Goal: Information Seeking & Learning: Find contact information

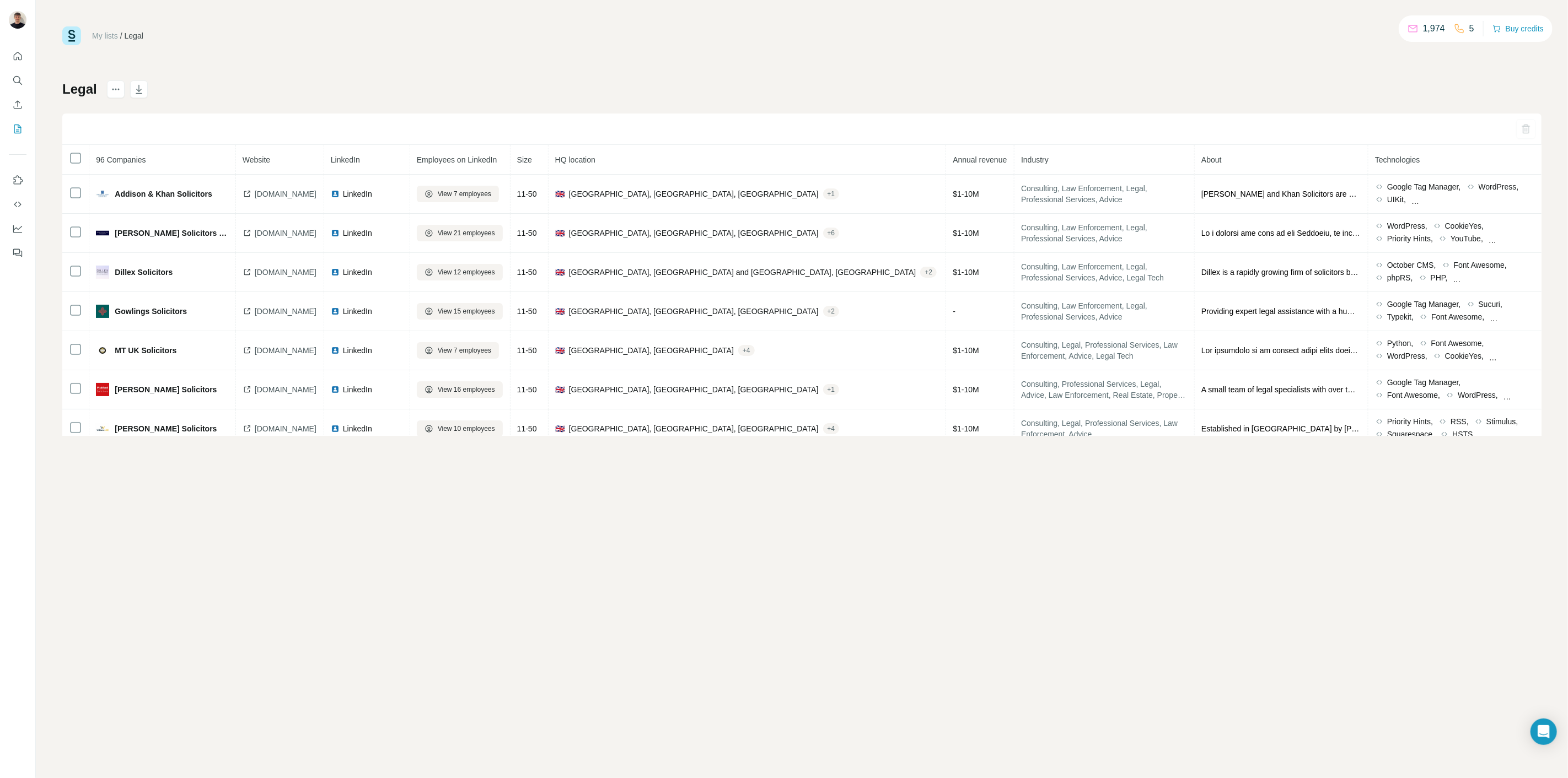
click at [312, 51] on div "My lists / Legal 1,974 5 Buy credits Legal 96 Companies Website LinkedIn Employ…" at bounding box center [802, 231] width 1479 height 410
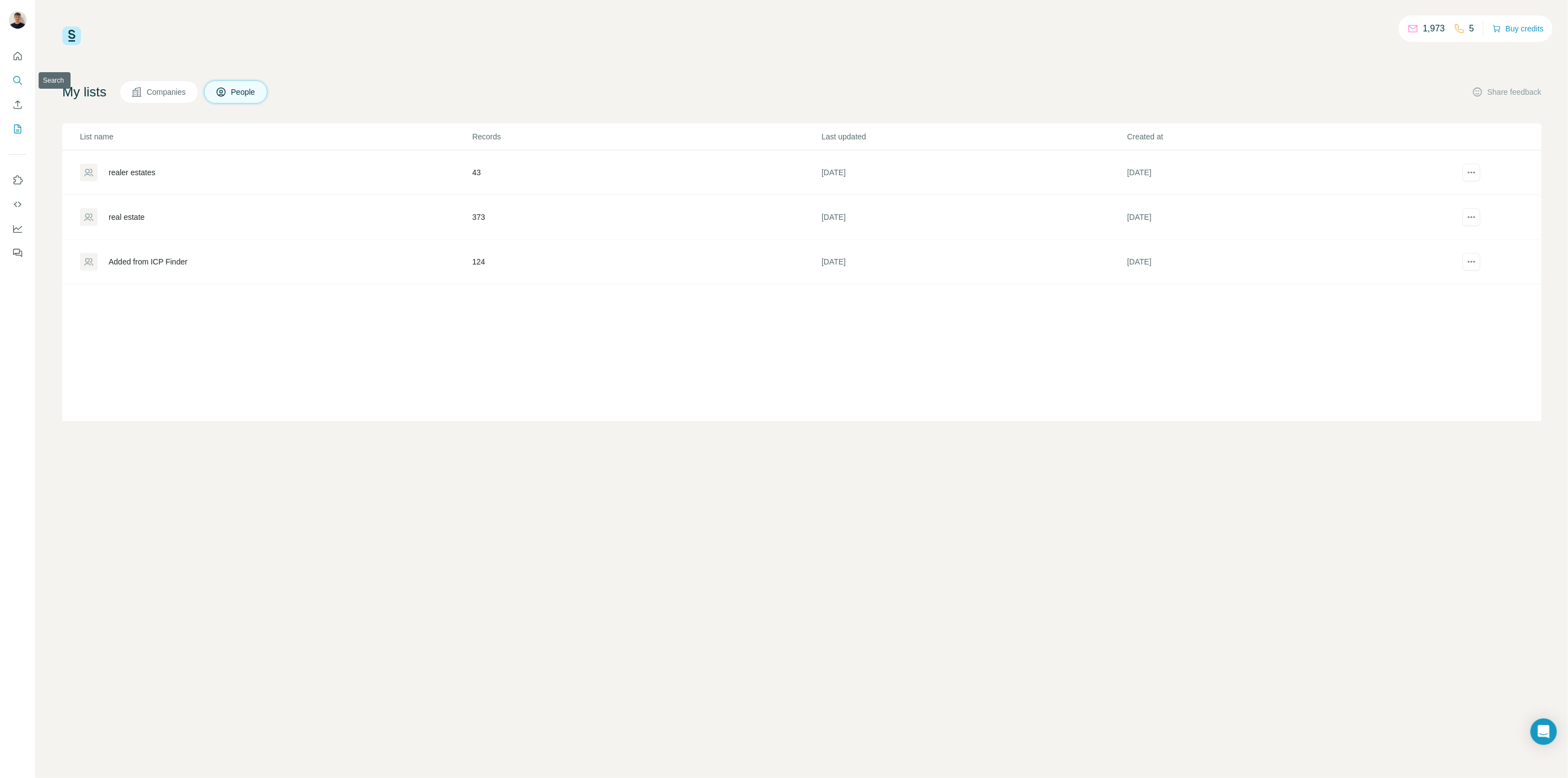
click at [25, 86] on button "Search" at bounding box center [17, 81] width 17 height 20
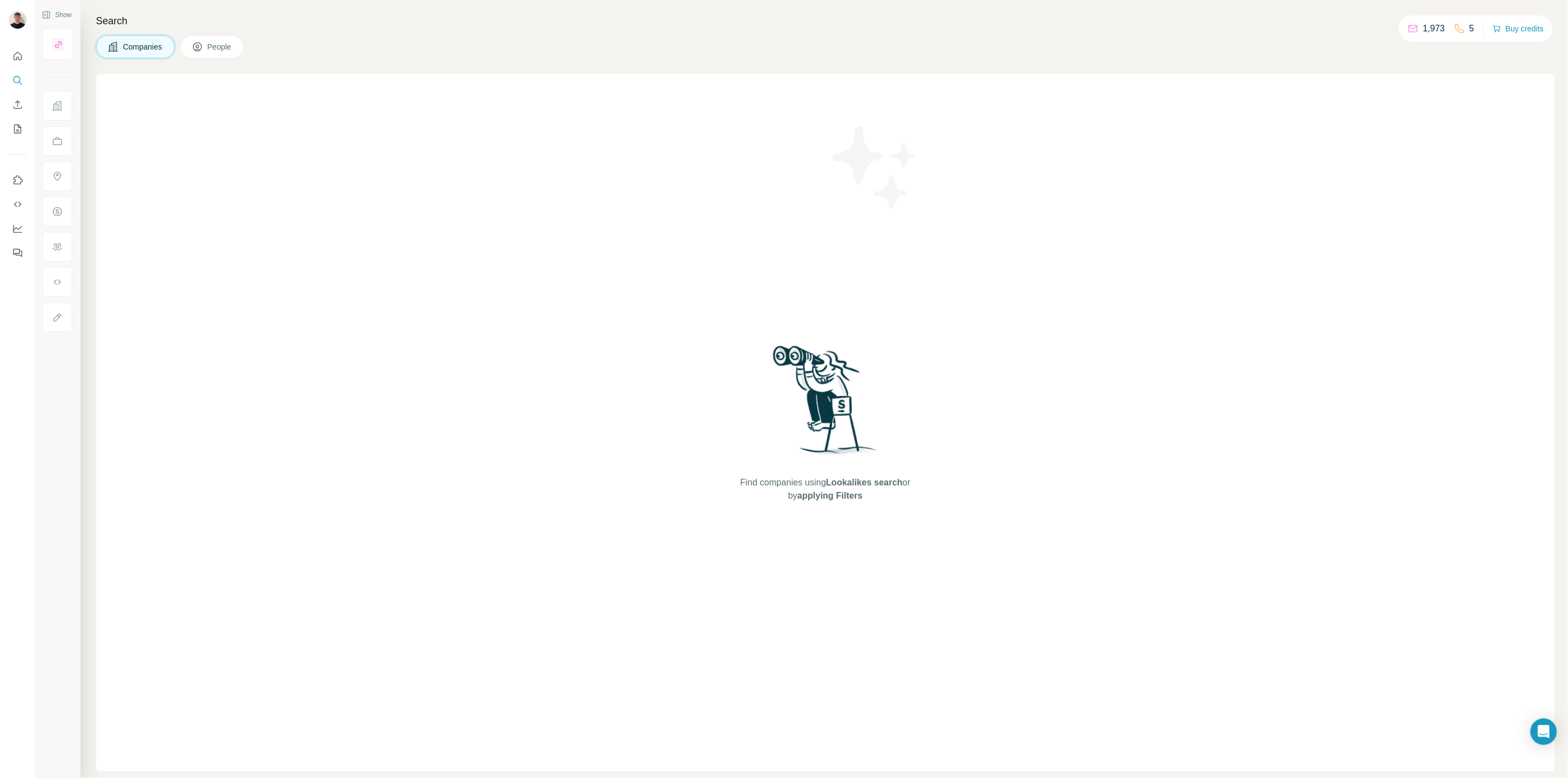
click at [219, 49] on span "People" at bounding box center [220, 47] width 25 height 11
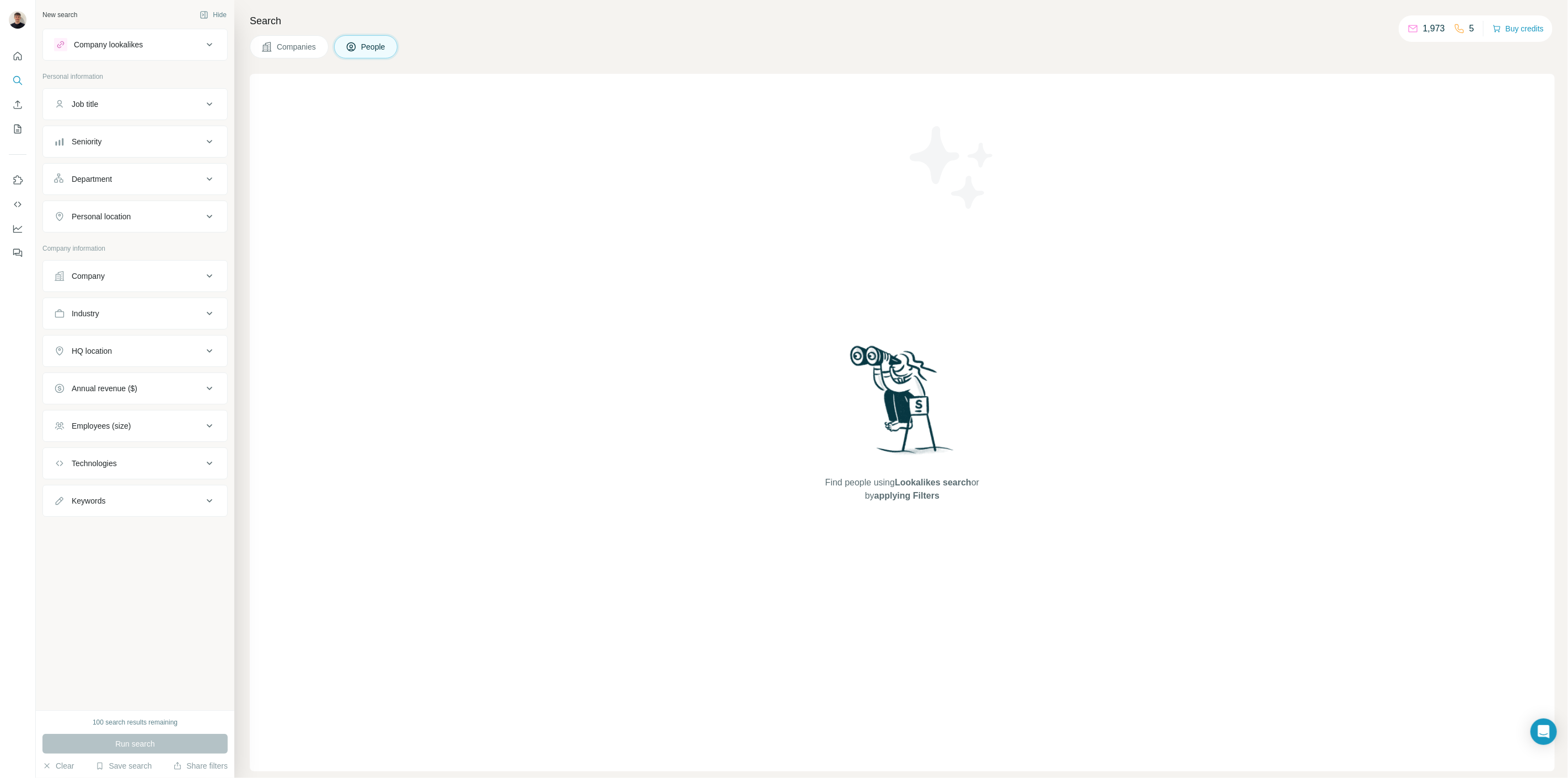
click at [164, 104] on div "Job title" at bounding box center [129, 104] width 149 height 11
click at [131, 128] on input "text" at bounding box center [124, 131] width 140 height 20
type input "***"
click at [137, 258] on button "Personal location" at bounding box center [134, 249] width 184 height 26
click at [129, 287] on div at bounding box center [135, 278] width 162 height 22
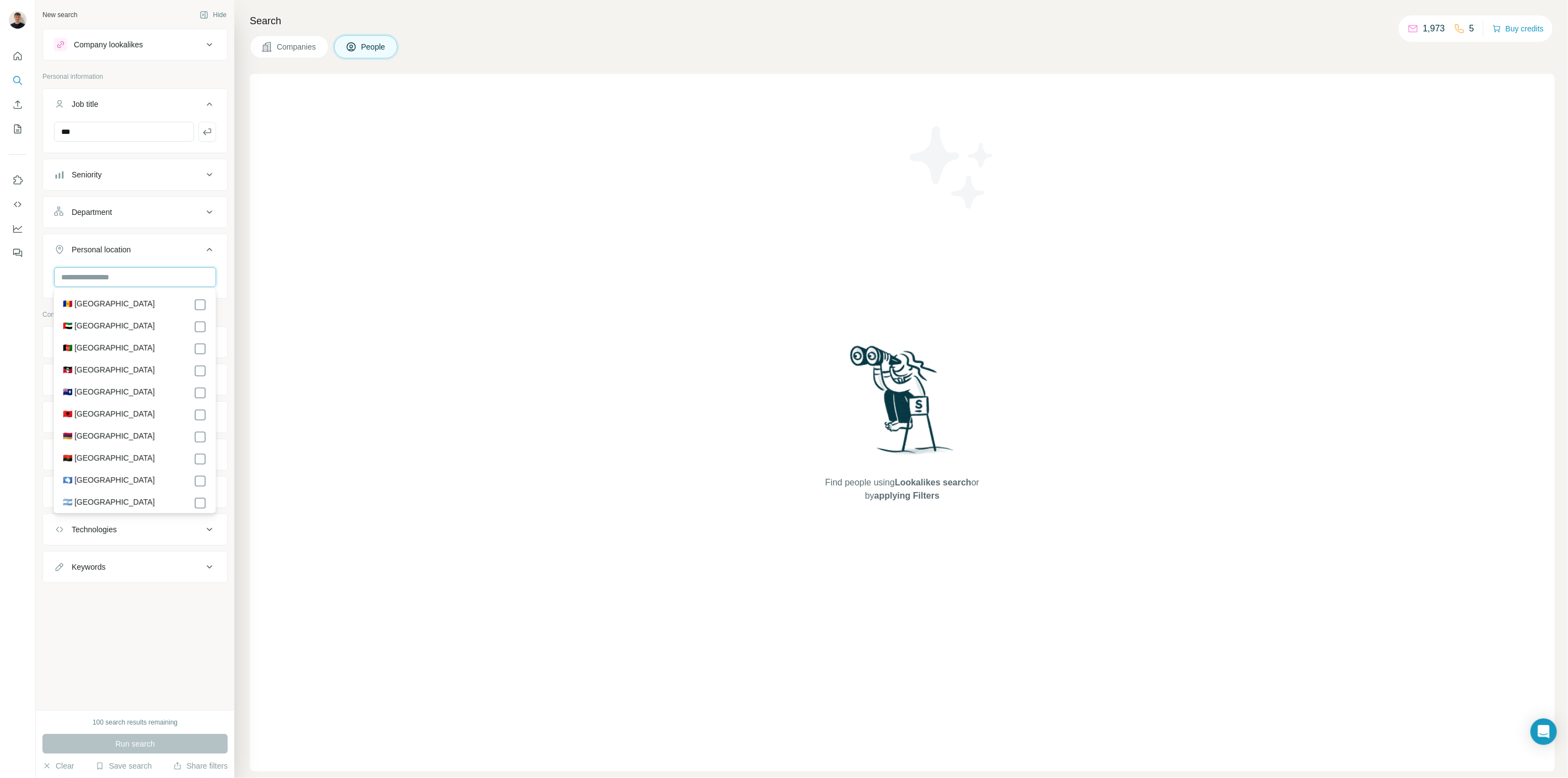
click at [127, 282] on input "text" at bounding box center [135, 277] width 162 height 20
type input "*****"
click at [186, 336] on div "🇬🇧 United Kingdom" at bounding box center [134, 337] width 144 height 14
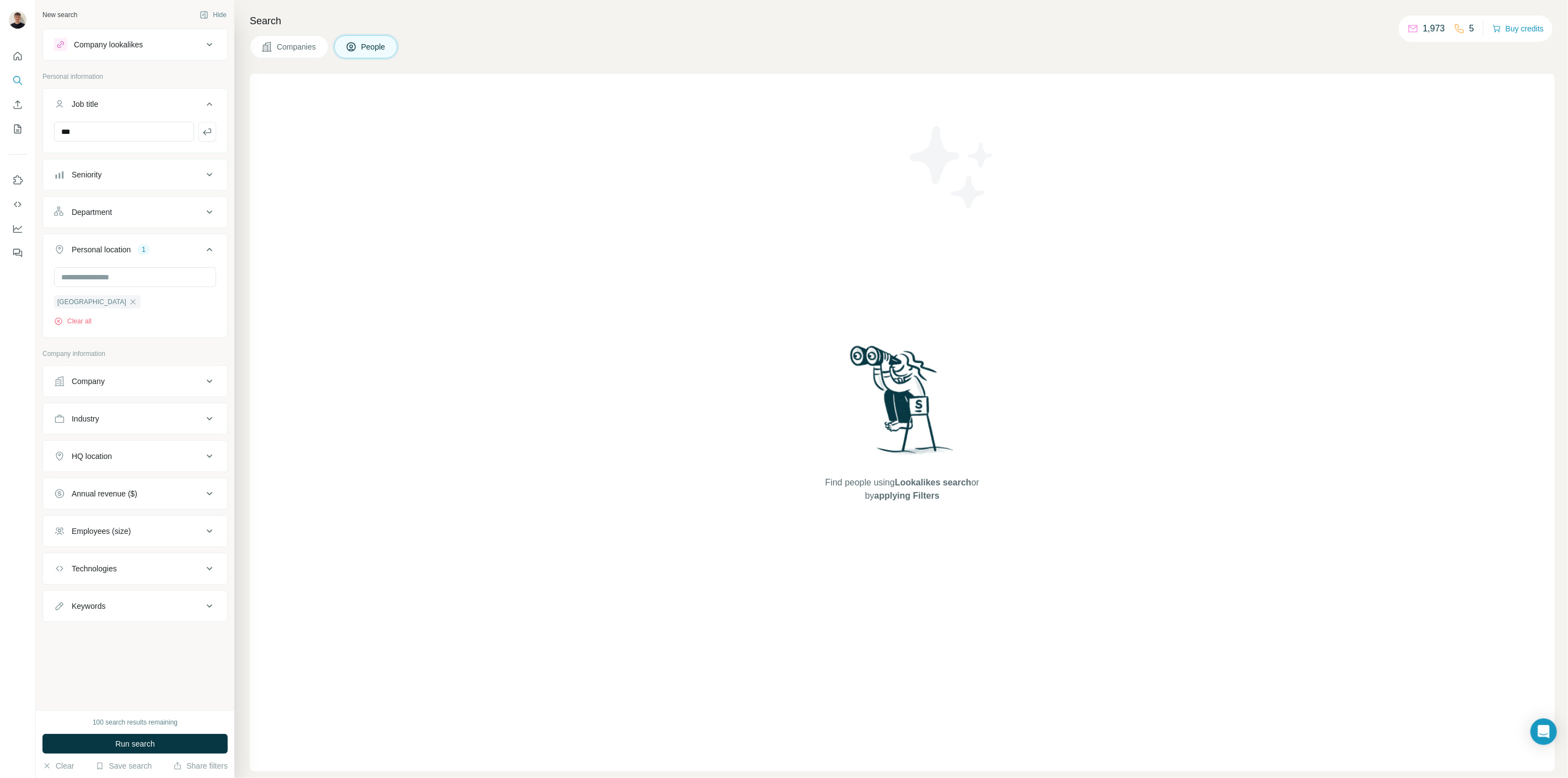
click at [34, 334] on div at bounding box center [18, 389] width 36 height 778
click at [112, 137] on input "***" at bounding box center [124, 131] width 140 height 20
type input "**********"
click at [131, 154] on icon "button" at bounding box center [131, 157] width 9 height 9
click at [122, 130] on input "text" at bounding box center [124, 131] width 140 height 20
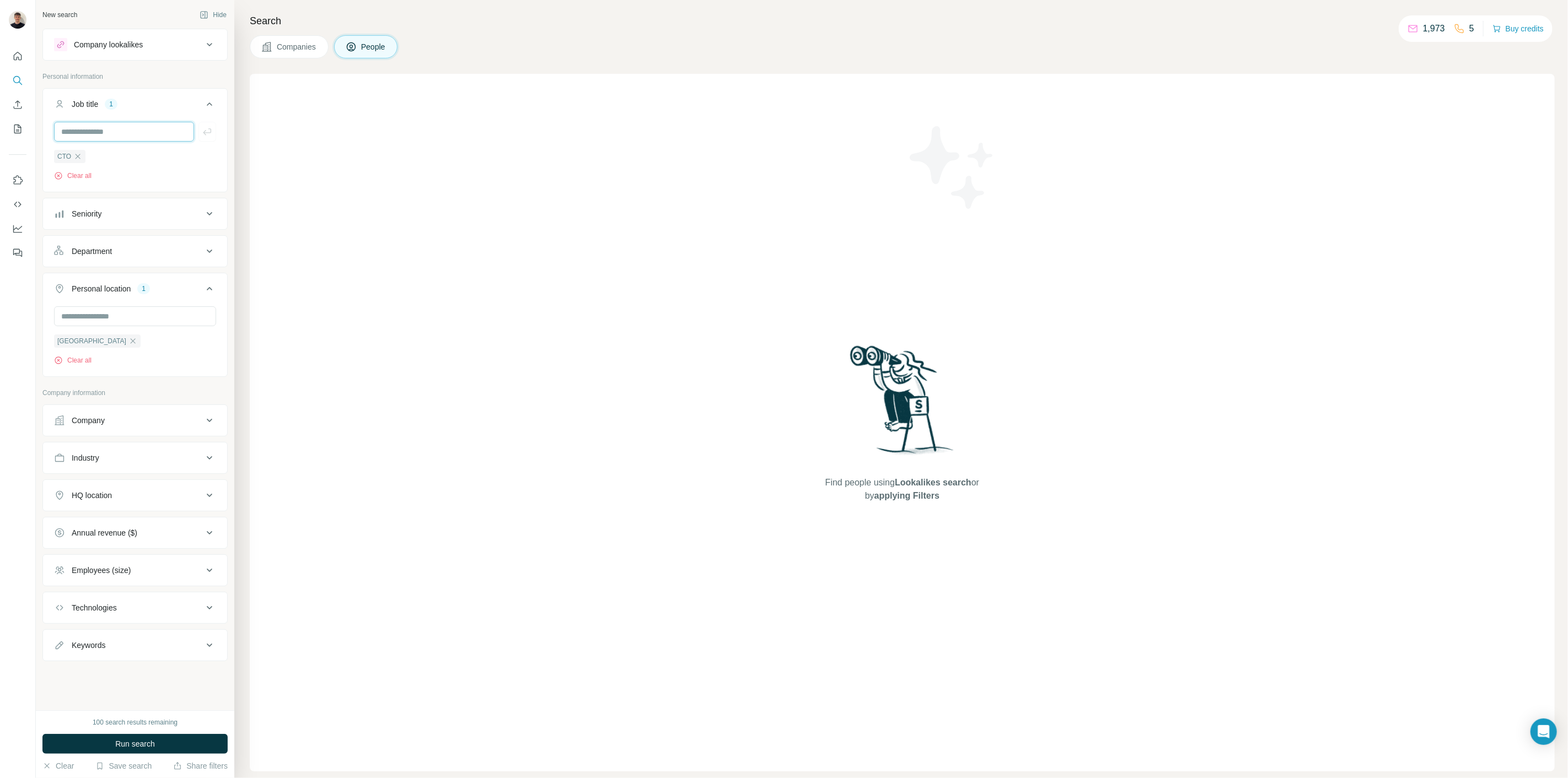
type input "*"
type input "**********"
click at [119, 128] on input "text" at bounding box center [124, 131] width 140 height 20
type input "**********"
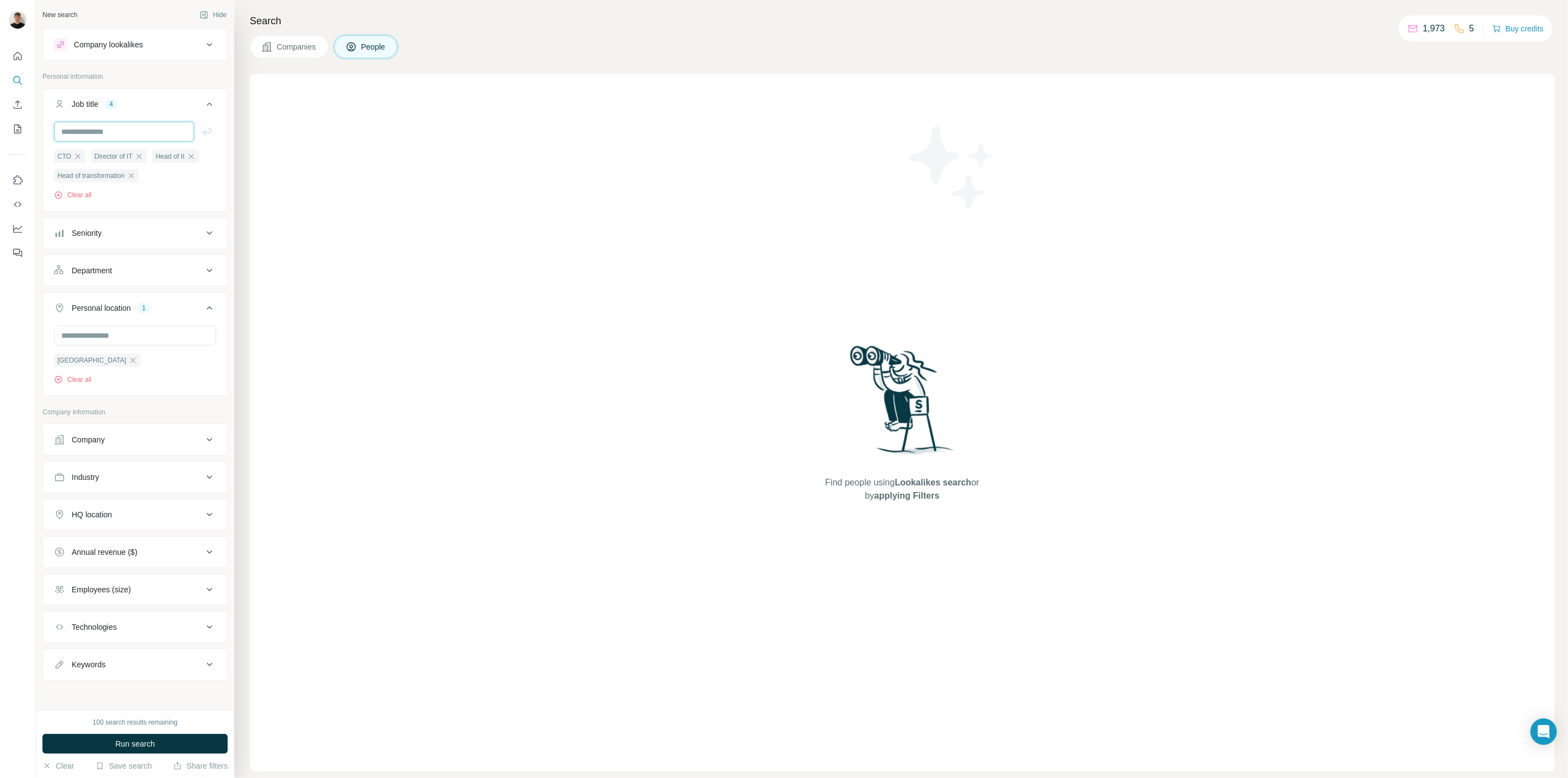
paste input "**********"
type input "**********"
drag, startPoint x: 1, startPoint y: 124, endPoint x: -35, endPoint y: 119, distance: 36.3
click at [0, 119] on html "**********" at bounding box center [784, 430] width 1568 height 861
click at [102, 47] on div "Company lookalikes" at bounding box center [108, 44] width 69 height 11
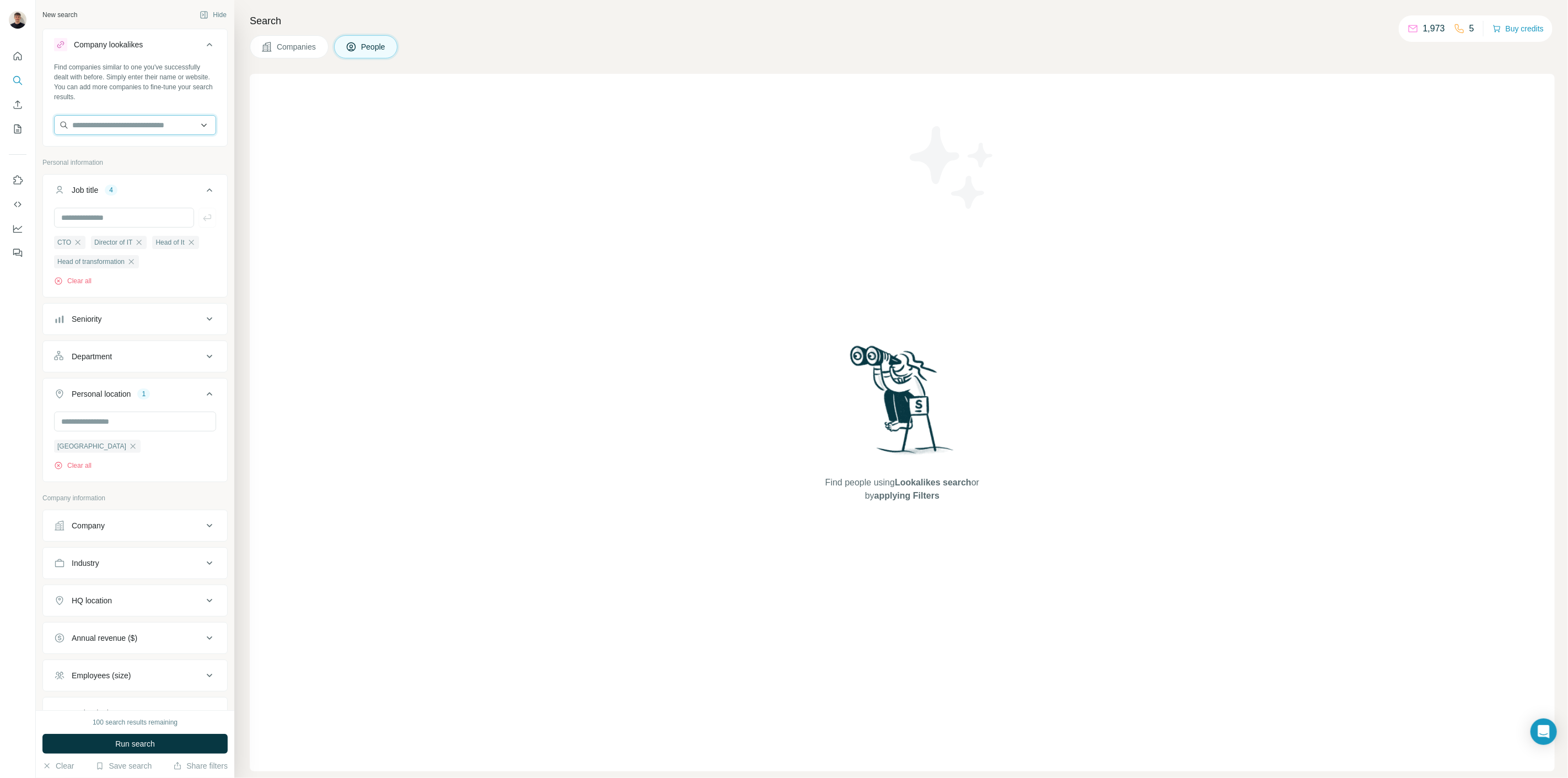
click at [94, 127] on input "text" at bounding box center [135, 125] width 162 height 20
paste input "**********"
type input "**********"
drag, startPoint x: 116, startPoint y: 155, endPoint x: 113, endPoint y: 219, distance: 64.1
click at [116, 155] on p "beswicks.com" at bounding box center [112, 160] width 54 height 10
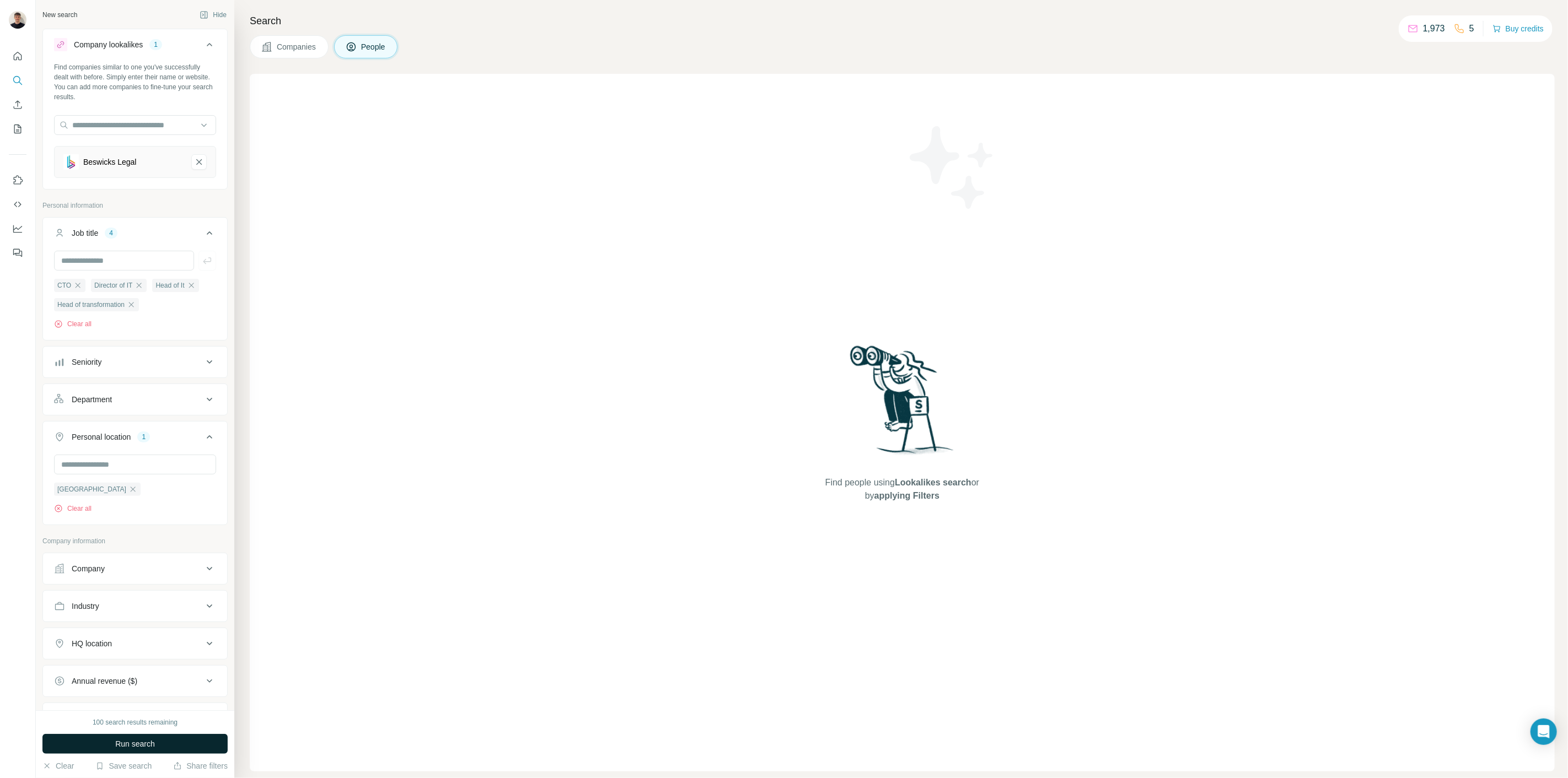
click at [161, 742] on button "Run search" at bounding box center [135, 744] width 185 height 20
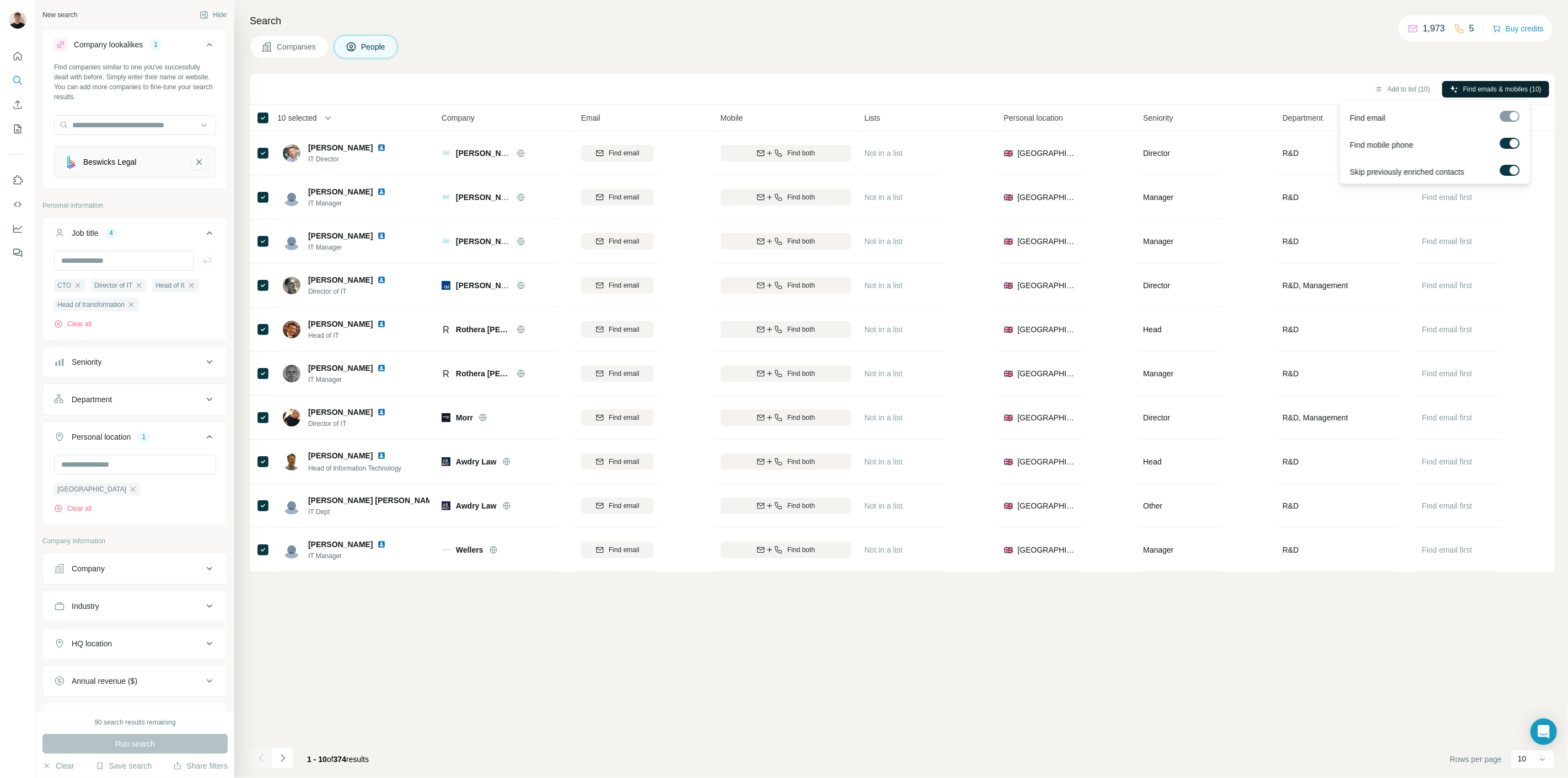
click at [1473, 86] on span "Find emails & mobiles (10)" at bounding box center [1502, 89] width 78 height 10
click at [1470, 88] on span "Find emails & mobiles (10)" at bounding box center [1502, 89] width 78 height 10
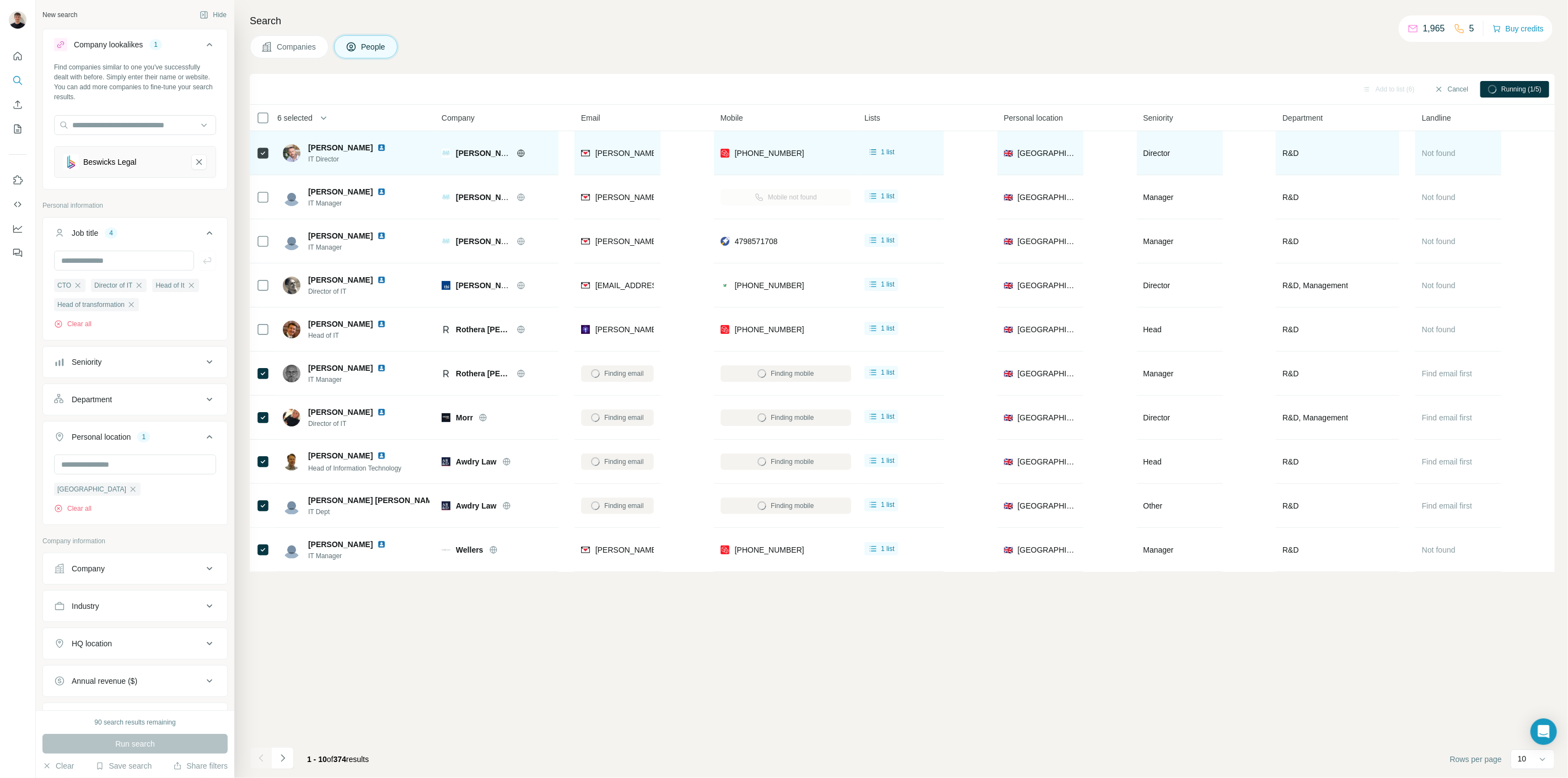
click at [261, 142] on div at bounding box center [263, 152] width 14 height 30
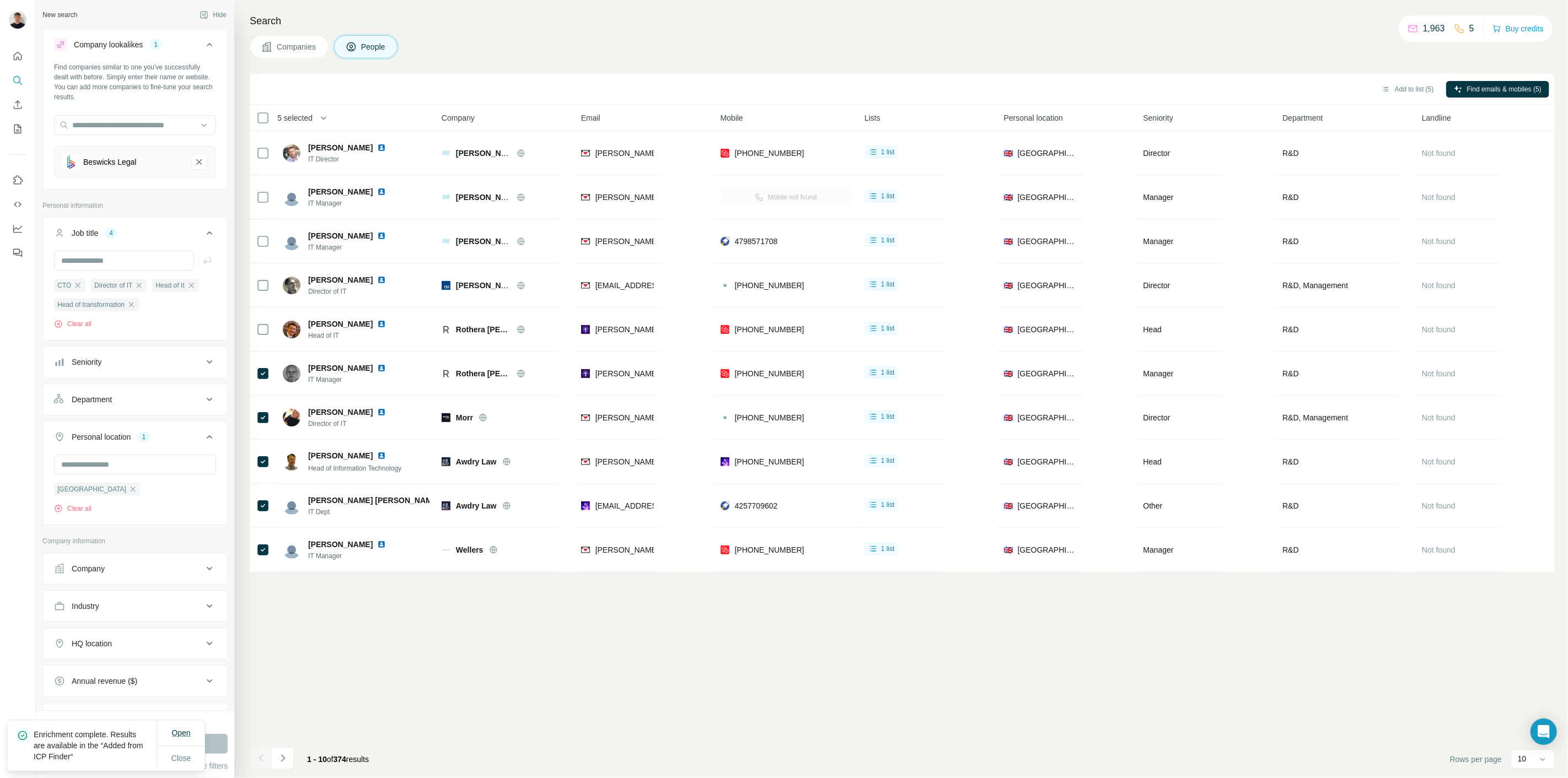
click at [182, 739] on span "Open" at bounding box center [180, 733] width 19 height 11
click at [886, 732] on div "Add to list (5) Find emails & mobiles (5) 5 selected People Company Email Mobil…" at bounding box center [901, 425] width 1305 height 705
click at [287, 757] on icon "Navigate to next page" at bounding box center [283, 758] width 11 height 11
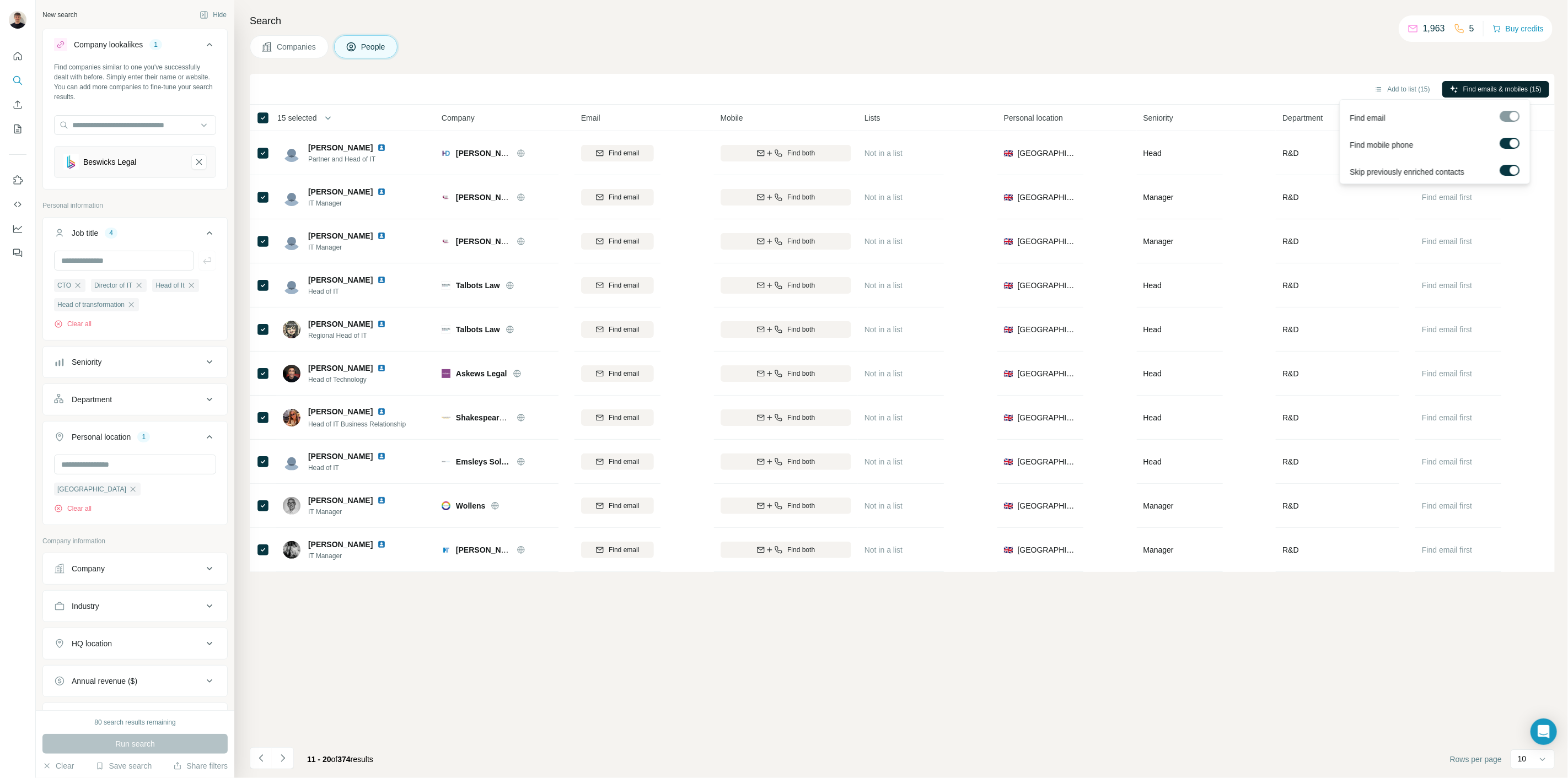
click at [1496, 85] on span "Find emails & mobiles (15)" at bounding box center [1502, 89] width 78 height 10
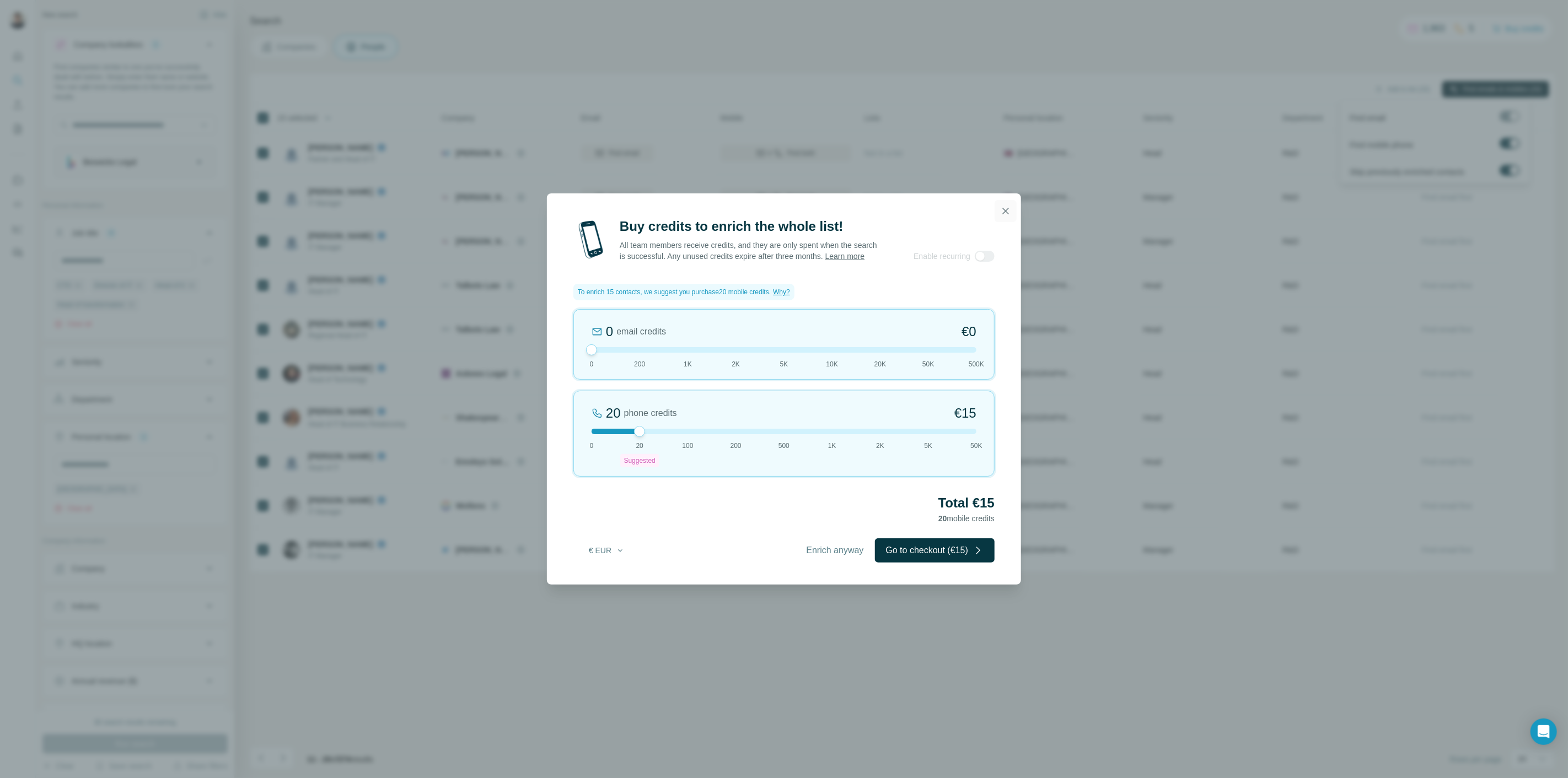
click at [1006, 209] on icon "button" at bounding box center [1006, 211] width 11 height 11
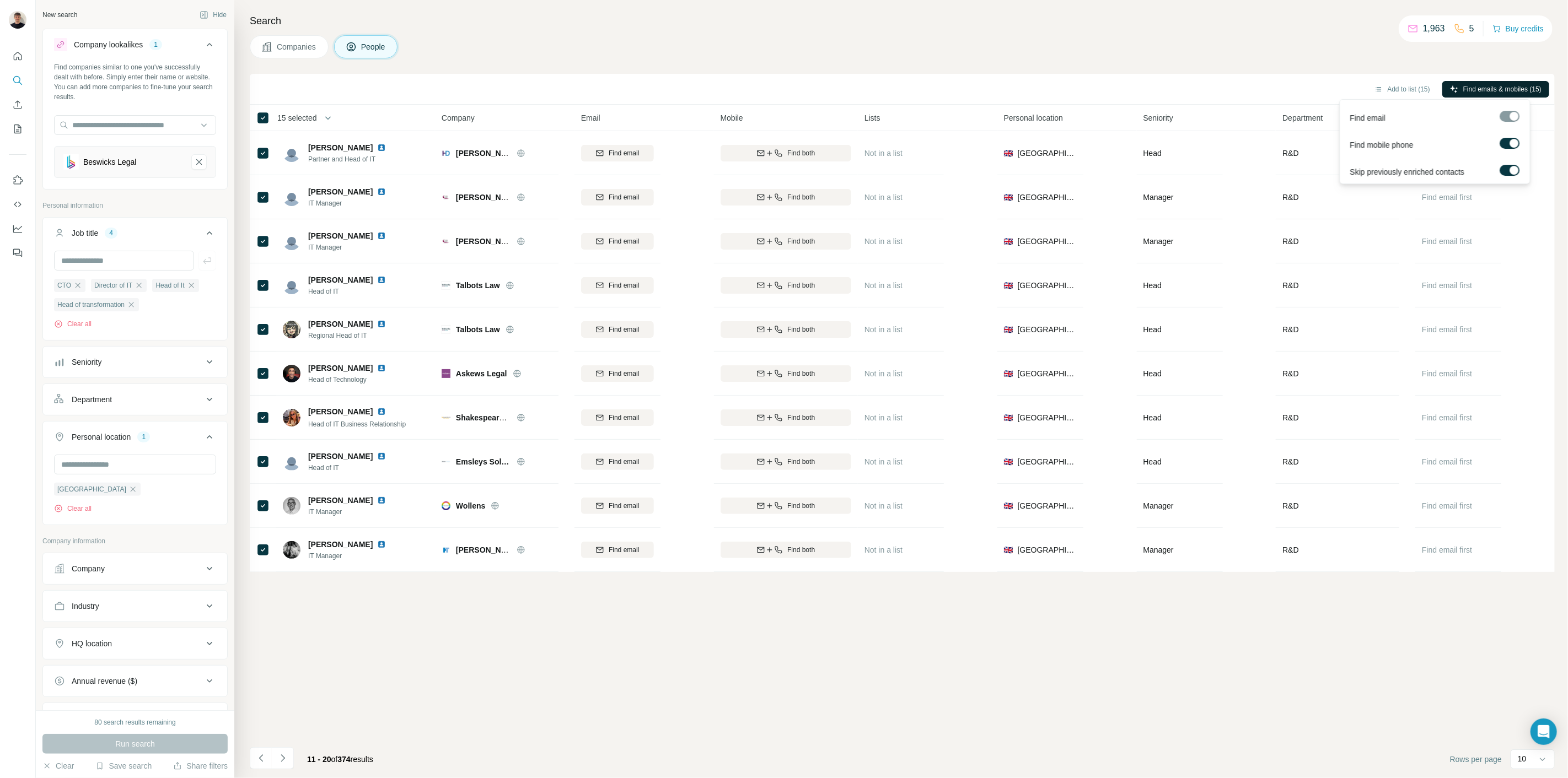
click at [1498, 91] on span "Find emails & mobiles (15)" at bounding box center [1502, 89] width 78 height 10
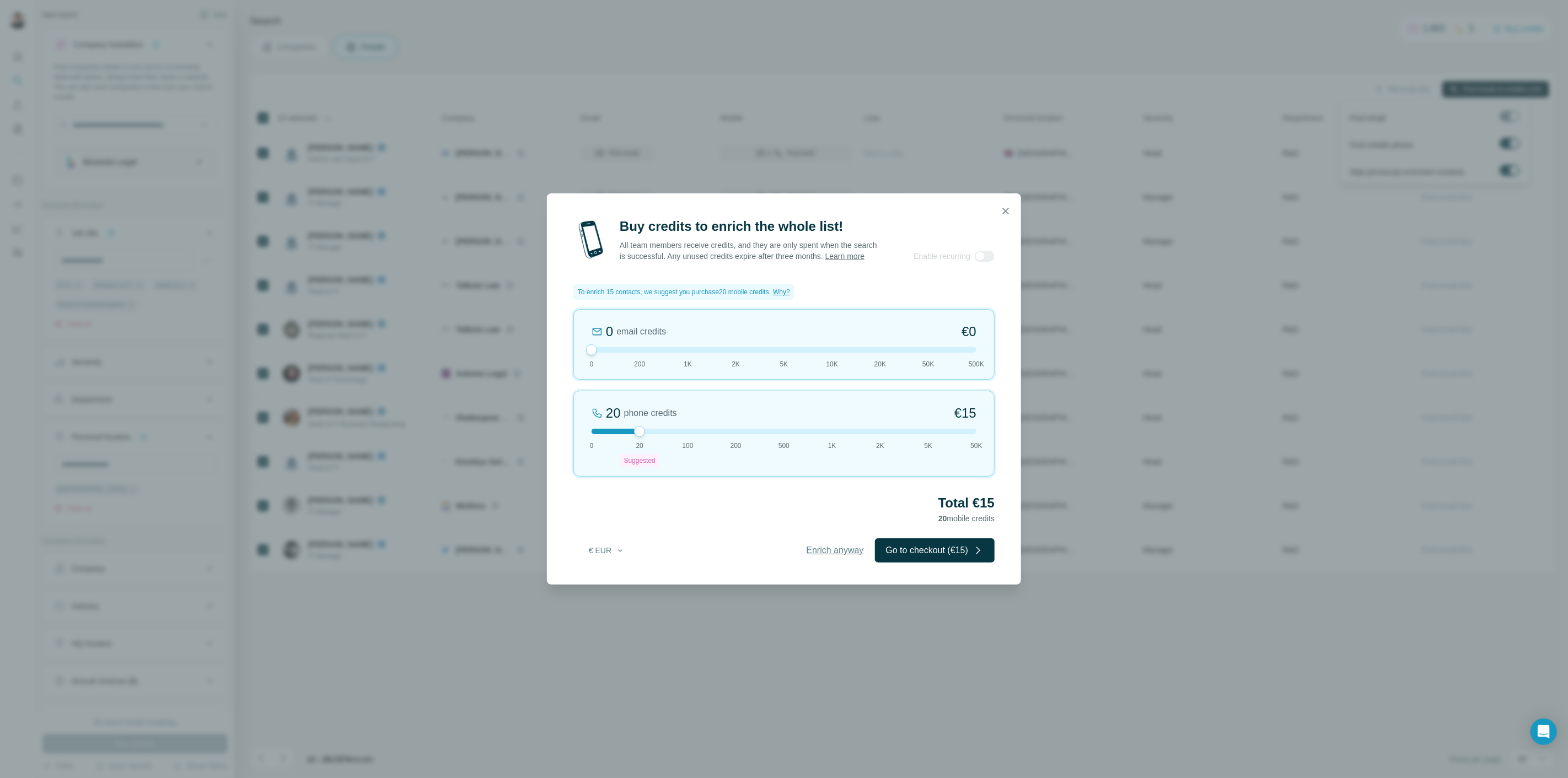
click at [823, 553] on span "Enrich anyway" at bounding box center [834, 550] width 57 height 14
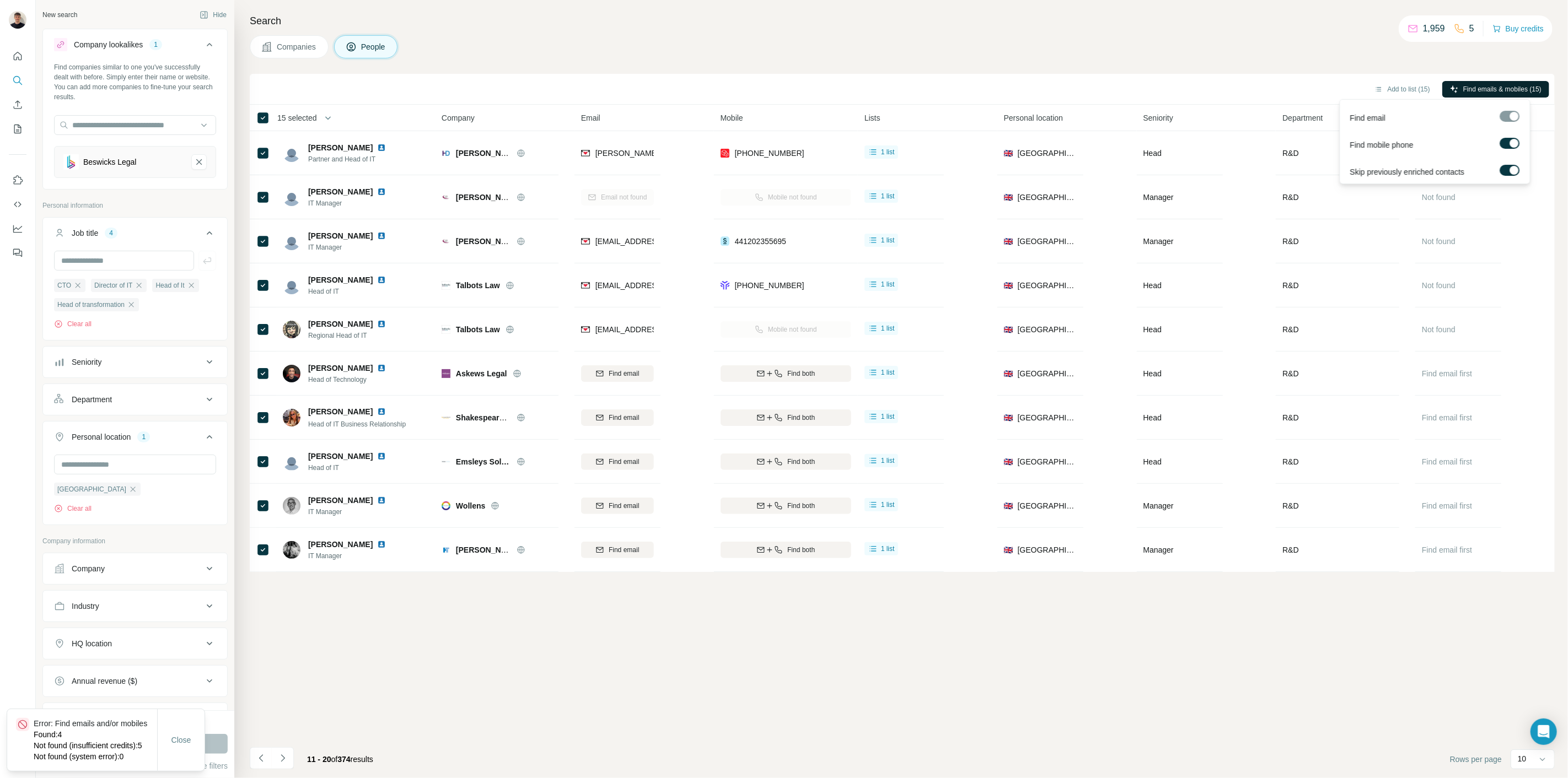
click at [1475, 87] on span "Find emails & mobiles (15)" at bounding box center [1502, 89] width 78 height 10
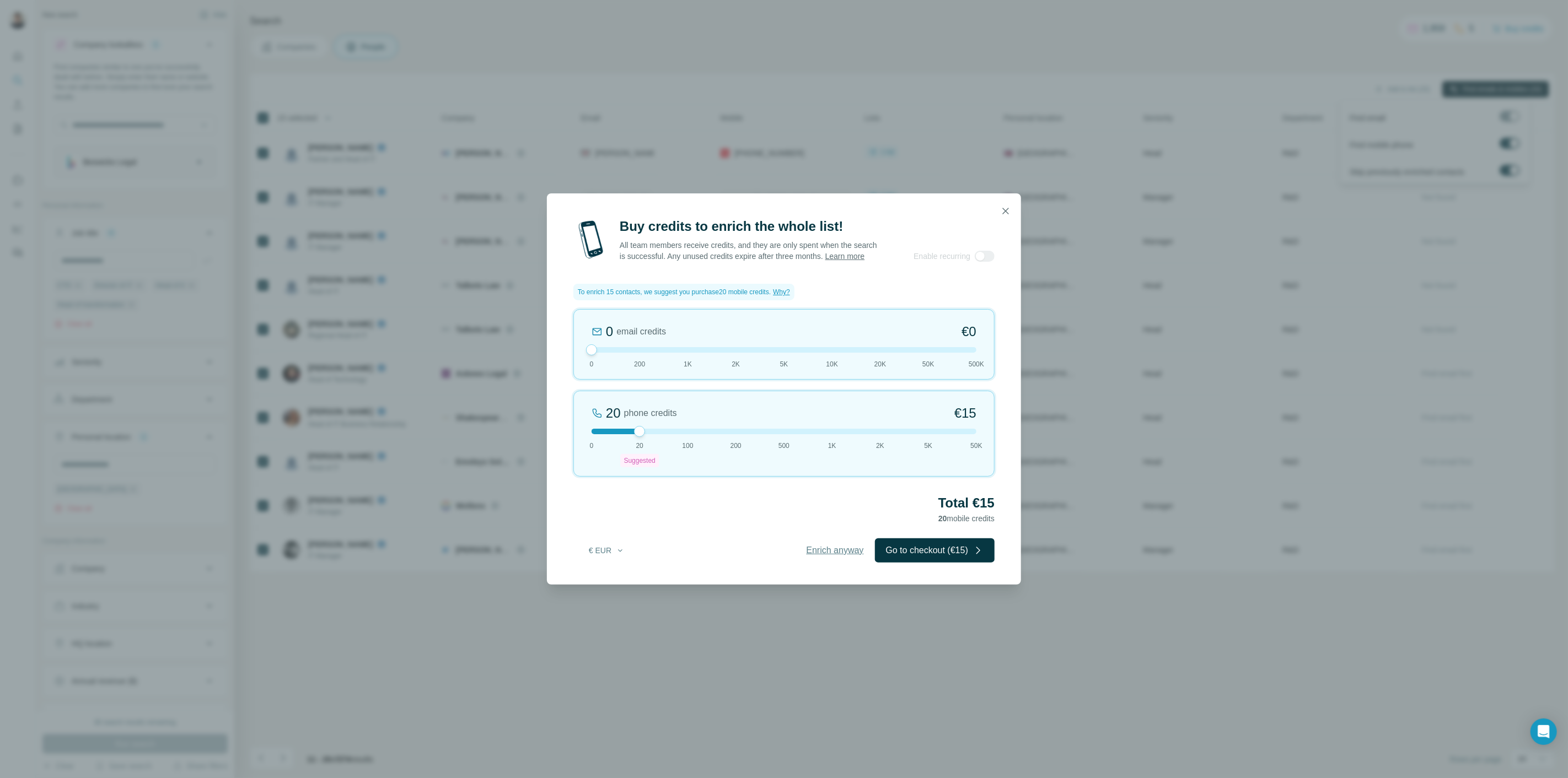
click at [834, 549] on button "Enrich anyway" at bounding box center [835, 550] width 80 height 24
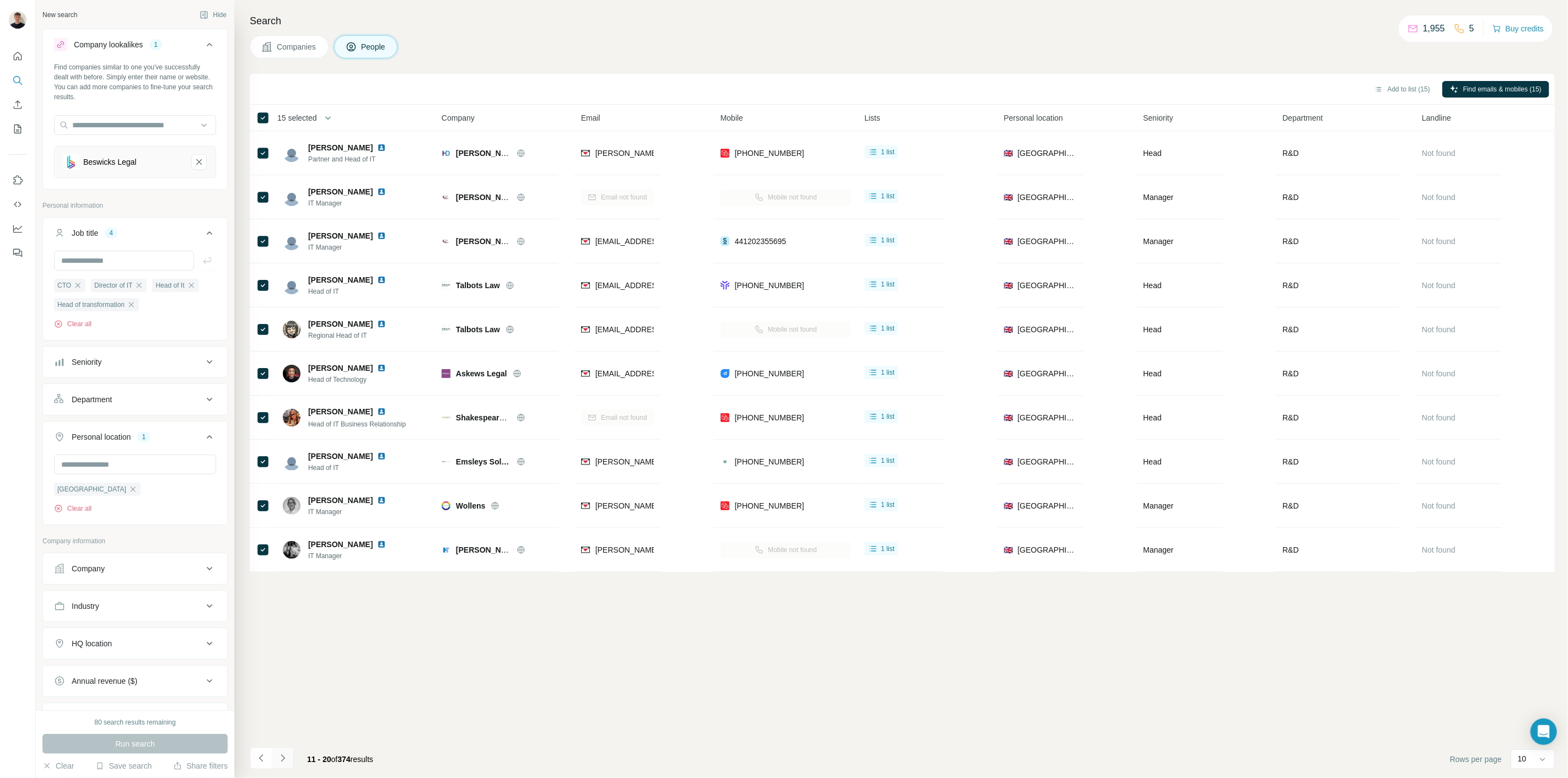
click at [285, 761] on icon "Navigate to next page" at bounding box center [283, 758] width 11 height 11
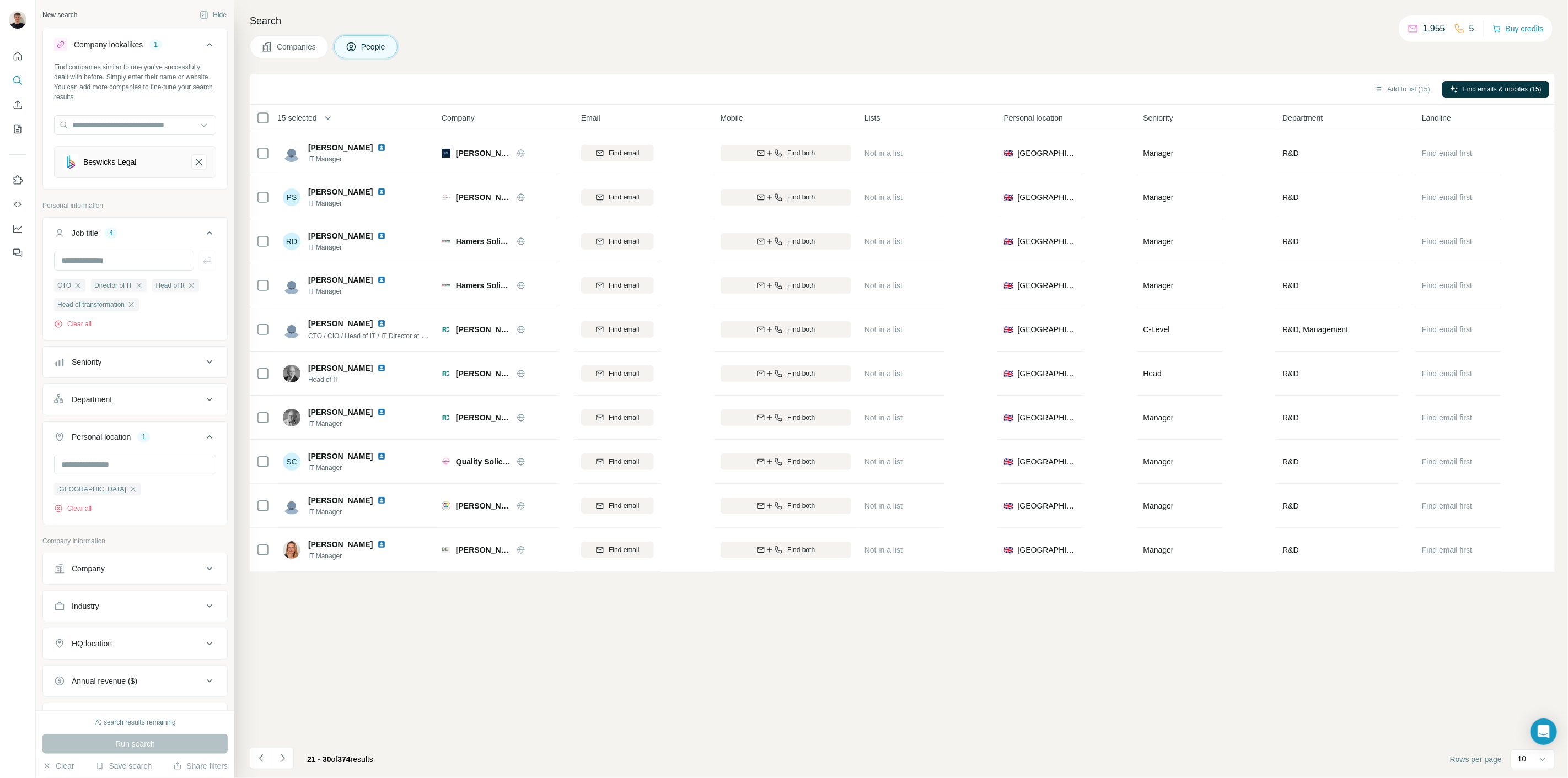
click at [257, 756] on icon "Navigate to previous page" at bounding box center [261, 758] width 11 height 11
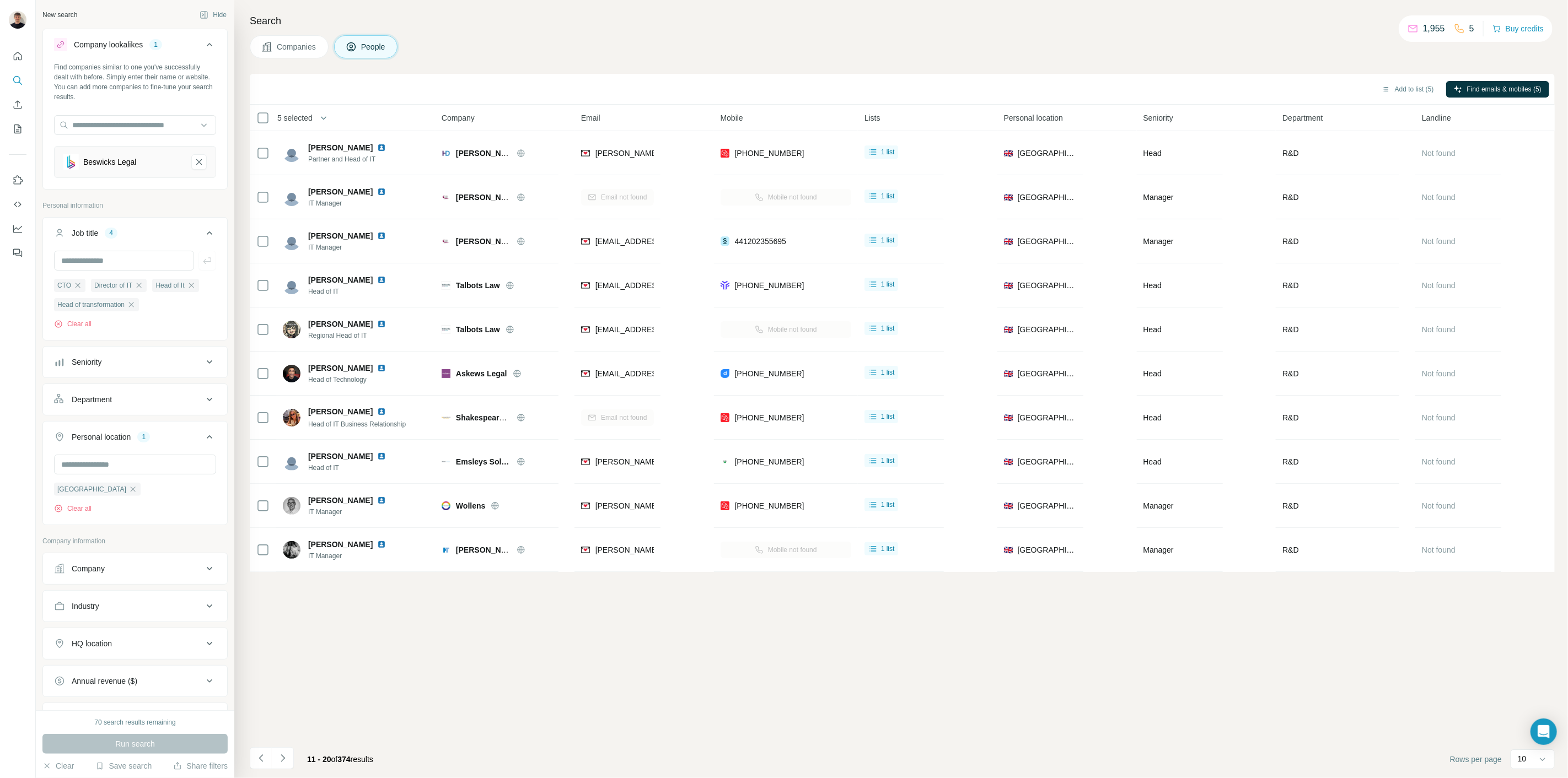
click at [254, 758] on button "Navigate to previous page" at bounding box center [260, 758] width 22 height 22
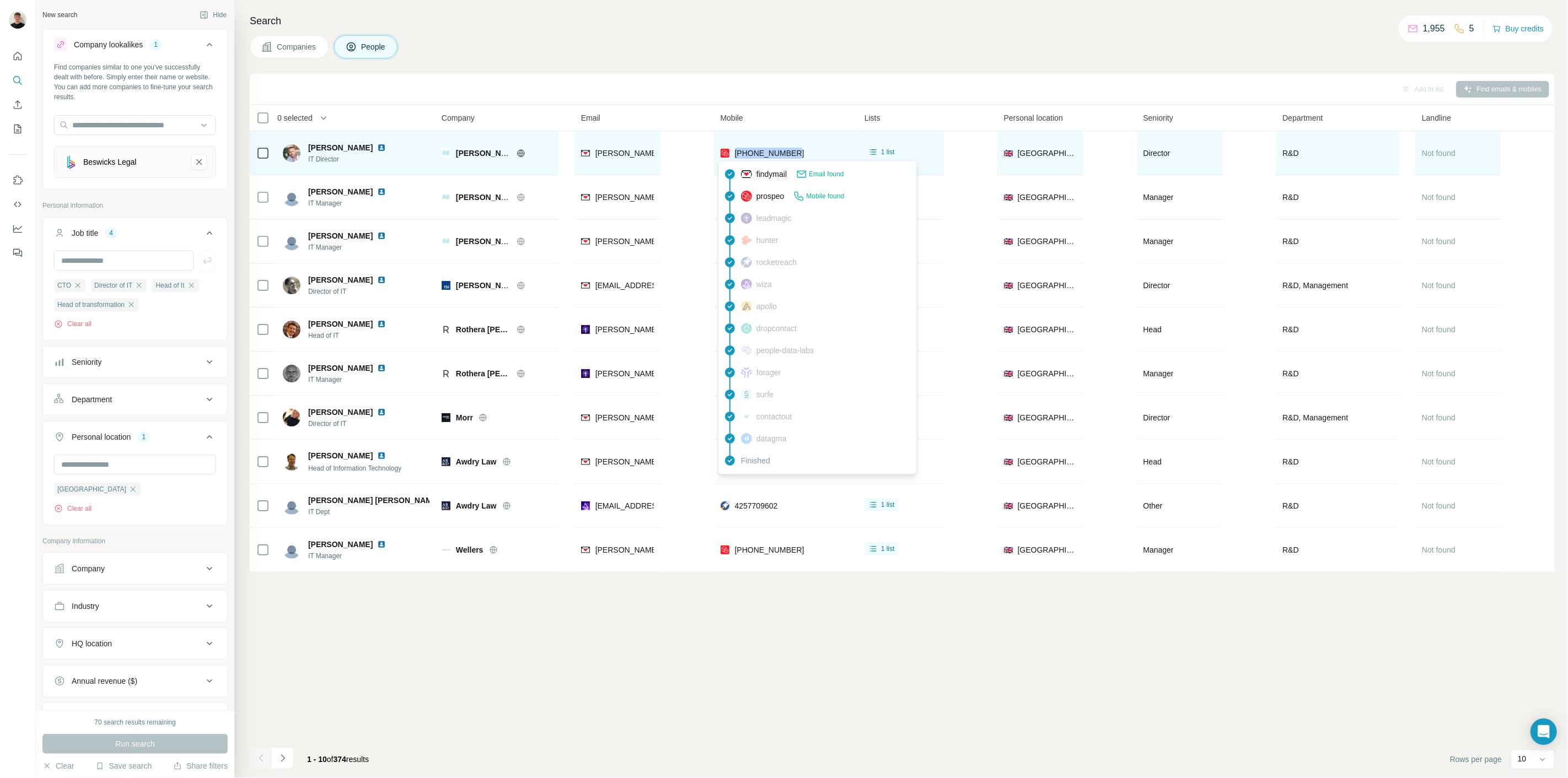
drag, startPoint x: 792, startPoint y: 152, endPoint x: 734, endPoint y: 156, distance: 58.1
click at [734, 156] on div "[PHONE_NUMBER]" at bounding box center [785, 152] width 131 height 30
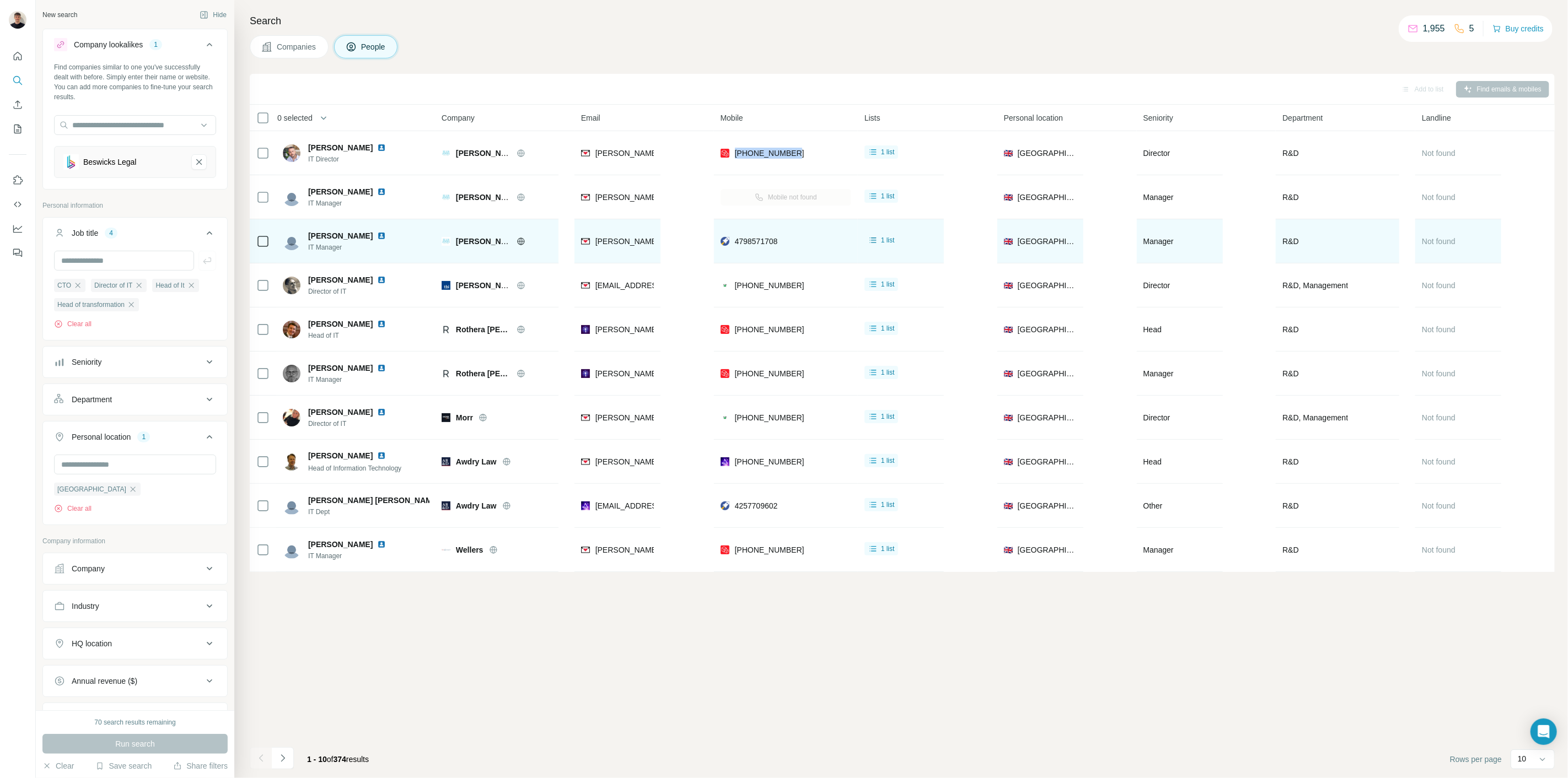
copy span "[PHONE_NUMBER]"
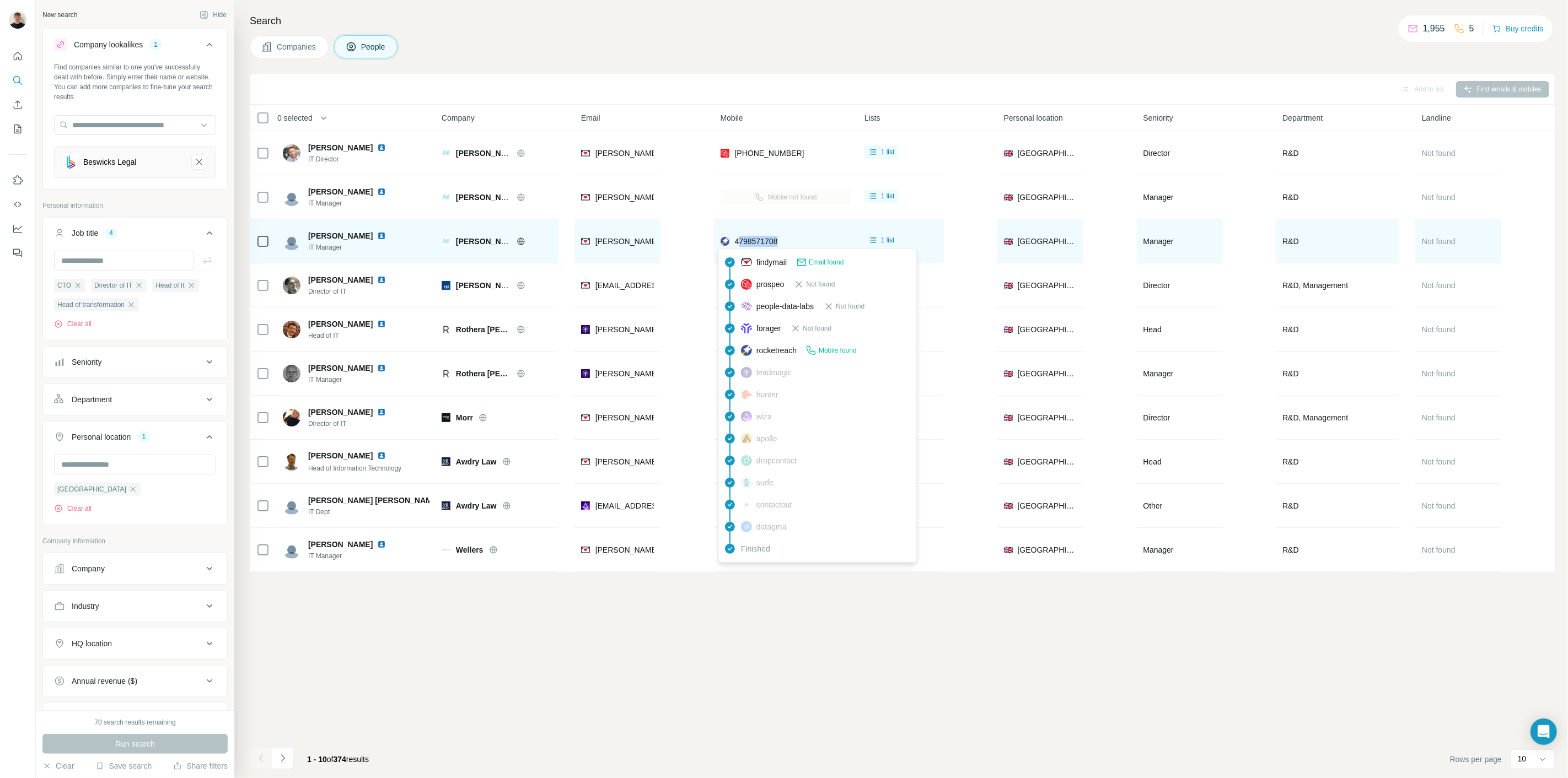
drag, startPoint x: 771, startPoint y: 237, endPoint x: 737, endPoint y: 245, distance: 34.9
click at [737, 245] on div "4798571708" at bounding box center [785, 240] width 131 height 30
copy span "798571708"
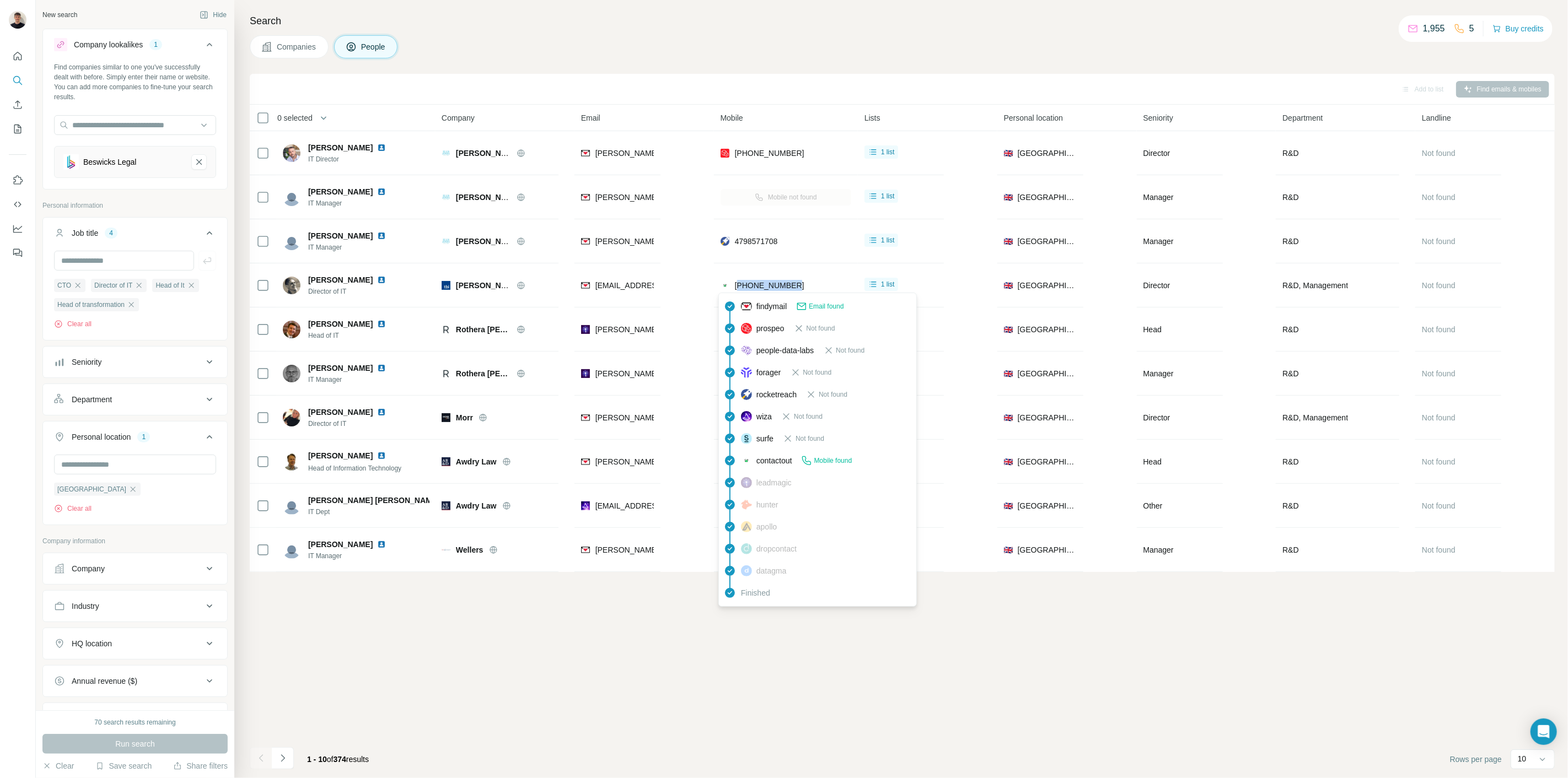
drag, startPoint x: 814, startPoint y: 289, endPoint x: 702, endPoint y: 325, distance: 117.6
click at [737, 287] on div "[PHONE_NUMBER]" at bounding box center [785, 285] width 131 height 30
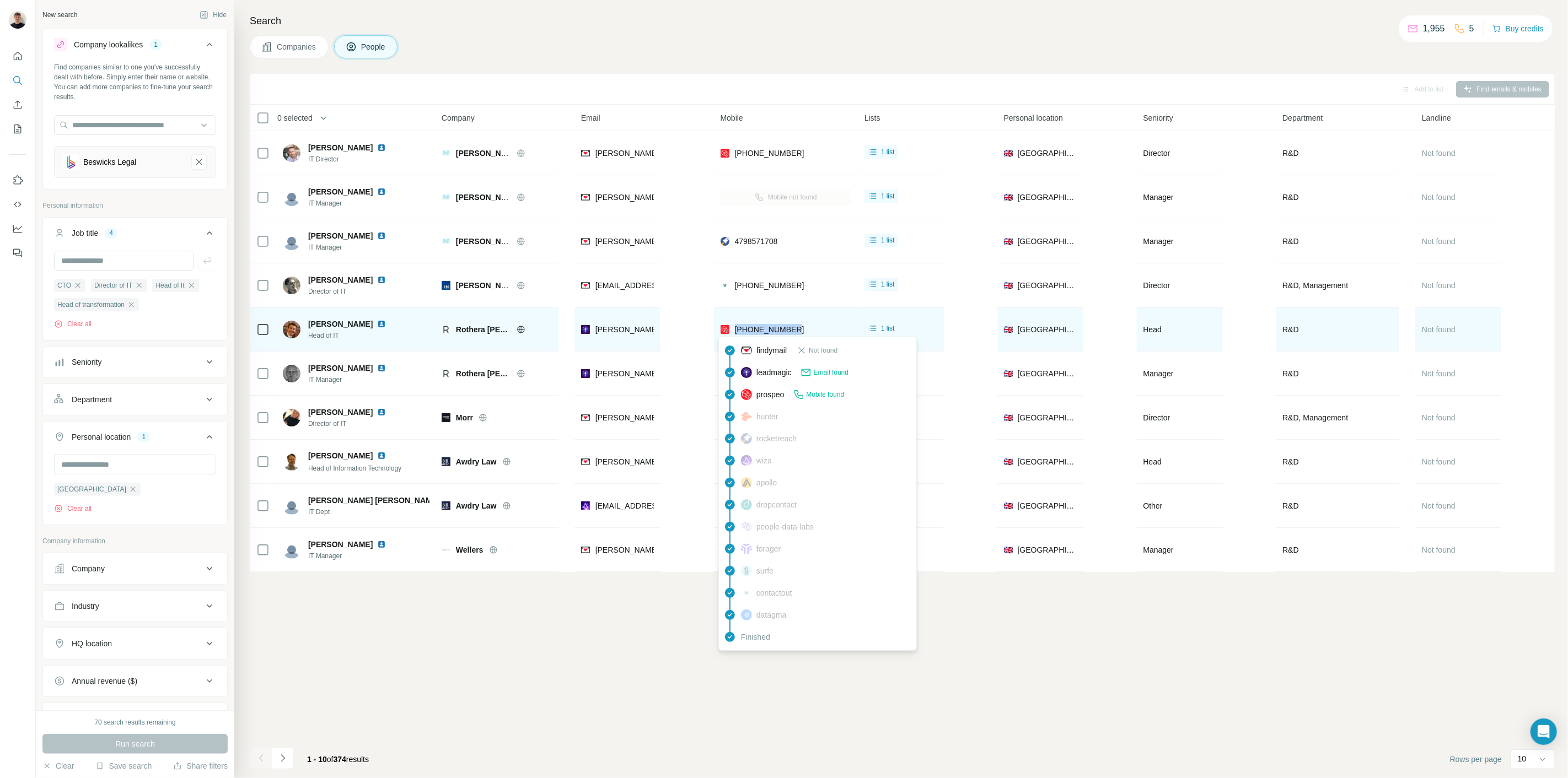
drag, startPoint x: 811, startPoint y: 326, endPoint x: 734, endPoint y: 329, distance: 77.1
click at [734, 329] on div "[PHONE_NUMBER]" at bounding box center [785, 328] width 131 height 30
copy span "[PHONE_NUMBER]"
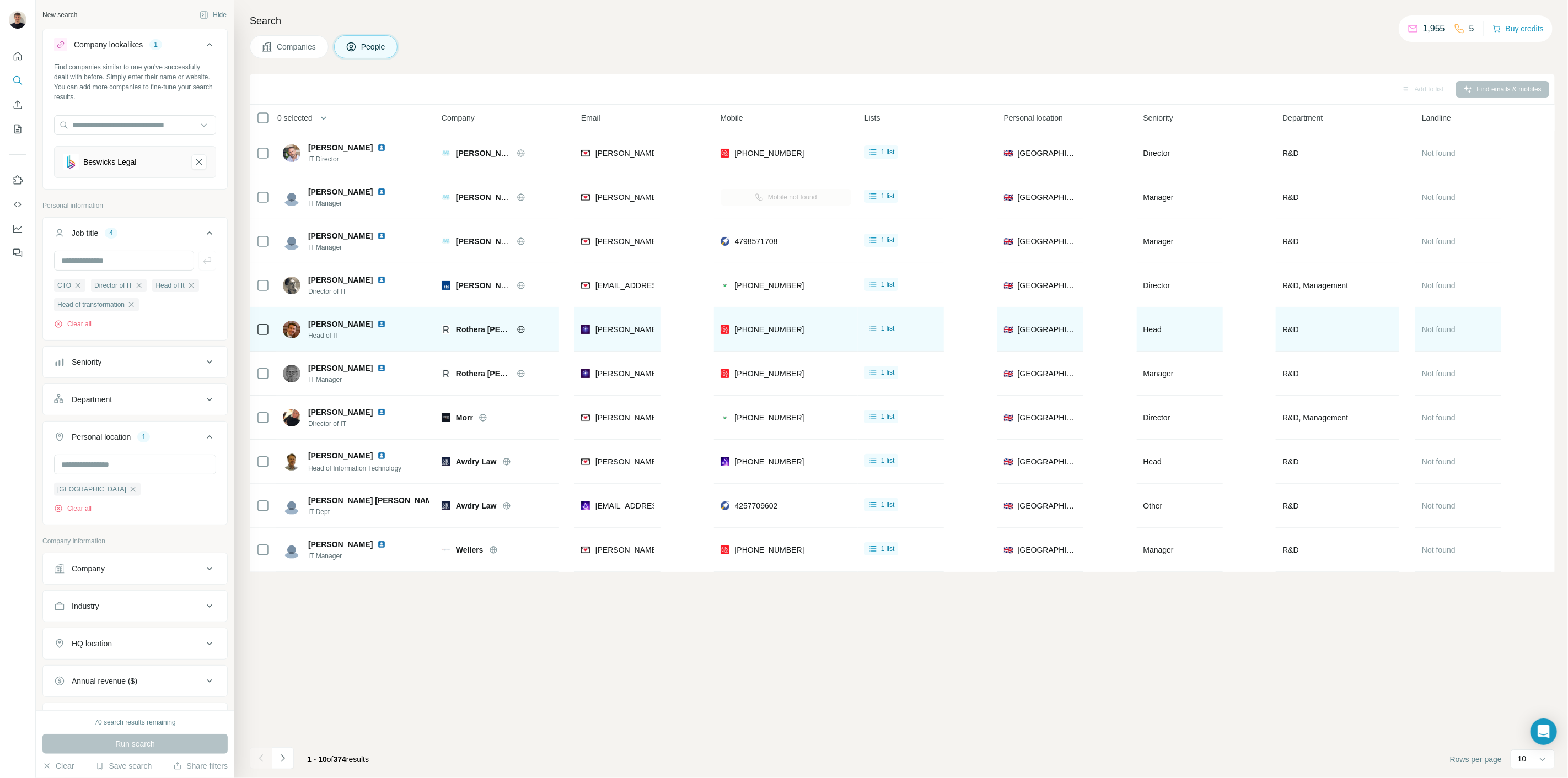
click at [517, 332] on icon at bounding box center [521, 329] width 7 height 7
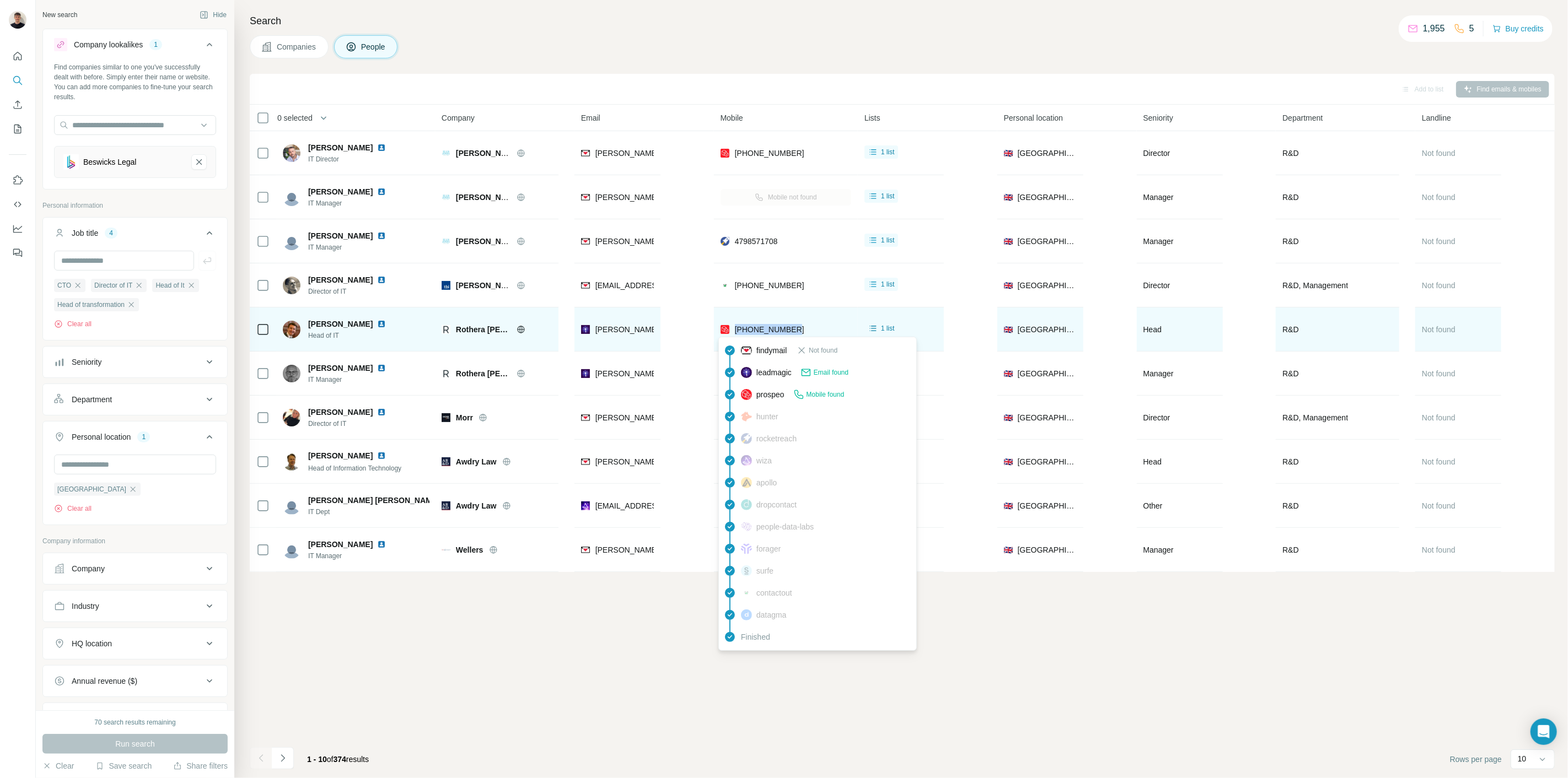
drag, startPoint x: 803, startPoint y: 330, endPoint x: 735, endPoint y: 329, distance: 68.0
click at [735, 329] on div "[PHONE_NUMBER]" at bounding box center [785, 328] width 131 height 30
copy span "[PHONE_NUMBER]"
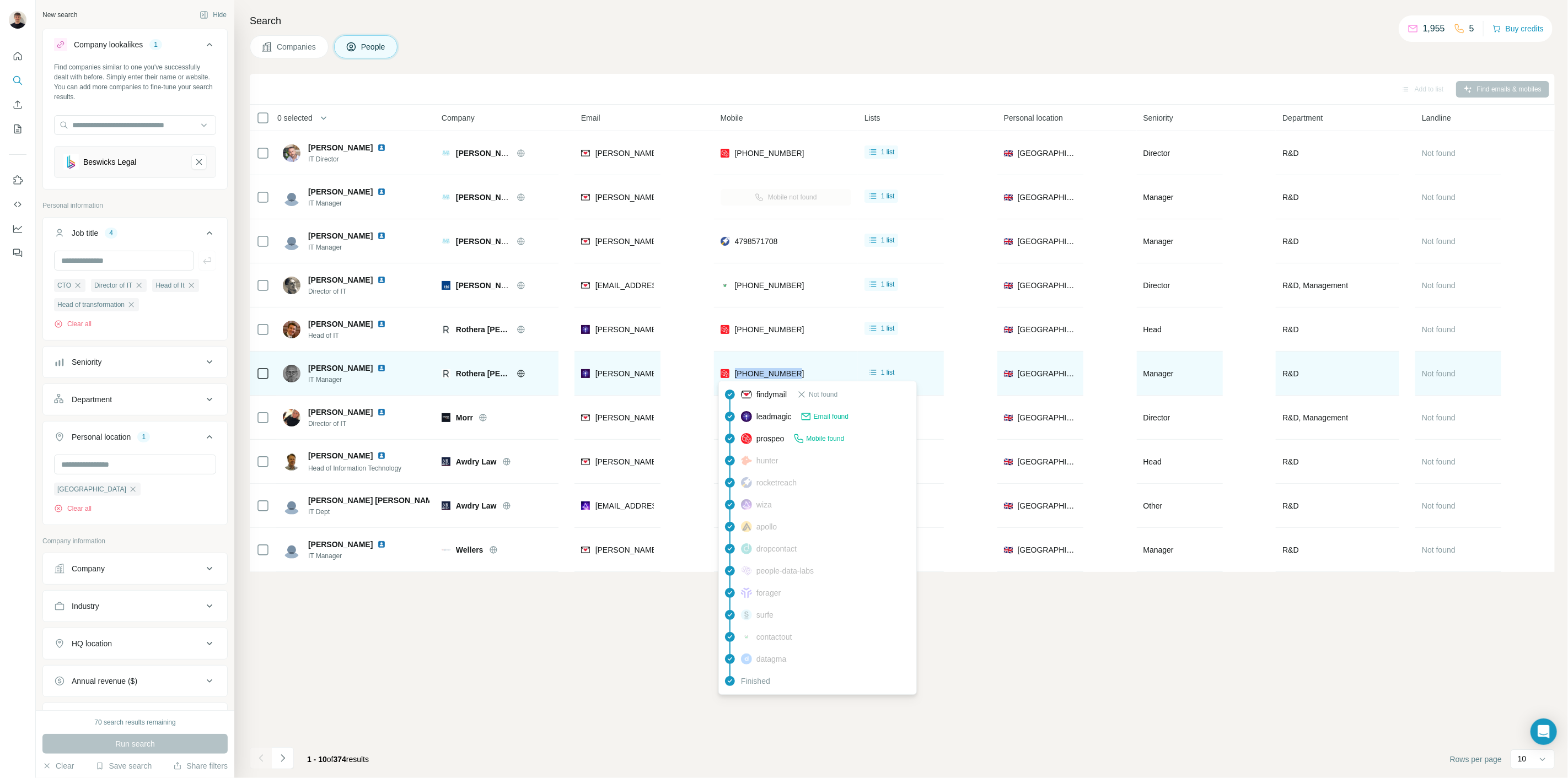
drag, startPoint x: 804, startPoint y: 370, endPoint x: 734, endPoint y: 374, distance: 70.1
click at [734, 374] on div "[PHONE_NUMBER]" at bounding box center [785, 373] width 131 height 30
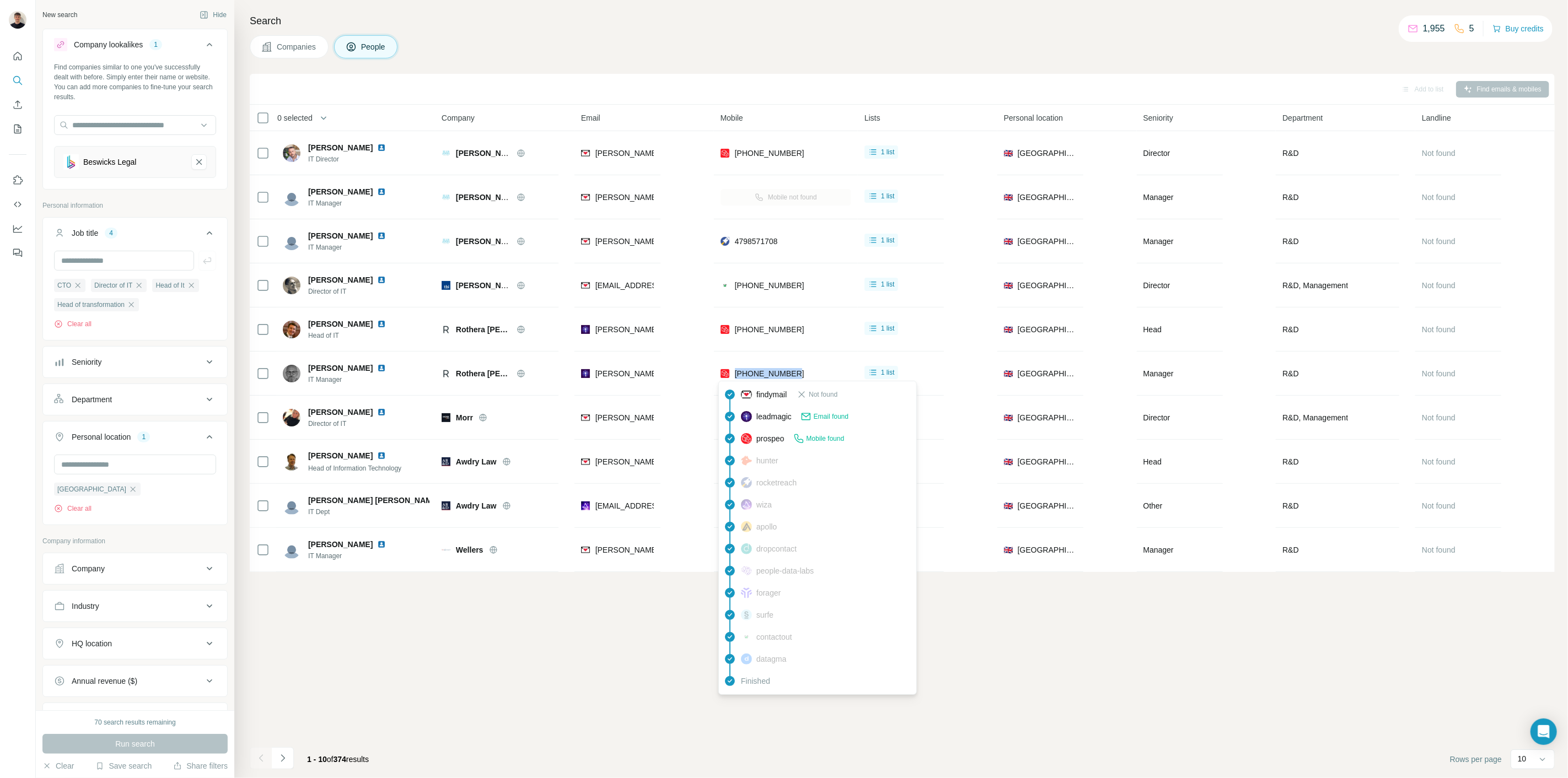
copy span "[PHONE_NUMBER]"
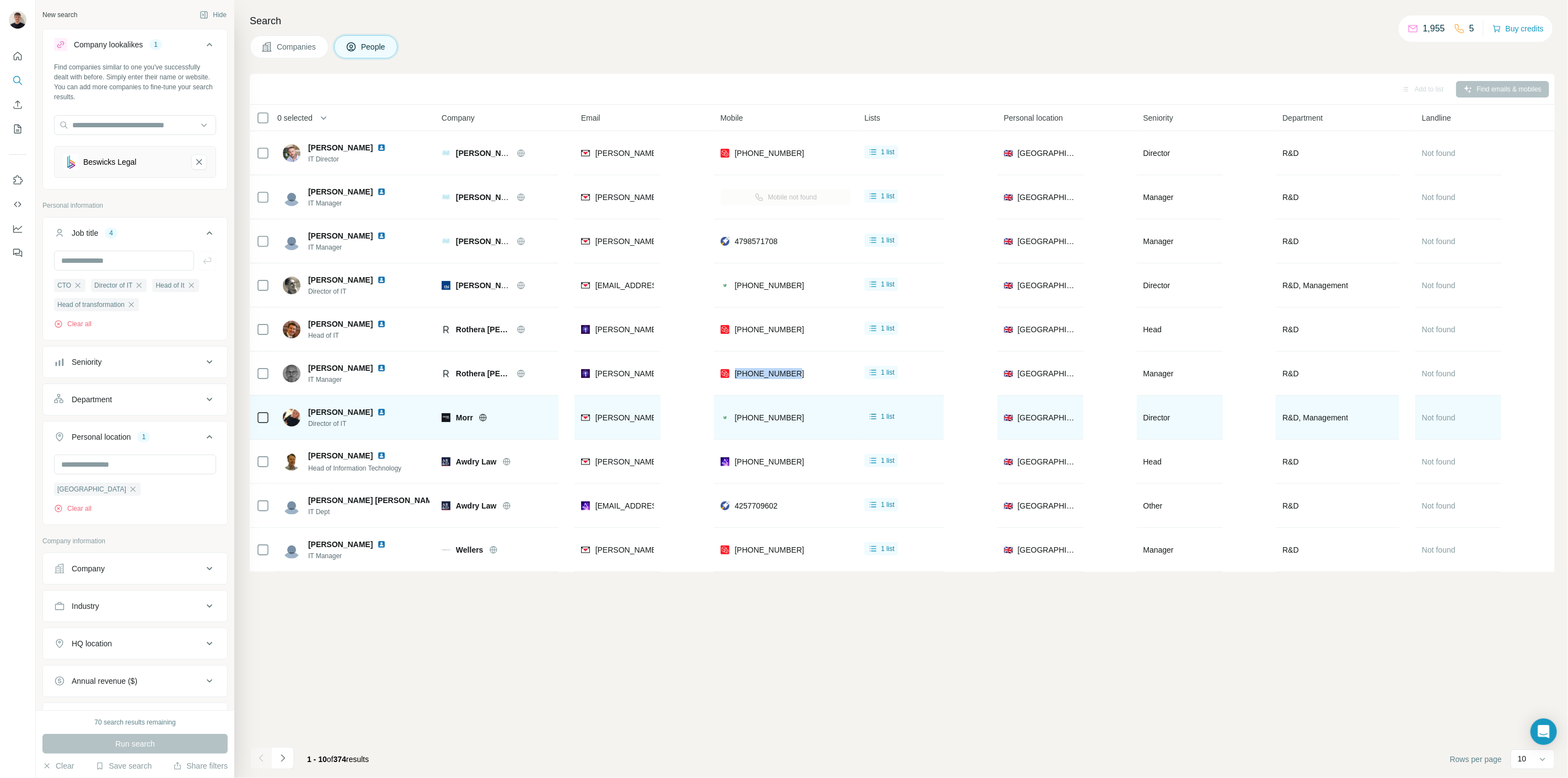
click at [377, 413] on img at bounding box center [382, 413] width 9 height 9
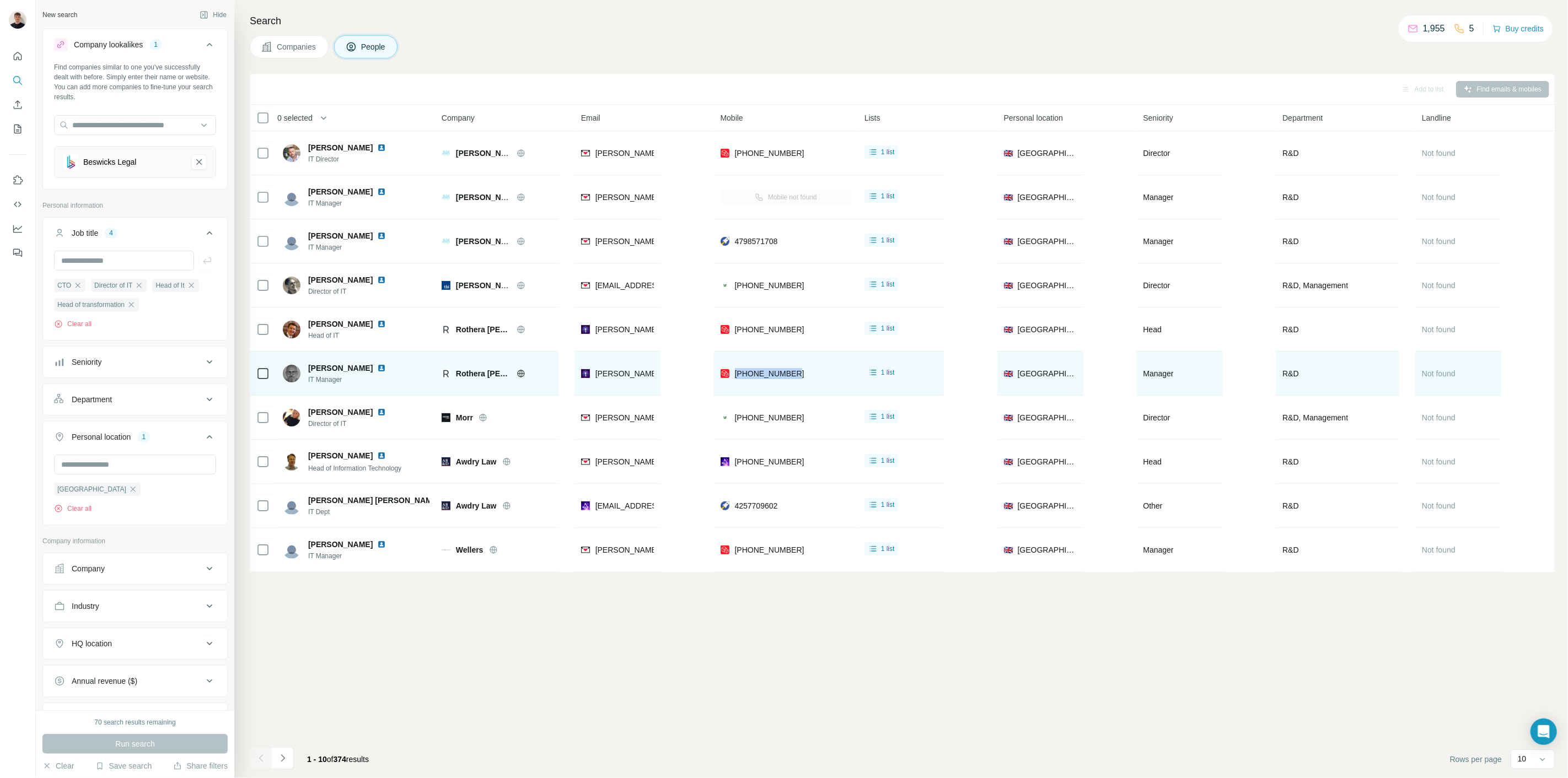
click at [377, 370] on img at bounding box center [382, 368] width 9 height 9
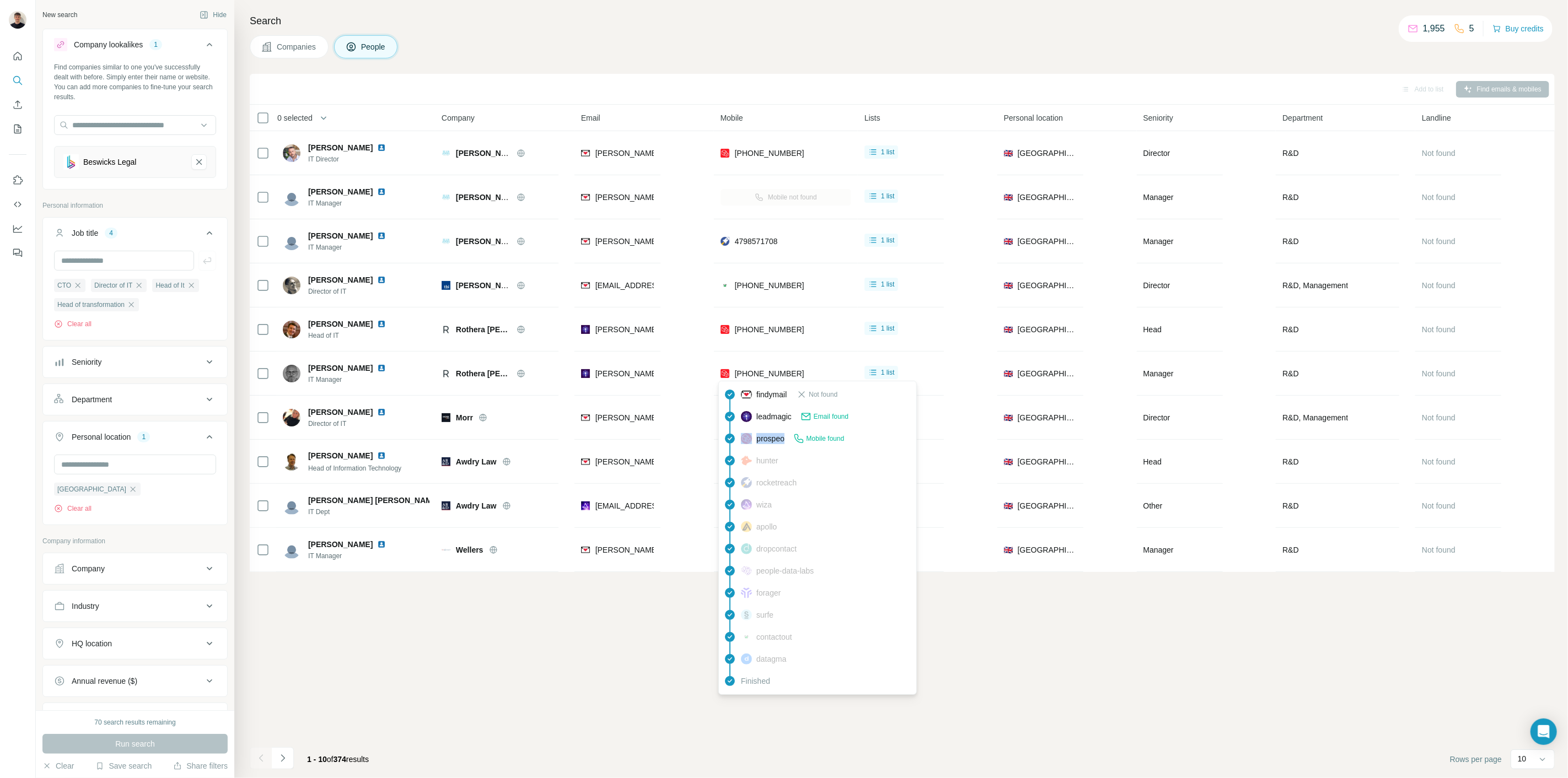
drag, startPoint x: 742, startPoint y: 445, endPoint x: 785, endPoint y: 443, distance: 43.0
click at [785, 443] on div "prospeo Mobile found" at bounding box center [817, 439] width 193 height 22
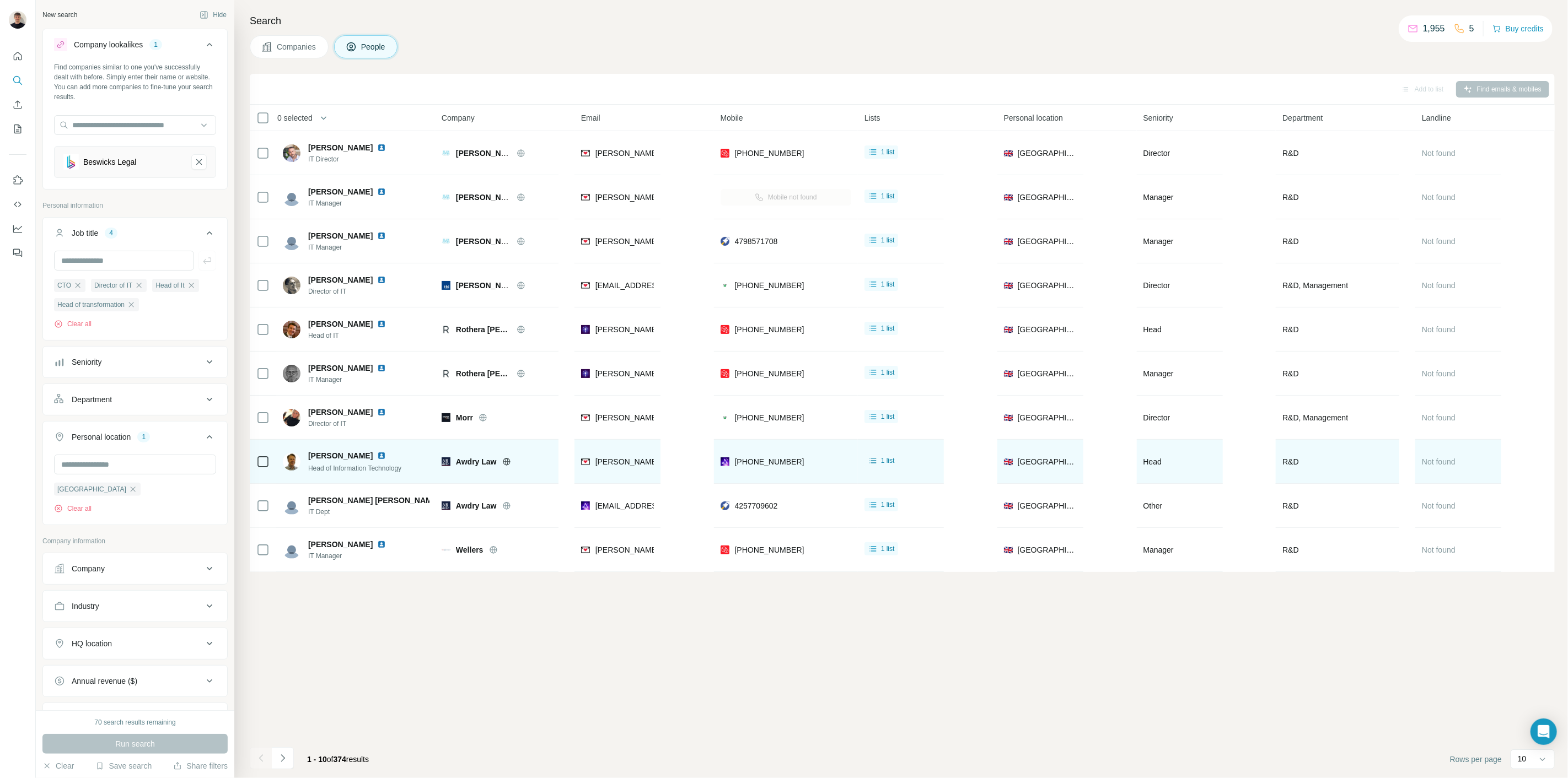
click at [783, 442] on td "[PHONE_NUMBER]" at bounding box center [785, 462] width 144 height 44
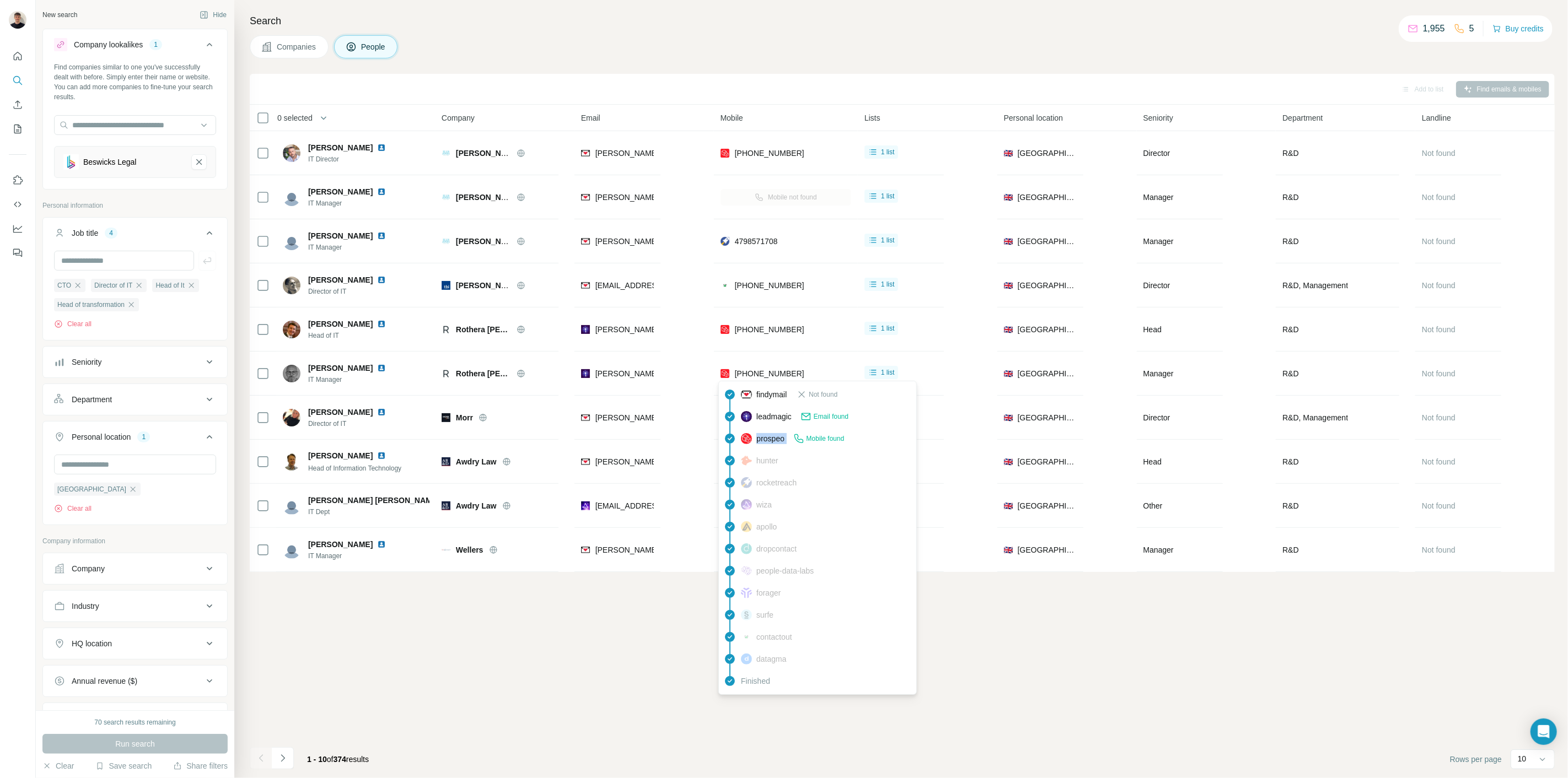
drag, startPoint x: 792, startPoint y: 441, endPoint x: 755, endPoint y: 442, distance: 37.0
click at [755, 442] on div "prospeo Mobile found" at bounding box center [793, 439] width 103 height 11
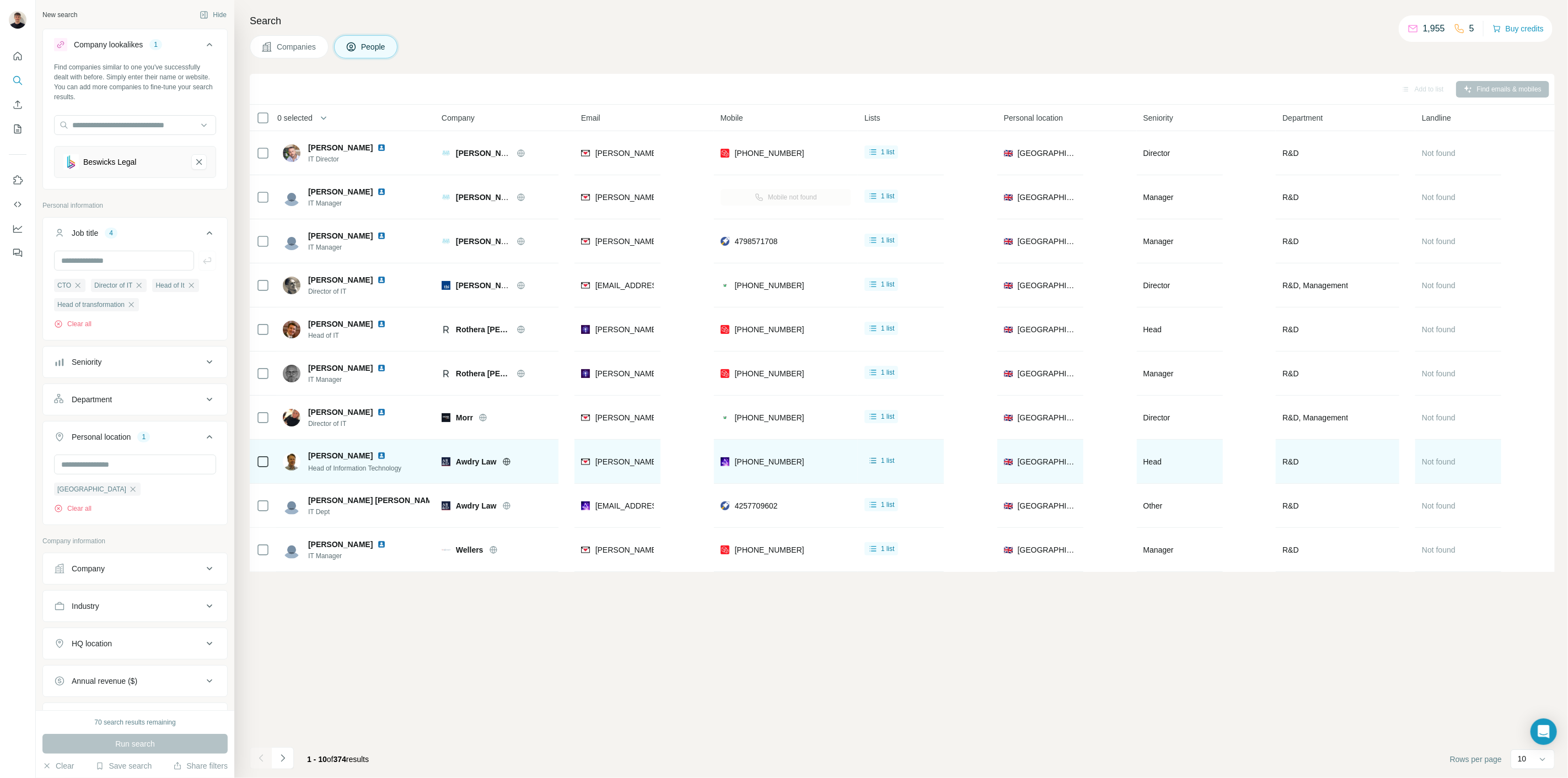
copy div "prospeo"
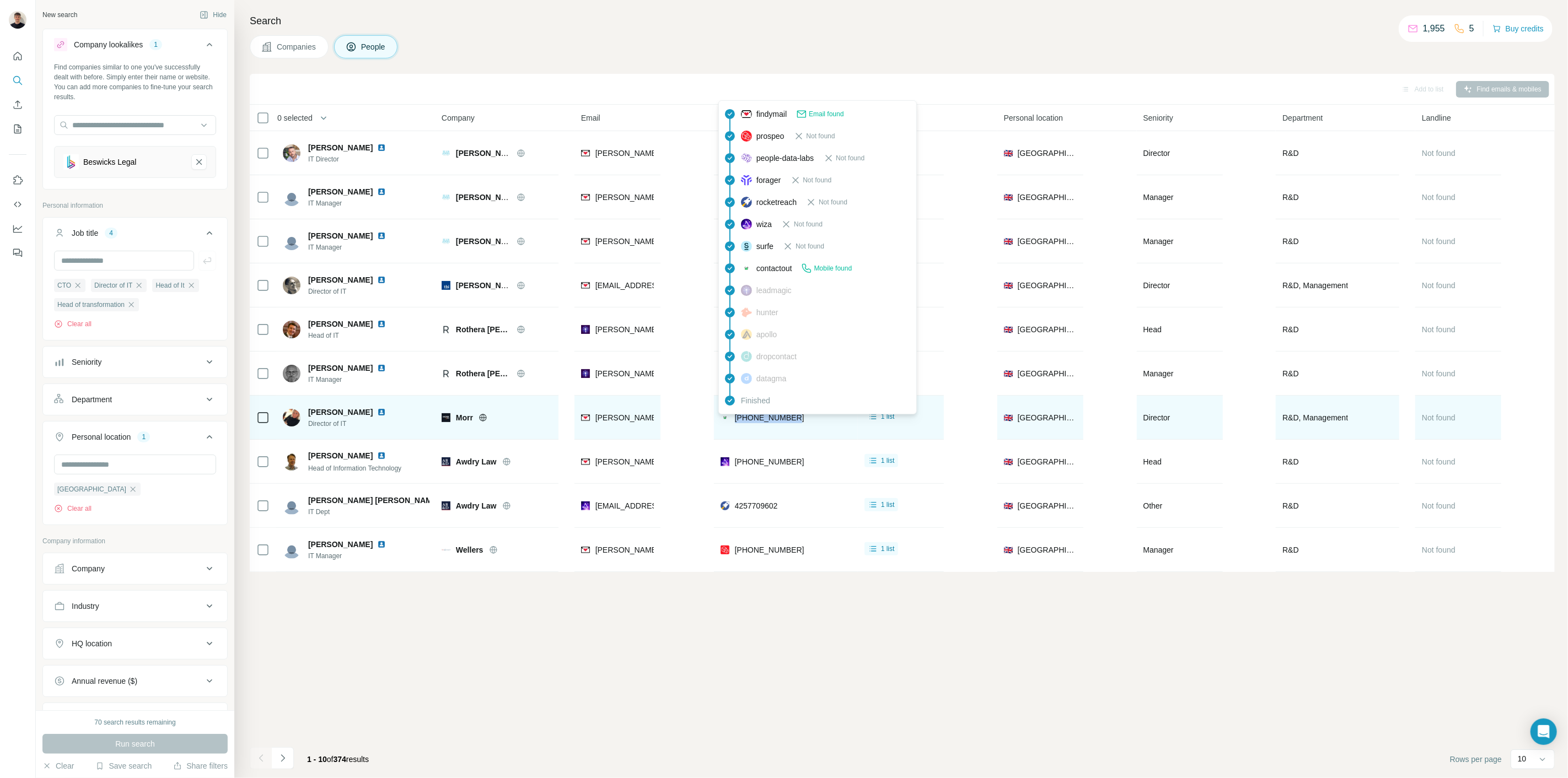
drag, startPoint x: 792, startPoint y: 420, endPoint x: 732, endPoint y: 424, distance: 60.1
click at [732, 424] on div "[PHONE_NUMBER]" at bounding box center [785, 417] width 131 height 30
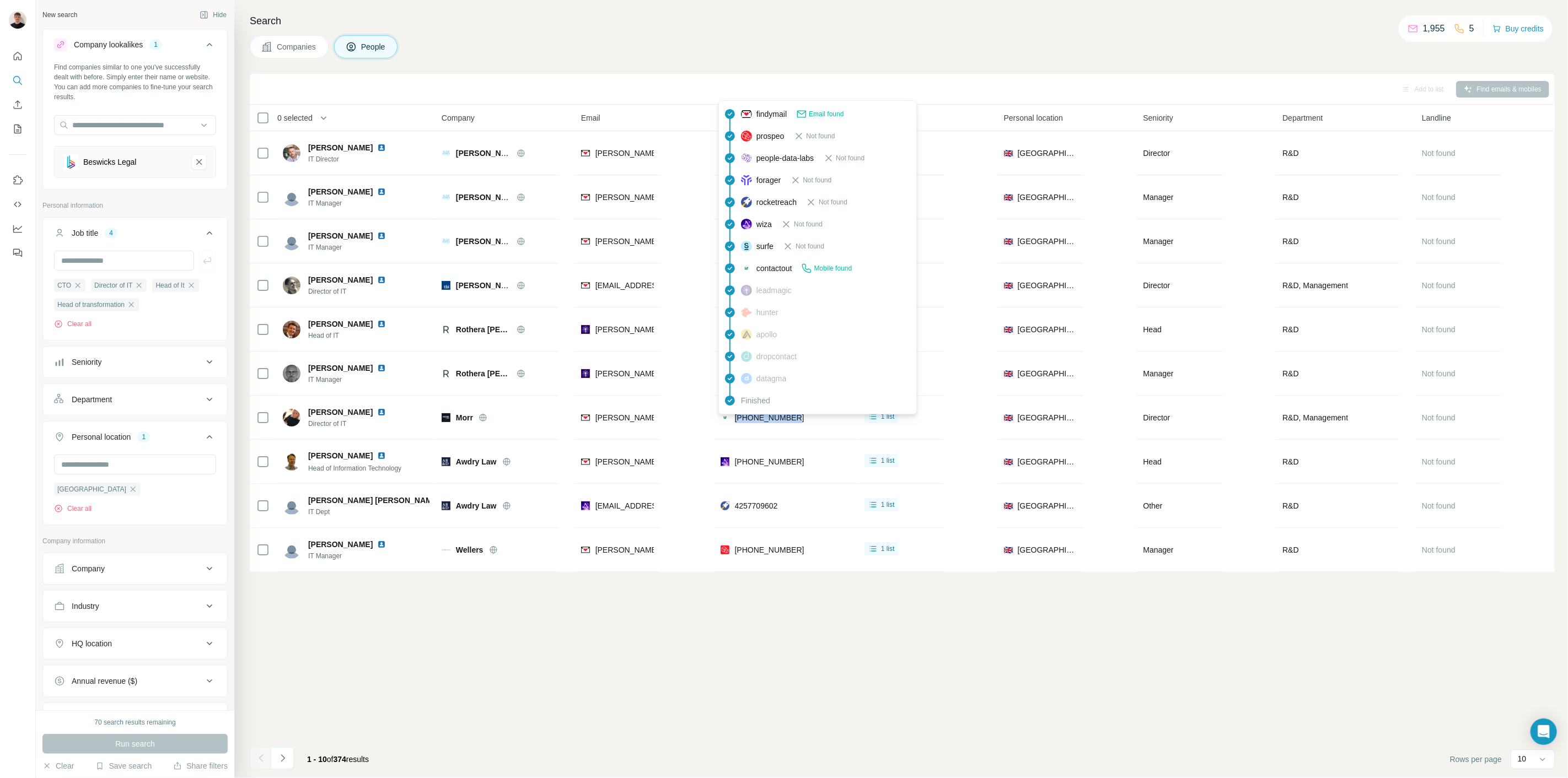
copy span "[PHONE_NUMBER]"
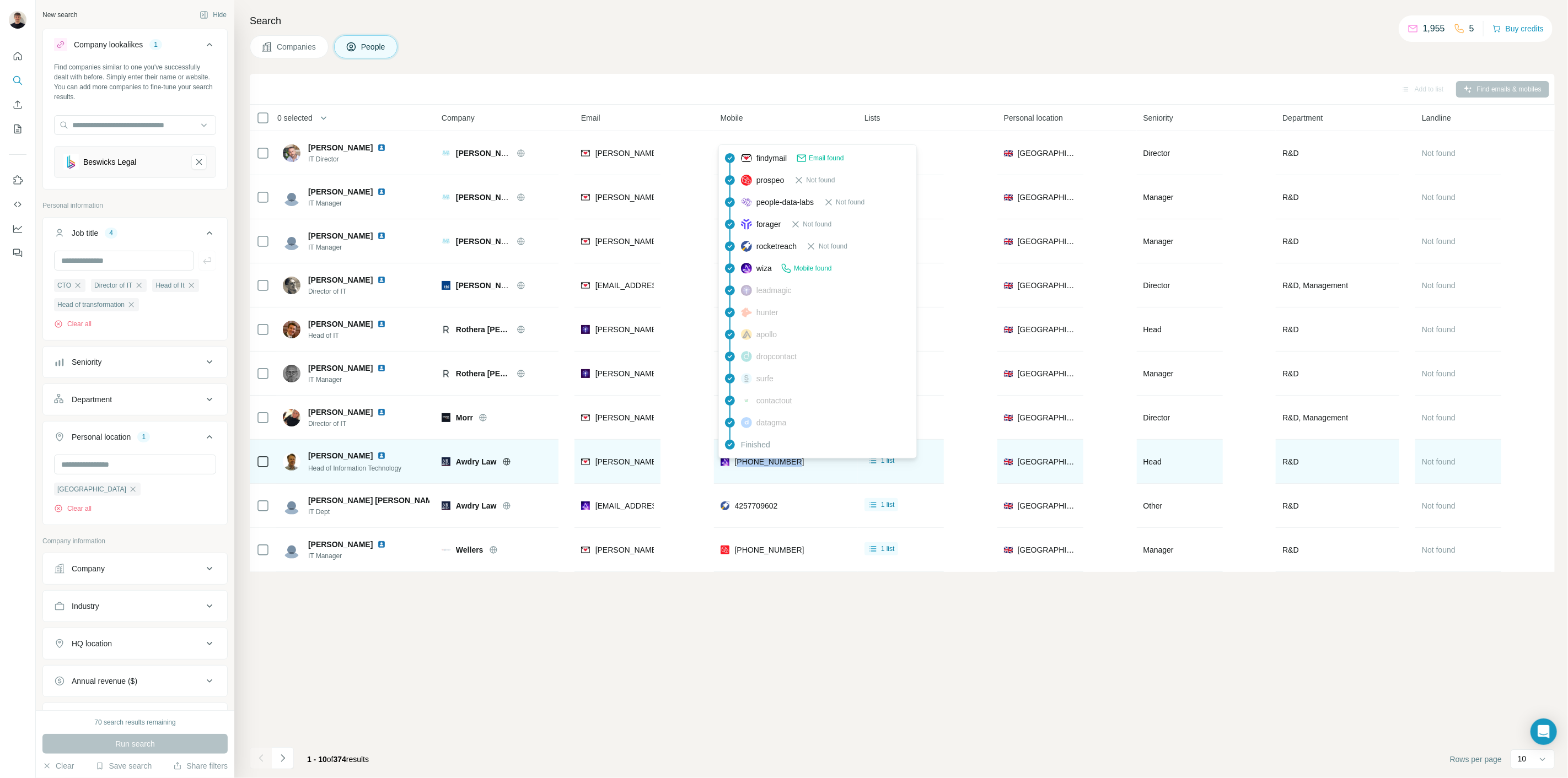
drag, startPoint x: 794, startPoint y: 459, endPoint x: 735, endPoint y: 467, distance: 59.5
click at [735, 467] on div "[PHONE_NUMBER]" at bounding box center [785, 461] width 131 height 30
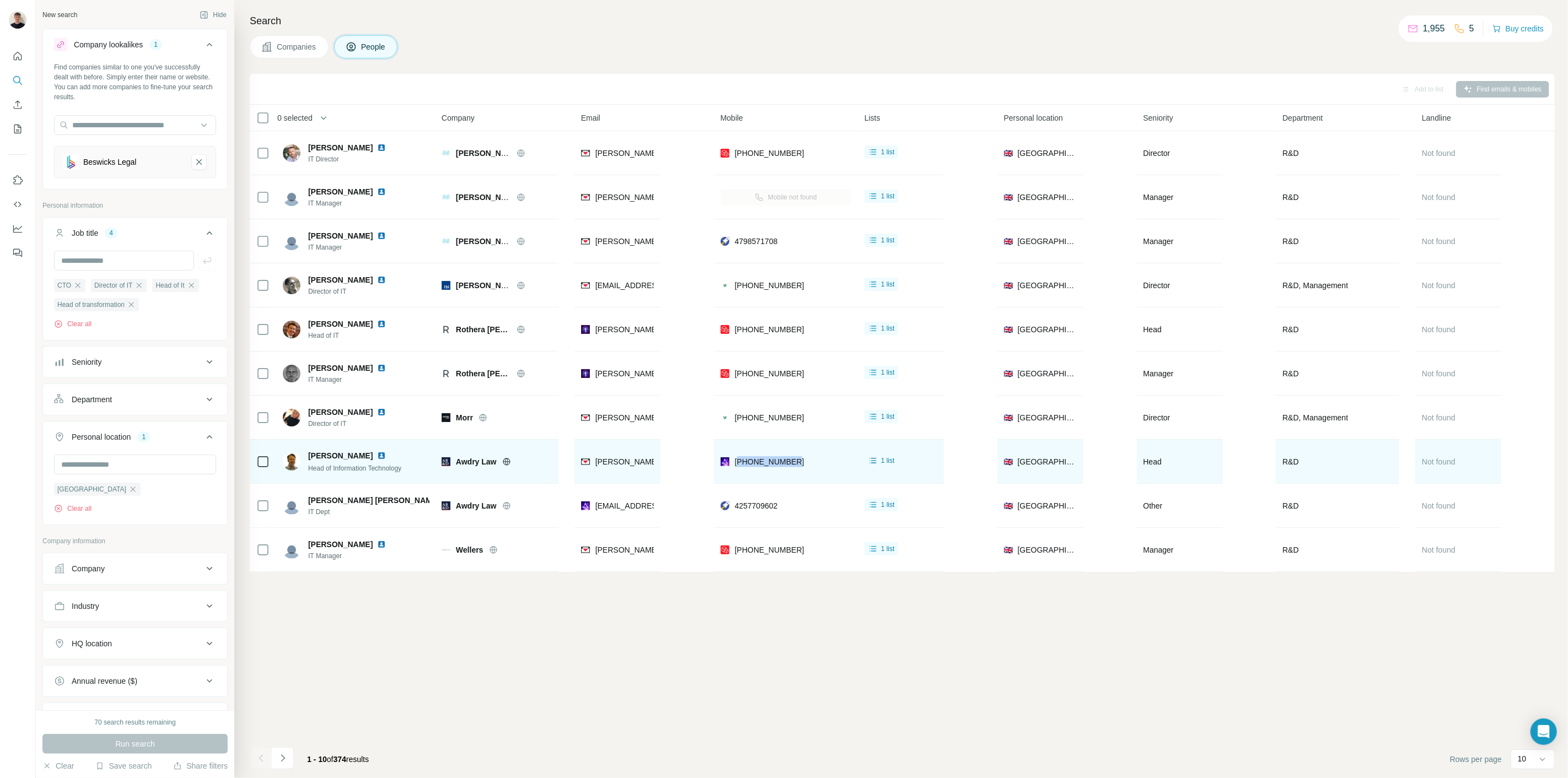
click at [761, 472] on div "[PHONE_NUMBER]" at bounding box center [785, 461] width 131 height 30
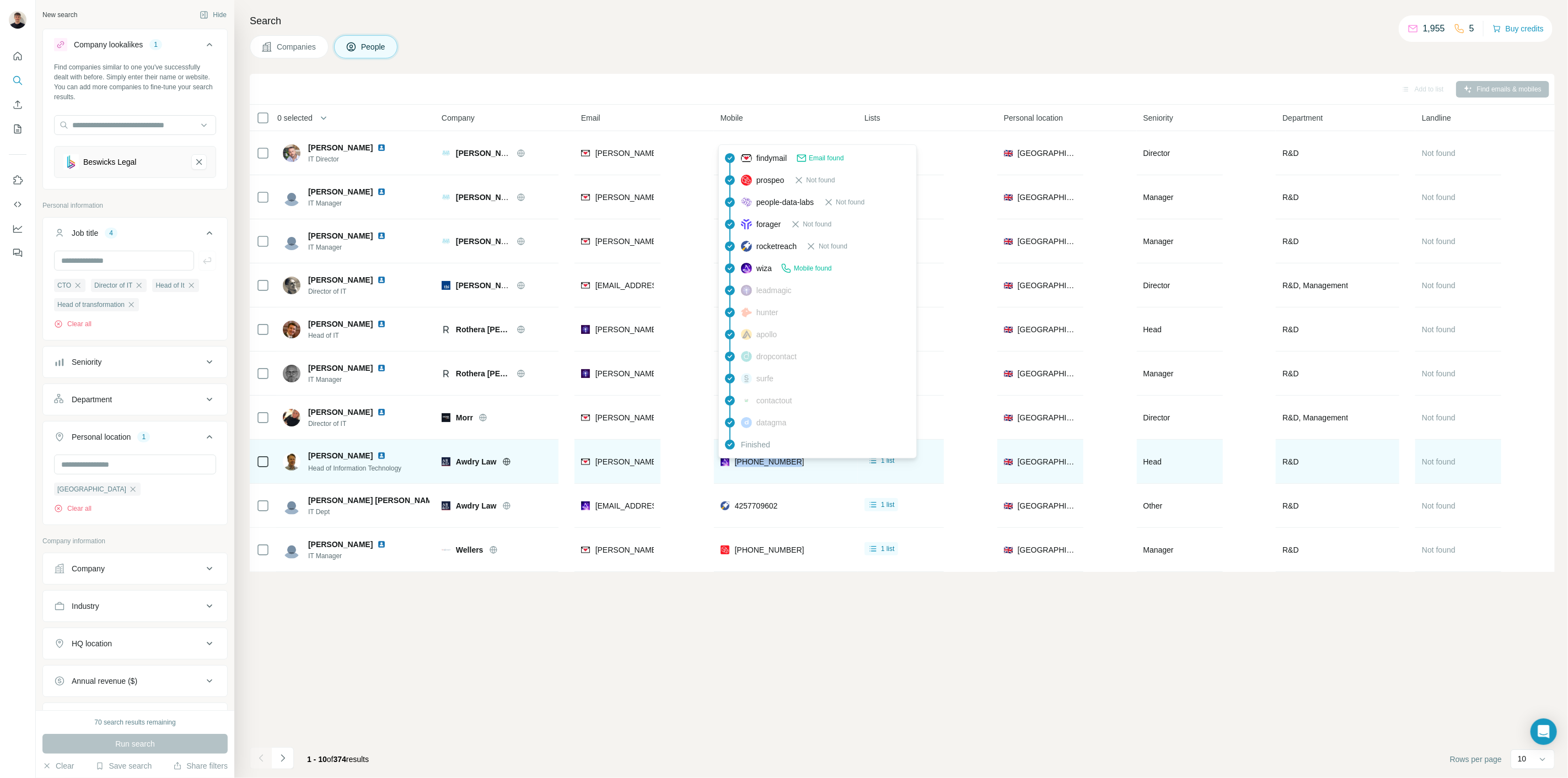
drag, startPoint x: 797, startPoint y: 464, endPoint x: 735, endPoint y: 463, distance: 62.0
click at [735, 463] on div "[PHONE_NUMBER]" at bounding box center [785, 461] width 131 height 30
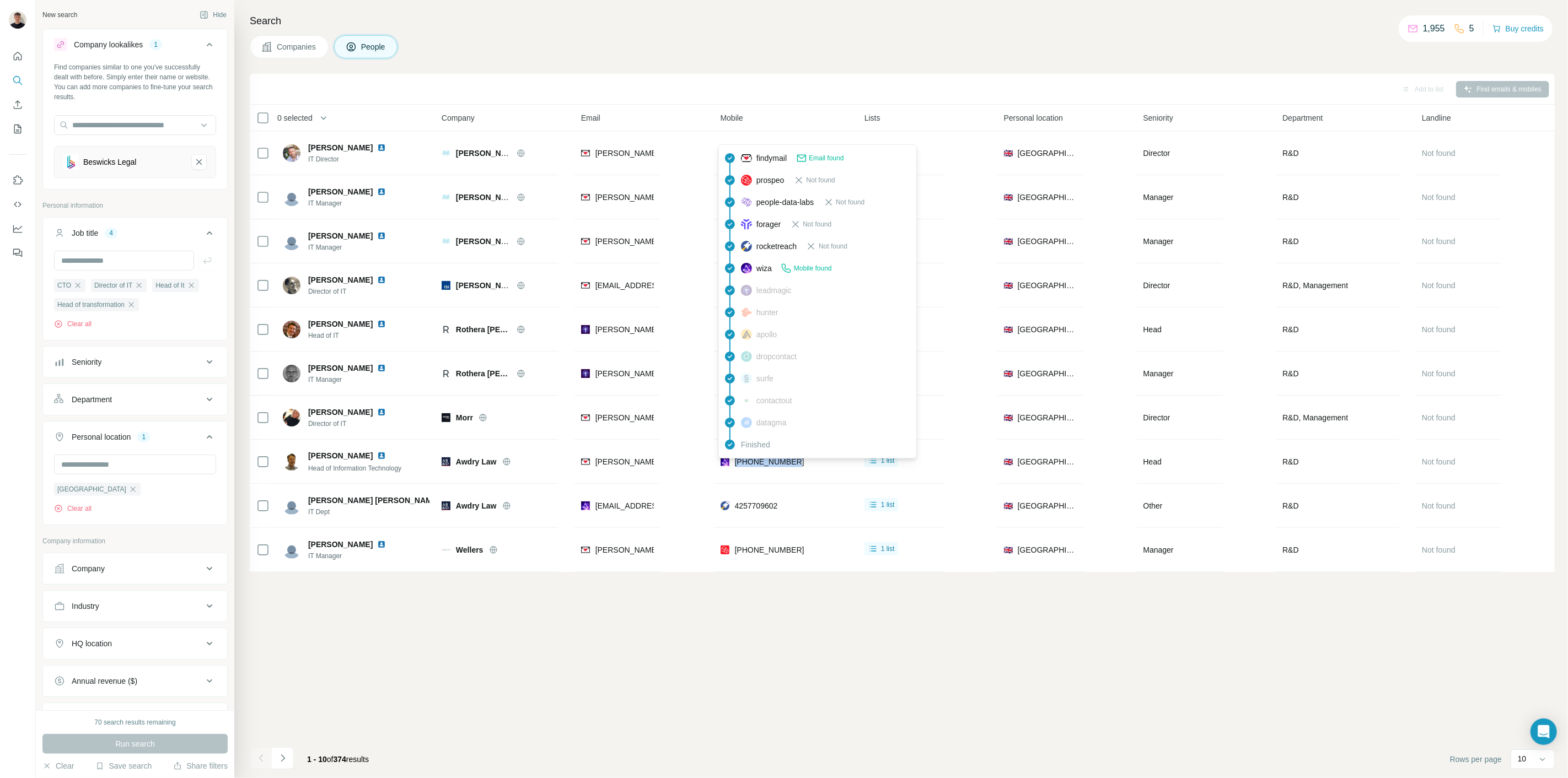
copy span "[PHONE_NUMBER]"
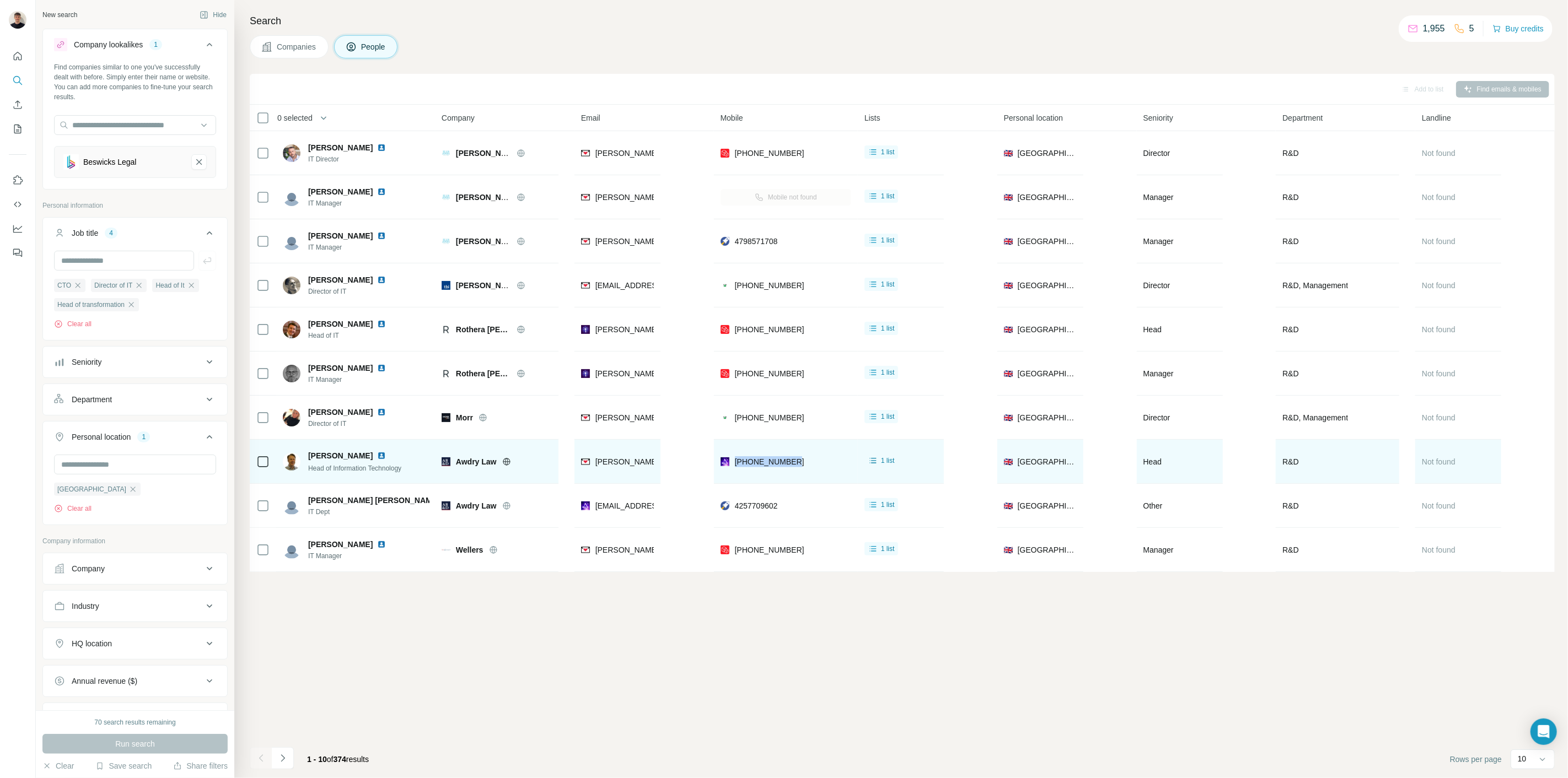
click at [377, 455] on img at bounding box center [382, 456] width 9 height 9
click at [377, 456] on img at bounding box center [382, 456] width 9 height 9
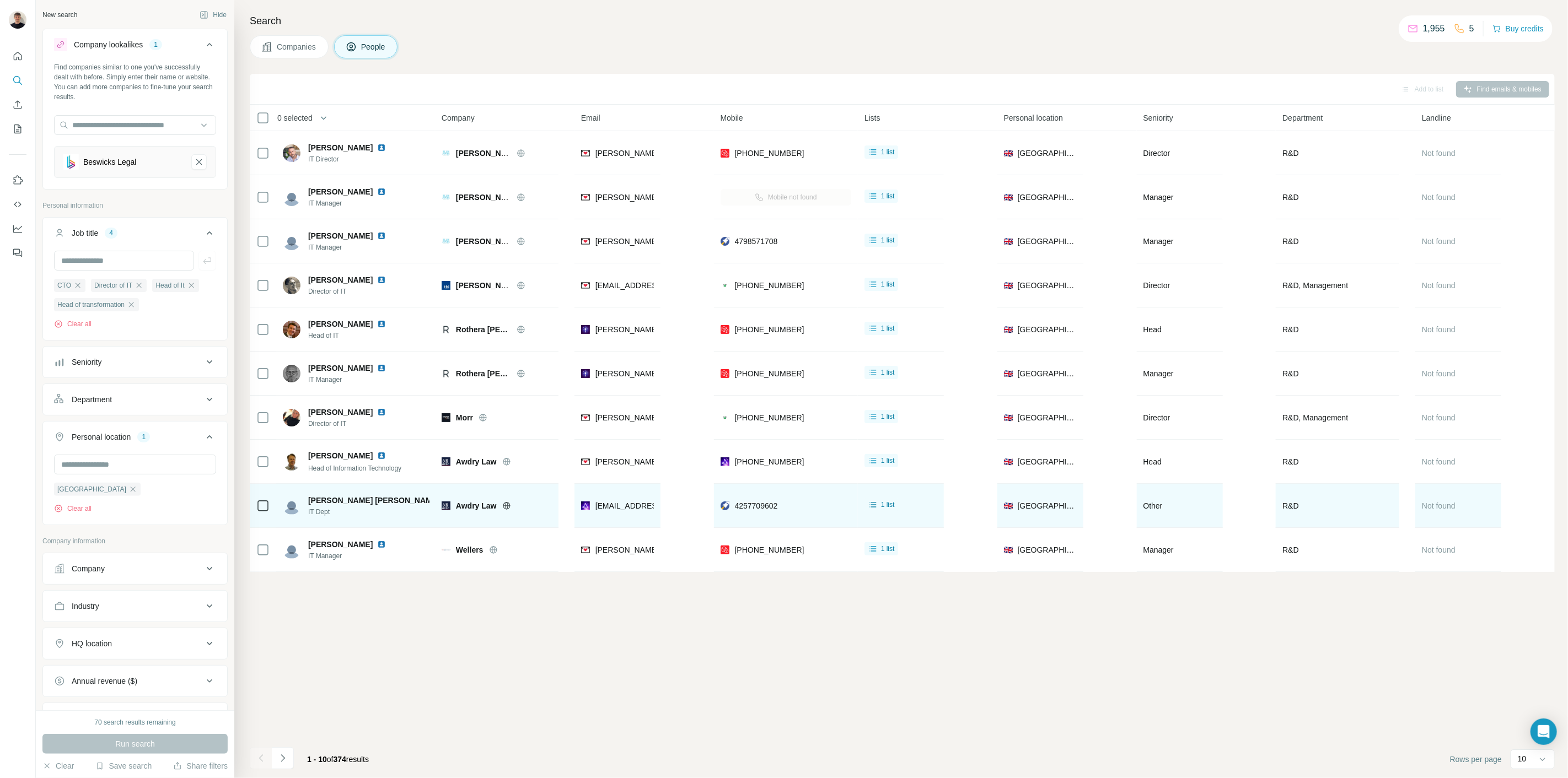
click at [804, 508] on div "4257709602" at bounding box center [785, 505] width 131 height 30
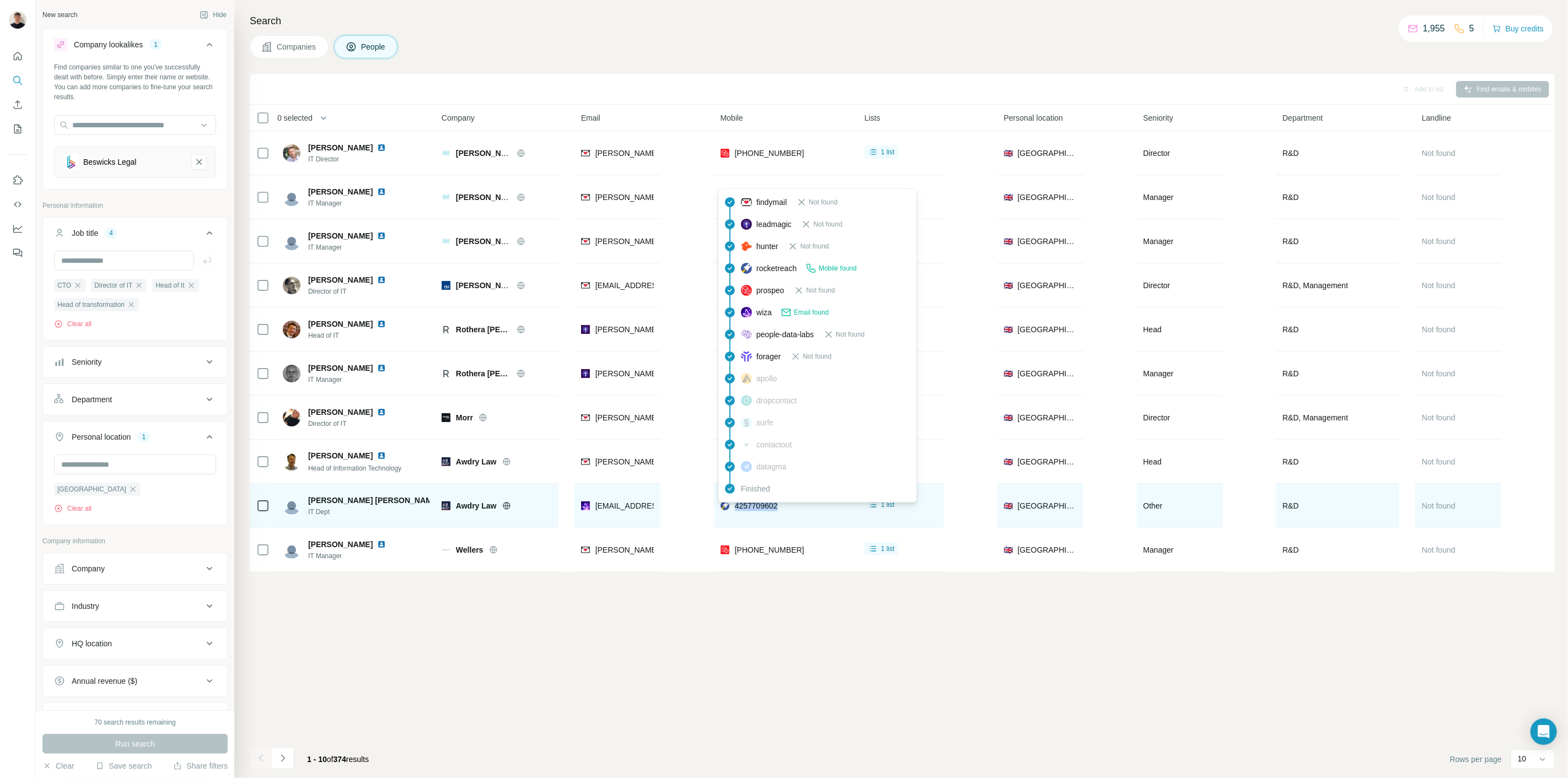
drag, startPoint x: 802, startPoint y: 507, endPoint x: 731, endPoint y: 511, distance: 71.1
click at [731, 511] on div "4257709602" at bounding box center [785, 505] width 131 height 30
copy span "4257709602"
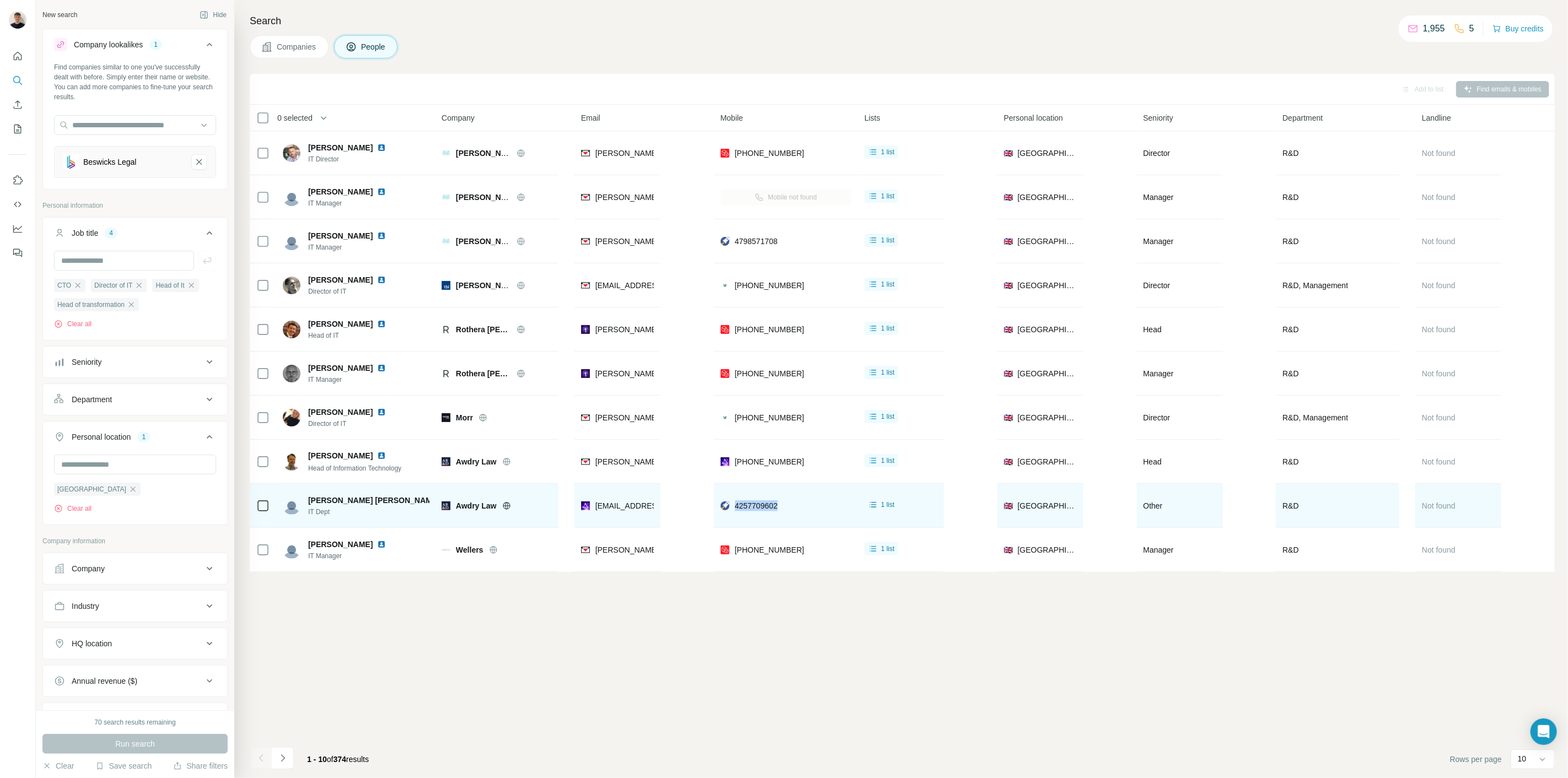
click at [444, 498] on img at bounding box center [449, 501] width 9 height 9
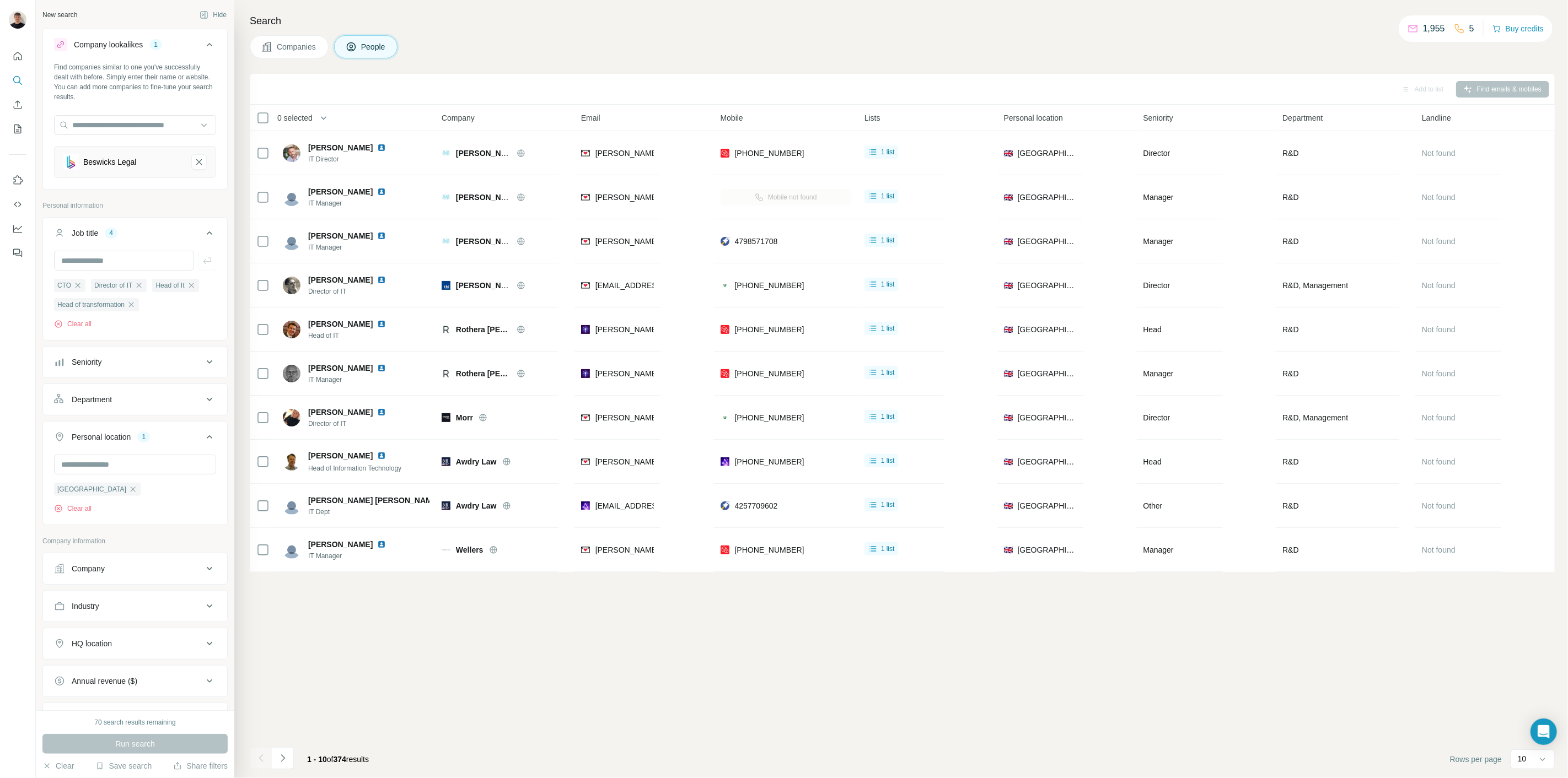
drag, startPoint x: 794, startPoint y: 607, endPoint x: 803, endPoint y: 601, distance: 10.8
click at [795, 604] on div "Add to list Find emails & mobiles 0 selected People Company Email Mobile Lists …" at bounding box center [901, 425] width 1305 height 705
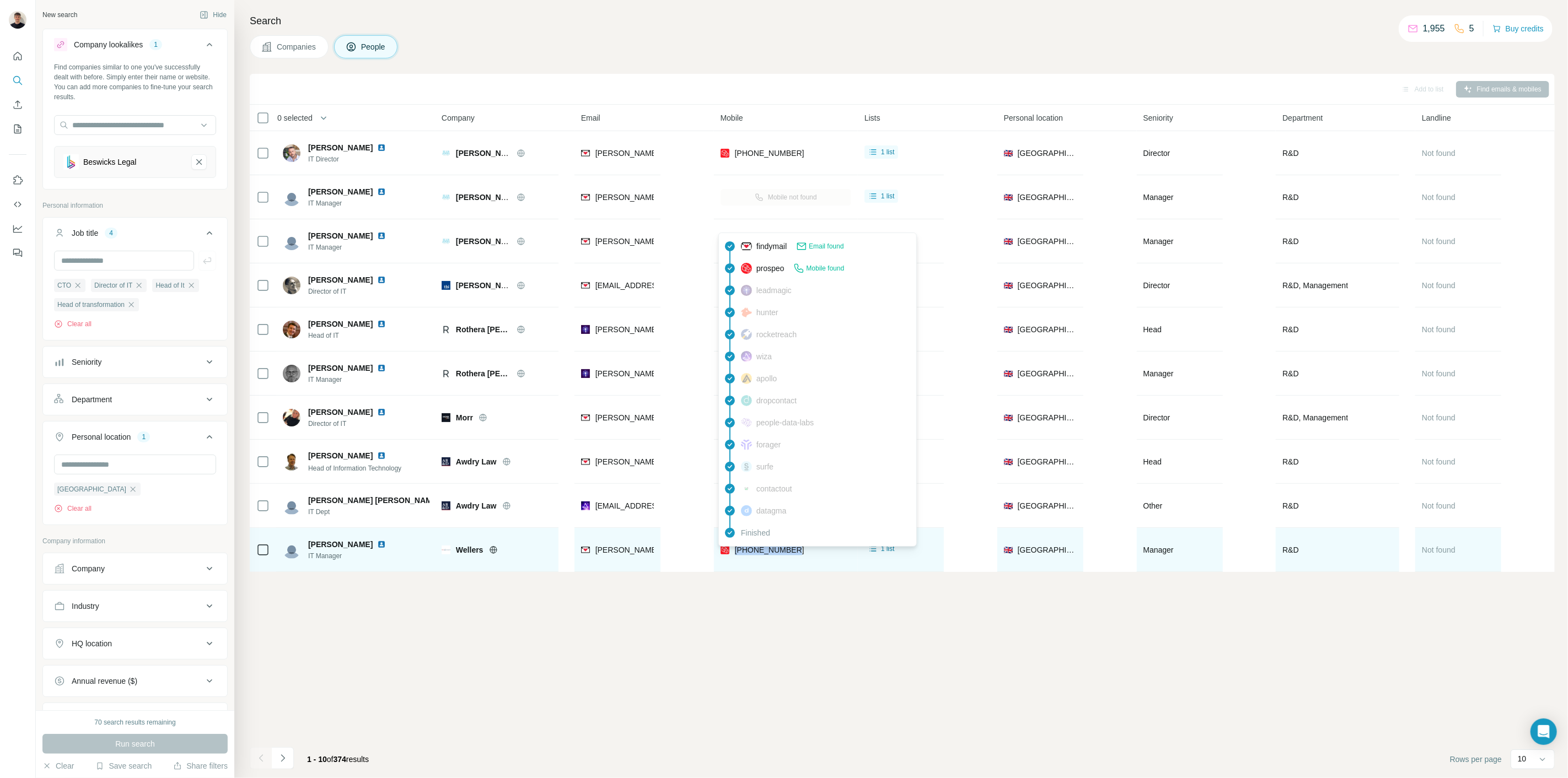
drag, startPoint x: 803, startPoint y: 563, endPoint x: 733, endPoint y: 557, distance: 70.3
click at [733, 557] on div "[PHONE_NUMBER]" at bounding box center [785, 549] width 131 height 30
copy span "[PHONE_NUMBER]"
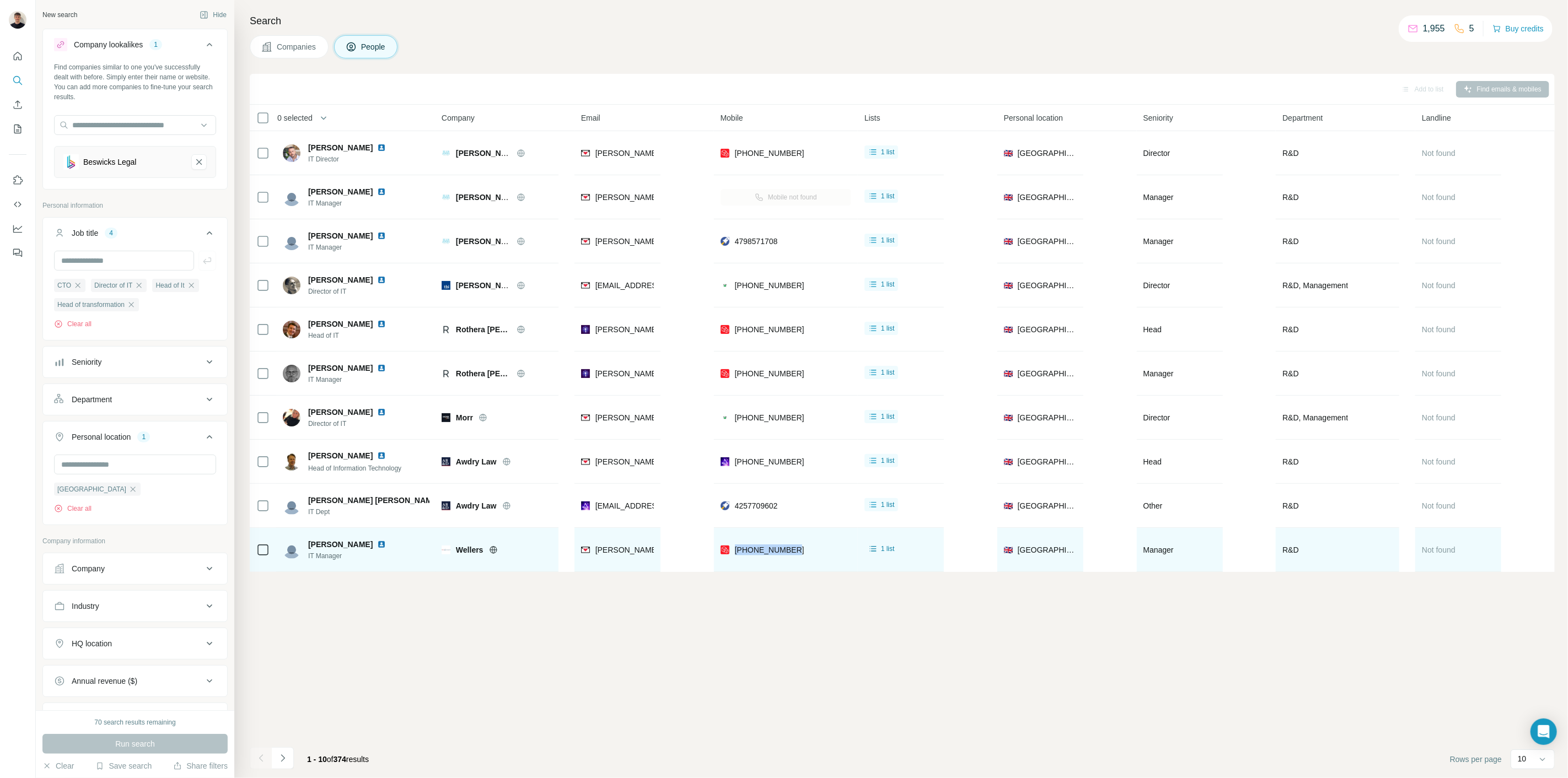
click at [377, 544] on img at bounding box center [382, 545] width 9 height 9
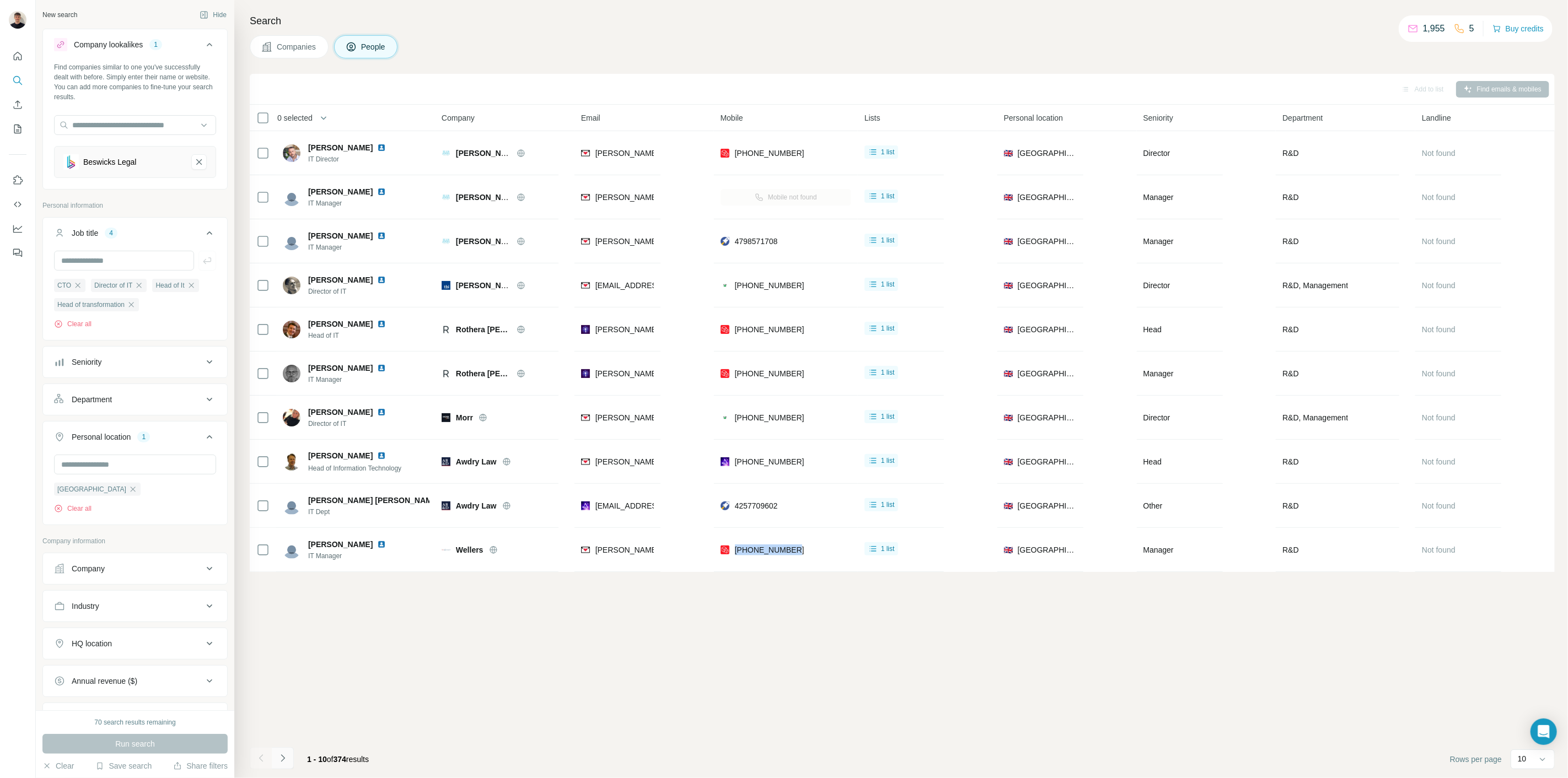
click at [278, 755] on icon "Navigate to next page" at bounding box center [283, 758] width 11 height 11
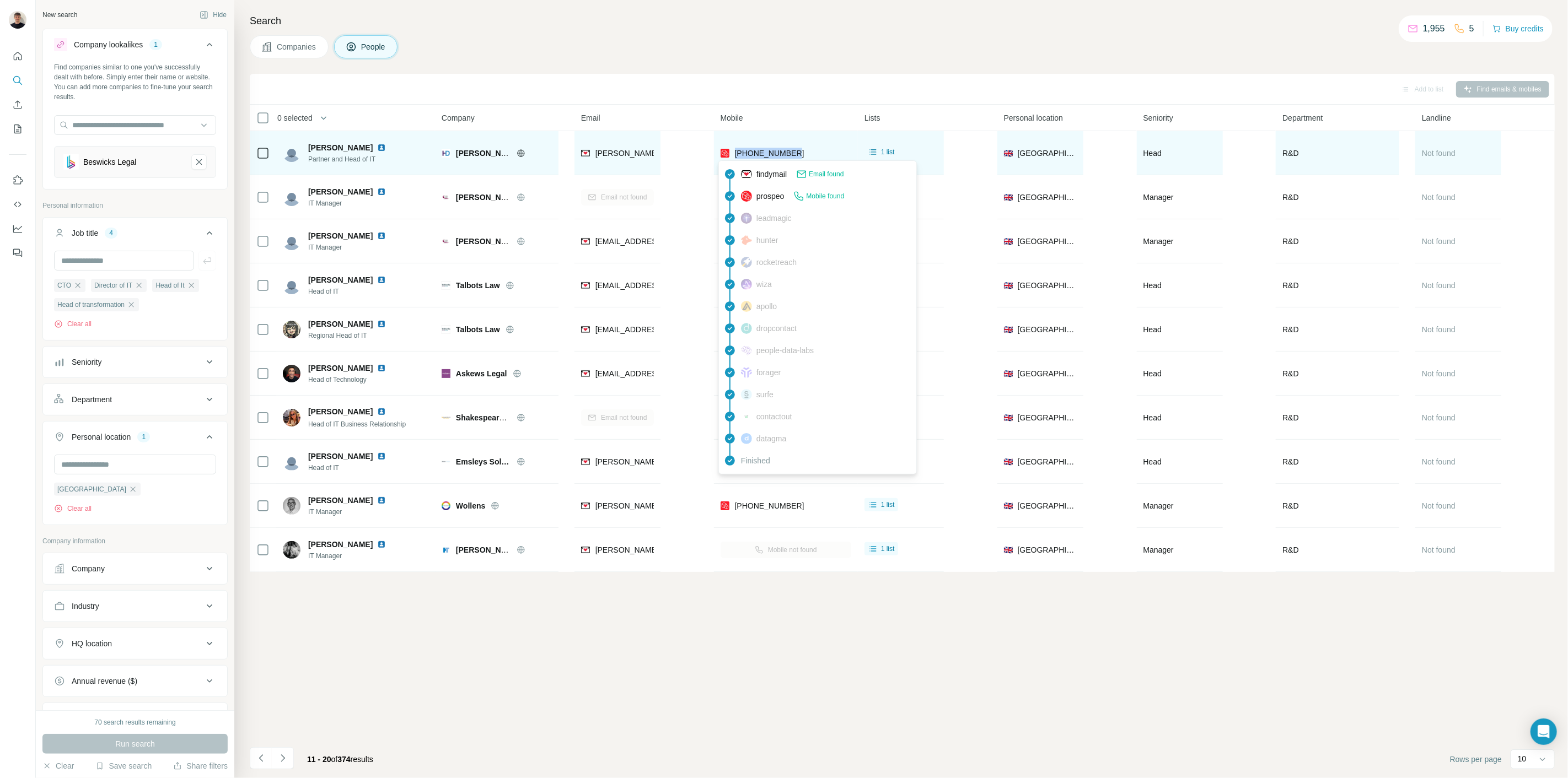
drag, startPoint x: 783, startPoint y: 154, endPoint x: 734, endPoint y: 158, distance: 49.2
click at [734, 158] on div "[PHONE_NUMBER]" at bounding box center [785, 152] width 131 height 30
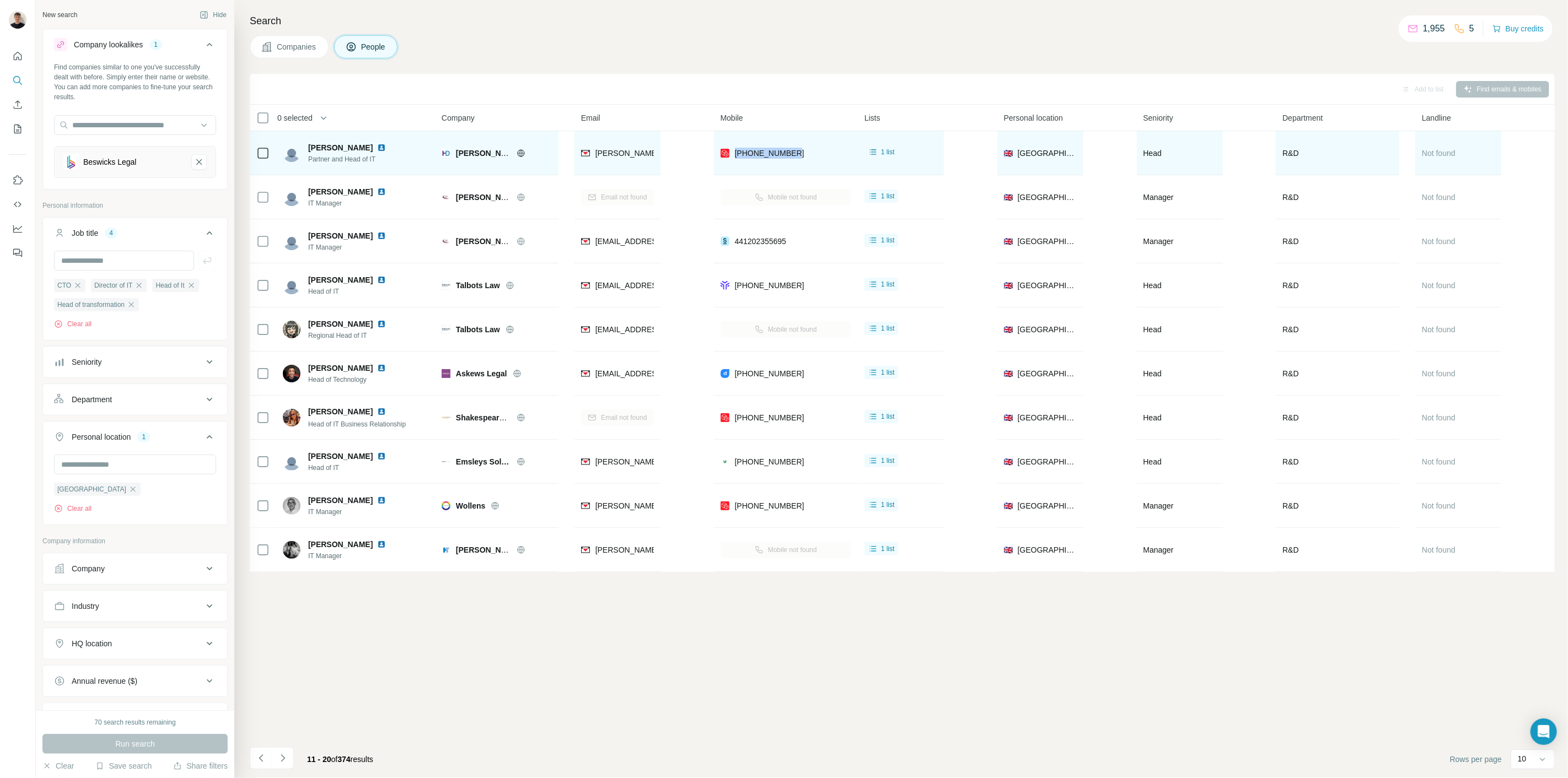
click at [377, 149] on img at bounding box center [382, 148] width 9 height 9
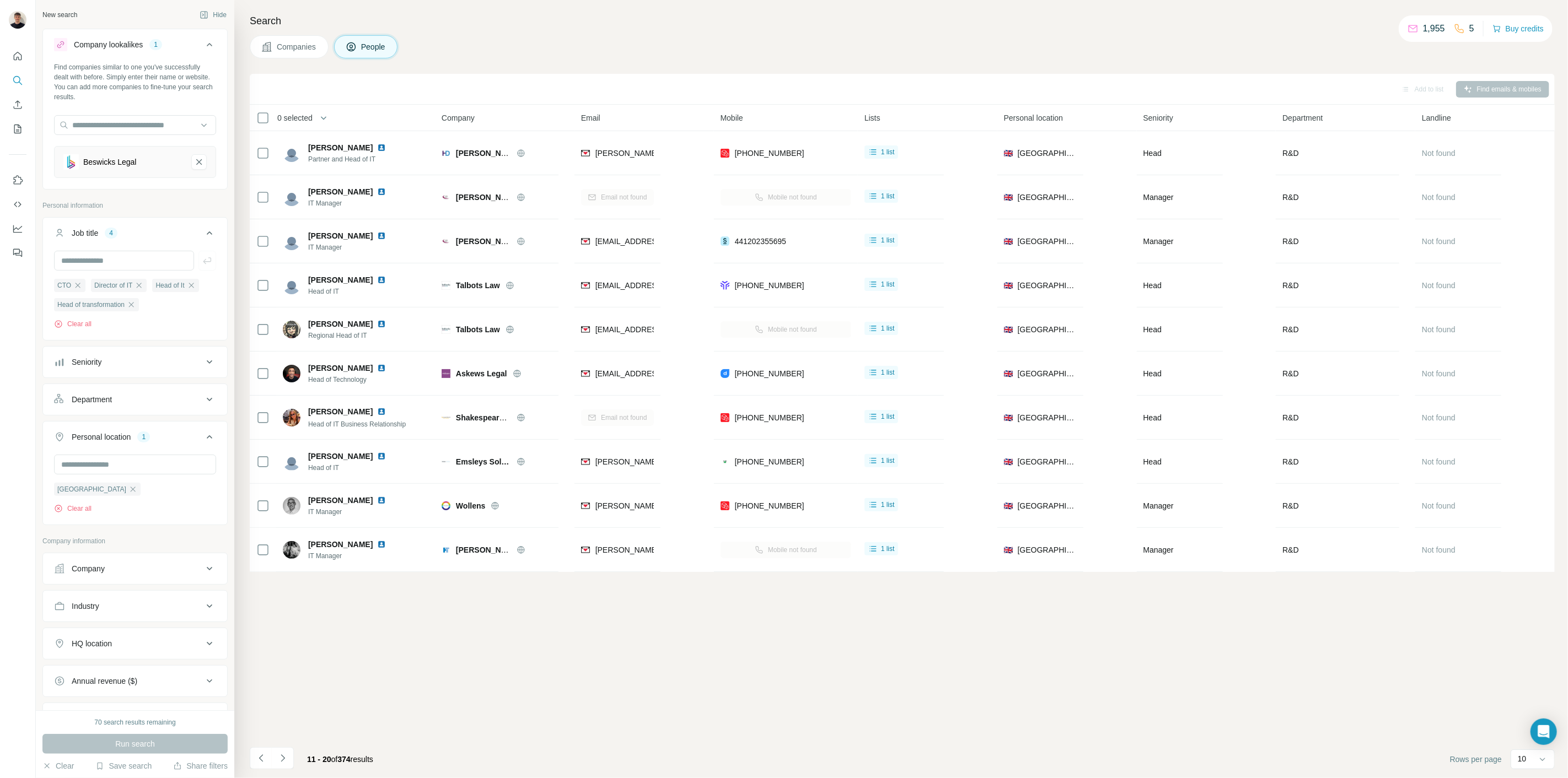
click at [707, 204] on table "0 selected People Company Email Mobile Lists Personal location Seniority Depart…" at bounding box center [901, 337] width 1305 height 467
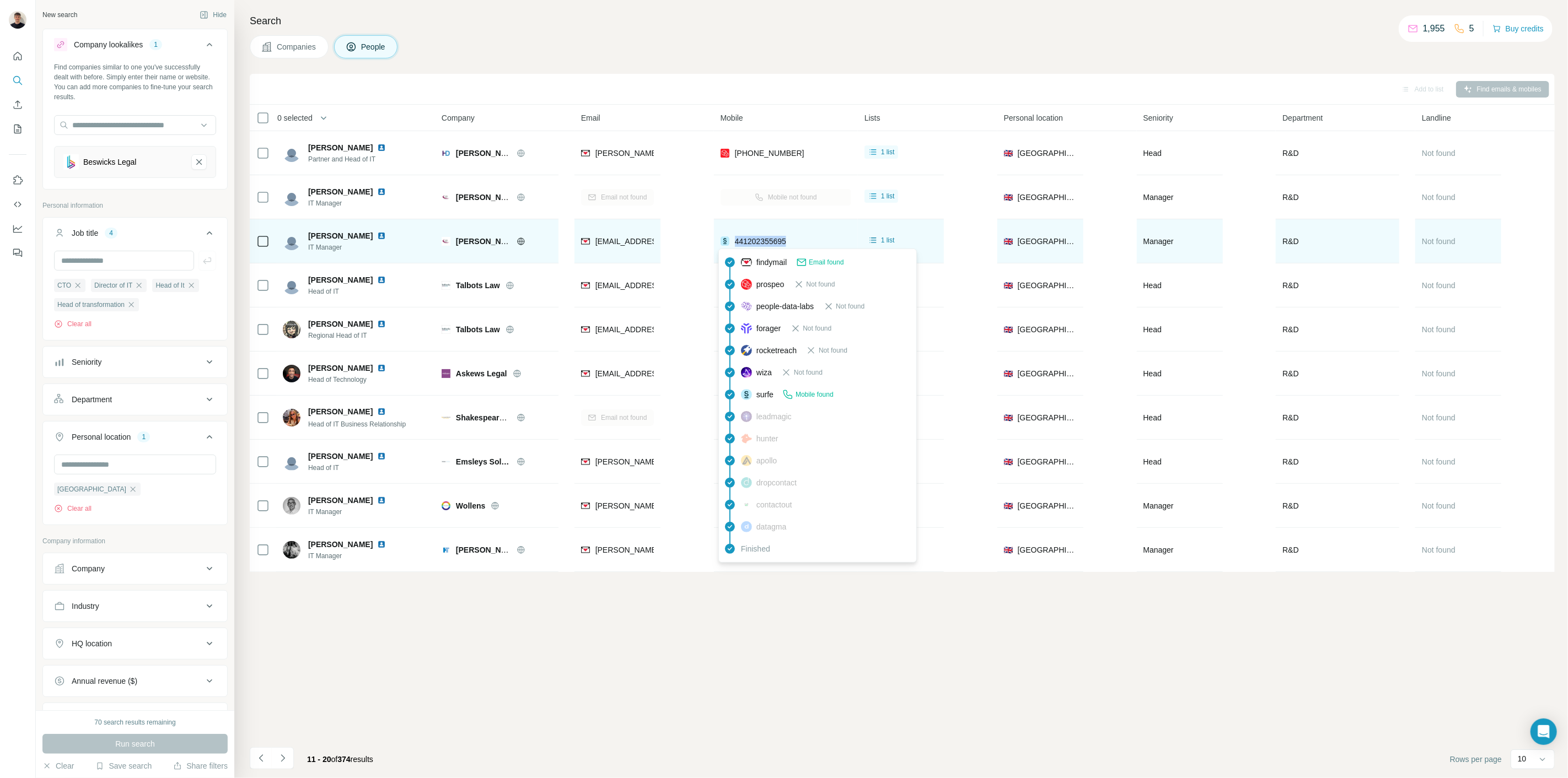
drag, startPoint x: 803, startPoint y: 243, endPoint x: 729, endPoint y: 241, distance: 74.0
click at [733, 239] on div "441202355695" at bounding box center [785, 240] width 131 height 30
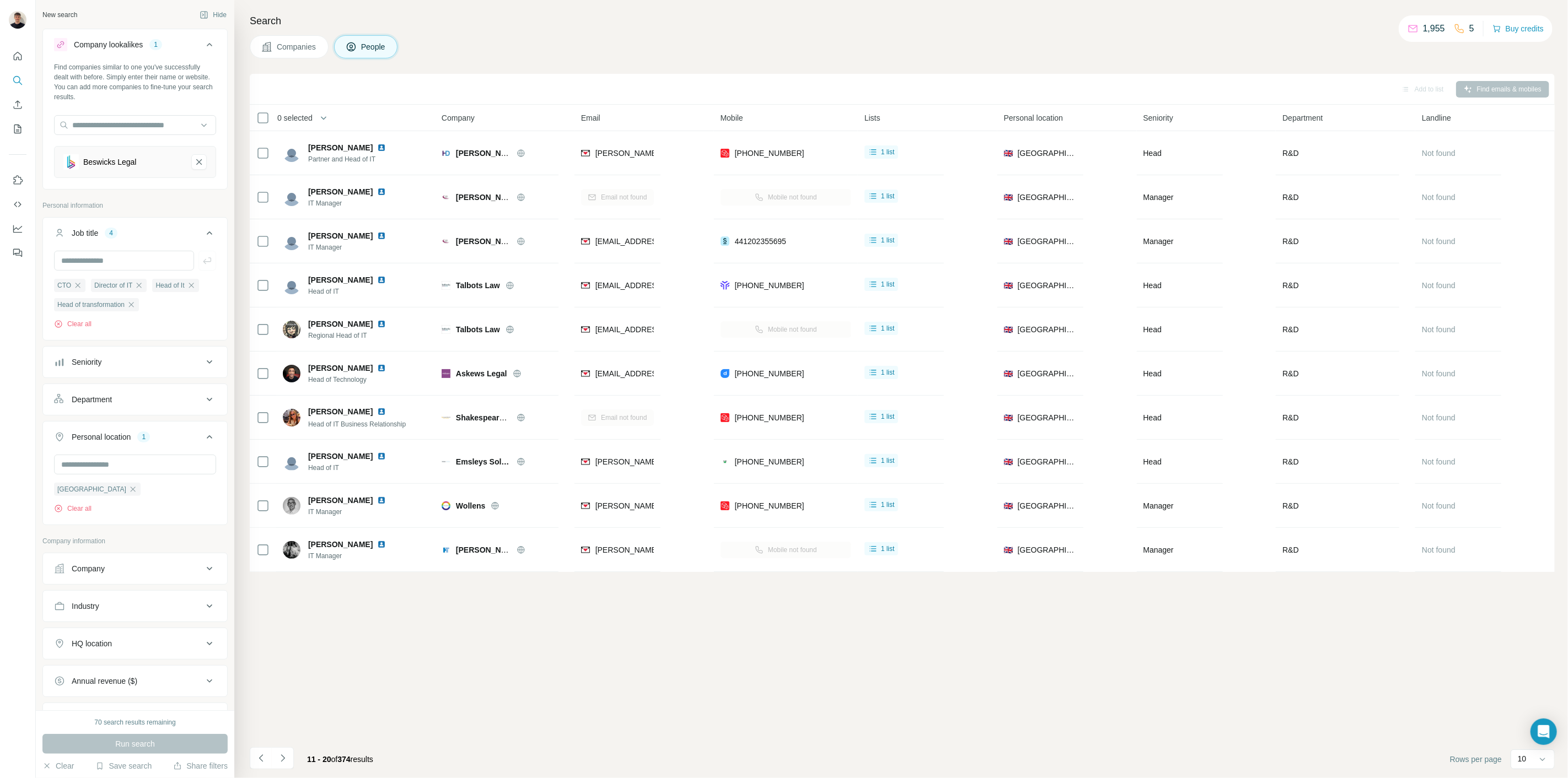
click at [685, 226] on table "0 selected People Company Email Mobile Lists Personal location Seniority Depart…" at bounding box center [901, 337] width 1305 height 467
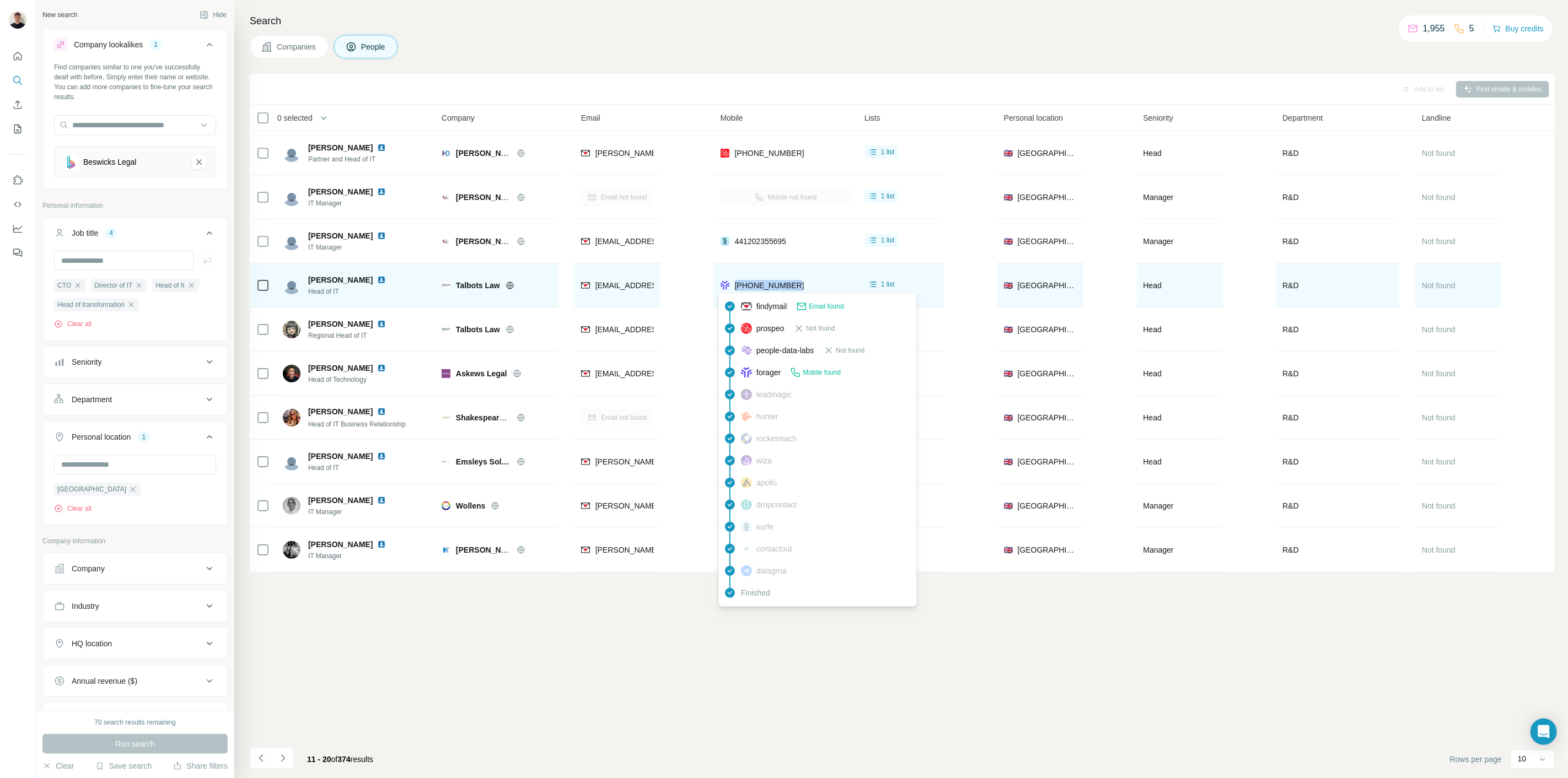
drag, startPoint x: 806, startPoint y: 286, endPoint x: 735, endPoint y: 285, distance: 71.0
click at [735, 285] on div "[PHONE_NUMBER]" at bounding box center [785, 285] width 131 height 30
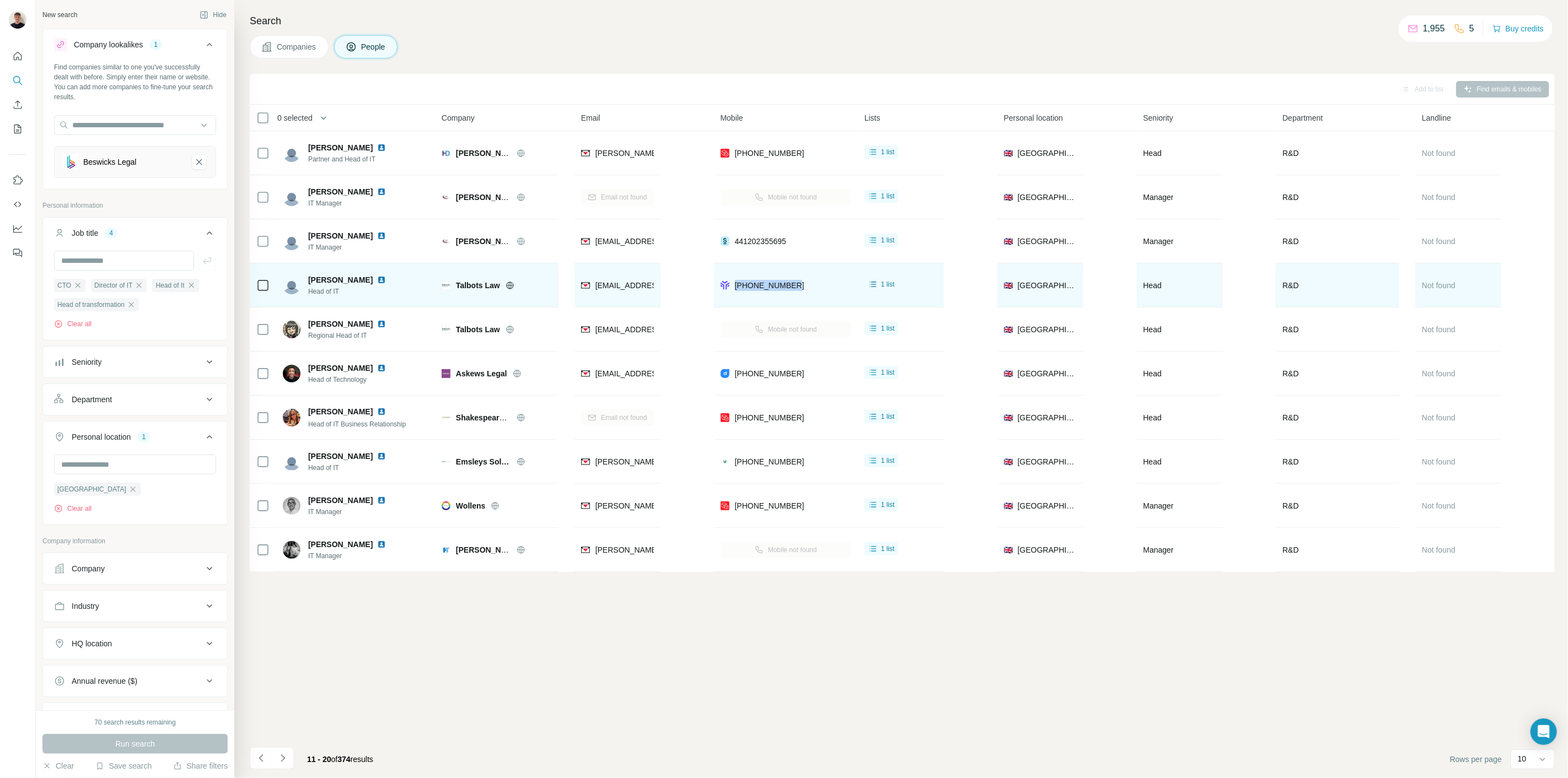
click at [377, 278] on img at bounding box center [382, 280] width 9 height 9
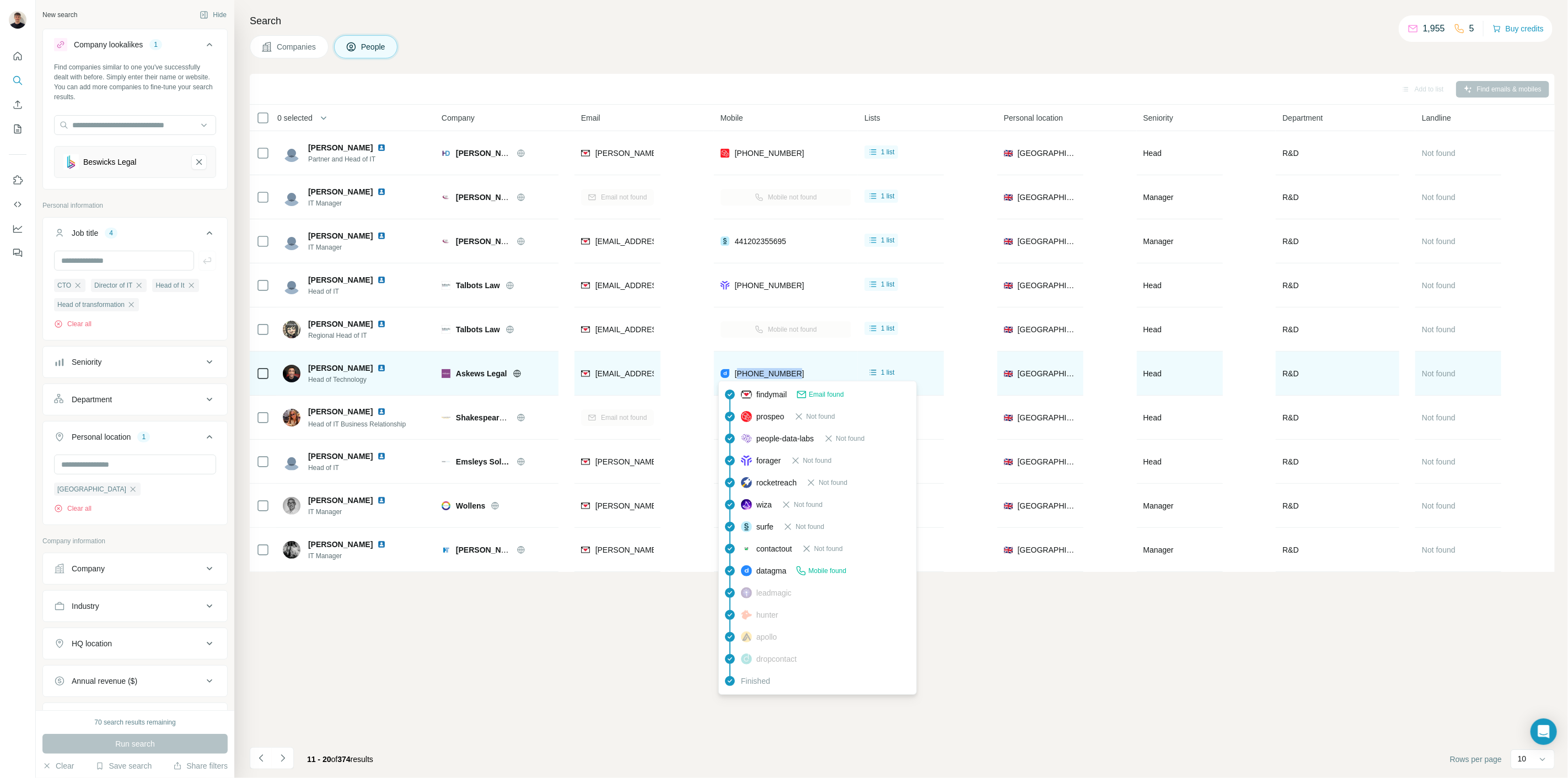
drag, startPoint x: 804, startPoint y: 382, endPoint x: 739, endPoint y: 374, distance: 65.5
click at [739, 374] on div "[PHONE_NUMBER]" at bounding box center [785, 373] width 131 height 30
drag, startPoint x: 728, startPoint y: 379, endPoint x: 774, endPoint y: 374, distance: 46.3
click at [763, 377] on div "[PHONE_NUMBER]" at bounding box center [762, 374] width 83 height 14
click at [814, 369] on div "[PHONE_NUMBER]" at bounding box center [785, 373] width 131 height 30
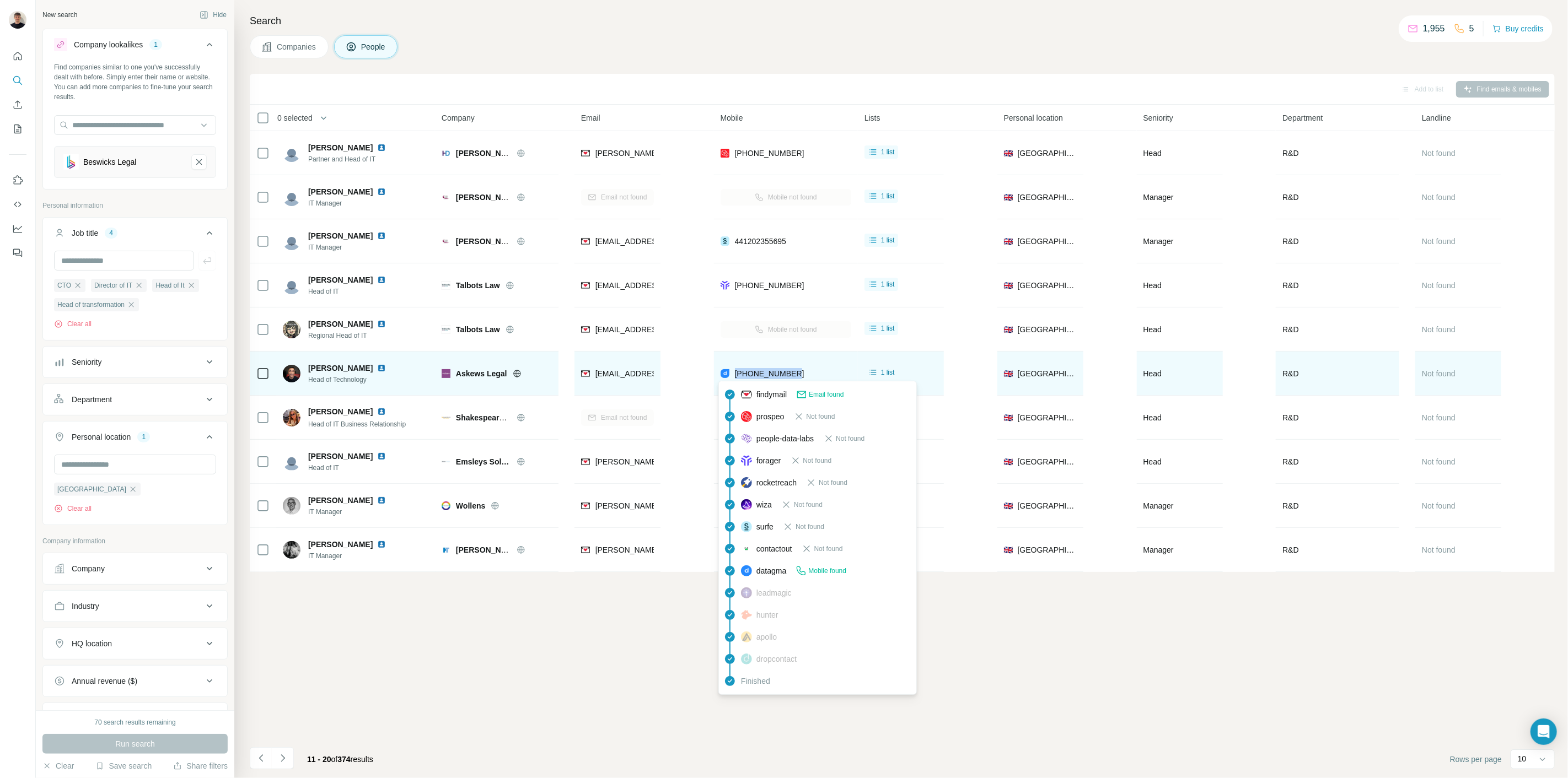
drag, startPoint x: 811, startPoint y: 373, endPoint x: 733, endPoint y: 375, distance: 78.0
click at [733, 375] on div "[PHONE_NUMBER]" at bounding box center [785, 373] width 131 height 30
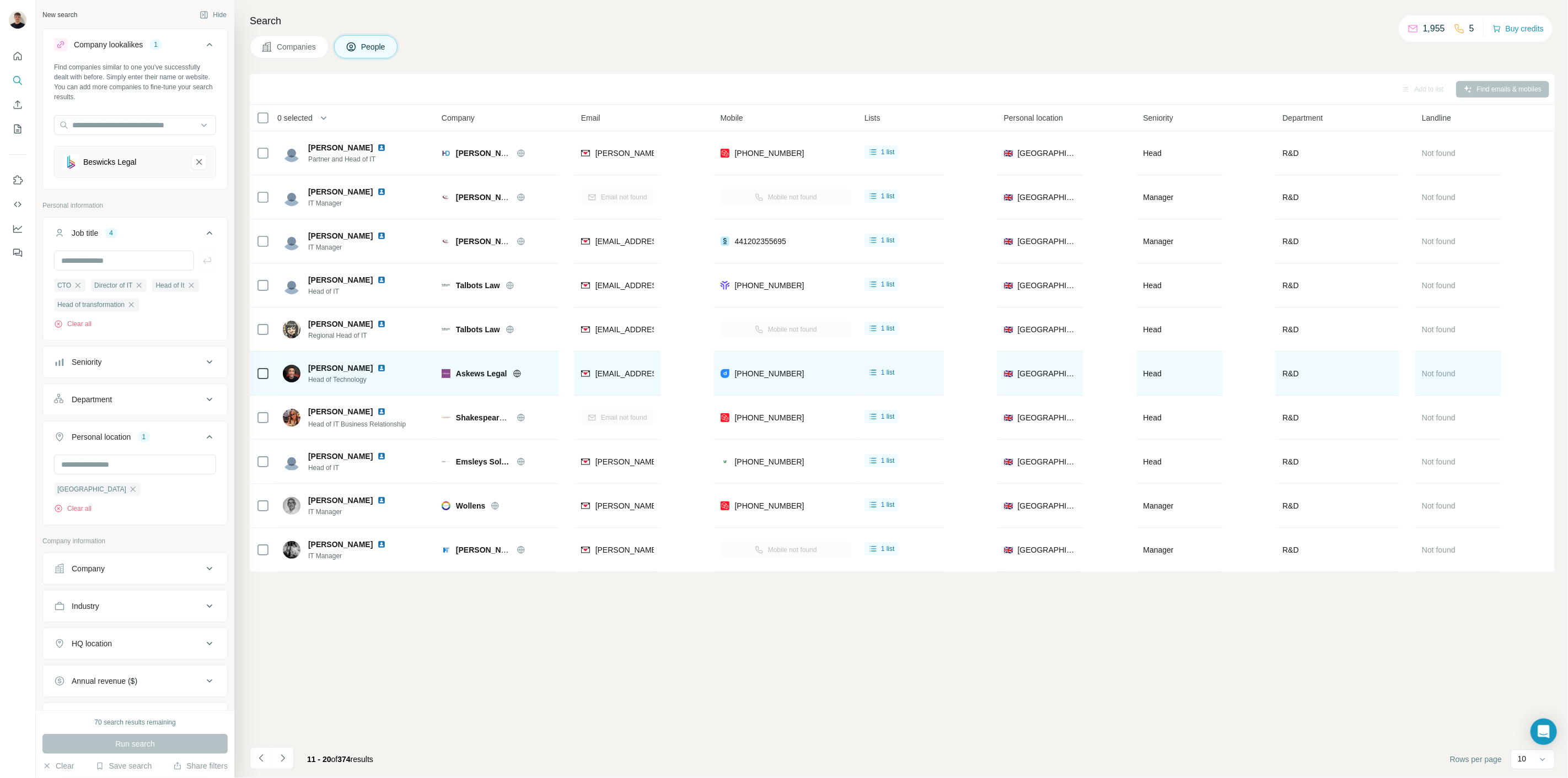
click at [515, 377] on div "Askews Legal" at bounding box center [504, 374] width 96 height 11
click at [377, 369] on img at bounding box center [382, 368] width 9 height 9
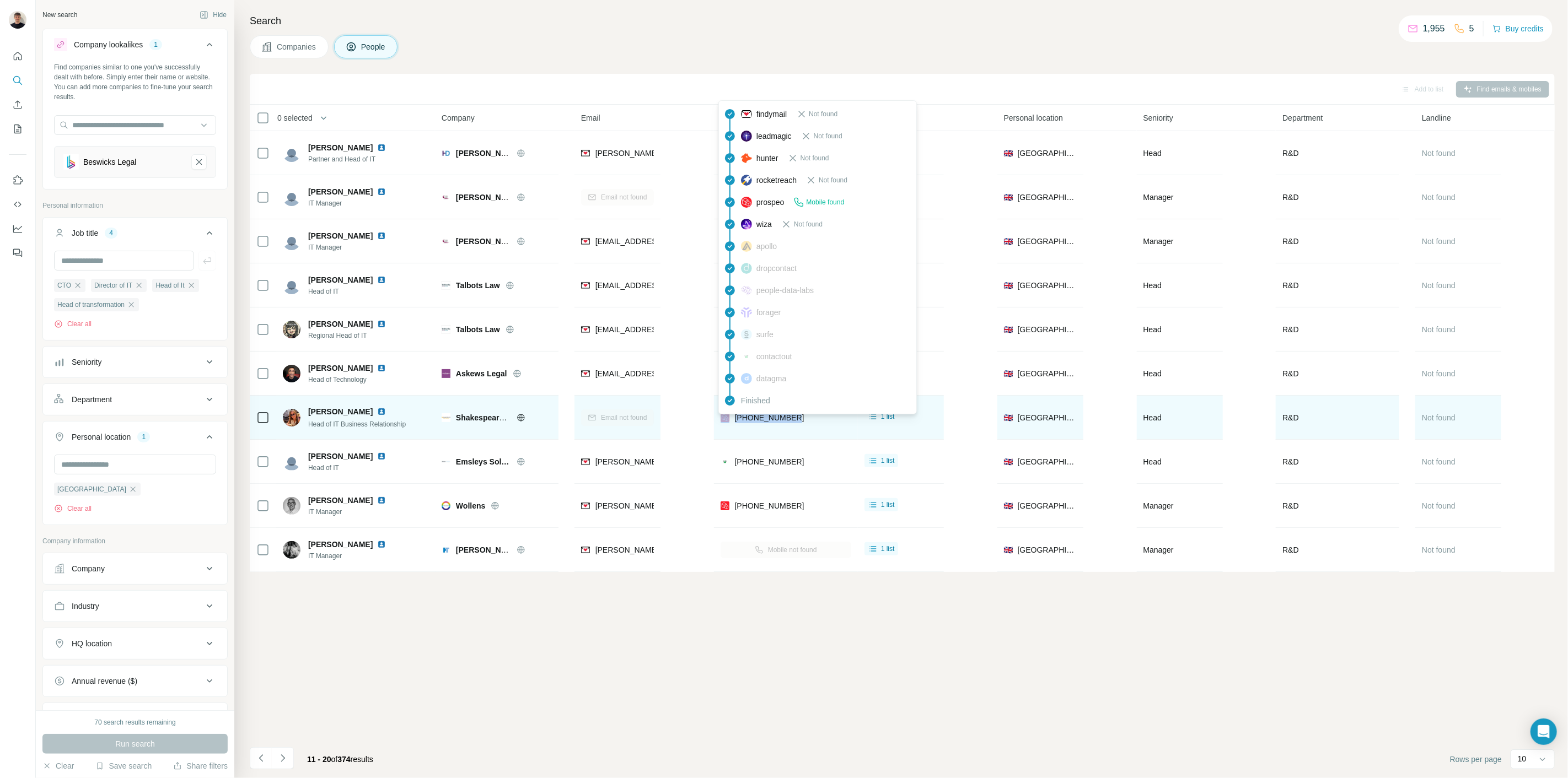
drag, startPoint x: 803, startPoint y: 418, endPoint x: 723, endPoint y: 423, distance: 80.2
click at [727, 422] on div "[PHONE_NUMBER]" at bounding box center [785, 417] width 131 height 30
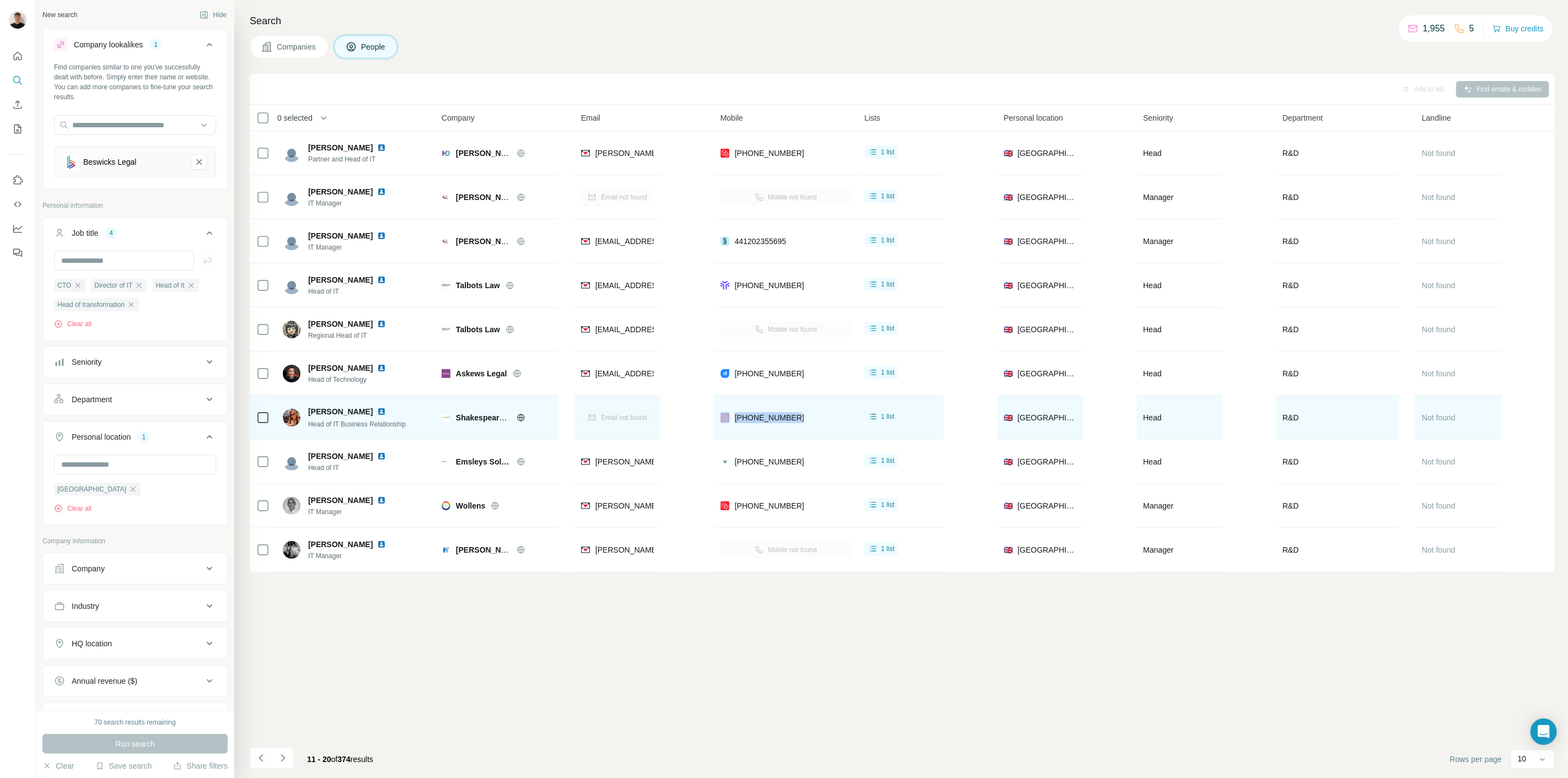
click at [377, 409] on img at bounding box center [382, 412] width 9 height 9
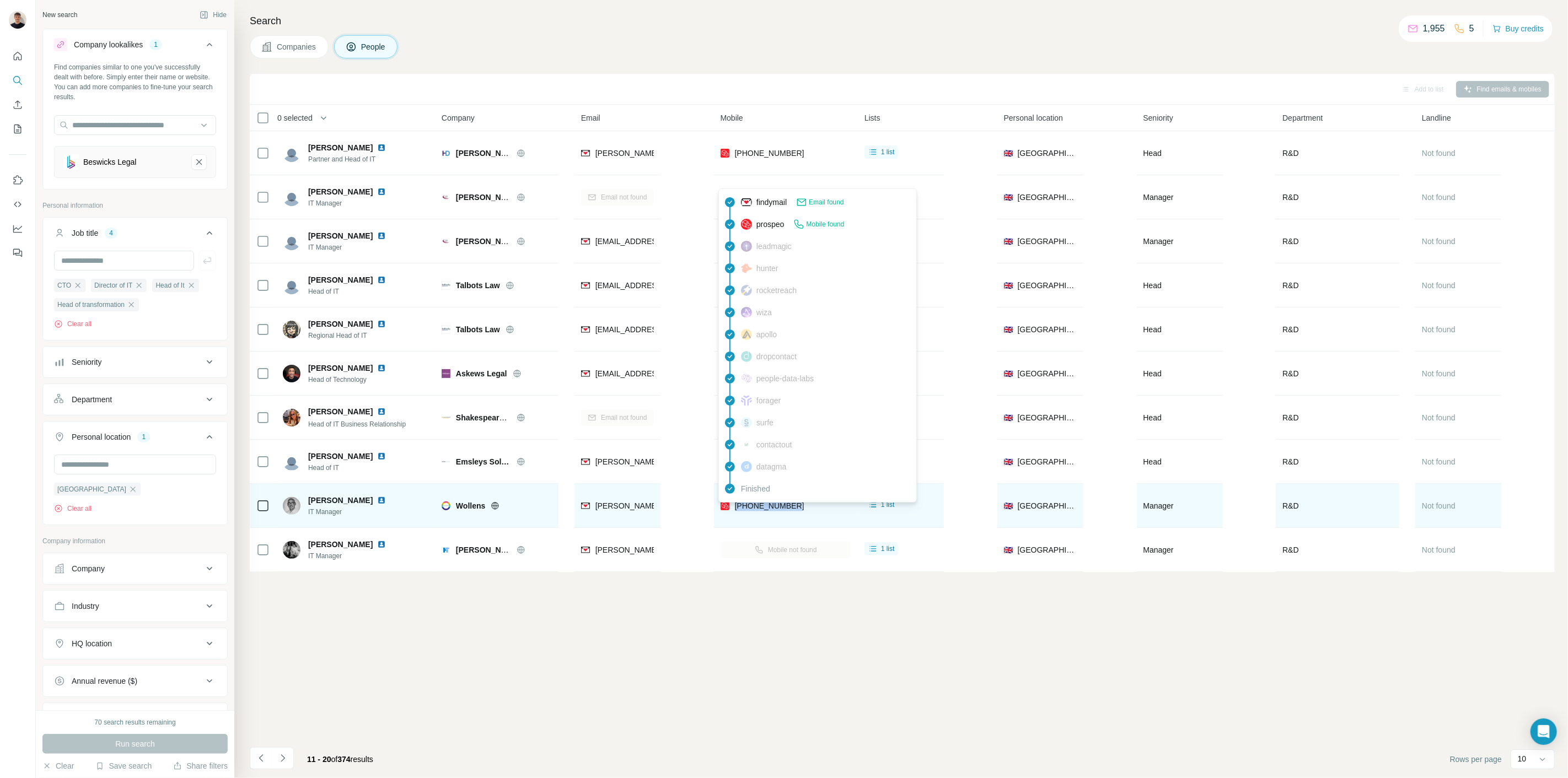
drag, startPoint x: 775, startPoint y: 508, endPoint x: 735, endPoint y: 509, distance: 40.0
click at [735, 509] on div "[PHONE_NUMBER]" at bounding box center [785, 505] width 131 height 30
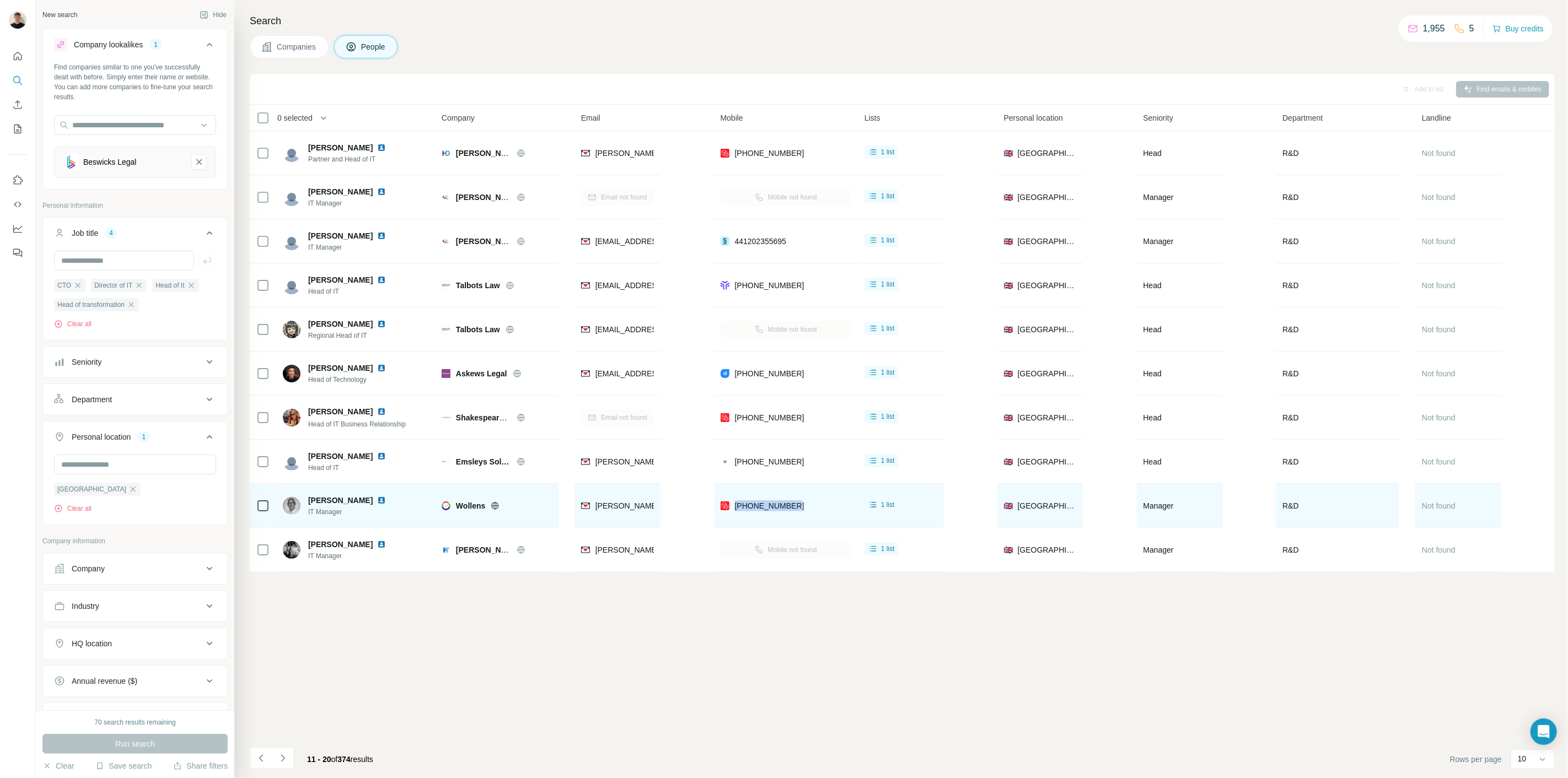
click at [377, 497] on img at bounding box center [382, 501] width 9 height 9
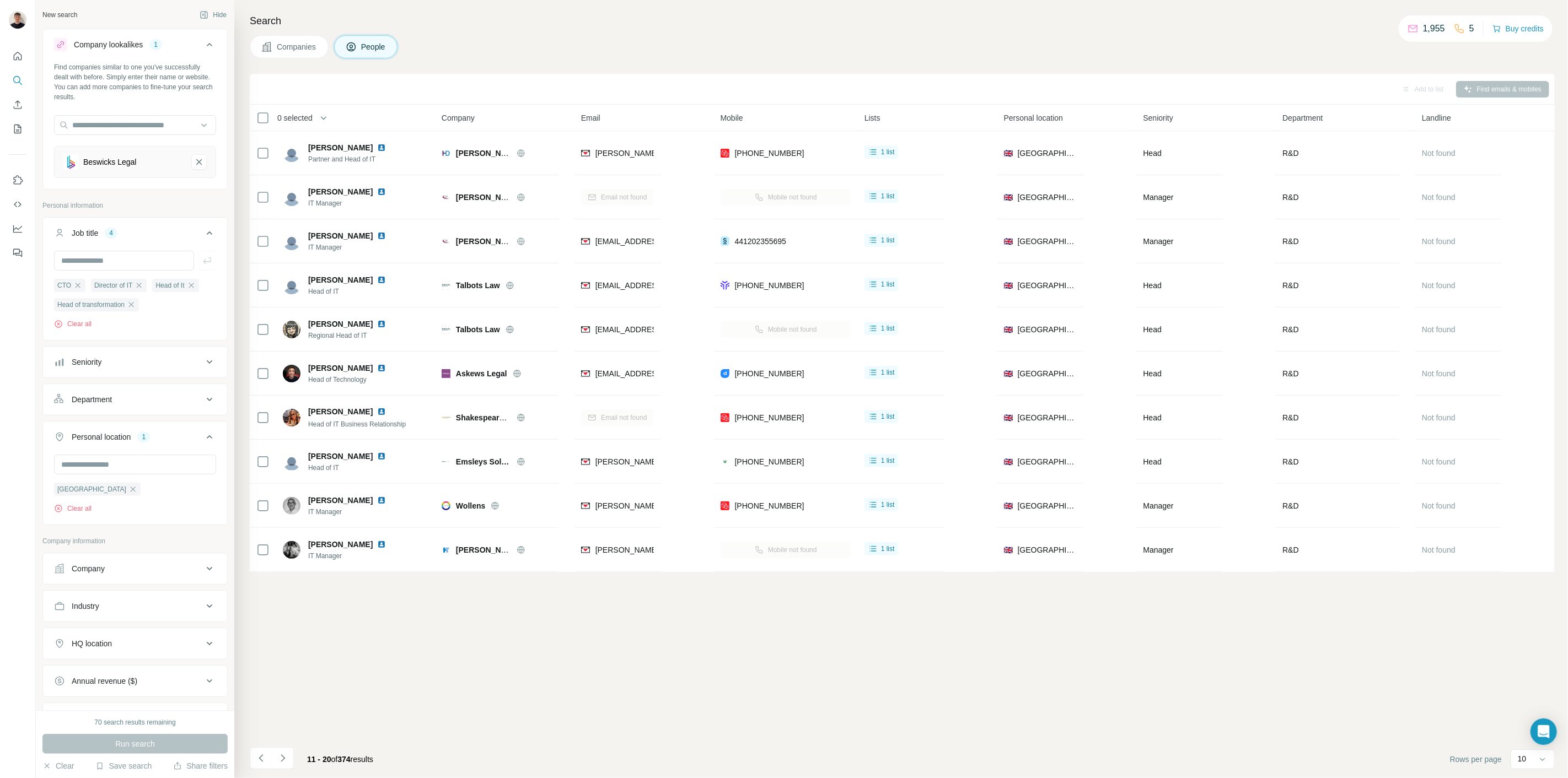
click at [565, 612] on div "Add to list Find emails & mobiles 0 selected People Company Email Mobile Lists …" at bounding box center [901, 425] width 1305 height 705
click at [285, 763] on icon "Navigate to next page" at bounding box center [283, 758] width 11 height 11
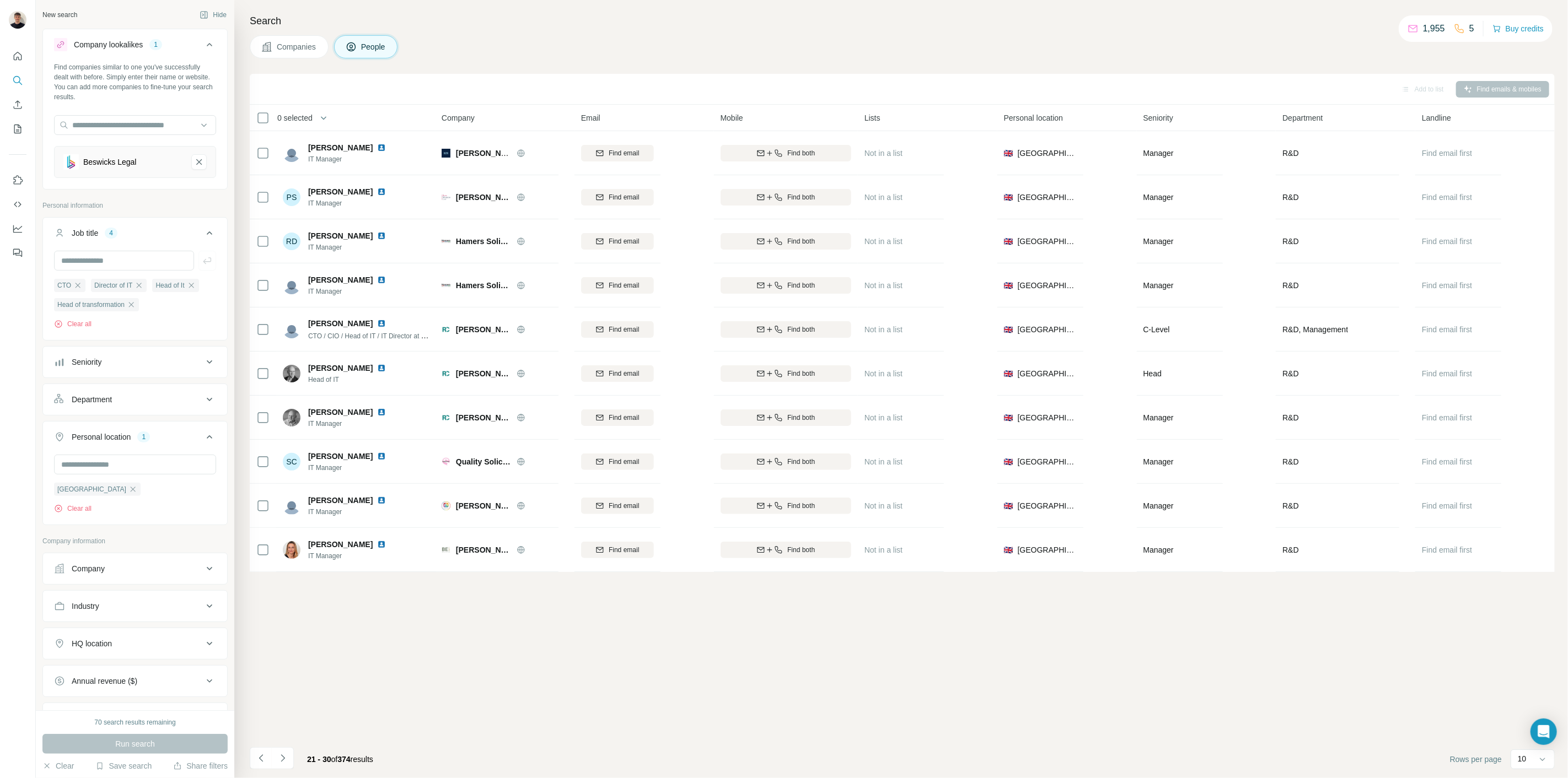
click at [262, 110] on th "0 selected" at bounding box center [337, 117] width 177 height 26
click at [1496, 92] on span "Find emails & mobiles (10)" at bounding box center [1502, 89] width 78 height 10
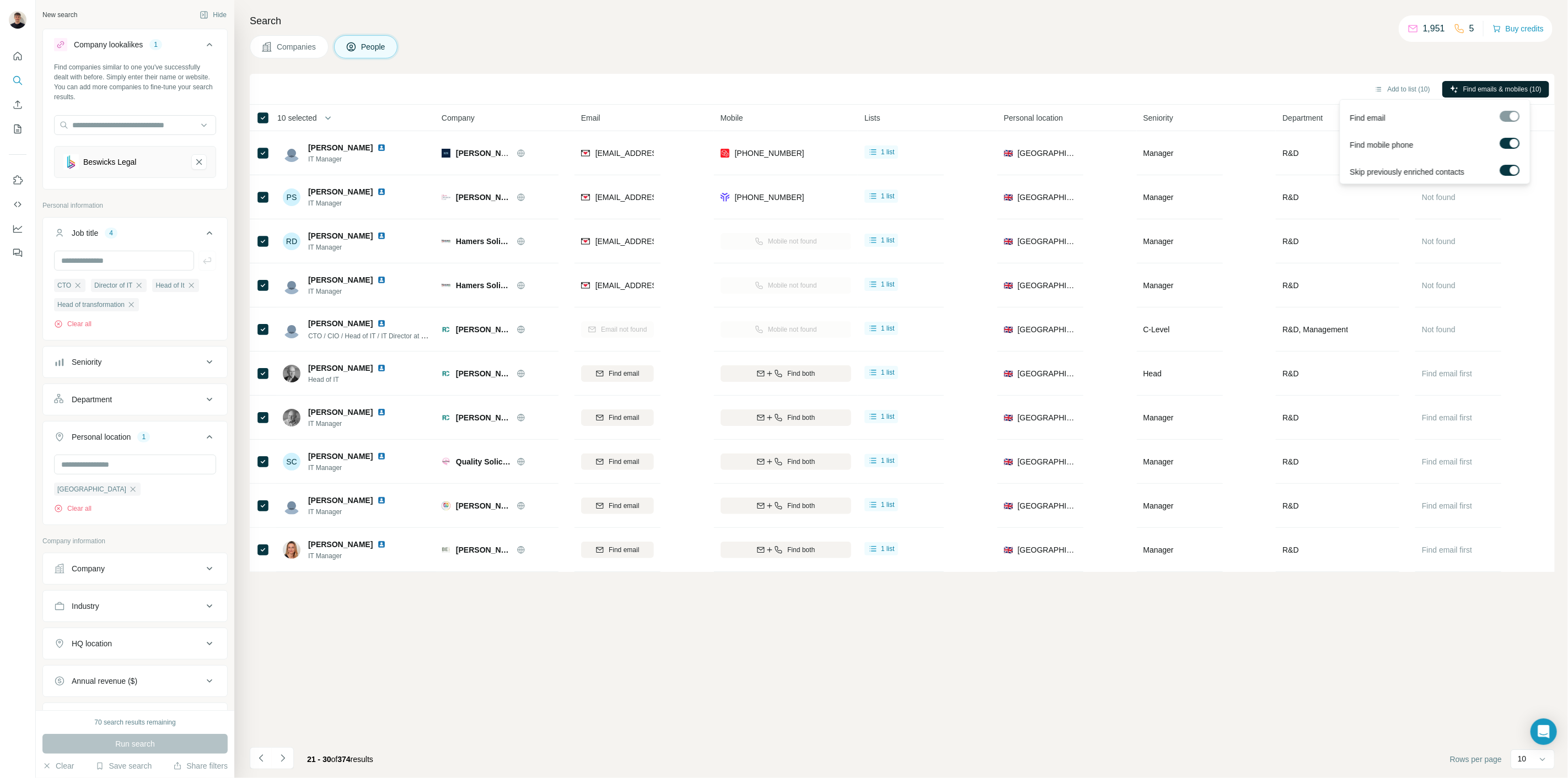
click at [1466, 89] on span "Find emails & mobiles (10)" at bounding box center [1502, 89] width 78 height 10
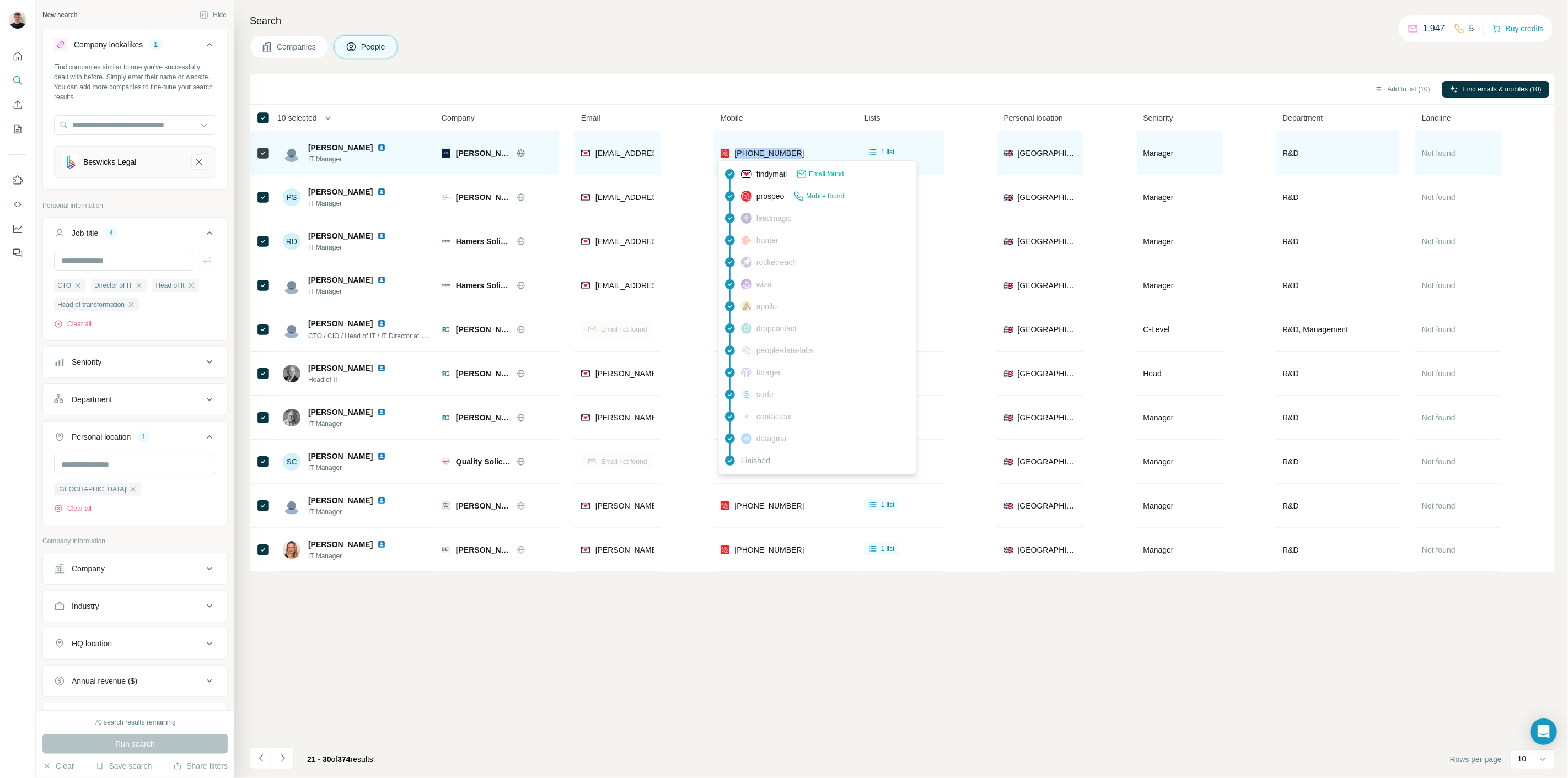
drag, startPoint x: 812, startPoint y: 160, endPoint x: 733, endPoint y: 158, distance: 79.0
click at [733, 158] on div "[PHONE_NUMBER]" at bounding box center [785, 152] width 131 height 30
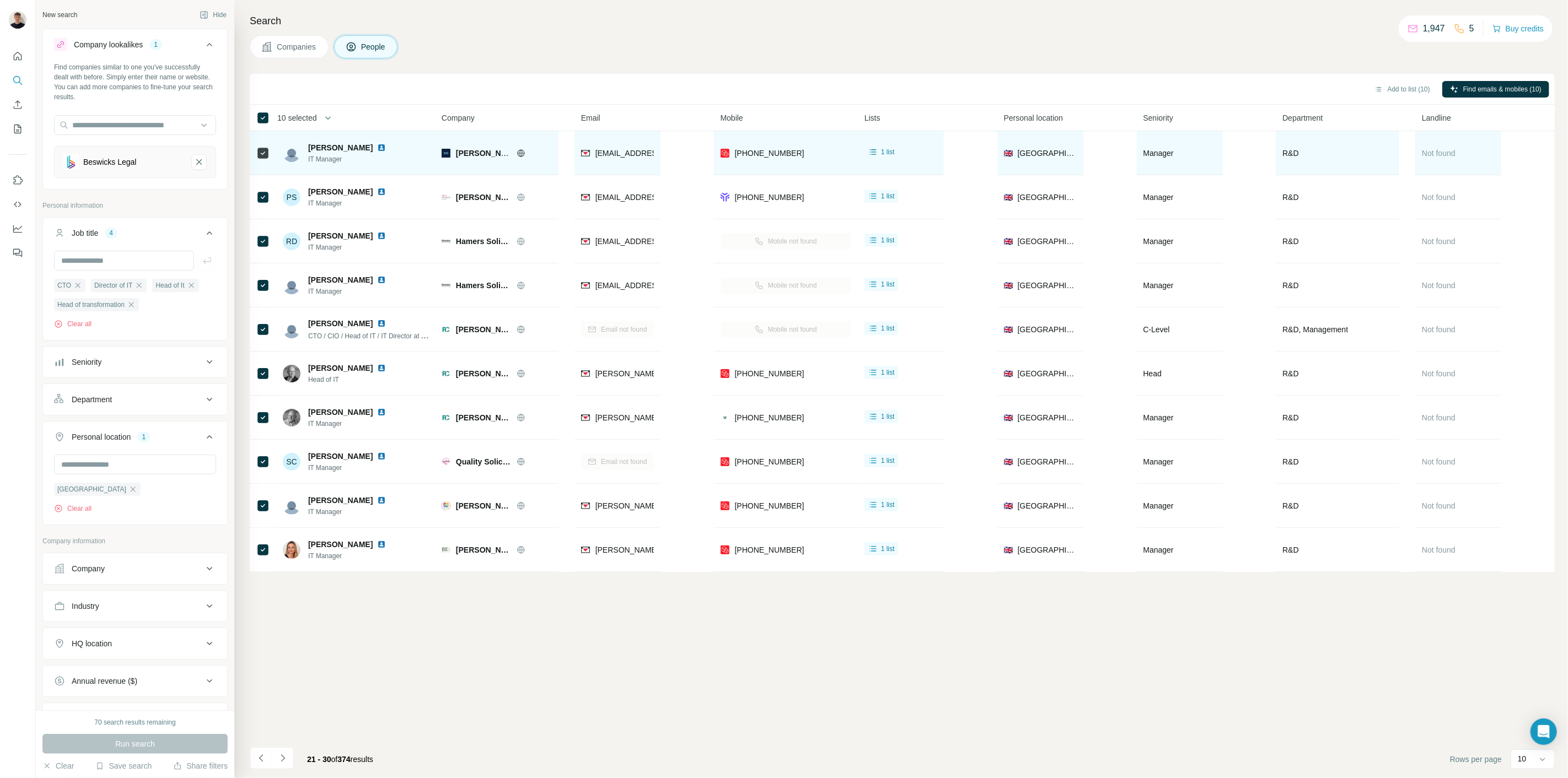
click at [390, 145] on div at bounding box center [394, 148] width 9 height 9
click at [377, 147] on img at bounding box center [382, 148] width 9 height 9
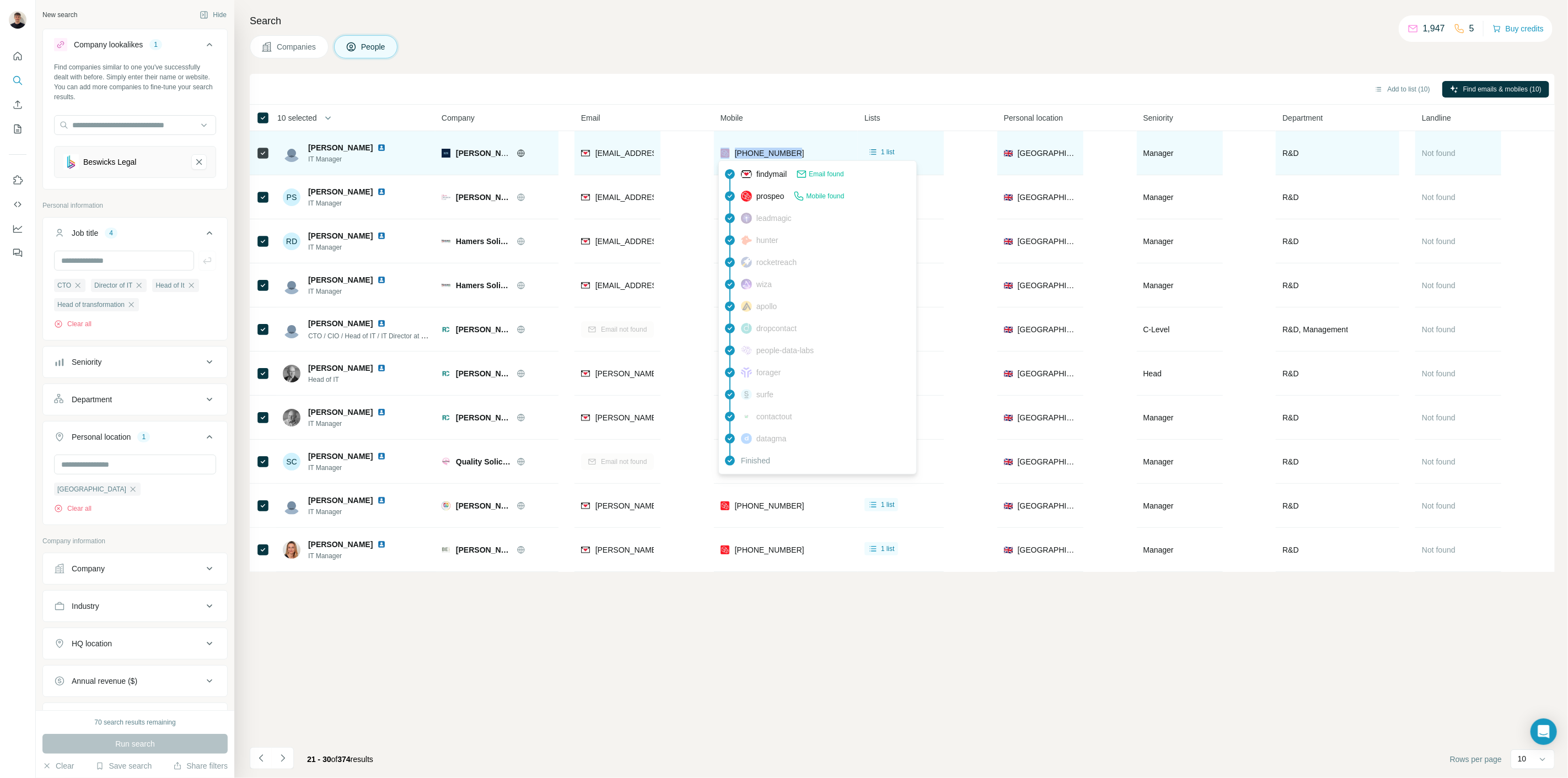
drag, startPoint x: 784, startPoint y: 153, endPoint x: 761, endPoint y: 138, distance: 27.5
click at [726, 157] on div "[PHONE_NUMBER]" at bounding box center [785, 152] width 131 height 30
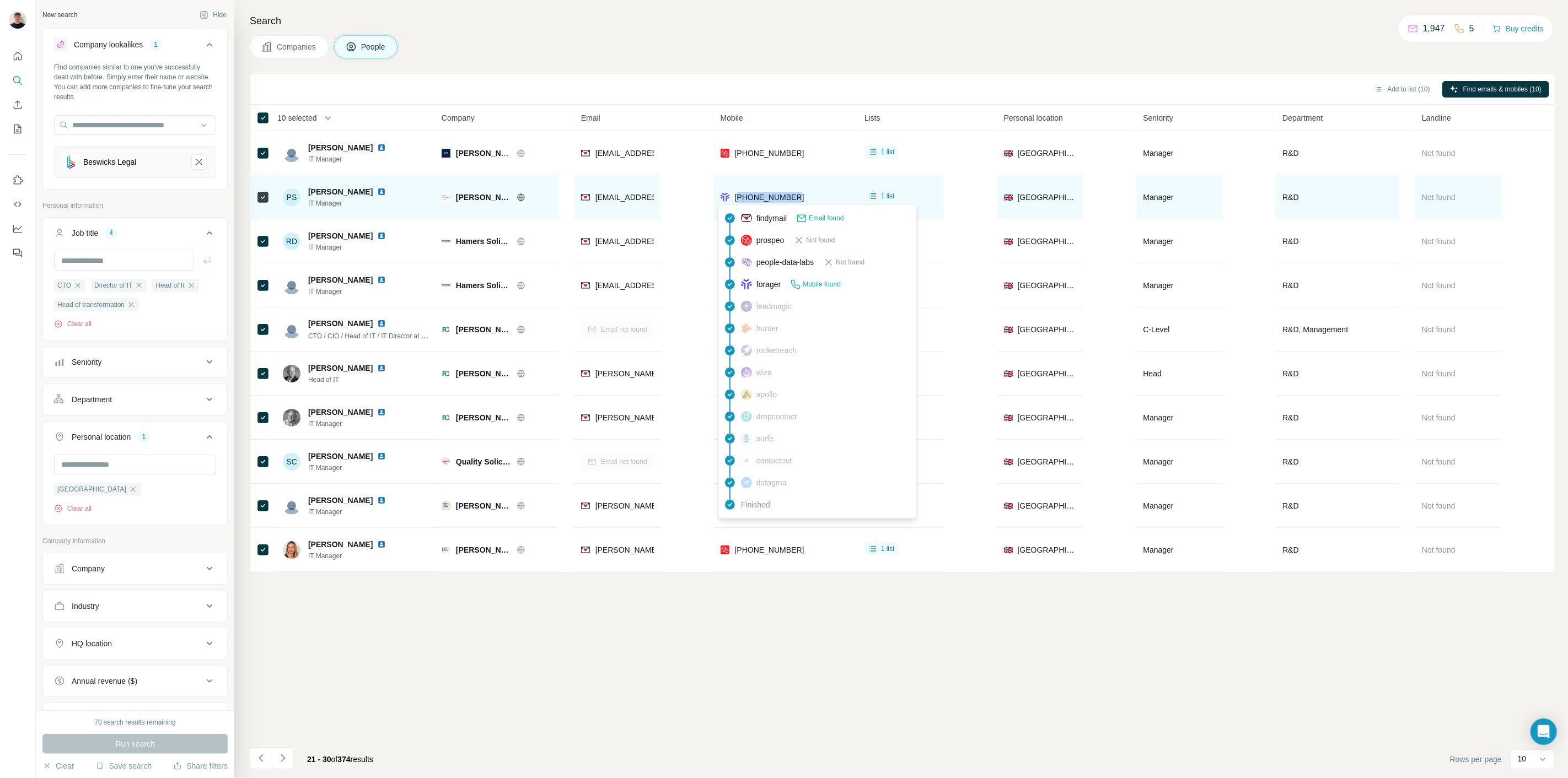
drag, startPoint x: 804, startPoint y: 198, endPoint x: 741, endPoint y: 180, distance: 65.5
click at [735, 202] on div "[PHONE_NUMBER]" at bounding box center [785, 197] width 131 height 30
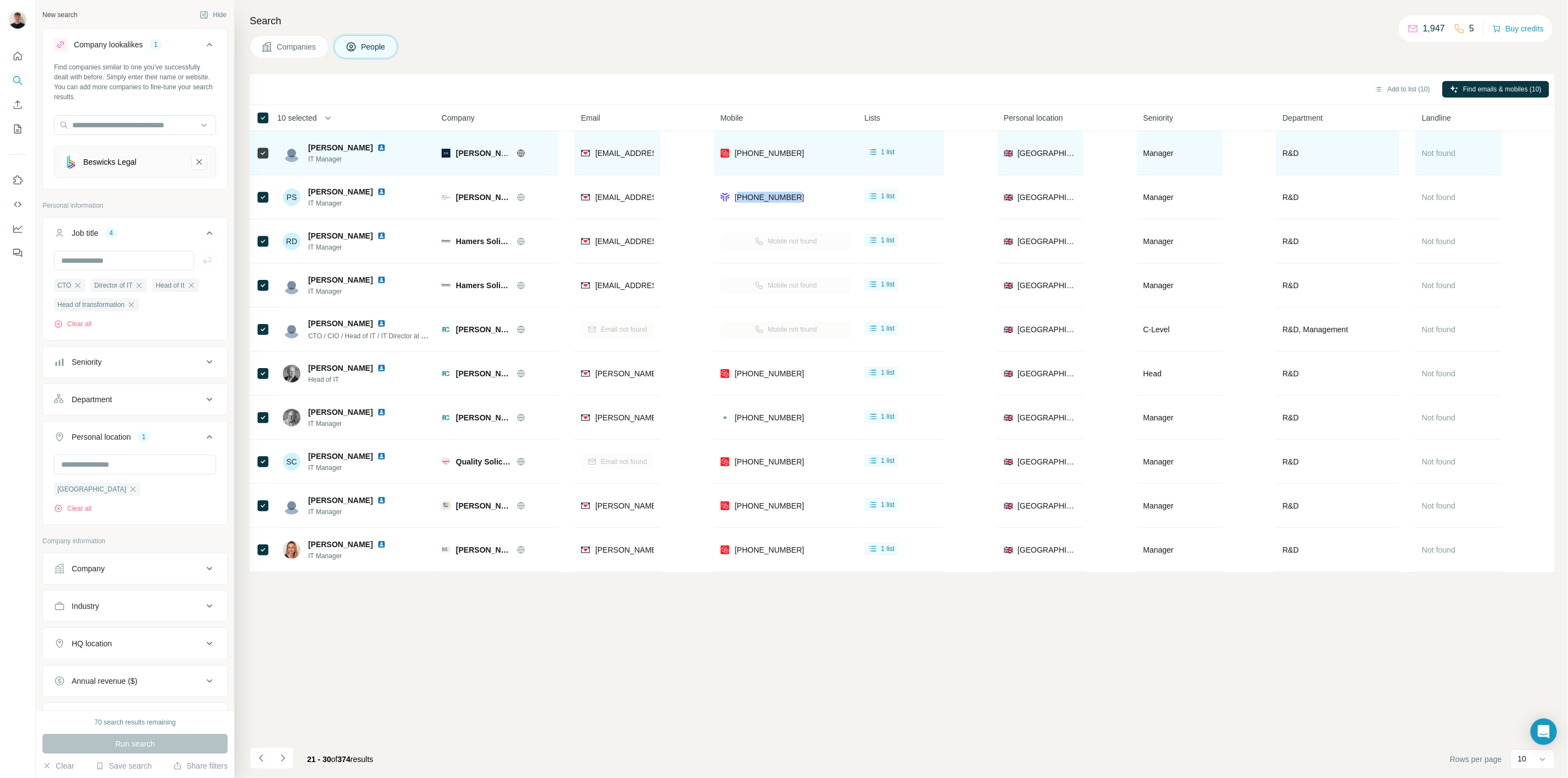
click at [377, 149] on img at bounding box center [382, 148] width 9 height 9
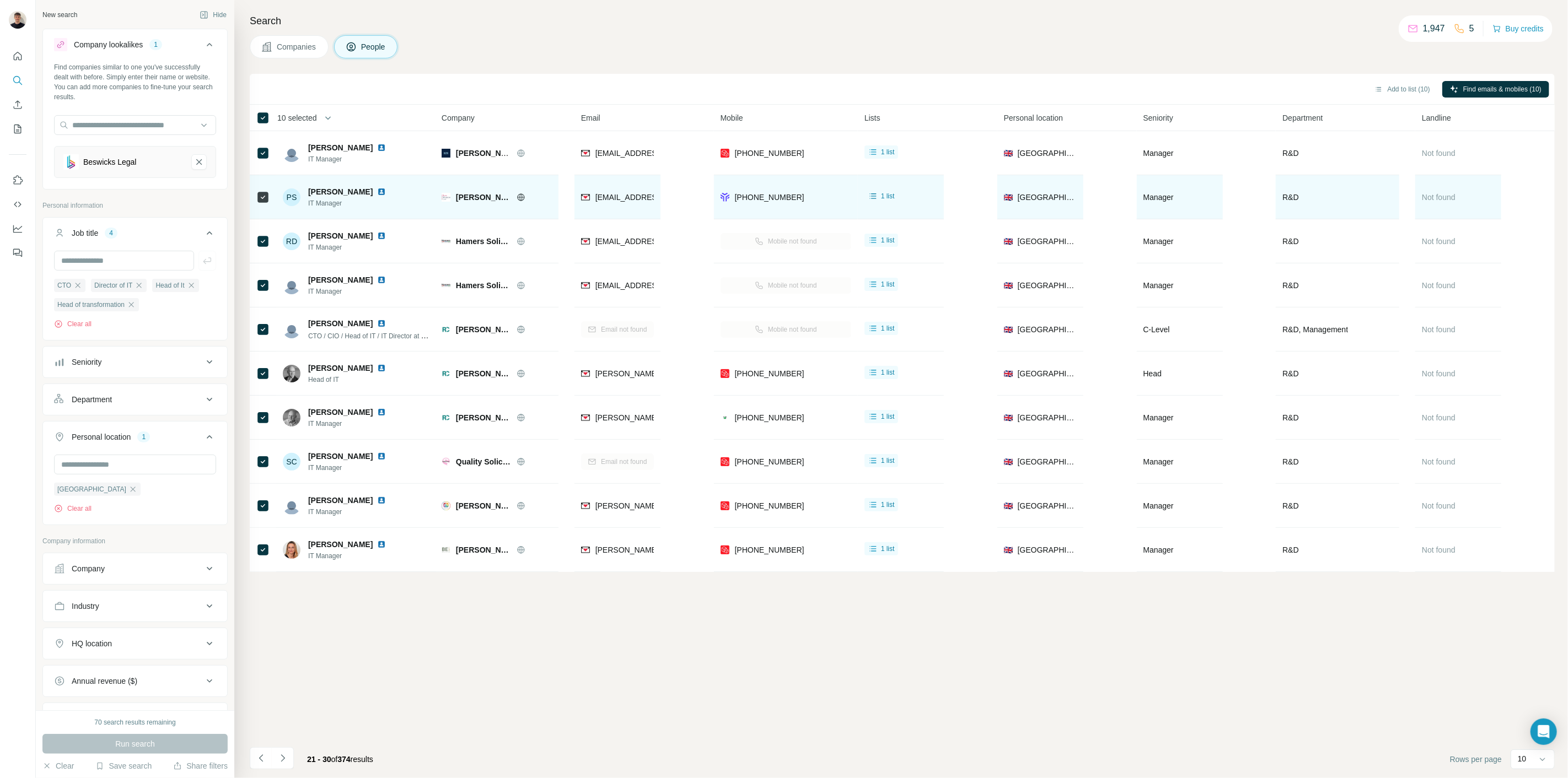
click at [357, 197] on div "Phil Shilling IT Manager" at bounding box center [354, 197] width 91 height 22
click at [377, 193] on img at bounding box center [382, 192] width 9 height 9
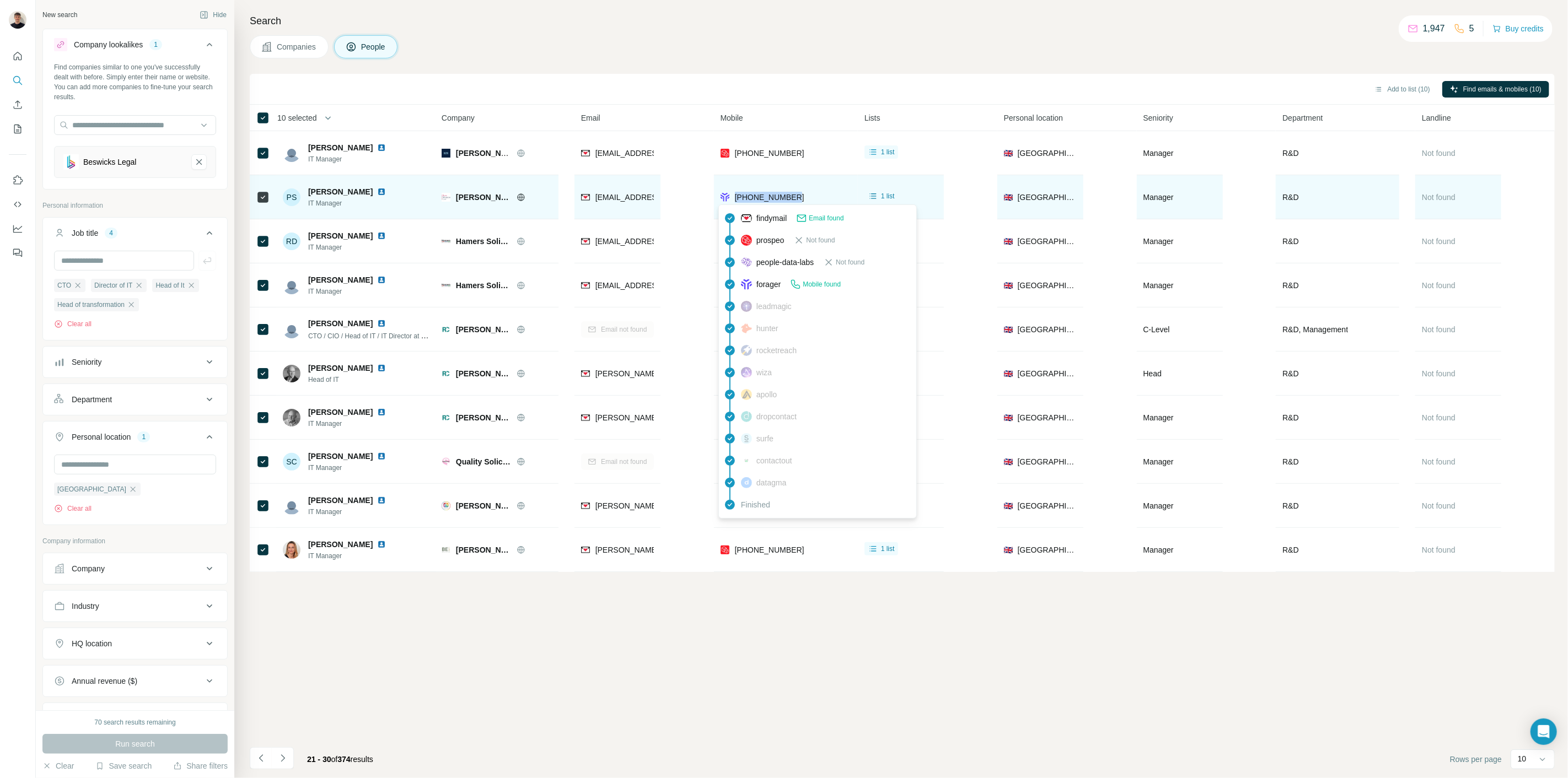
drag, startPoint x: 793, startPoint y: 198, endPoint x: 733, endPoint y: 200, distance: 60.0
click at [733, 200] on div "[PHONE_NUMBER]" at bounding box center [785, 197] width 131 height 30
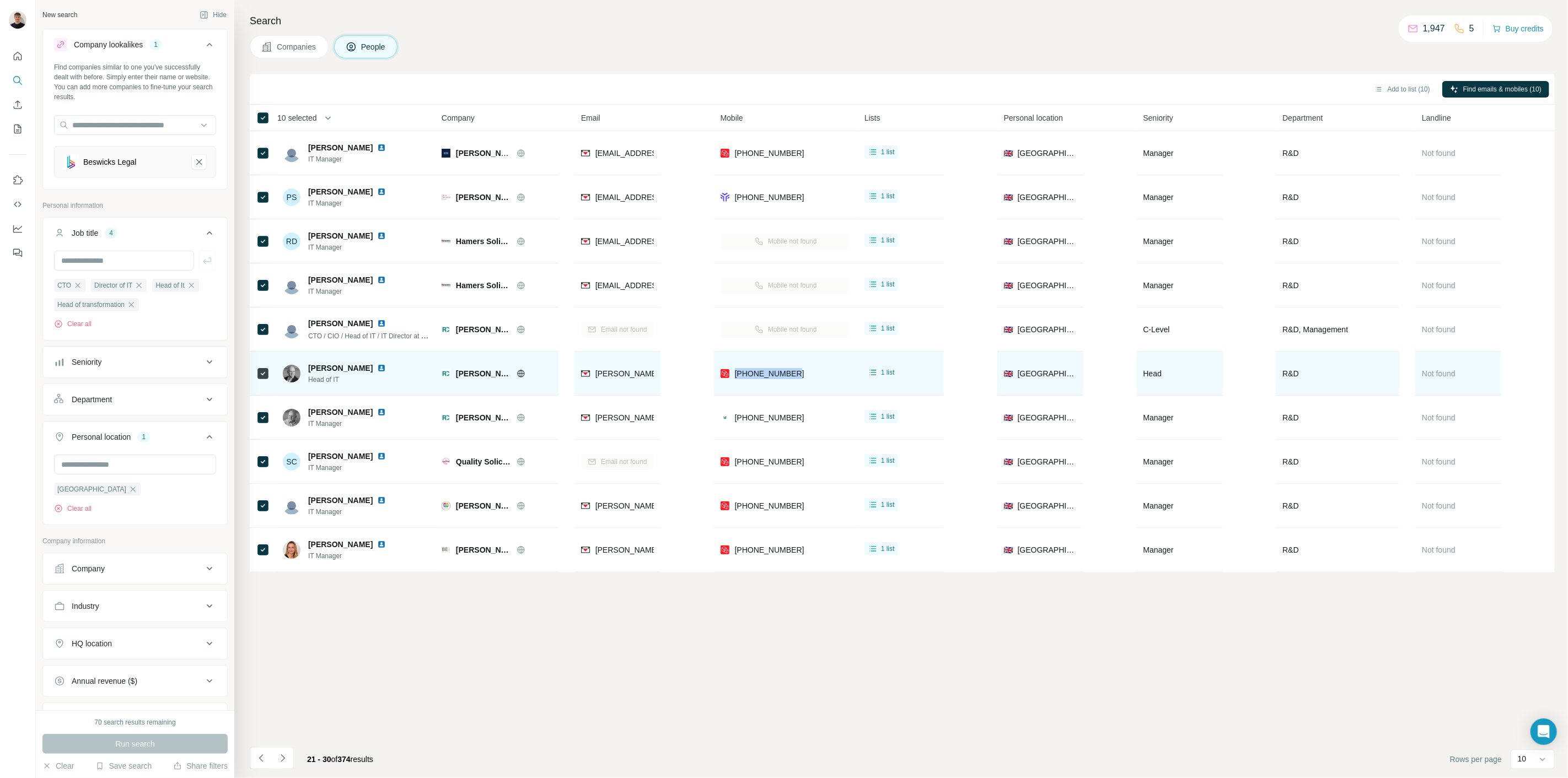
drag, startPoint x: 753, startPoint y: 377, endPoint x: 734, endPoint y: 382, distance: 19.6
click at [734, 382] on div "[PHONE_NUMBER]" at bounding box center [785, 373] width 131 height 30
click at [377, 366] on img at bounding box center [382, 368] width 9 height 9
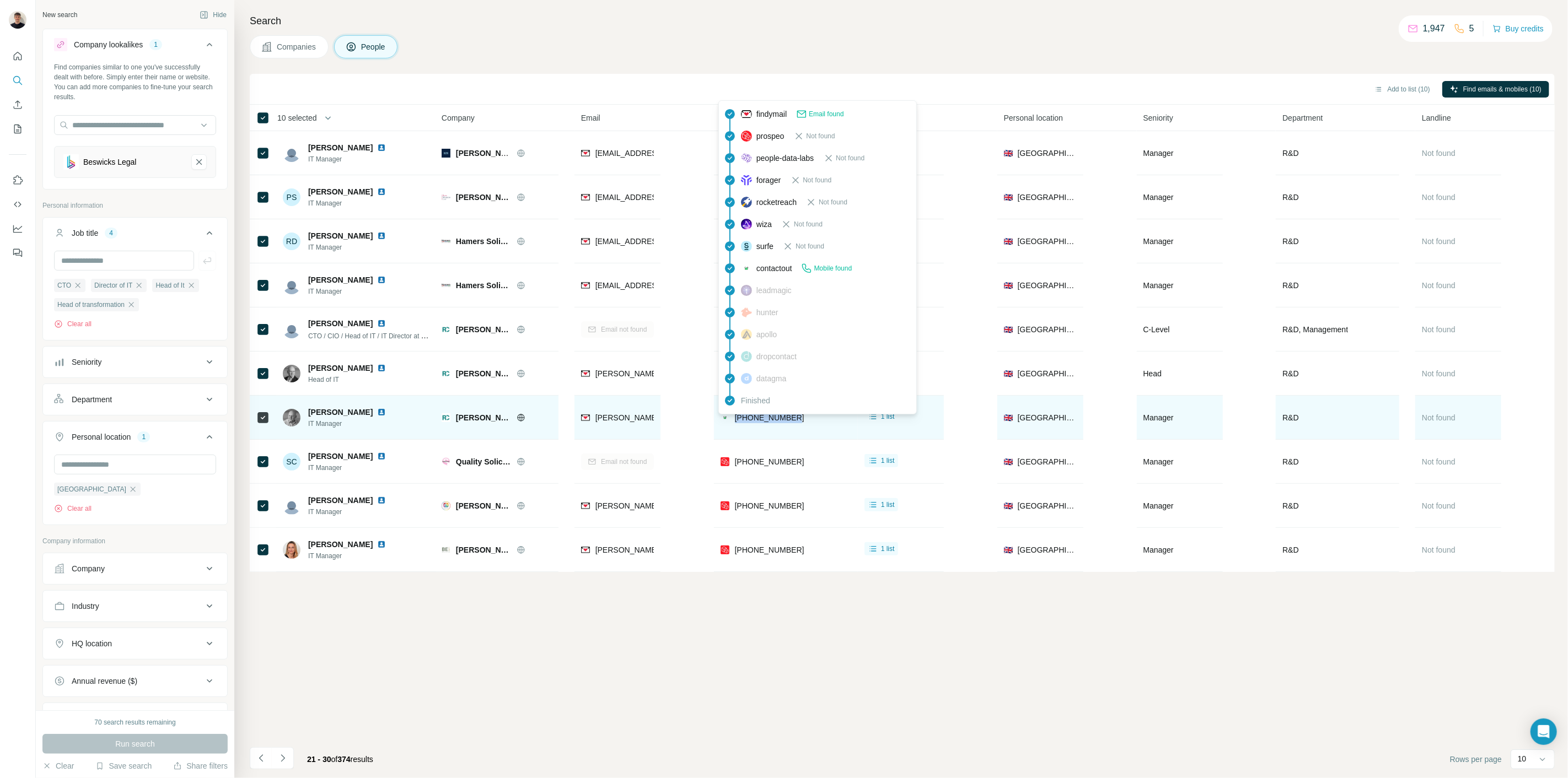
drag, startPoint x: 806, startPoint y: 417, endPoint x: 735, endPoint y: 418, distance: 71.0
click at [735, 418] on div "[PHONE_NUMBER]" at bounding box center [785, 417] width 131 height 30
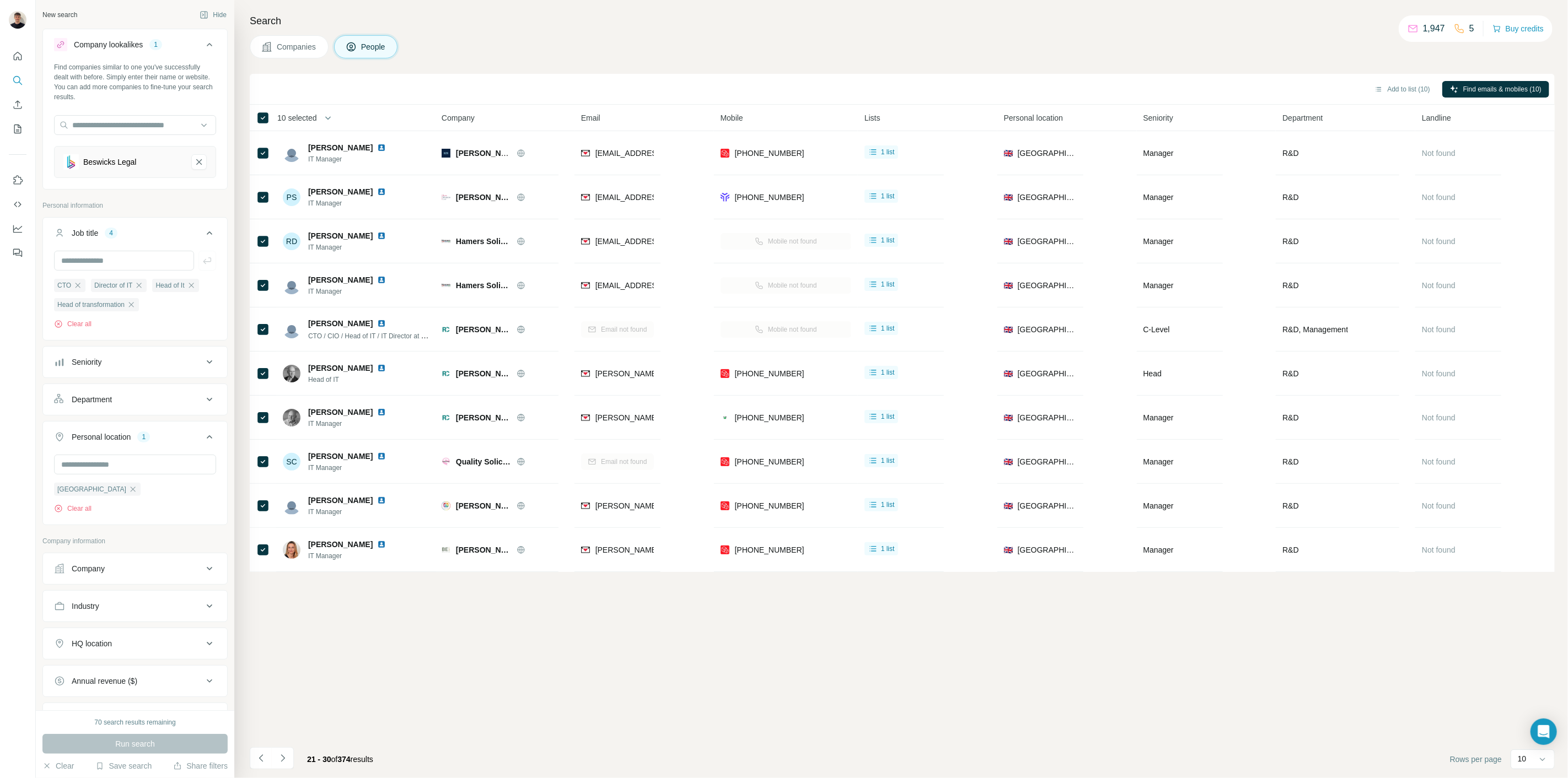
click at [653, 677] on div "Add to list (10) Find emails & mobiles (10) 10 selected People Company Email Mo…" at bounding box center [901, 425] width 1305 height 705
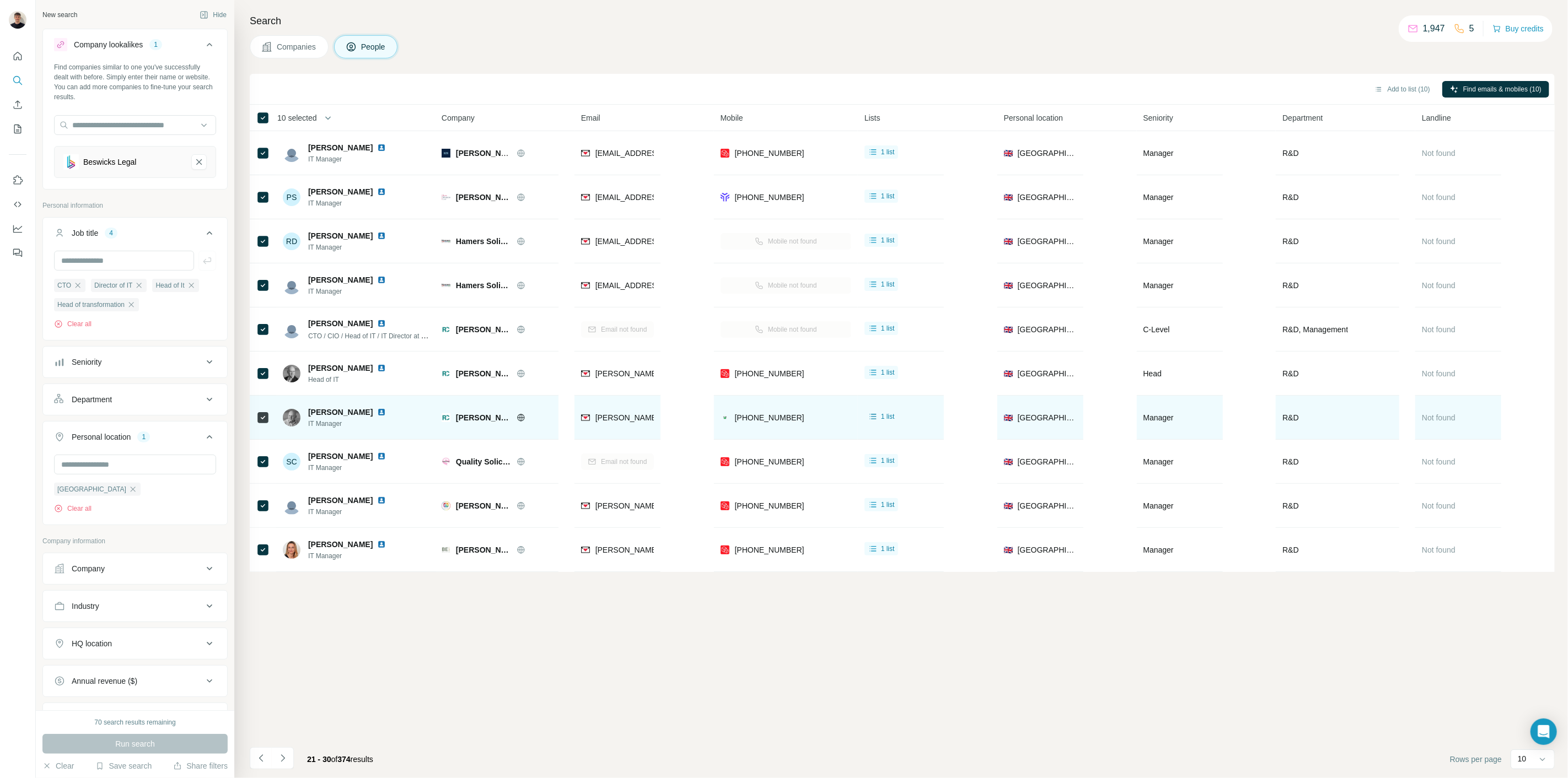
click at [377, 410] on div at bounding box center [388, 413] width 22 height 9
click at [377, 412] on img at bounding box center [382, 413] width 9 height 9
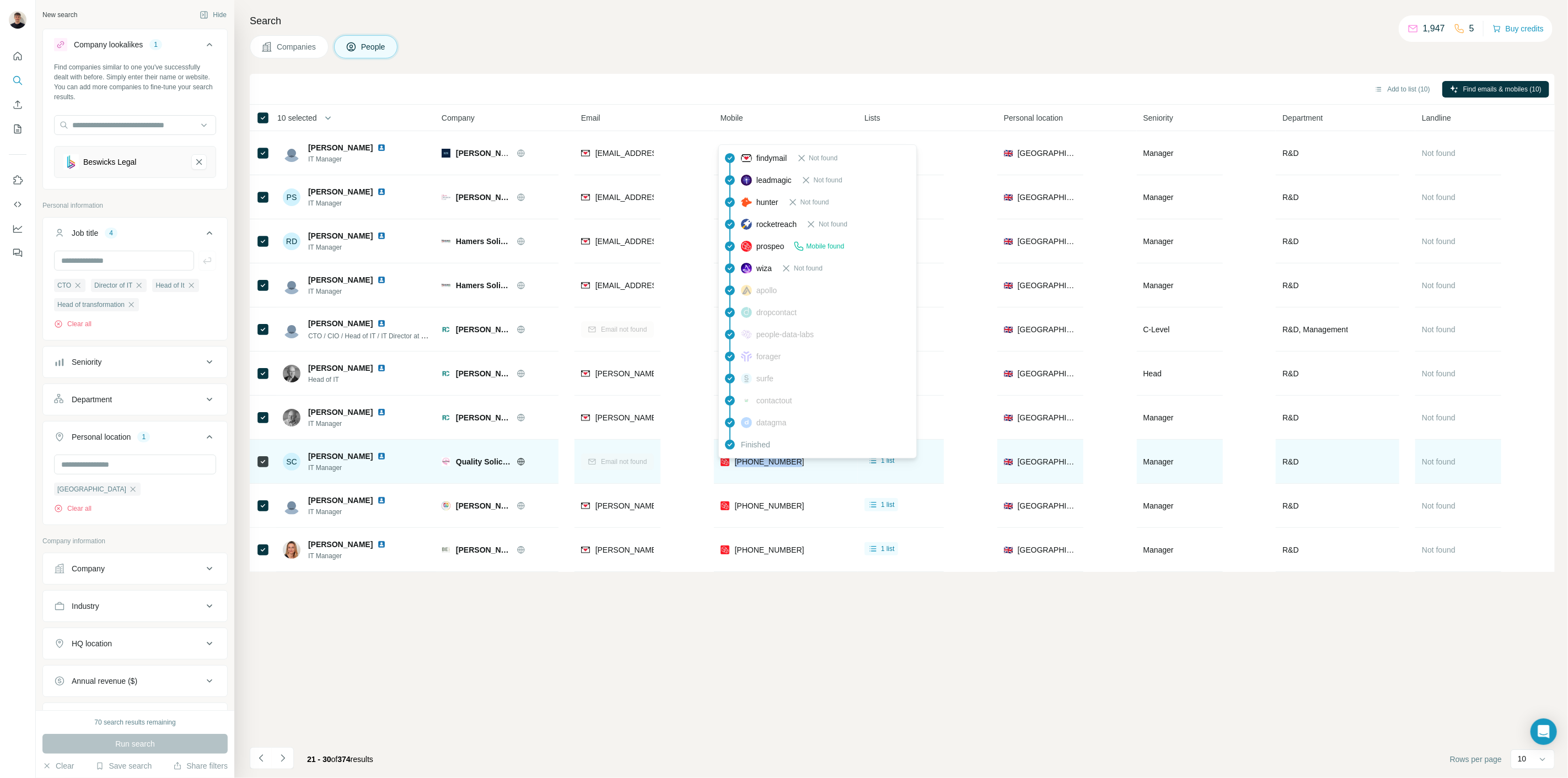
drag, startPoint x: 799, startPoint y: 465, endPoint x: 733, endPoint y: 463, distance: 66.0
click at [733, 463] on div "[PHONE_NUMBER]" at bounding box center [785, 461] width 131 height 30
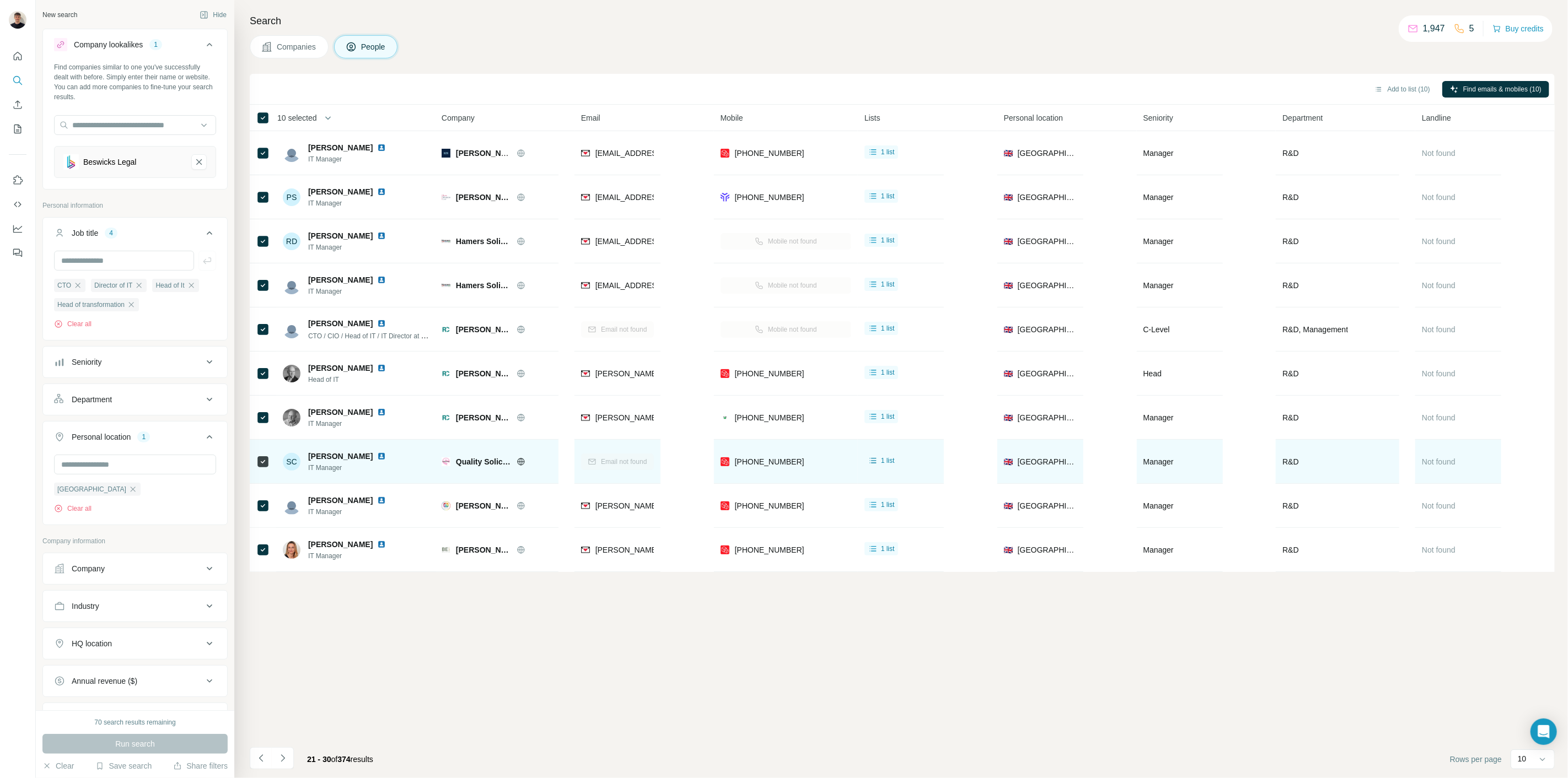
click at [352, 449] on div "SC Stuart C. IT Manager" at bounding box center [356, 461] width 147 height 30
click at [377, 460] on img at bounding box center [382, 456] width 9 height 9
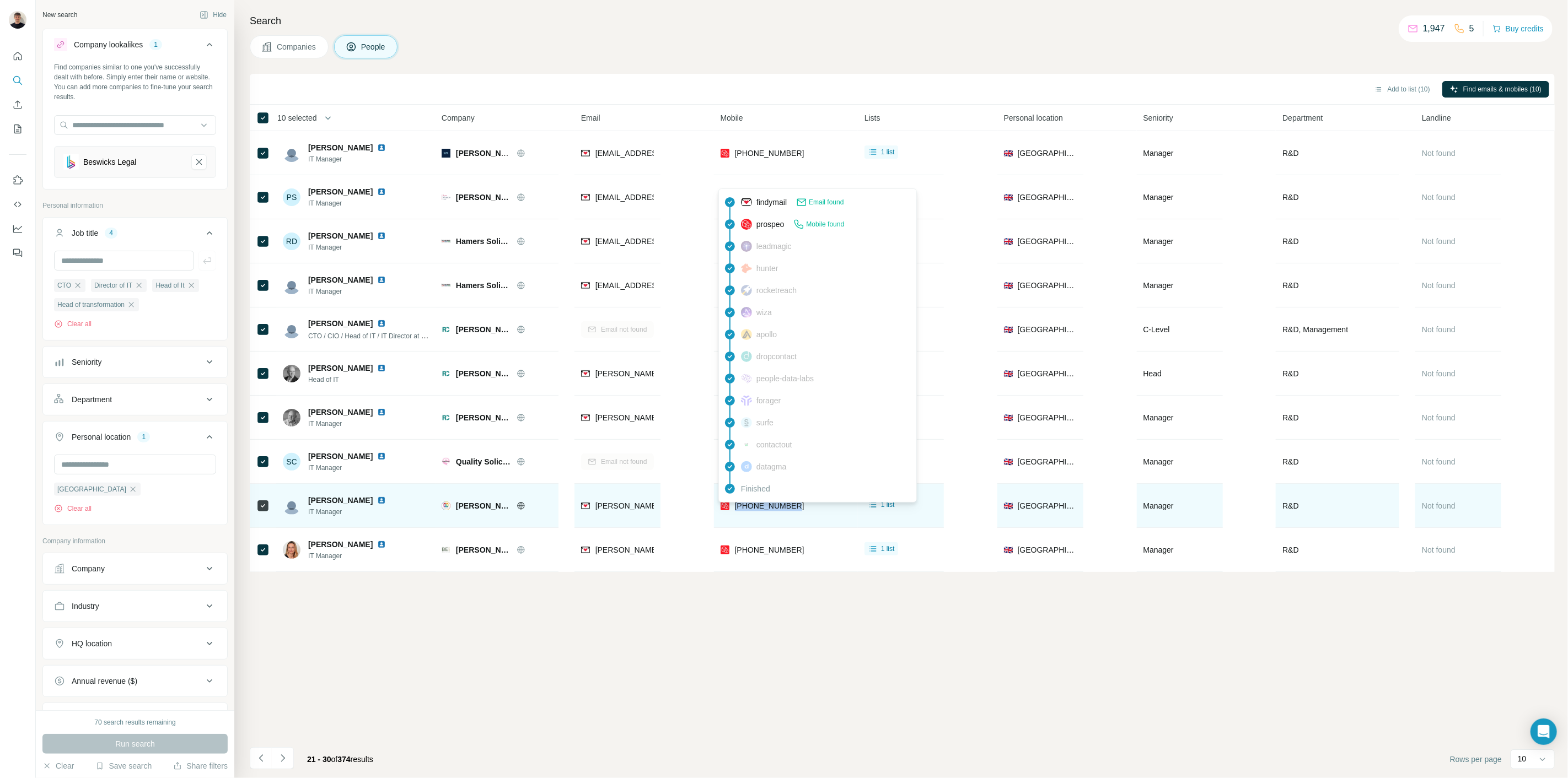
drag, startPoint x: 772, startPoint y: 508, endPoint x: 730, endPoint y: 510, distance: 42.0
click at [730, 510] on div "[PHONE_NUMBER]" at bounding box center [785, 505] width 131 height 30
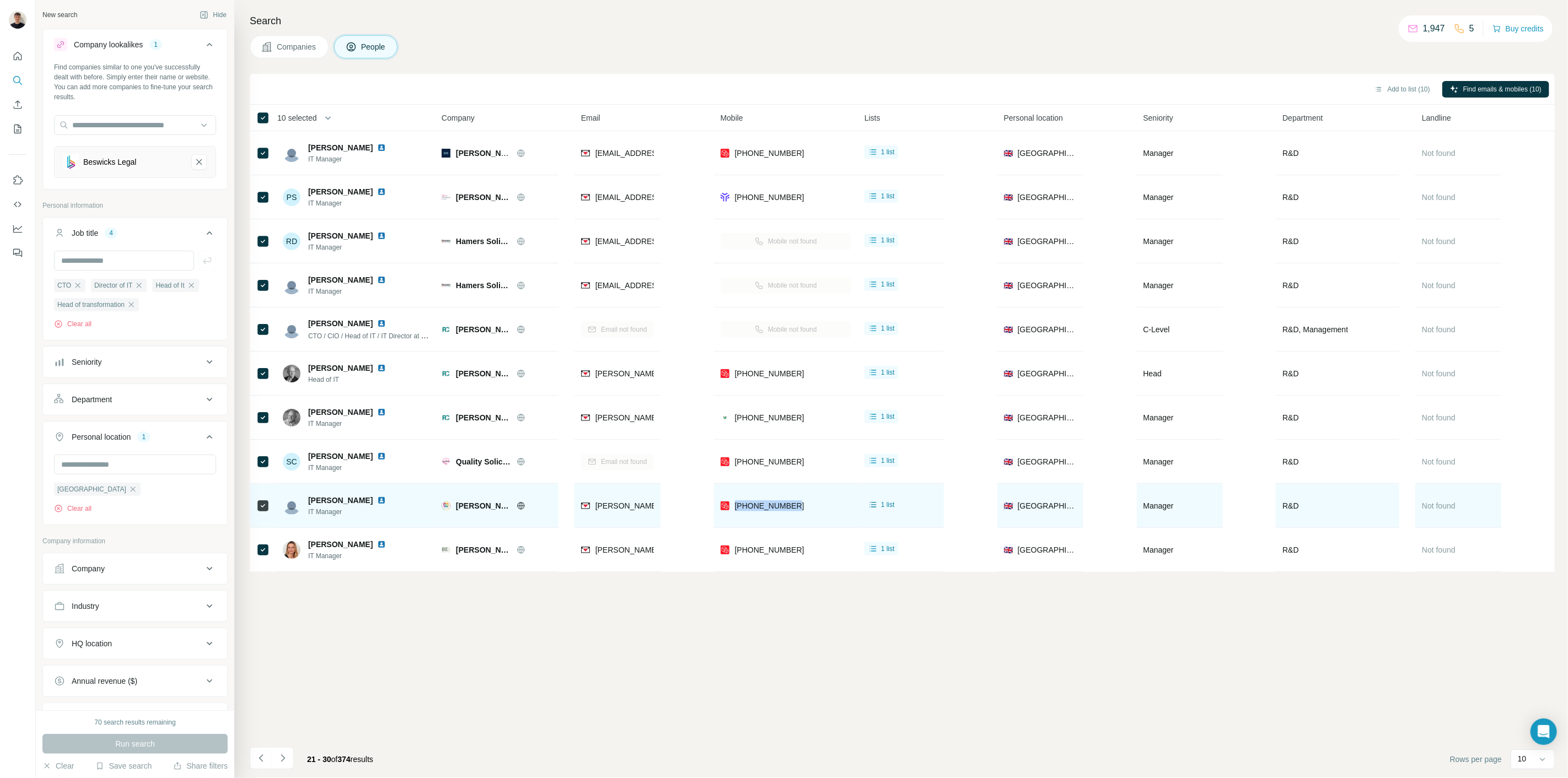
click at [377, 500] on img at bounding box center [382, 501] width 9 height 9
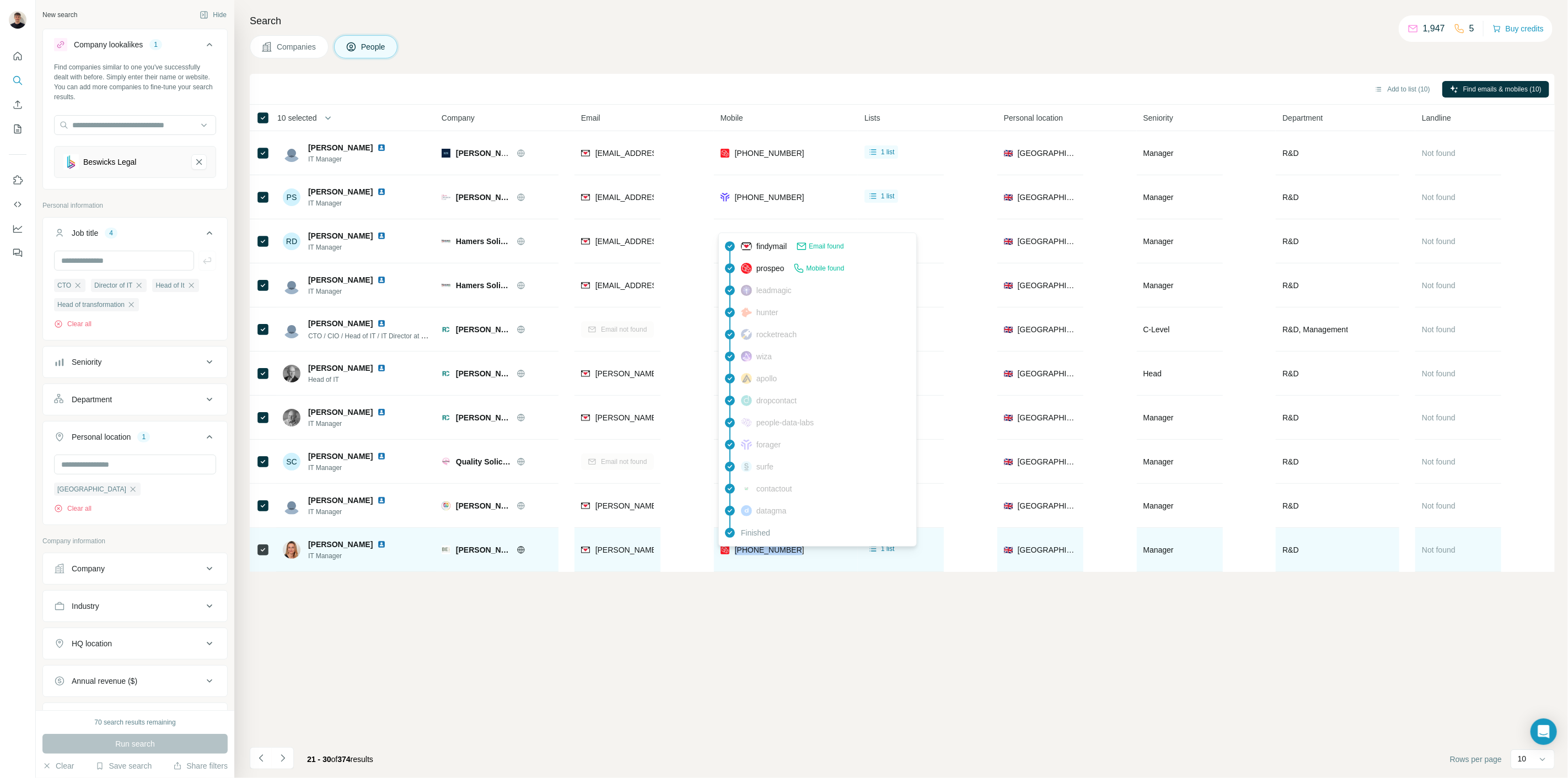
drag, startPoint x: 778, startPoint y: 549, endPoint x: 734, endPoint y: 551, distance: 44.0
click at [734, 551] on div "[PHONE_NUMBER]" at bounding box center [785, 549] width 131 height 30
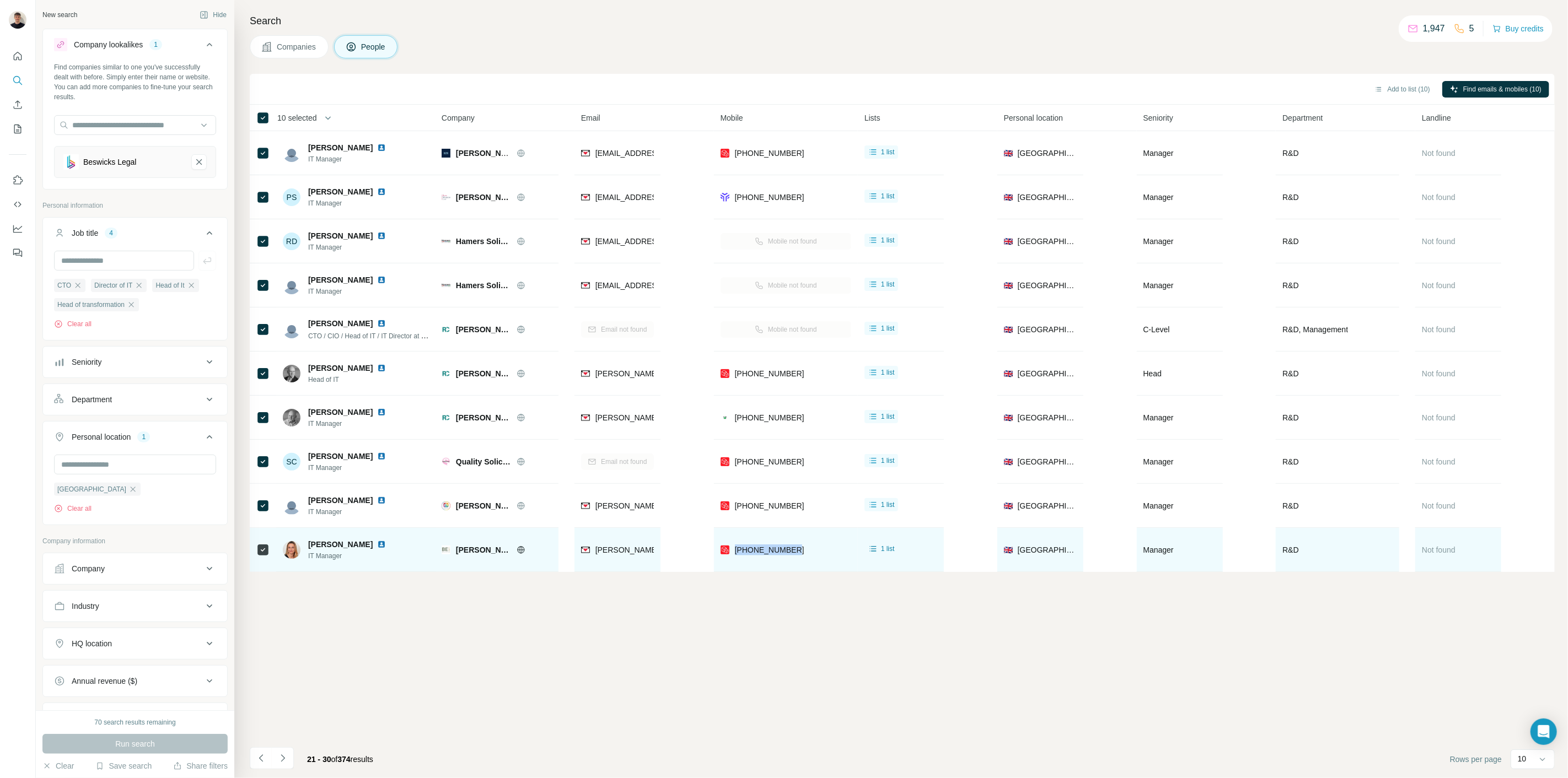
click at [377, 546] on img at bounding box center [382, 545] width 9 height 9
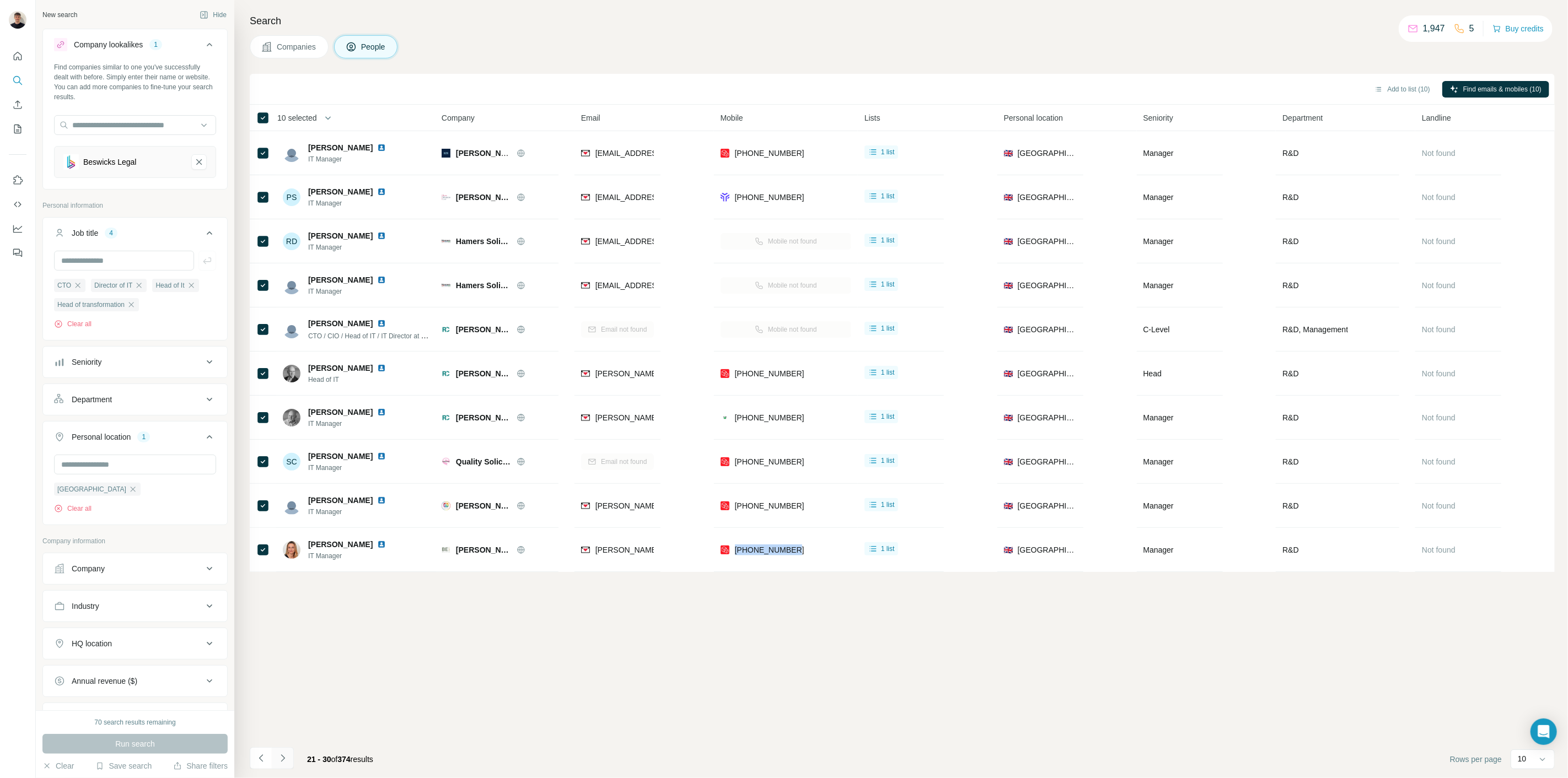
click at [283, 758] on icon "Navigate to next page" at bounding box center [282, 758] width 4 height 7
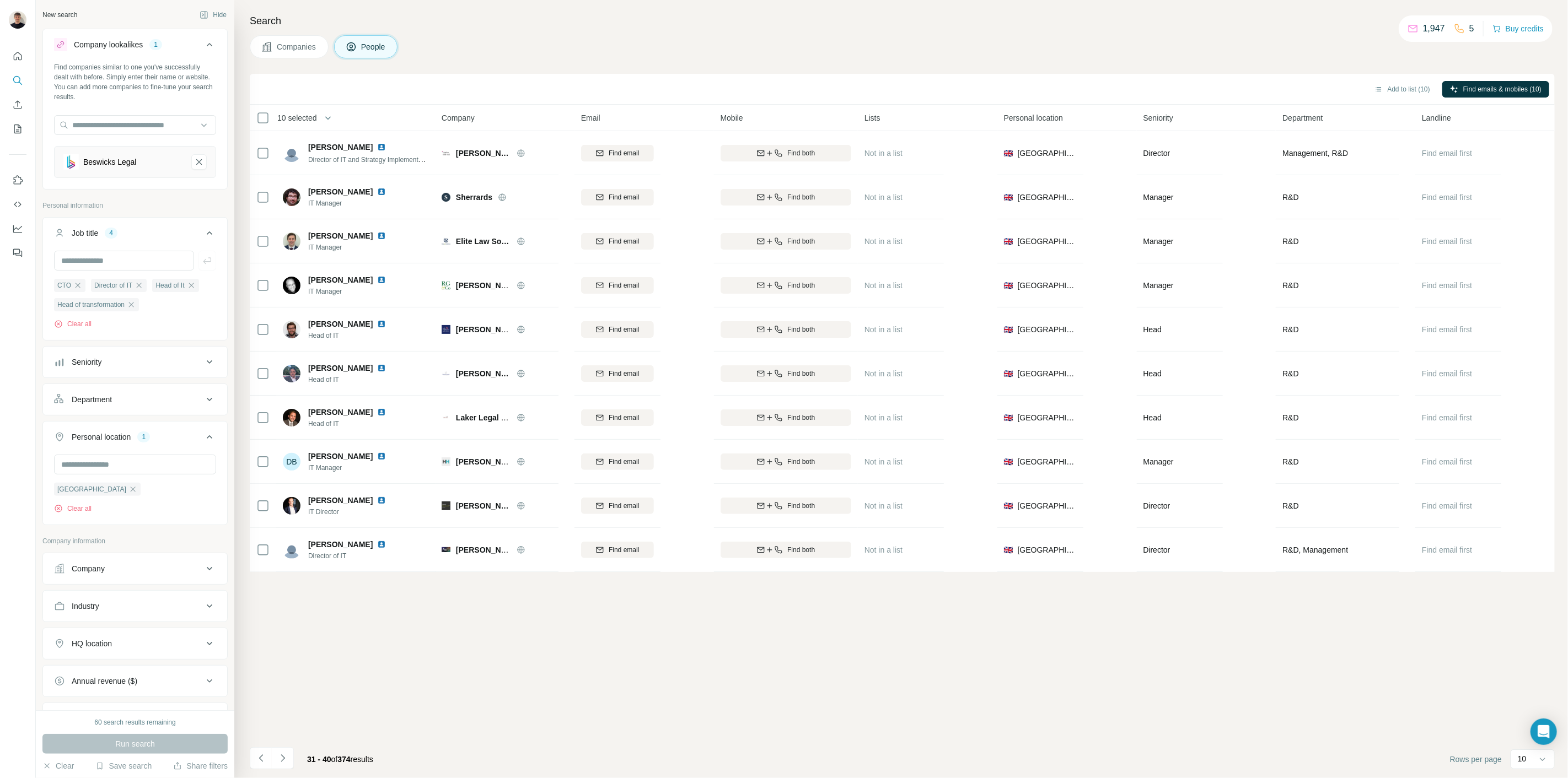
click at [273, 119] on div "10 selected" at bounding box center [293, 118] width 47 height 11
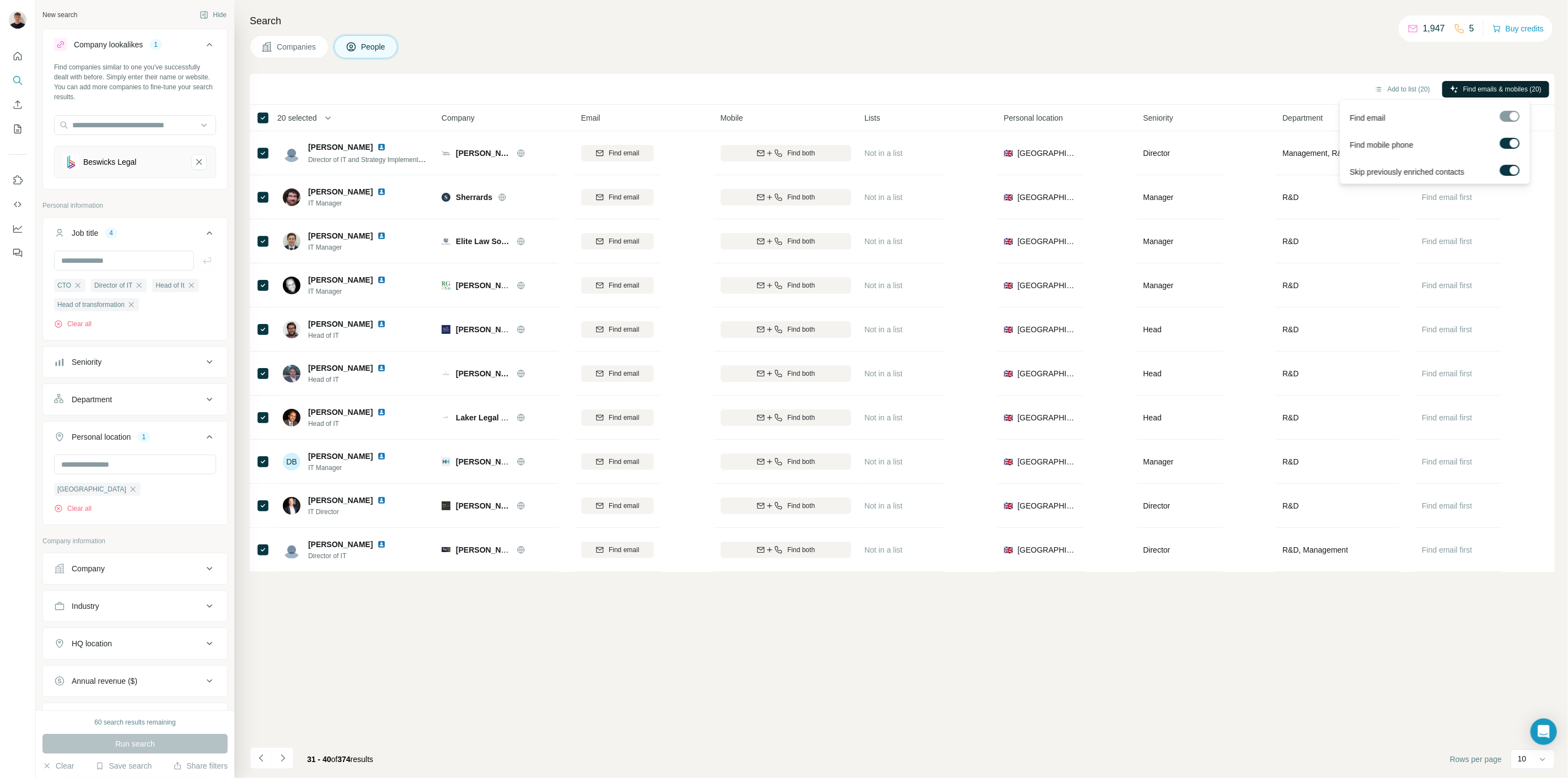
click at [1493, 96] on button "Find emails & mobiles (20)" at bounding box center [1495, 89] width 107 height 16
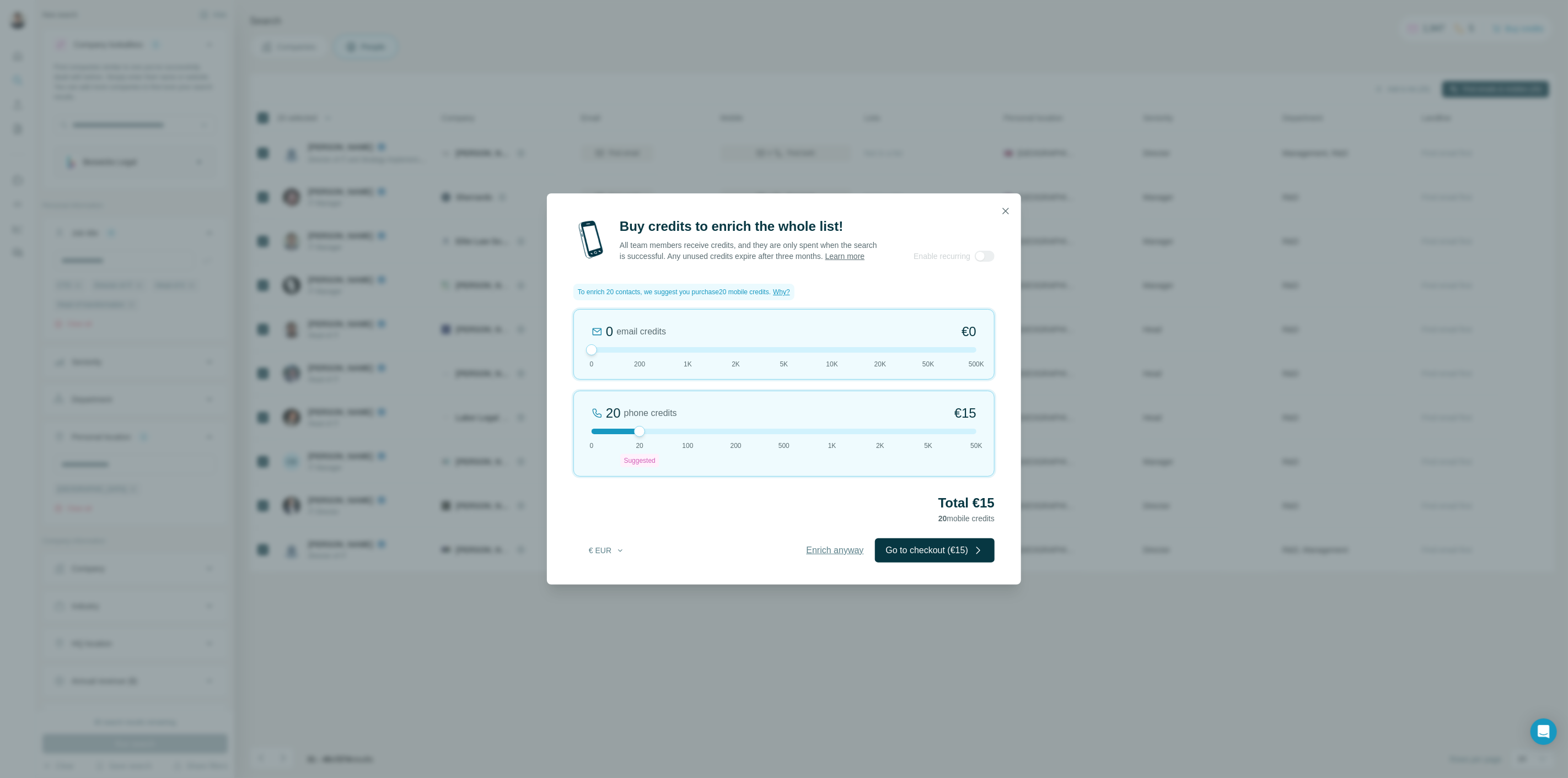
click at [843, 549] on button "Enrich anyway" at bounding box center [835, 550] width 80 height 24
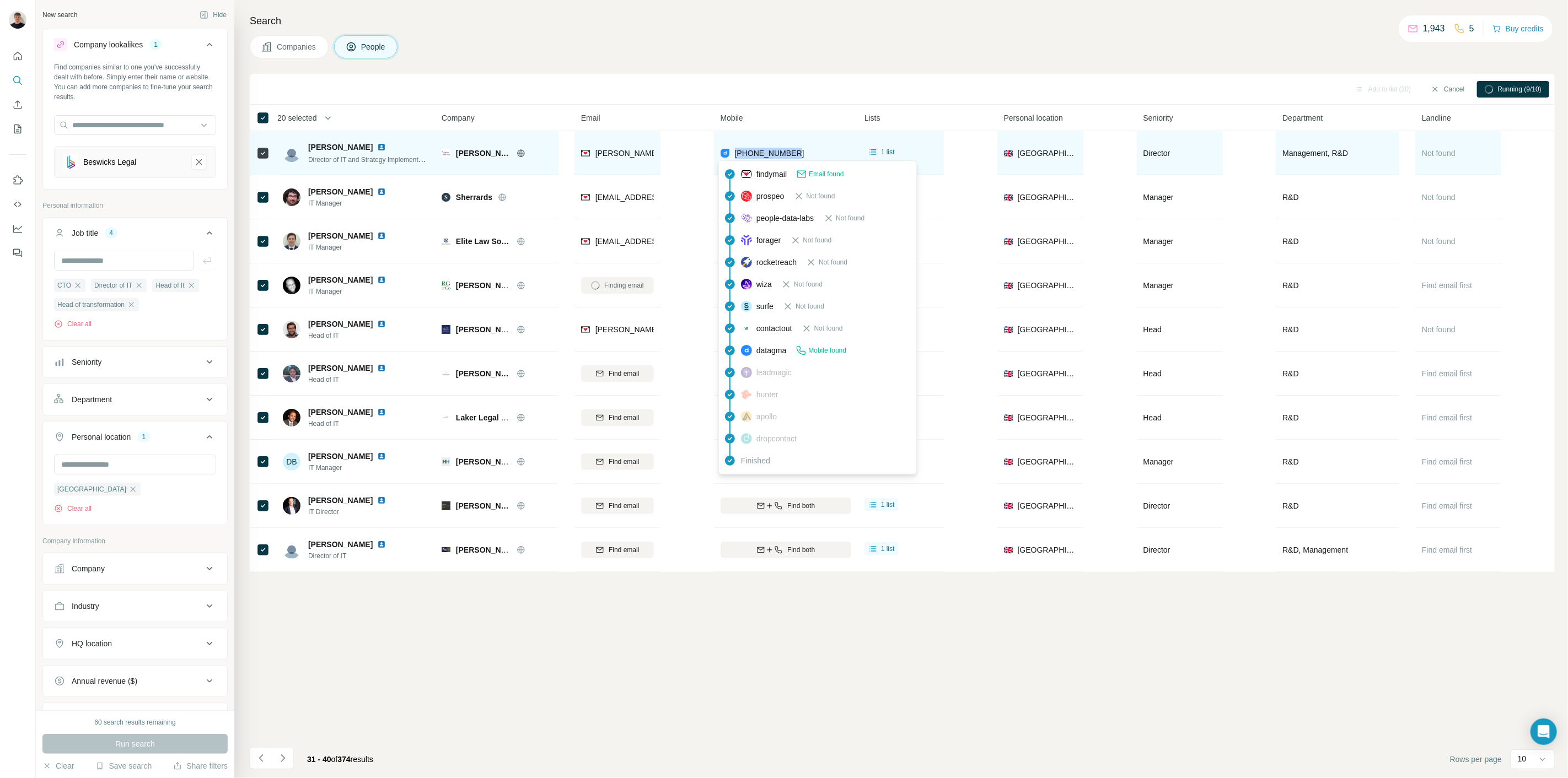
drag, startPoint x: 800, startPoint y: 160, endPoint x: 735, endPoint y: 154, distance: 65.3
click at [735, 154] on div "[PHONE_NUMBER]" at bounding box center [785, 152] width 131 height 30
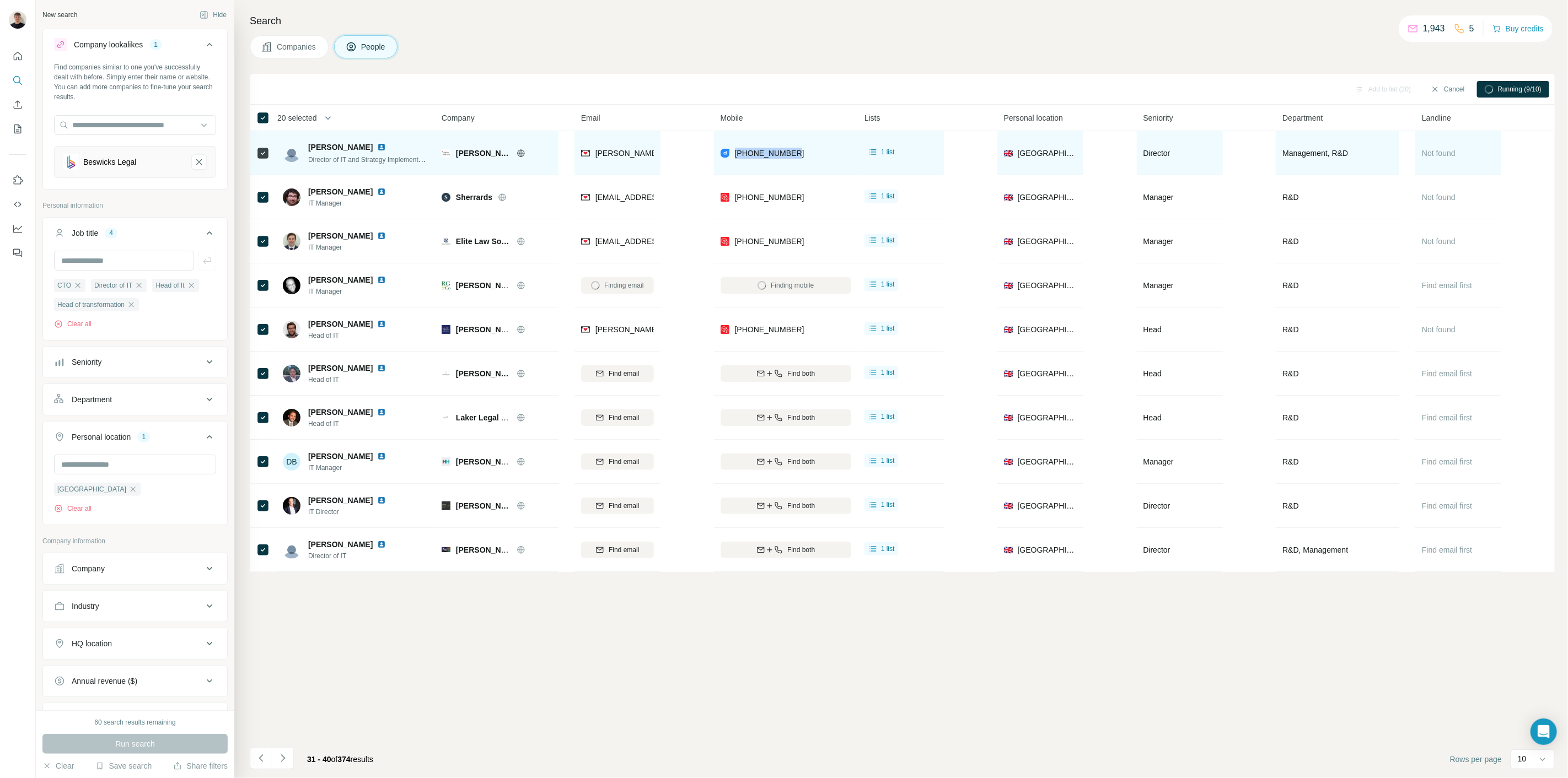
click at [383, 142] on img at bounding box center [382, 147] width 9 height 9
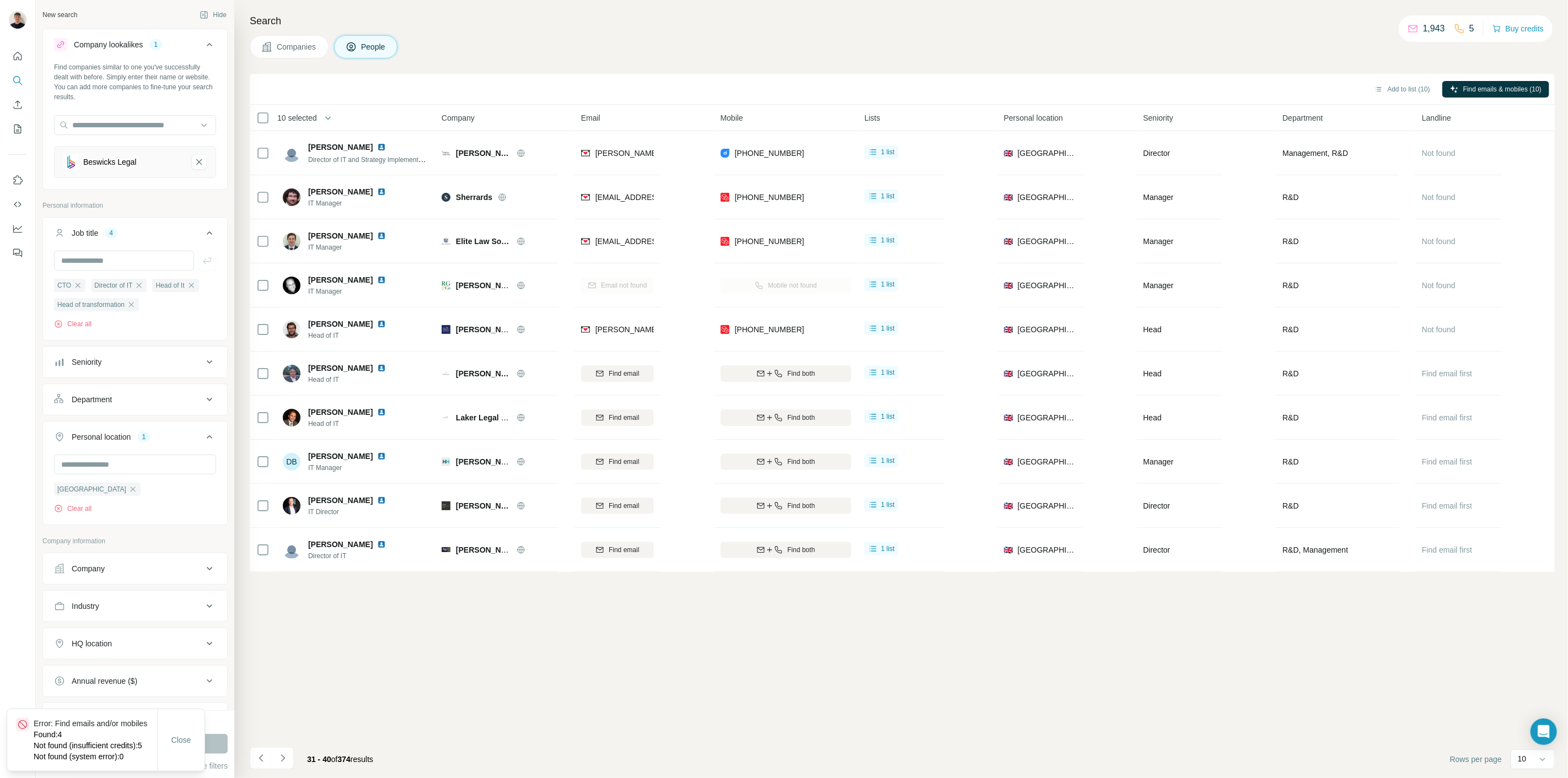
click at [285, 120] on span "10 selected" at bounding box center [297, 118] width 40 height 11
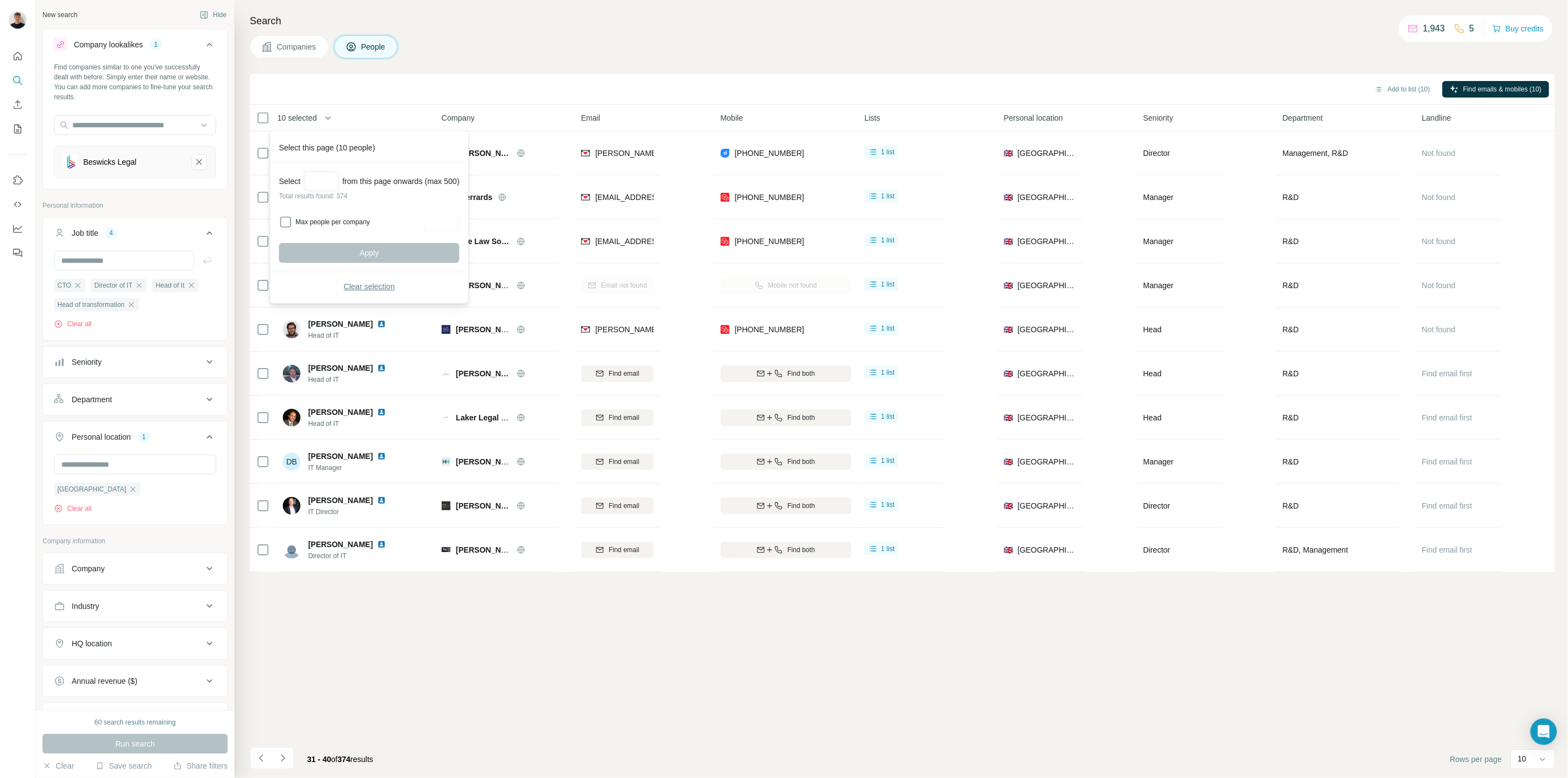
click at [373, 287] on span "Clear selection" at bounding box center [369, 287] width 52 height 11
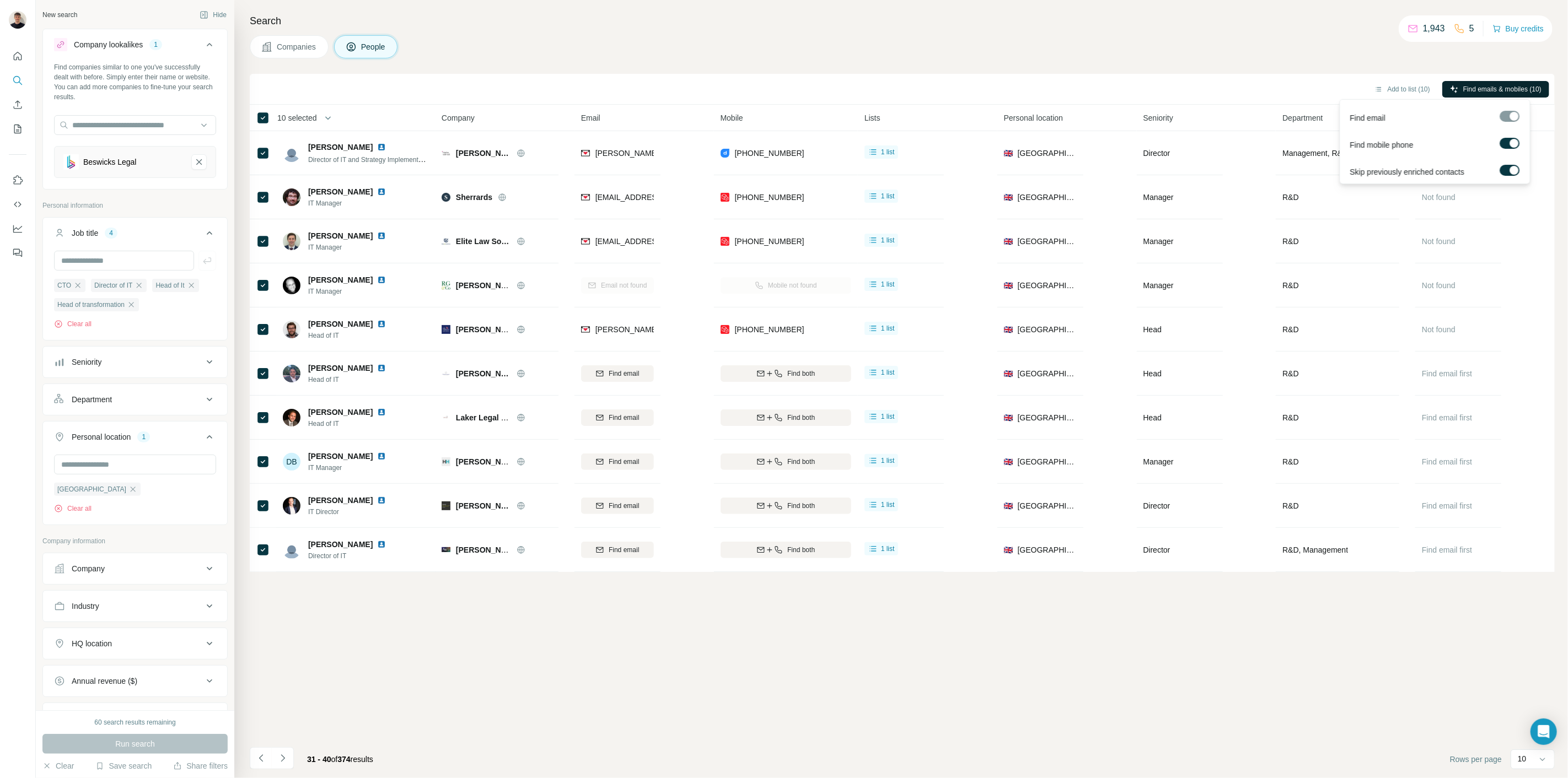
click at [1502, 81] on button "Find emails & mobiles (10)" at bounding box center [1495, 89] width 107 height 16
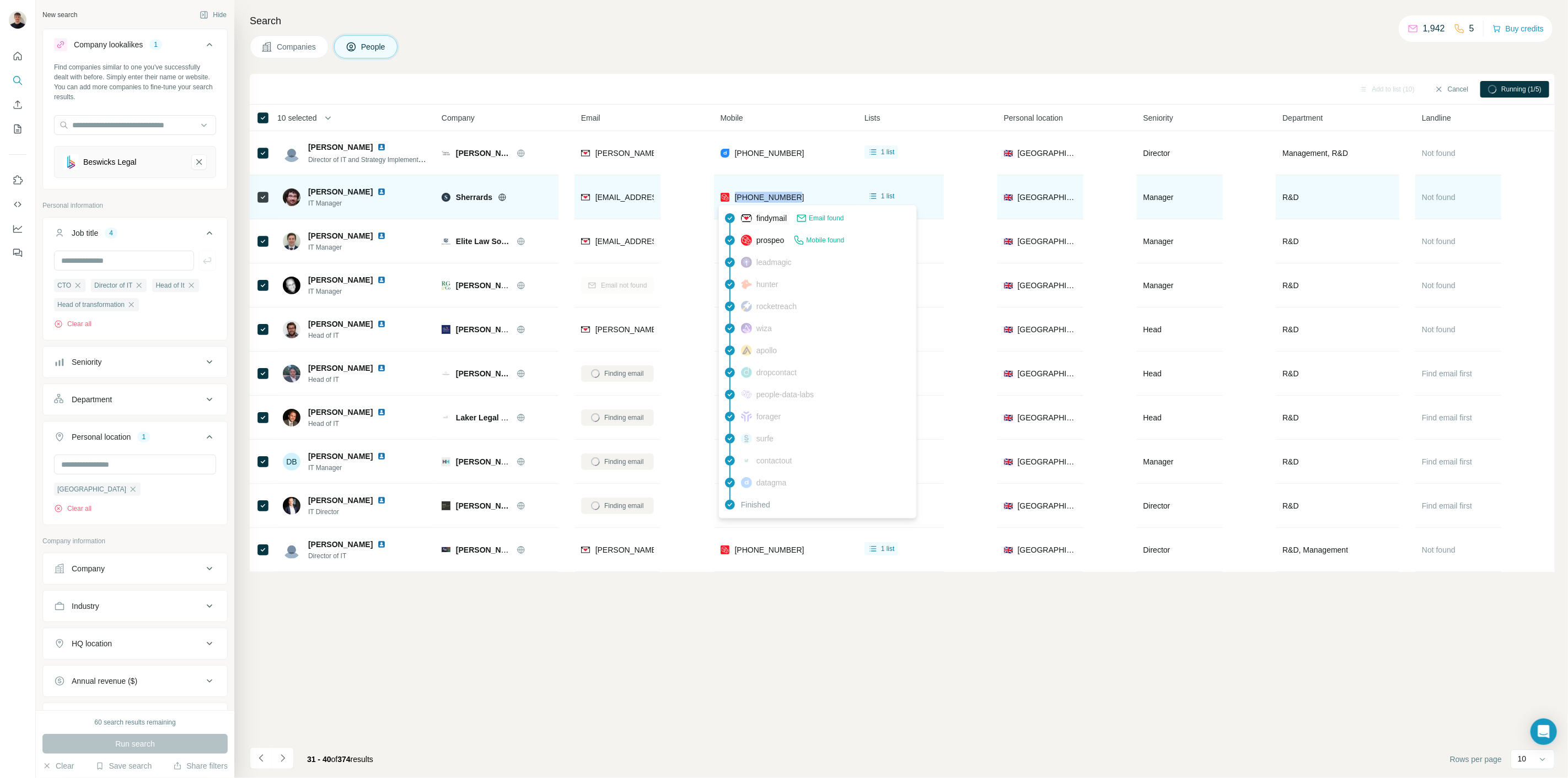
drag, startPoint x: 794, startPoint y: 194, endPoint x: 734, endPoint y: 199, distance: 60.2
click at [734, 199] on div "[PHONE_NUMBER]" at bounding box center [785, 197] width 131 height 30
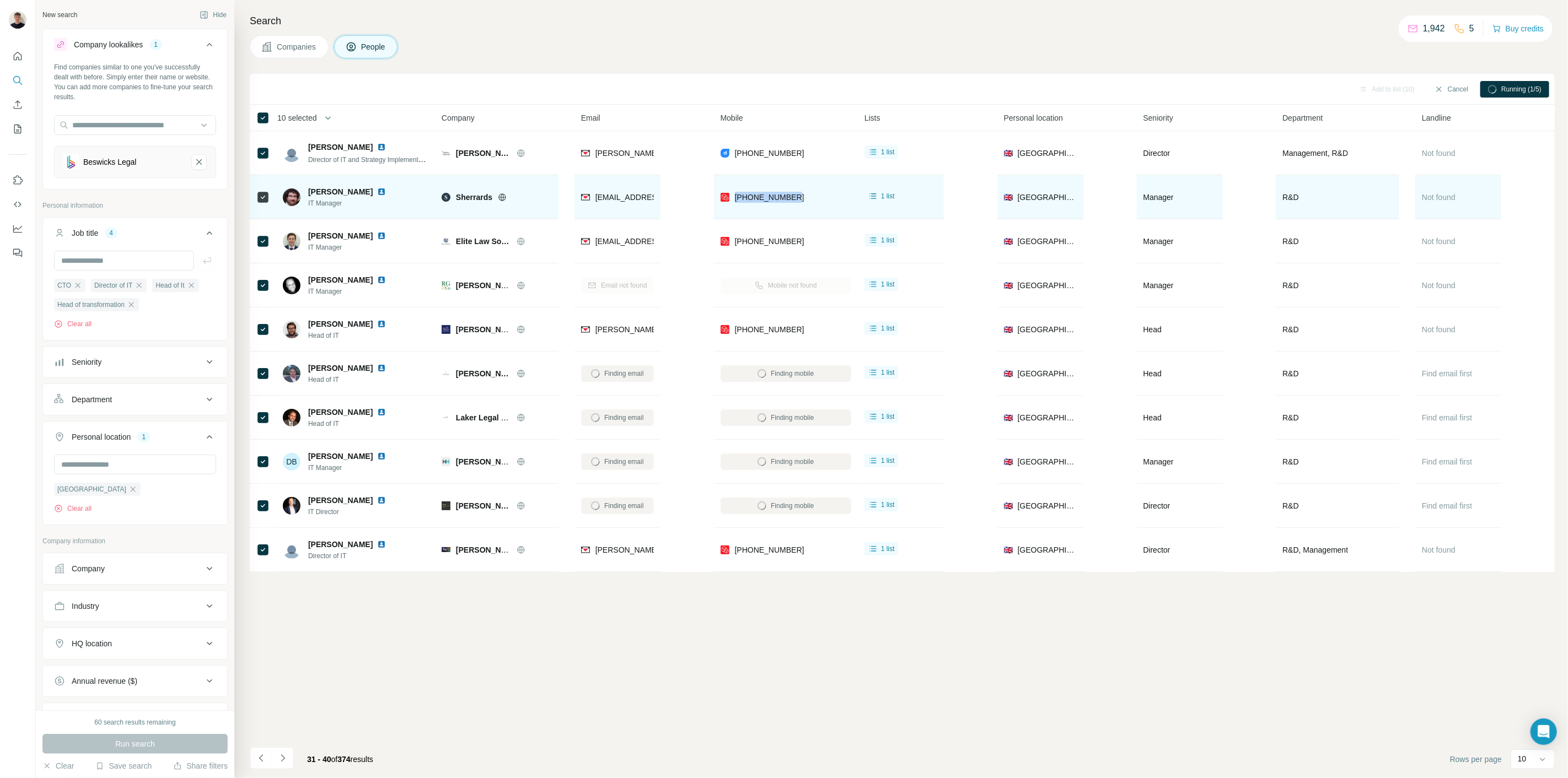
click at [377, 193] on img at bounding box center [382, 192] width 9 height 9
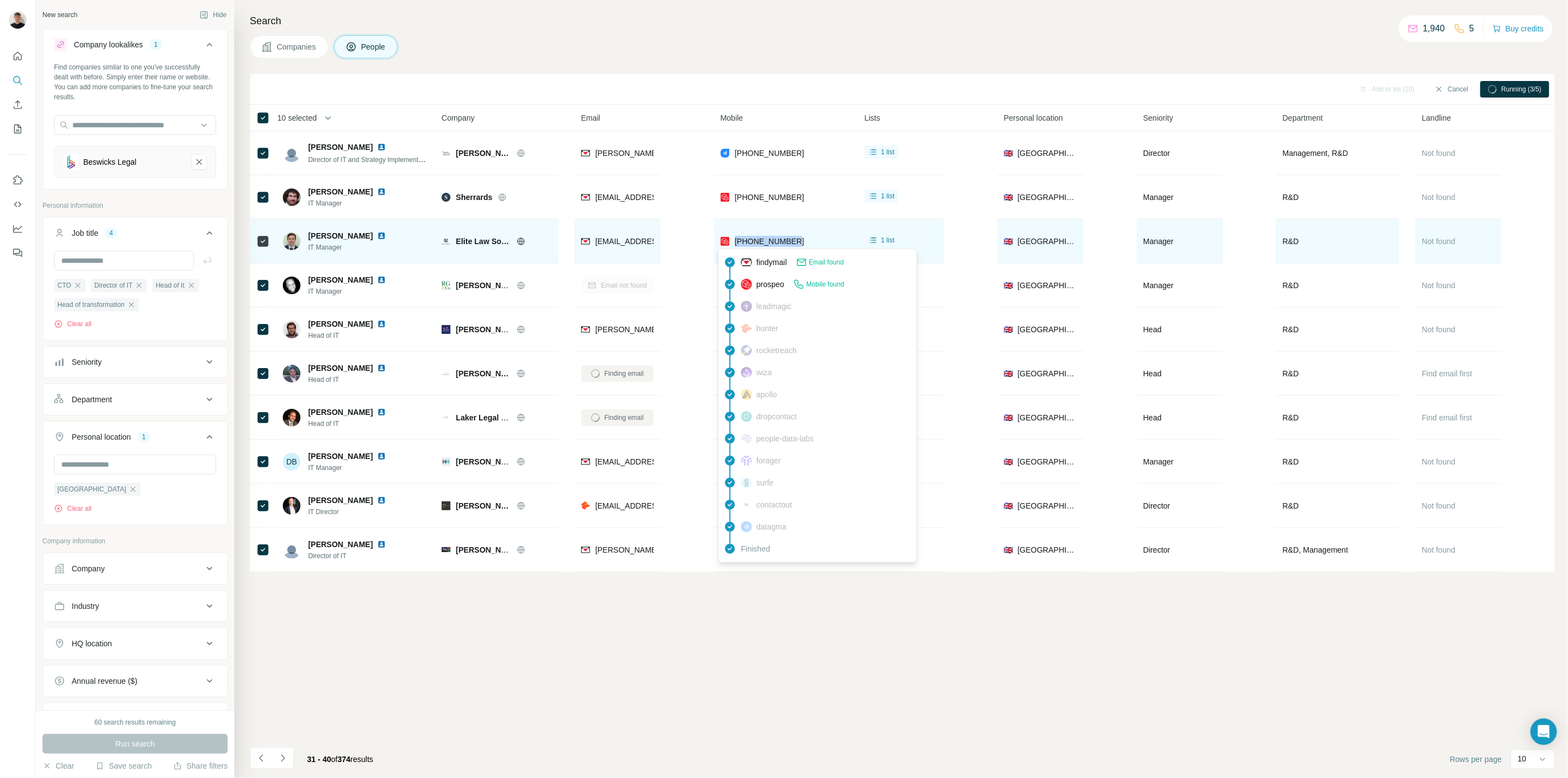
drag, startPoint x: 811, startPoint y: 245, endPoint x: 735, endPoint y: 243, distance: 76.0
click at [735, 243] on div "[PHONE_NUMBER]" at bounding box center [785, 240] width 131 height 30
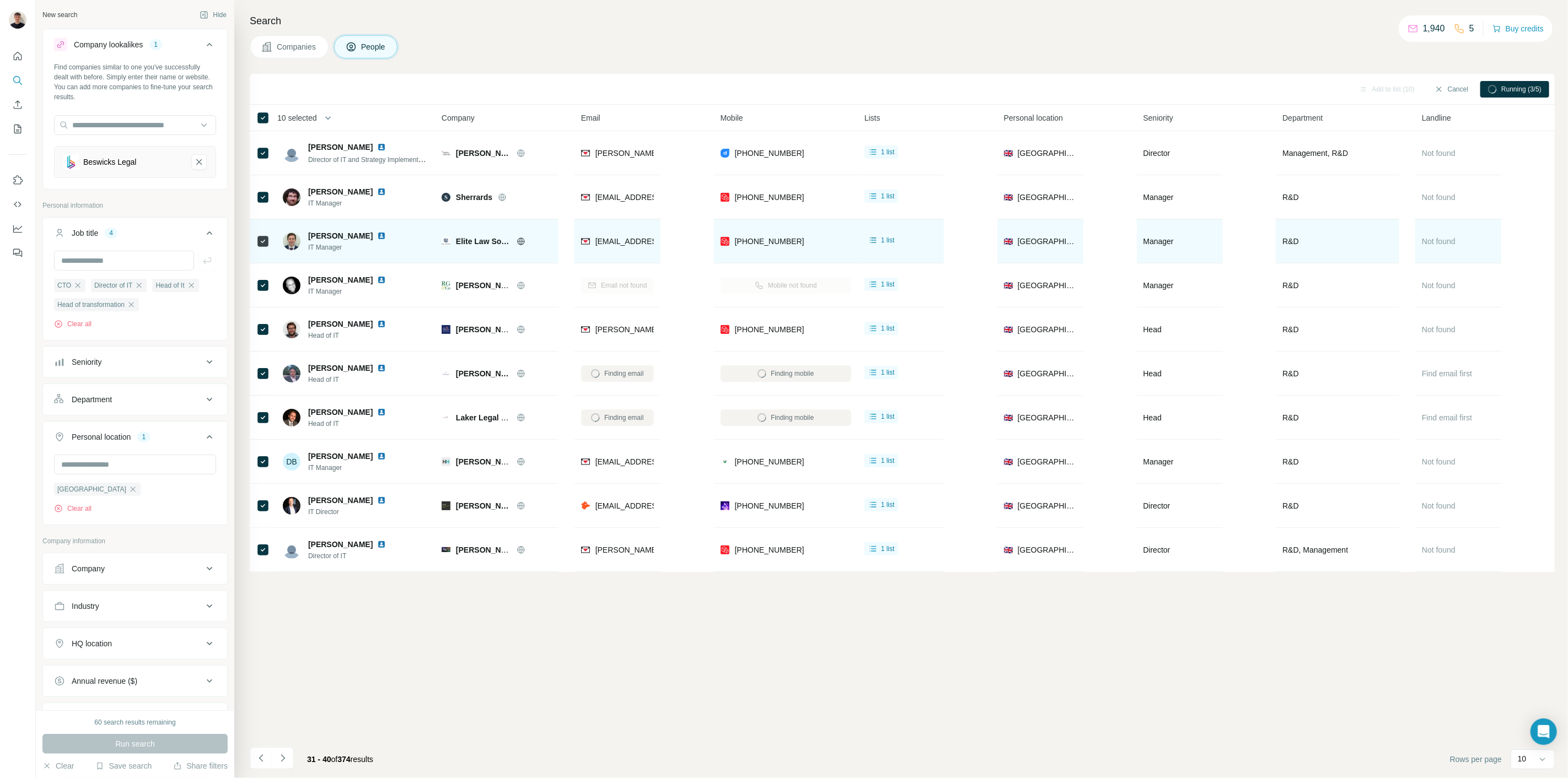
click at [377, 237] on div at bounding box center [388, 236] width 22 height 9
click at [377, 237] on img at bounding box center [382, 236] width 9 height 9
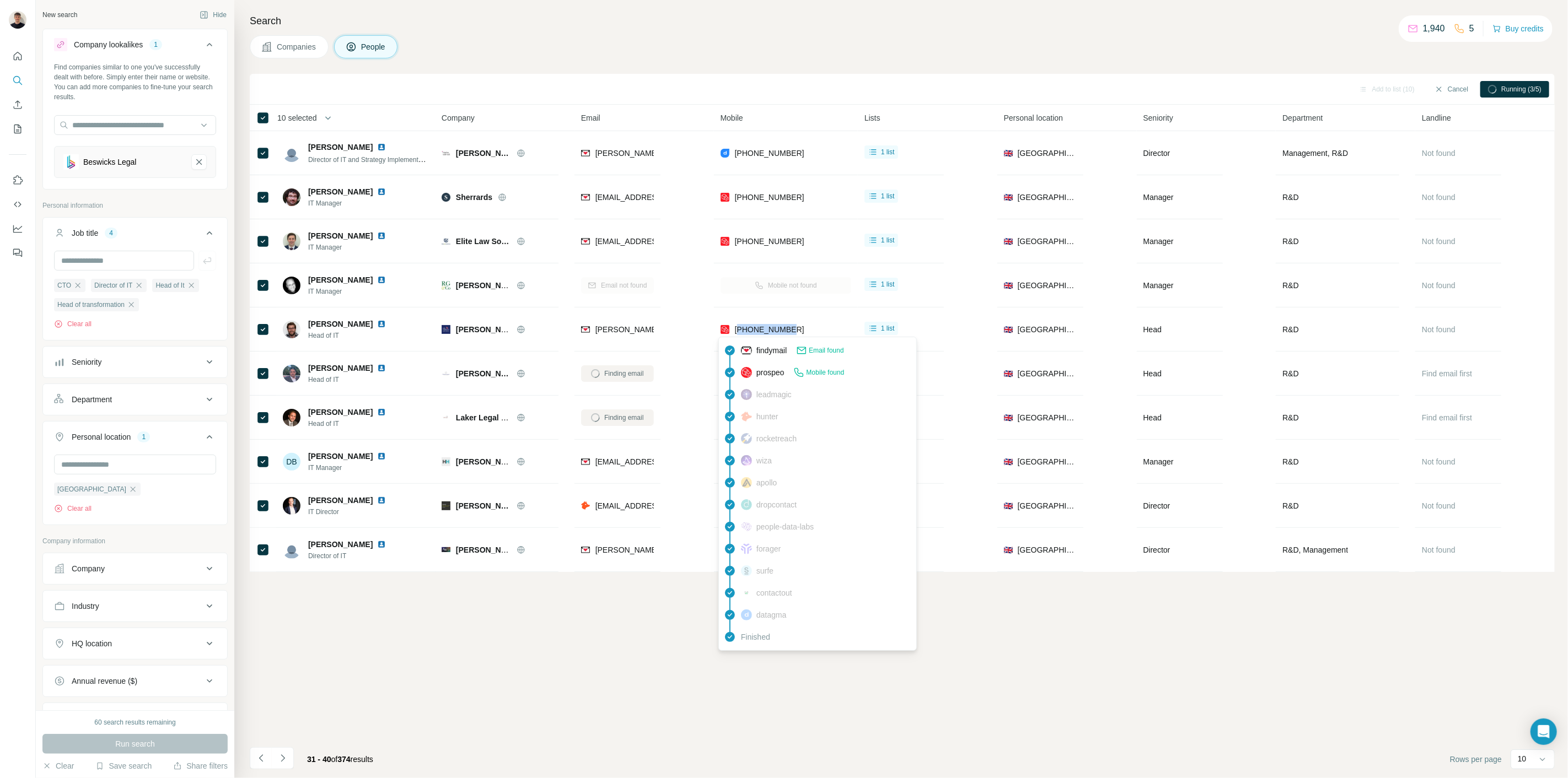
drag, startPoint x: 786, startPoint y: 326, endPoint x: 691, endPoint y: 314, distance: 95.8
click at [733, 332] on div "[PHONE_NUMBER]" at bounding box center [785, 328] width 131 height 30
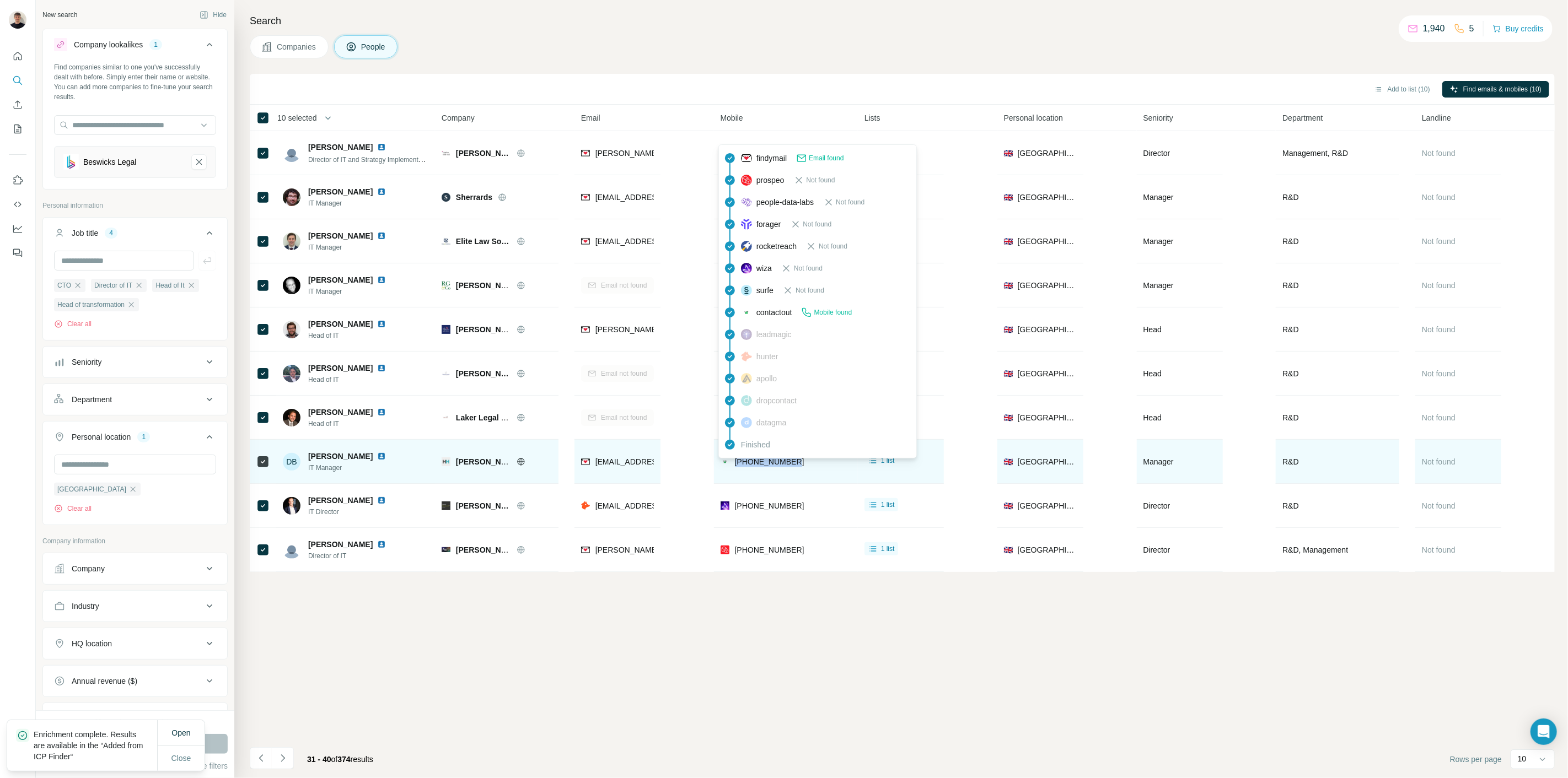
drag, startPoint x: 785, startPoint y: 466, endPoint x: 735, endPoint y: 467, distance: 50.0
click at [735, 467] on div "[PHONE_NUMBER]" at bounding box center [785, 461] width 131 height 30
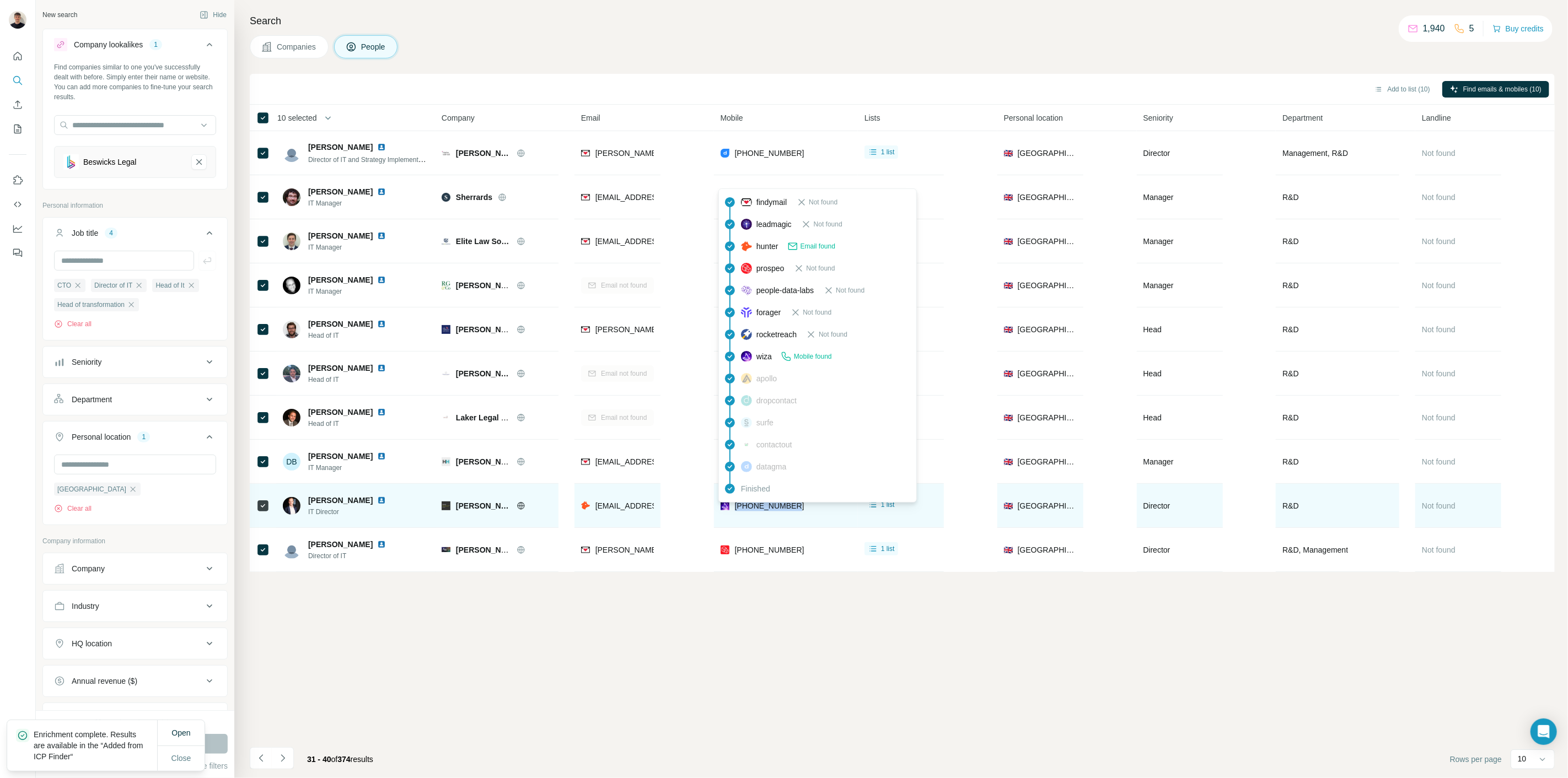
drag, startPoint x: 800, startPoint y: 508, endPoint x: 734, endPoint y: 506, distance: 66.0
click at [734, 506] on div "[PHONE_NUMBER]" at bounding box center [785, 505] width 131 height 30
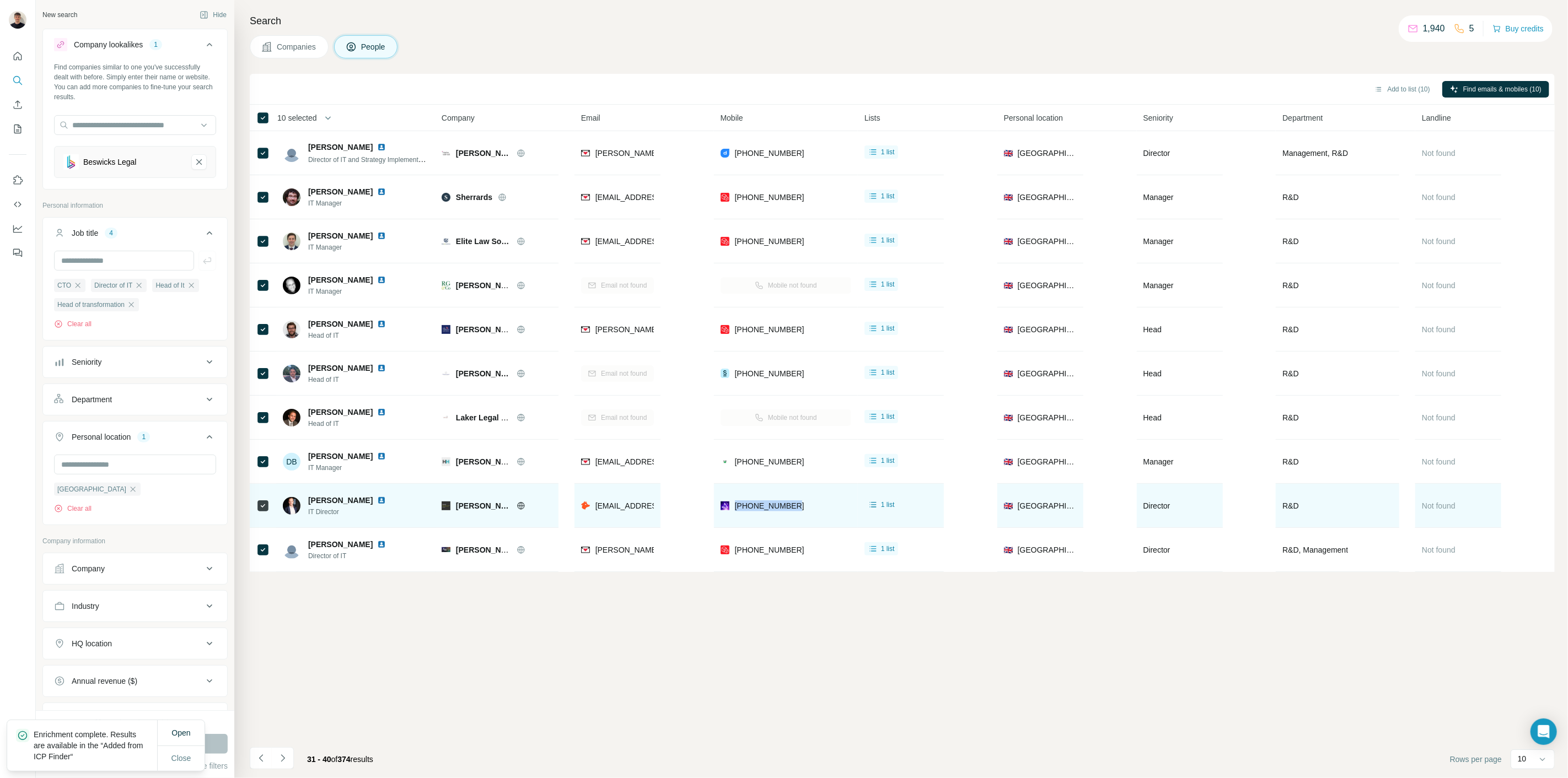
click at [378, 497] on img at bounding box center [382, 501] width 9 height 9
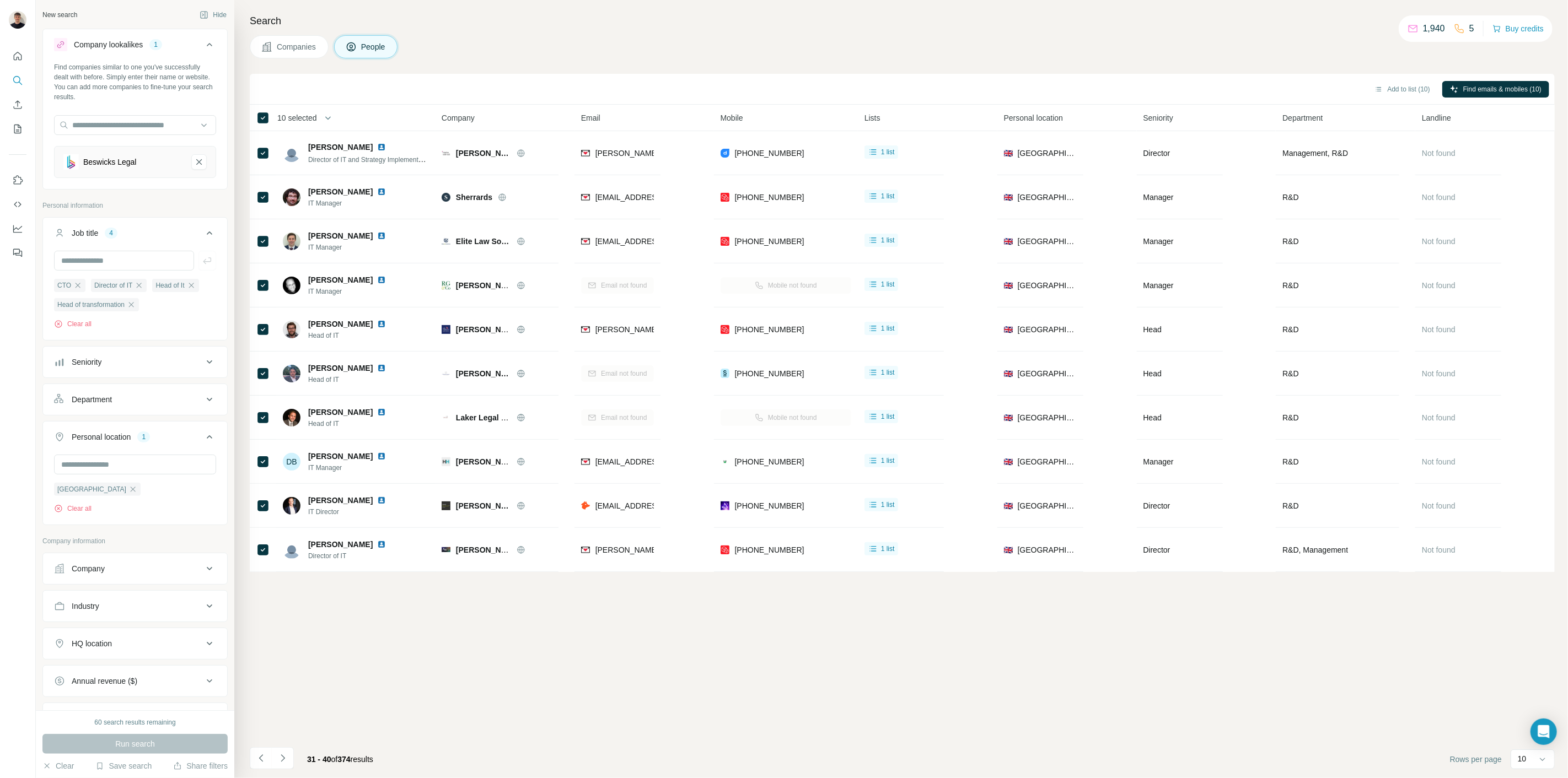
click at [793, 629] on div "Add to list (10) Find emails & mobiles (10) 10 selected People Company Email Mo…" at bounding box center [901, 425] width 1305 height 705
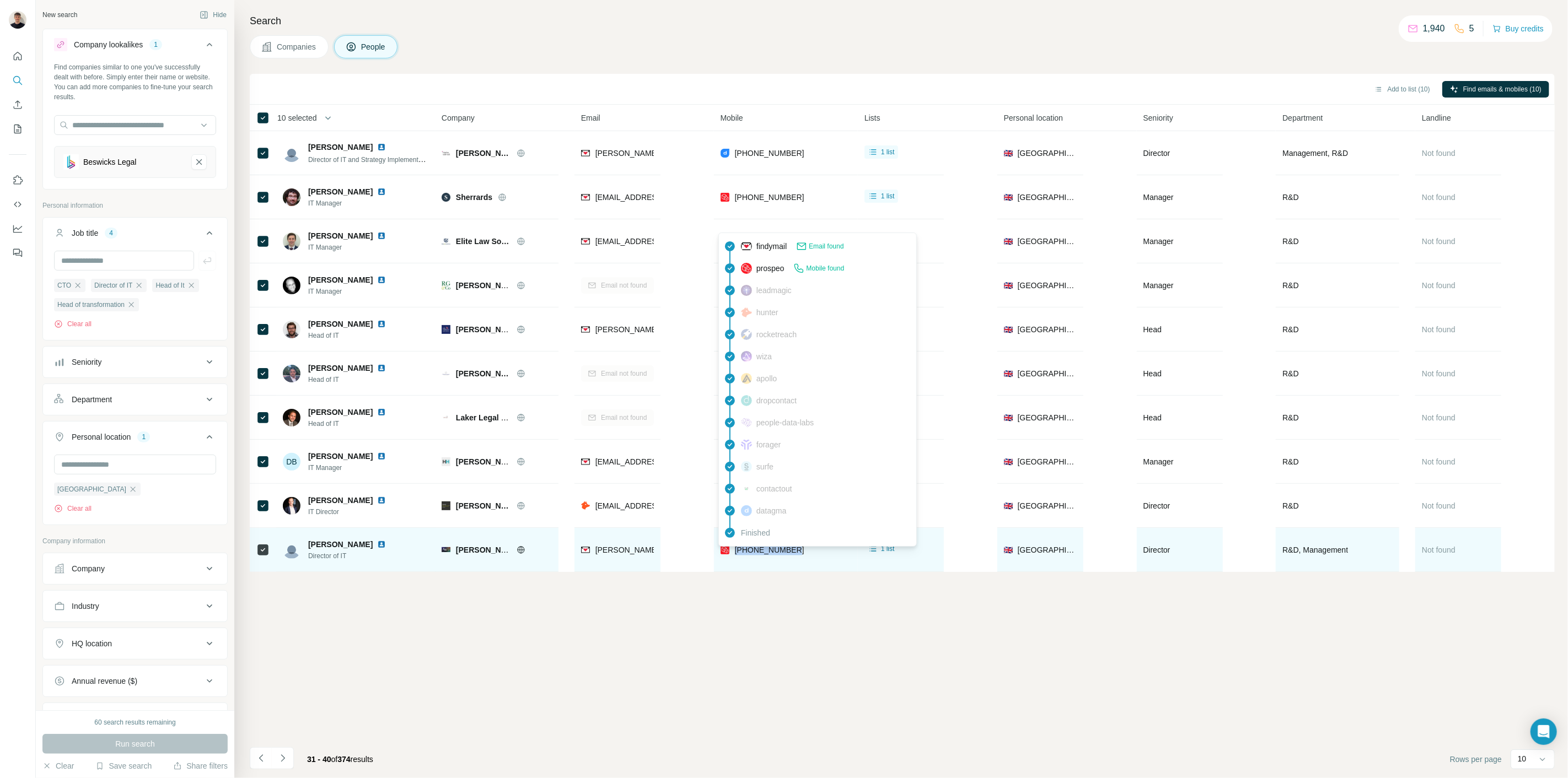
drag, startPoint x: 802, startPoint y: 551, endPoint x: 732, endPoint y: 554, distance: 70.1
click at [732, 554] on div "[PHONE_NUMBER]" at bounding box center [785, 549] width 131 height 30
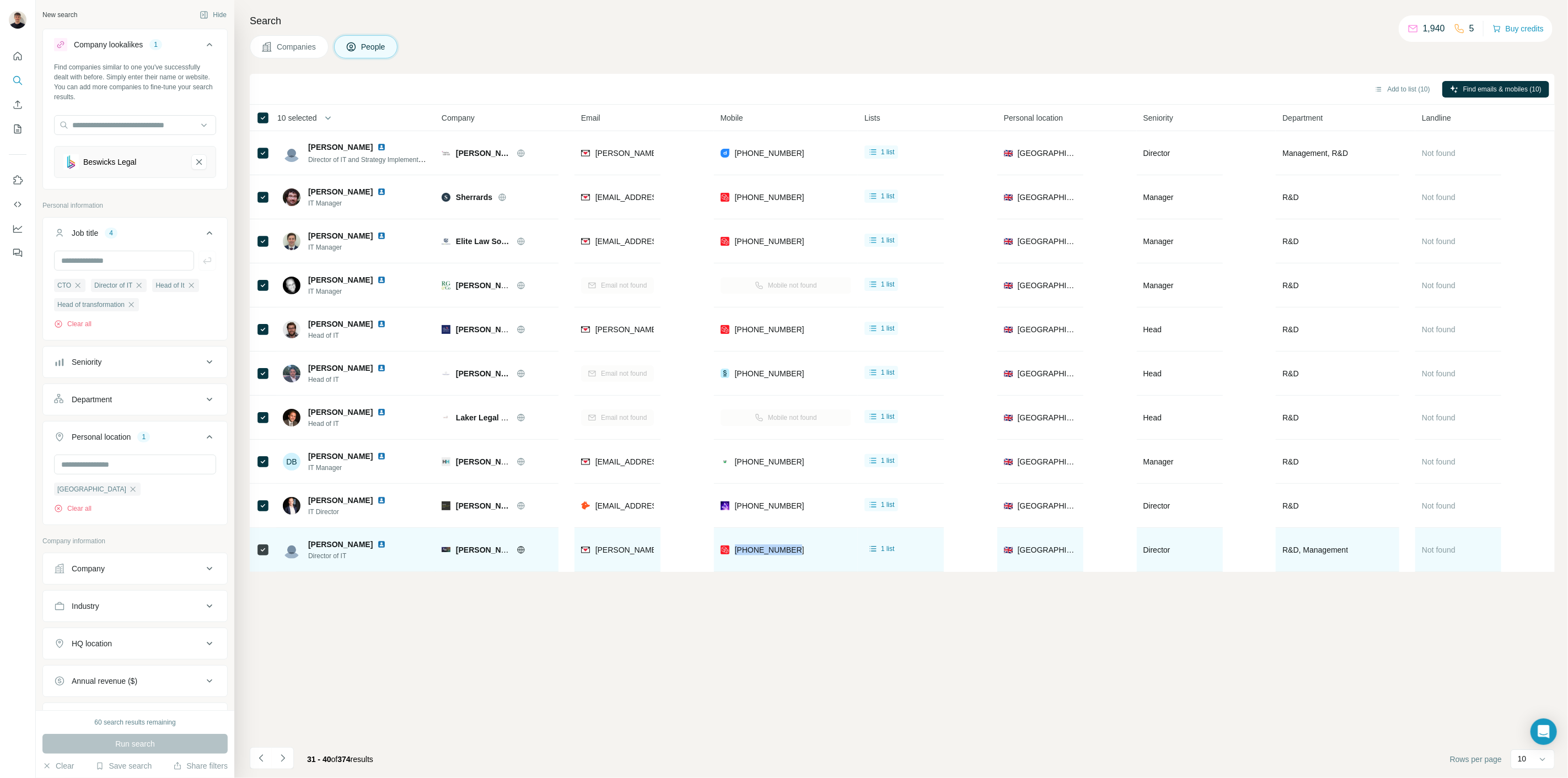
click at [377, 546] on img at bounding box center [382, 545] width 9 height 9
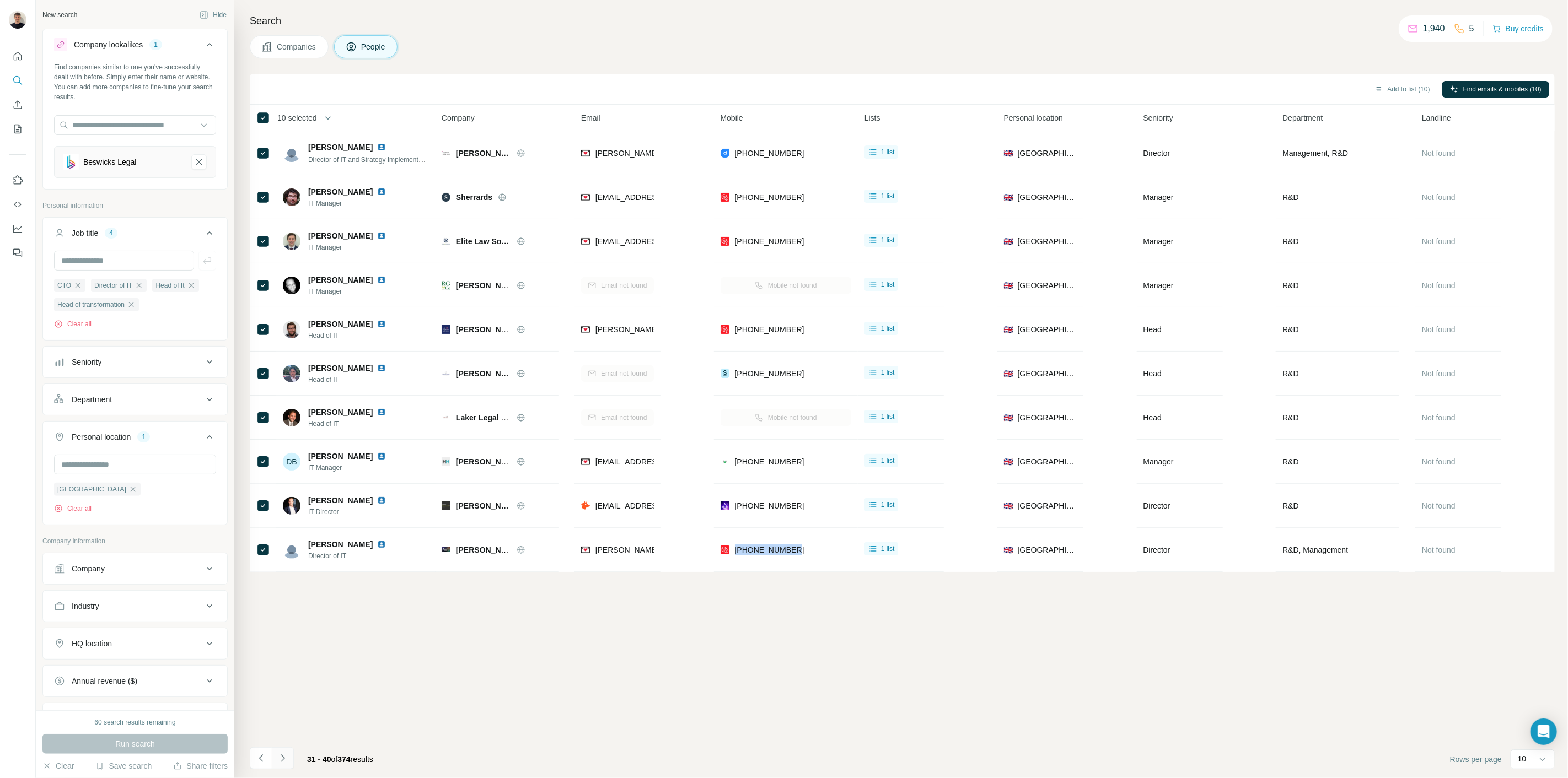
click at [283, 757] on icon "Navigate to next page" at bounding box center [283, 758] width 11 height 11
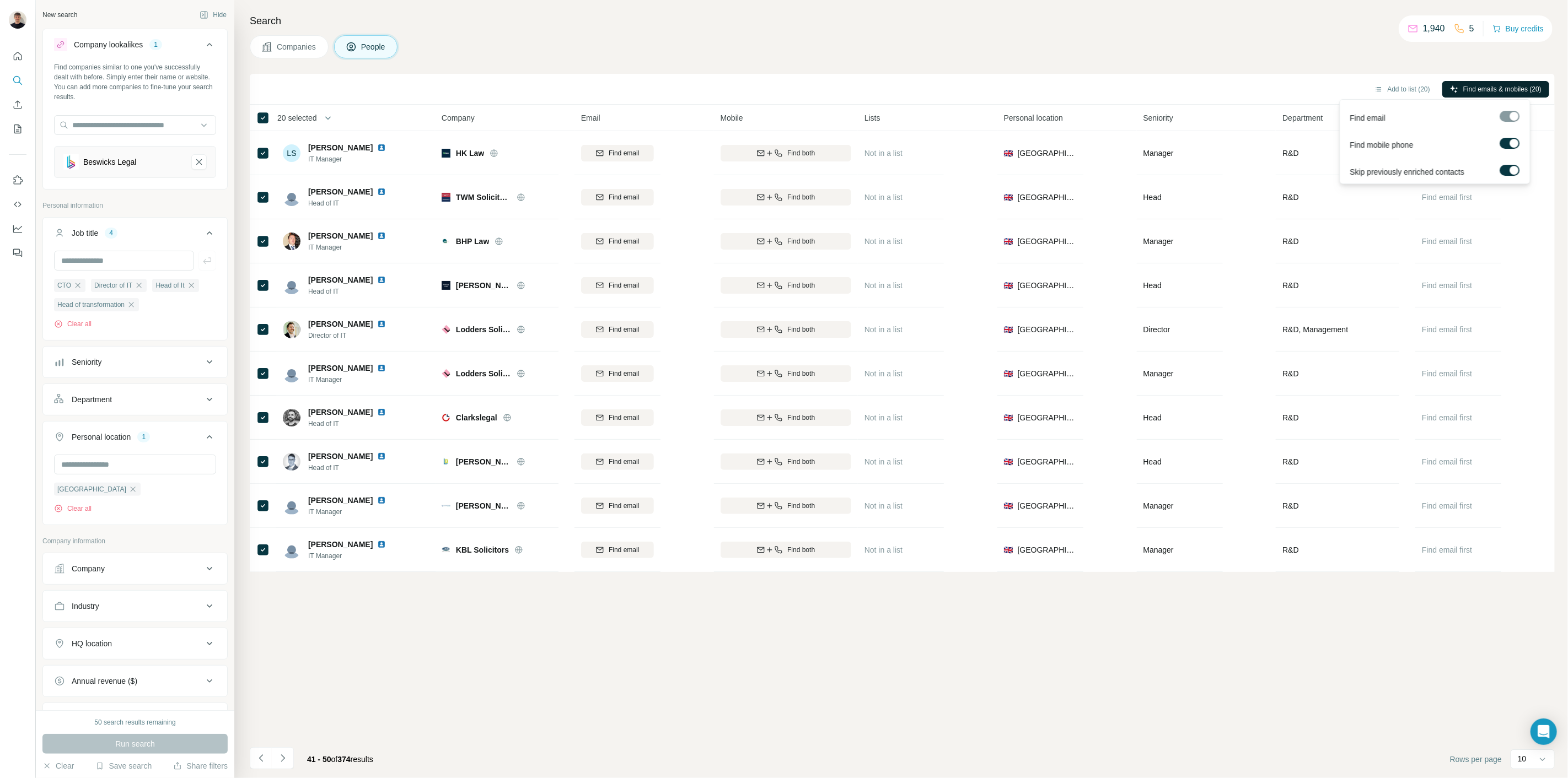
click at [1518, 94] on button "Find emails & mobiles (20)" at bounding box center [1495, 89] width 107 height 16
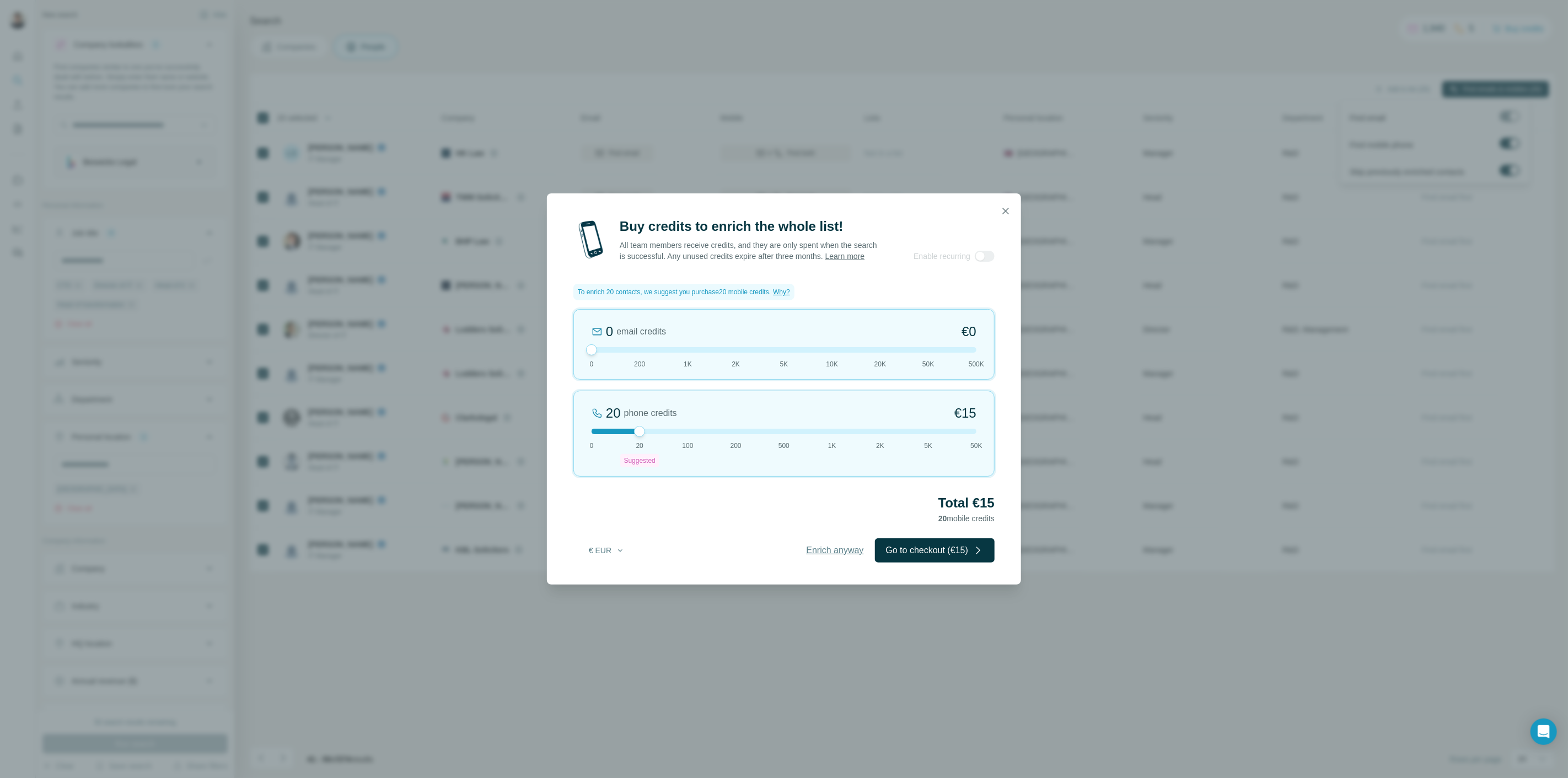
click at [838, 543] on div "Buy credits to enrich the whole list! All team members receive credits, and the…" at bounding box center [784, 401] width 474 height 367
click at [840, 558] on span "Enrich anyway" at bounding box center [834, 550] width 57 height 14
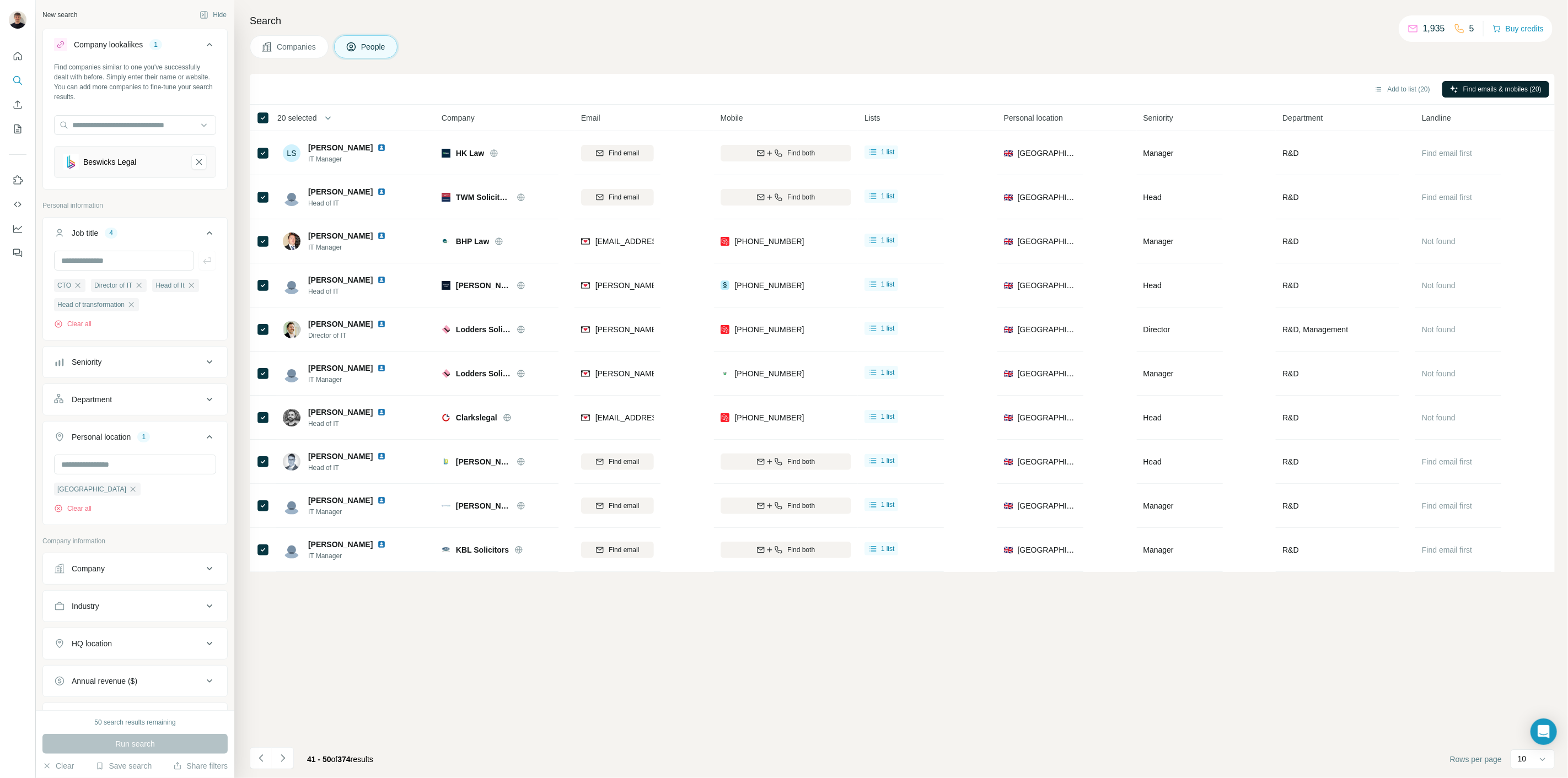
click at [1512, 89] on span "Find emails & mobiles (20)" at bounding box center [1502, 89] width 78 height 10
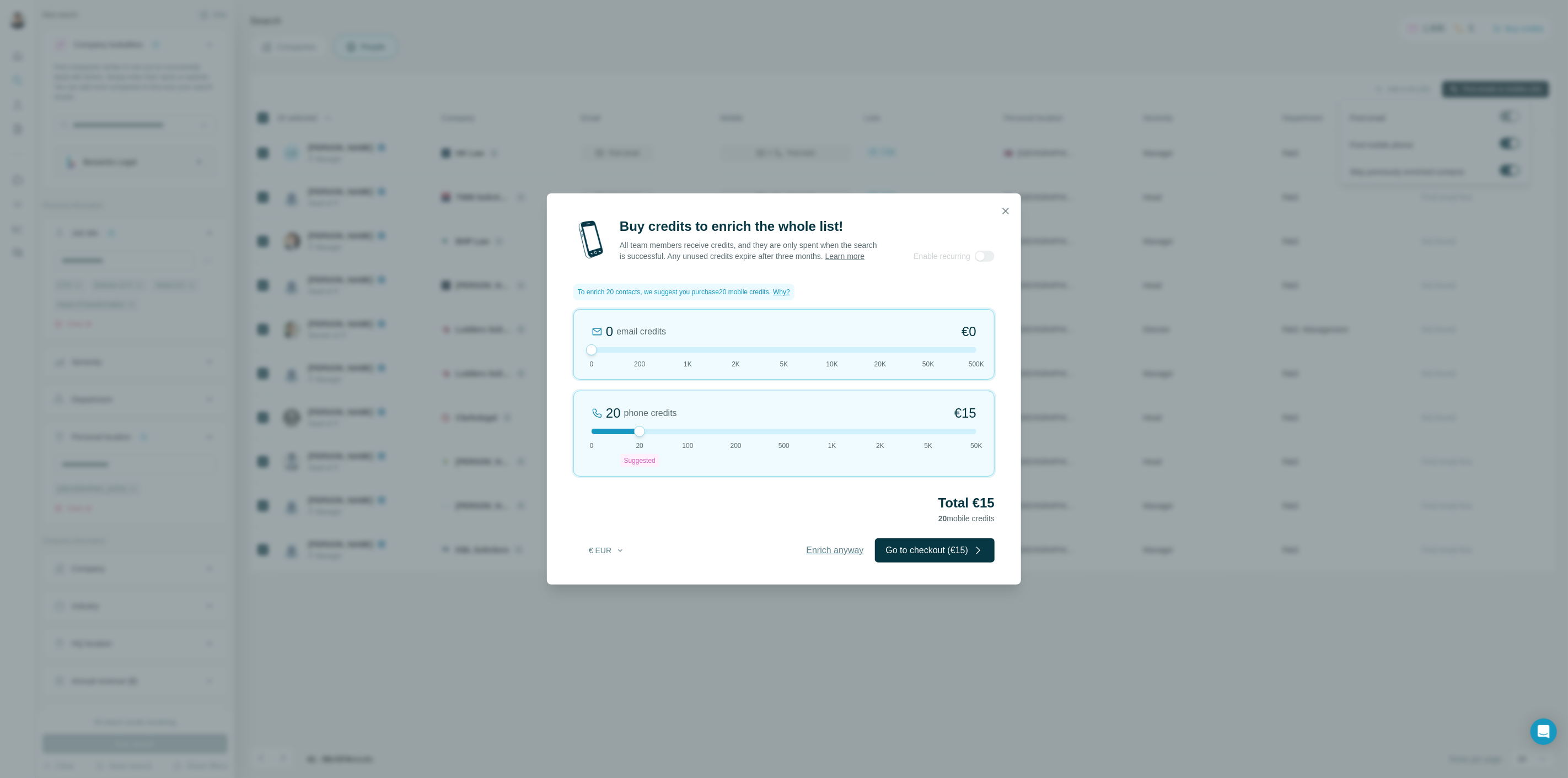
click at [845, 558] on span "Enrich anyway" at bounding box center [834, 550] width 57 height 14
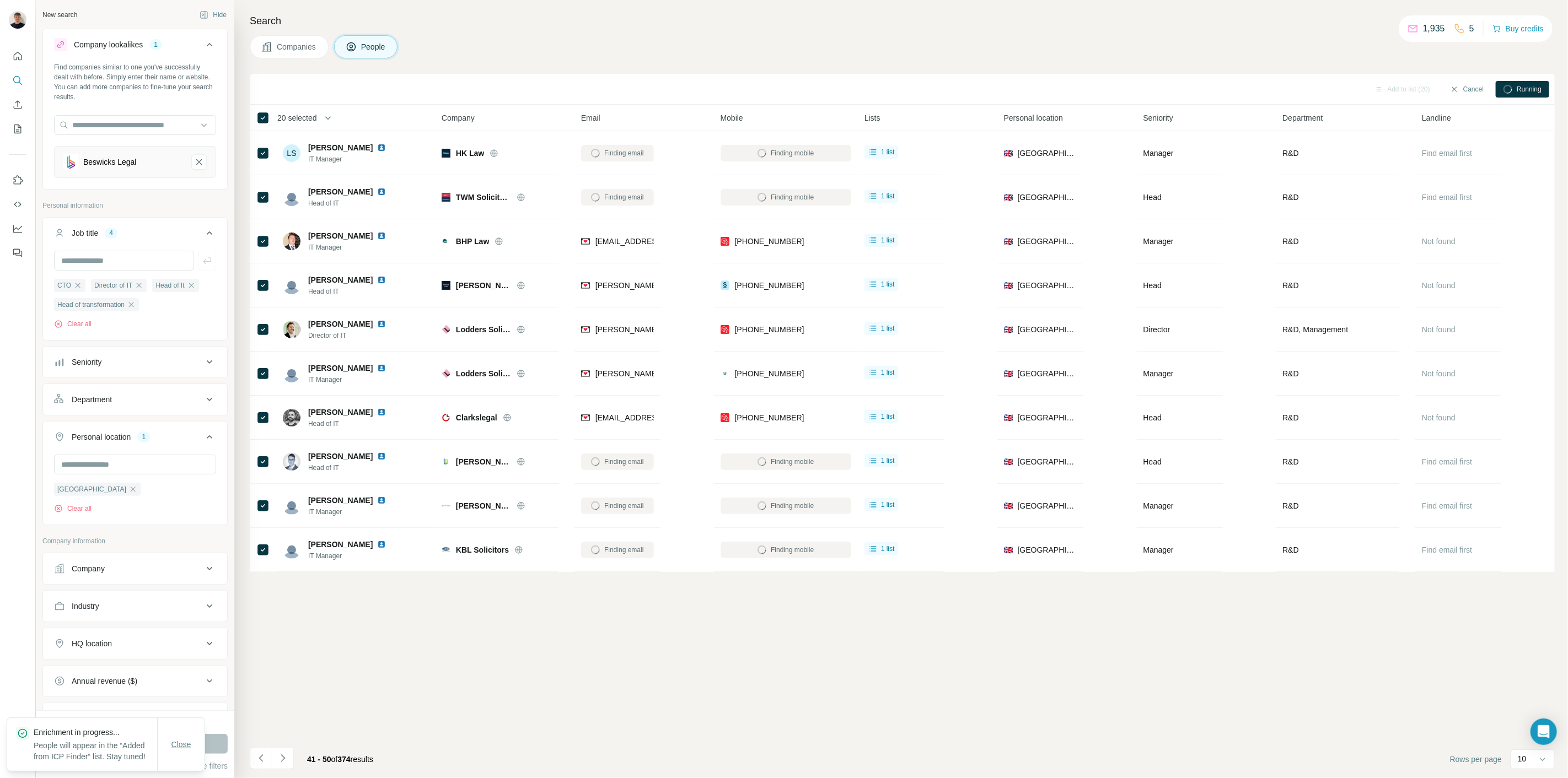
click at [186, 734] on button "Close" at bounding box center [181, 744] width 35 height 20
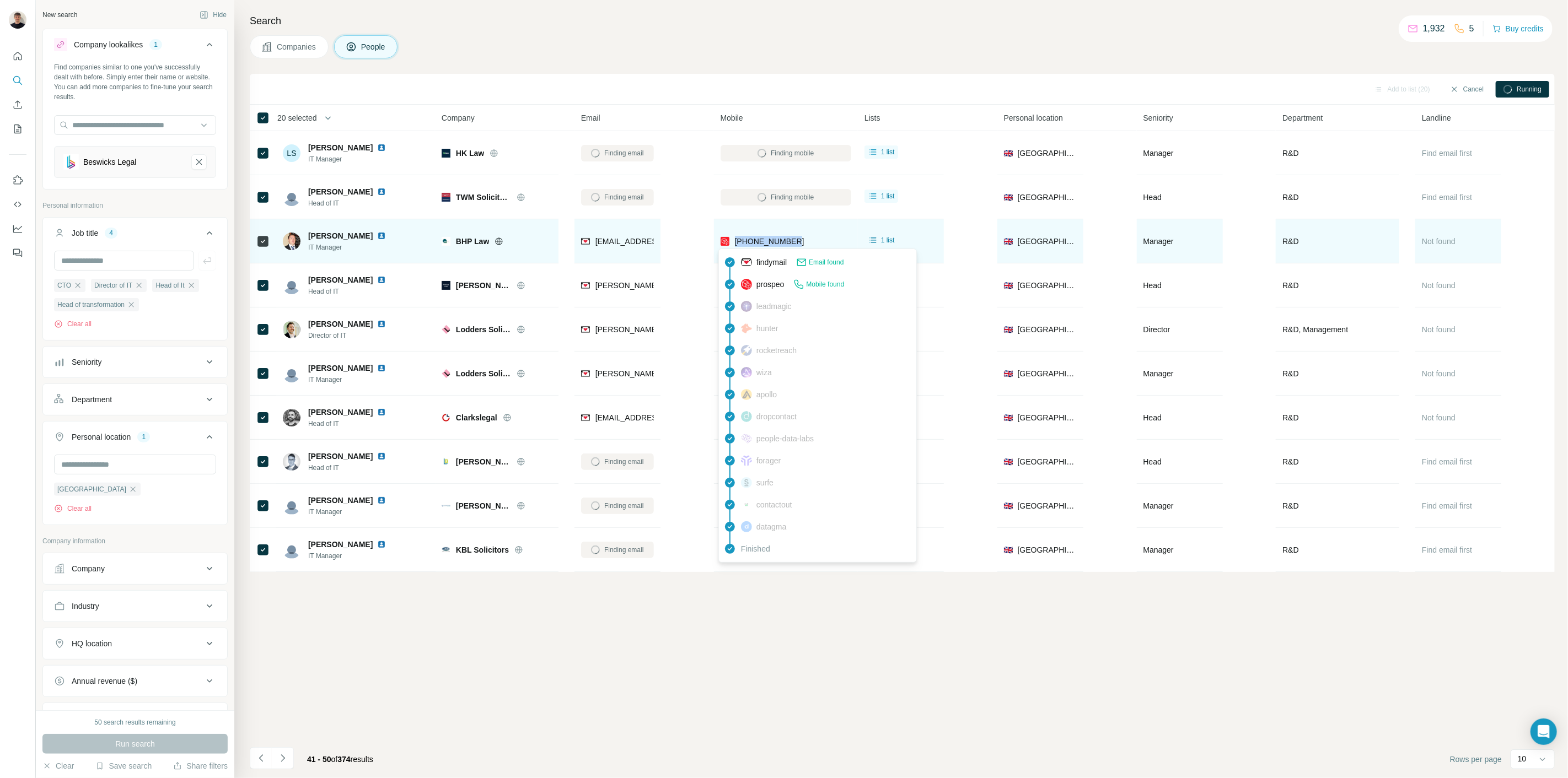
drag, startPoint x: 816, startPoint y: 247, endPoint x: 734, endPoint y: 243, distance: 82.1
click at [734, 243] on div "[PHONE_NUMBER]" at bounding box center [785, 240] width 131 height 30
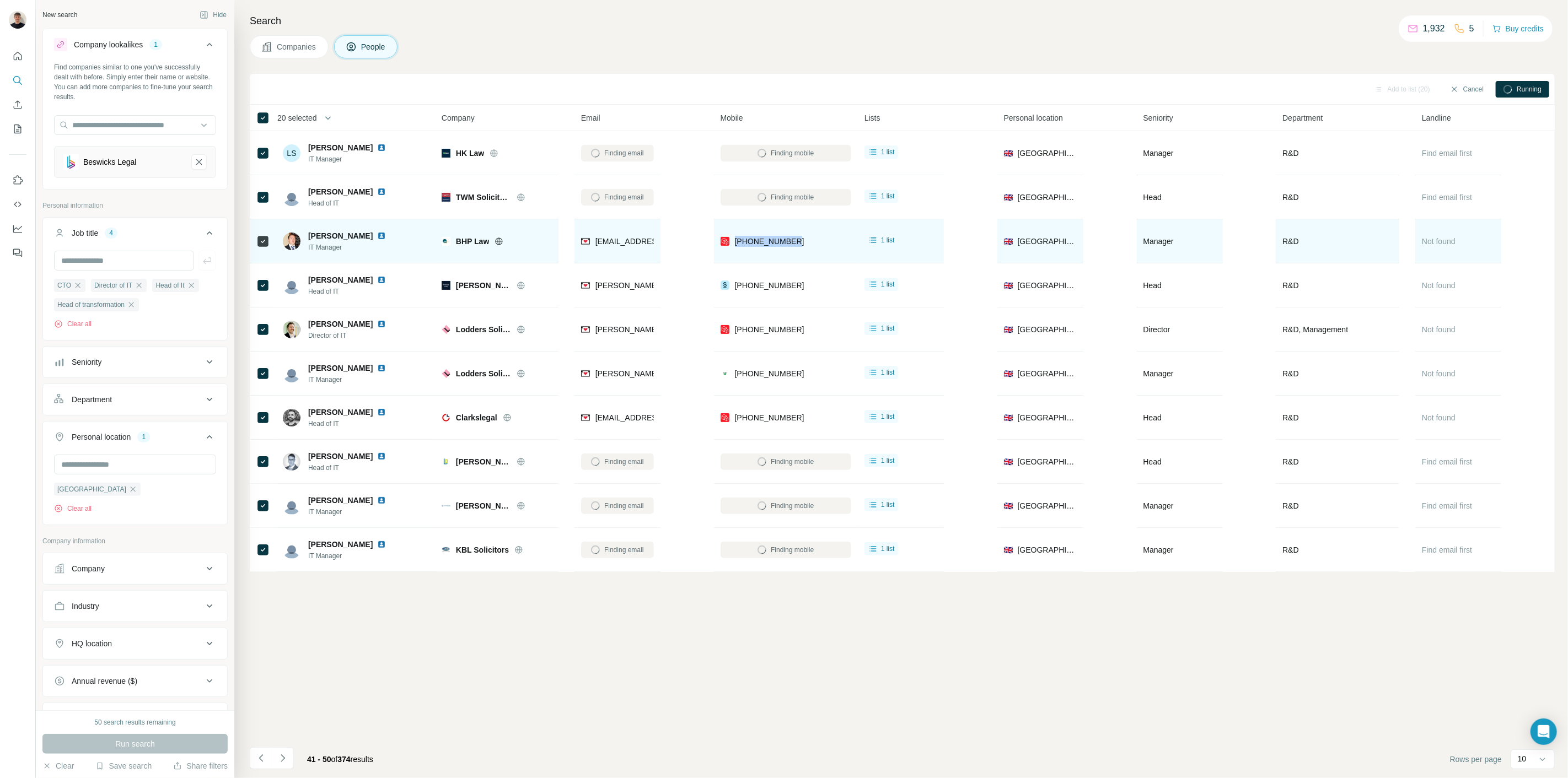
click at [385, 235] on img at bounding box center [382, 236] width 9 height 9
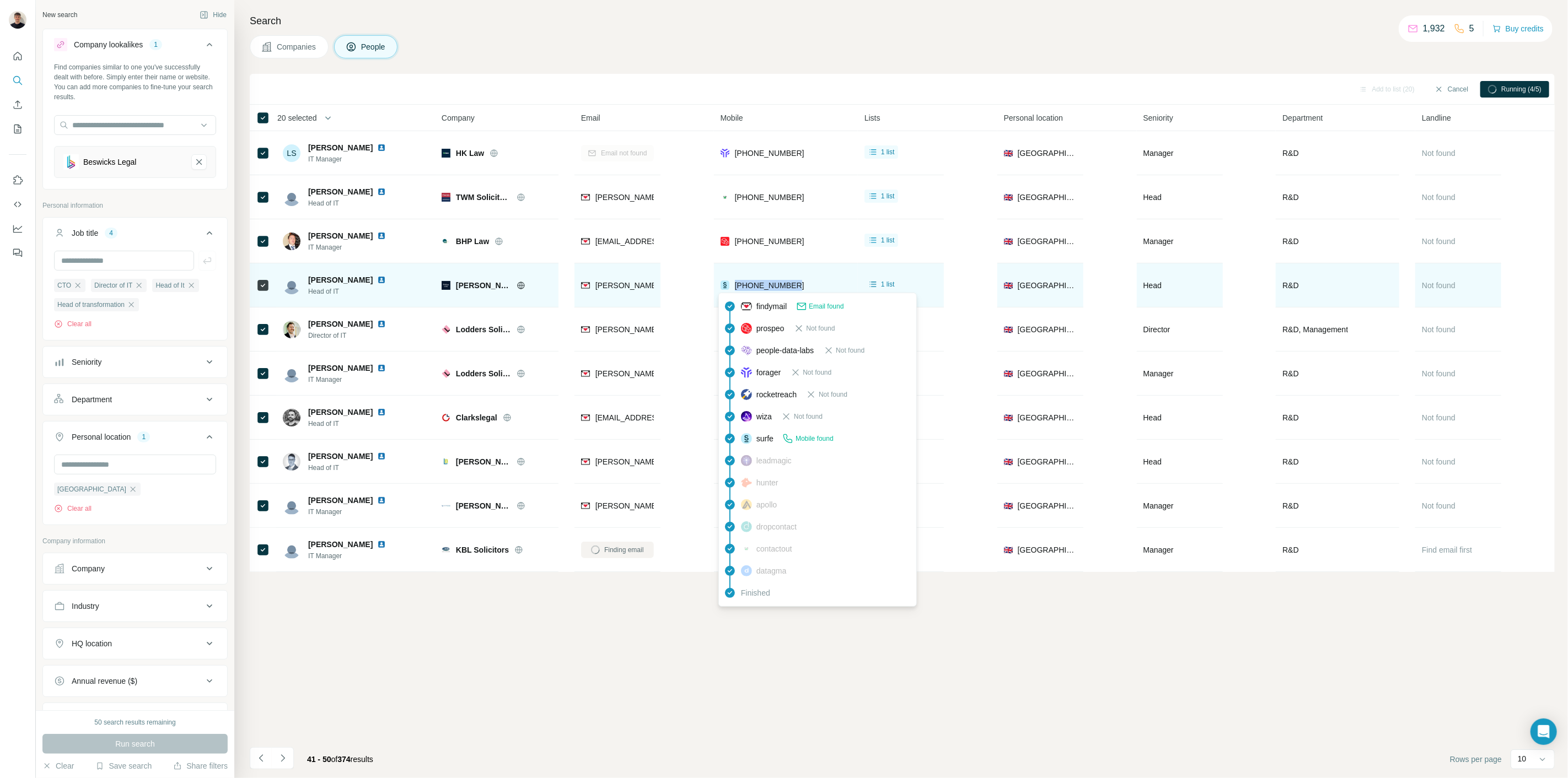
drag, startPoint x: 804, startPoint y: 278, endPoint x: 734, endPoint y: 290, distance: 71.0
click at [734, 290] on div "[PHONE_NUMBER]" at bounding box center [785, 285] width 131 height 30
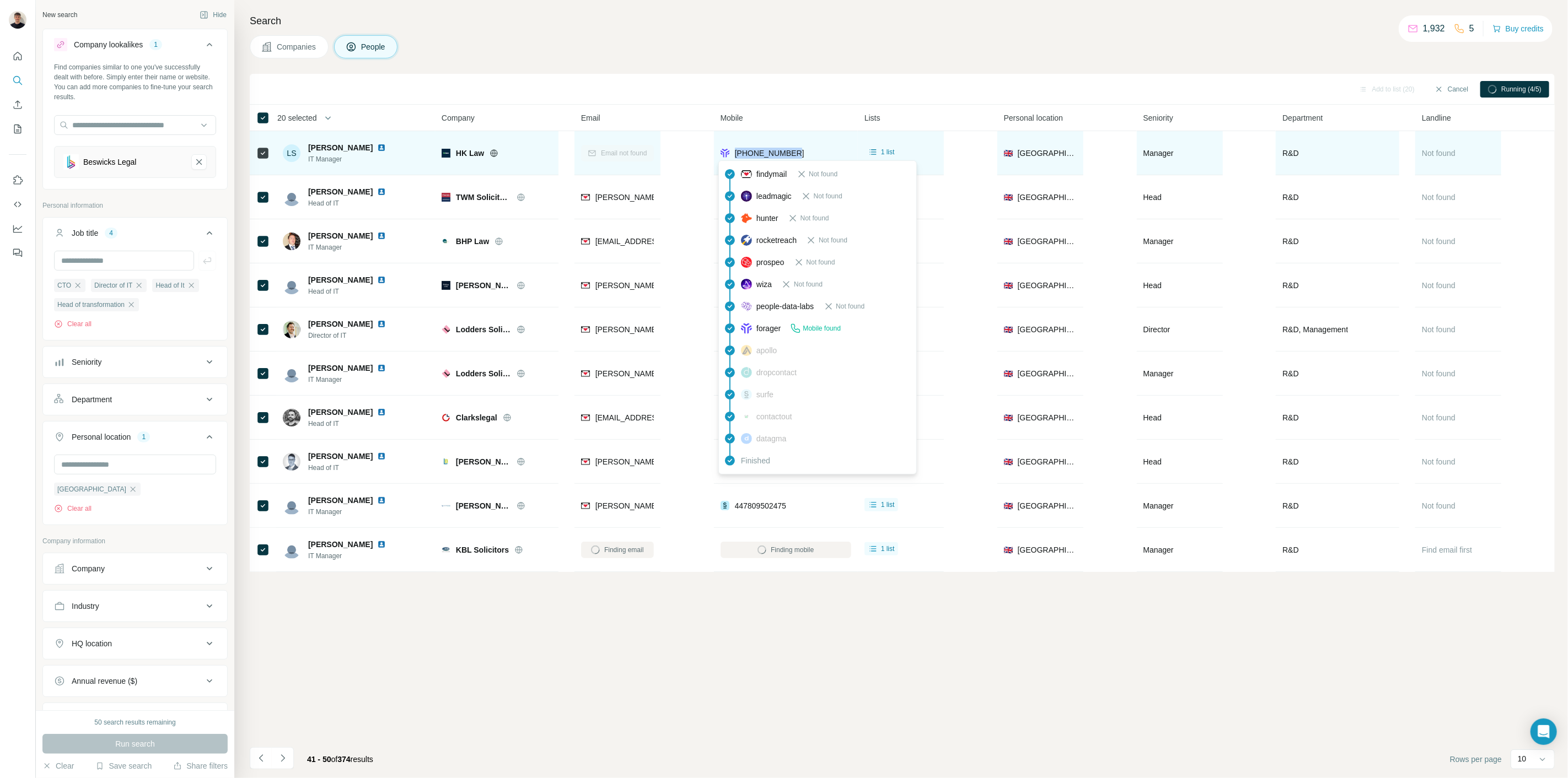
drag, startPoint x: 805, startPoint y: 156, endPoint x: 732, endPoint y: 155, distance: 73.0
click at [734, 154] on div "[PHONE_NUMBER]" at bounding box center [785, 152] width 131 height 30
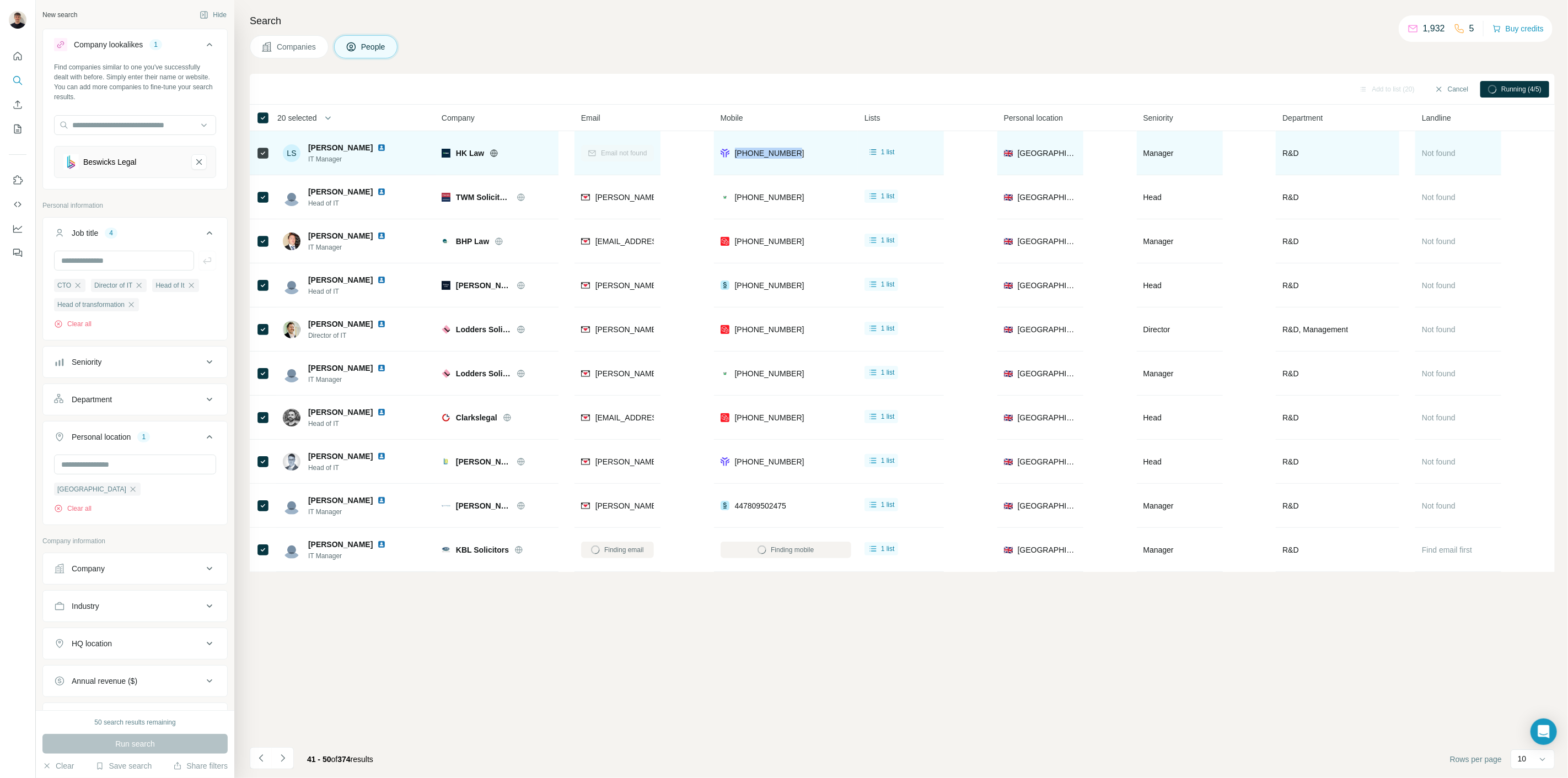
drag, startPoint x: 342, startPoint y: 148, endPoint x: 275, endPoint y: 173, distance: 71.5
click at [377, 148] on img at bounding box center [382, 148] width 9 height 9
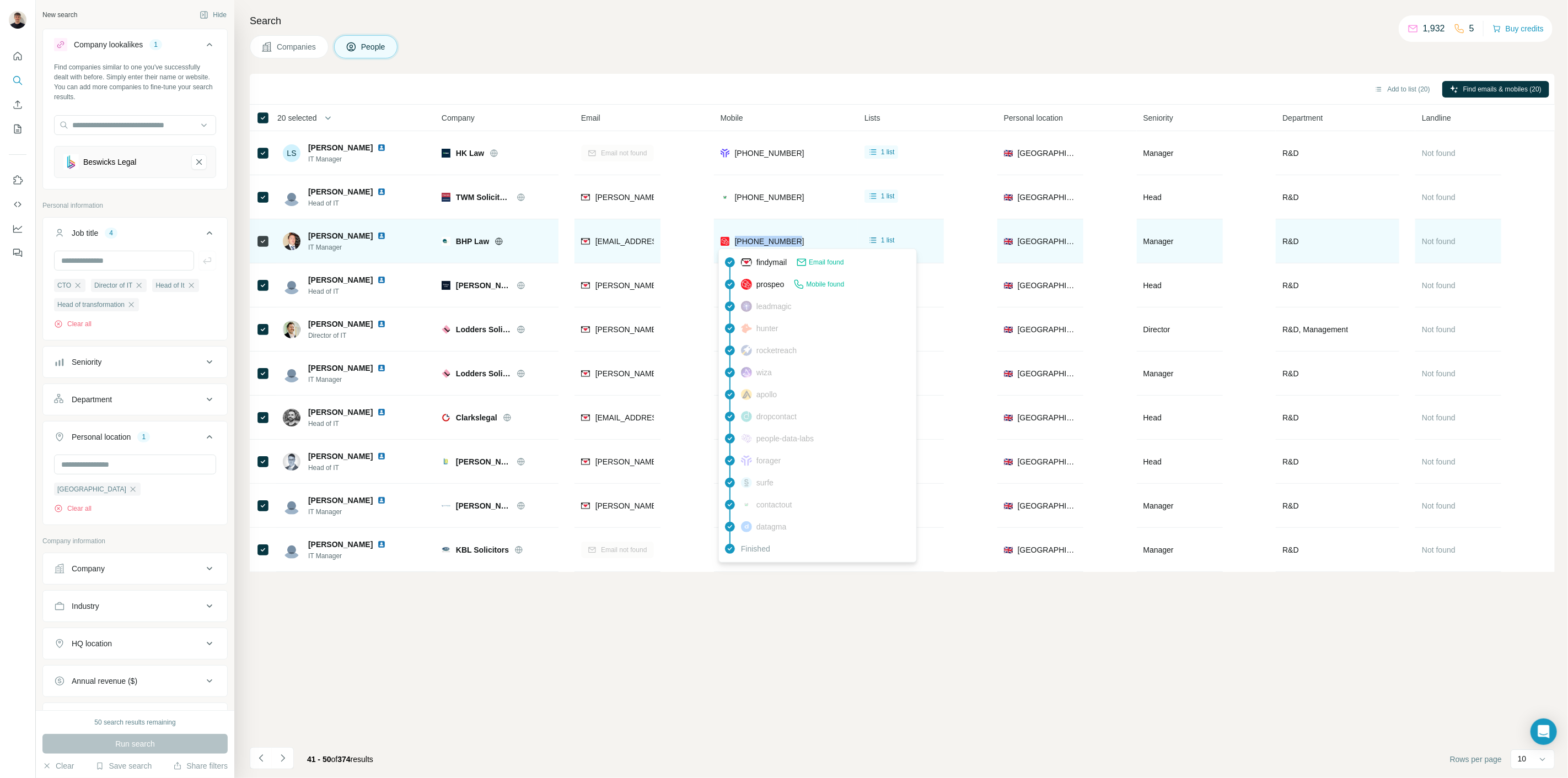
drag, startPoint x: 804, startPoint y: 244, endPoint x: 730, endPoint y: 243, distance: 74.0
click at [732, 243] on div "[PHONE_NUMBER]" at bounding box center [785, 240] width 131 height 30
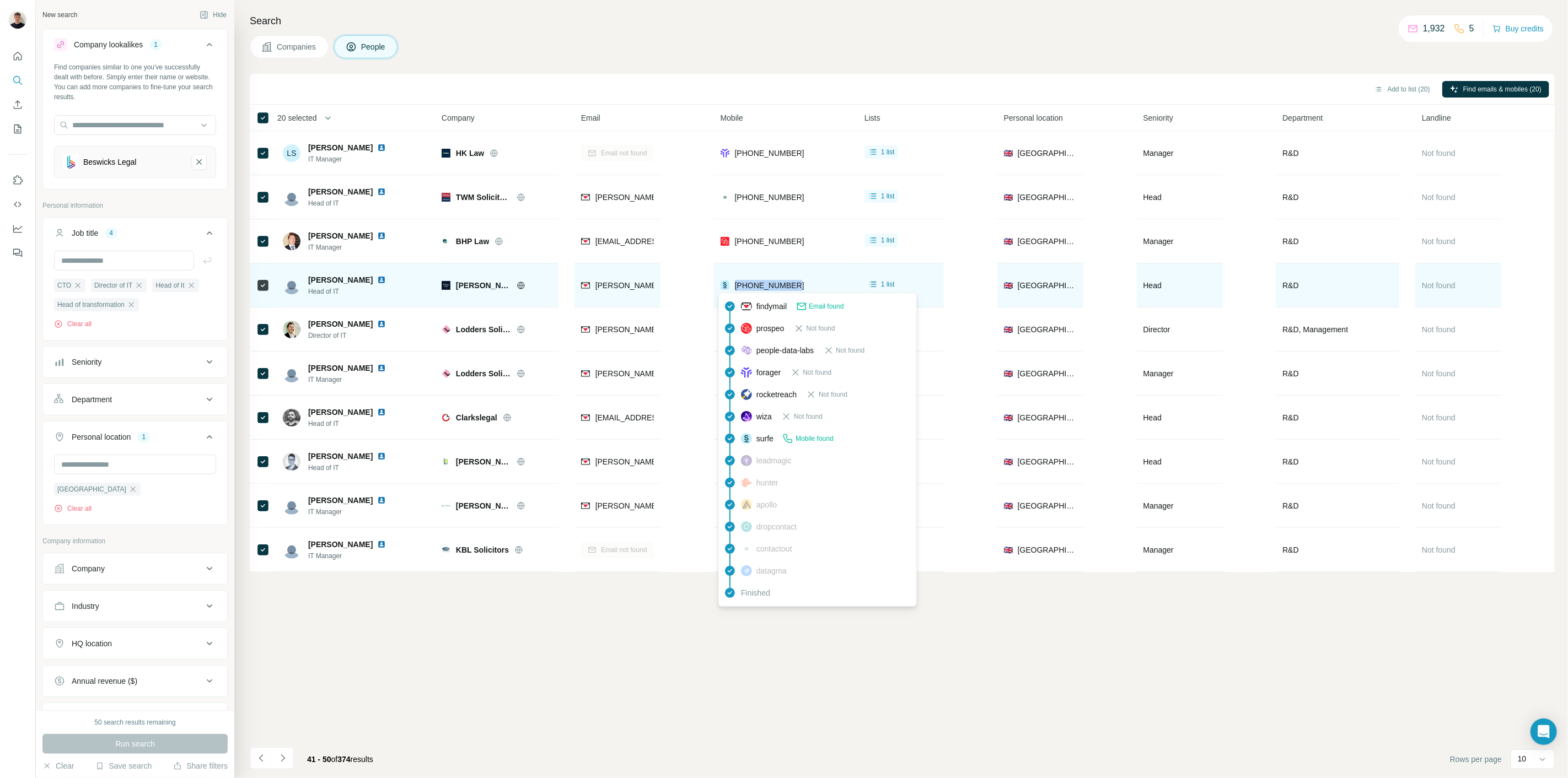
drag, startPoint x: 808, startPoint y: 284, endPoint x: 731, endPoint y: 286, distance: 77.0
click at [731, 286] on div "[PHONE_NUMBER]" at bounding box center [785, 285] width 131 height 30
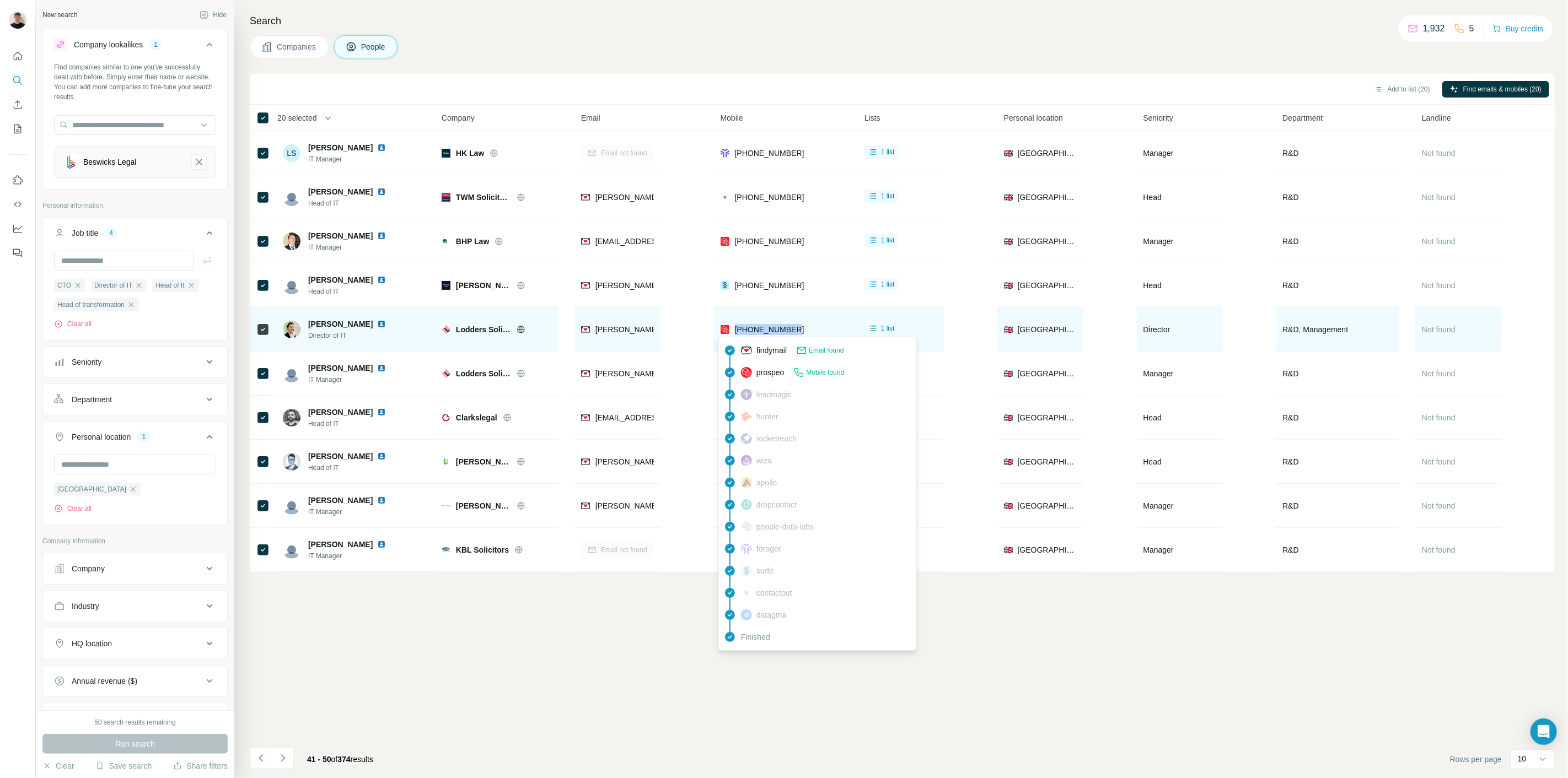
drag, startPoint x: 785, startPoint y: 332, endPoint x: 732, endPoint y: 334, distance: 53.0
click at [732, 334] on div "[PHONE_NUMBER]" at bounding box center [785, 328] width 131 height 30
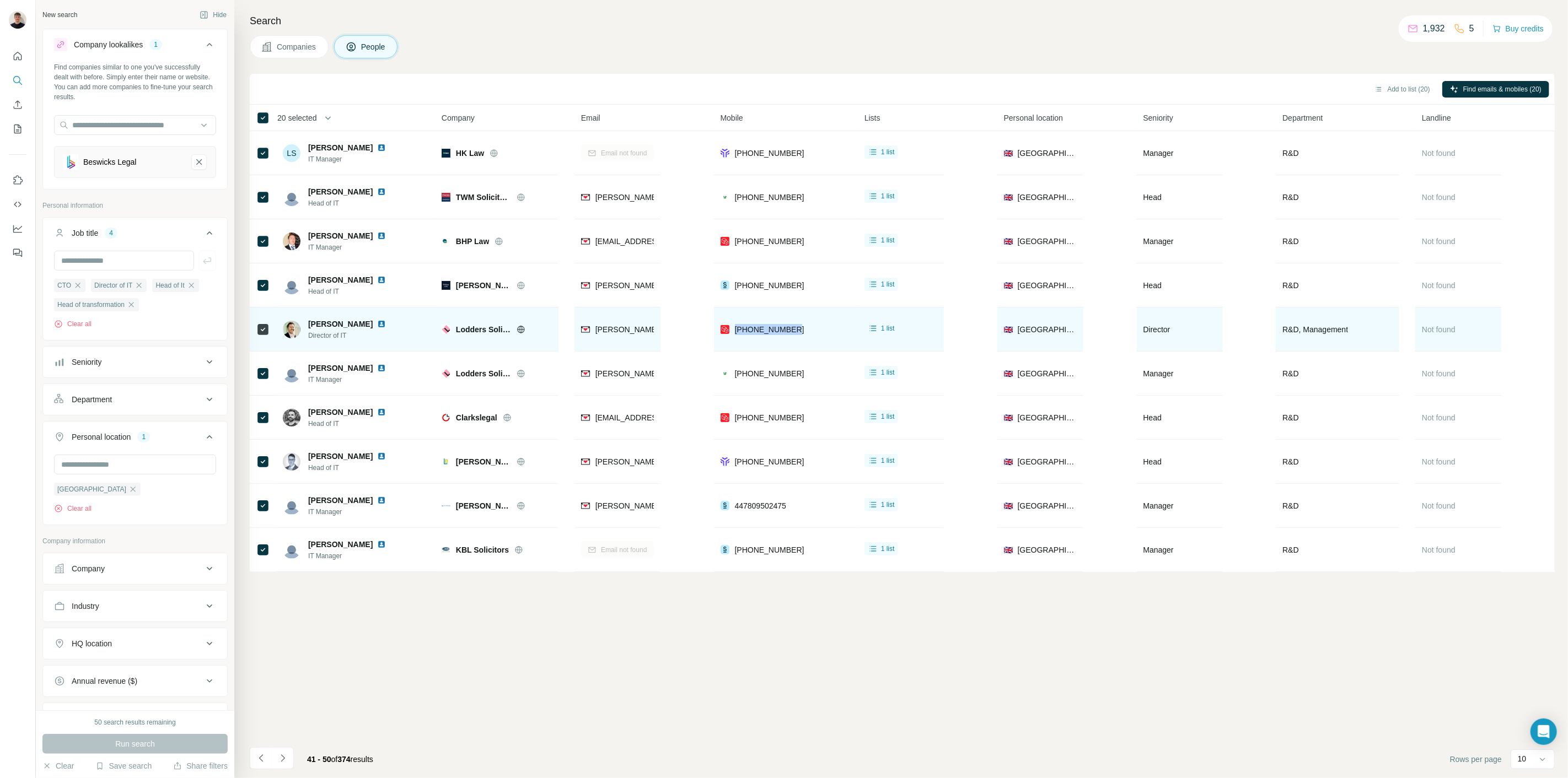
click at [378, 324] on img at bounding box center [382, 325] width 9 height 9
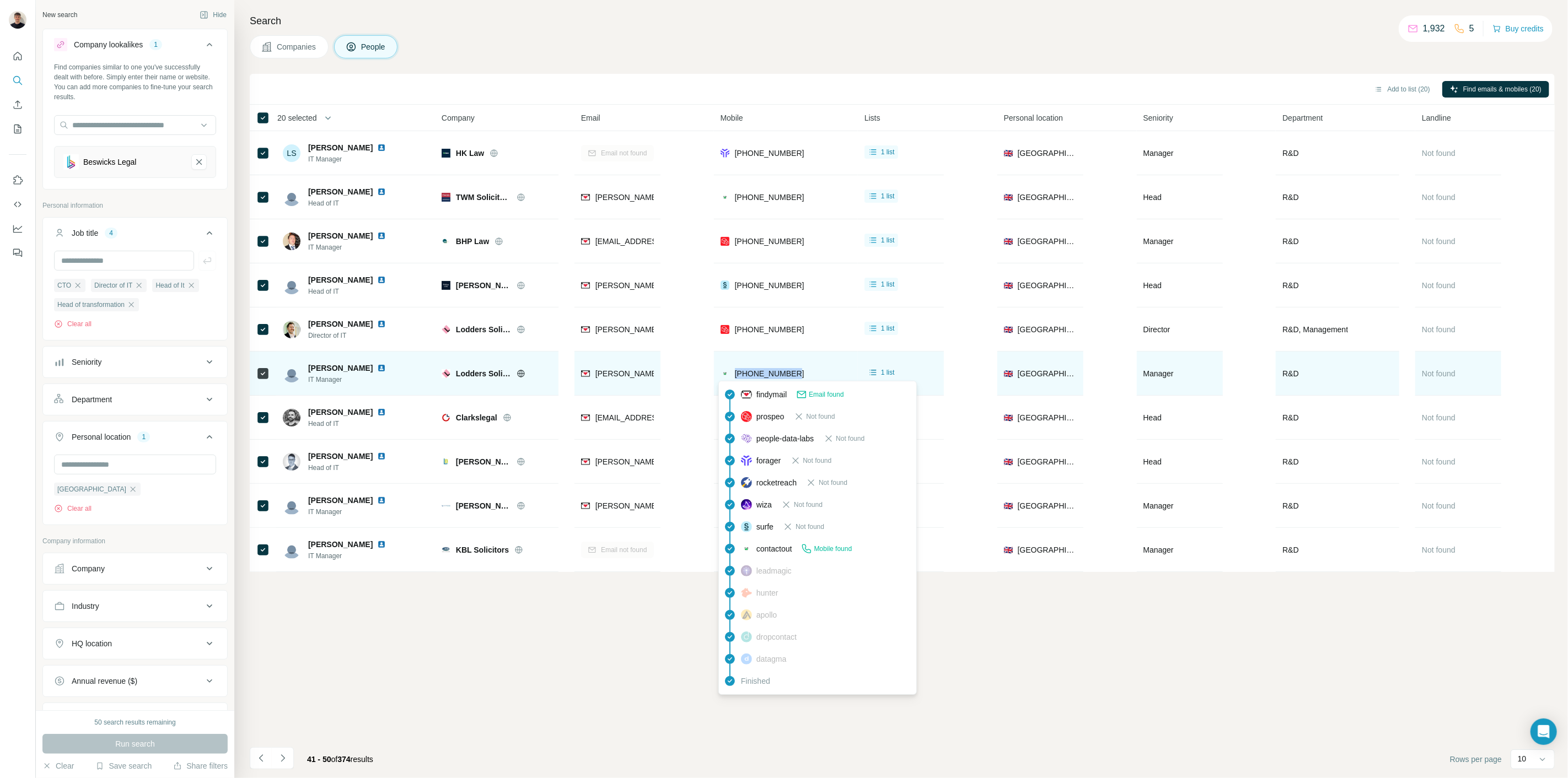
drag, startPoint x: 797, startPoint y: 373, endPoint x: 732, endPoint y: 375, distance: 65.0
click at [732, 375] on div "[PHONE_NUMBER]" at bounding box center [785, 373] width 131 height 30
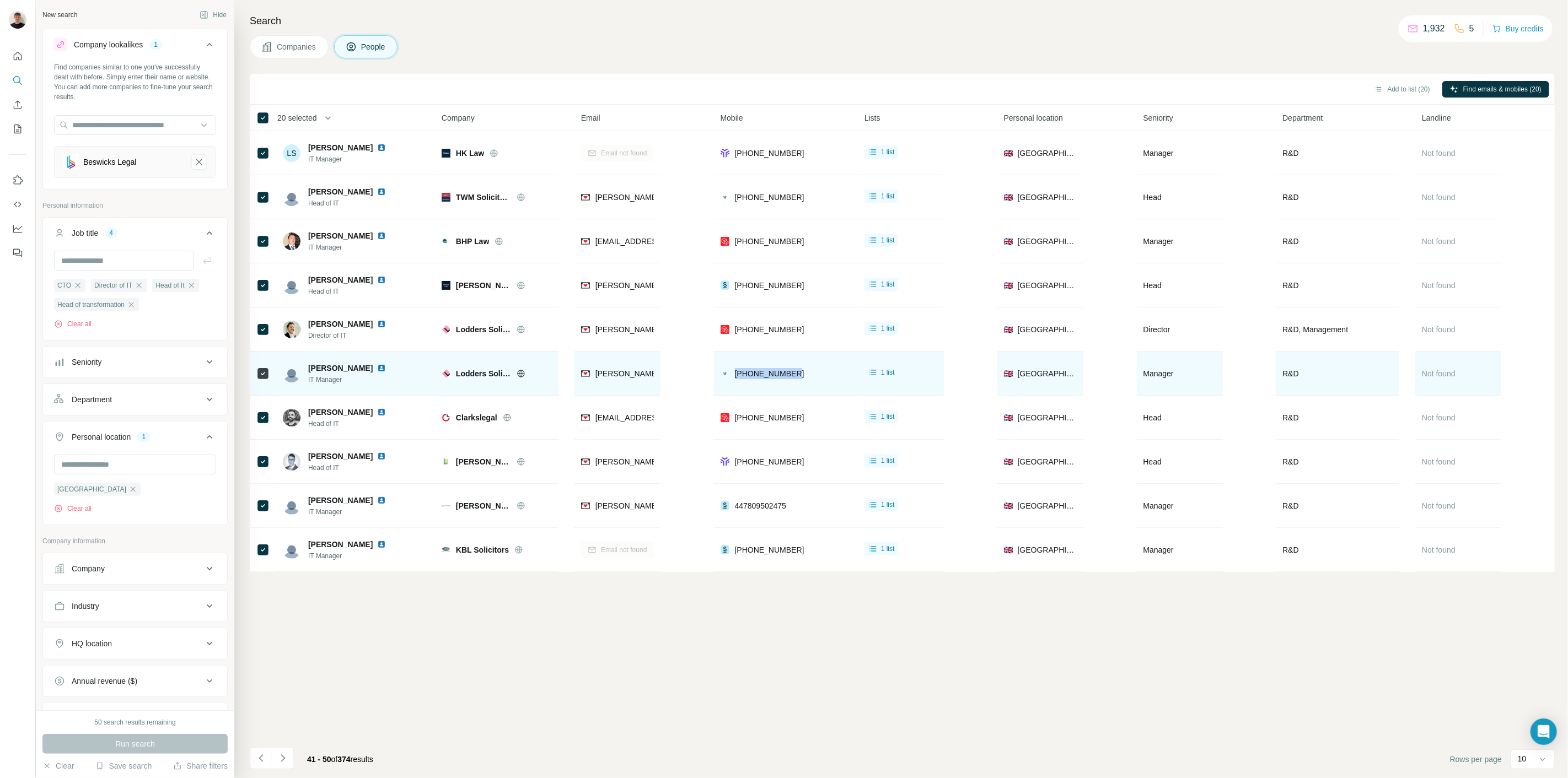
click at [377, 367] on img at bounding box center [382, 368] width 9 height 9
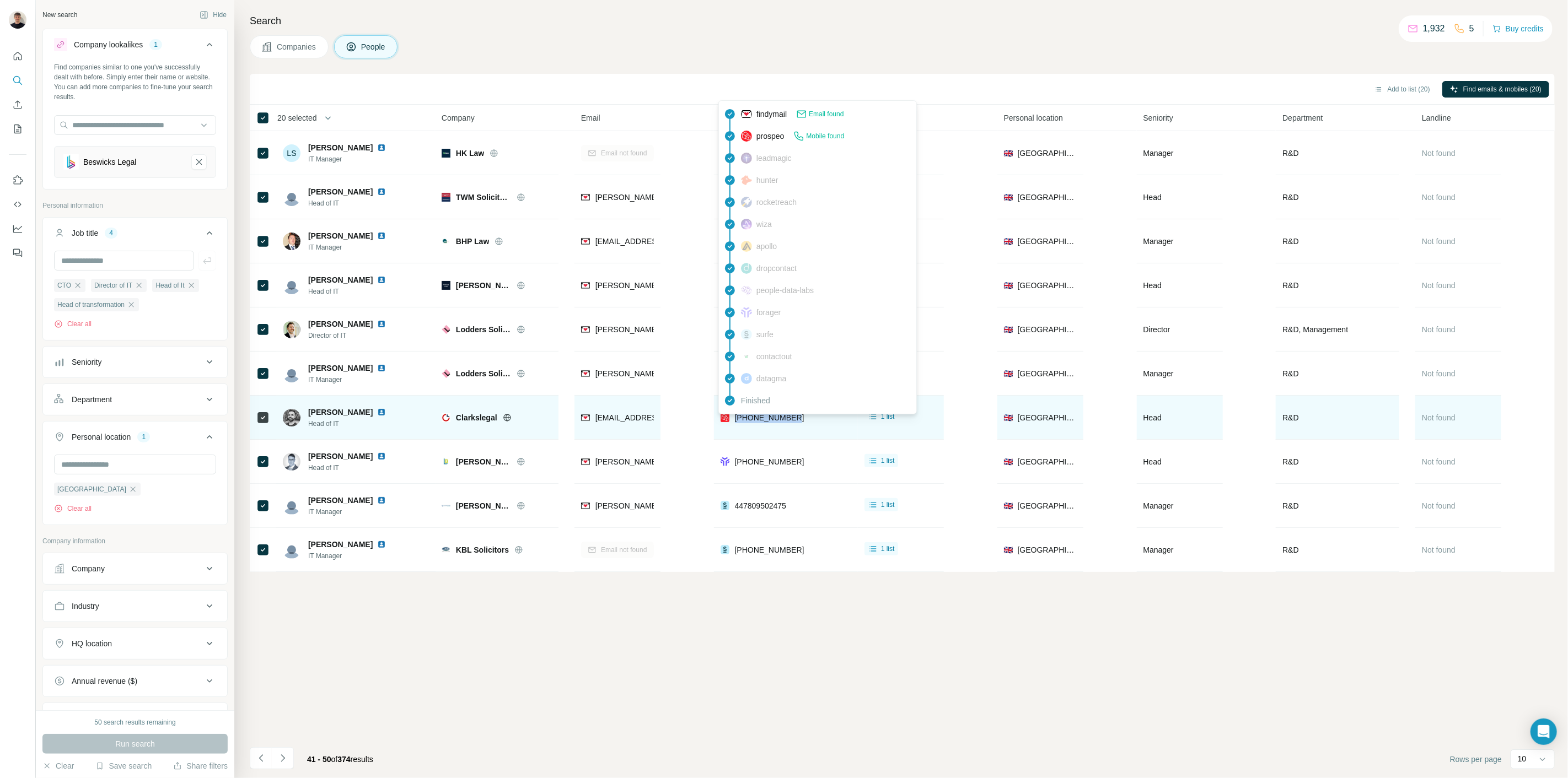
drag, startPoint x: 806, startPoint y: 421, endPoint x: 733, endPoint y: 423, distance: 73.0
click at [733, 423] on div "[PHONE_NUMBER]" at bounding box center [785, 417] width 131 height 30
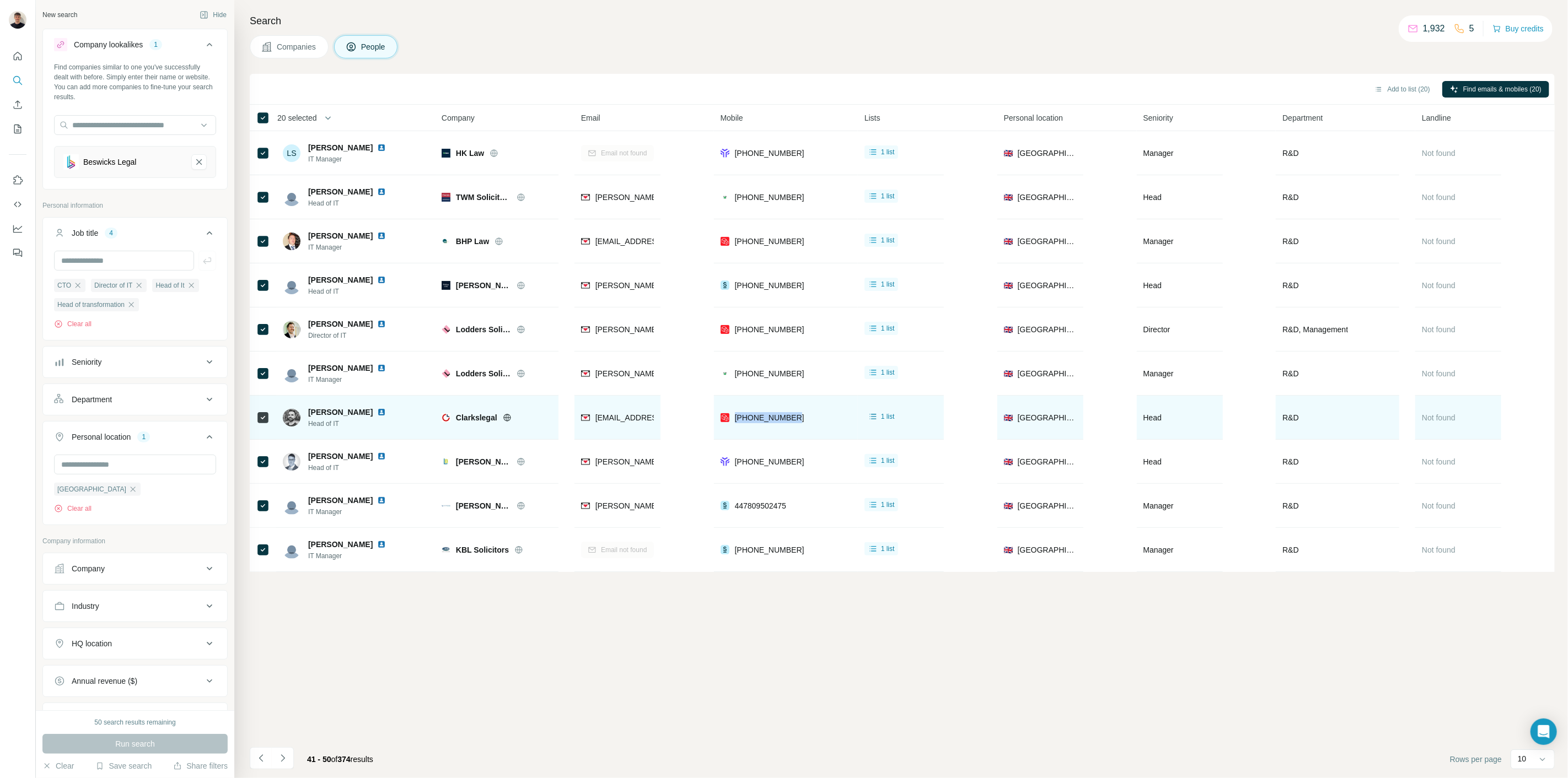
click at [385, 413] on img at bounding box center [382, 413] width 9 height 9
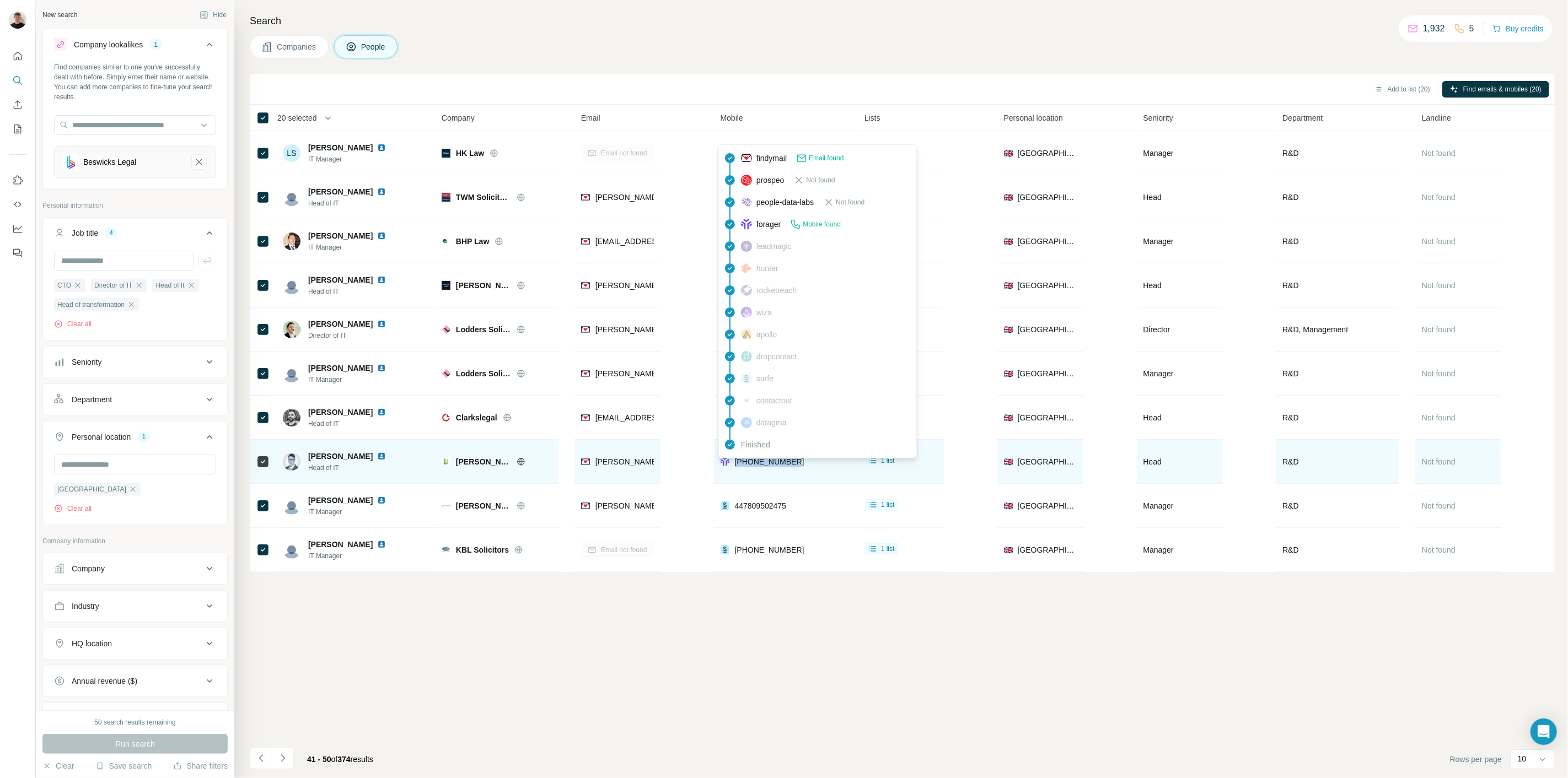
drag, startPoint x: 803, startPoint y: 463, endPoint x: 733, endPoint y: 461, distance: 70.0
click at [733, 461] on div "[PHONE_NUMBER]" at bounding box center [785, 461] width 131 height 30
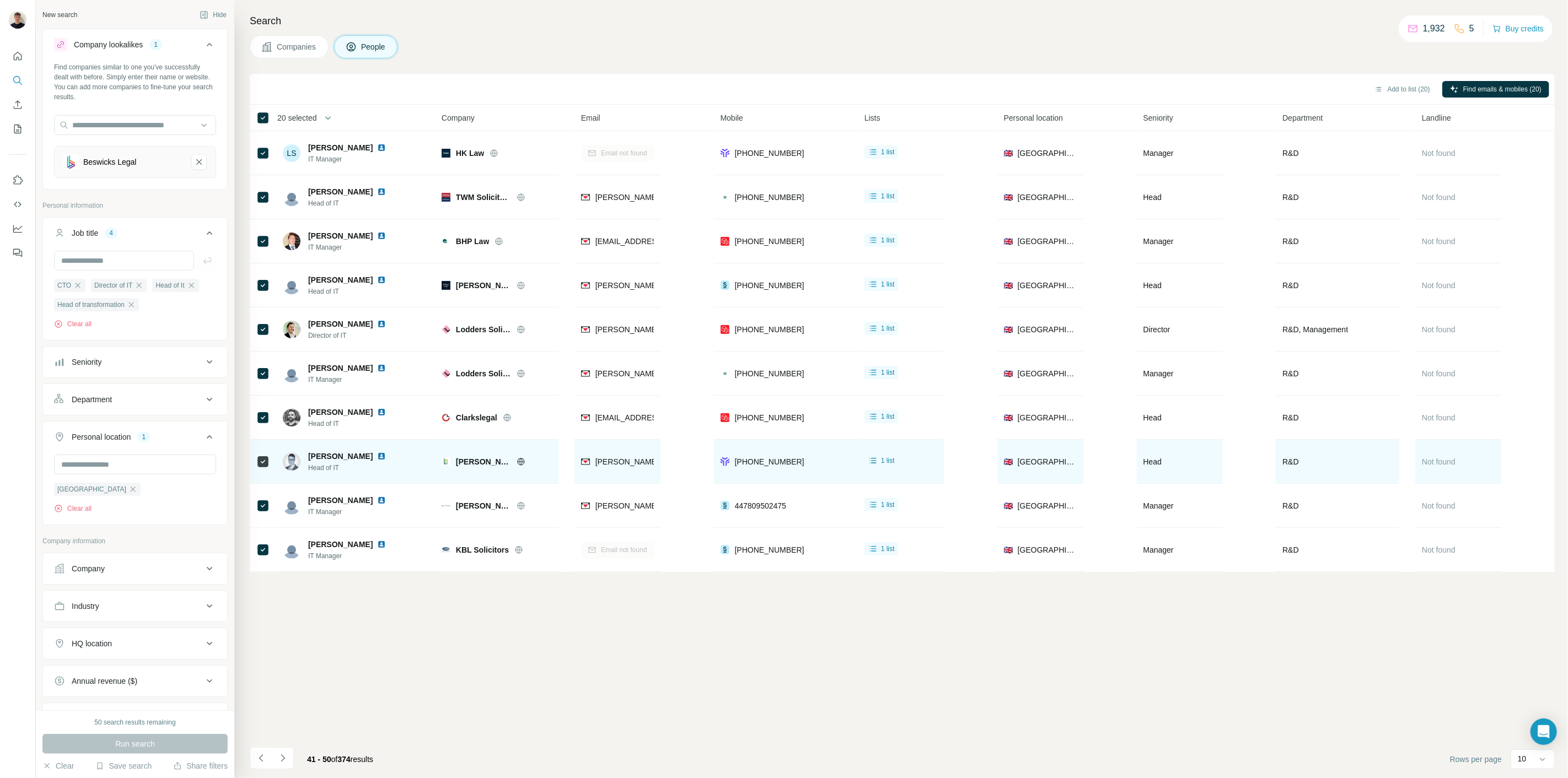
click at [344, 458] on div "[PERSON_NAME]" at bounding box center [354, 456] width 91 height 11
click at [377, 454] on img at bounding box center [382, 456] width 9 height 9
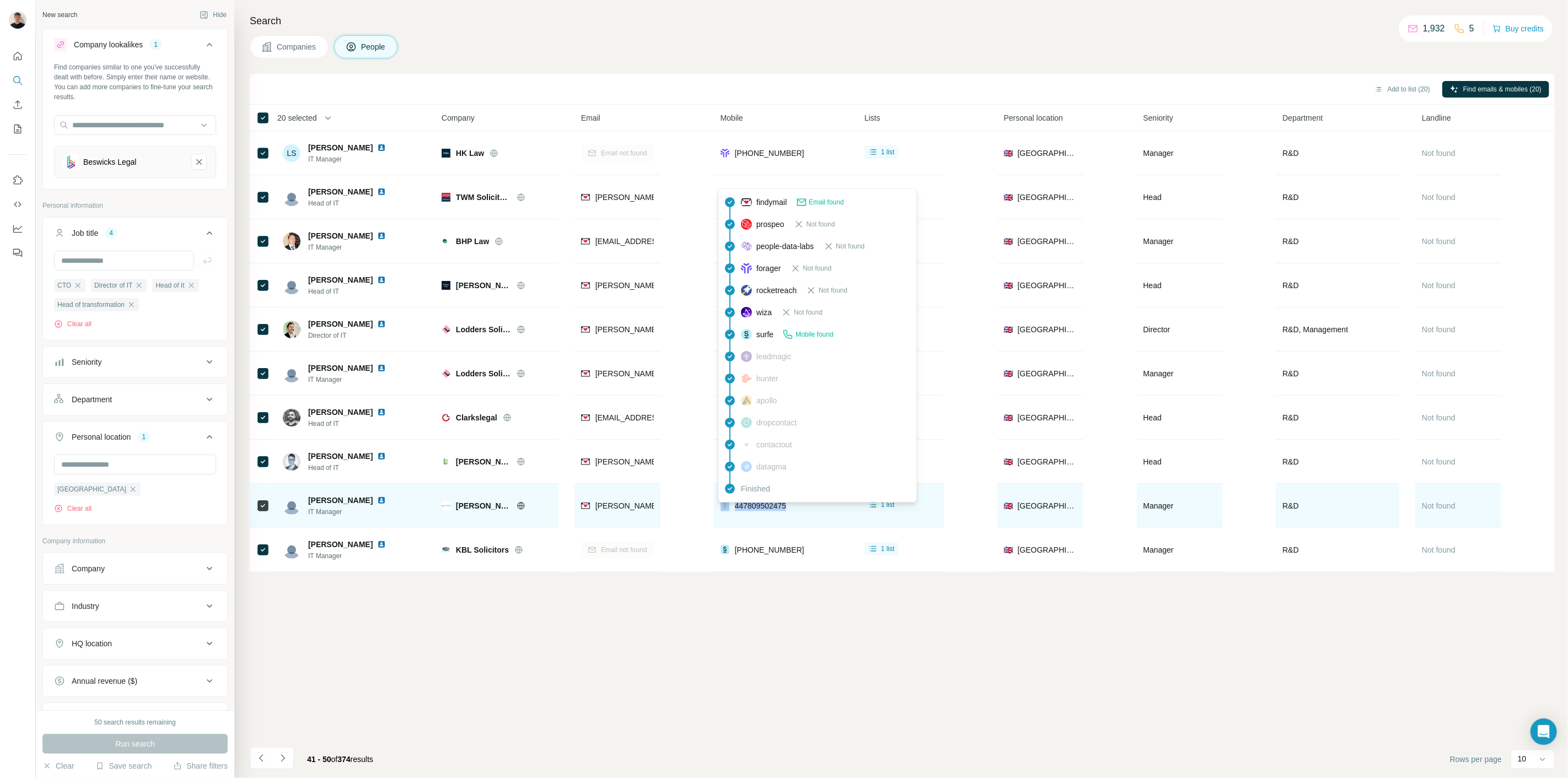
drag, startPoint x: 794, startPoint y: 510, endPoint x: 729, endPoint y: 504, distance: 65.3
click at [729, 504] on div "447809502475" at bounding box center [785, 505] width 131 height 30
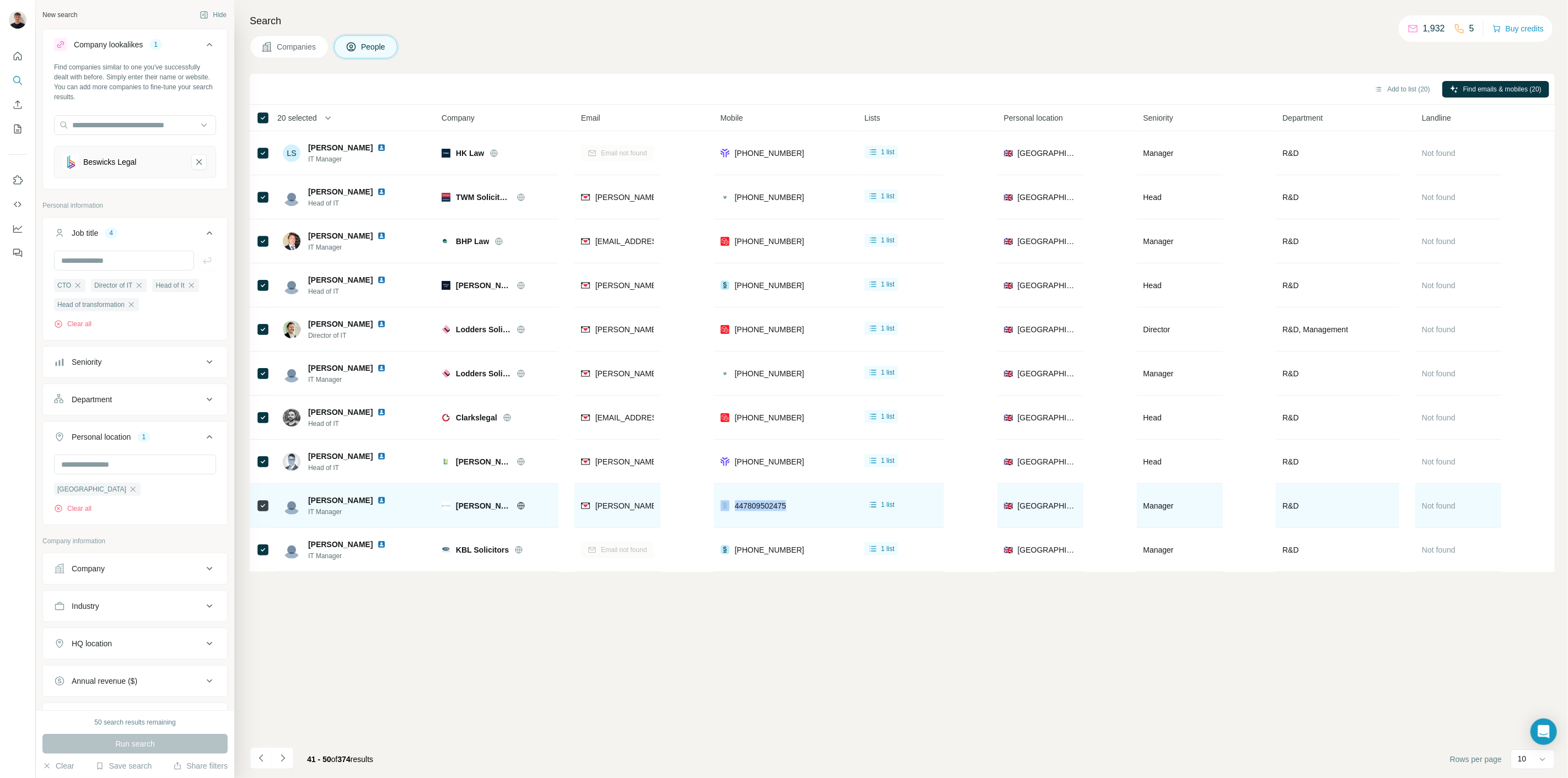
click at [377, 501] on img at bounding box center [382, 501] width 9 height 9
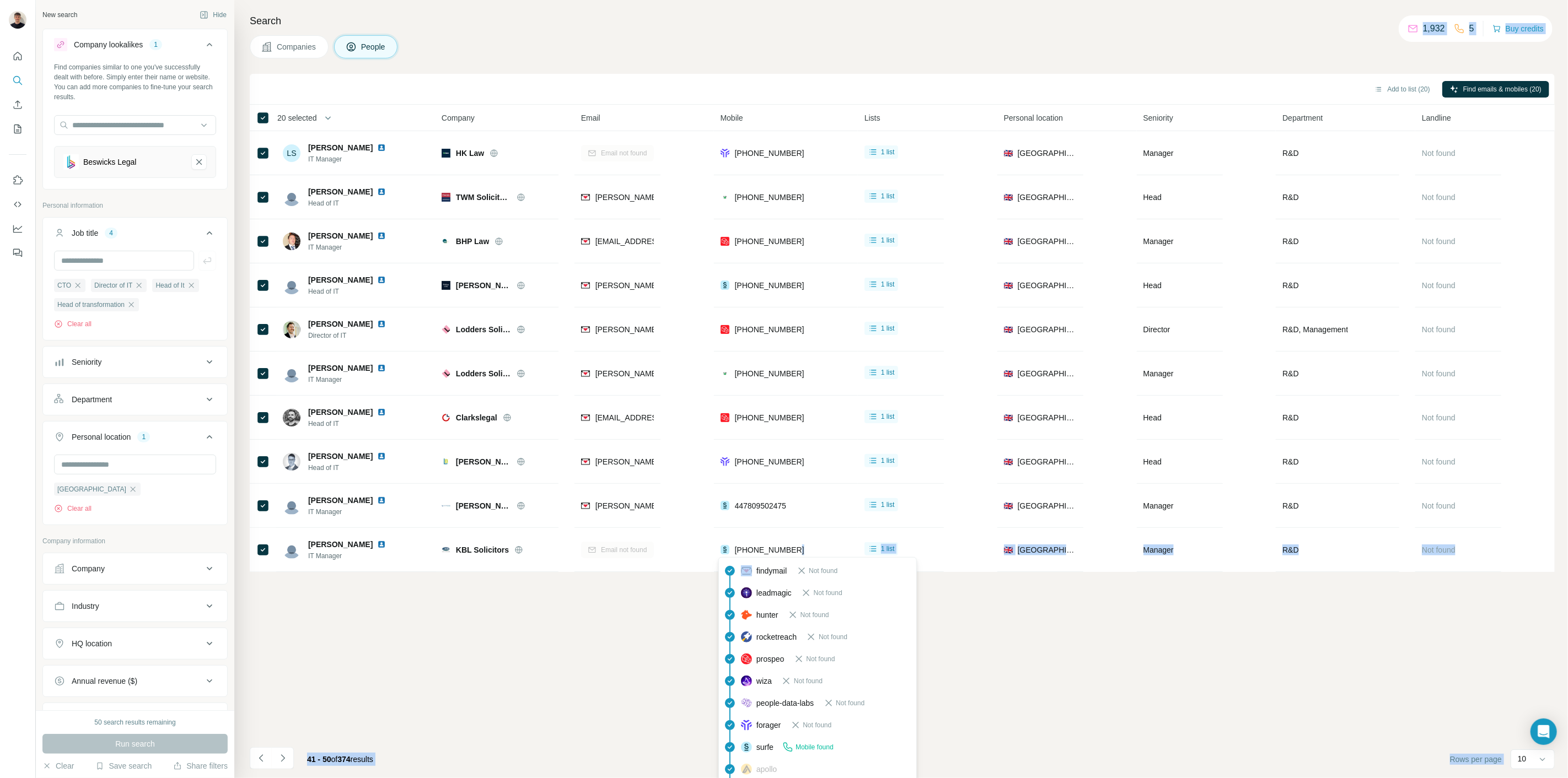
drag, startPoint x: 806, startPoint y: 553, endPoint x: 755, endPoint y: 559, distance: 51.4
click at [753, 559] on body "New search Hide Company lookalikes 1 Find companies similar to one you've succe…" at bounding box center [784, 430] width 1568 height 861
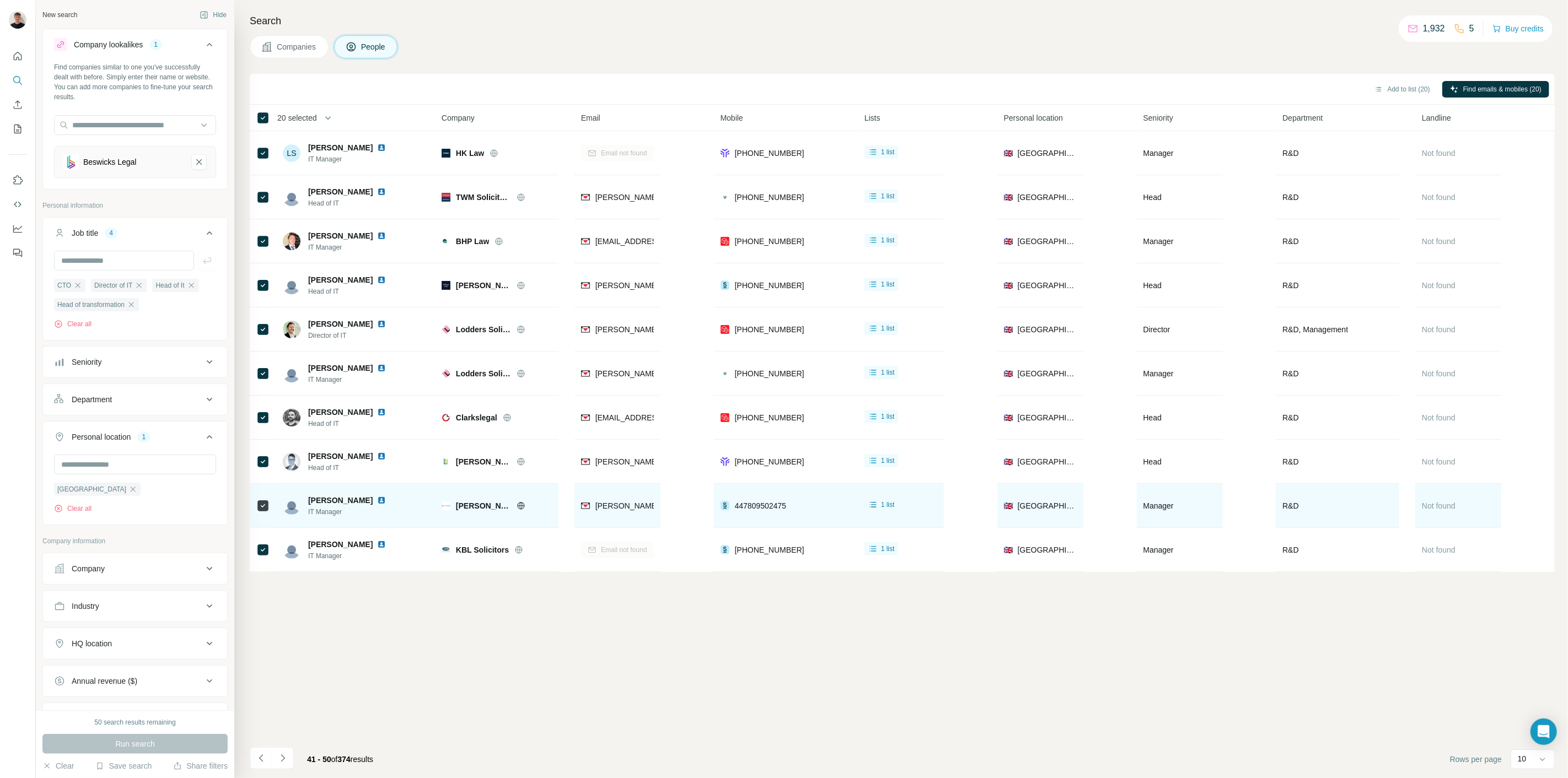
click at [776, 524] on td "447809502475" at bounding box center [785, 506] width 144 height 44
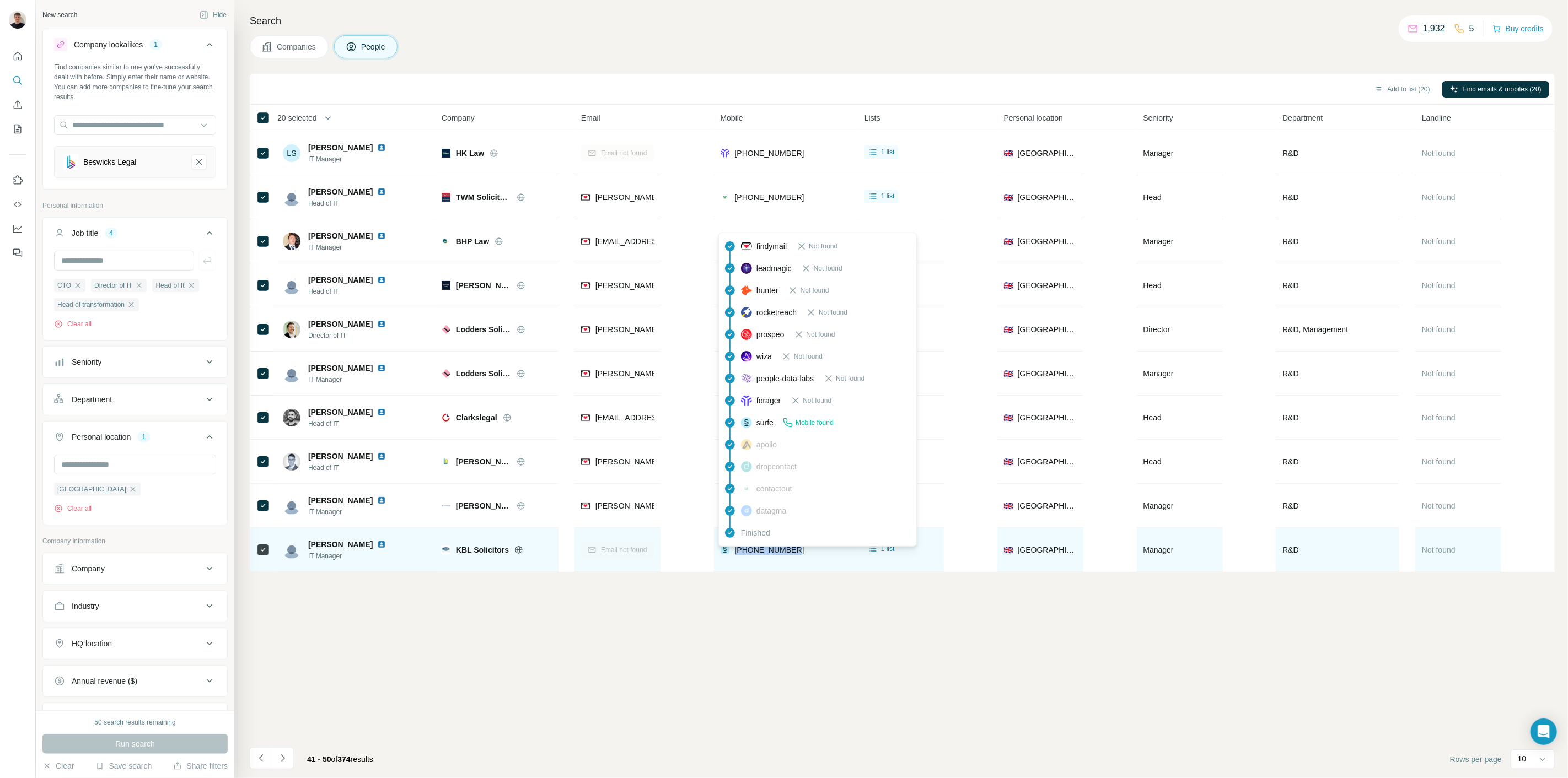
drag, startPoint x: 783, startPoint y: 549, endPoint x: 734, endPoint y: 551, distance: 49.0
click at [734, 551] on div "[PHONE_NUMBER]" at bounding box center [785, 549] width 131 height 30
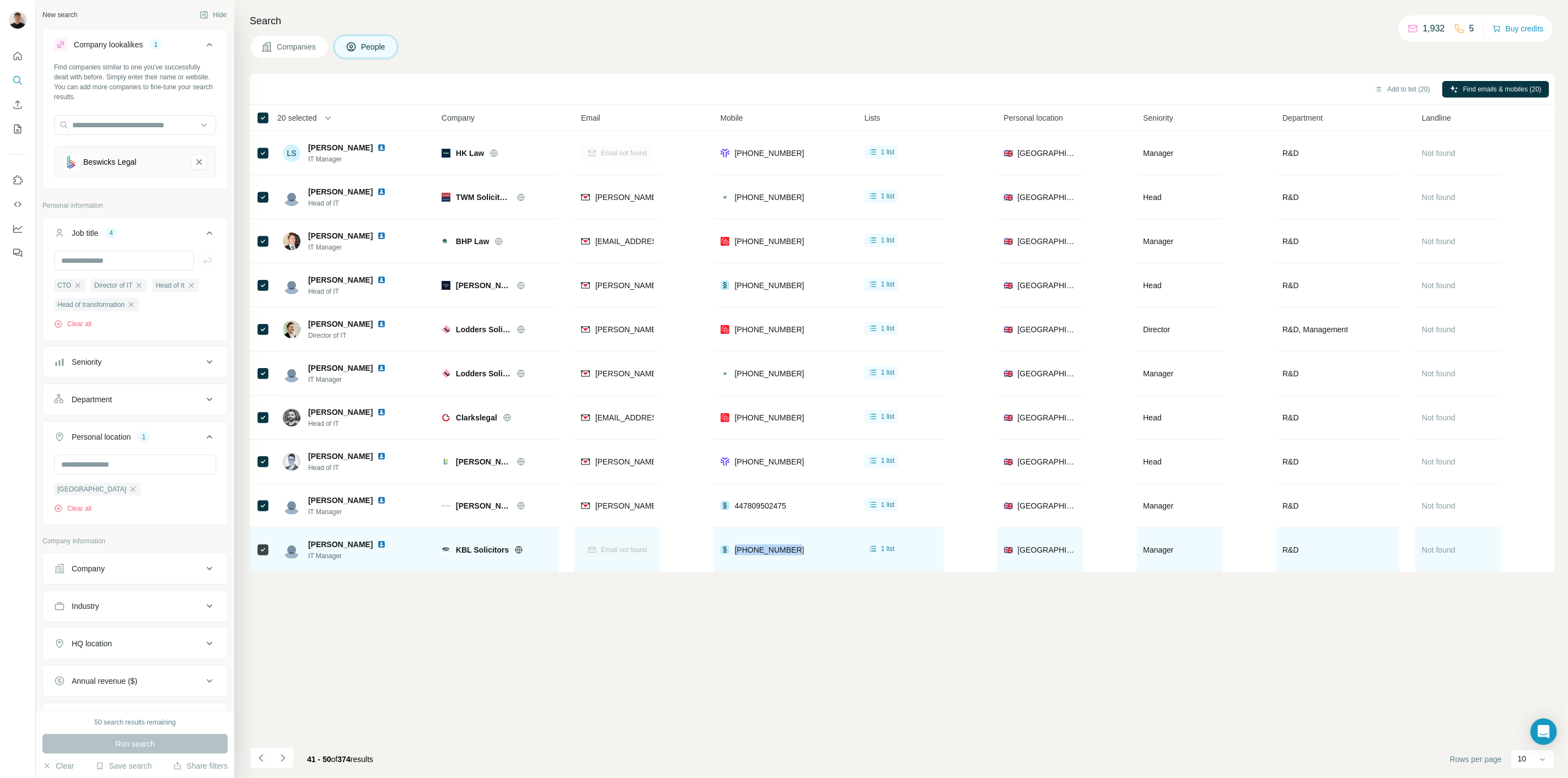
click at [377, 542] on img at bounding box center [382, 545] width 9 height 9
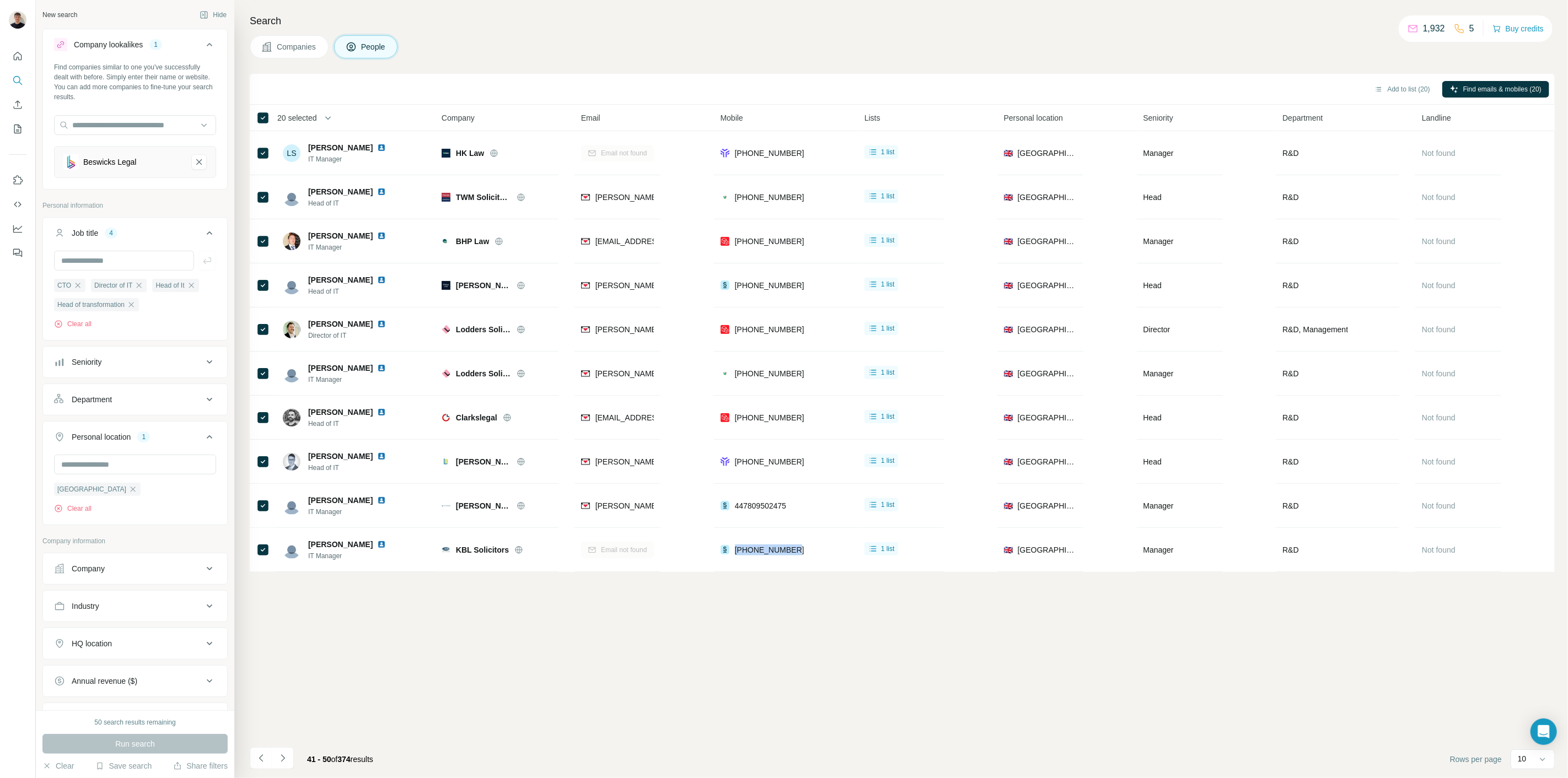
click at [282, 757] on icon "Navigate to next page" at bounding box center [282, 758] width 4 height 7
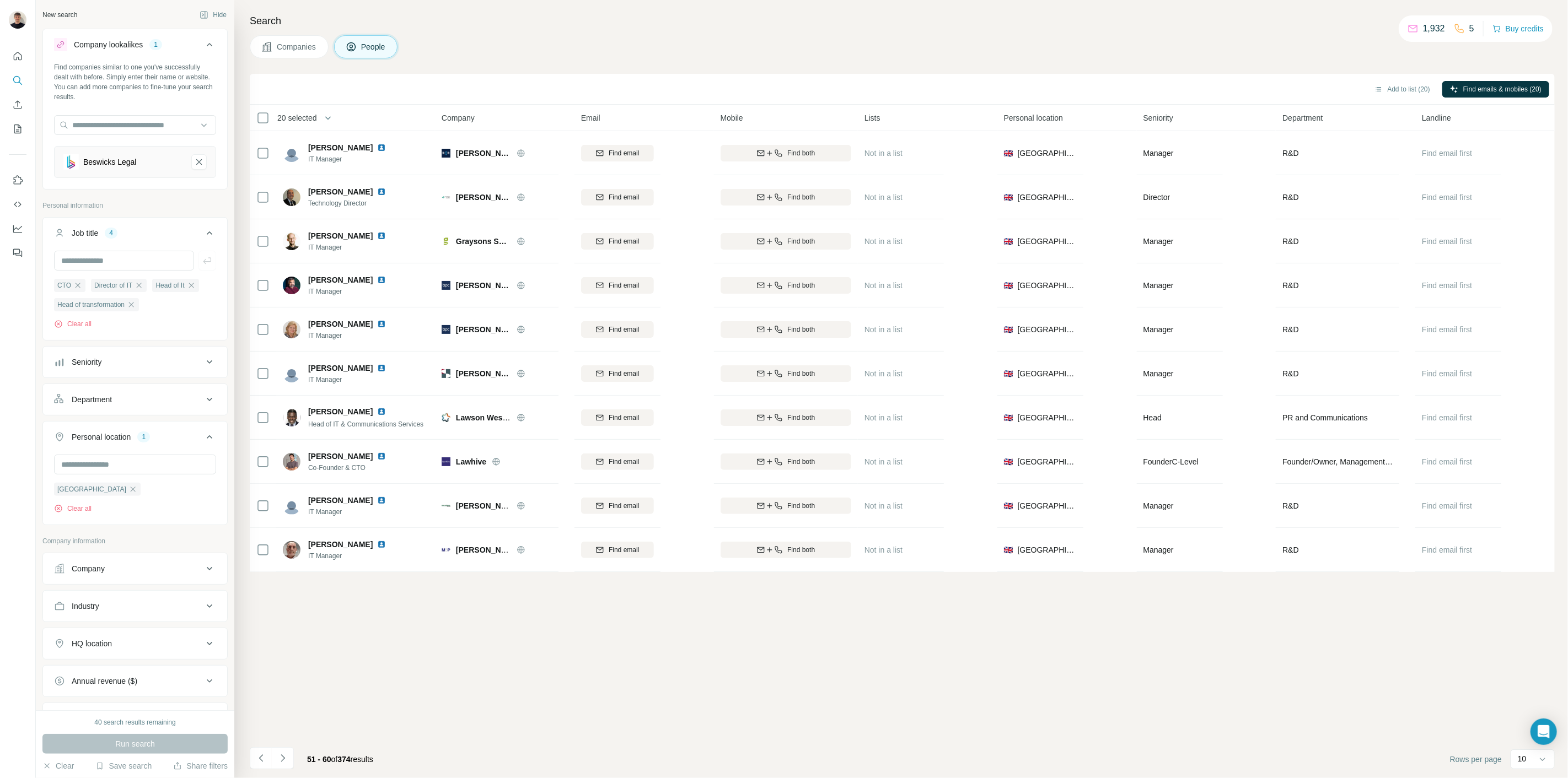
click at [259, 123] on th "20 selected" at bounding box center [337, 117] width 177 height 26
click at [329, 108] on th "30 selected" at bounding box center [337, 117] width 177 height 26
click at [328, 111] on th "30 selected" at bounding box center [337, 117] width 177 height 26
click at [326, 122] on icon "button" at bounding box center [328, 118] width 11 height 11
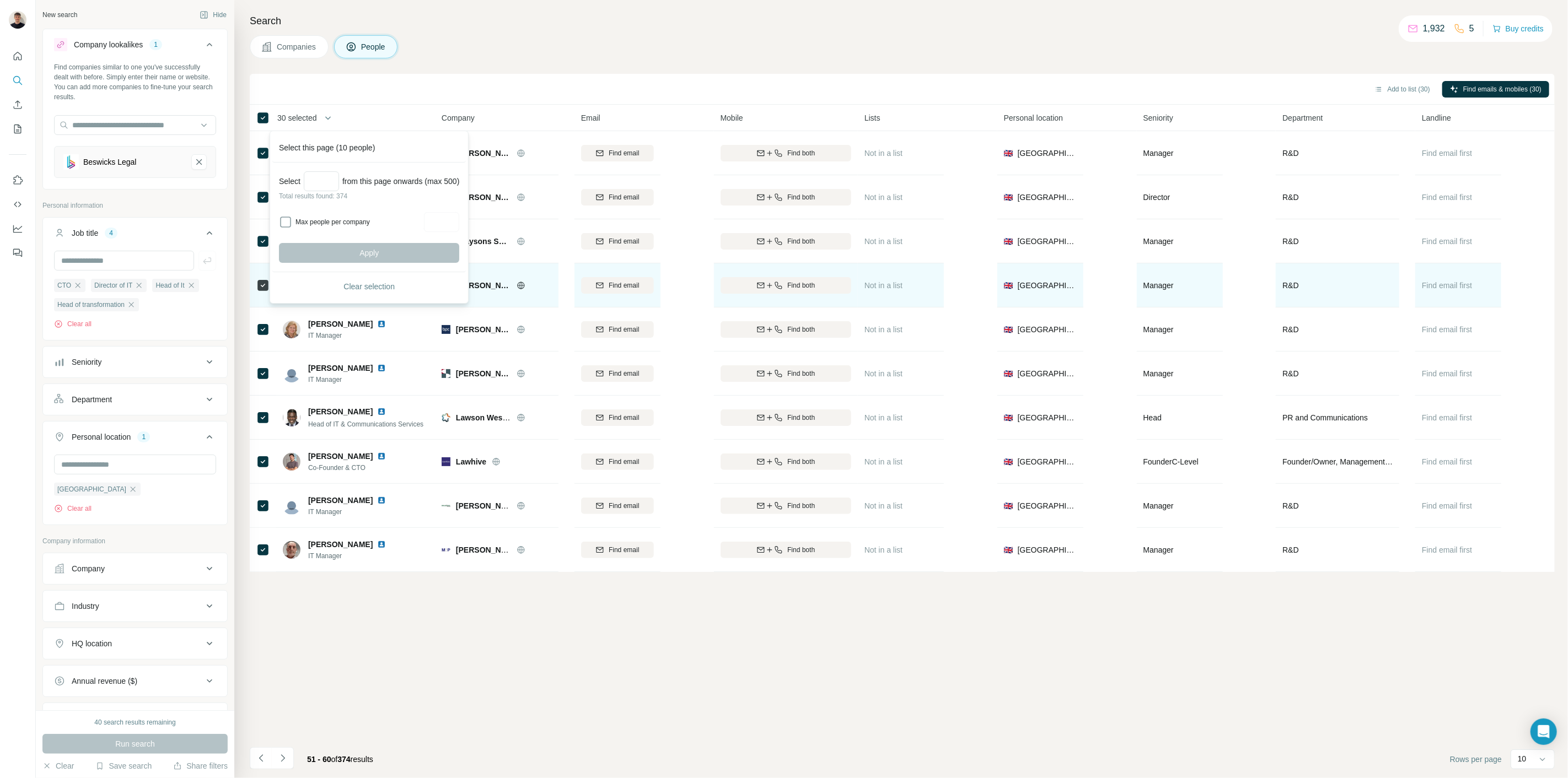
click at [365, 292] on button "Clear selection" at bounding box center [369, 287] width 180 height 20
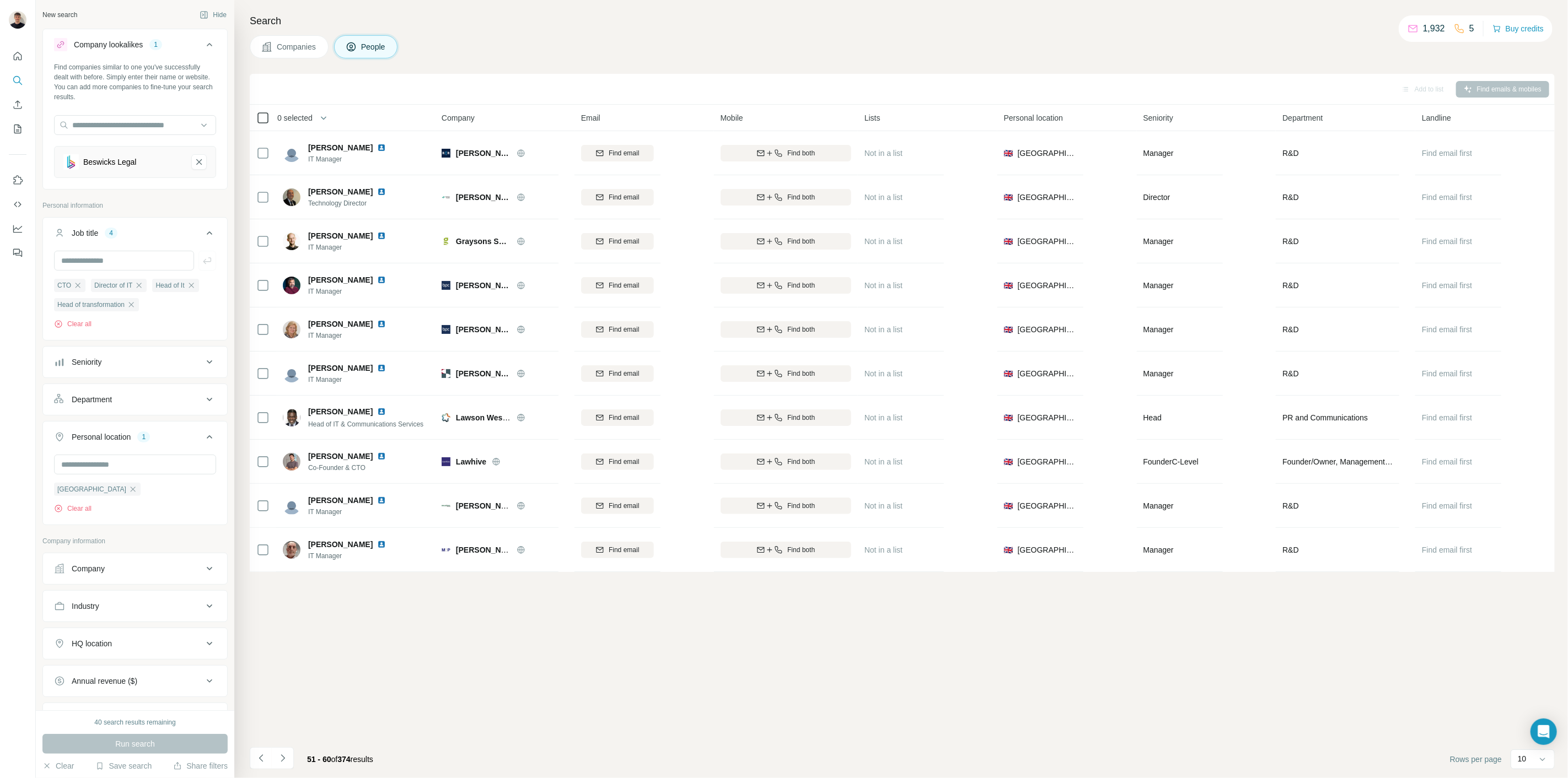
click at [268, 119] on div at bounding box center [263, 118] width 14 height 14
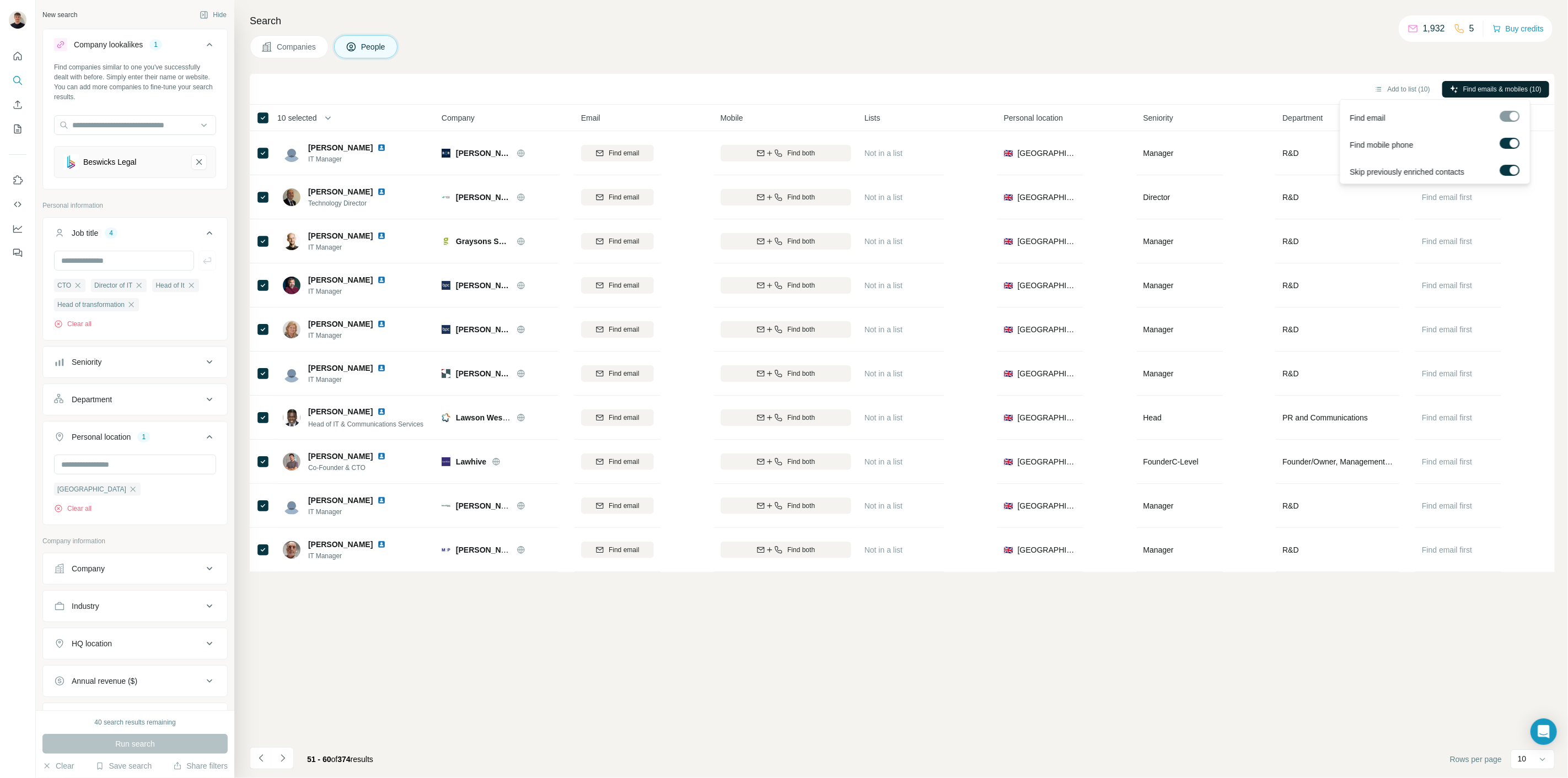
click at [1477, 91] on span "Find emails & mobiles (10)" at bounding box center [1502, 89] width 78 height 10
click at [1510, 81] on button "Find emails & mobiles (10)" at bounding box center [1495, 89] width 107 height 16
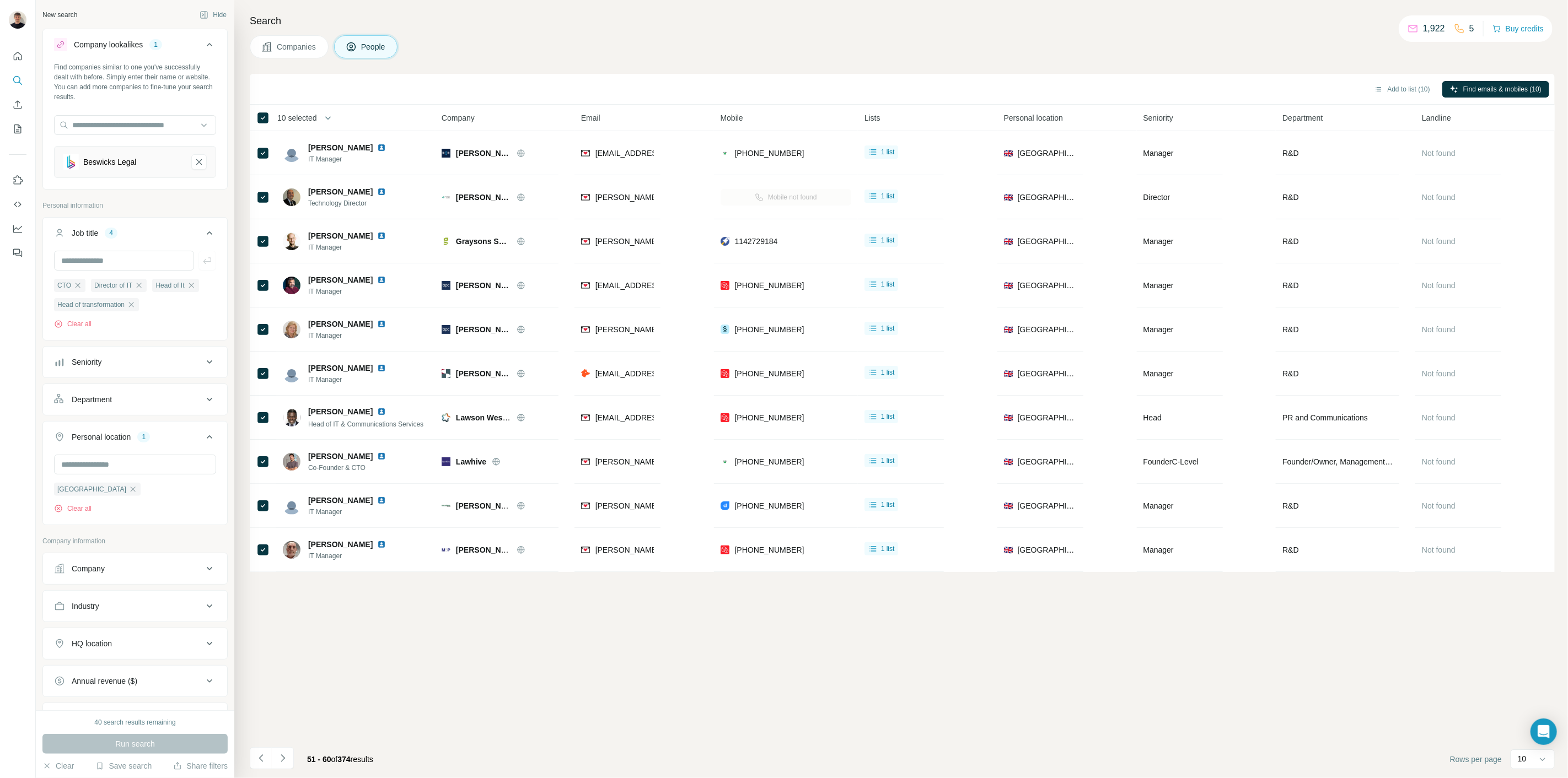
click at [354, 684] on div "Add to list (10) Find emails & mobiles (10) 10 selected People Company Email Mo…" at bounding box center [901, 425] width 1305 height 705
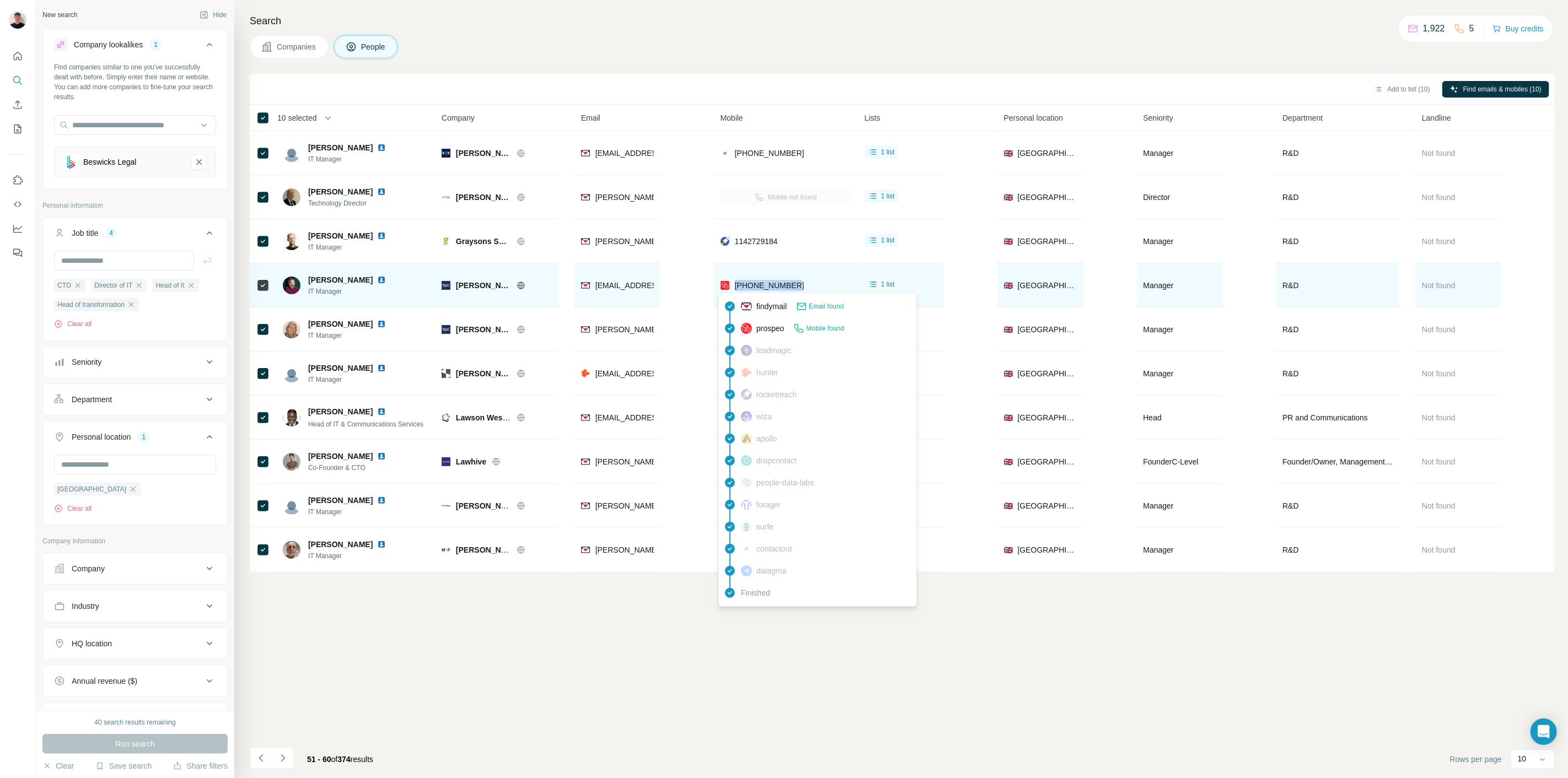
drag, startPoint x: 803, startPoint y: 289, endPoint x: 733, endPoint y: 286, distance: 70.1
click at [733, 286] on div "[PHONE_NUMBER]" at bounding box center [785, 285] width 131 height 30
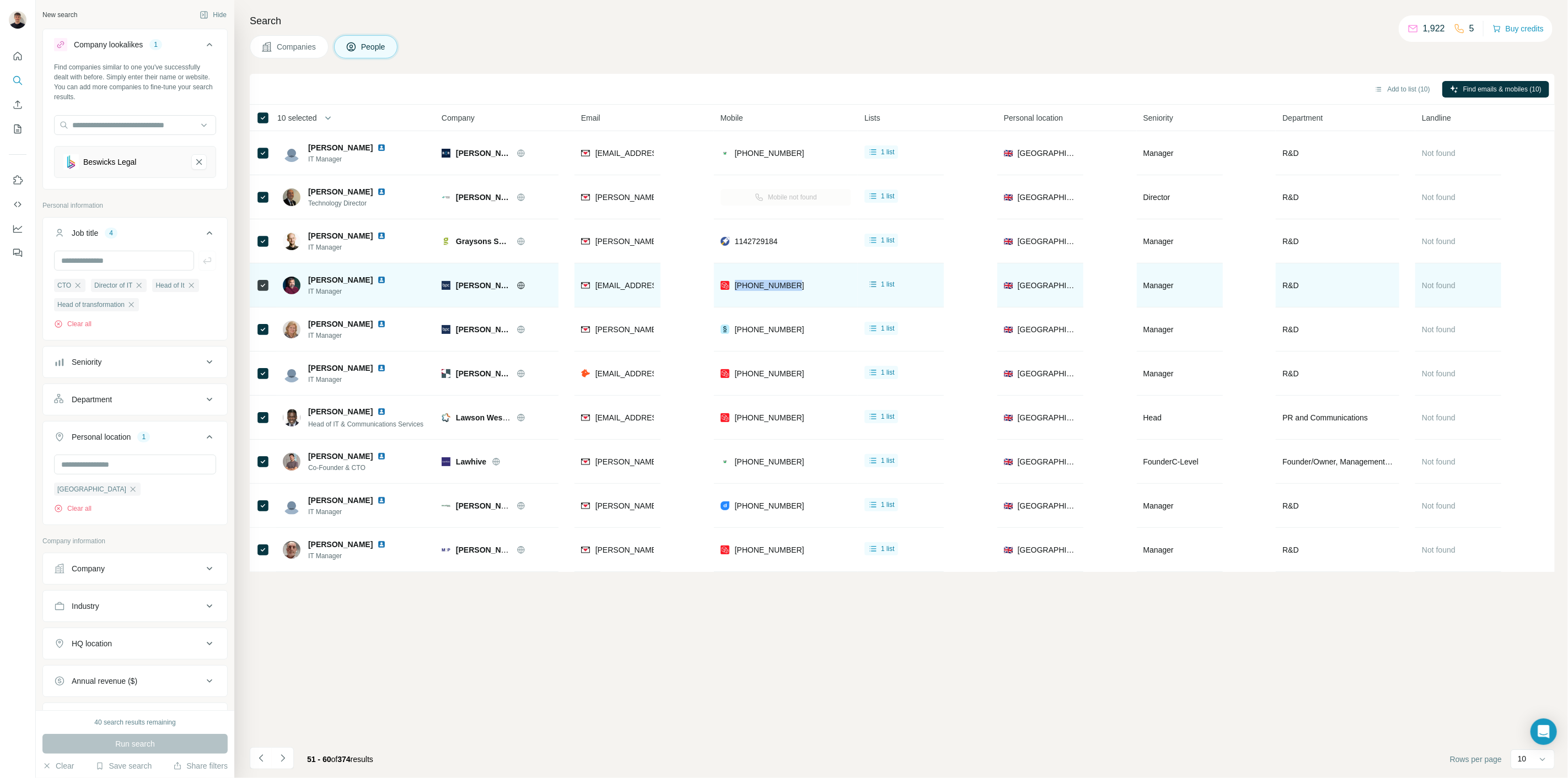
click at [377, 277] on img at bounding box center [382, 280] width 9 height 9
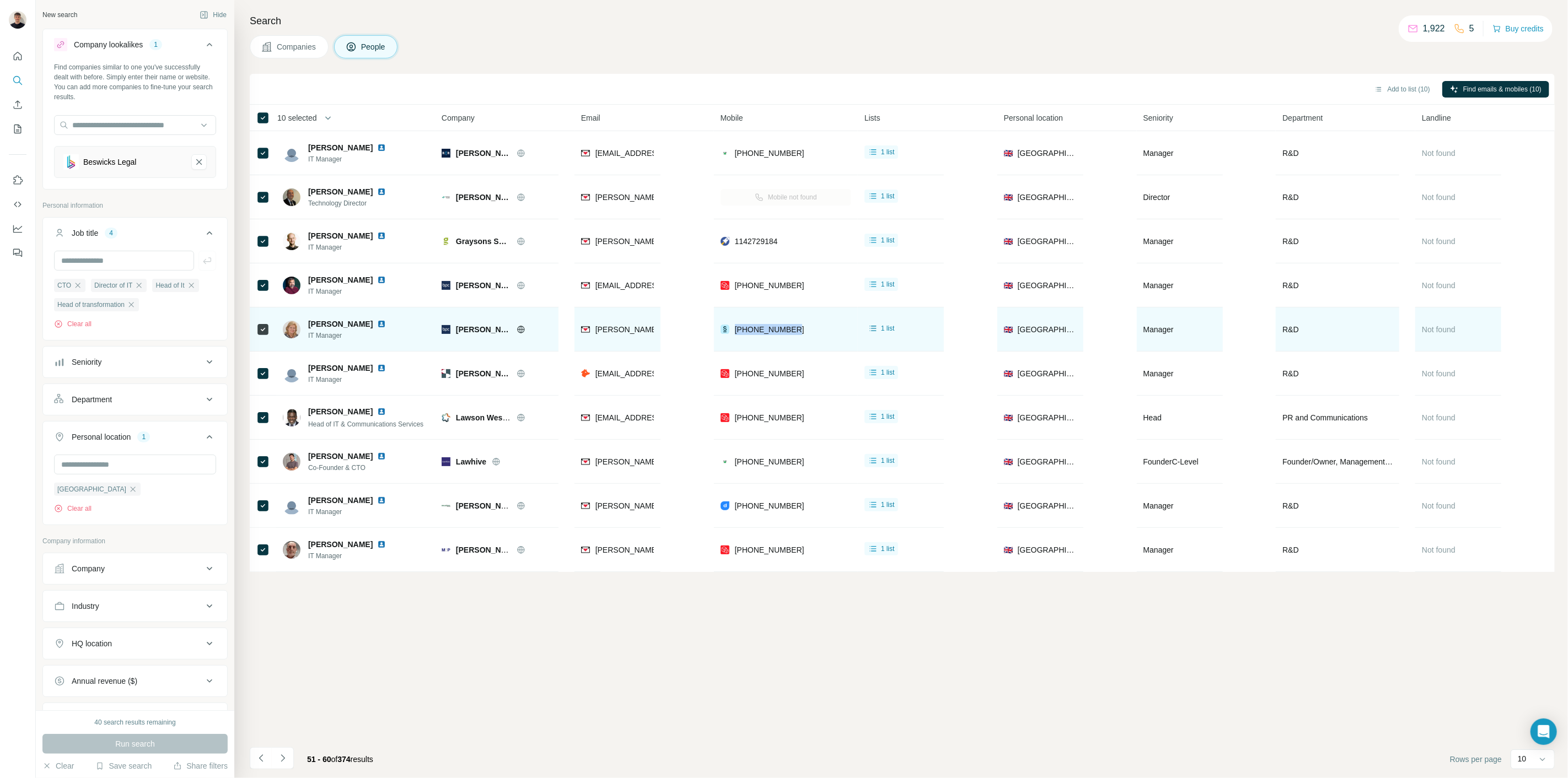
drag, startPoint x: 771, startPoint y: 341, endPoint x: 733, endPoint y: 344, distance: 38.1
click at [733, 344] on div "[PHONE_NUMBER]" at bounding box center [785, 328] width 131 height 30
drag, startPoint x: 383, startPoint y: 326, endPoint x: 376, endPoint y: 326, distance: 7.0
click at [383, 326] on img at bounding box center [382, 325] width 9 height 9
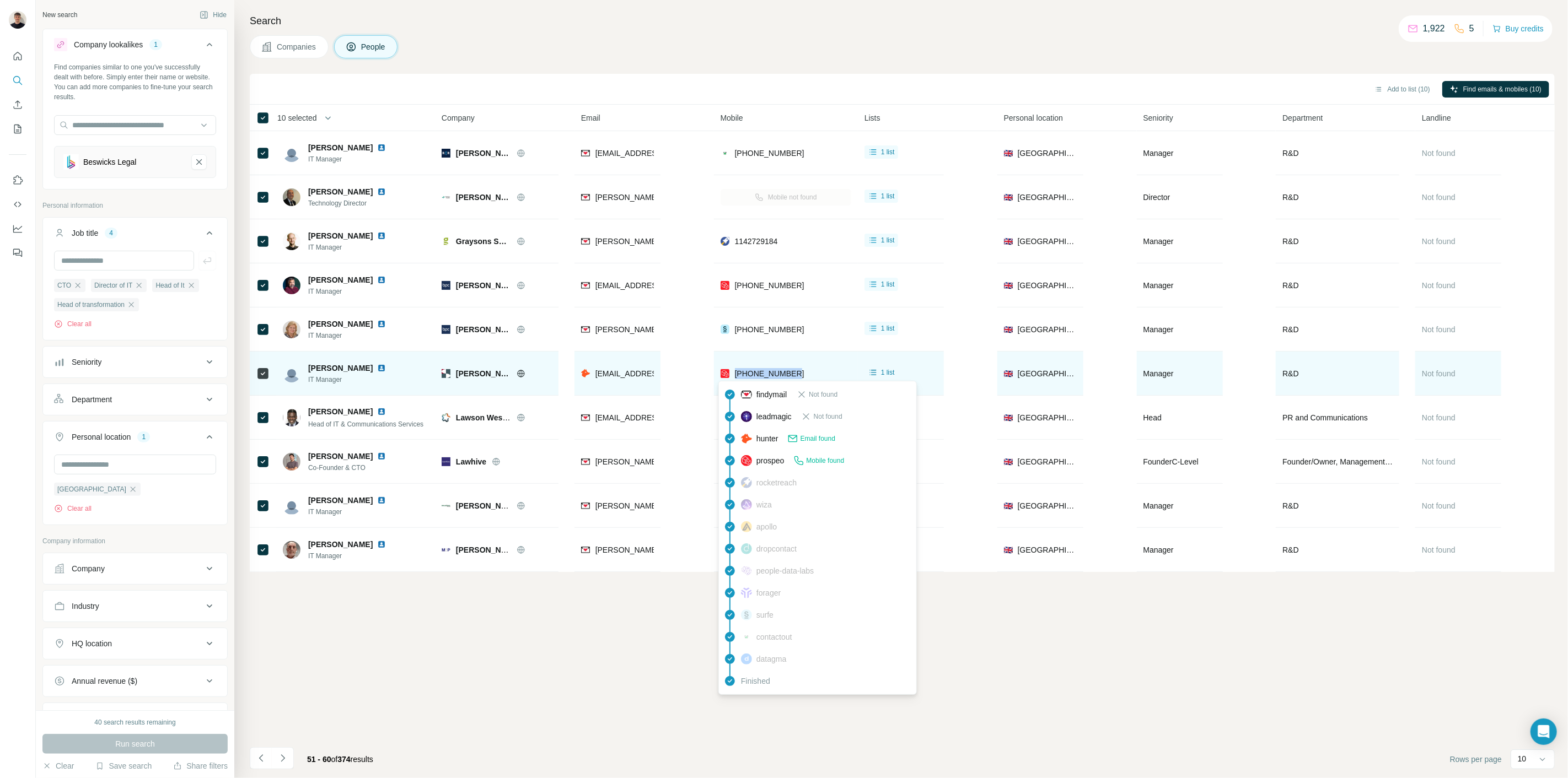
drag, startPoint x: 798, startPoint y: 379, endPoint x: 731, endPoint y: 380, distance: 67.0
click at [731, 380] on div "[PHONE_NUMBER]" at bounding box center [785, 373] width 131 height 30
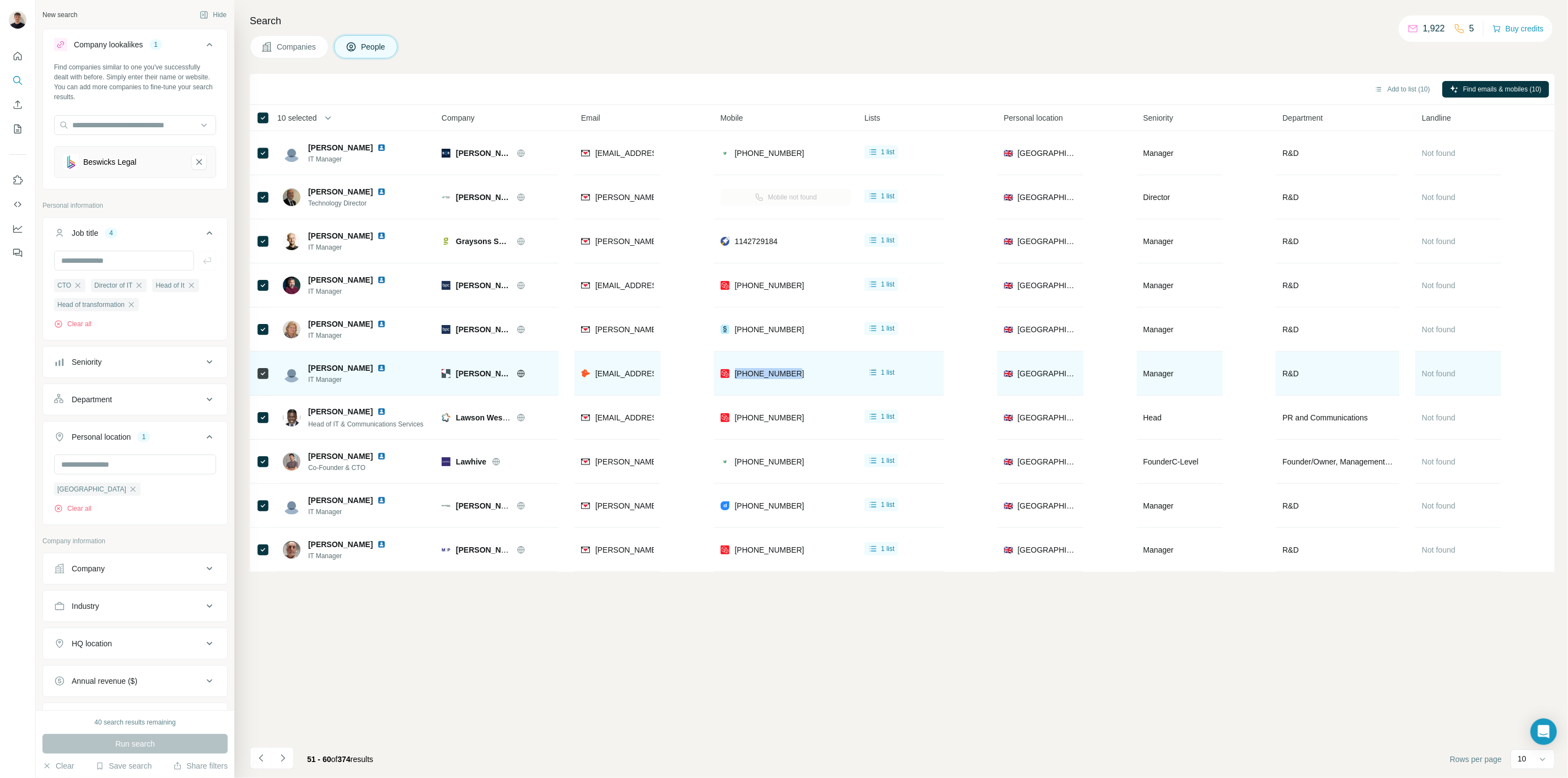
click at [377, 365] on img at bounding box center [382, 368] width 9 height 9
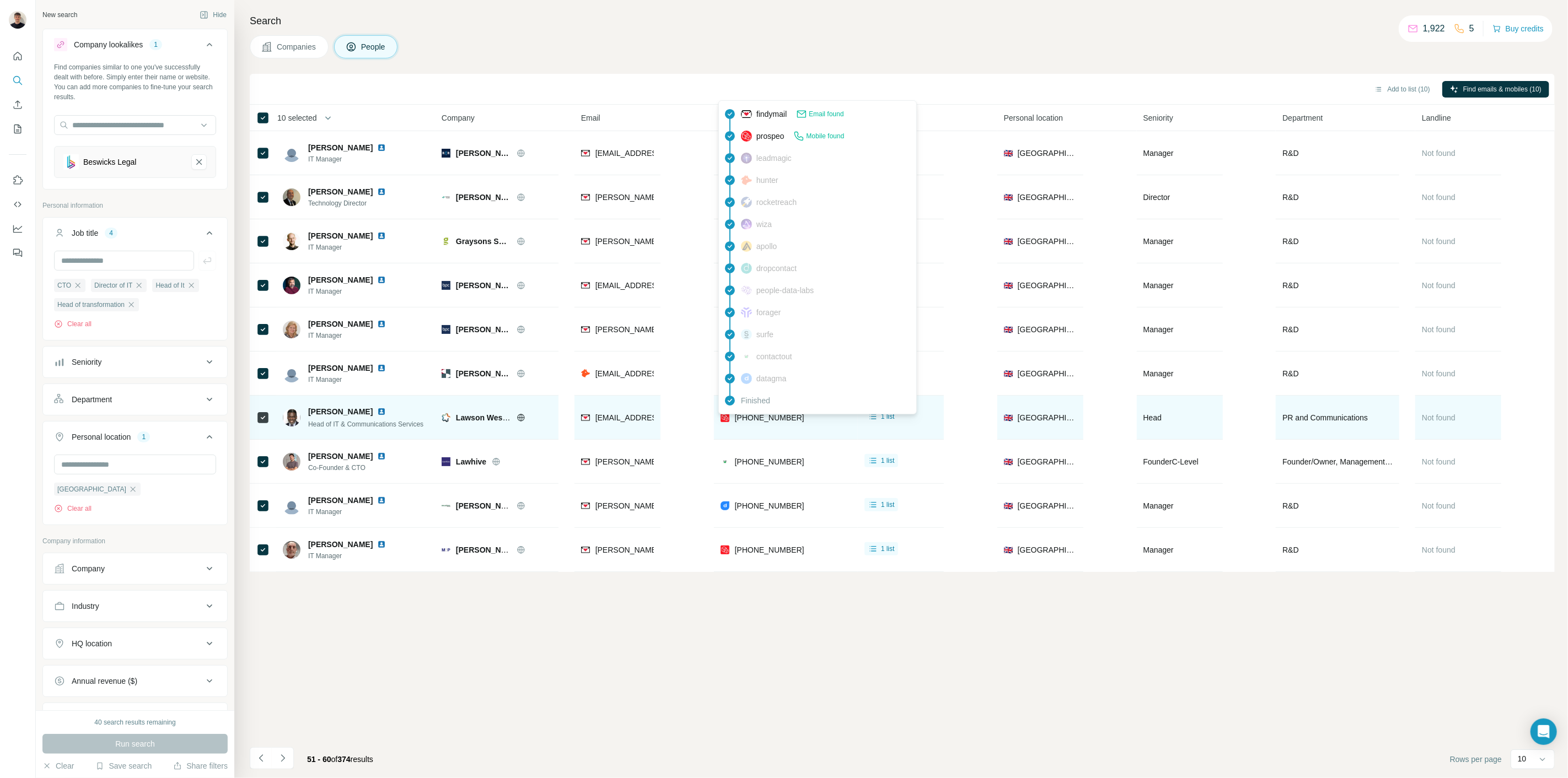
click at [776, 420] on span "[PHONE_NUMBER]" at bounding box center [769, 418] width 70 height 9
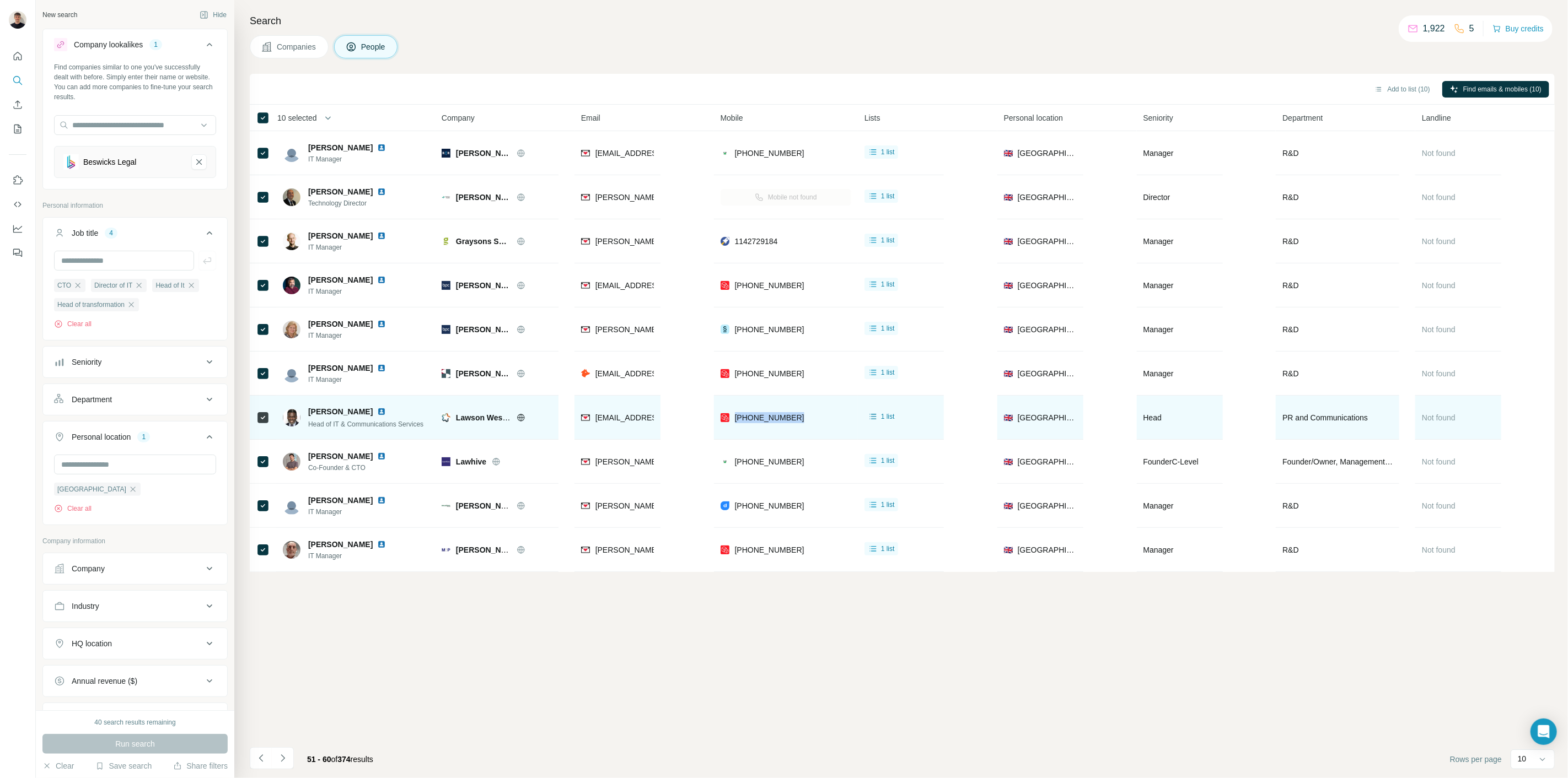
click at [377, 410] on img at bounding box center [382, 412] width 9 height 9
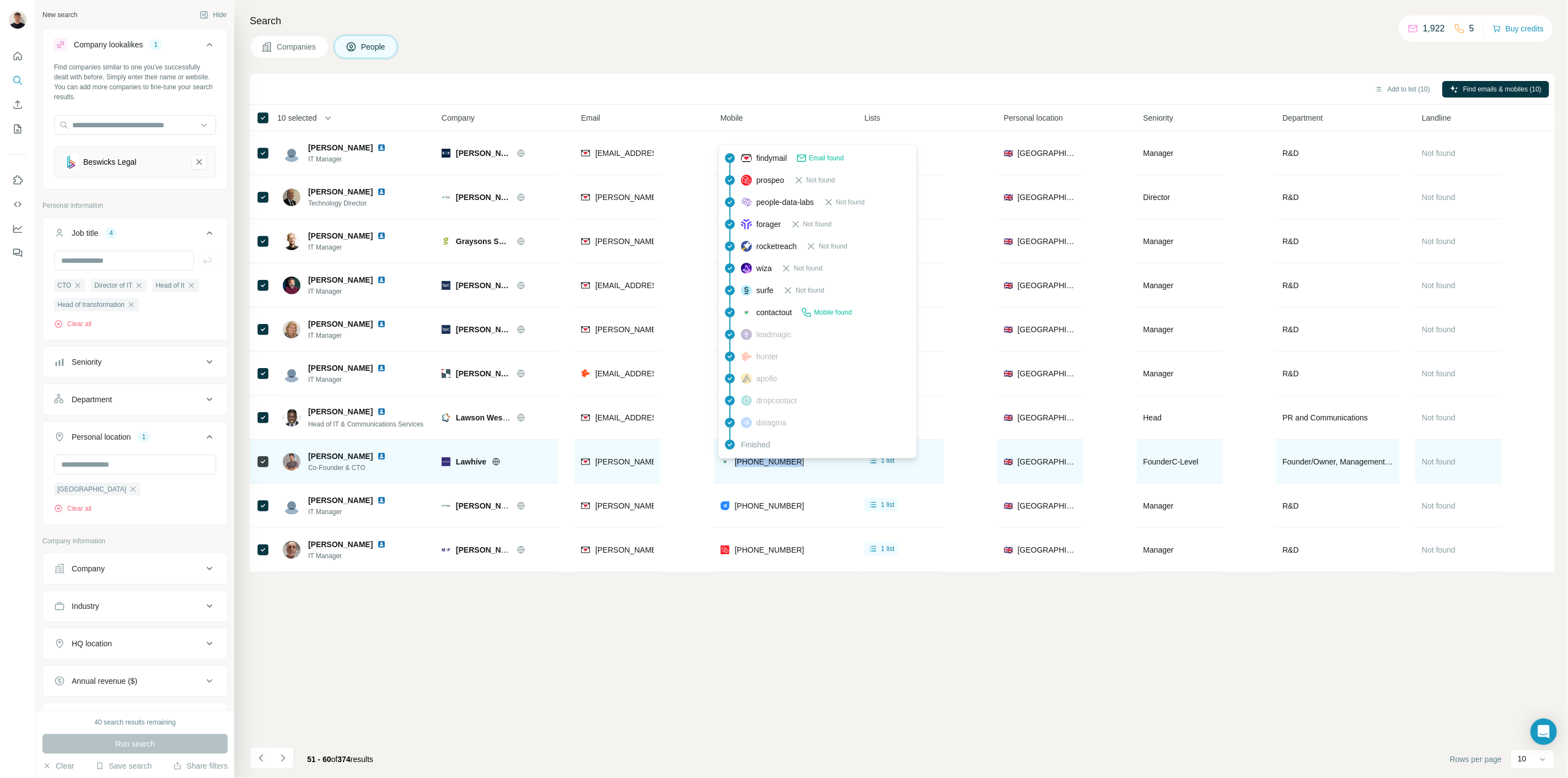
drag, startPoint x: 804, startPoint y: 463, endPoint x: 734, endPoint y: 469, distance: 70.3
click at [734, 469] on div "[PHONE_NUMBER]" at bounding box center [785, 461] width 131 height 30
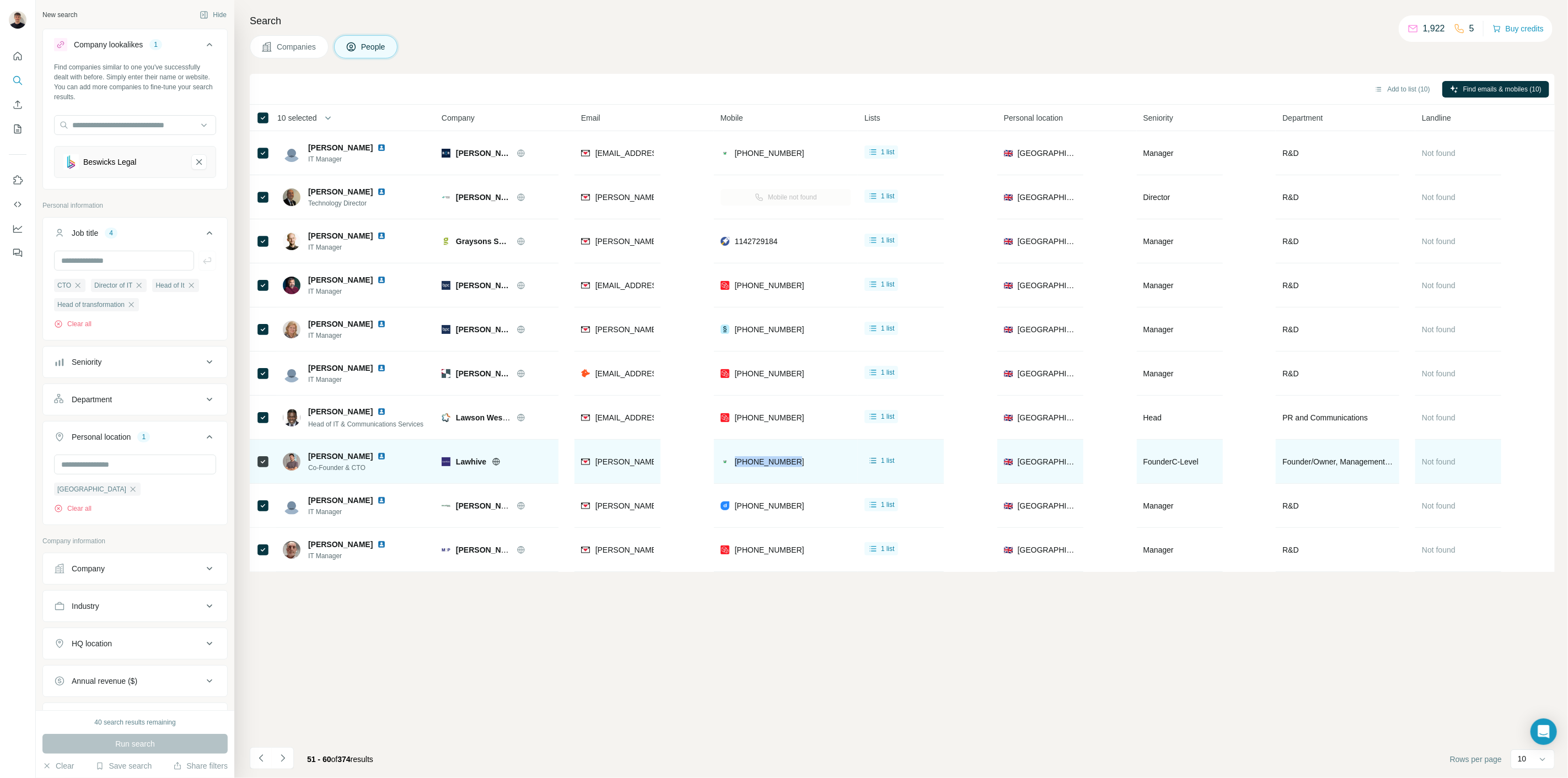
click at [377, 455] on img at bounding box center [382, 456] width 9 height 9
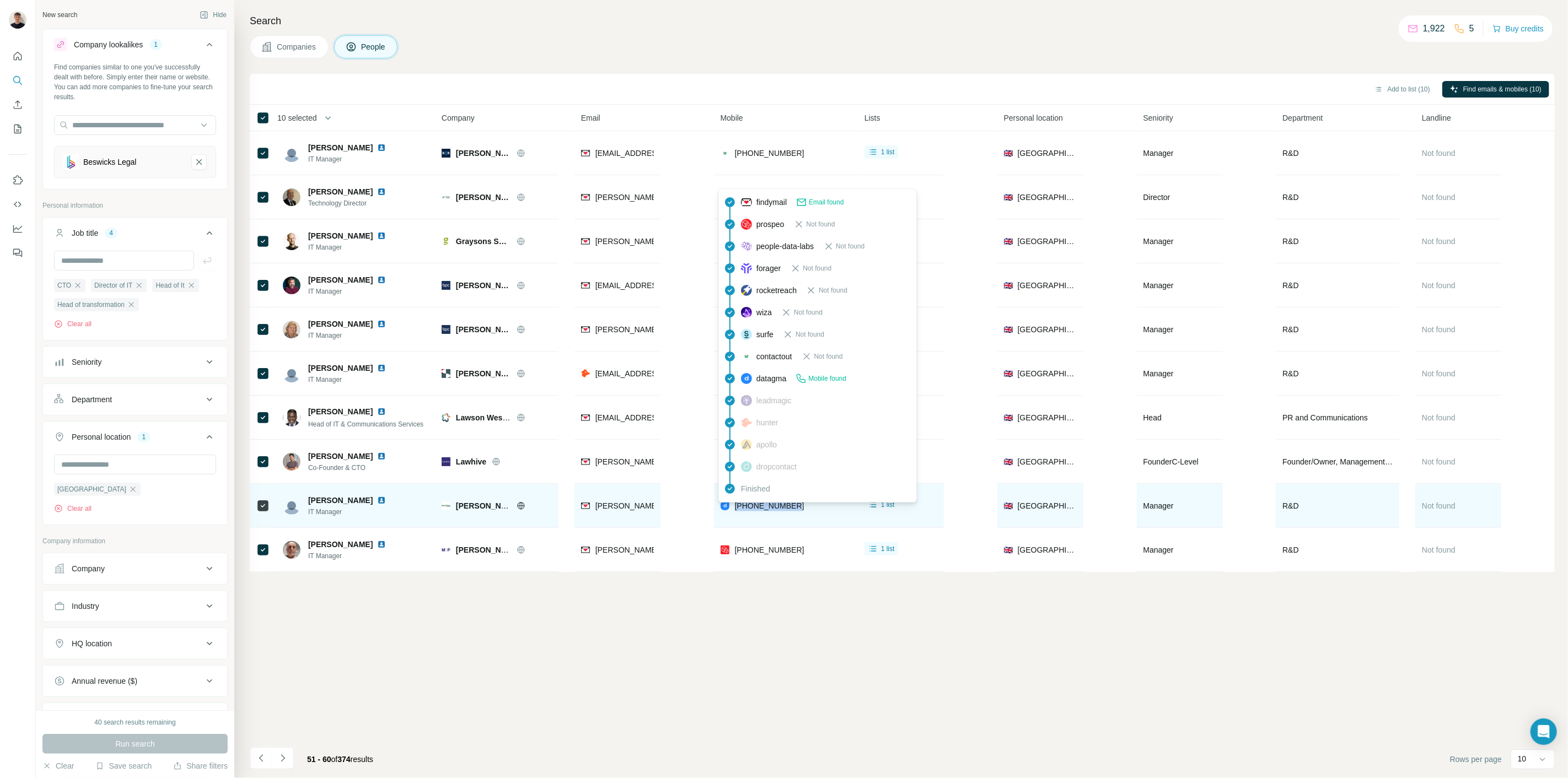
drag, startPoint x: 813, startPoint y: 504, endPoint x: 735, endPoint y: 505, distance: 78.0
click at [735, 505] on div "[PHONE_NUMBER]" at bounding box center [785, 505] width 131 height 30
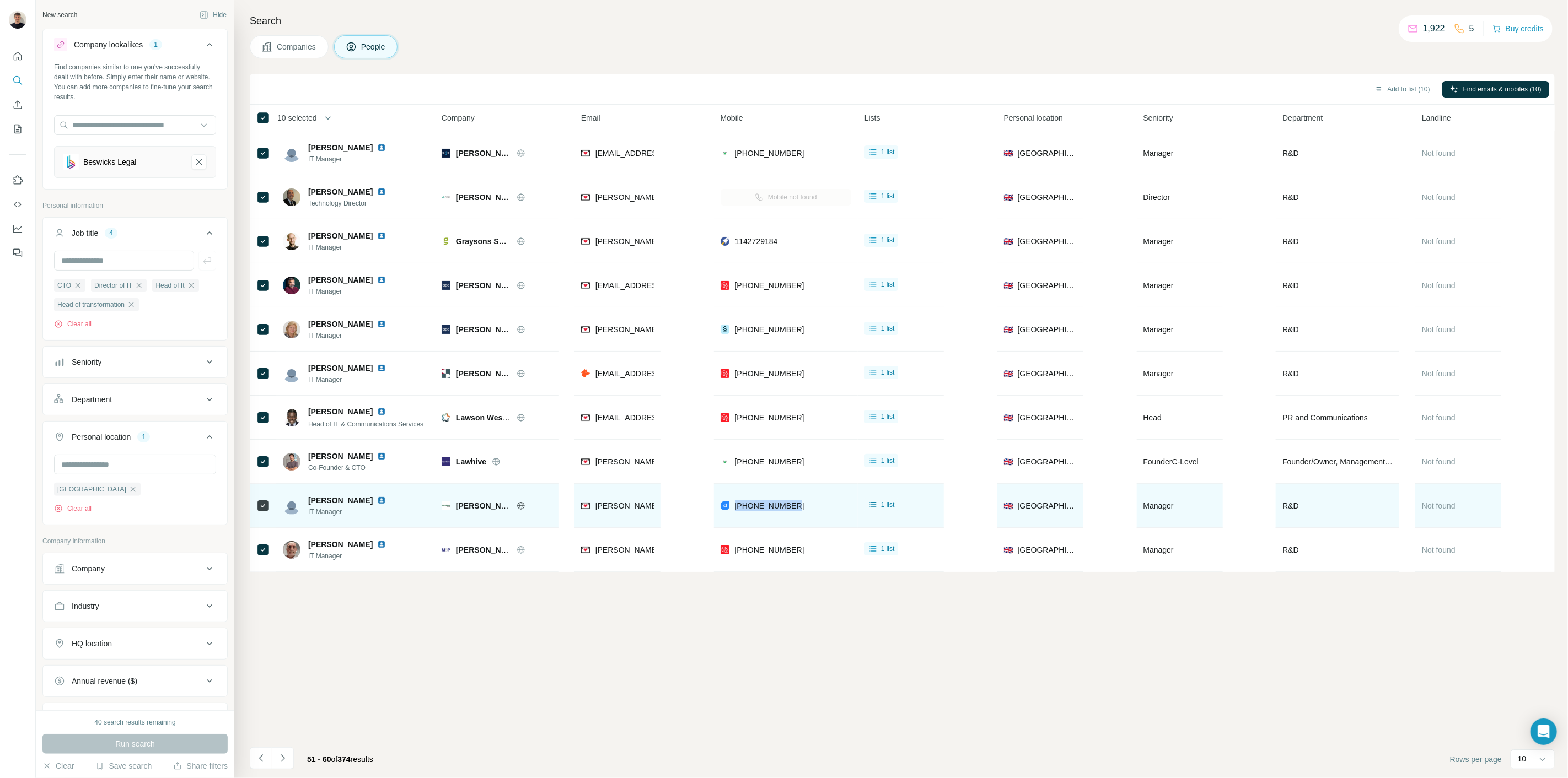
click at [377, 500] on img at bounding box center [382, 501] width 9 height 9
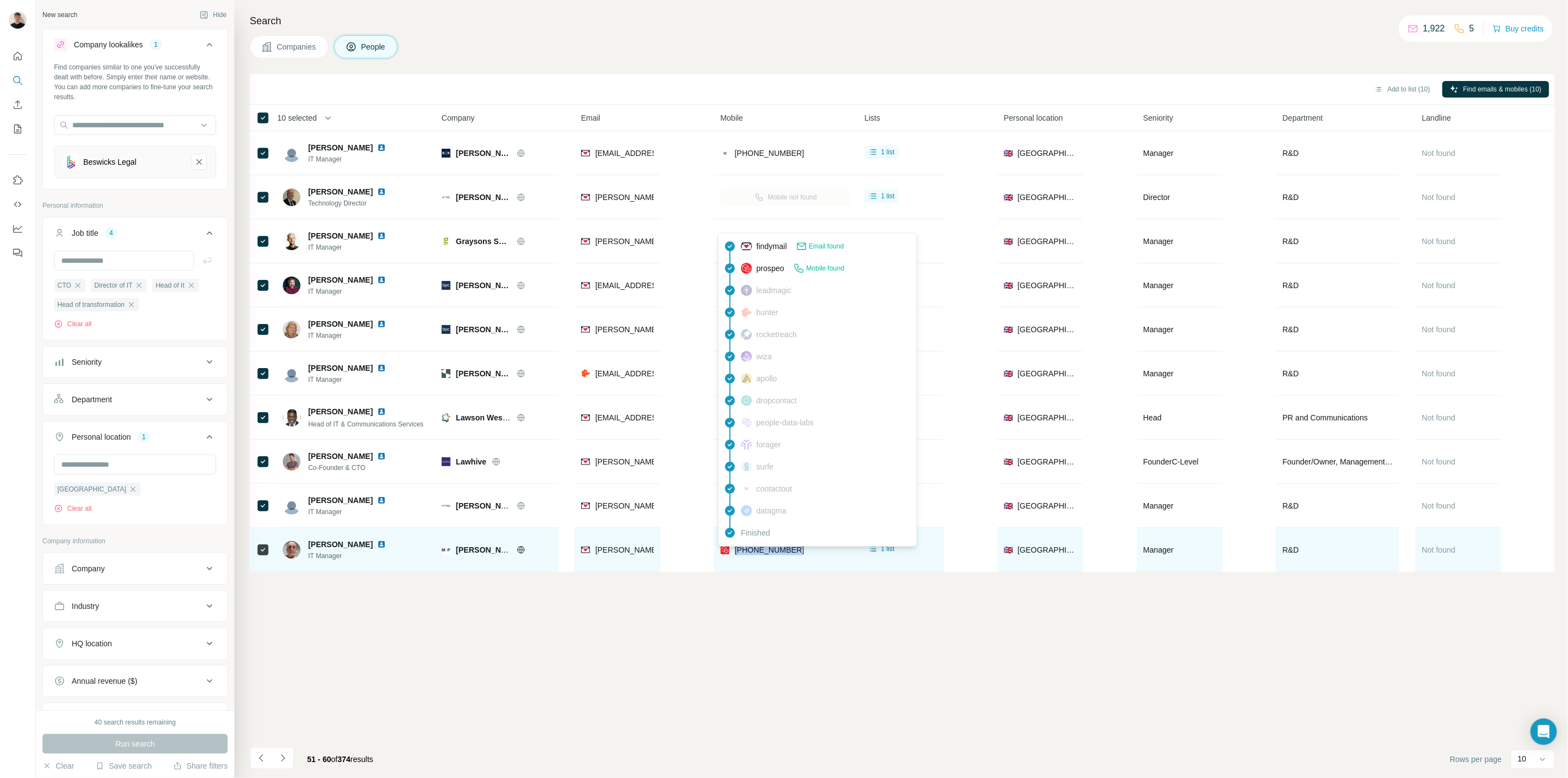
drag, startPoint x: 796, startPoint y: 554, endPoint x: 731, endPoint y: 549, distance: 65.2
click at [731, 549] on div "[PHONE_NUMBER]" at bounding box center [785, 549] width 131 height 30
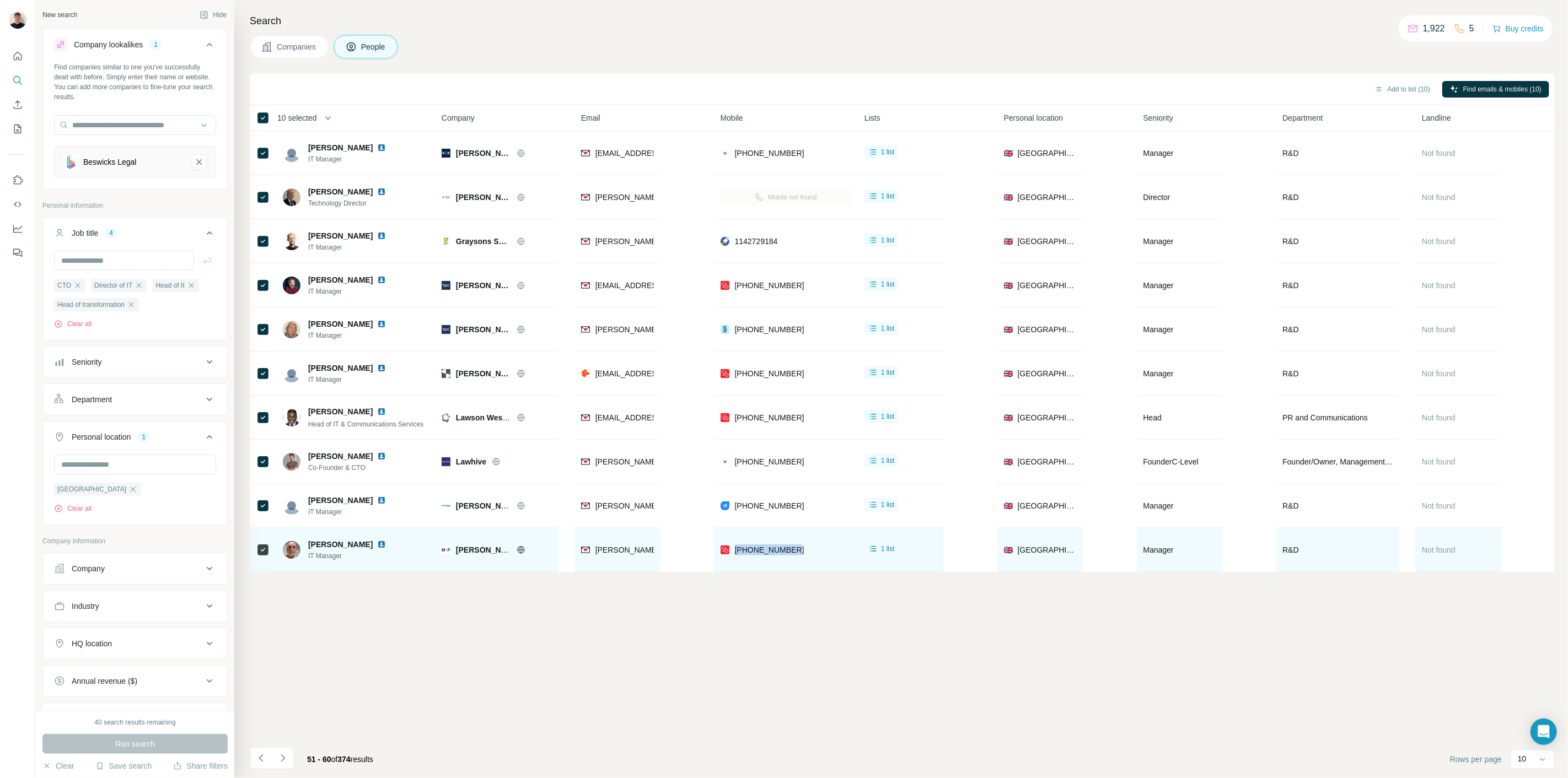
click at [377, 548] on img at bounding box center [382, 545] width 9 height 9
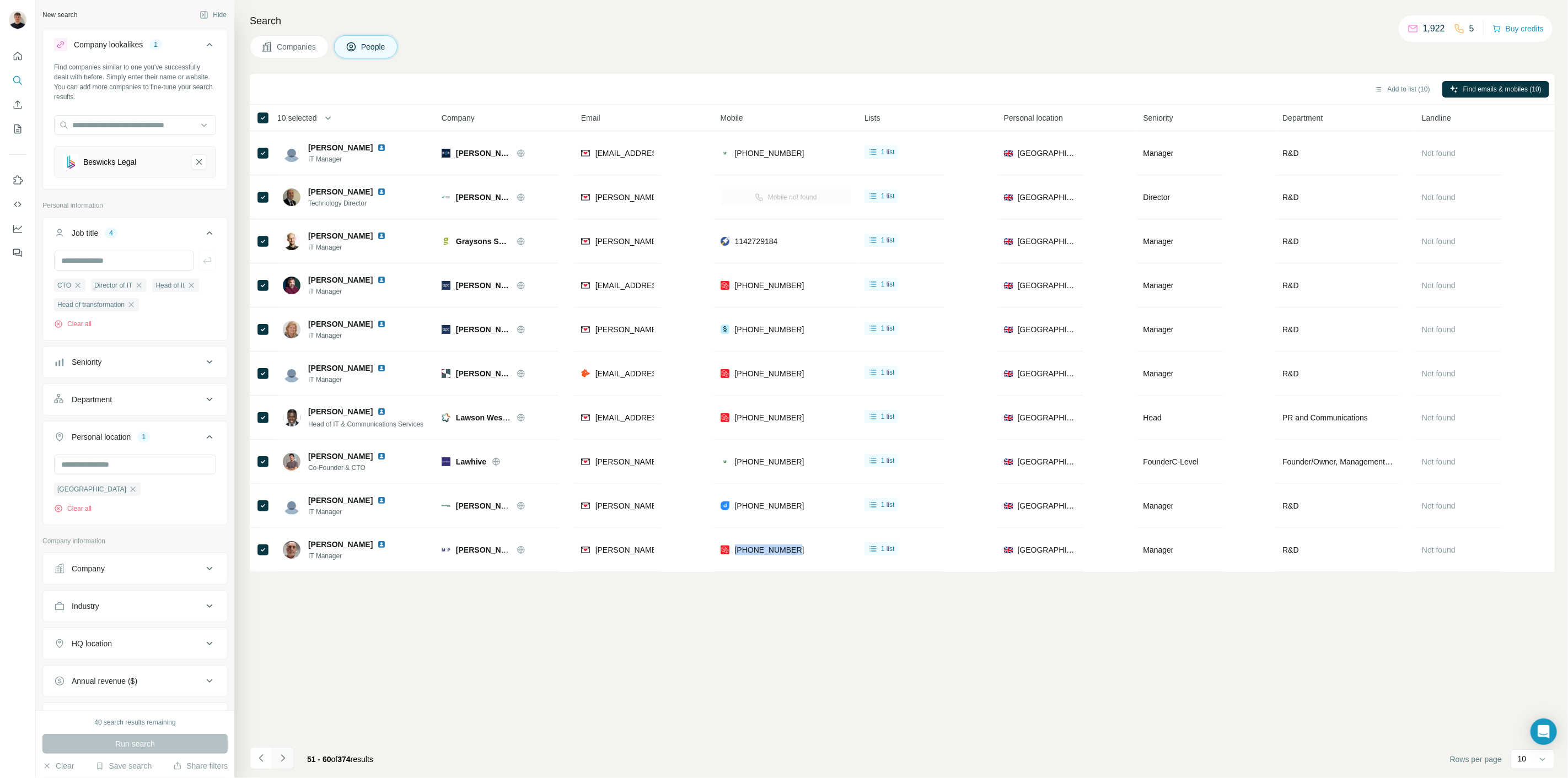
click at [274, 760] on button "Navigate to next page" at bounding box center [283, 758] width 22 height 22
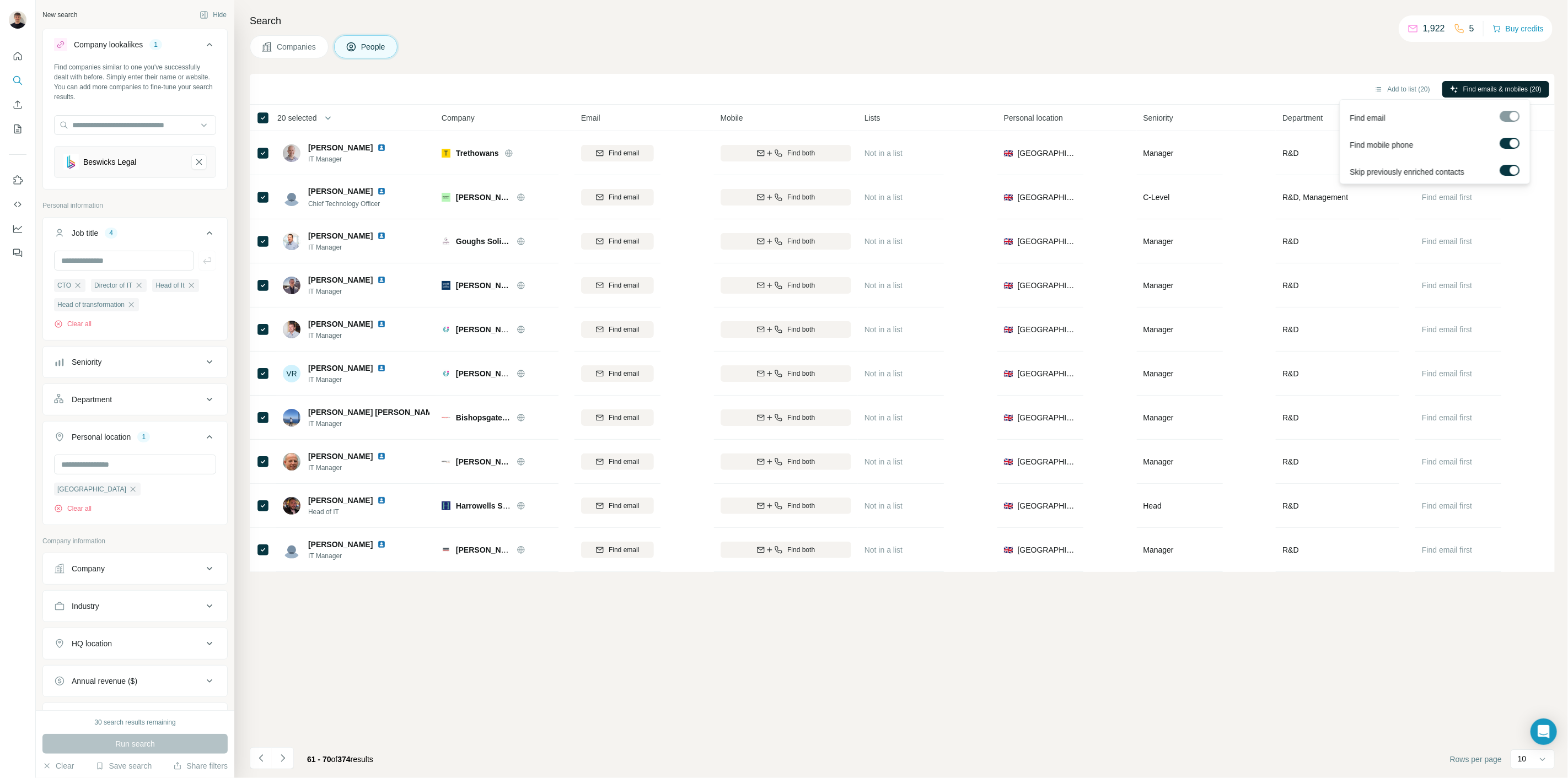
click at [1475, 88] on span "Find emails & mobiles (20)" at bounding box center [1502, 89] width 78 height 10
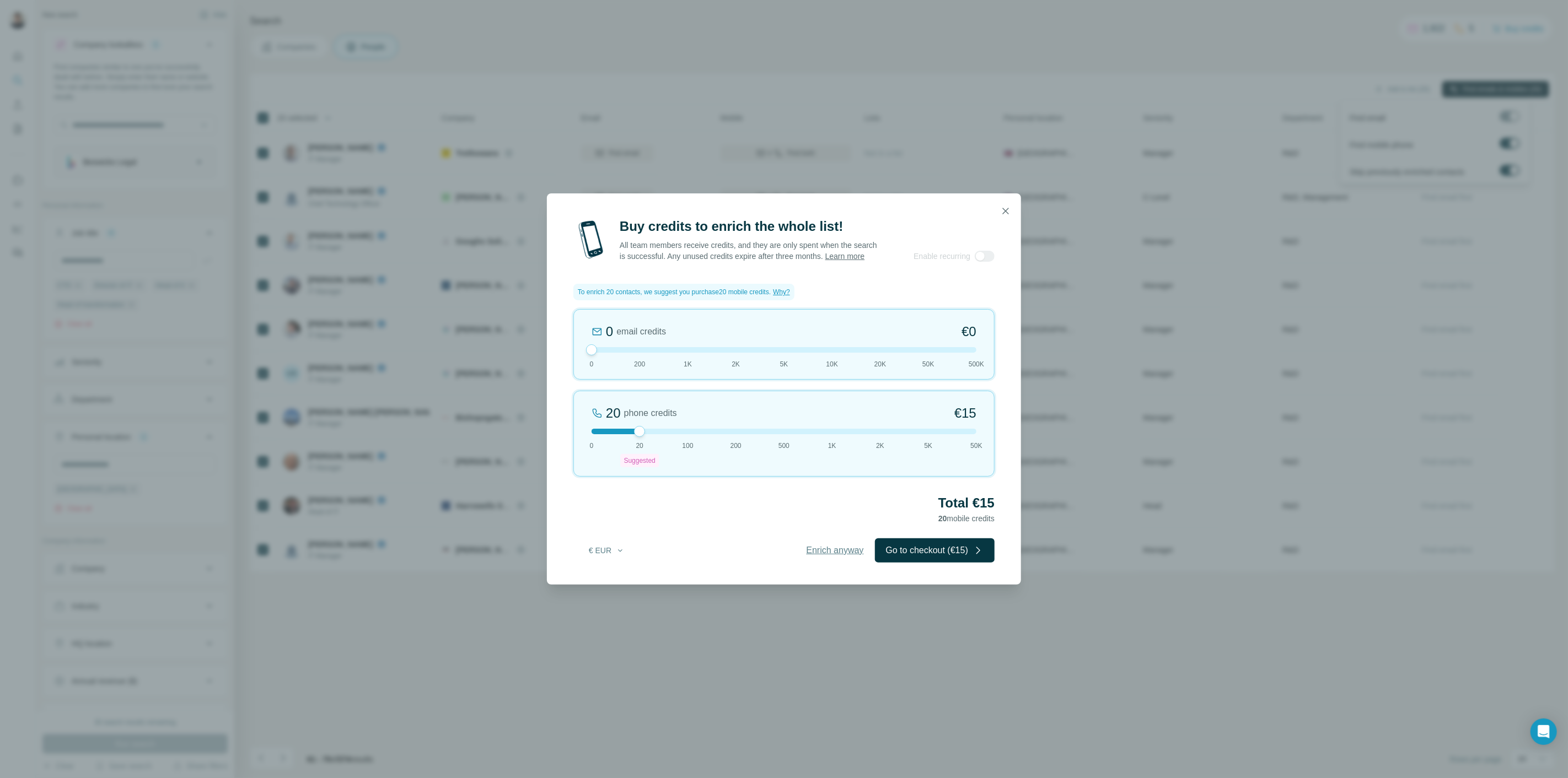
click at [823, 552] on span "Enrich anyway" at bounding box center [834, 550] width 57 height 14
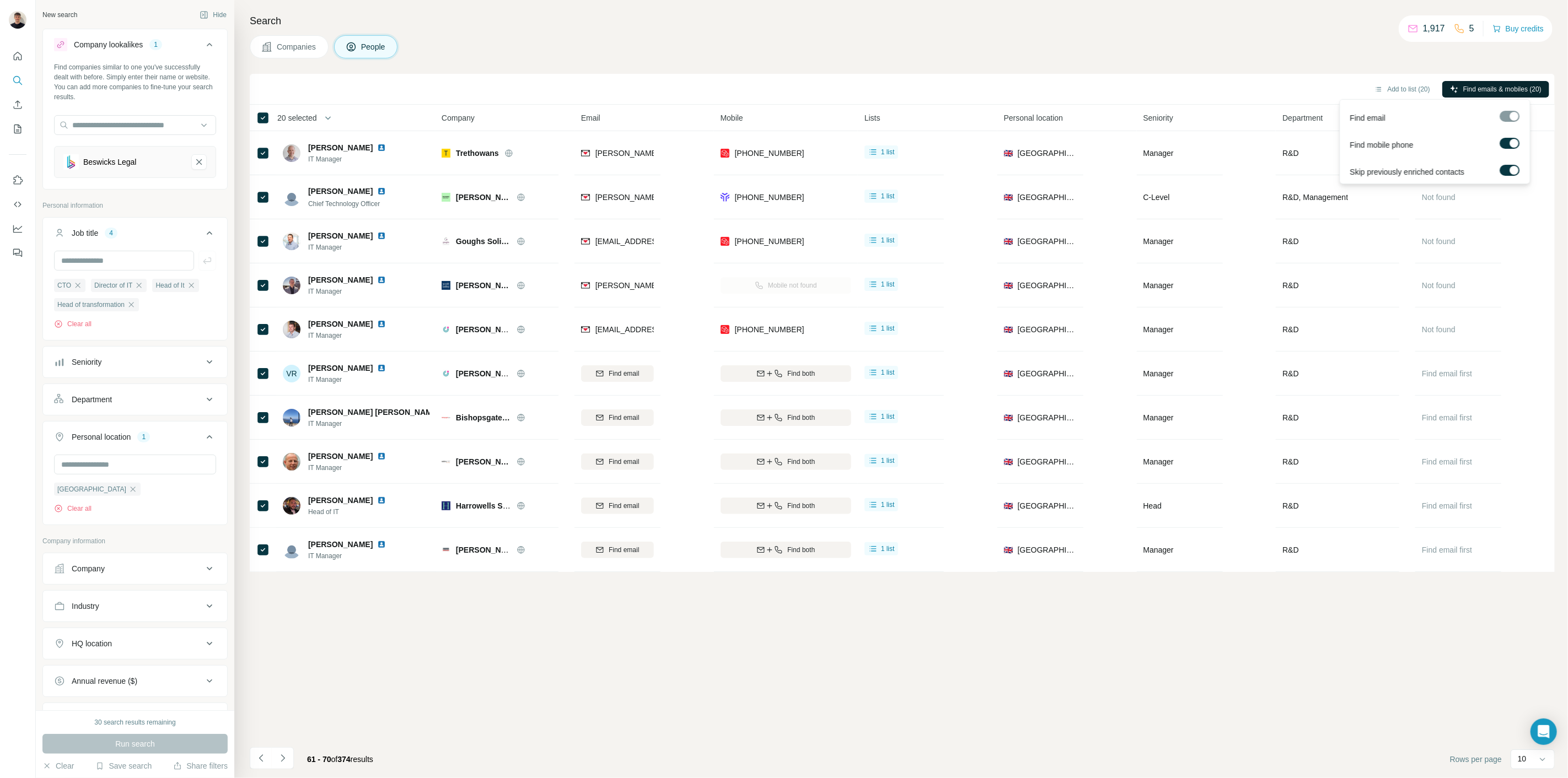
click at [1539, 84] on span "Find emails & mobiles (20)" at bounding box center [1502, 89] width 78 height 10
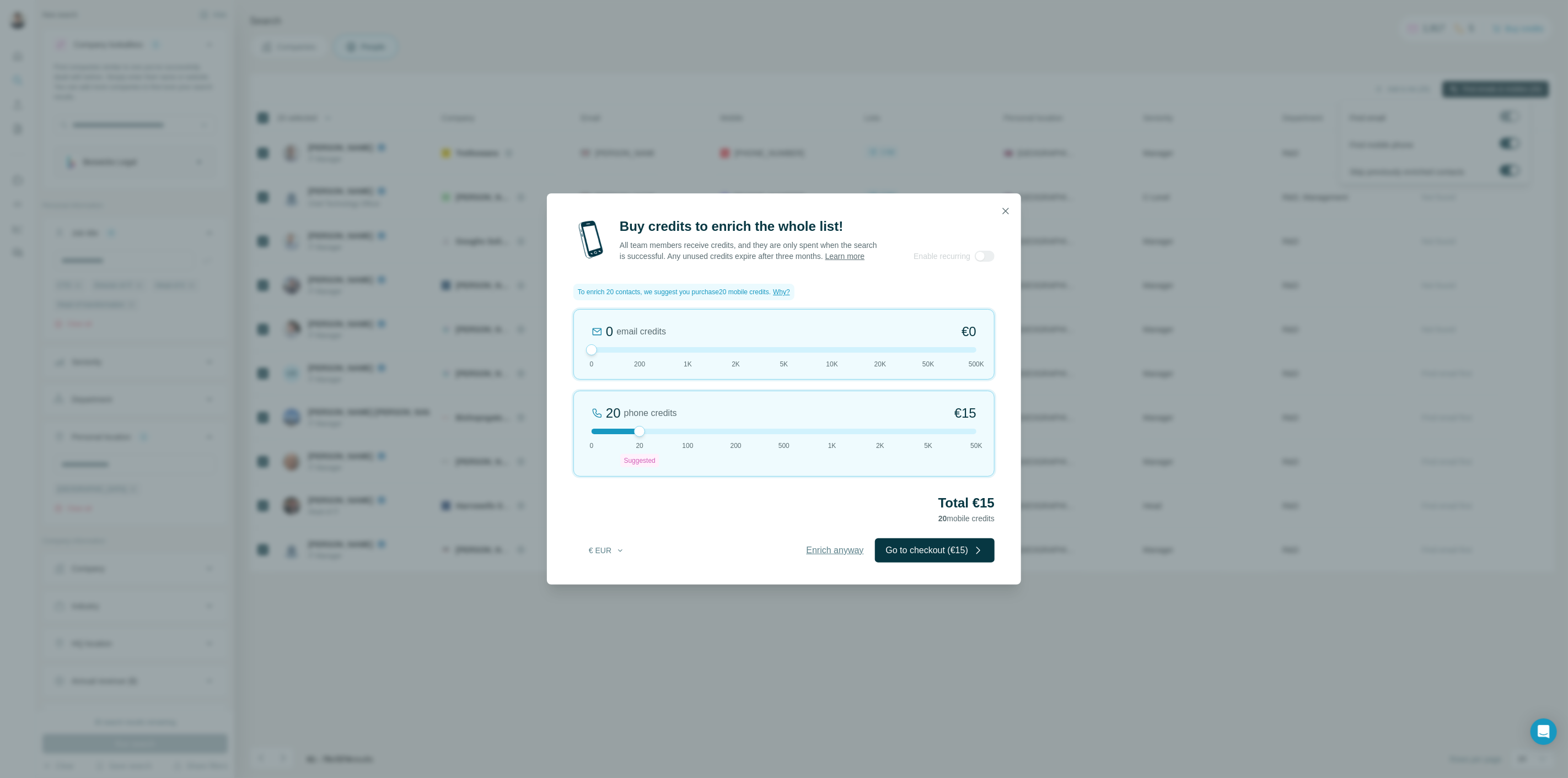
click at [822, 556] on span "Enrich anyway" at bounding box center [834, 550] width 57 height 14
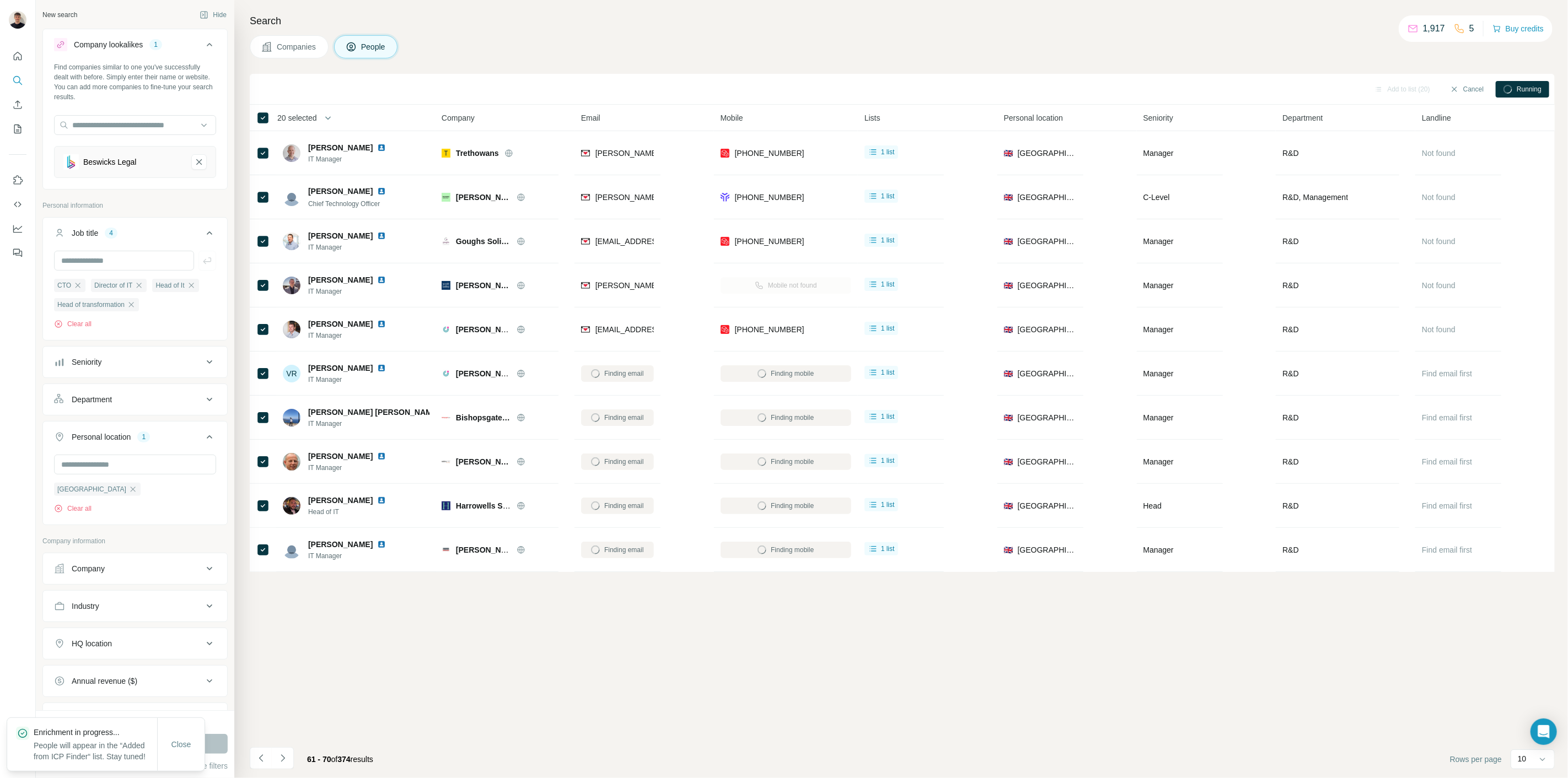
click at [296, 121] on span "20 selected" at bounding box center [297, 118] width 40 height 11
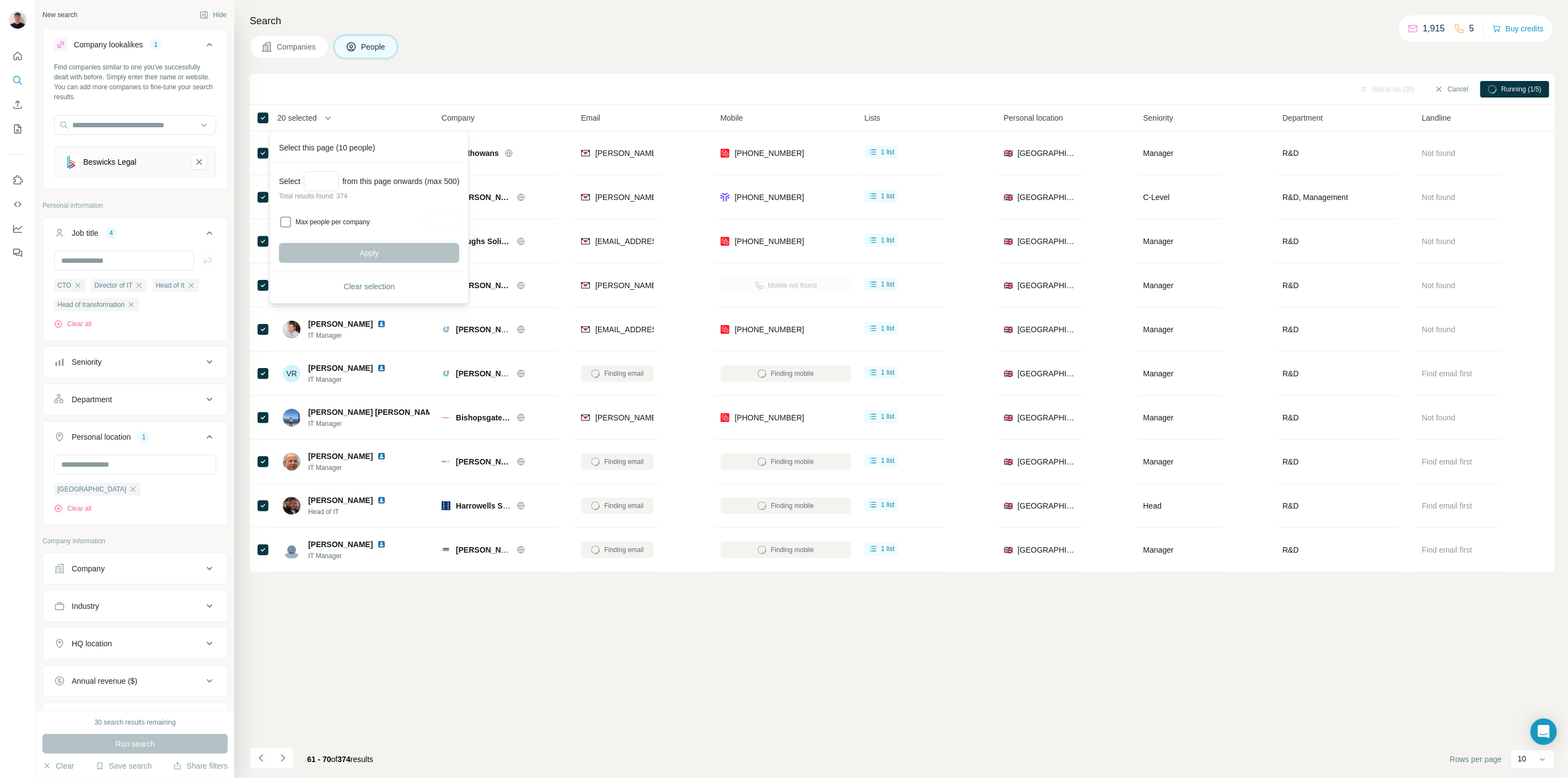
click at [633, 608] on div "Add to list (20) Cancel Running (1/5) 20 selected People Company Email Mobile L…" at bounding box center [901, 425] width 1305 height 705
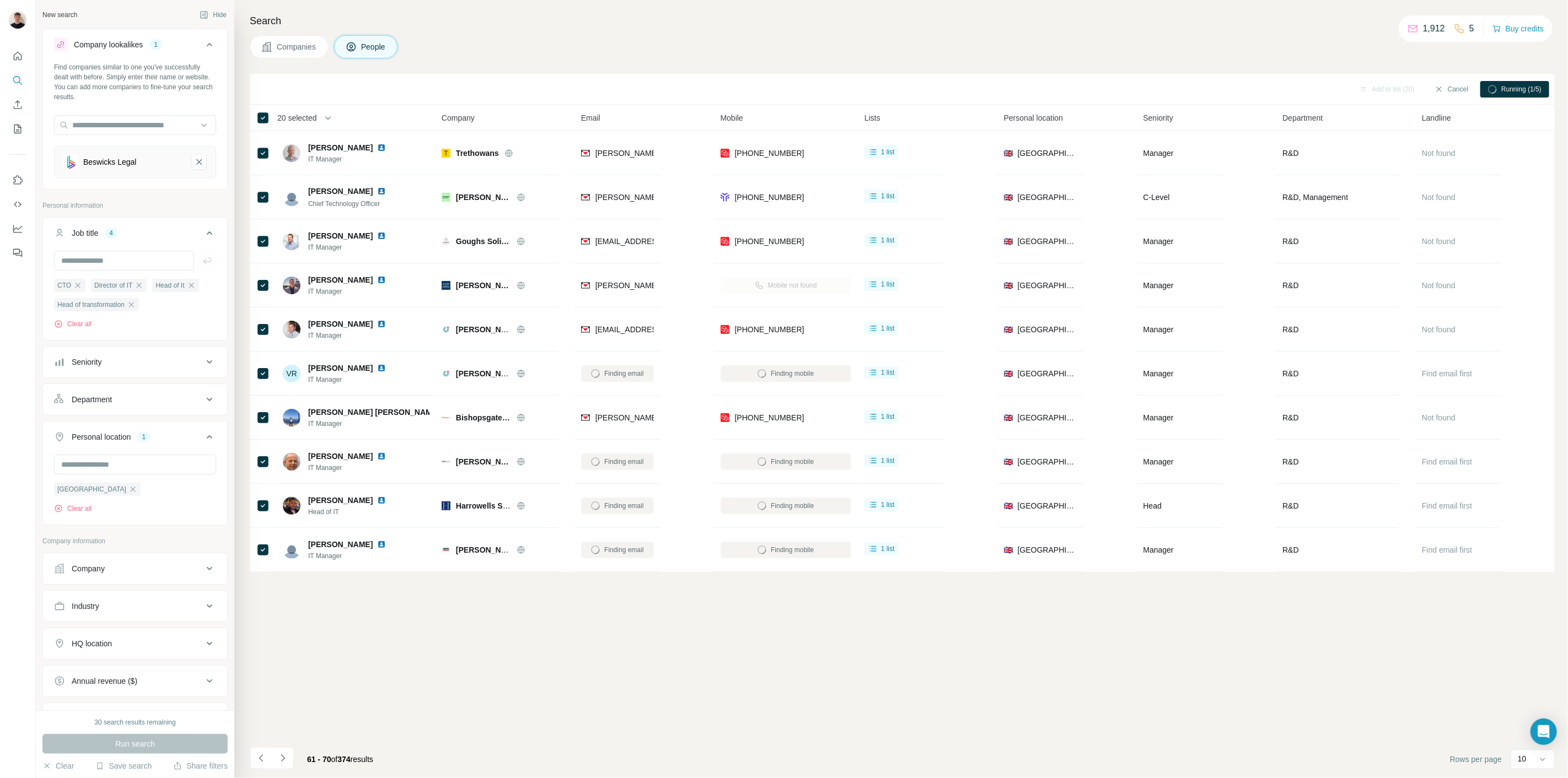
click at [1457, 35] on div "1,912 5" at bounding box center [1441, 28] width 67 height 15
click at [1472, 32] on div "1,912 5 Buy credits" at bounding box center [1475, 28] width 154 height 26
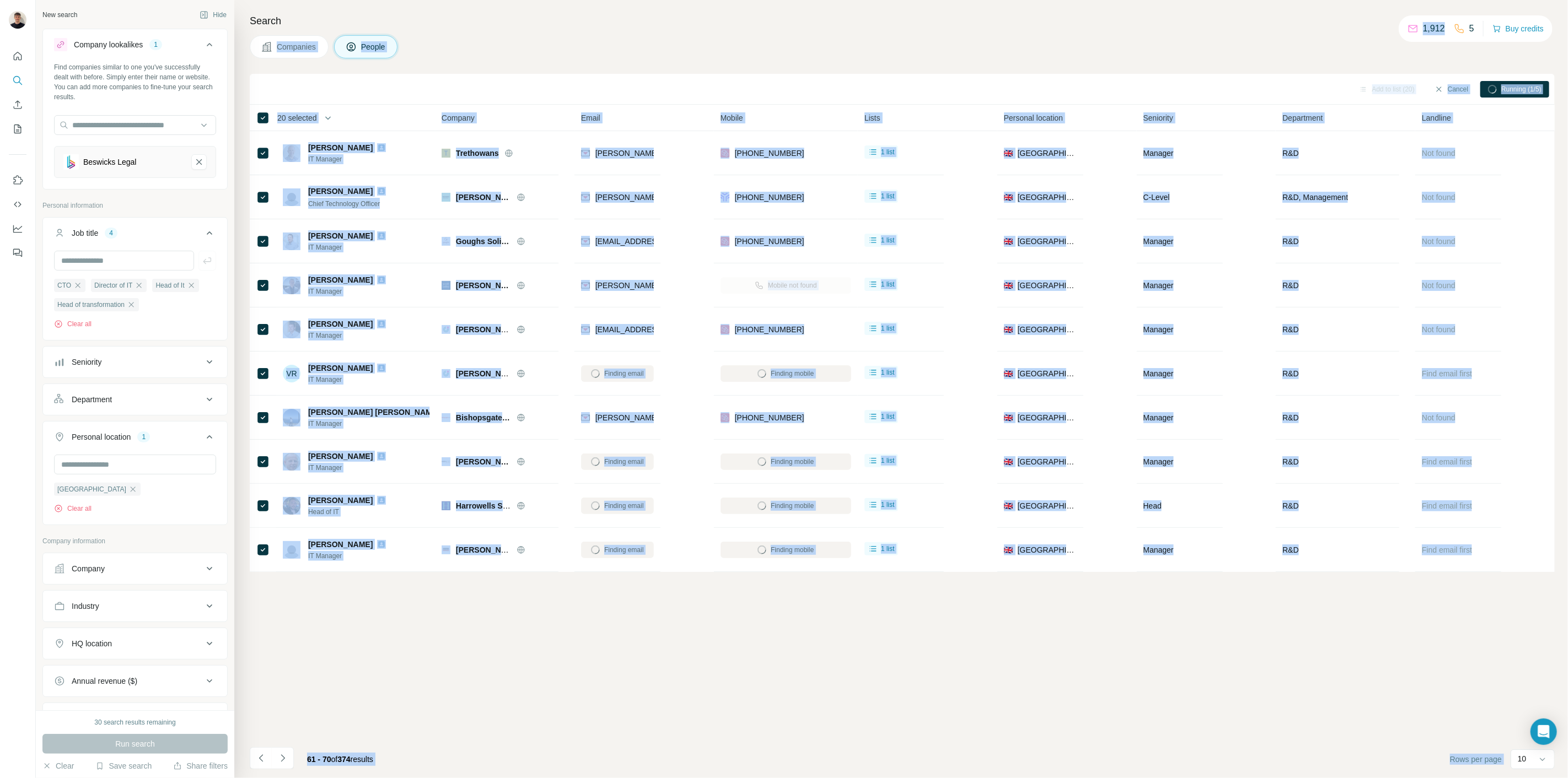
drag, startPoint x: 1445, startPoint y: 34, endPoint x: 1213, endPoint y: -3, distance: 234.9
click at [1213, 0] on html "New search Hide Company lookalikes 1 Find companies similar to one you've succe…" at bounding box center [784, 430] width 1568 height 861
click at [860, 48] on div "Companies People" at bounding box center [901, 47] width 1305 height 24
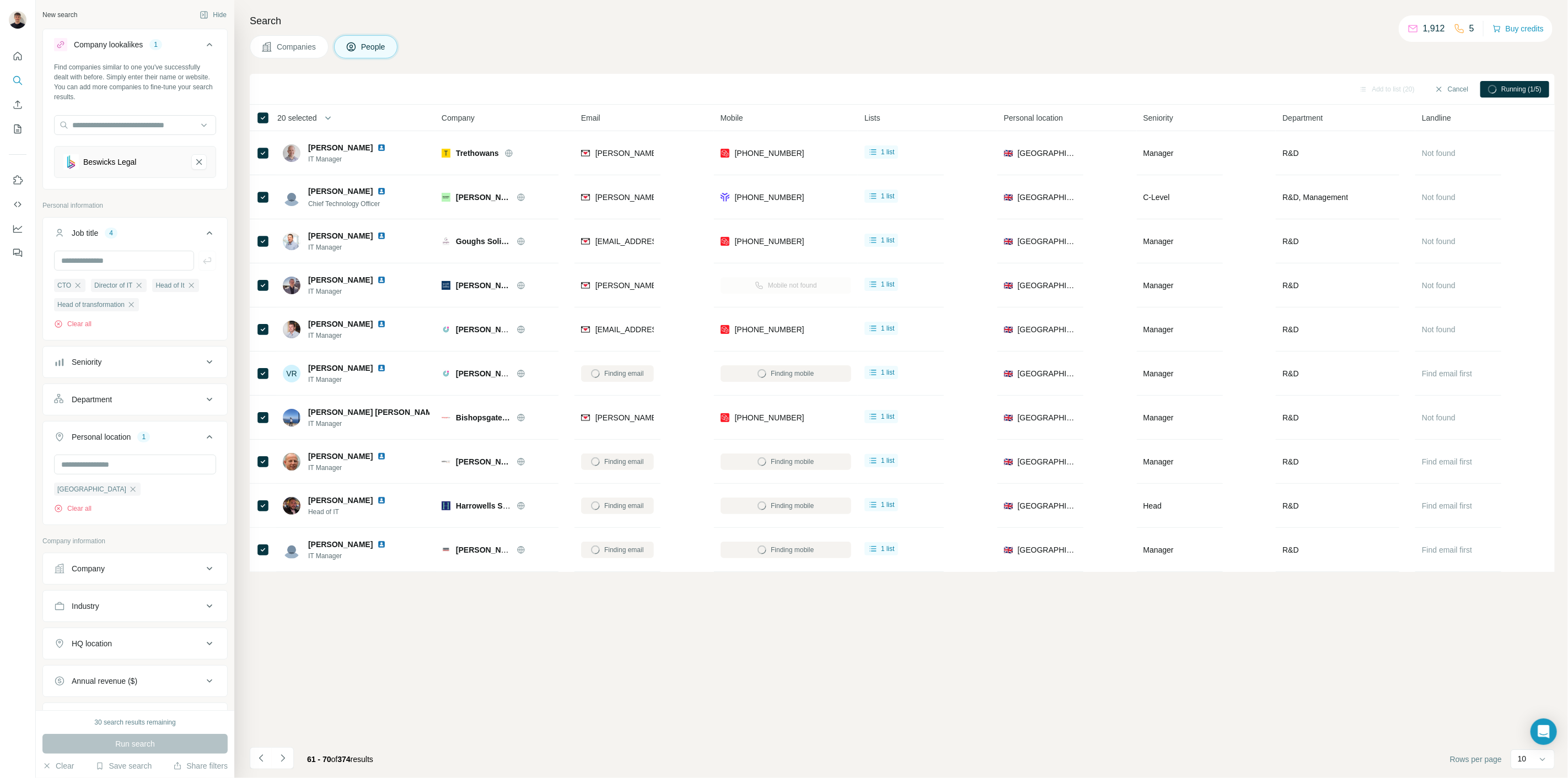
click at [847, 50] on div "Companies People" at bounding box center [901, 47] width 1305 height 24
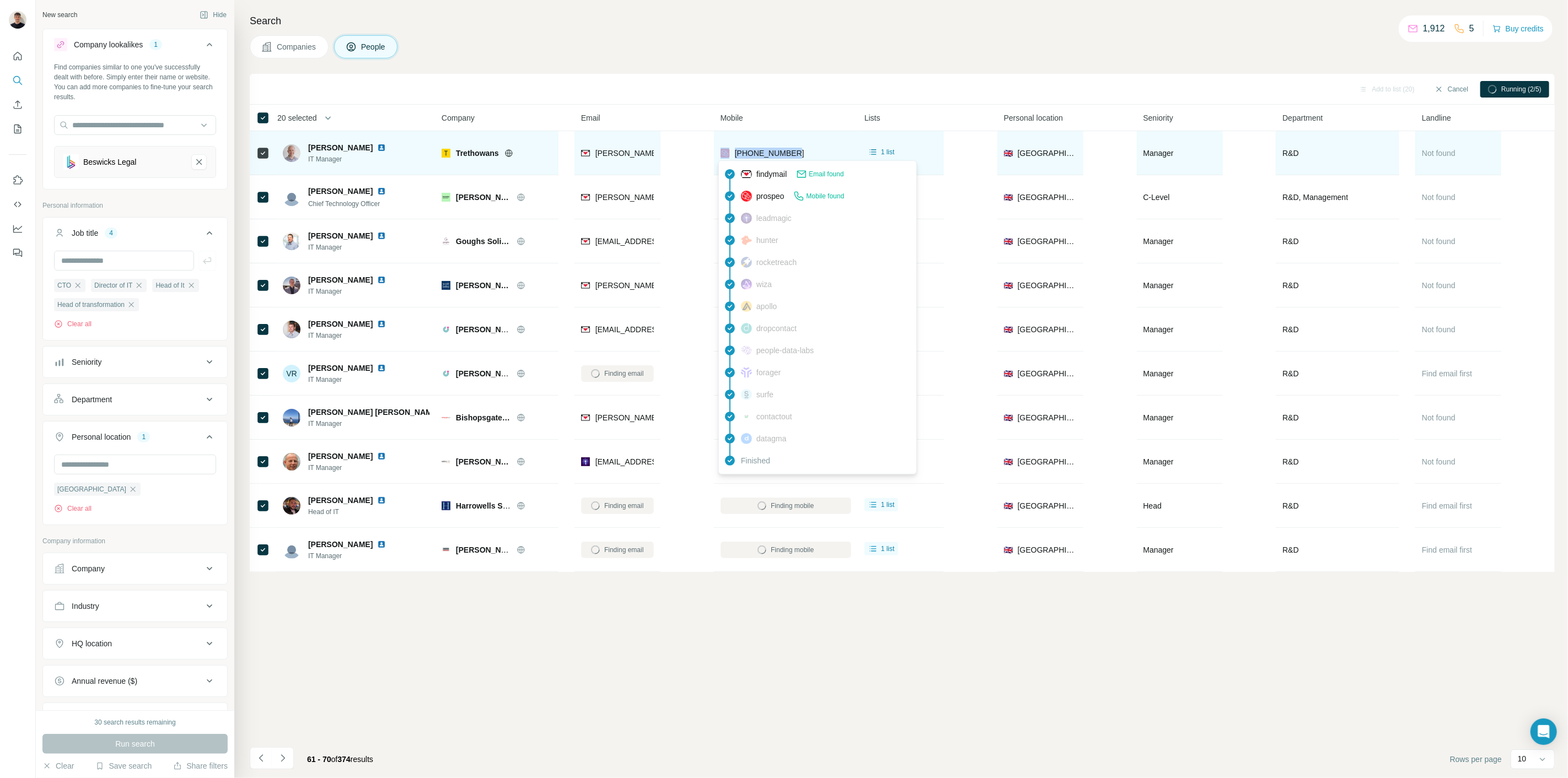
drag, startPoint x: 807, startPoint y: 151, endPoint x: 726, endPoint y: 149, distance: 81.0
click at [726, 149] on div "[PHONE_NUMBER]" at bounding box center [785, 152] width 131 height 30
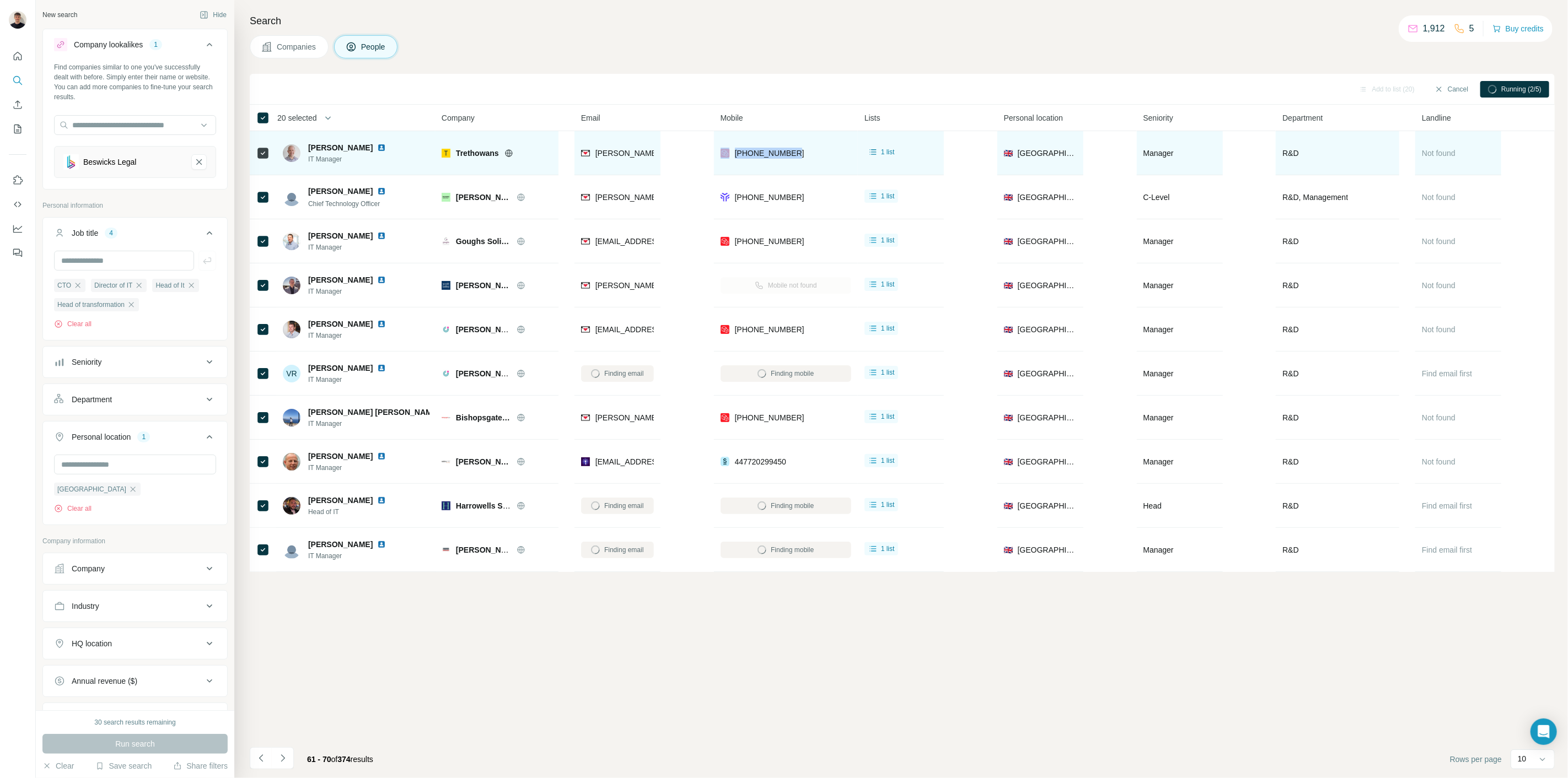
click at [377, 149] on img at bounding box center [382, 148] width 9 height 9
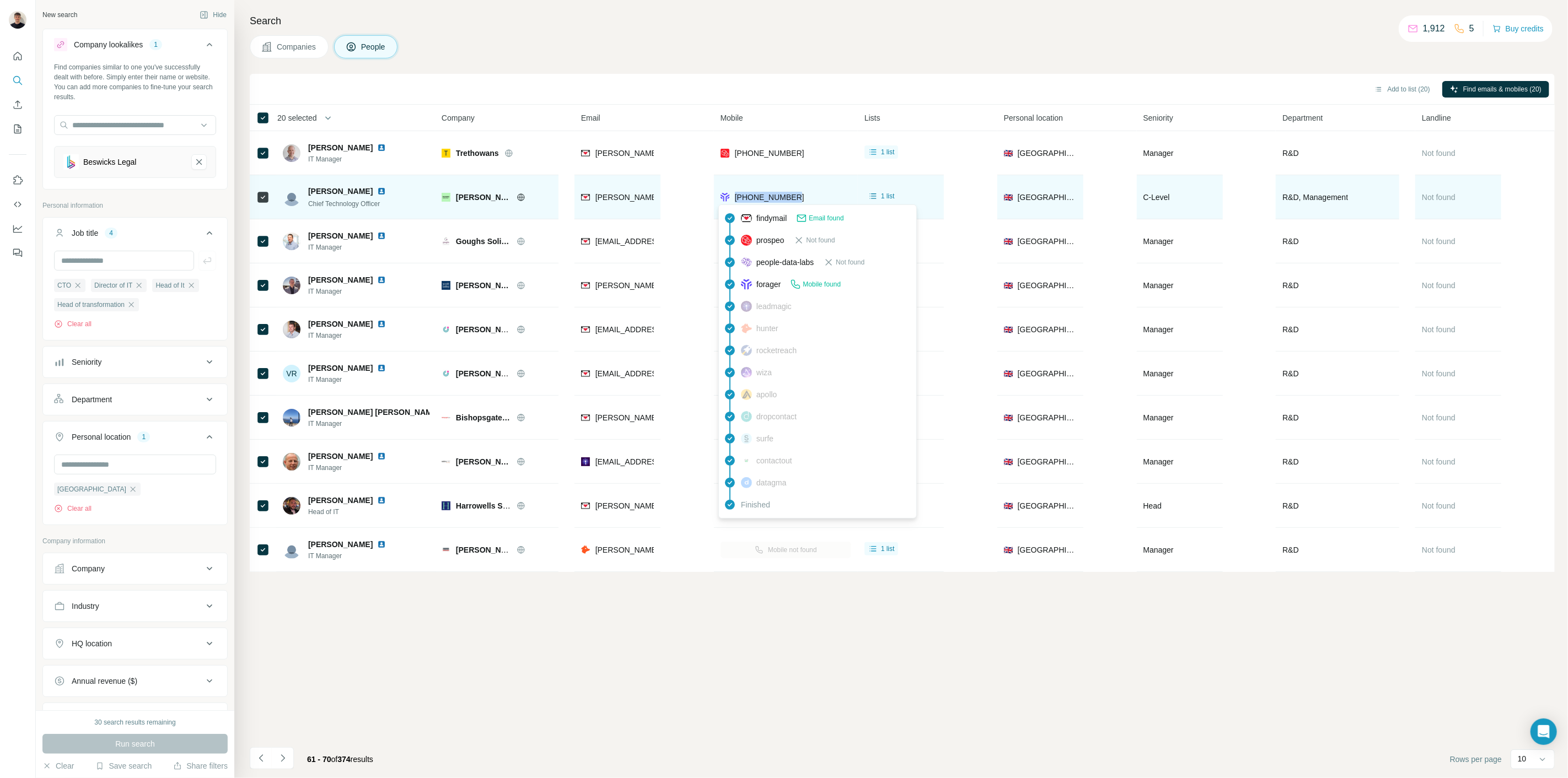
drag, startPoint x: 815, startPoint y: 199, endPoint x: 733, endPoint y: 201, distance: 82.0
click at [733, 201] on div "[PHONE_NUMBER]" at bounding box center [785, 197] width 131 height 30
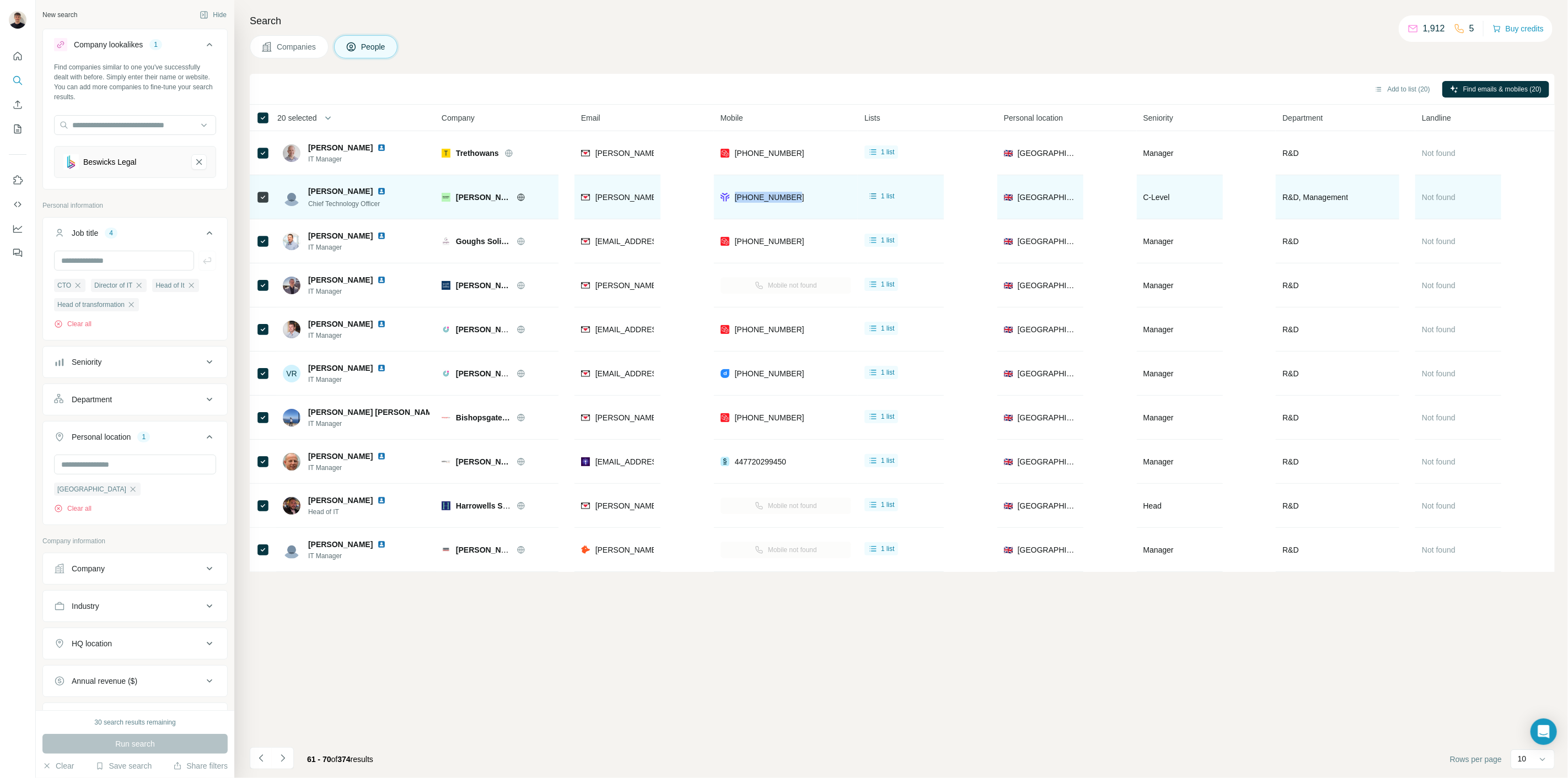
click at [377, 190] on img at bounding box center [382, 191] width 9 height 9
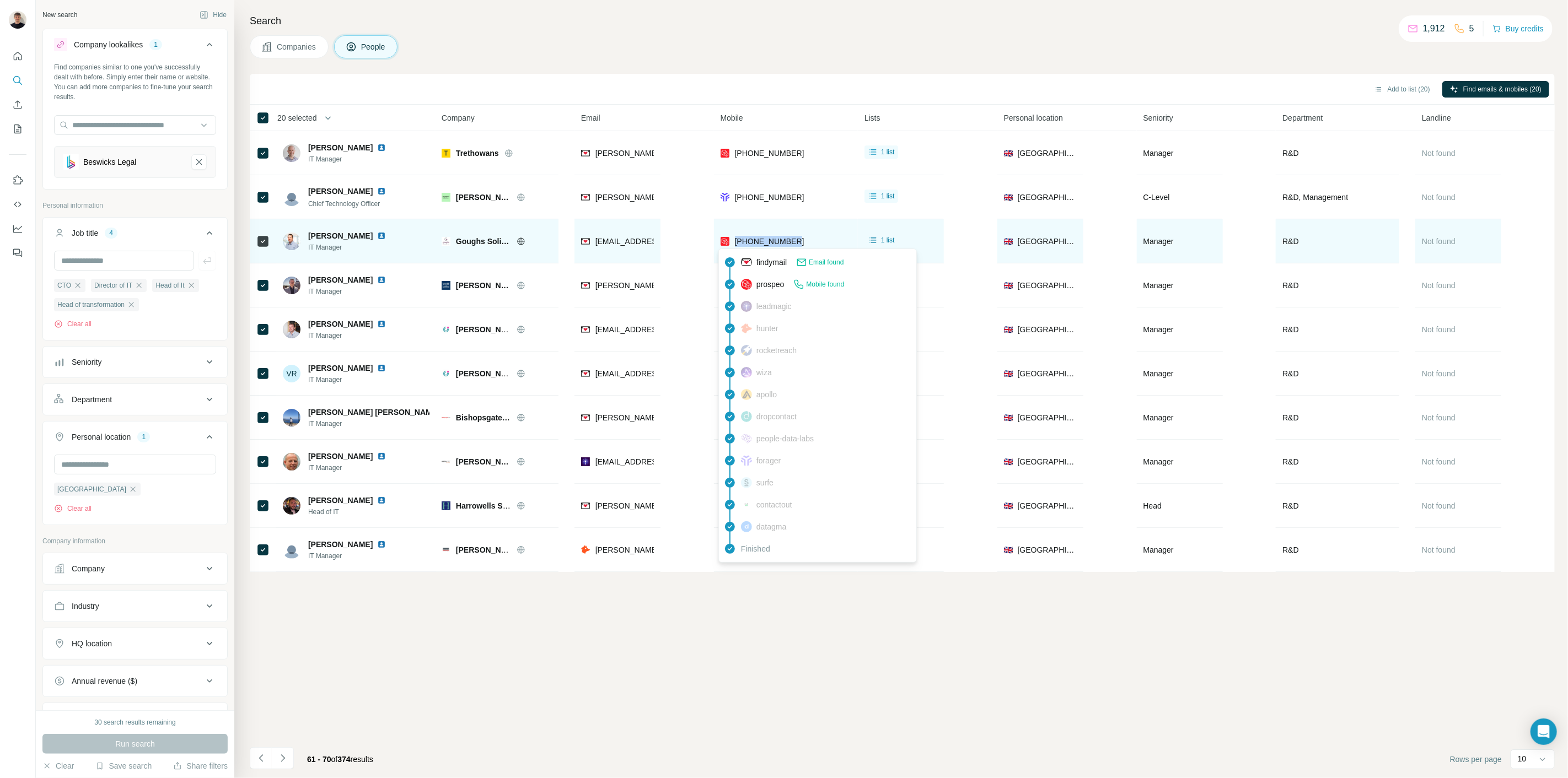
drag, startPoint x: 803, startPoint y: 241, endPoint x: 734, endPoint y: 248, distance: 69.4
click at [734, 248] on div "[PHONE_NUMBER]" at bounding box center [785, 240] width 131 height 30
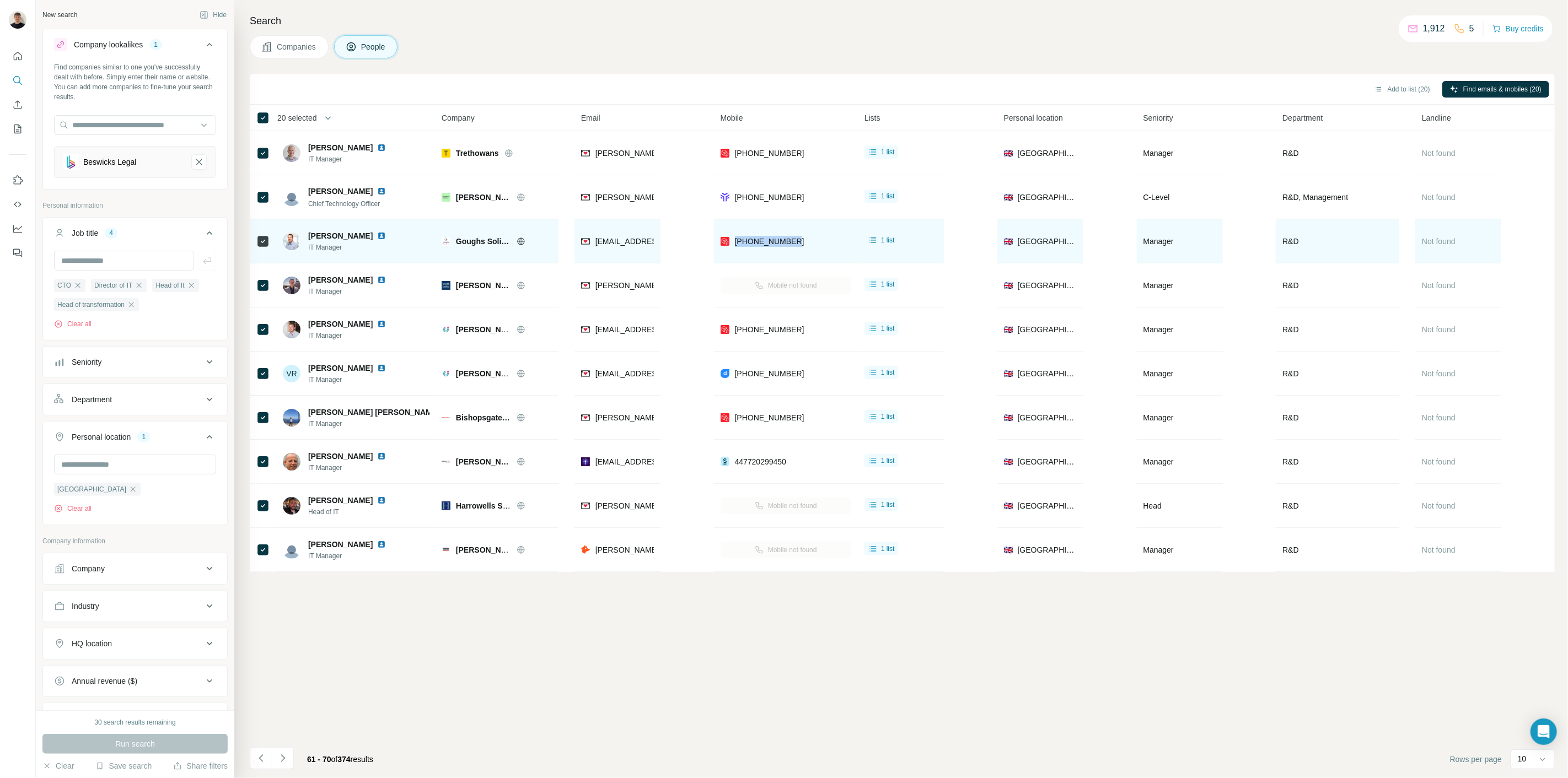
click at [377, 237] on img at bounding box center [382, 236] width 9 height 9
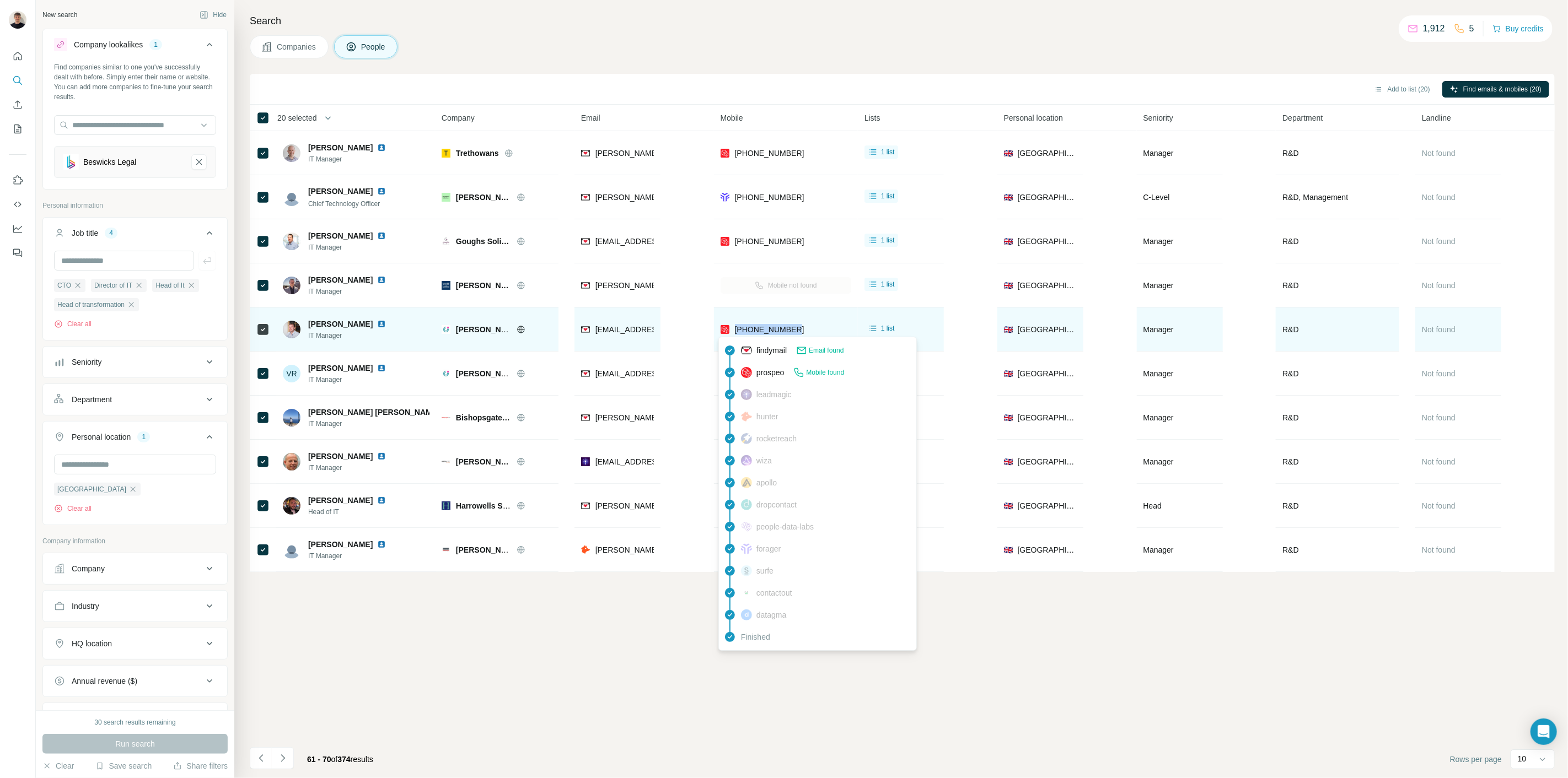
drag, startPoint x: 802, startPoint y: 334, endPoint x: 732, endPoint y: 332, distance: 70.0
click at [732, 332] on div "[PHONE_NUMBER]" at bounding box center [785, 328] width 131 height 30
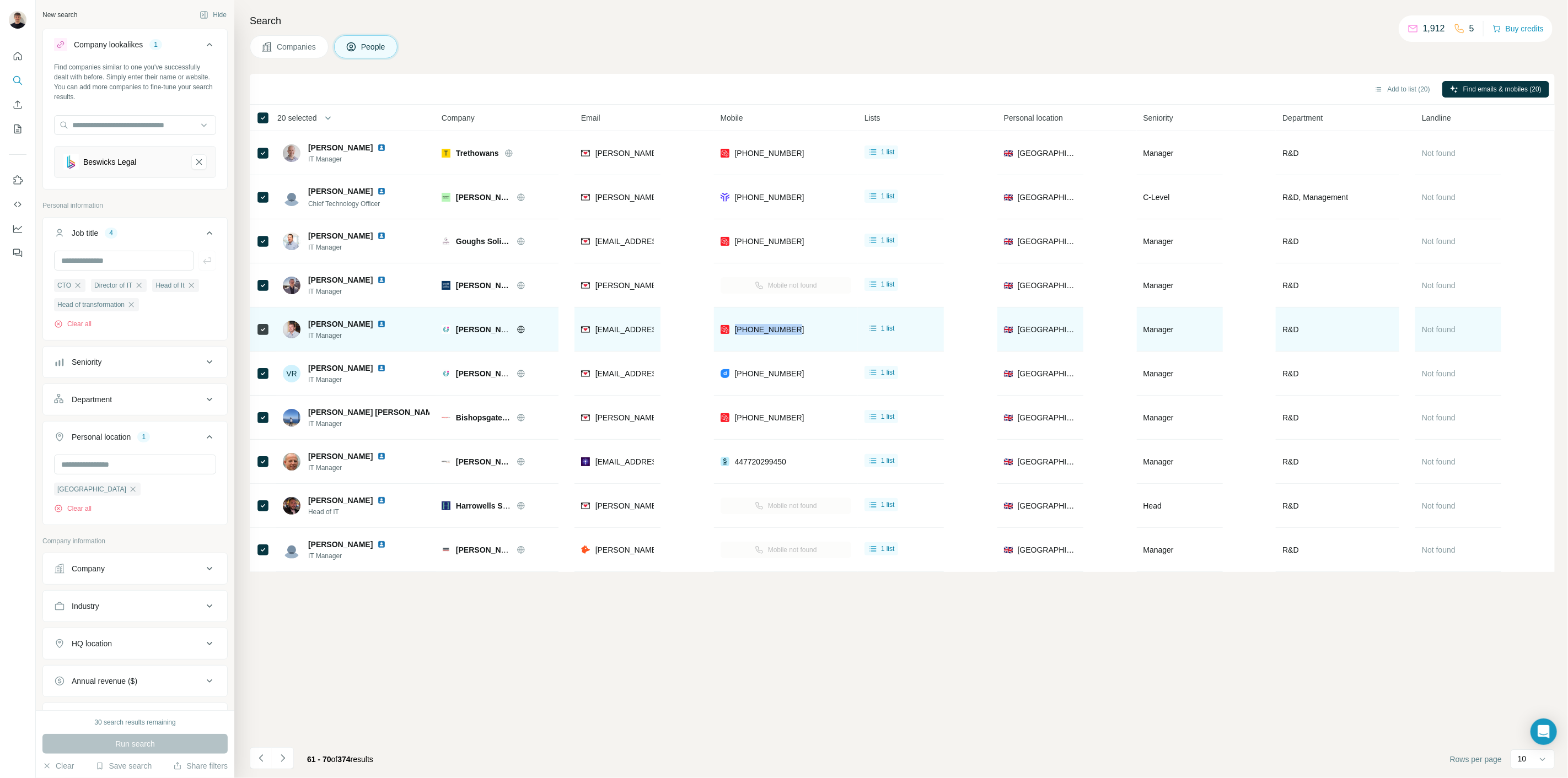
click at [377, 324] on img at bounding box center [382, 325] width 9 height 9
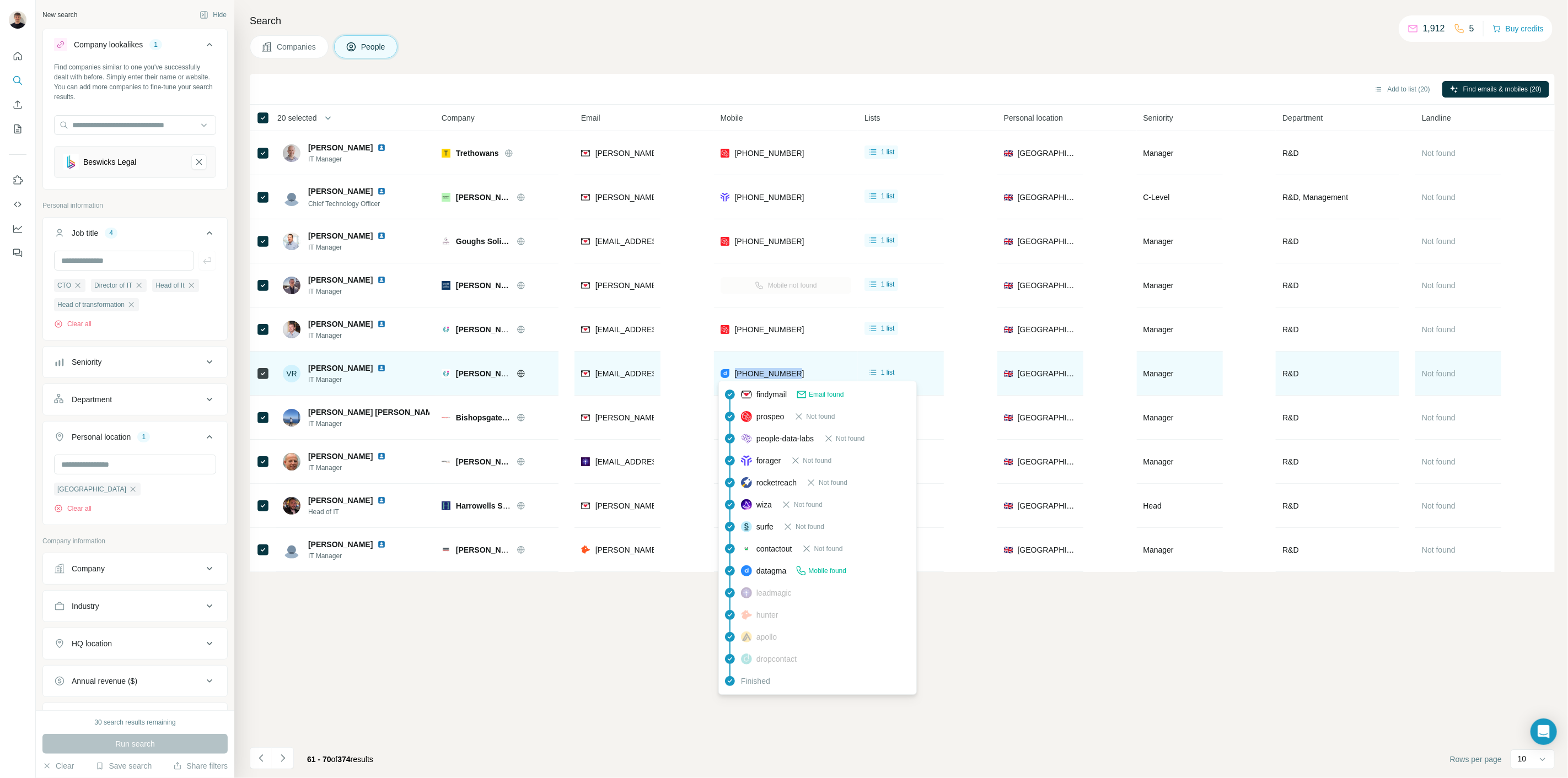
drag, startPoint x: 803, startPoint y: 377, endPoint x: 732, endPoint y: 373, distance: 71.1
click at [732, 373] on div "[PHONE_NUMBER]" at bounding box center [785, 373] width 131 height 30
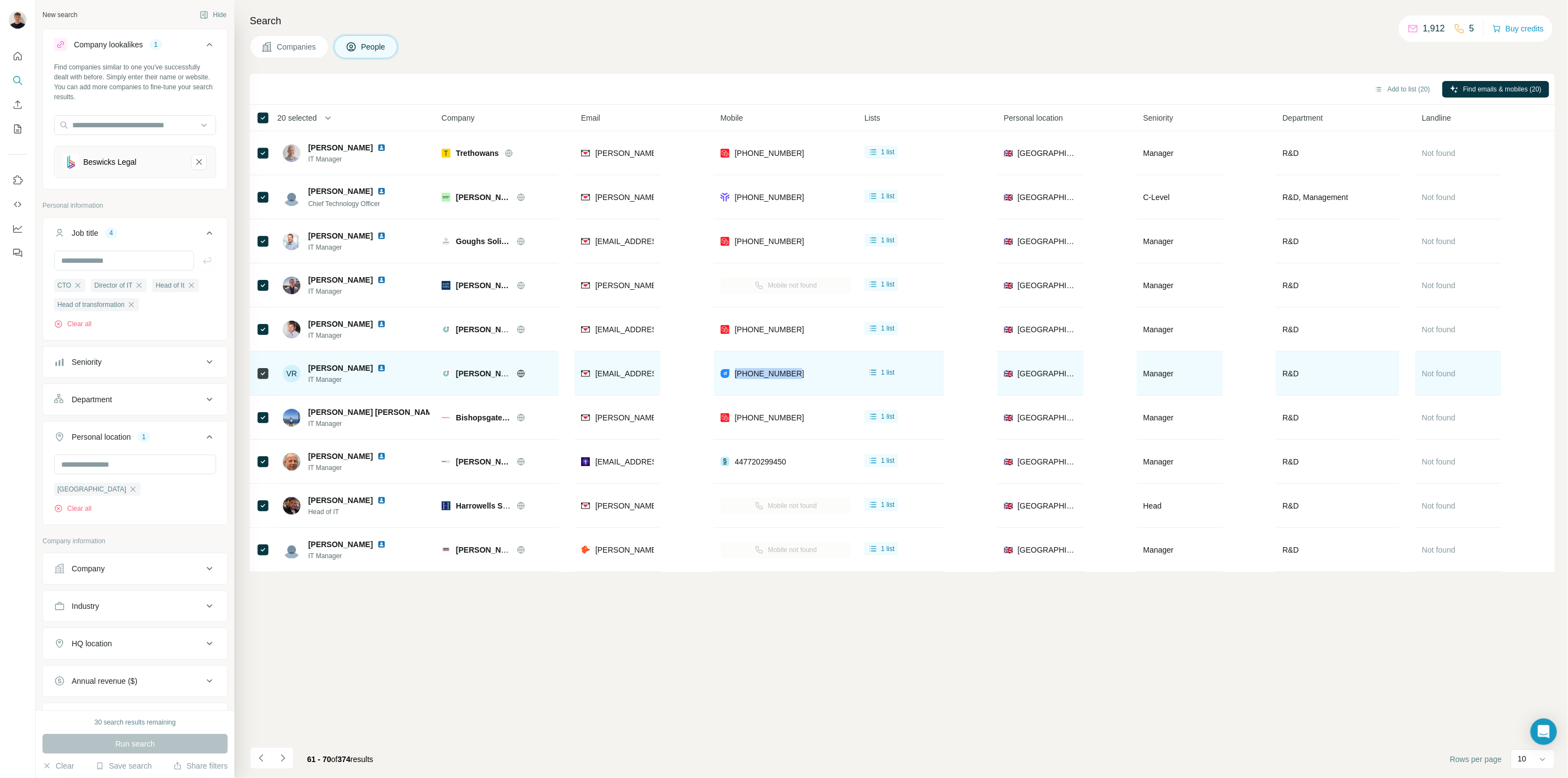
click at [377, 370] on img at bounding box center [382, 368] width 9 height 9
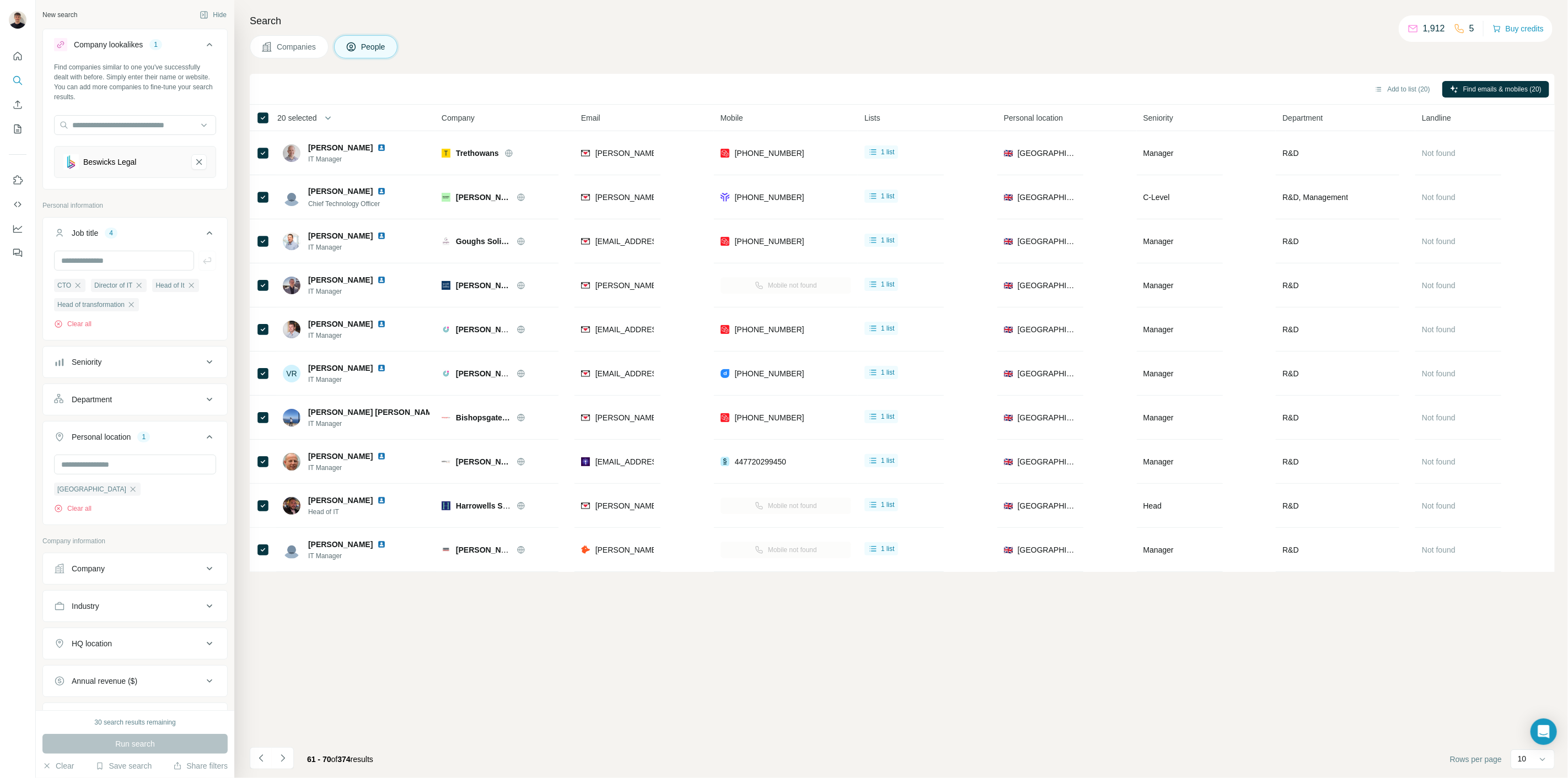
click at [885, 613] on div "Add to list (20) Find emails & mobiles (20) 20 selected People Company Email Mo…" at bounding box center [901, 425] width 1305 height 705
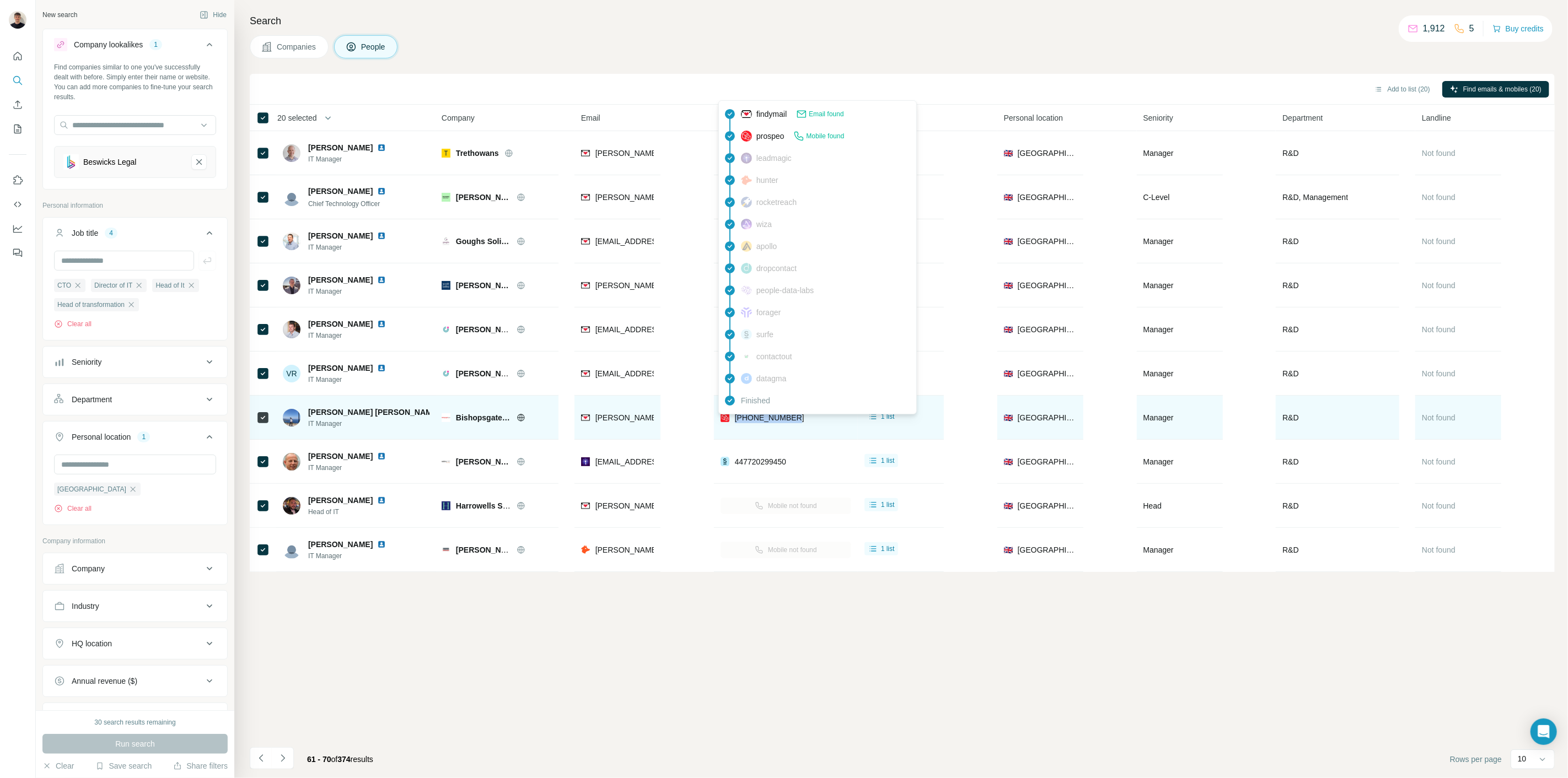
drag, startPoint x: 795, startPoint y: 420, endPoint x: 732, endPoint y: 420, distance: 63.0
click at [733, 419] on div "[PHONE_NUMBER]" at bounding box center [785, 417] width 131 height 30
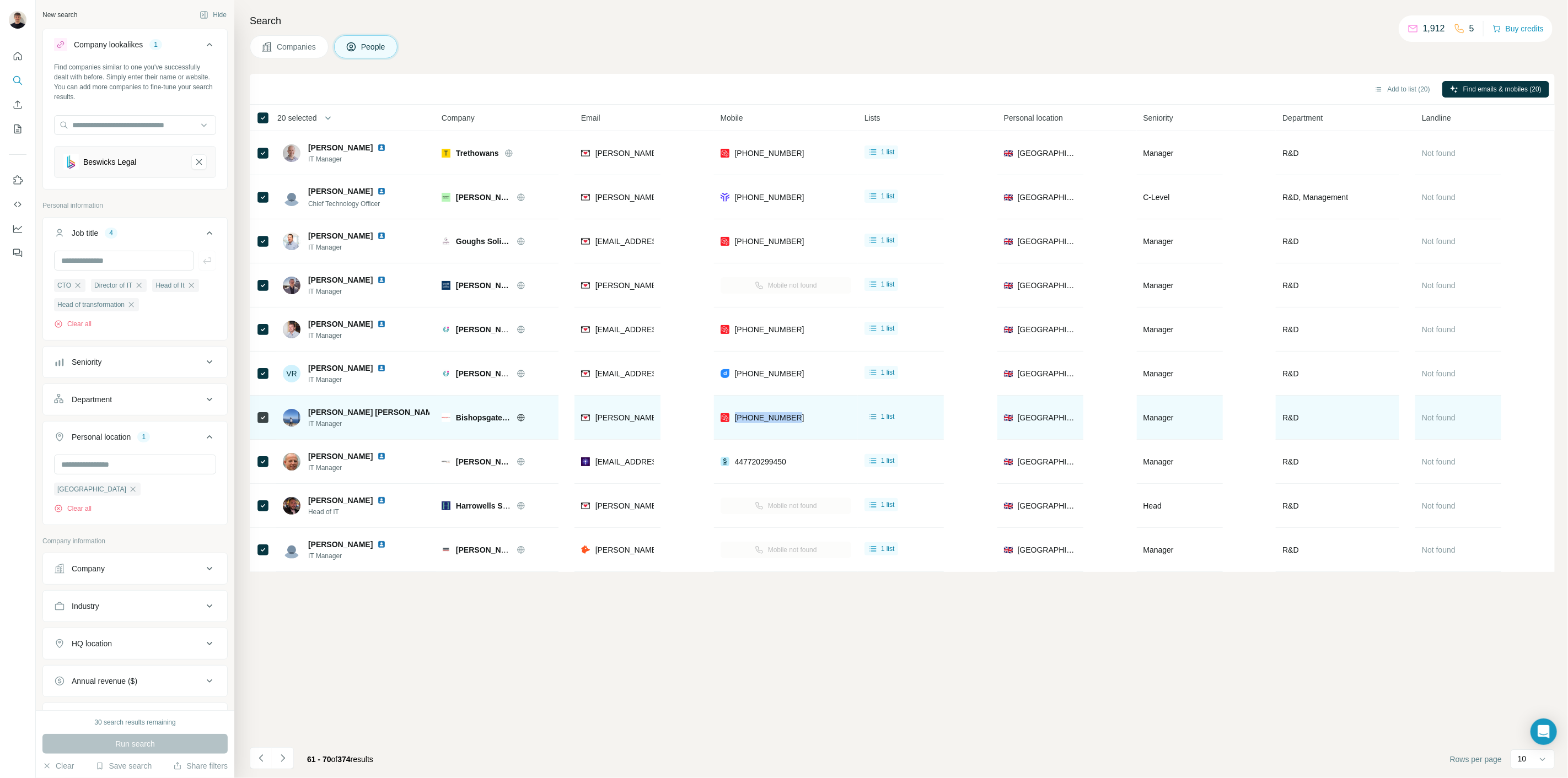
click at [444, 410] on img at bounding box center [449, 413] width 9 height 9
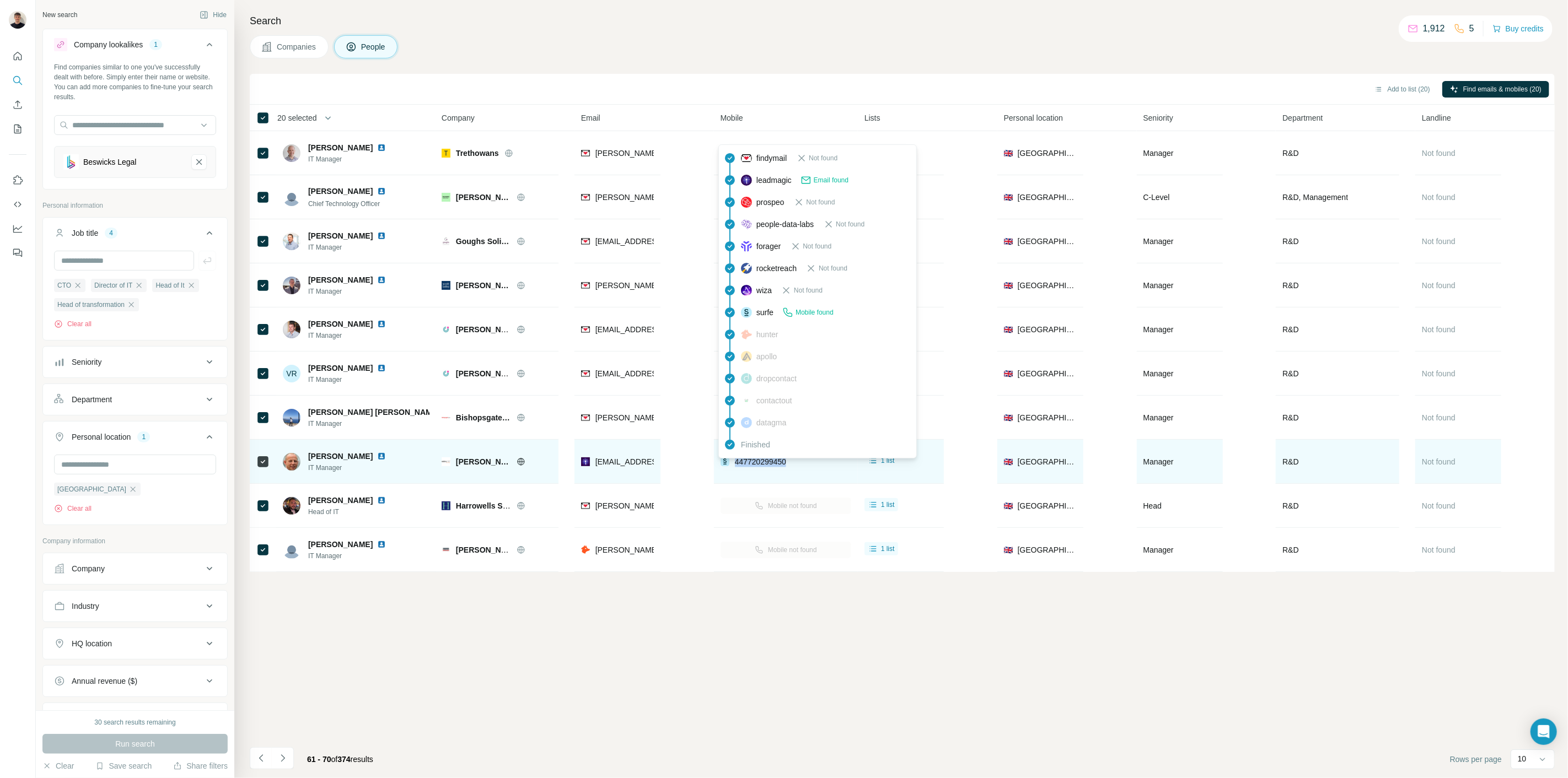
drag, startPoint x: 806, startPoint y: 461, endPoint x: 732, endPoint y: 459, distance: 74.0
click at [732, 459] on div "447720299450" at bounding box center [785, 461] width 131 height 30
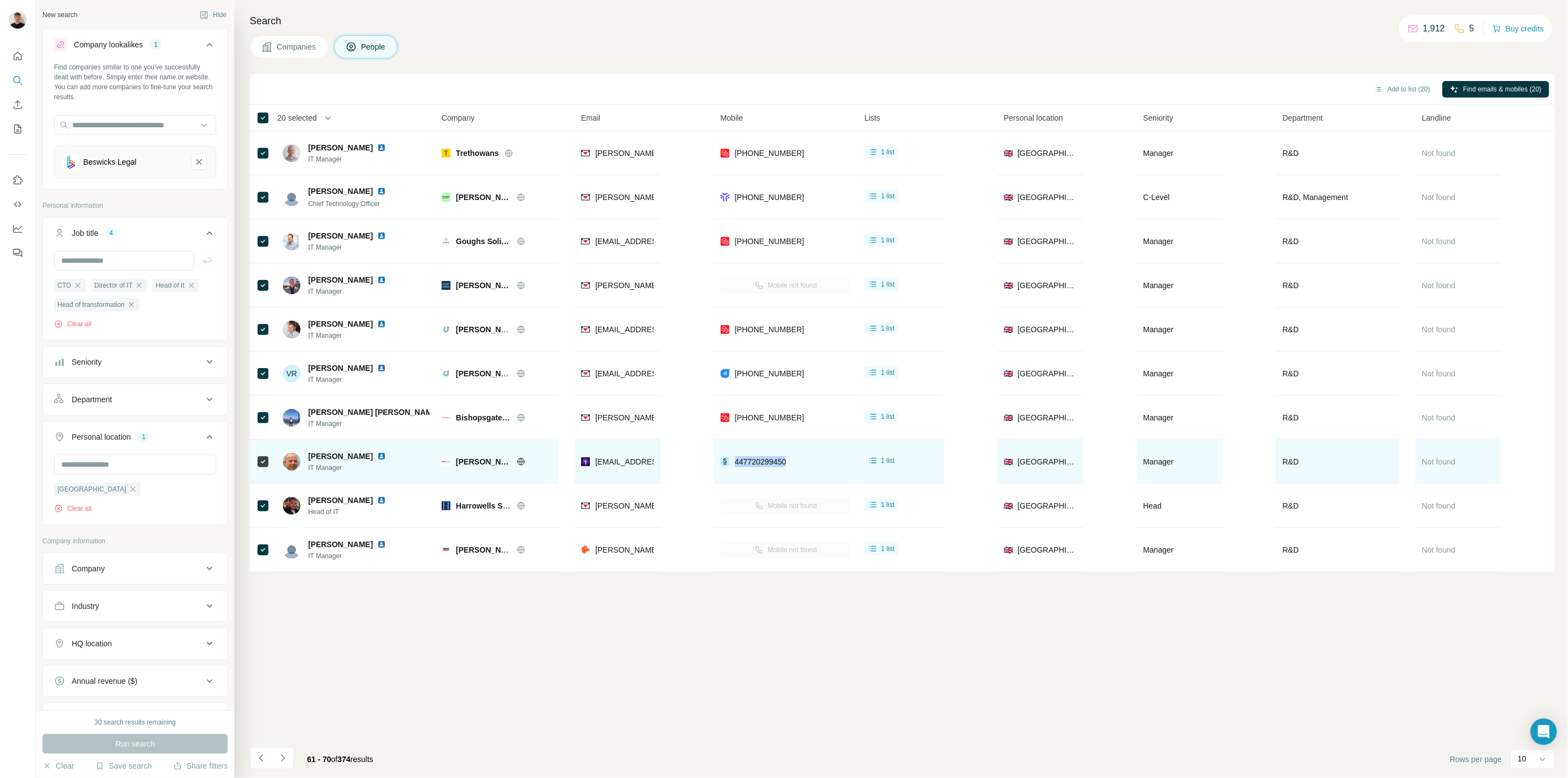
click at [377, 457] on img at bounding box center [382, 456] width 9 height 9
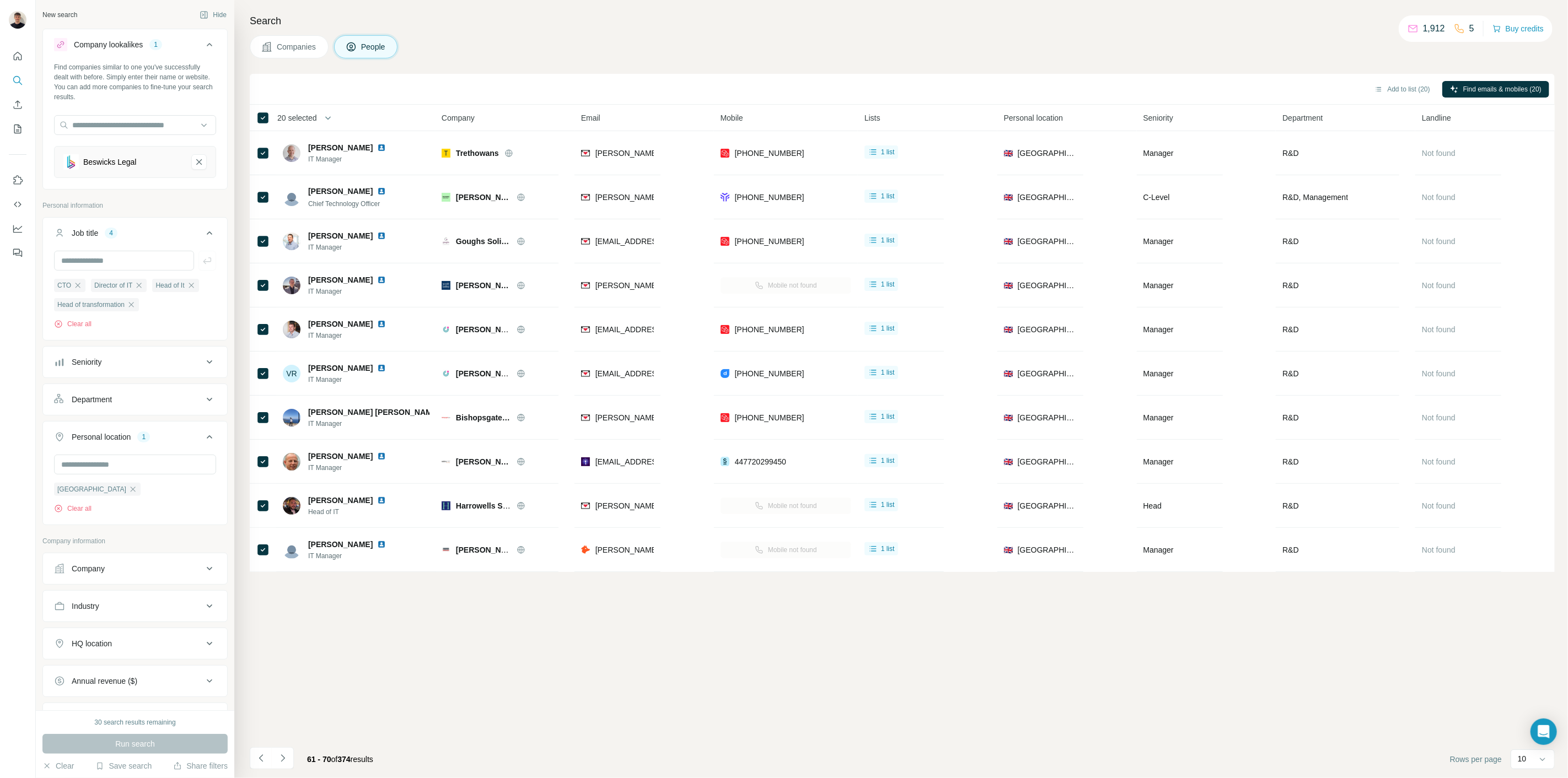
click at [920, 618] on div "Add to list (20) Find emails & mobiles (20) 20 selected People Company Email Mo…" at bounding box center [901, 425] width 1305 height 705
click at [916, 616] on div "Add to list (20) Find emails & mobiles (20) 20 selected People Company Email Mo…" at bounding box center [901, 425] width 1305 height 705
click at [280, 761] on icon "Navigate to next page" at bounding box center [283, 758] width 11 height 11
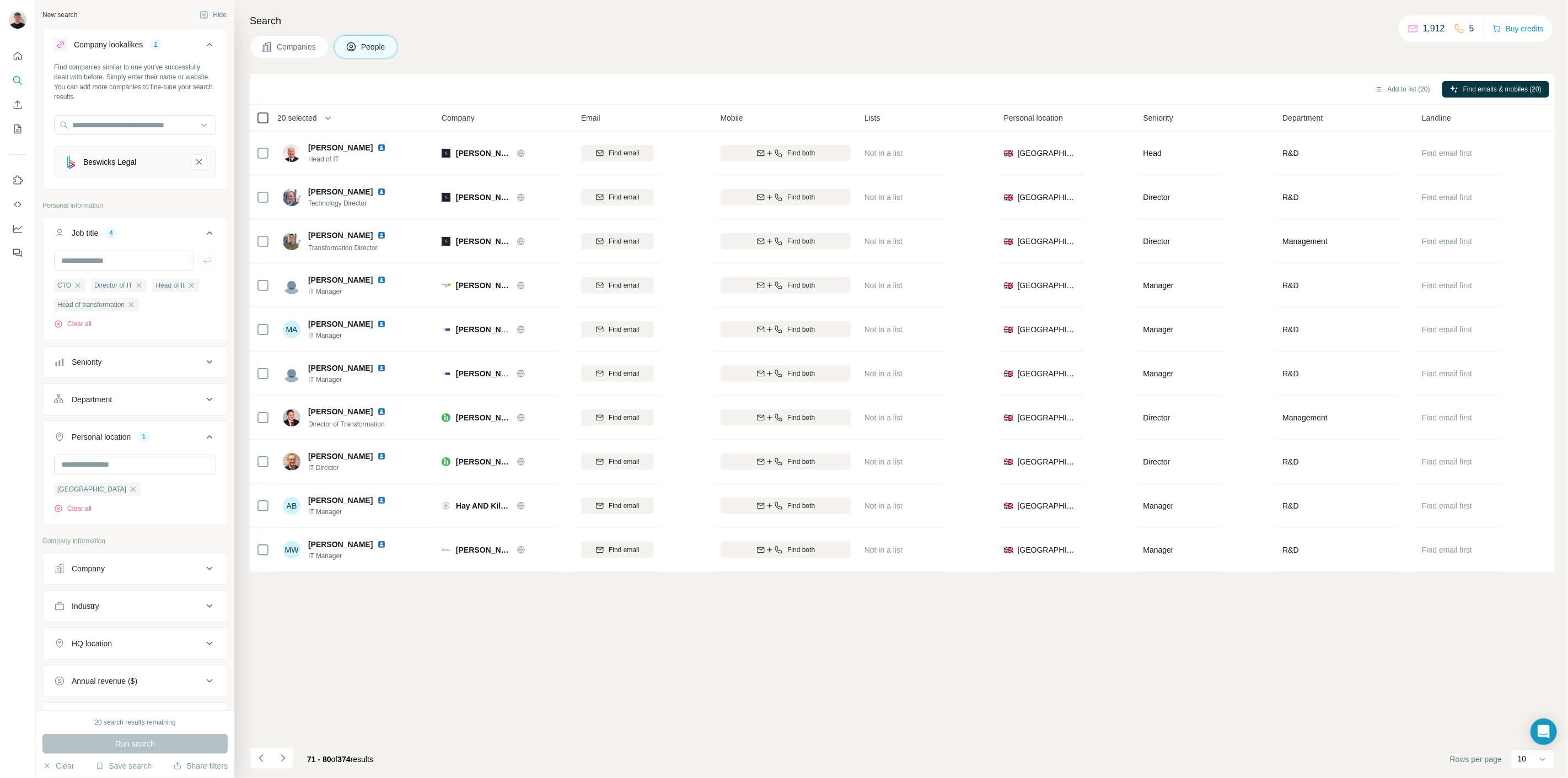
click at [268, 119] on div at bounding box center [263, 118] width 14 height 14
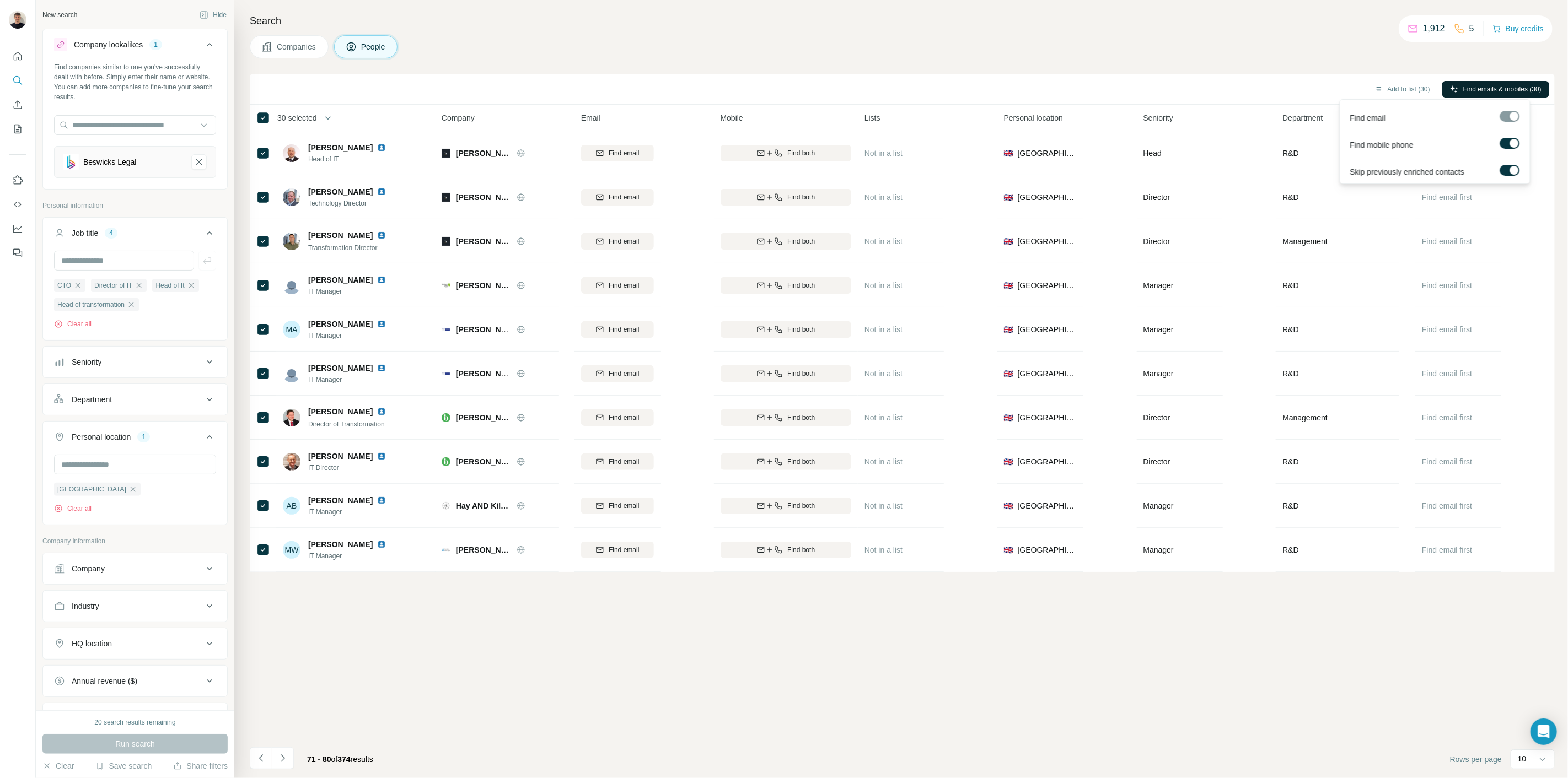
click at [1496, 84] on span "Find emails & mobiles (30)" at bounding box center [1502, 89] width 78 height 10
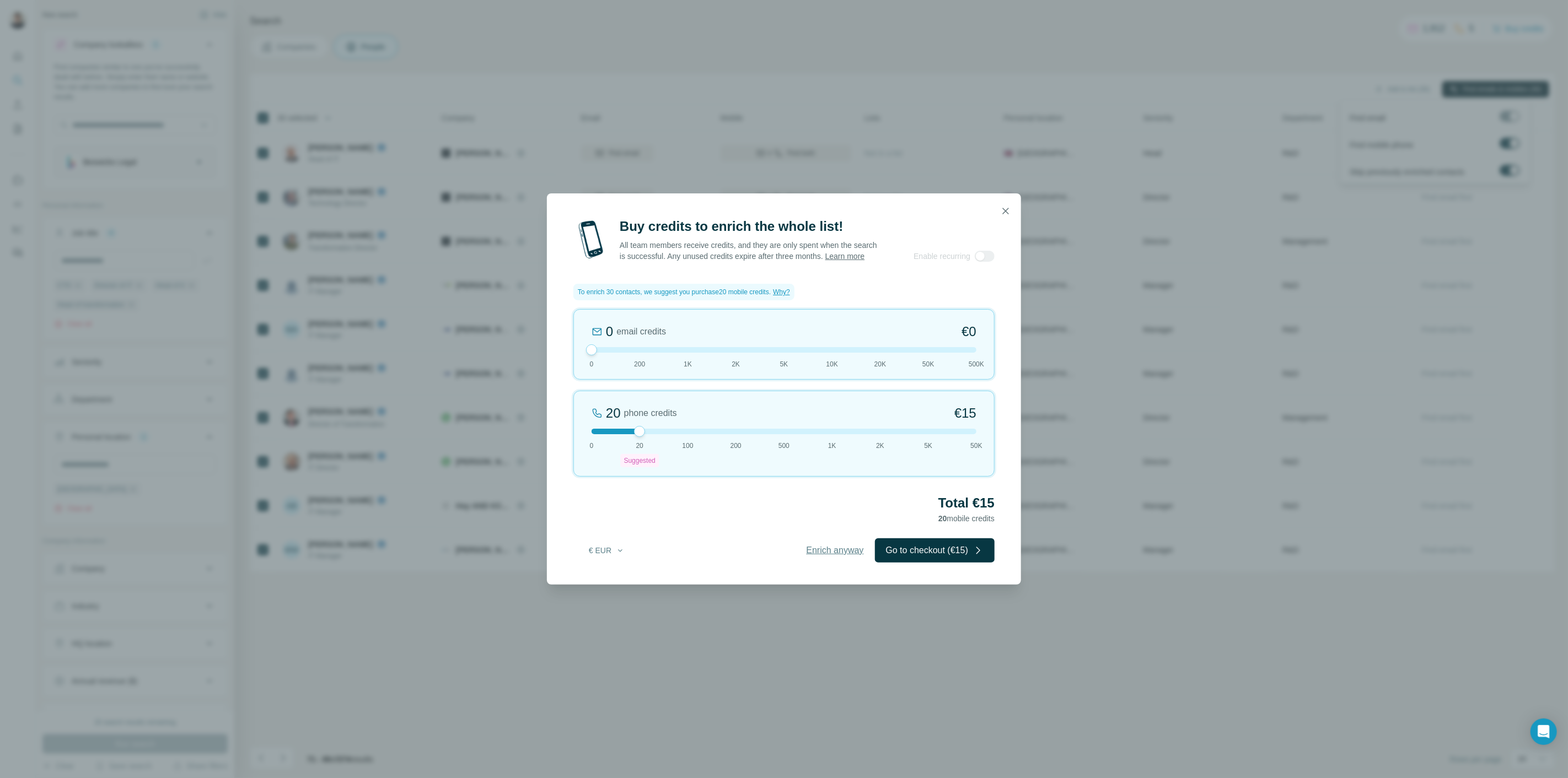
click at [806, 553] on span "Enrich anyway" at bounding box center [834, 550] width 57 height 14
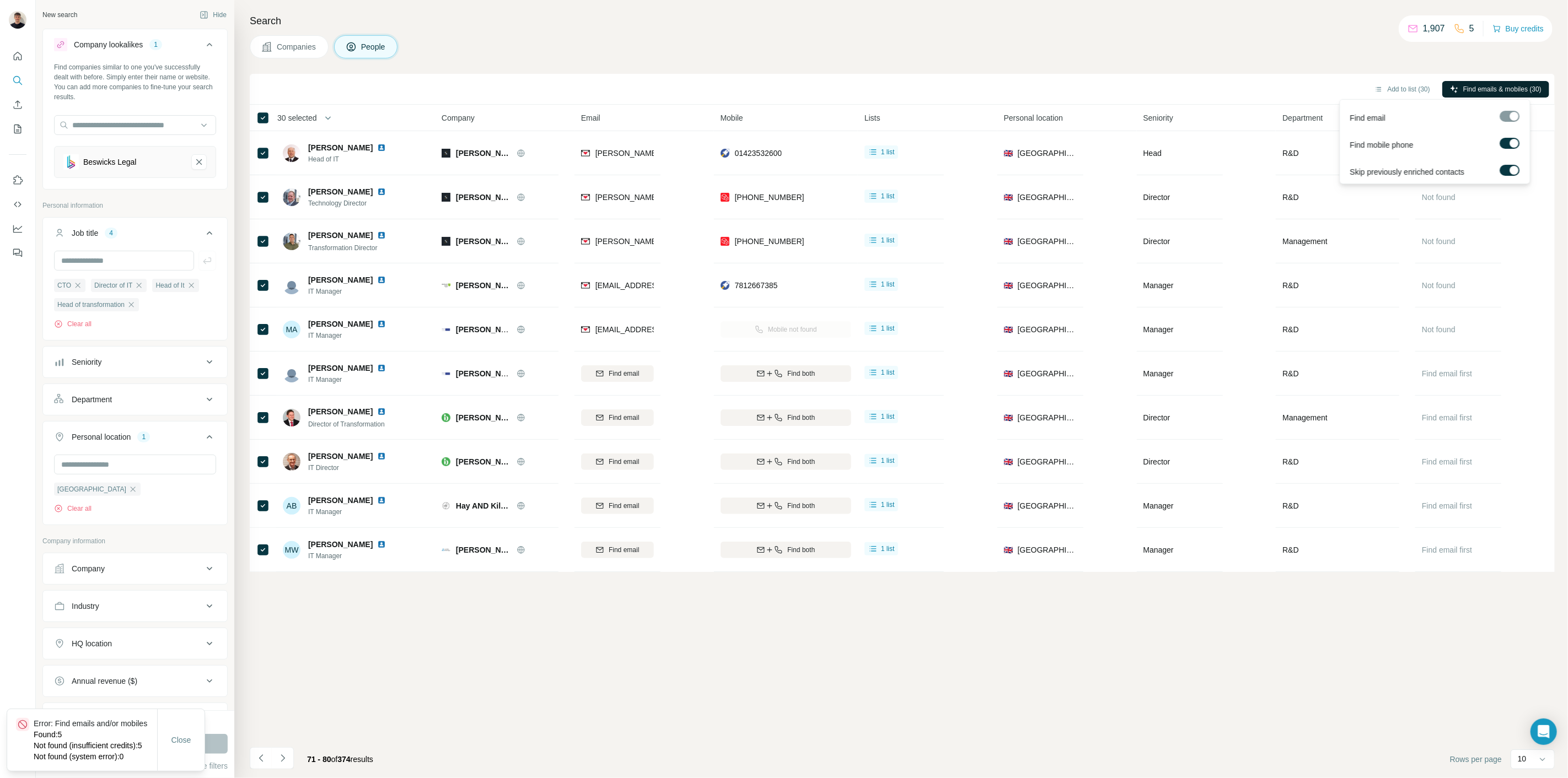
click at [1467, 95] on button "Find emails & mobiles (30)" at bounding box center [1495, 89] width 107 height 16
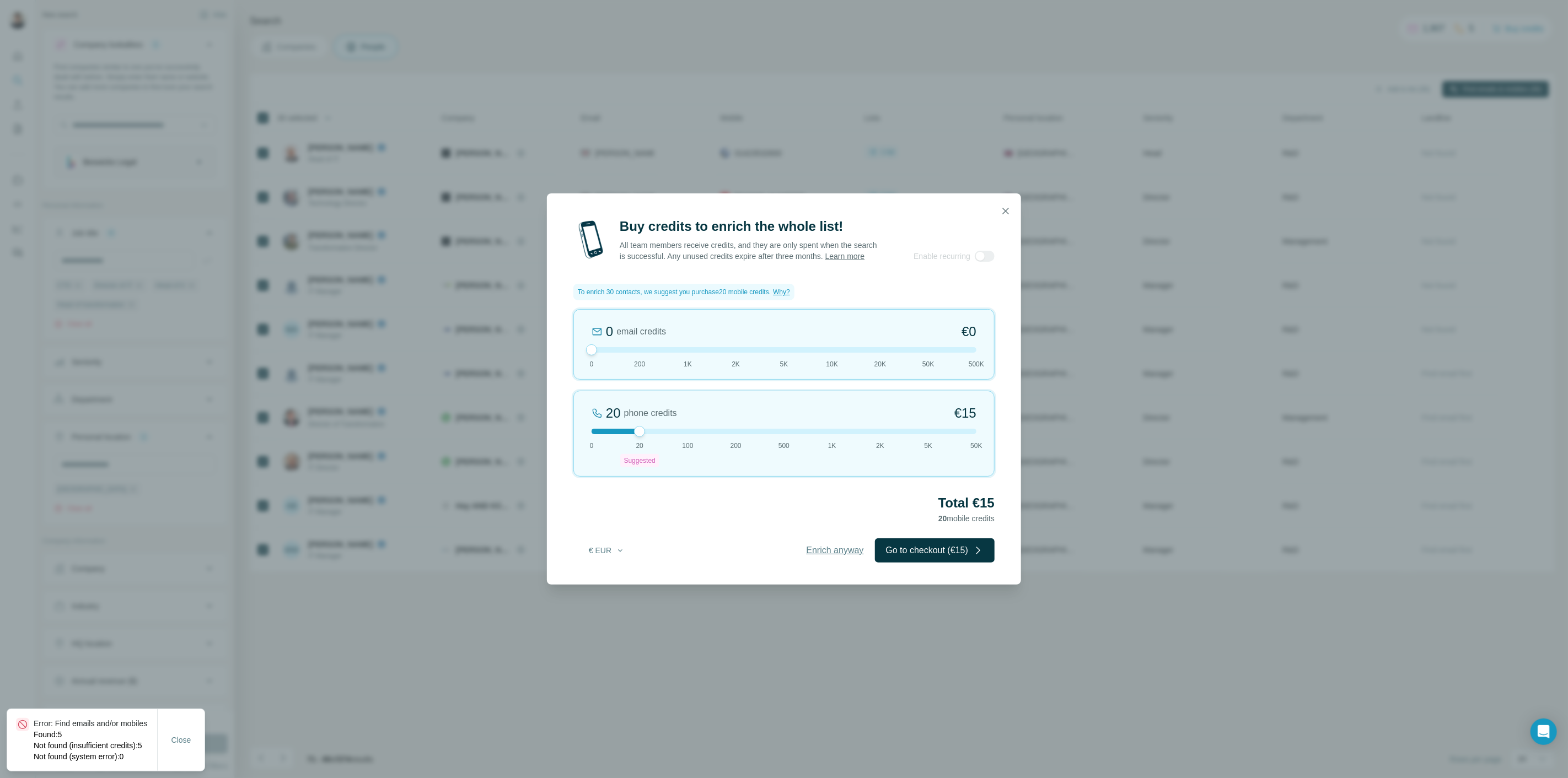
click at [847, 556] on span "Enrich anyway" at bounding box center [834, 550] width 57 height 14
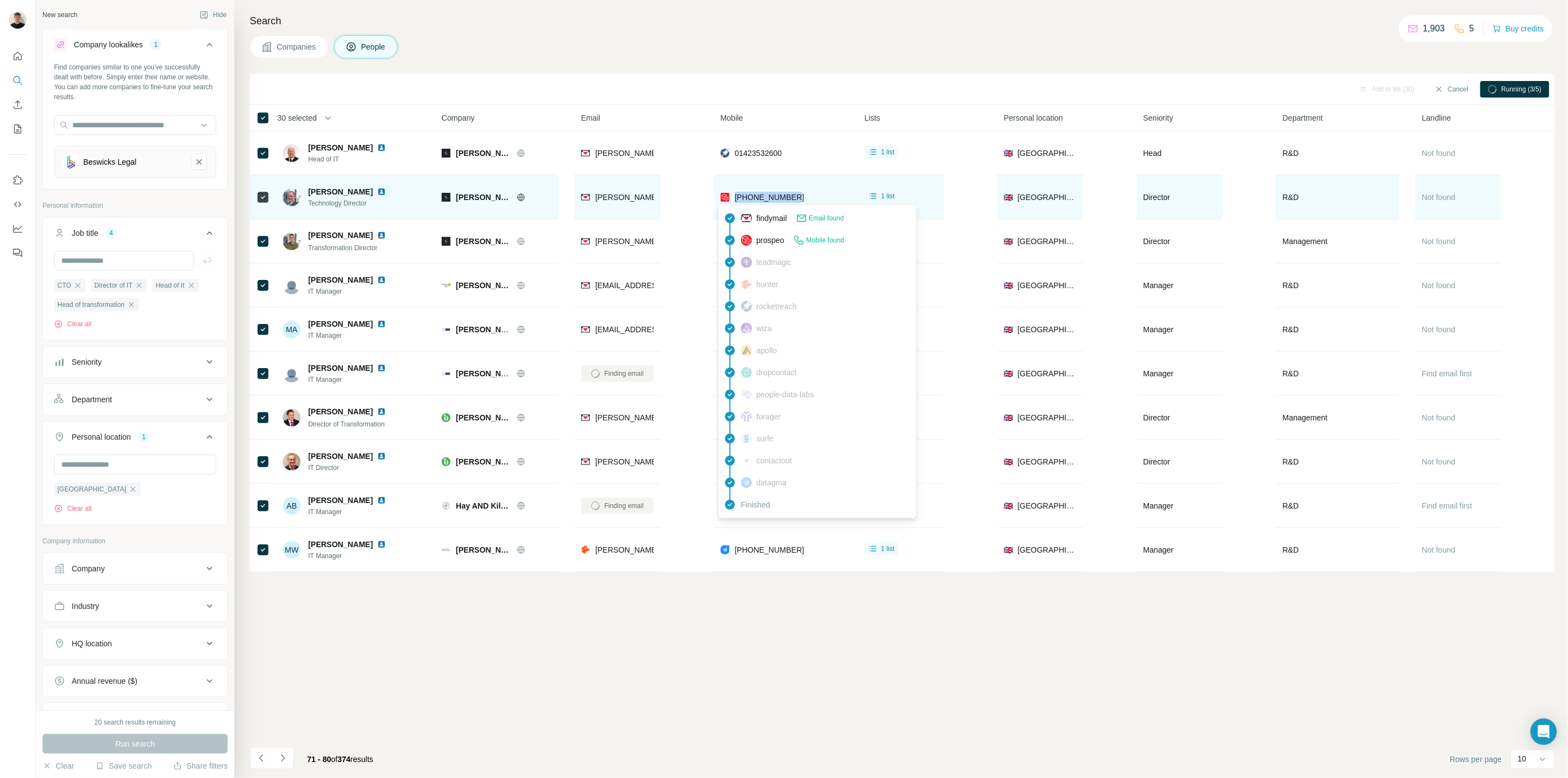
drag, startPoint x: 817, startPoint y: 201, endPoint x: 732, endPoint y: 198, distance: 85.1
click at [732, 198] on div "[PHONE_NUMBER]" at bounding box center [785, 197] width 131 height 30
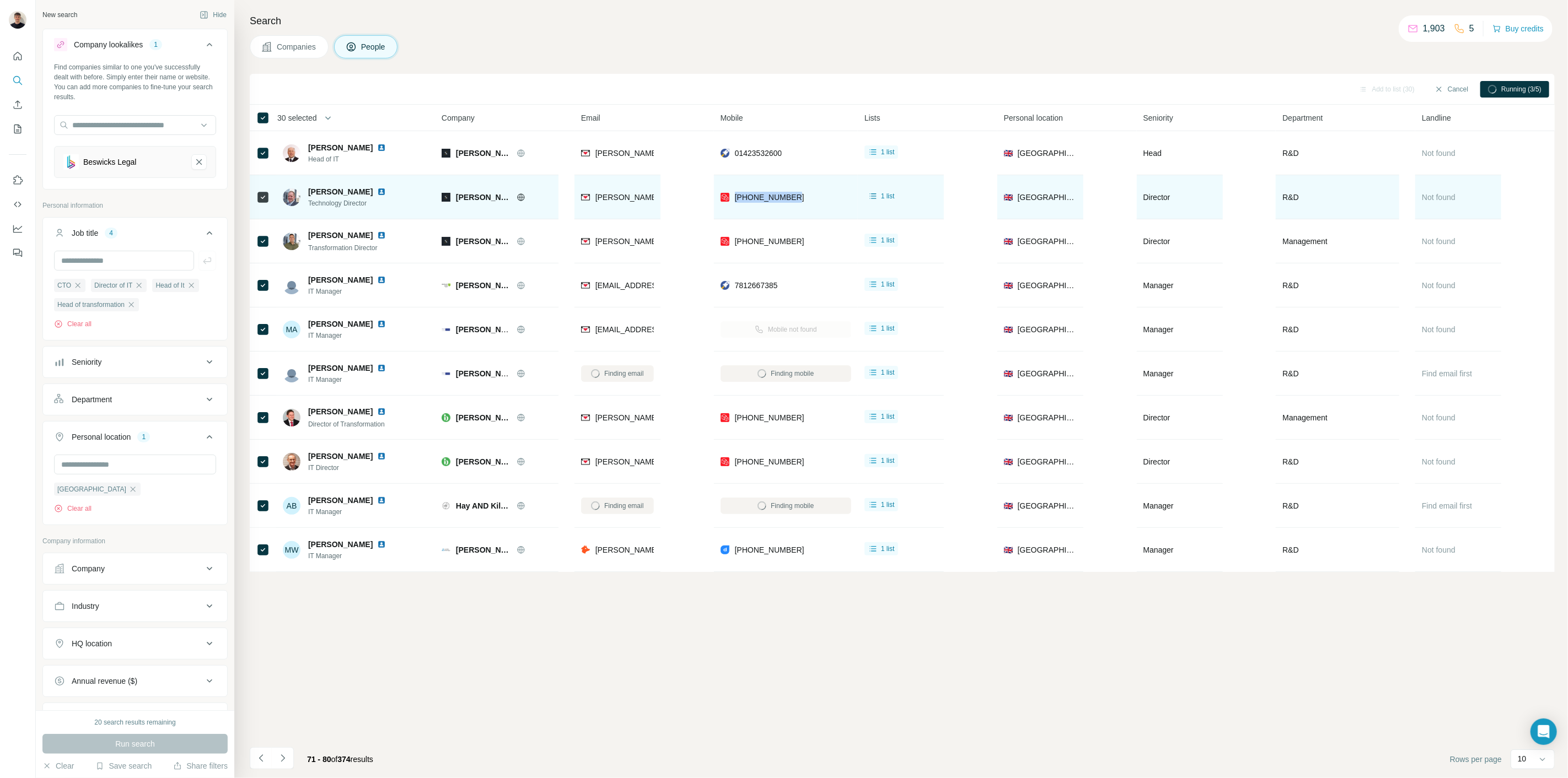
click at [377, 190] on img at bounding box center [382, 192] width 9 height 9
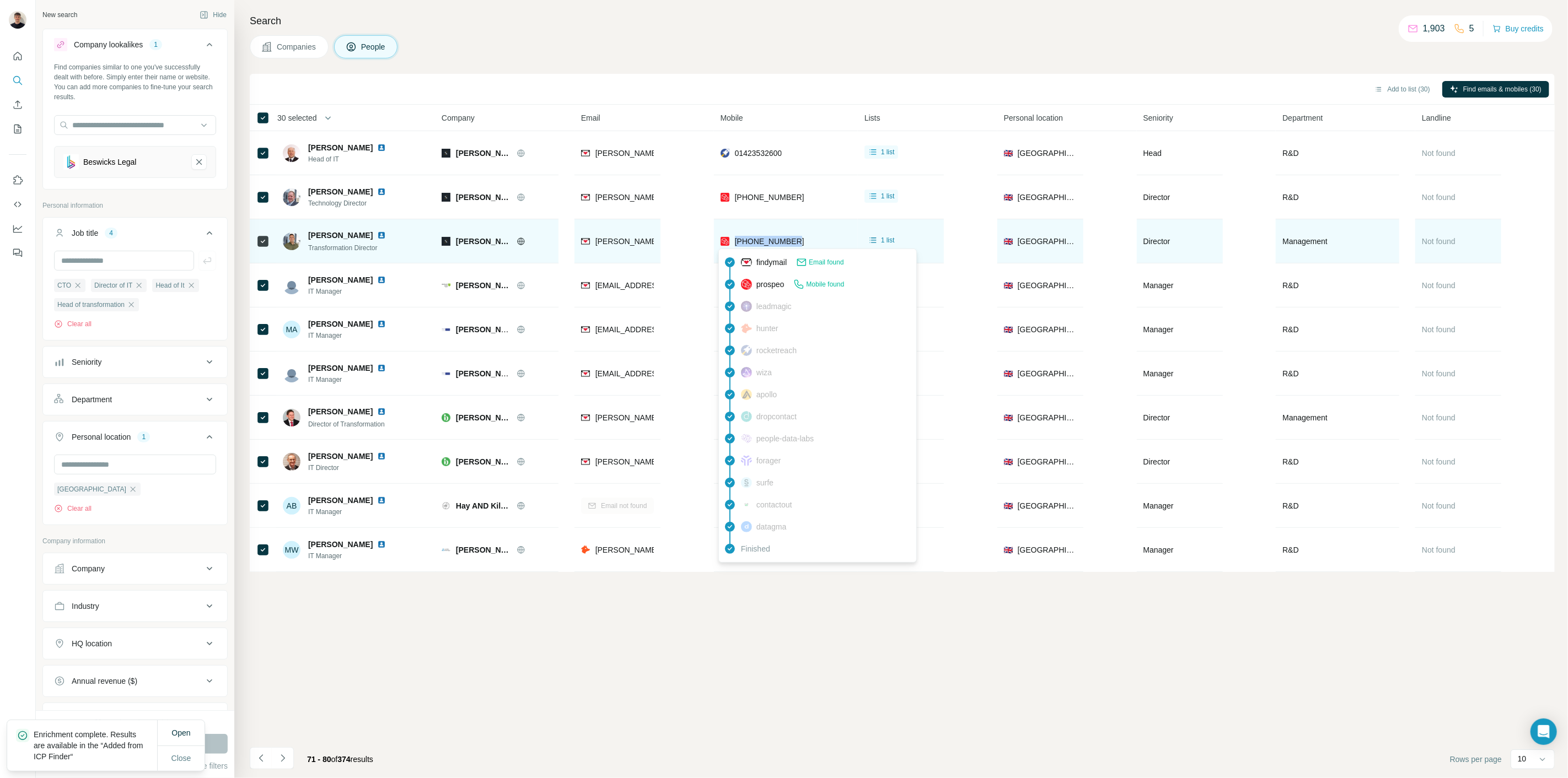
drag, startPoint x: 803, startPoint y: 241, endPoint x: 730, endPoint y: 242, distance: 73.0
click at [733, 242] on div "[PHONE_NUMBER]" at bounding box center [785, 240] width 131 height 30
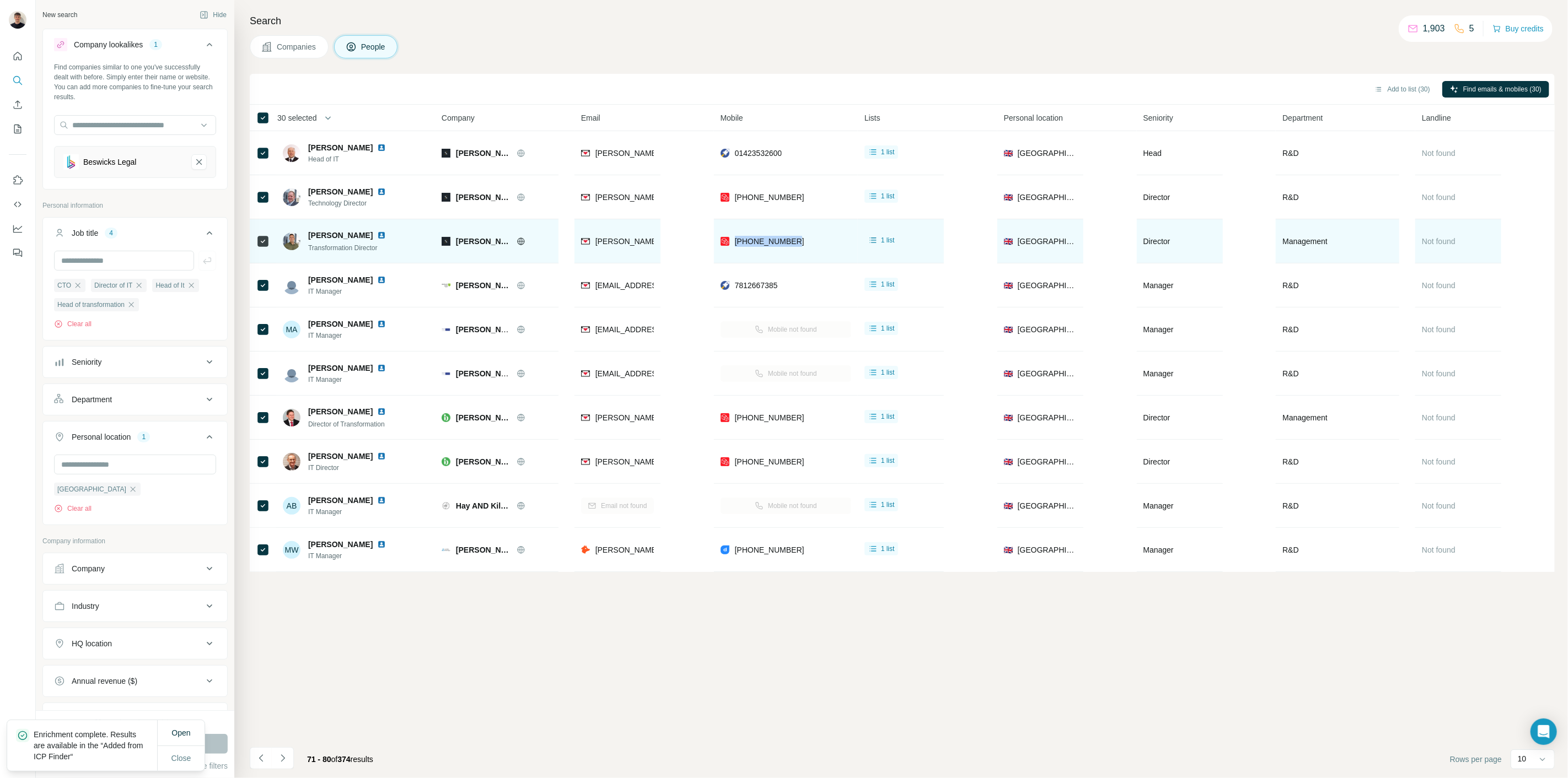
click at [377, 232] on img at bounding box center [382, 236] width 9 height 9
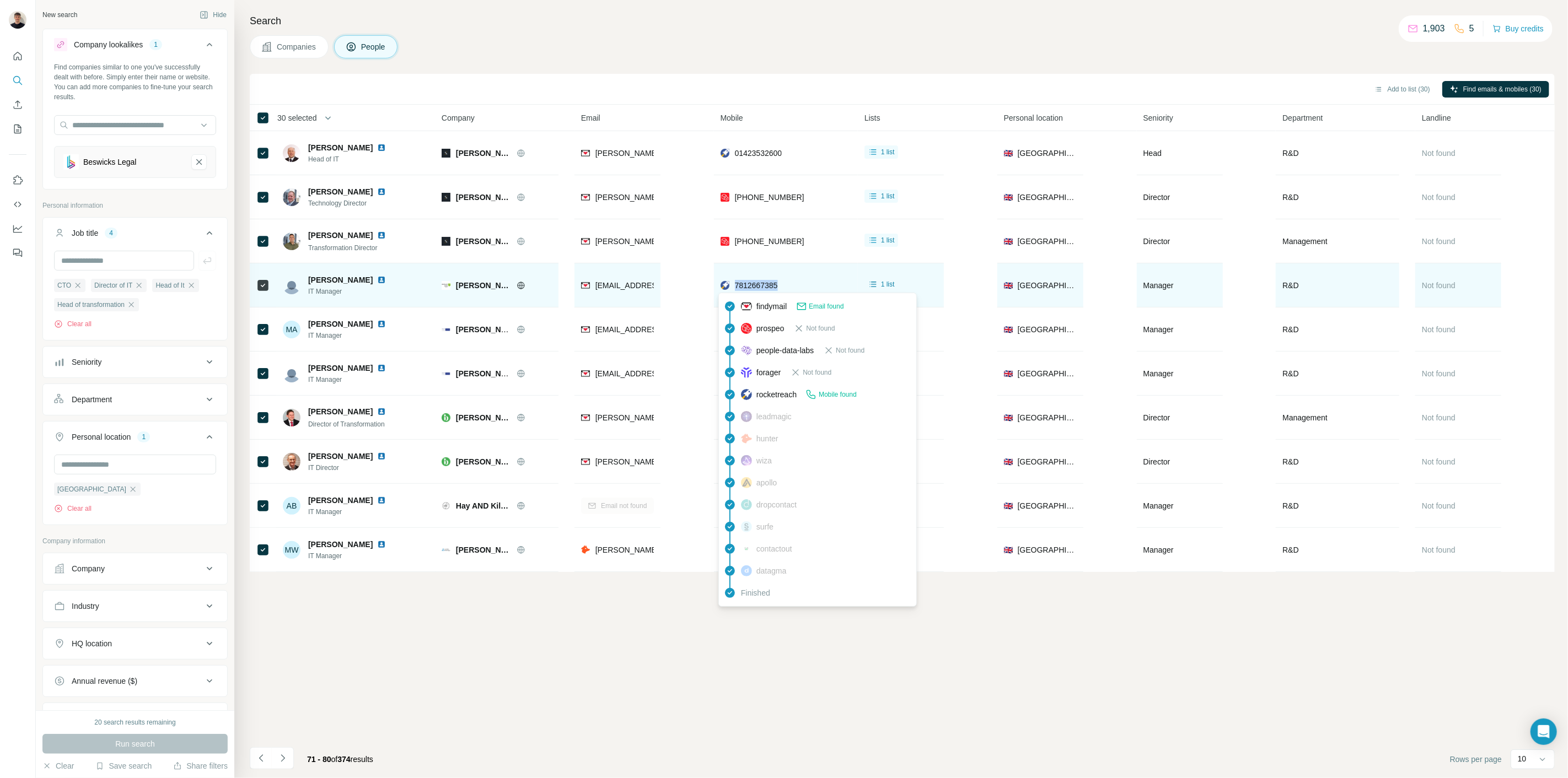
drag, startPoint x: 795, startPoint y: 283, endPoint x: 732, endPoint y: 287, distance: 63.1
click at [732, 287] on div "7812667385" at bounding box center [785, 285] width 131 height 30
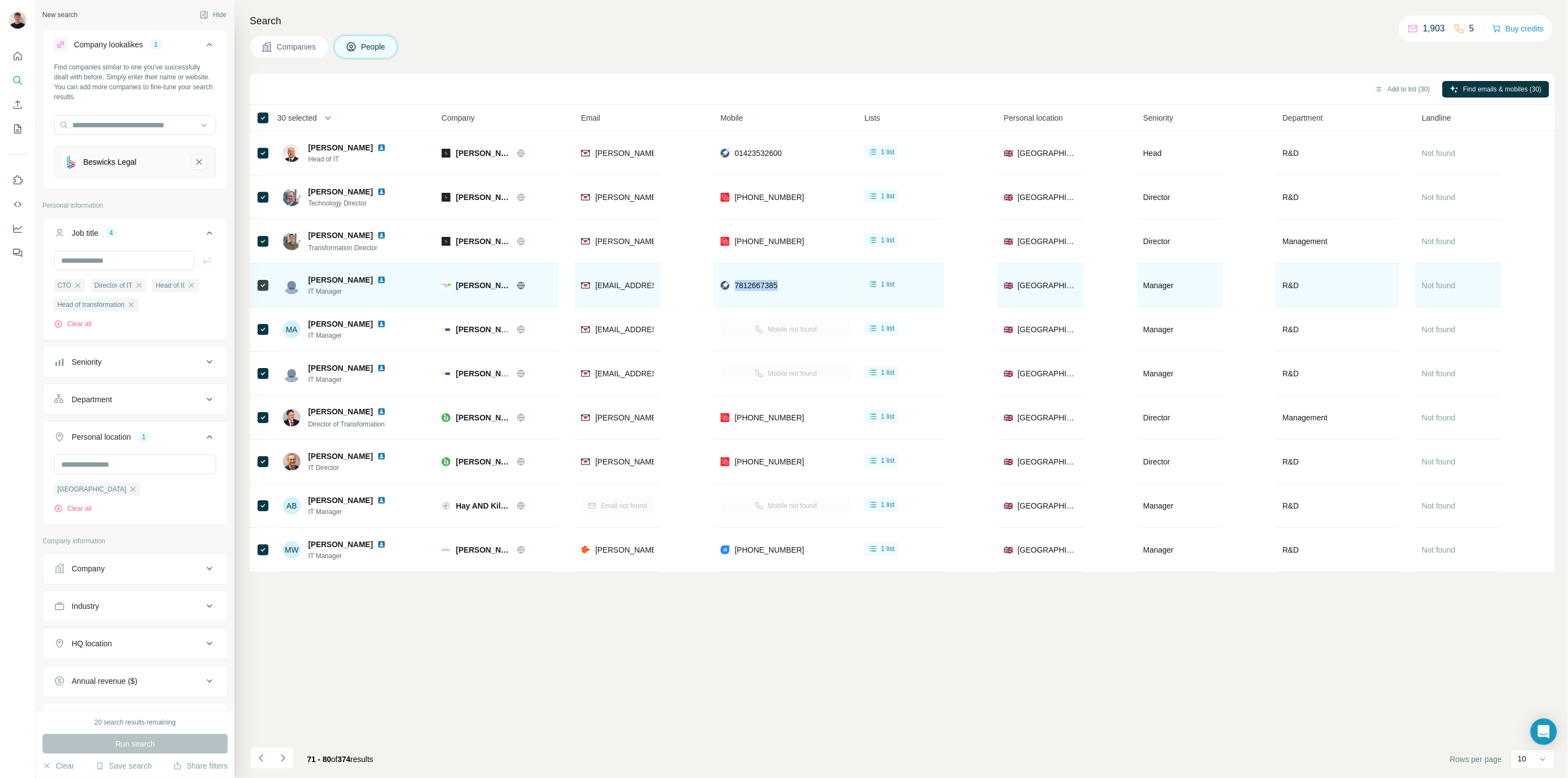
click at [377, 276] on img at bounding box center [382, 280] width 9 height 9
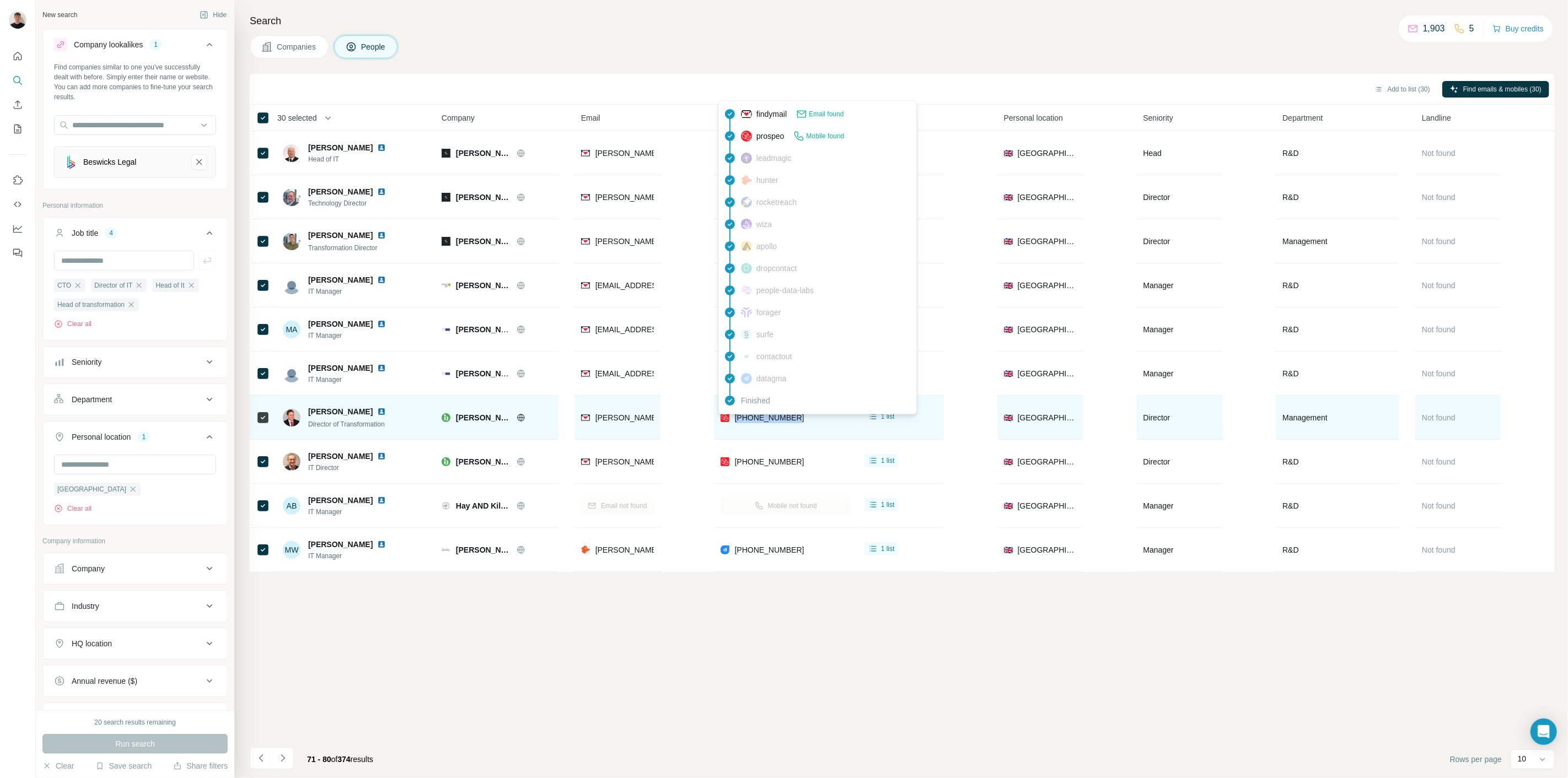
drag, startPoint x: 802, startPoint y: 418, endPoint x: 733, endPoint y: 417, distance: 69.0
click at [733, 417] on div "[PHONE_NUMBER]" at bounding box center [785, 417] width 131 height 30
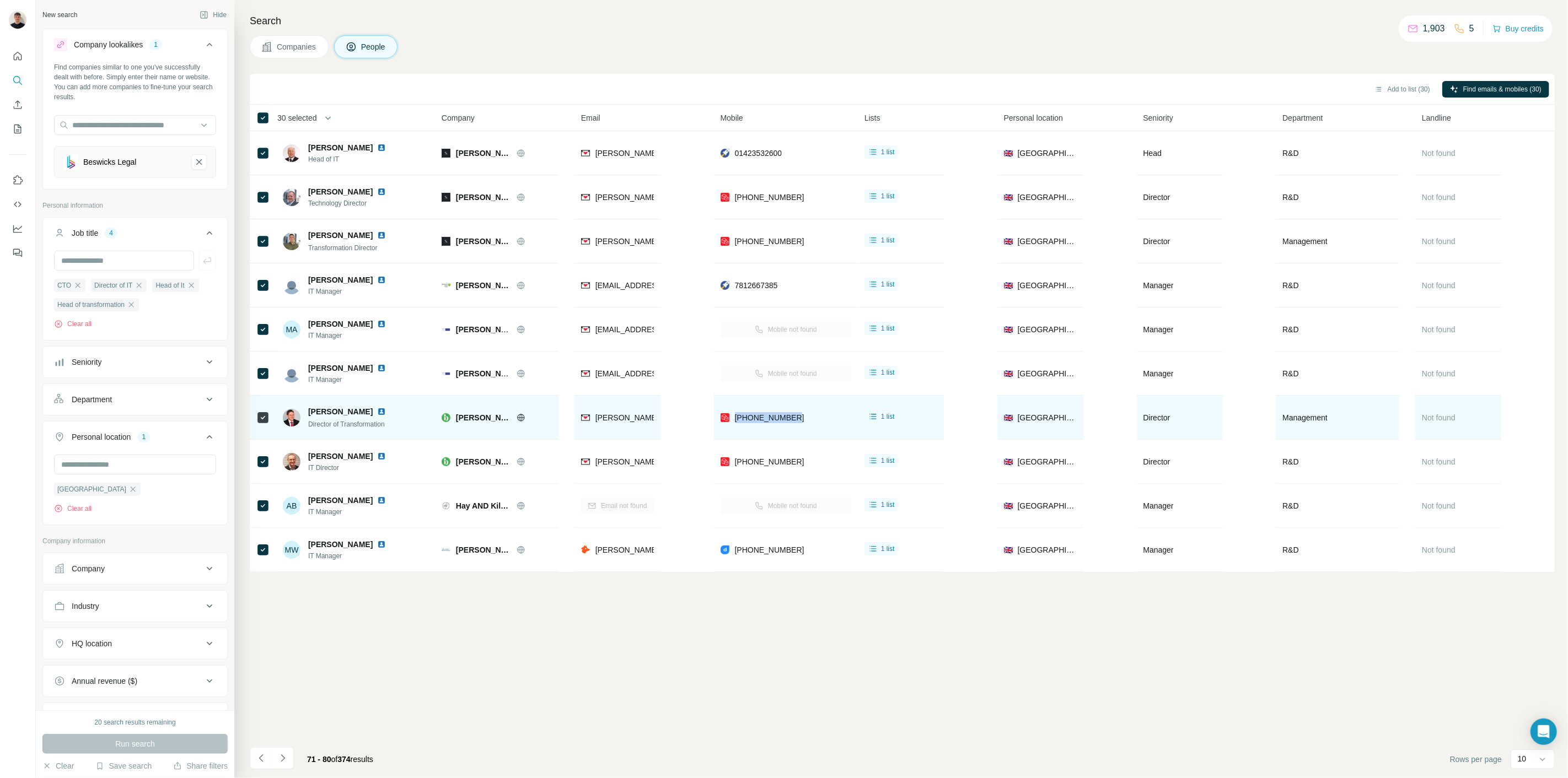
click at [377, 413] on img at bounding box center [382, 412] width 9 height 9
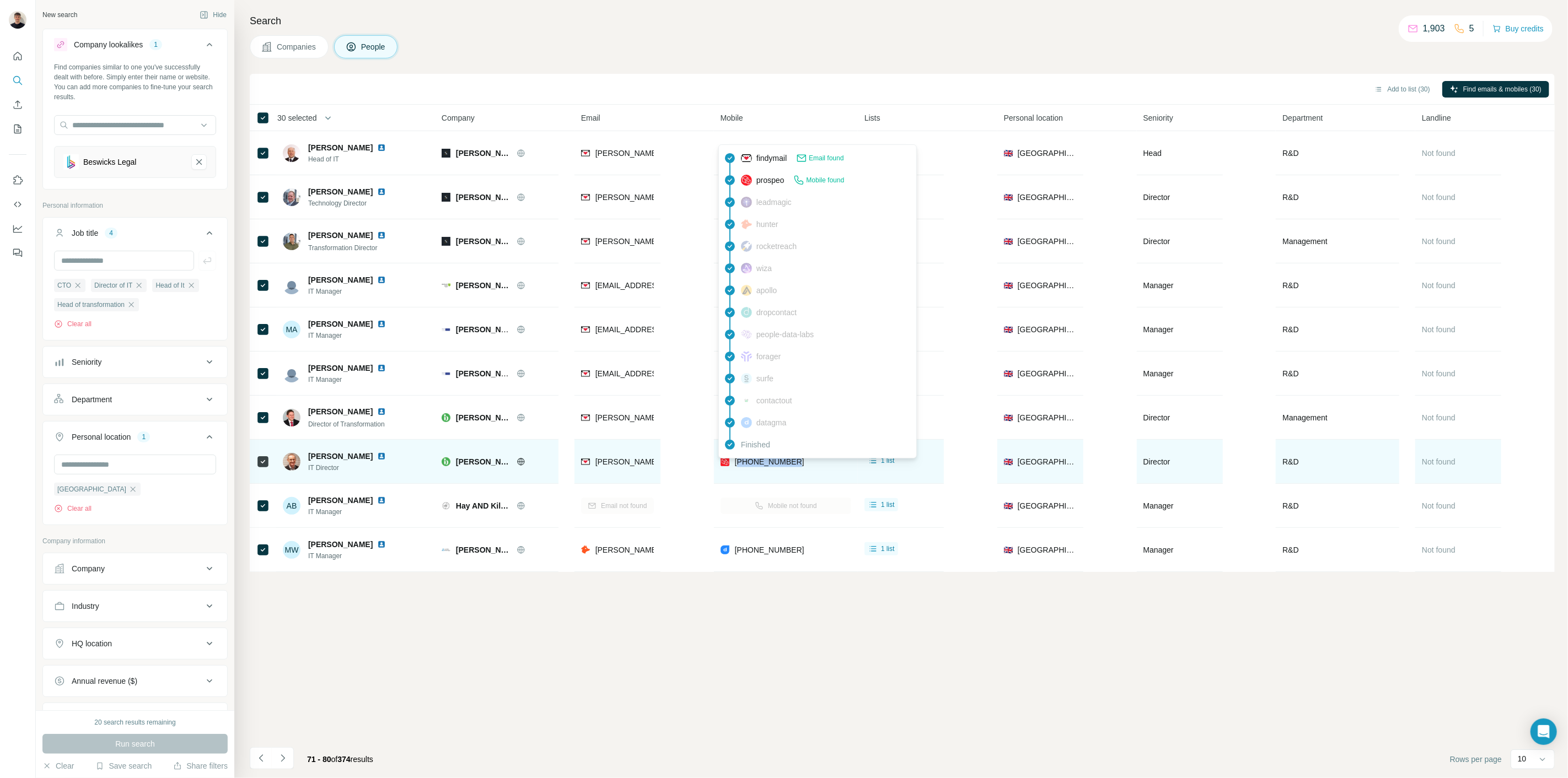
drag, startPoint x: 817, startPoint y: 459, endPoint x: 735, endPoint y: 465, distance: 82.2
click at [735, 465] on div "[PHONE_NUMBER]" at bounding box center [785, 461] width 131 height 30
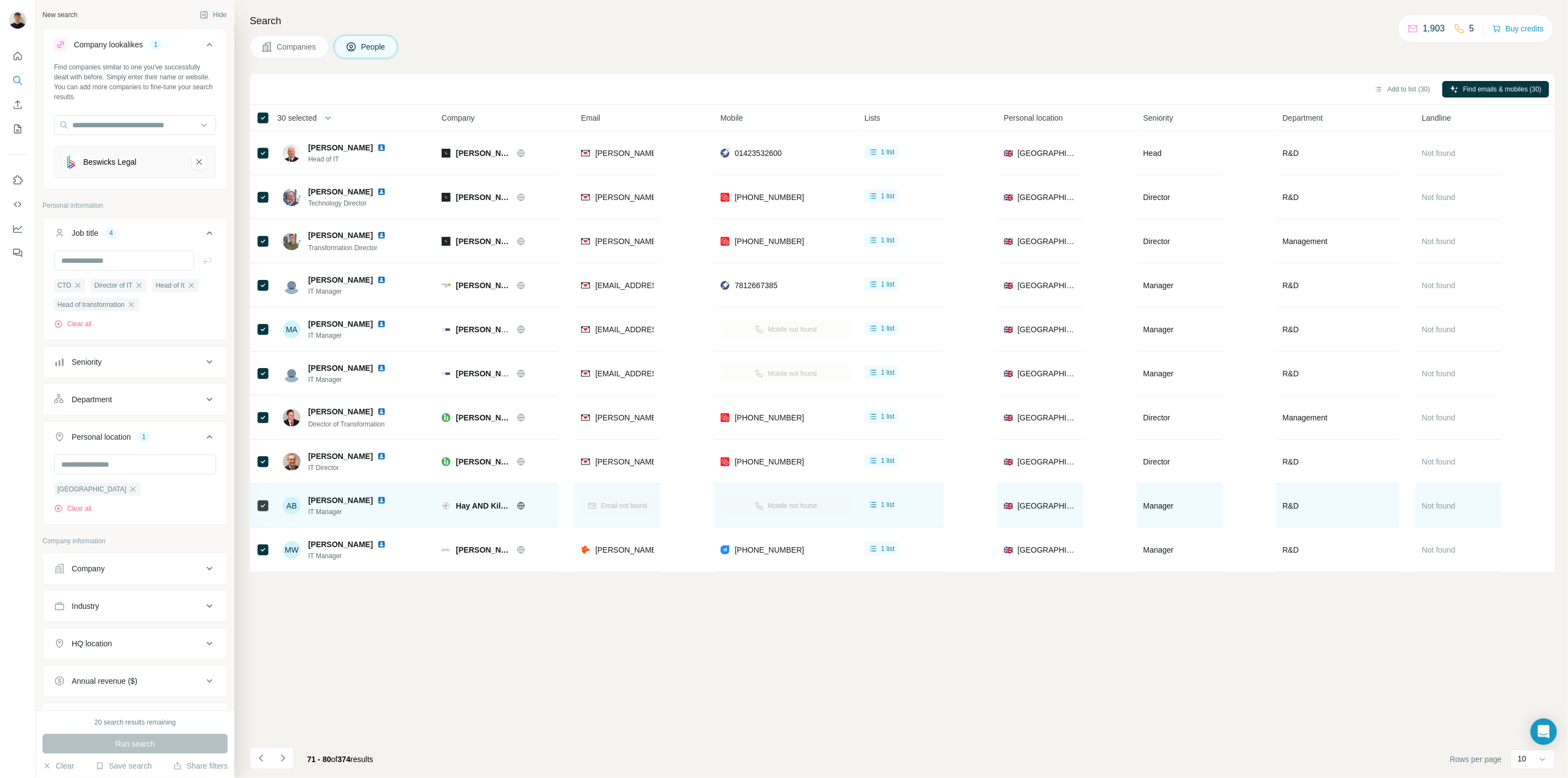
click at [744, 486] on td "Mobile not found" at bounding box center [785, 506] width 144 height 44
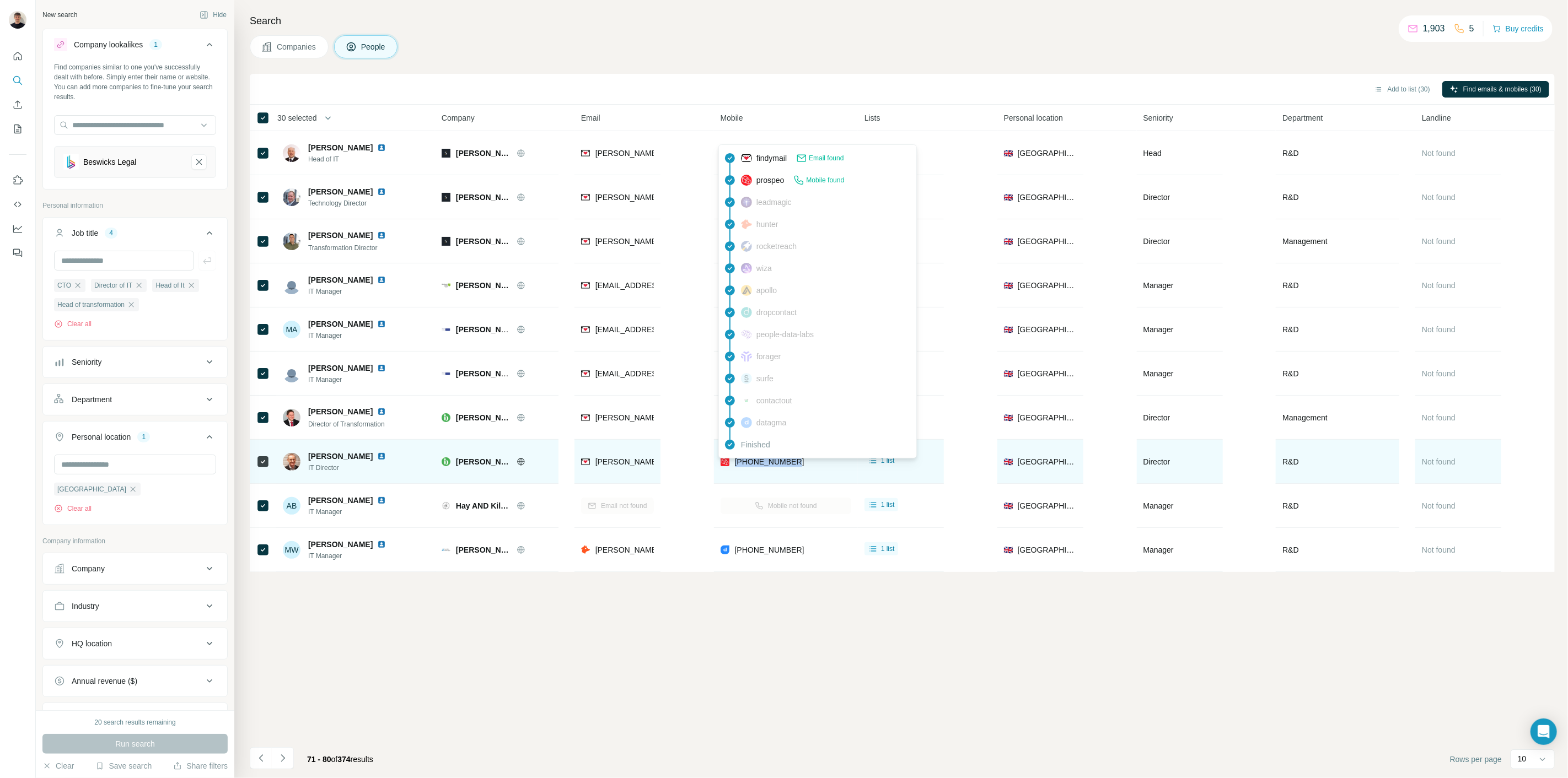
drag, startPoint x: 802, startPoint y: 469, endPoint x: 735, endPoint y: 468, distance: 67.0
click at [735, 468] on div "[PHONE_NUMBER]" at bounding box center [785, 461] width 131 height 30
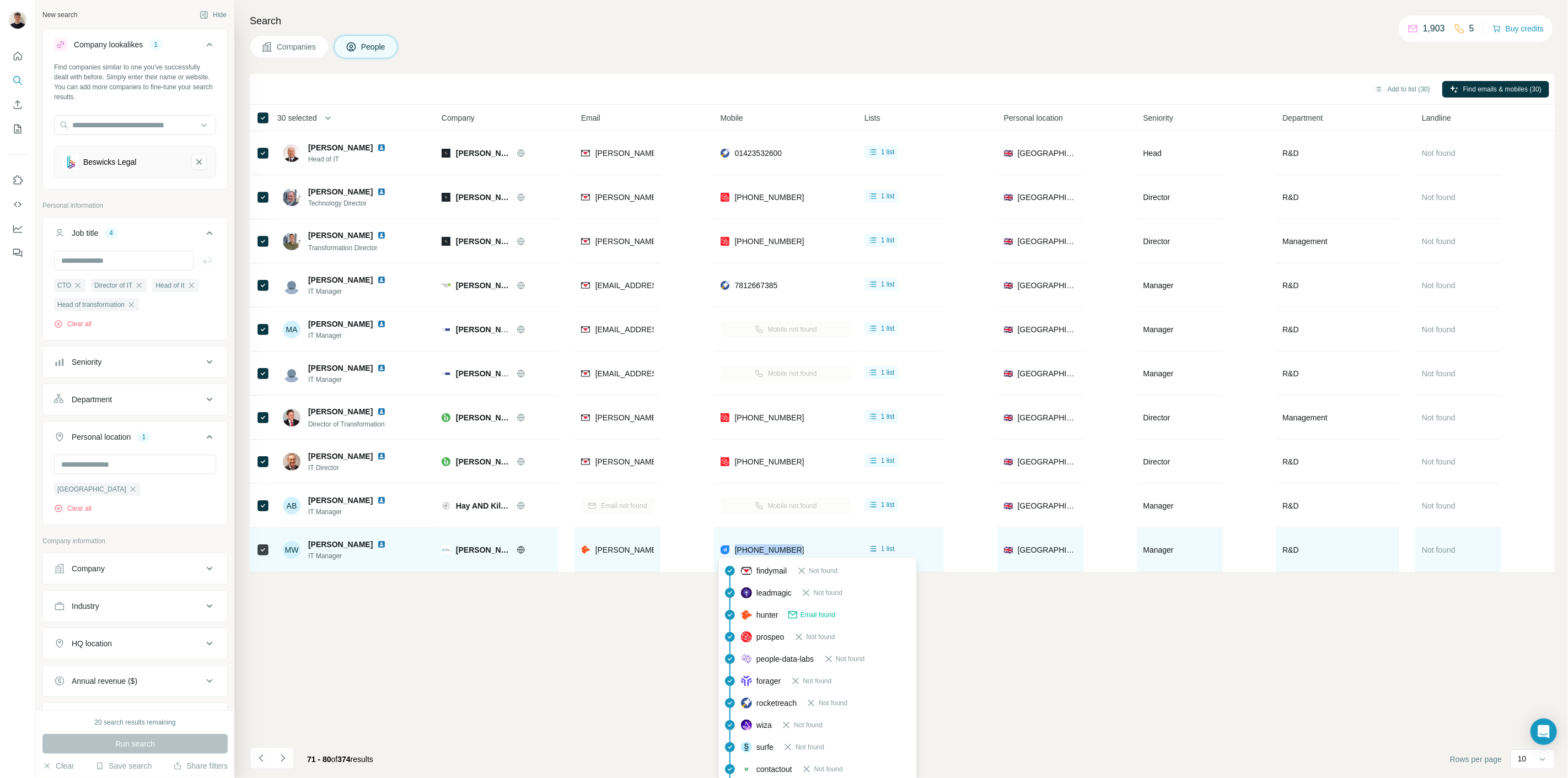
drag, startPoint x: 789, startPoint y: 558, endPoint x: 730, endPoint y: 555, distance: 59.1
click at [730, 555] on div "[PHONE_NUMBER]" at bounding box center [785, 549] width 131 height 30
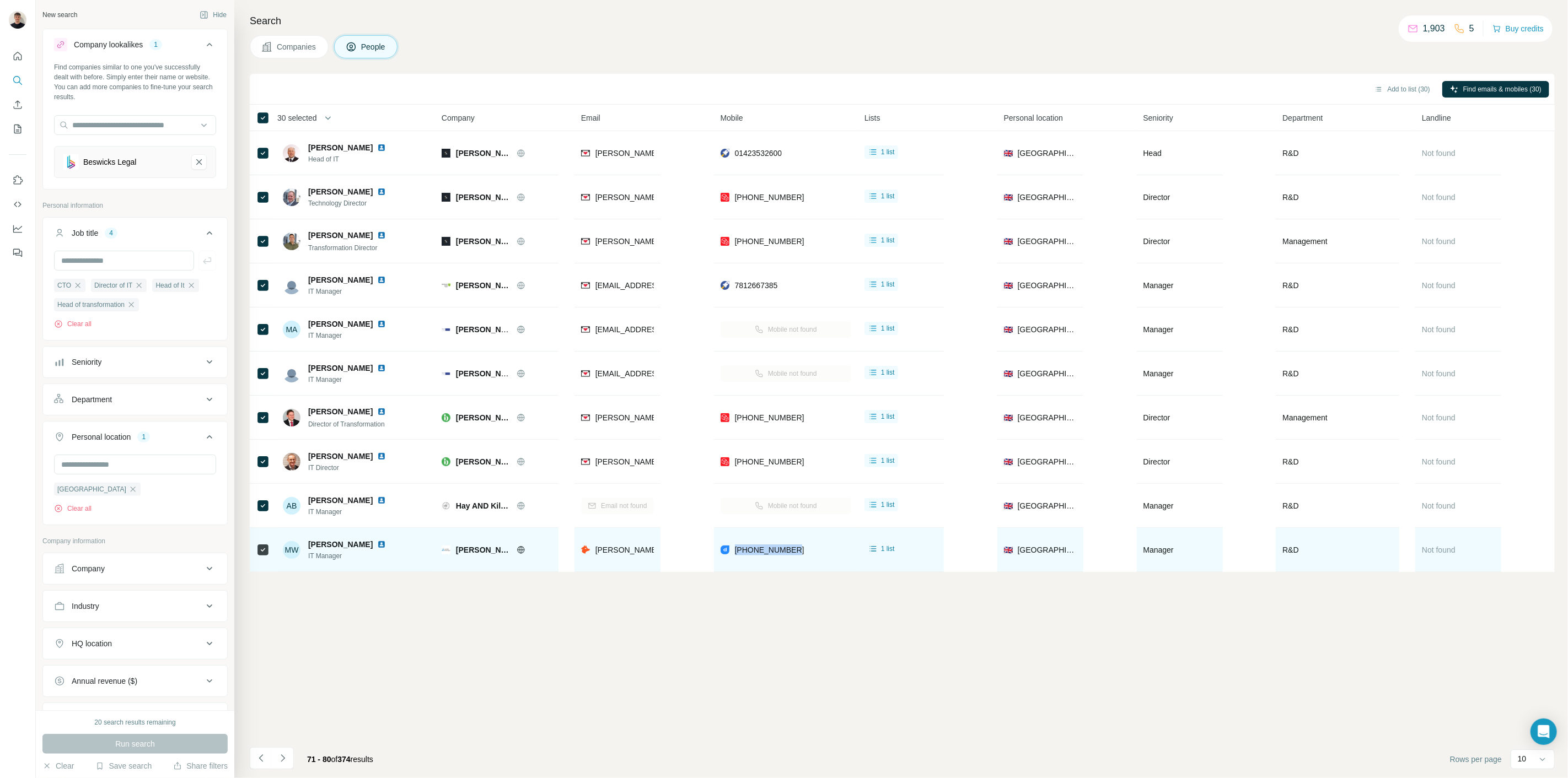
click at [377, 544] on img at bounding box center [382, 545] width 9 height 9
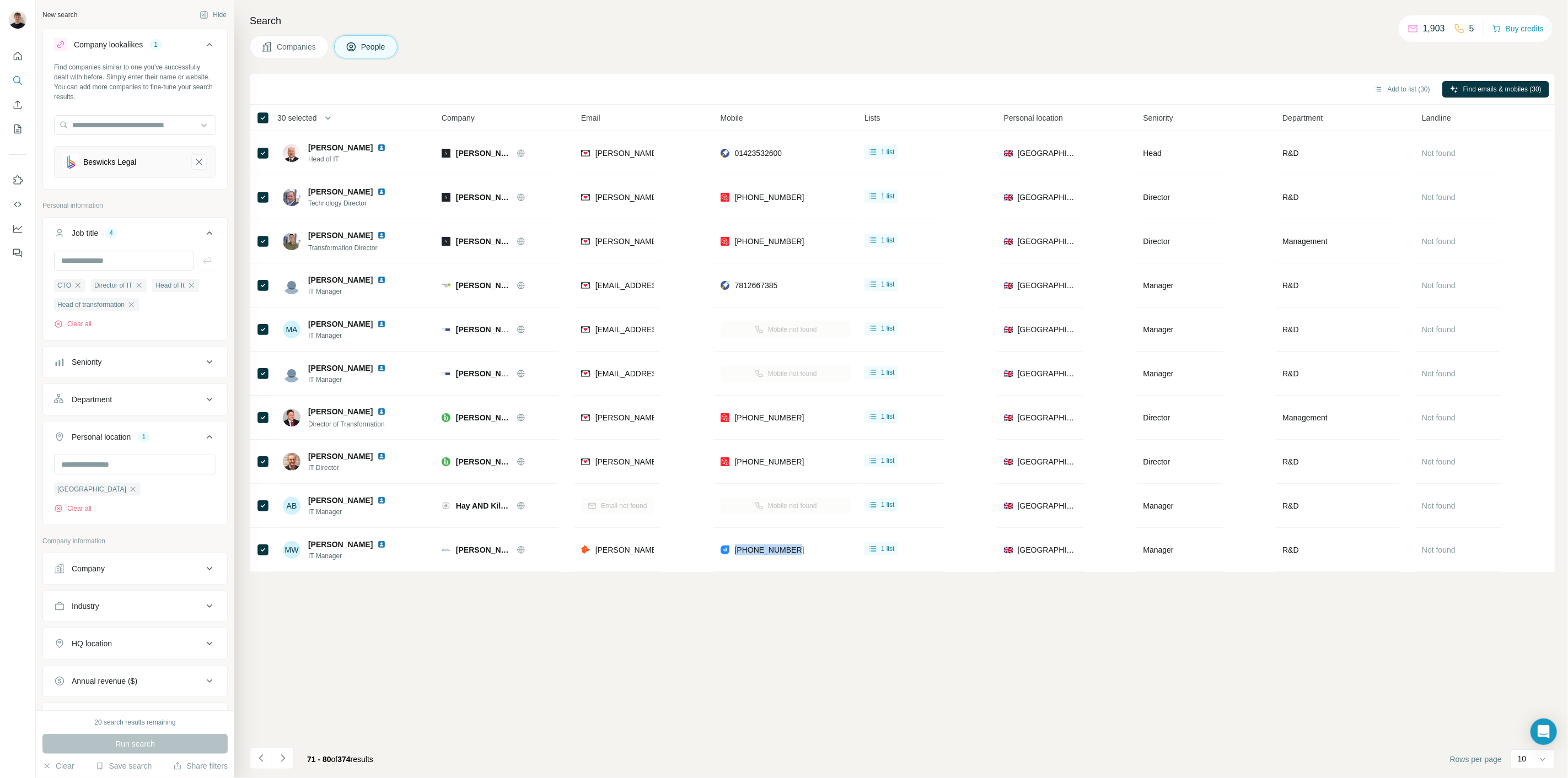
click at [285, 758] on icon "Navigate to next page" at bounding box center [283, 758] width 11 height 11
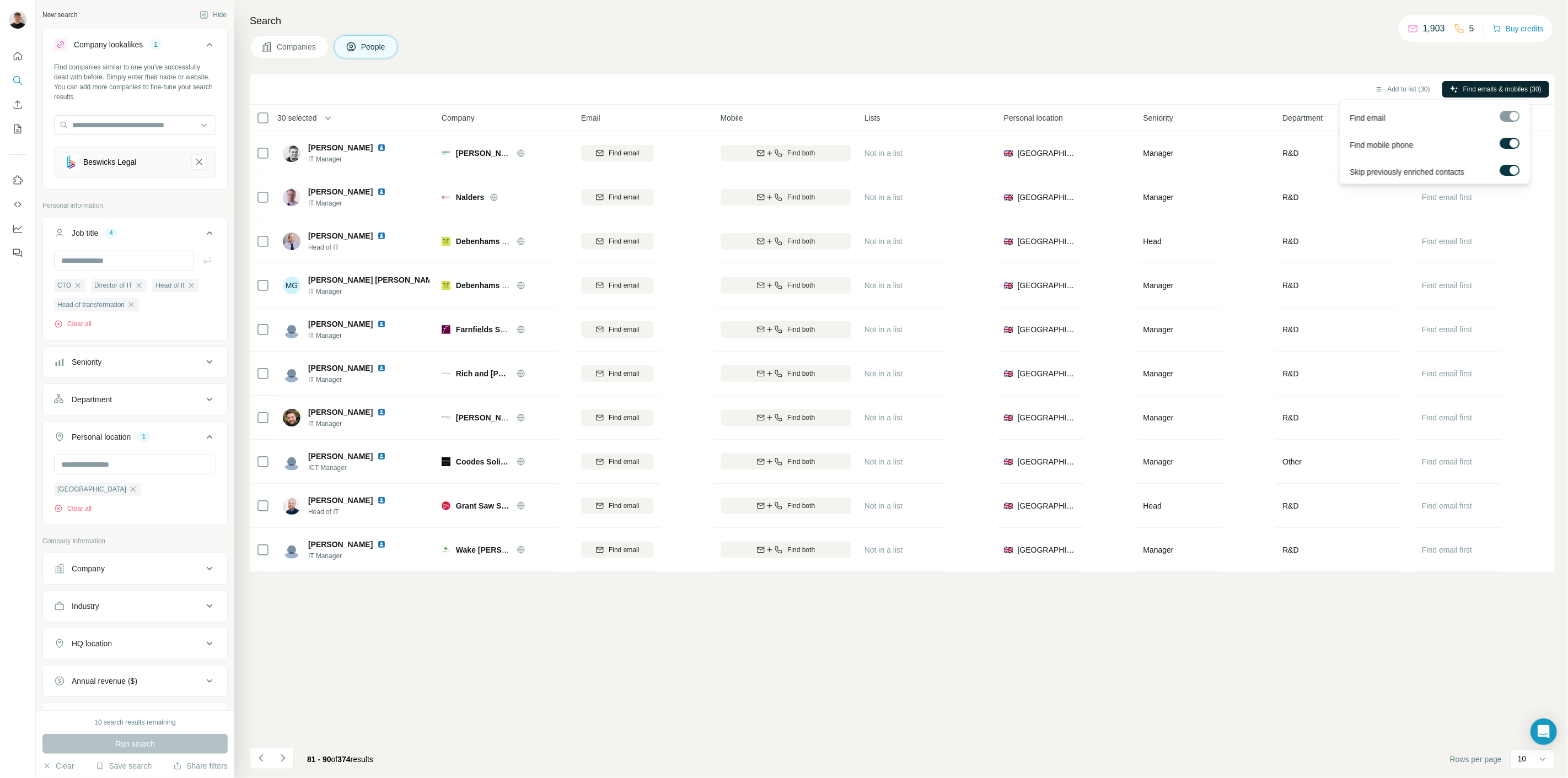
click at [1474, 87] on span "Find emails & mobiles (30)" at bounding box center [1502, 89] width 78 height 10
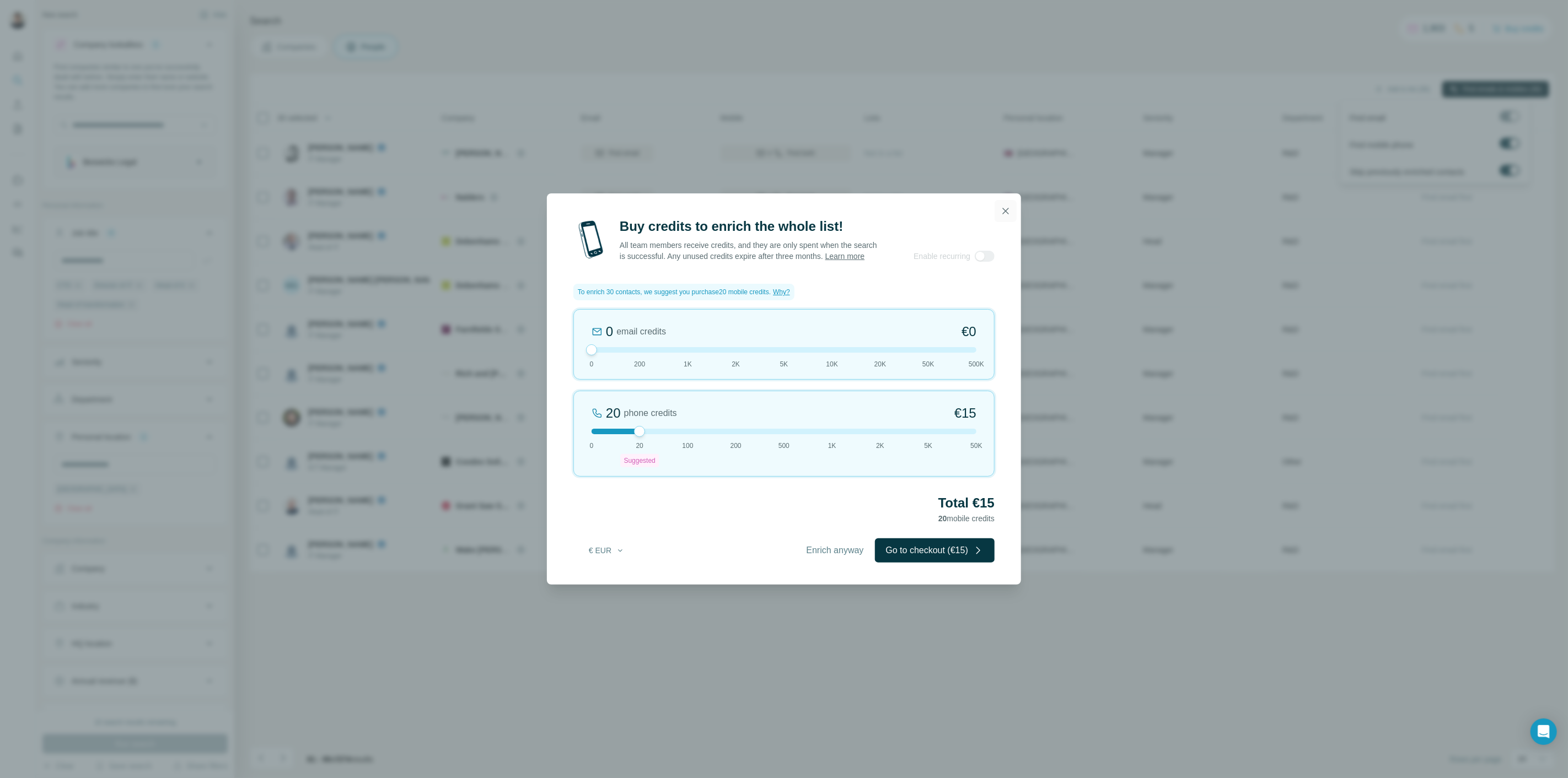
click at [1011, 215] on button "button" at bounding box center [1006, 211] width 22 height 22
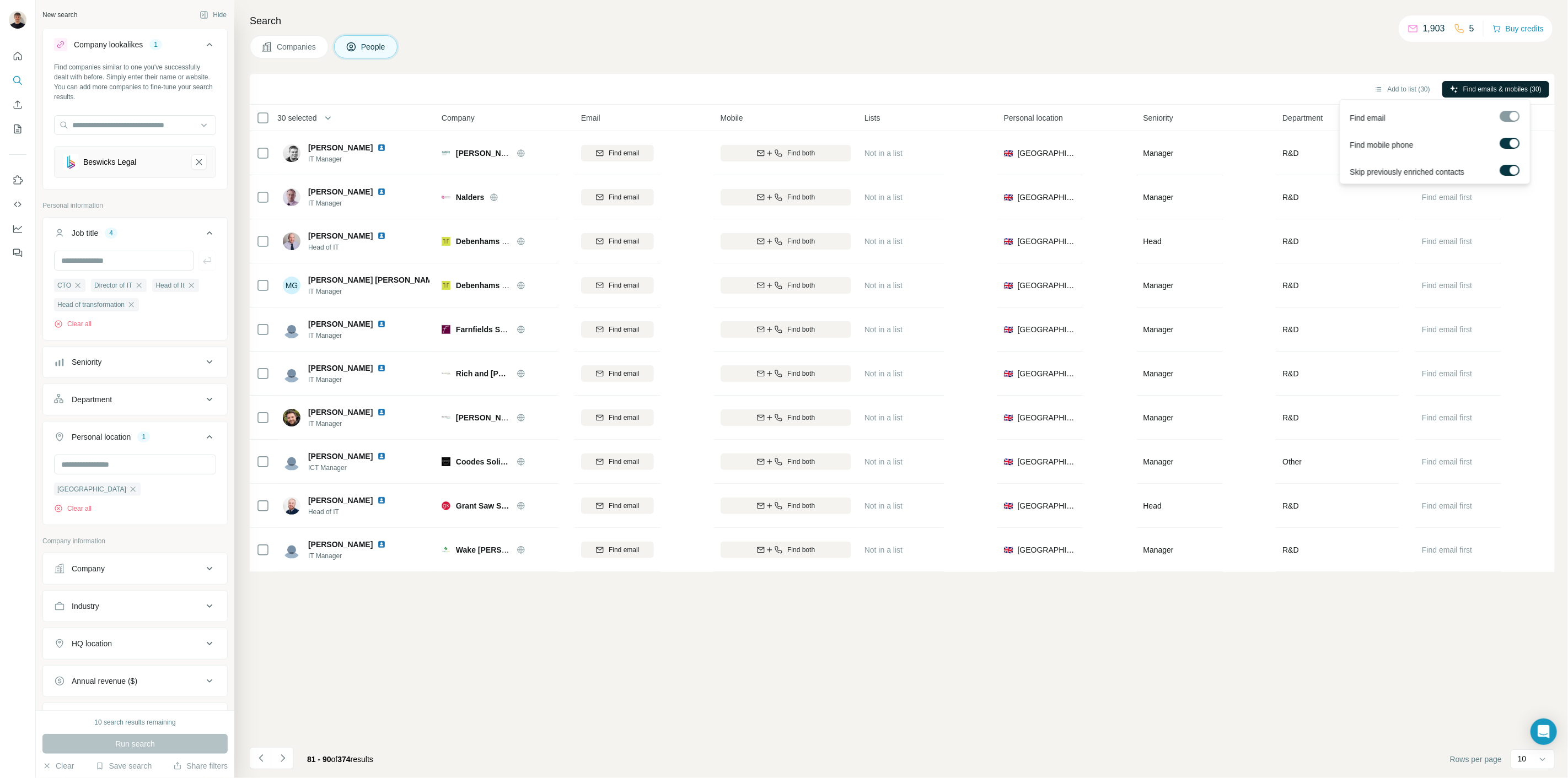
drag, startPoint x: 297, startPoint y: 114, endPoint x: 296, endPoint y: 129, distance: 15.0
click at [297, 114] on span "30 selected" at bounding box center [297, 118] width 40 height 11
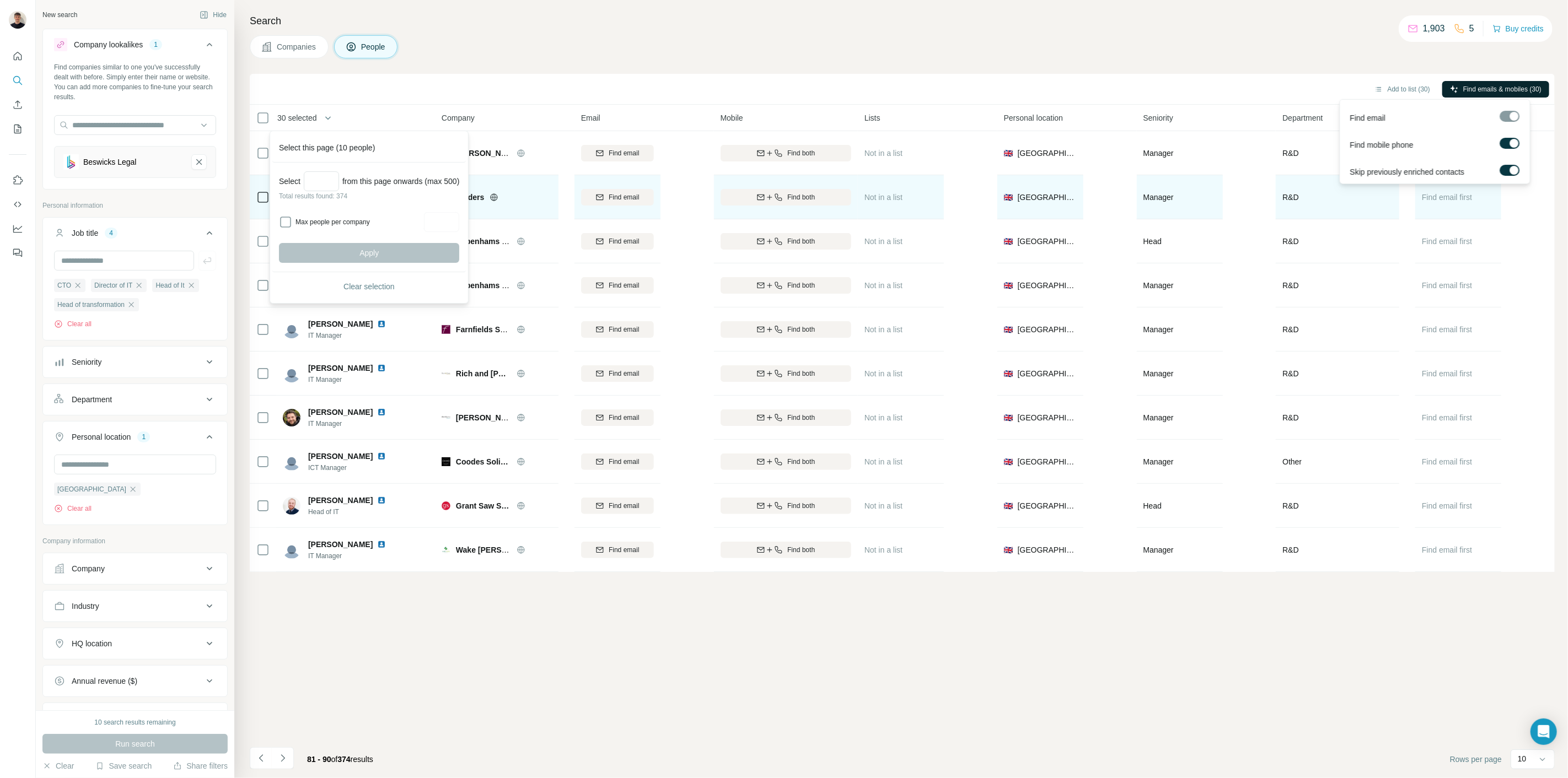
drag, startPoint x: 368, startPoint y: 289, endPoint x: 306, endPoint y: 211, distance: 99.6
click at [369, 286] on span "Clear selection" at bounding box center [369, 287] width 52 height 11
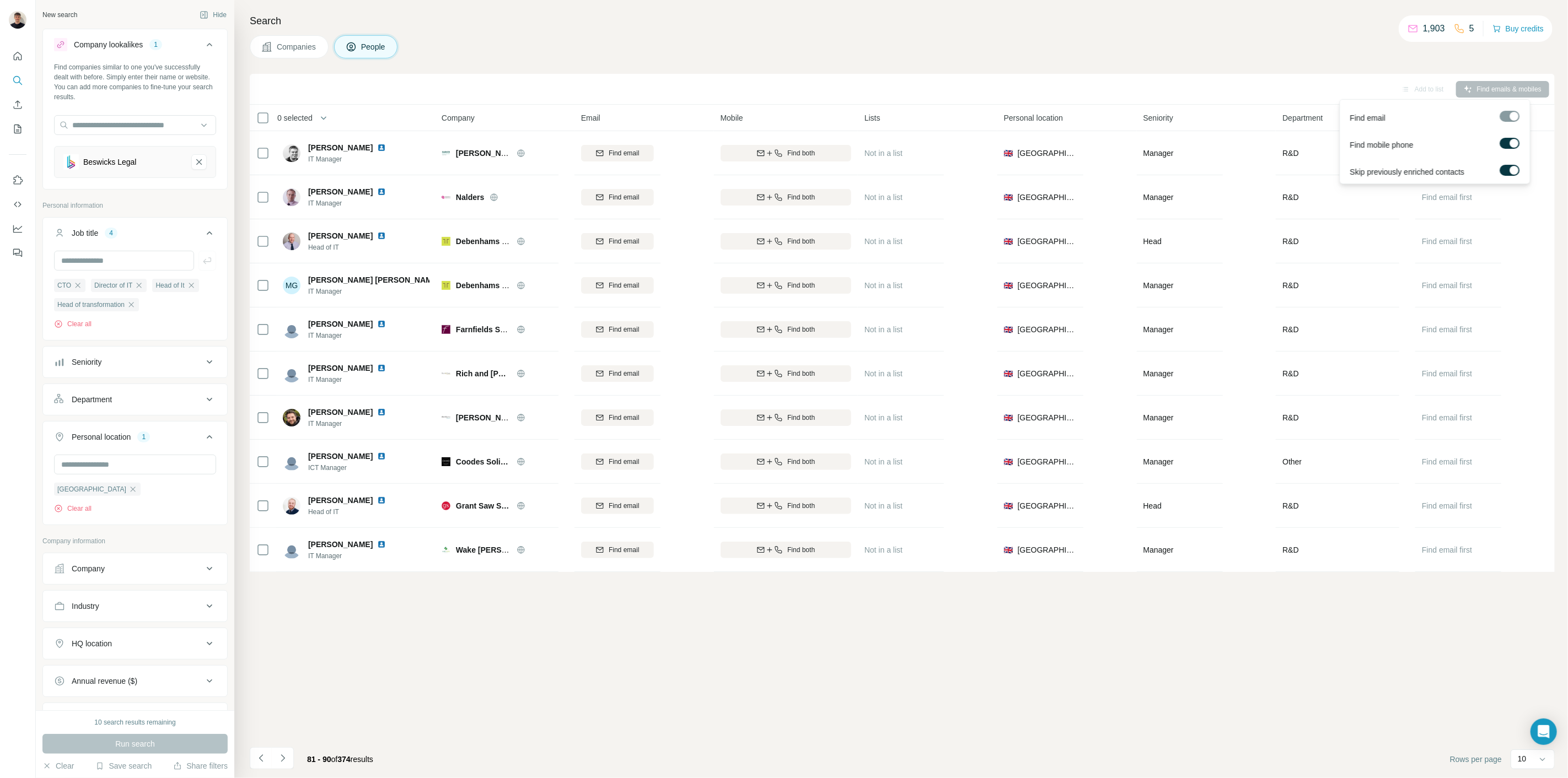
click at [265, 112] on div at bounding box center [263, 118] width 14 height 14
click at [1512, 91] on span "Find emails & mobiles (10)" at bounding box center [1502, 89] width 78 height 10
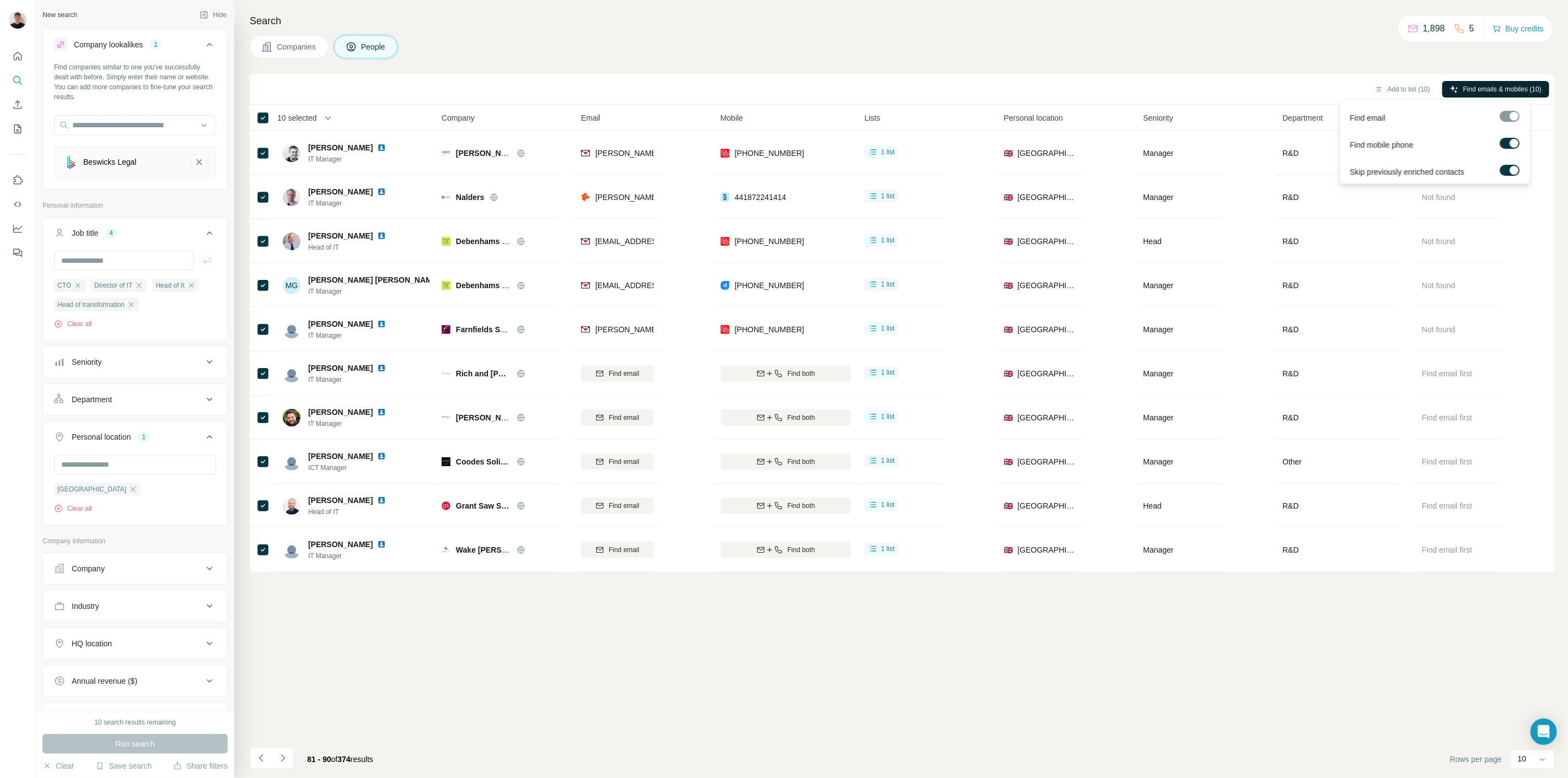
click at [1479, 89] on span "Find emails & mobiles (10)" at bounding box center [1502, 89] width 78 height 10
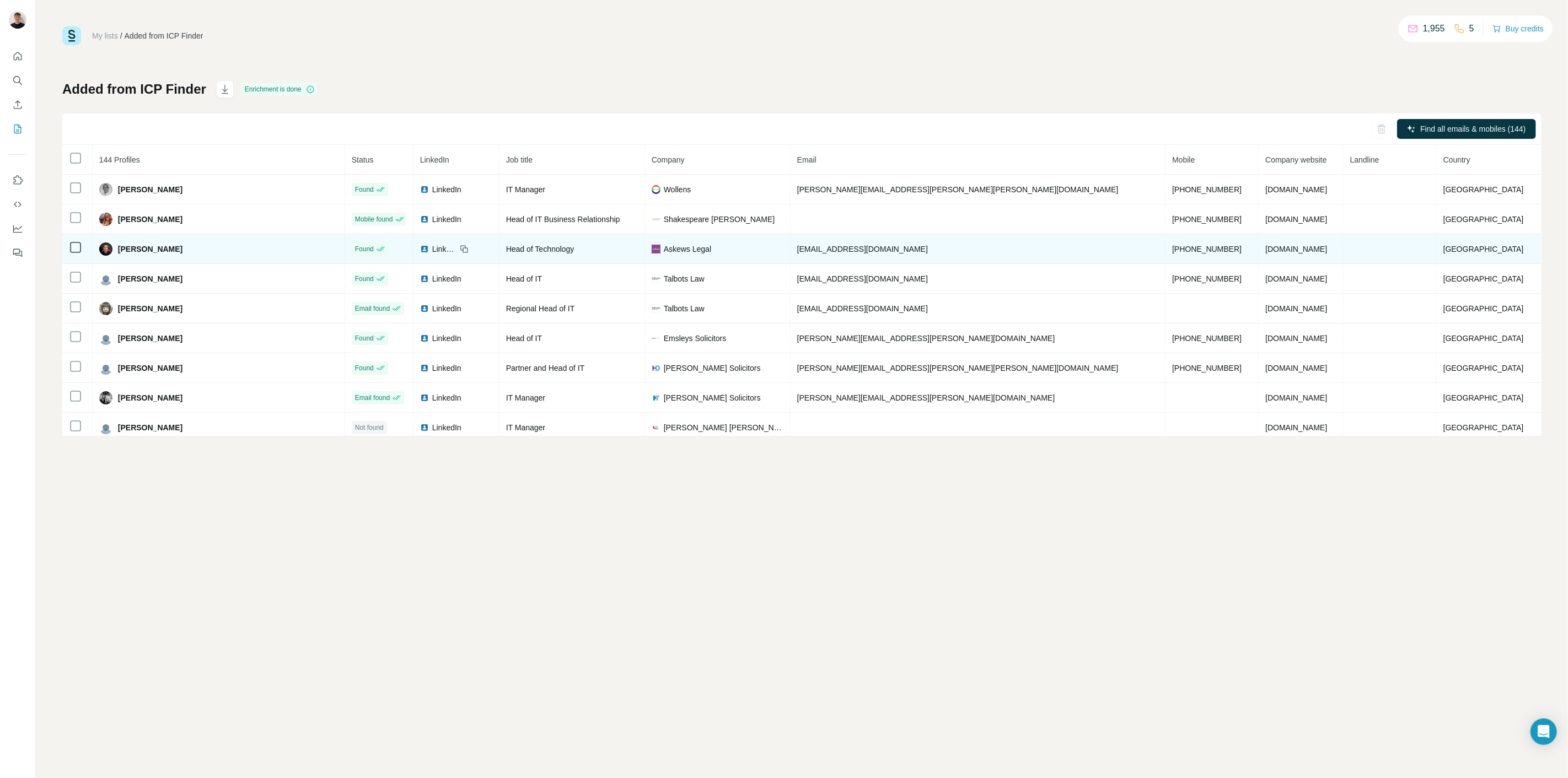
click at [280, 239] on td "[PERSON_NAME]" at bounding box center [219, 248] width 252 height 30
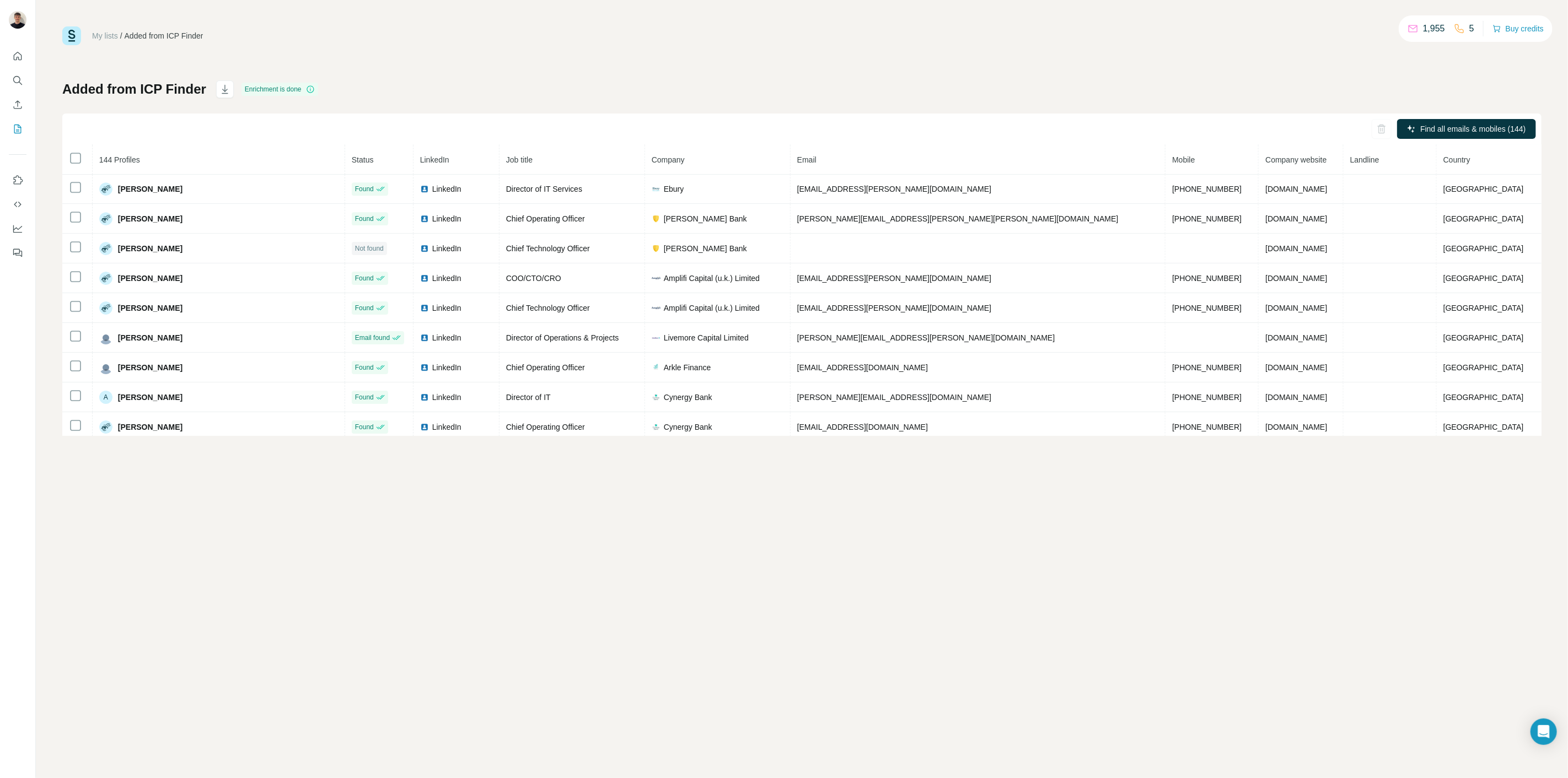
drag, startPoint x: 297, startPoint y: 192, endPoint x: 250, endPoint y: 398, distance: 211.3
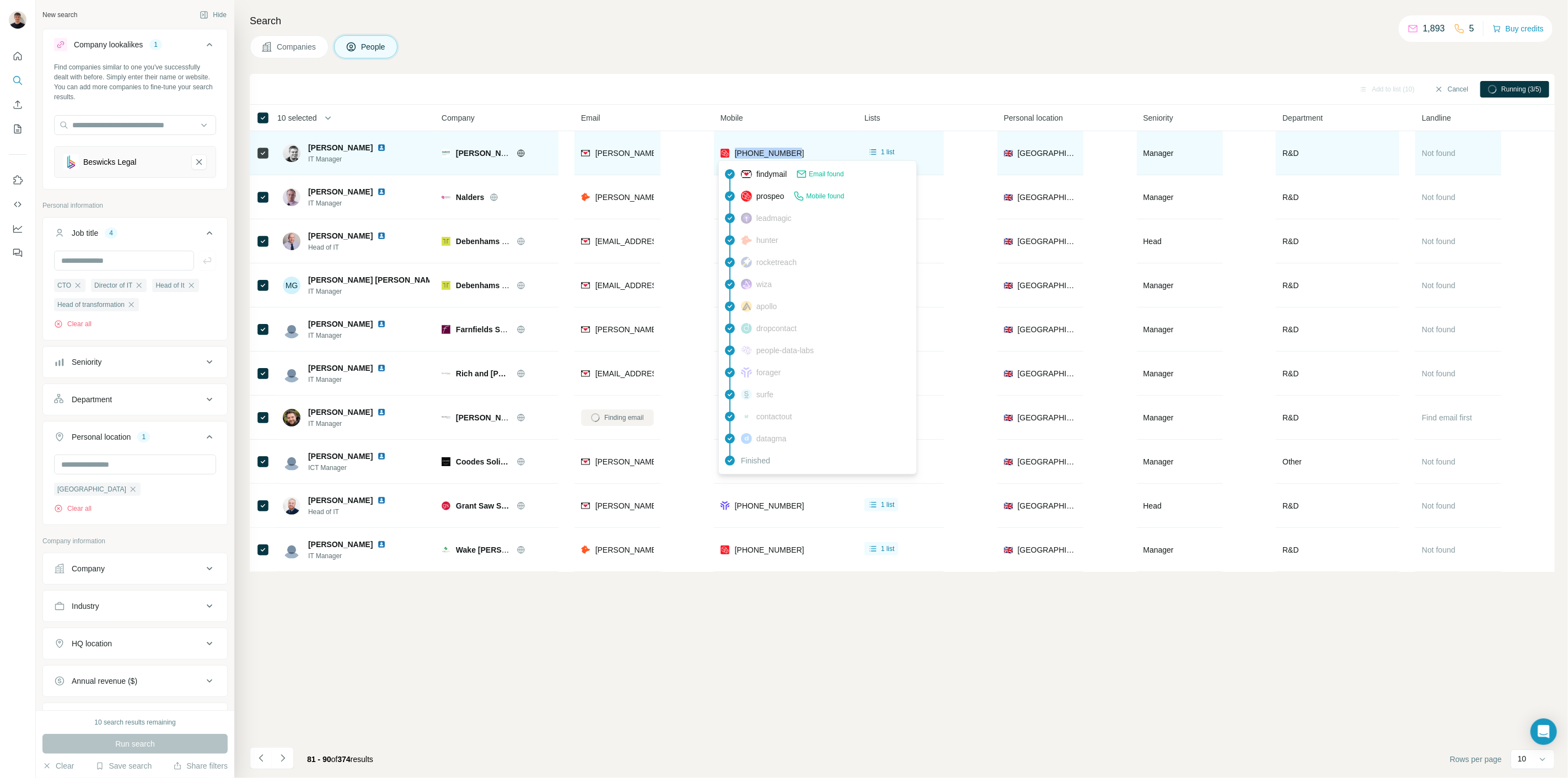
drag, startPoint x: 809, startPoint y: 149, endPoint x: 735, endPoint y: 151, distance: 74.0
click at [735, 151] on div "+447449182952" at bounding box center [785, 152] width 131 height 30
copy span "+447449182952"
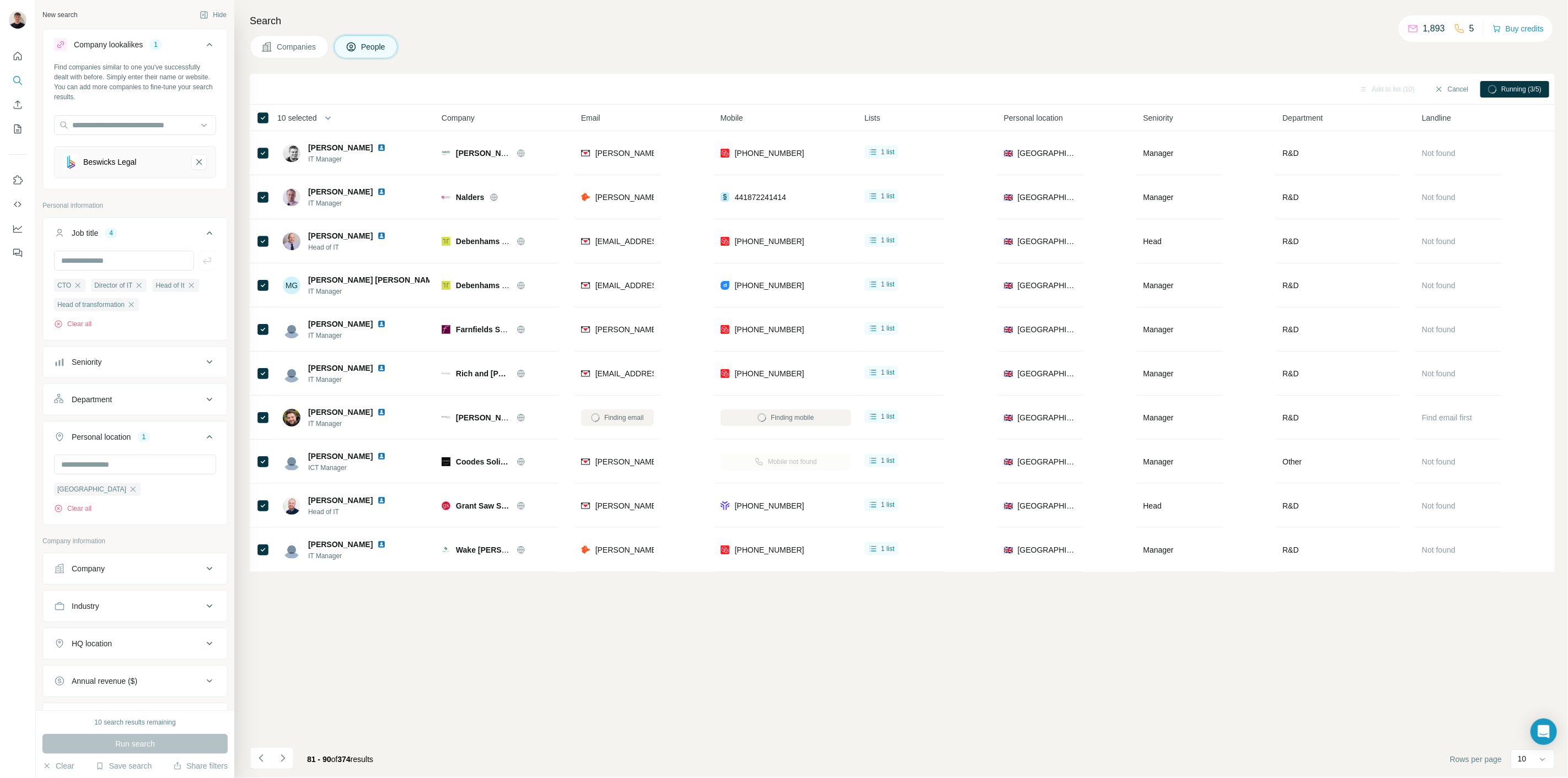
drag, startPoint x: 651, startPoint y: 71, endPoint x: 625, endPoint y: 81, distance: 27.9
click at [650, 71] on div "Search Companies People Add to list (10) Cancel Running (3/5) 10 selected Peopl…" at bounding box center [901, 389] width 1333 height 778
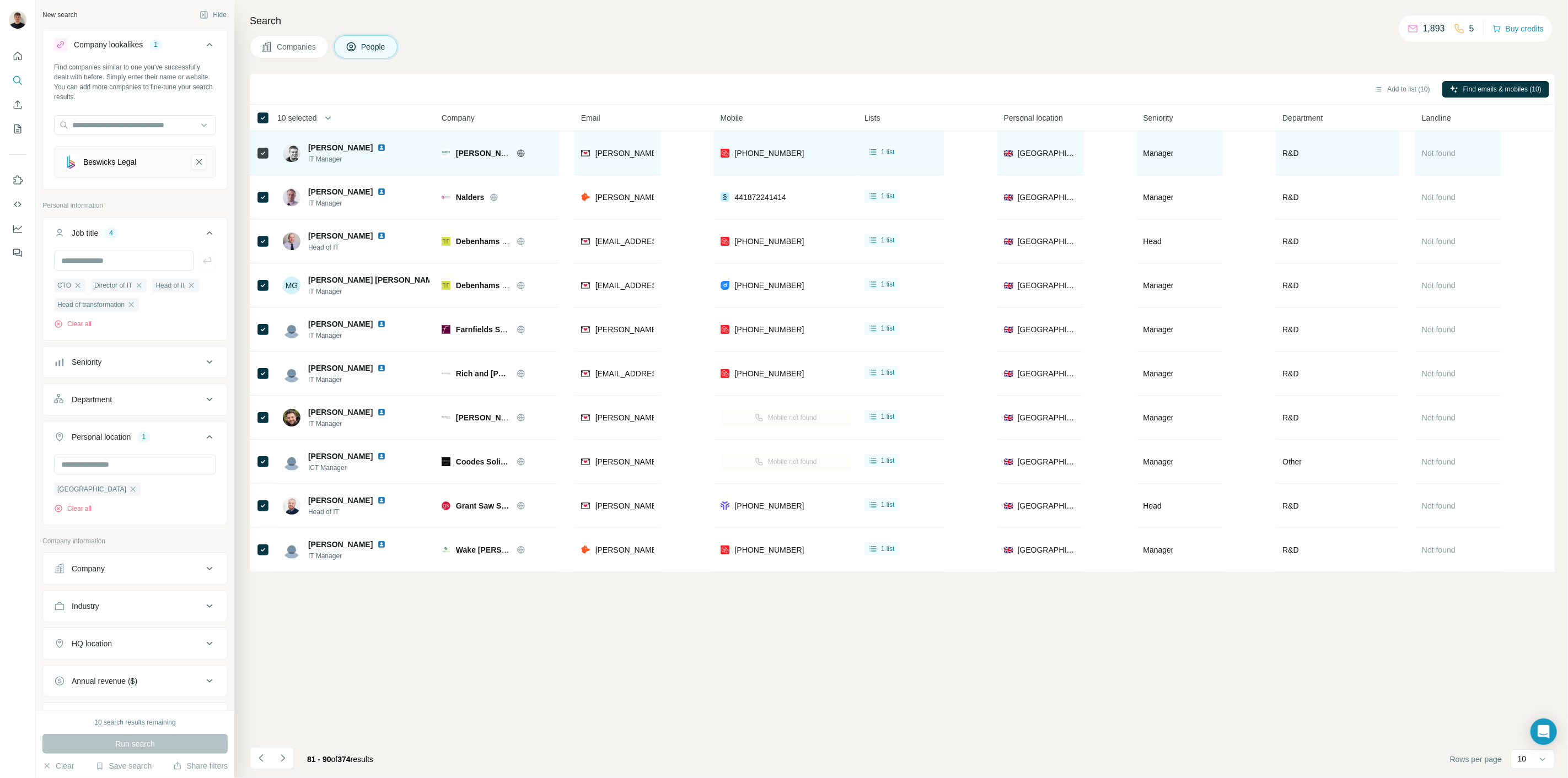
click at [381, 147] on img at bounding box center [382, 148] width 9 height 9
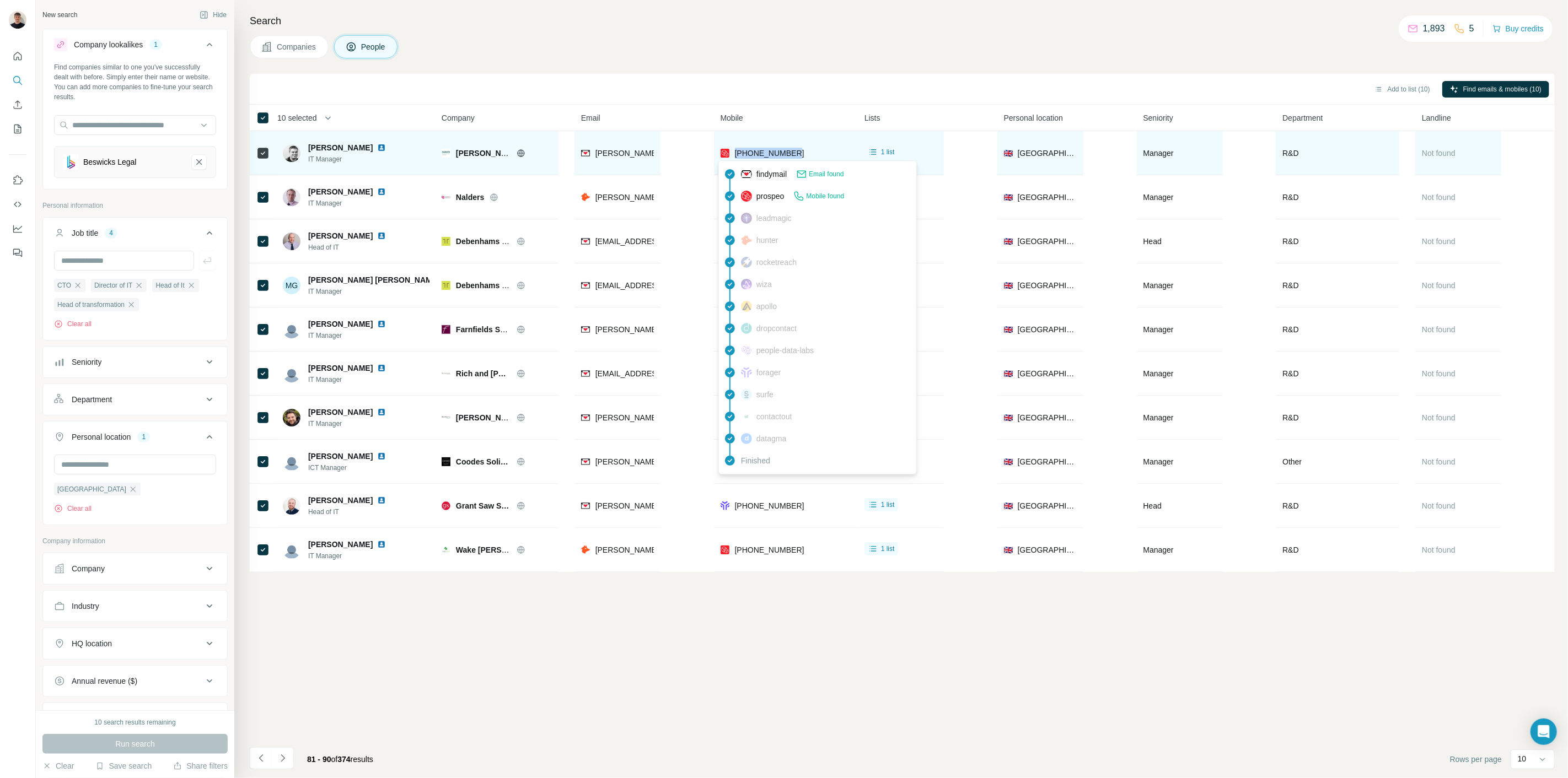
drag, startPoint x: 789, startPoint y: 157, endPoint x: 733, endPoint y: 155, distance: 56.0
click at [733, 158] on div "[PHONE_NUMBER]" at bounding box center [785, 152] width 131 height 30
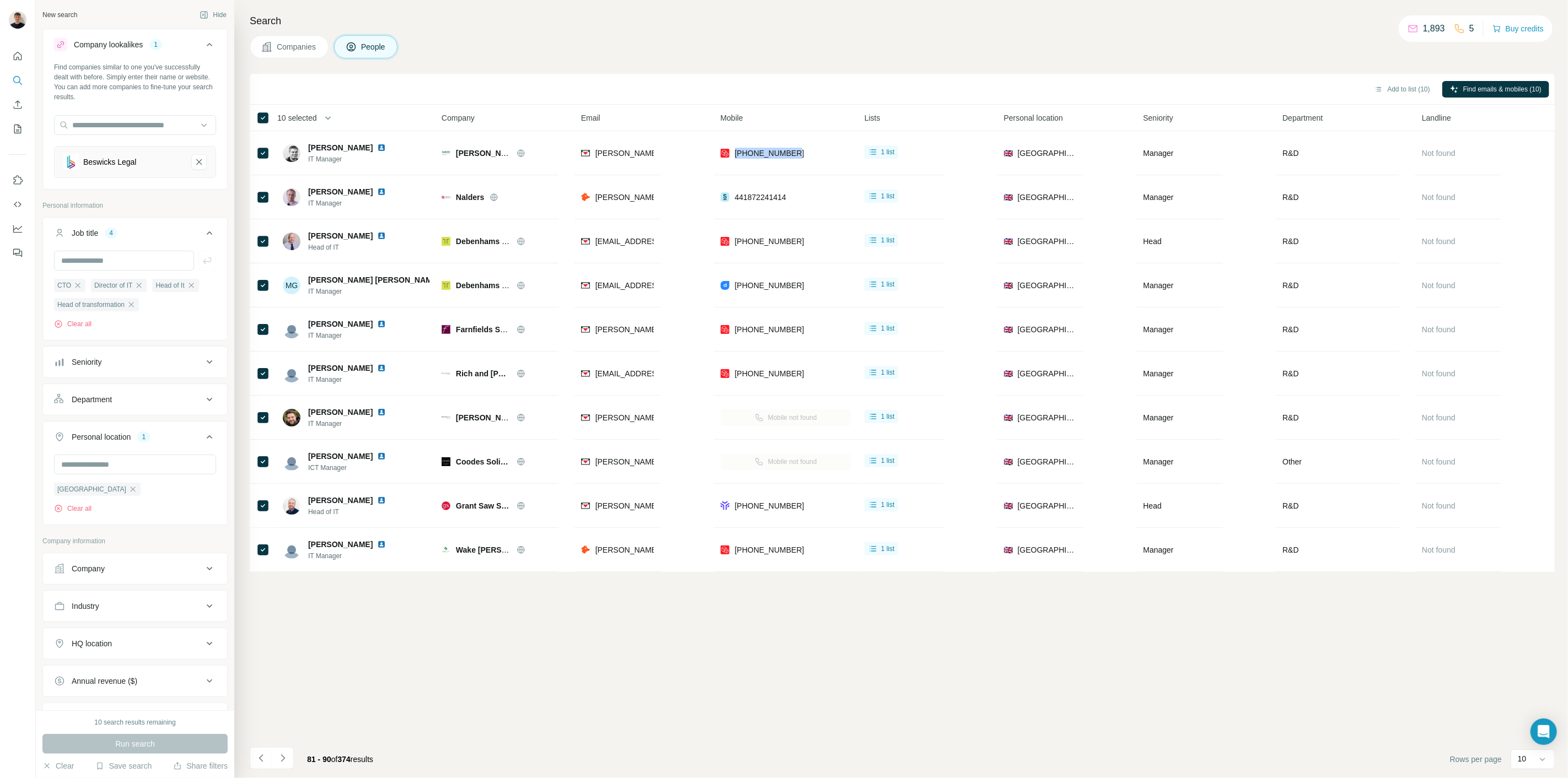
copy span "[PHONE_NUMBER]"
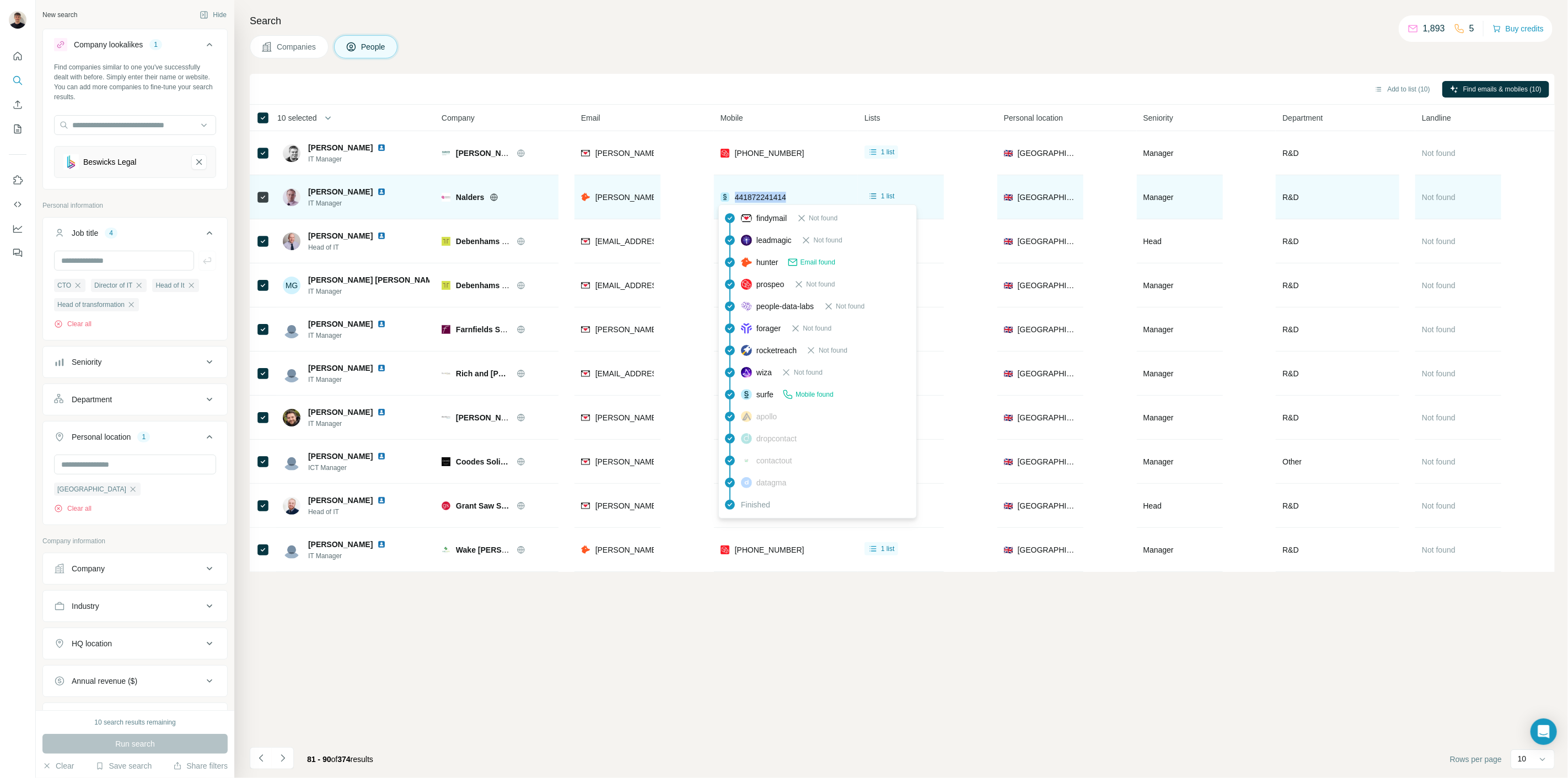
drag, startPoint x: 802, startPoint y: 199, endPoint x: 732, endPoint y: 196, distance: 70.1
click at [732, 196] on div "441872241414" at bounding box center [785, 197] width 131 height 30
copy span "441872241414"
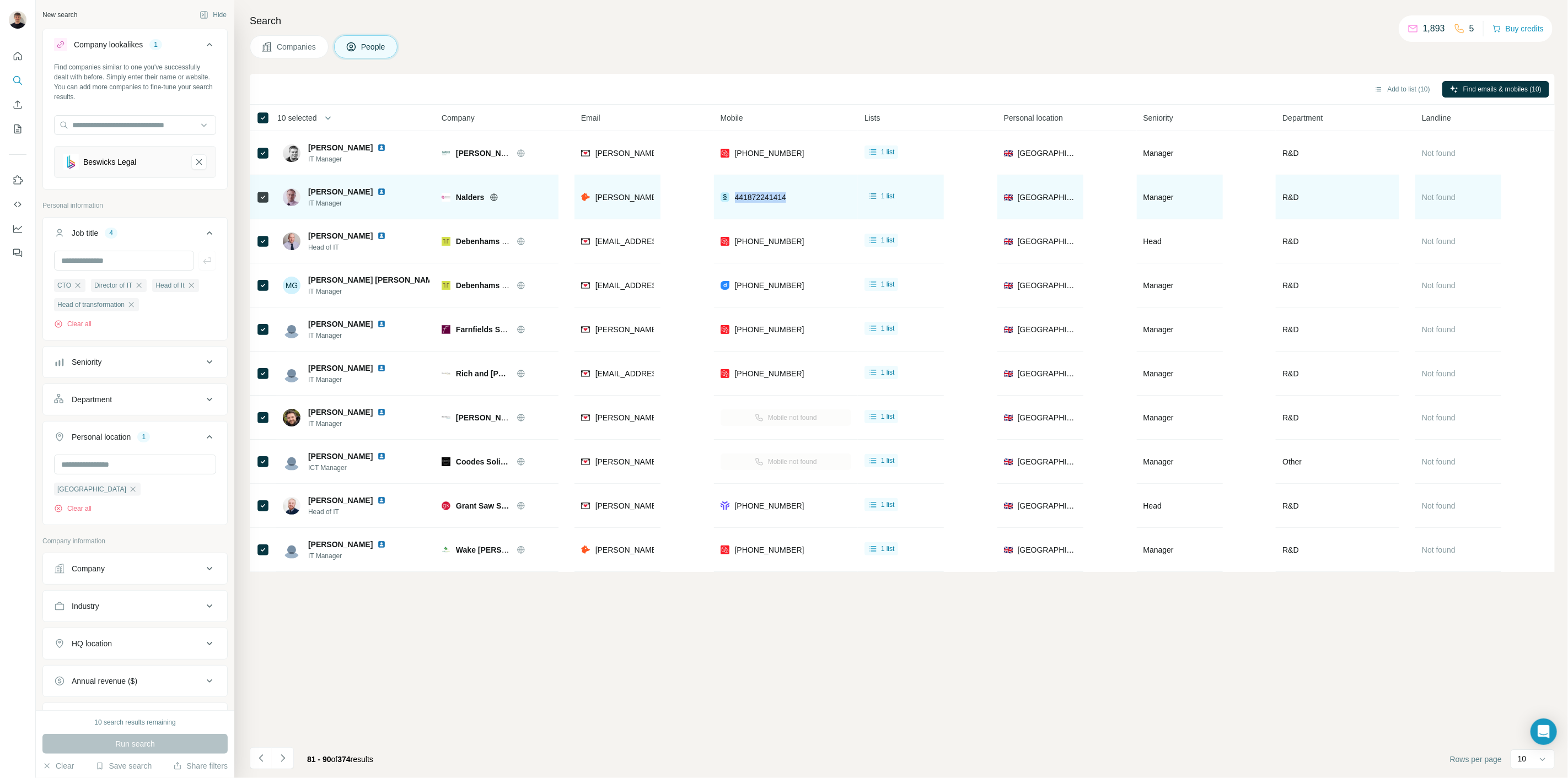
click at [377, 190] on img at bounding box center [382, 192] width 9 height 9
click at [377, 192] on img at bounding box center [382, 192] width 9 height 9
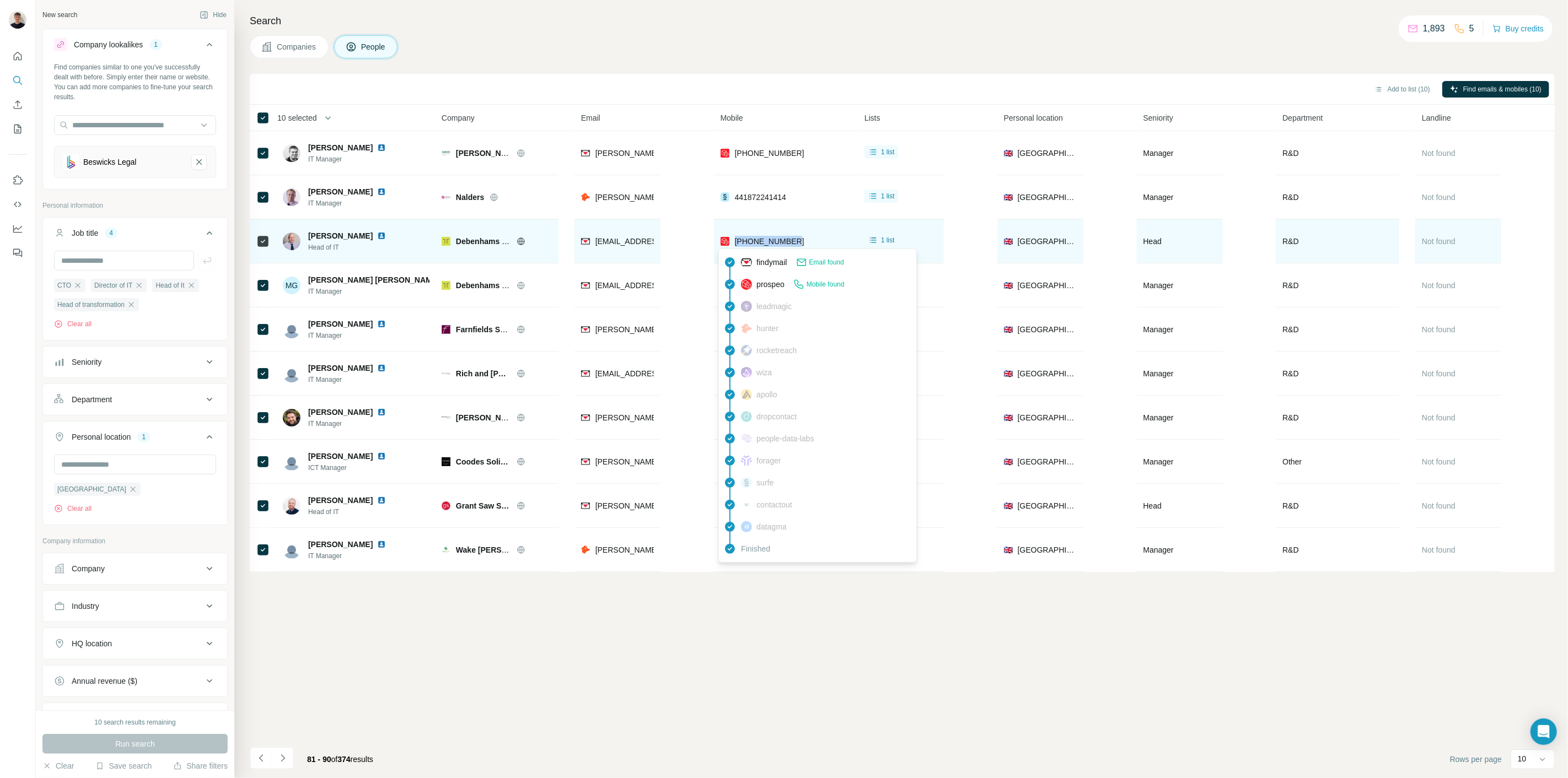
drag, startPoint x: 806, startPoint y: 238, endPoint x: 734, endPoint y: 238, distance: 72.0
click at [734, 238] on div "[PHONE_NUMBER]" at bounding box center [785, 240] width 131 height 30
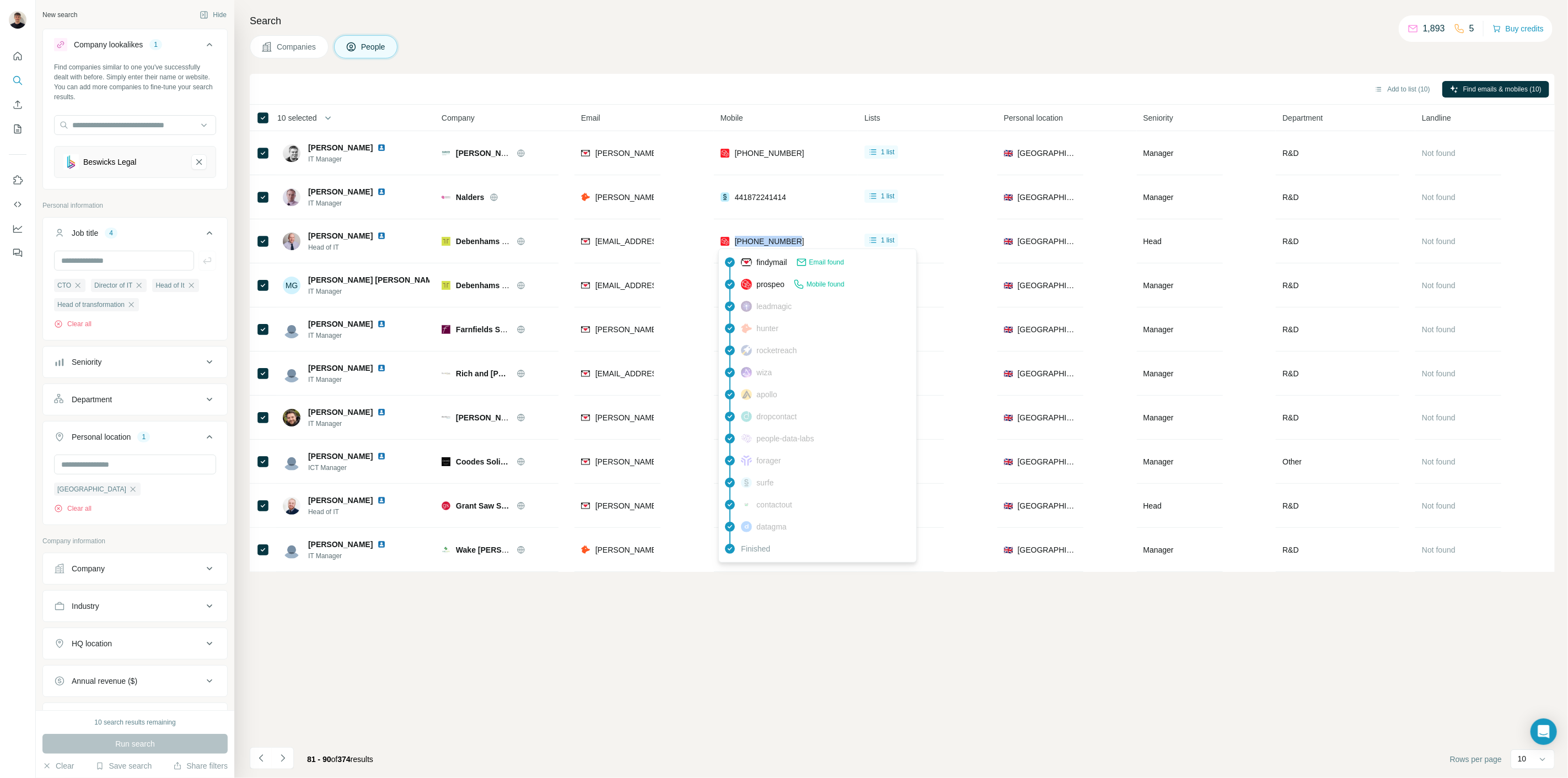
copy span "[PHONE_NUMBER]"
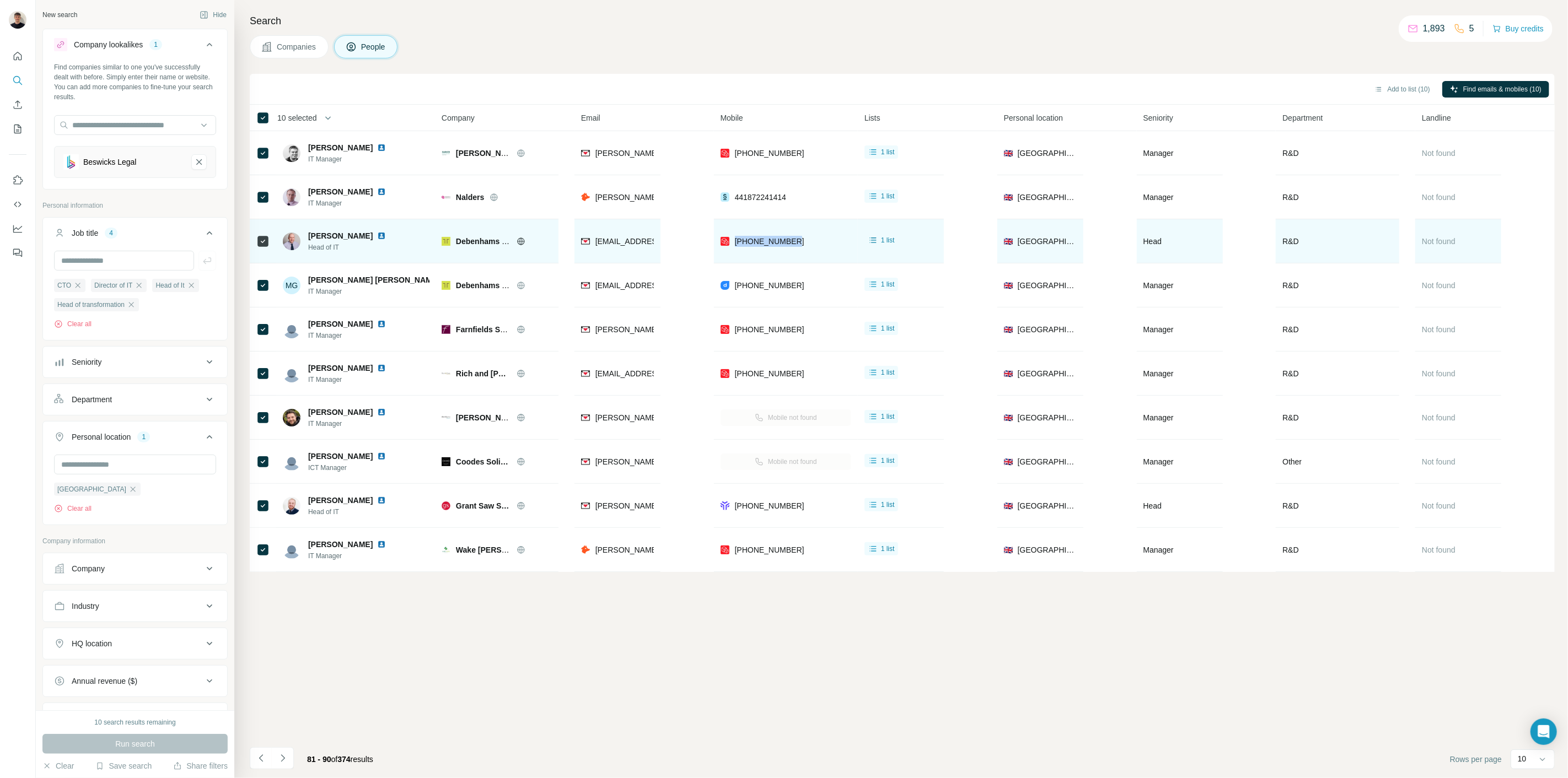
click at [377, 233] on img at bounding box center [382, 236] width 9 height 9
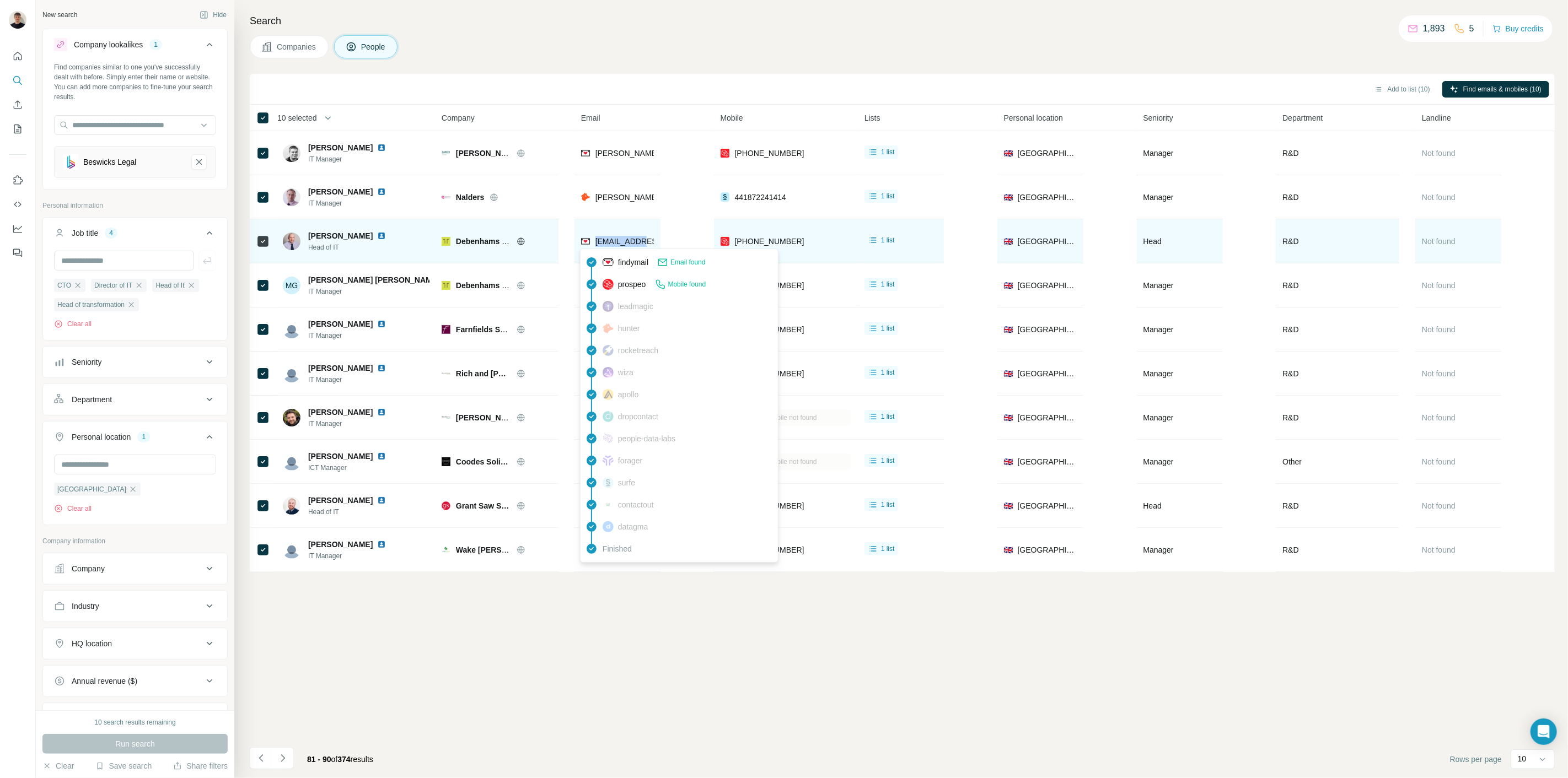
drag, startPoint x: 595, startPoint y: 246, endPoint x: 640, endPoint y: 241, distance: 45.3
click at [640, 241] on span "[EMAIL_ADDRESS][DOMAIN_NAME]" at bounding box center [656, 241] width 122 height 11
click at [640, 241] on span "[EMAIL_ADDRESS][DOMAIN_NAME]" at bounding box center [660, 241] width 131 height 9
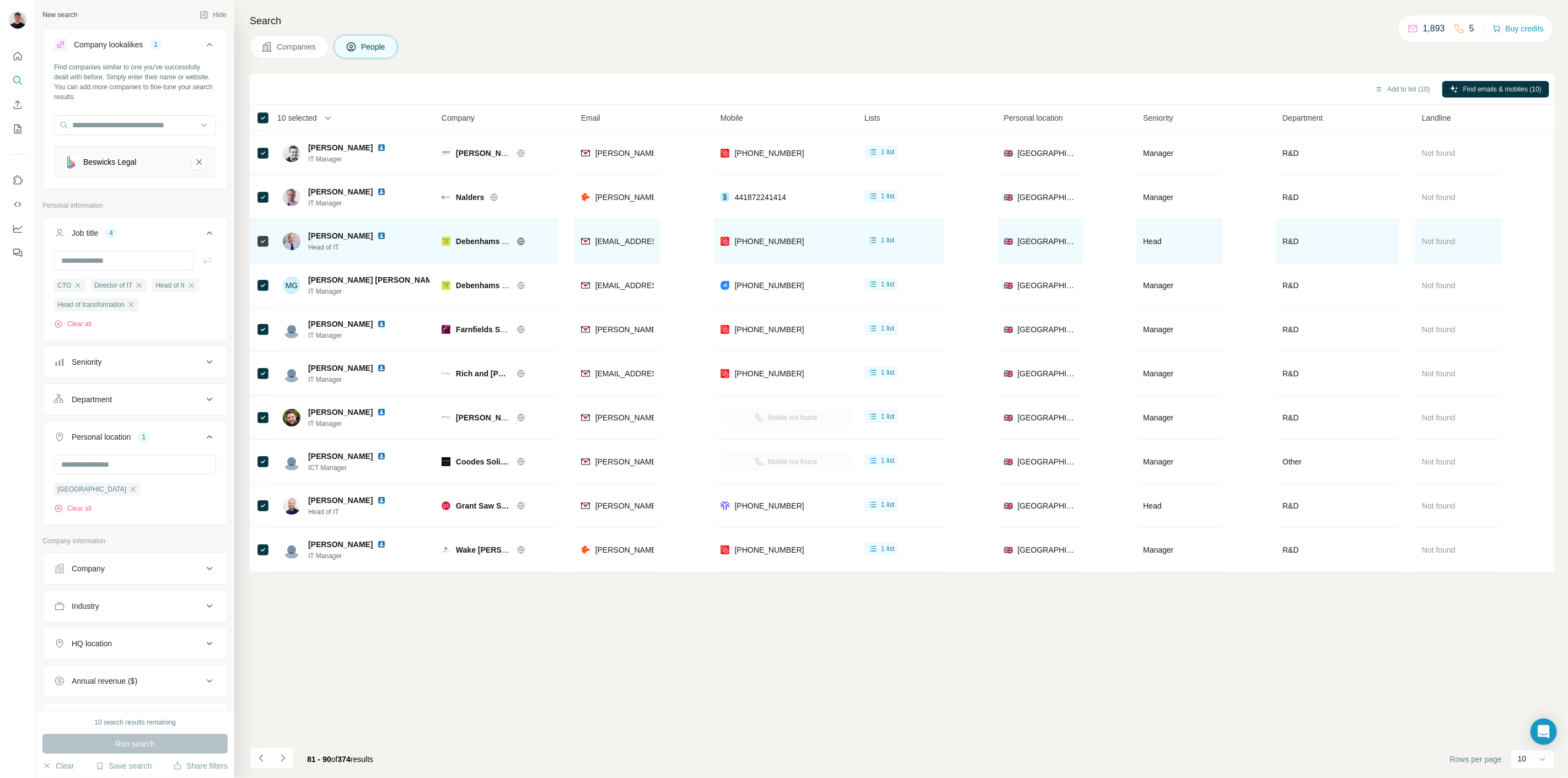
click at [575, 252] on td "[EMAIL_ADDRESS][DOMAIN_NAME]" at bounding box center [617, 241] width 86 height 44
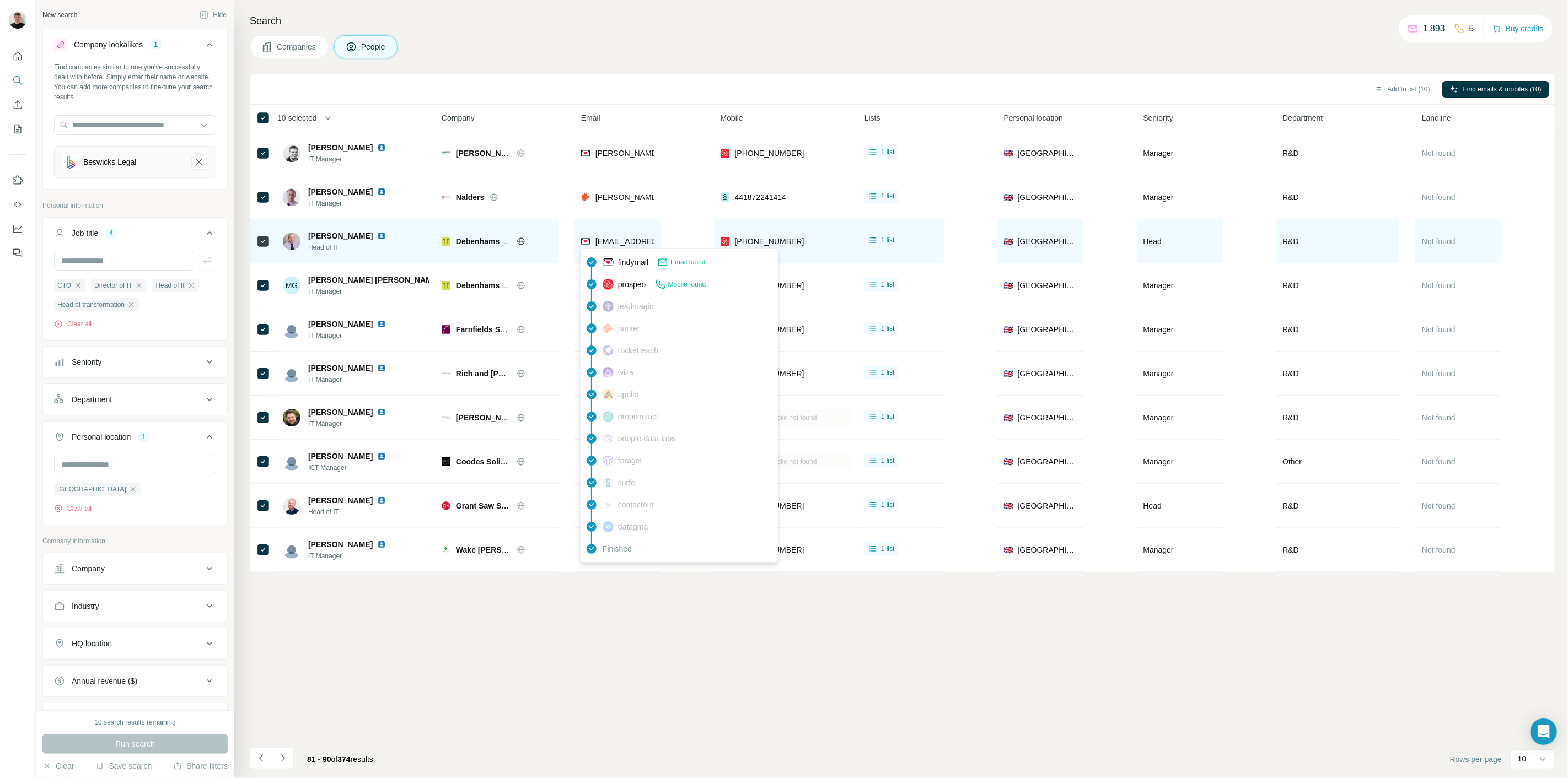
click at [614, 240] on span "[EMAIL_ADDRESS][DOMAIN_NAME]" at bounding box center [660, 241] width 131 height 9
click at [618, 243] on span "[EMAIL_ADDRESS][DOMAIN_NAME]" at bounding box center [660, 241] width 131 height 9
click at [618, 242] on span "[EMAIL_ADDRESS][DOMAIN_NAME]" at bounding box center [660, 241] width 131 height 9
click at [627, 241] on span "[EMAIL_ADDRESS][DOMAIN_NAME]" at bounding box center [660, 241] width 131 height 9
drag, startPoint x: 641, startPoint y: 244, endPoint x: 620, endPoint y: 233, distance: 23.7
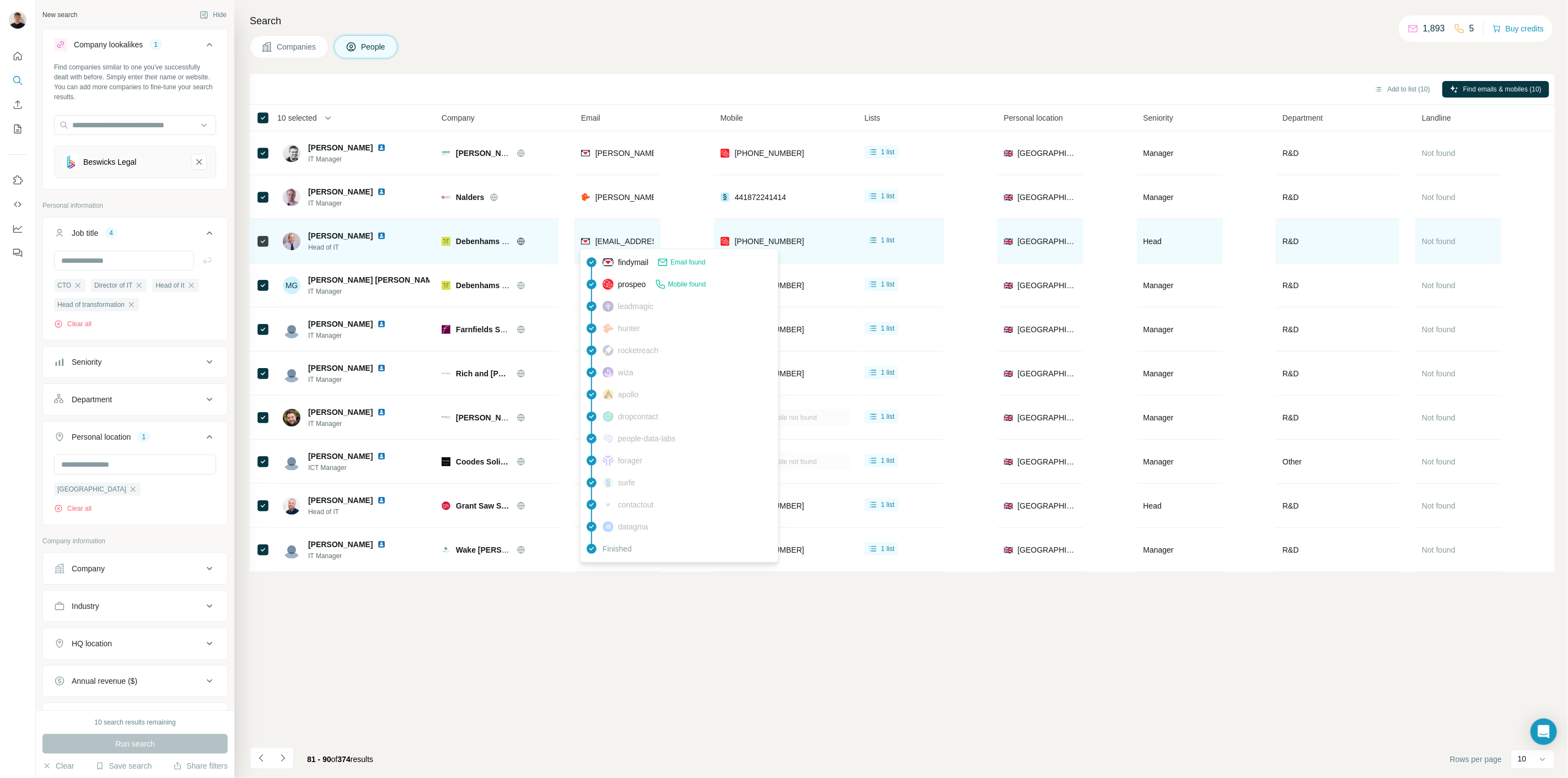
click at [620, 233] on div "[EMAIL_ADDRESS][DOMAIN_NAME]" at bounding box center [618, 240] width 73 height 30
click at [623, 238] on span "[EMAIL_ADDRESS][DOMAIN_NAME]" at bounding box center [660, 241] width 131 height 9
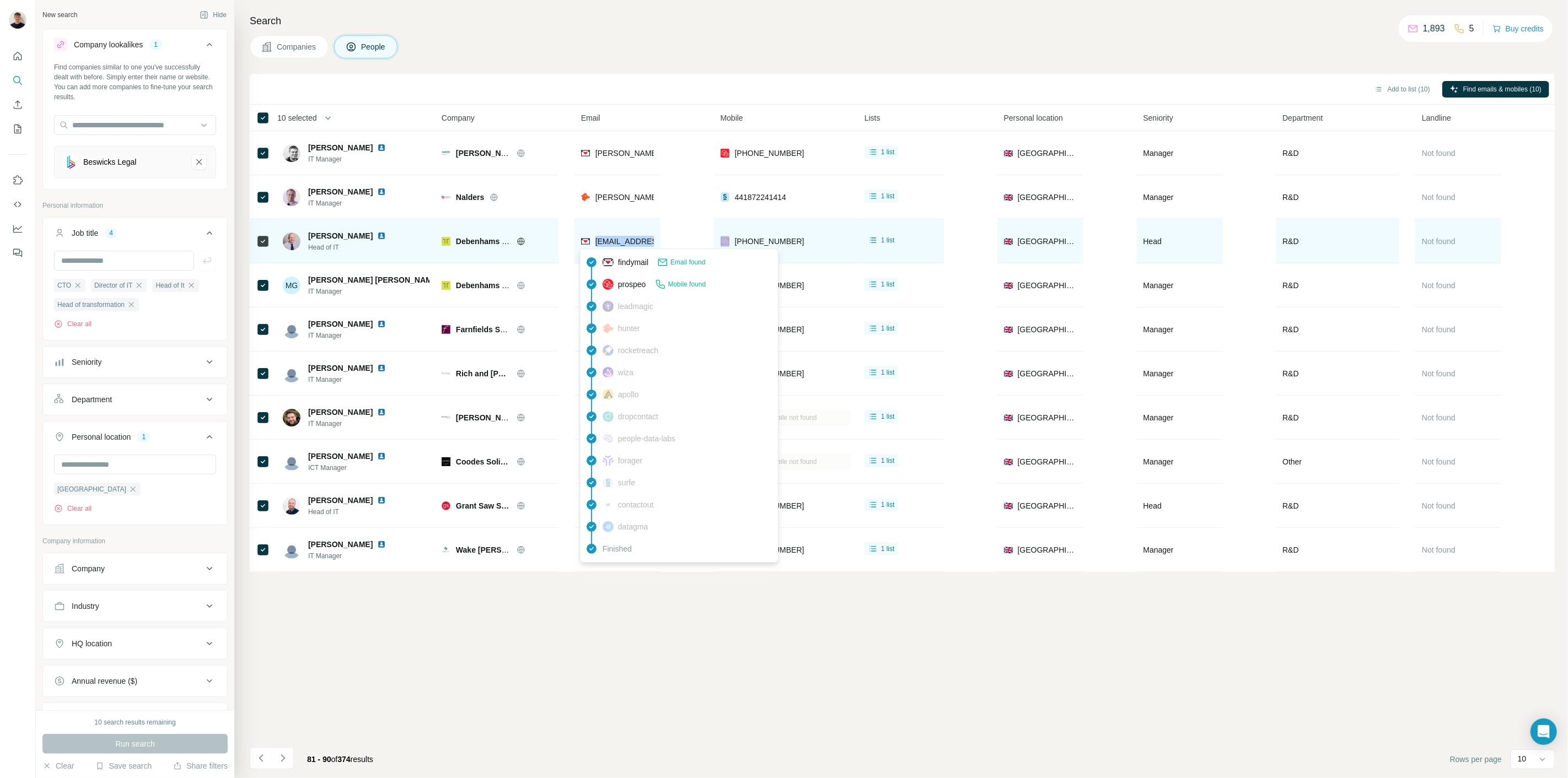
copy span "[EMAIL_ADDRESS][DOMAIN_NAME]"
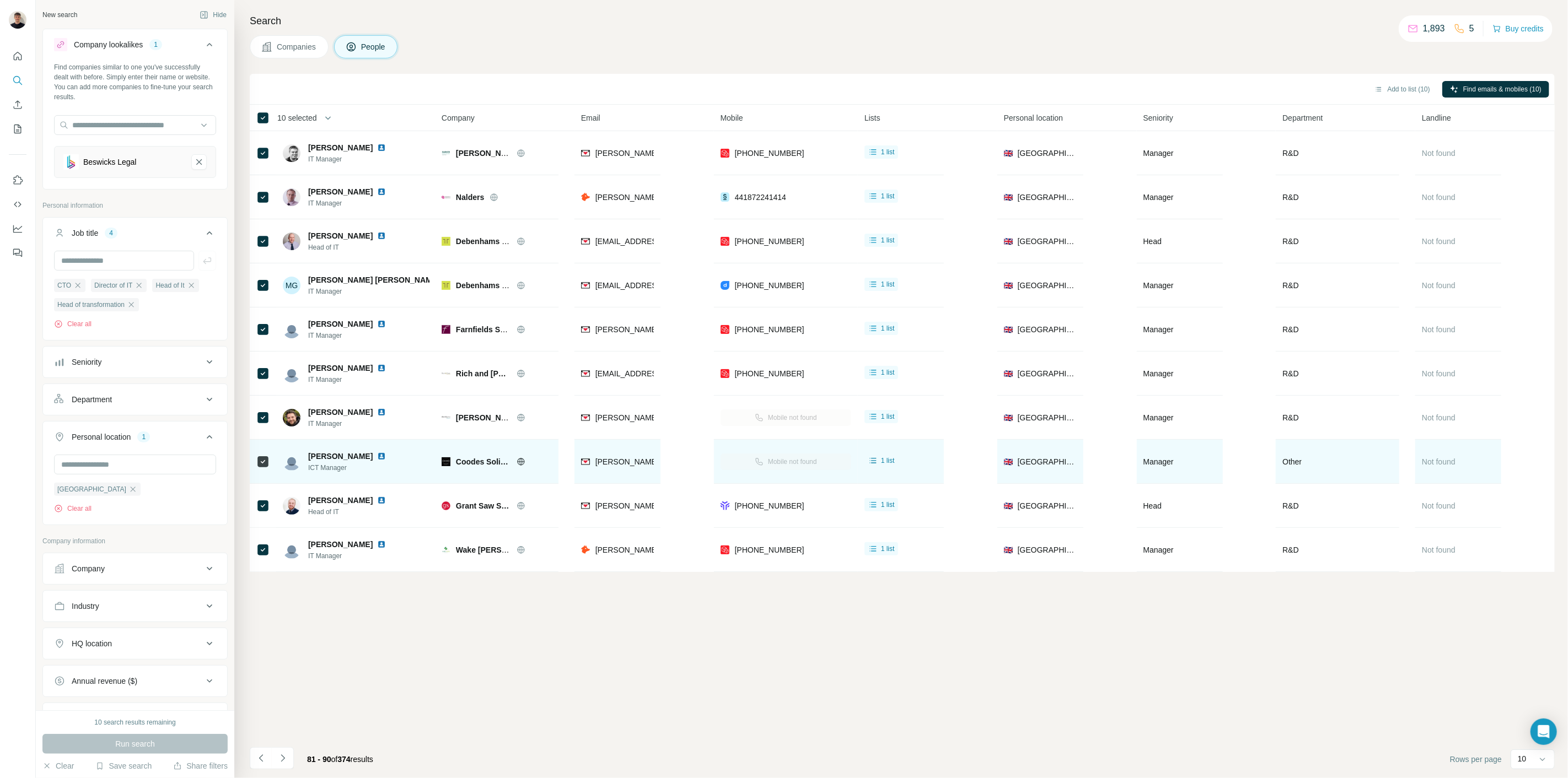
click at [939, 445] on td "1 list" at bounding box center [901, 462] width 86 height 44
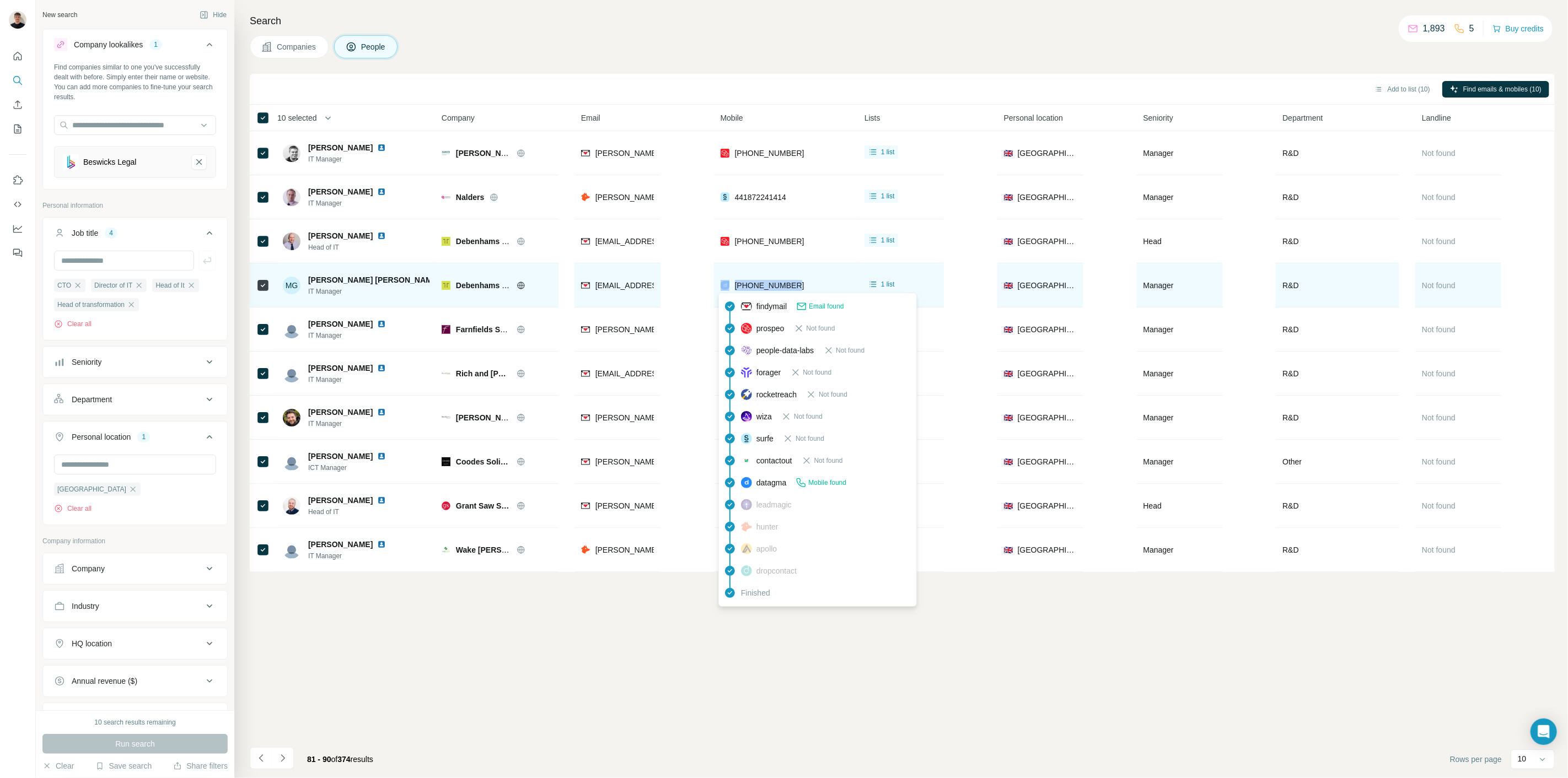
drag, startPoint x: 800, startPoint y: 287, endPoint x: 724, endPoint y: 287, distance: 76.0
click at [724, 287] on div "[PHONE_NUMBER]" at bounding box center [785, 285] width 131 height 30
copy div "[PHONE_NUMBER]"
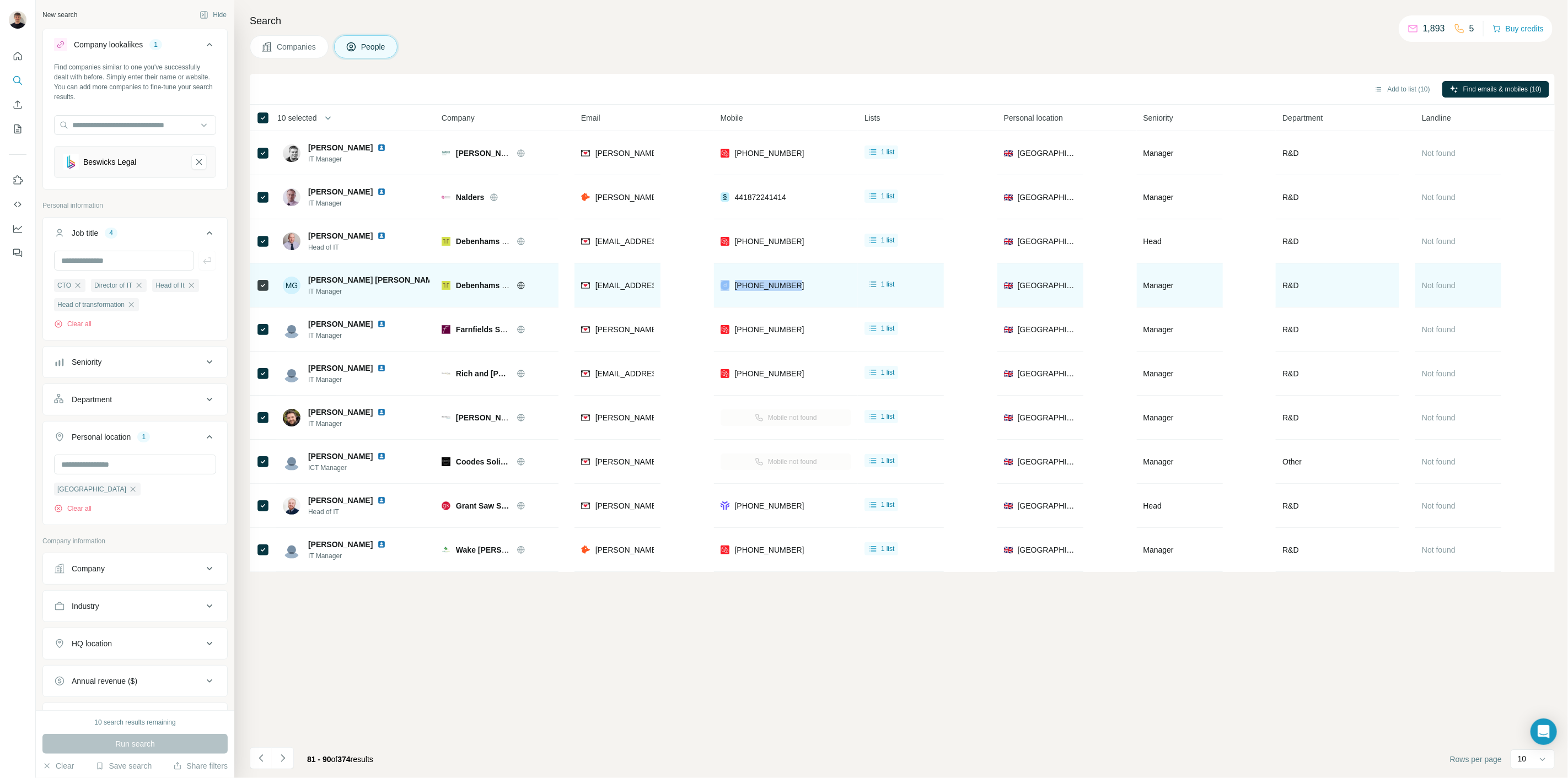
click at [444, 277] on img at bounding box center [449, 280] width 9 height 9
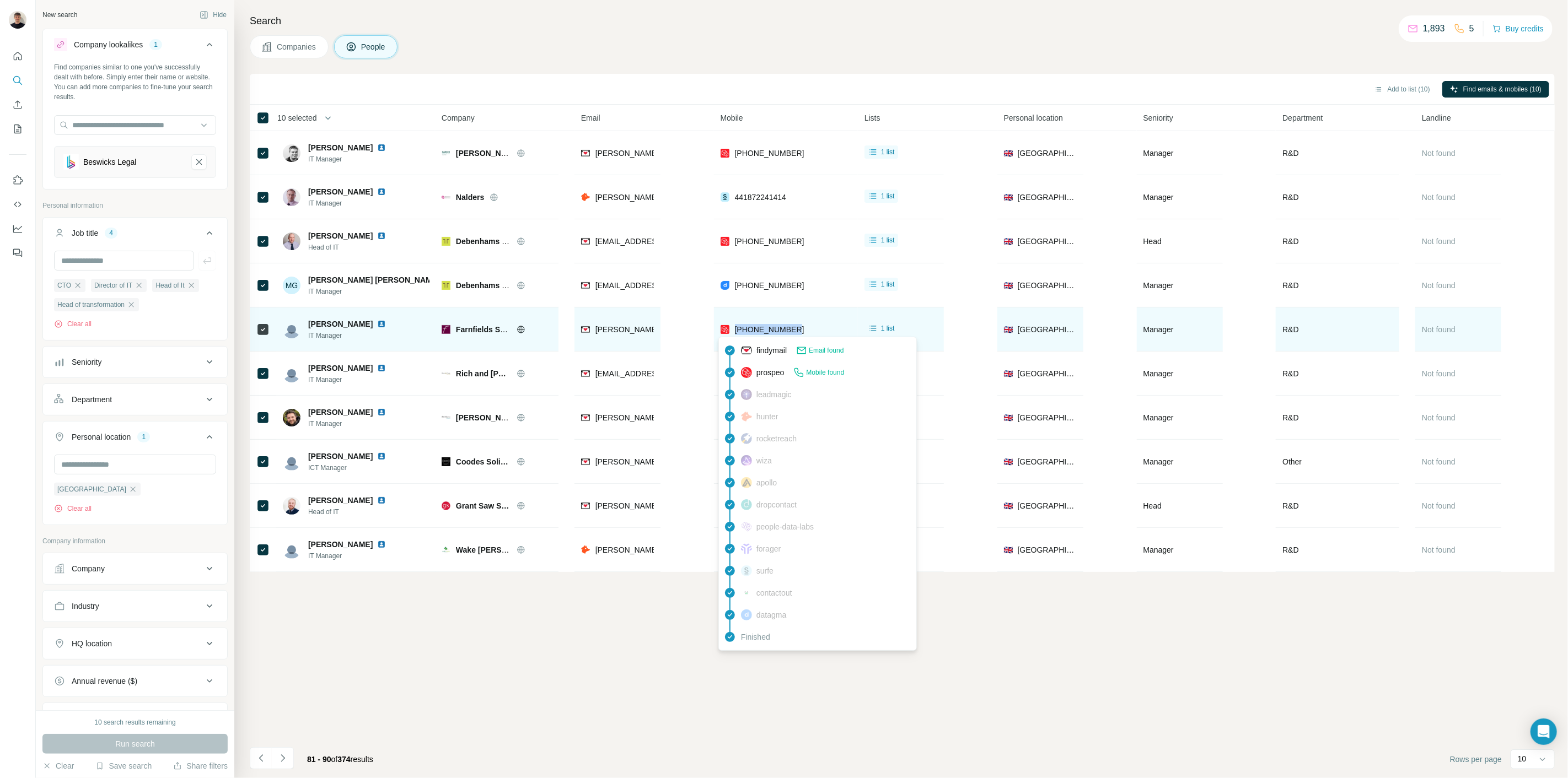
drag, startPoint x: 809, startPoint y: 331, endPoint x: 735, endPoint y: 323, distance: 74.4
click at [735, 323] on div "[PHONE_NUMBER]" at bounding box center [785, 328] width 131 height 30
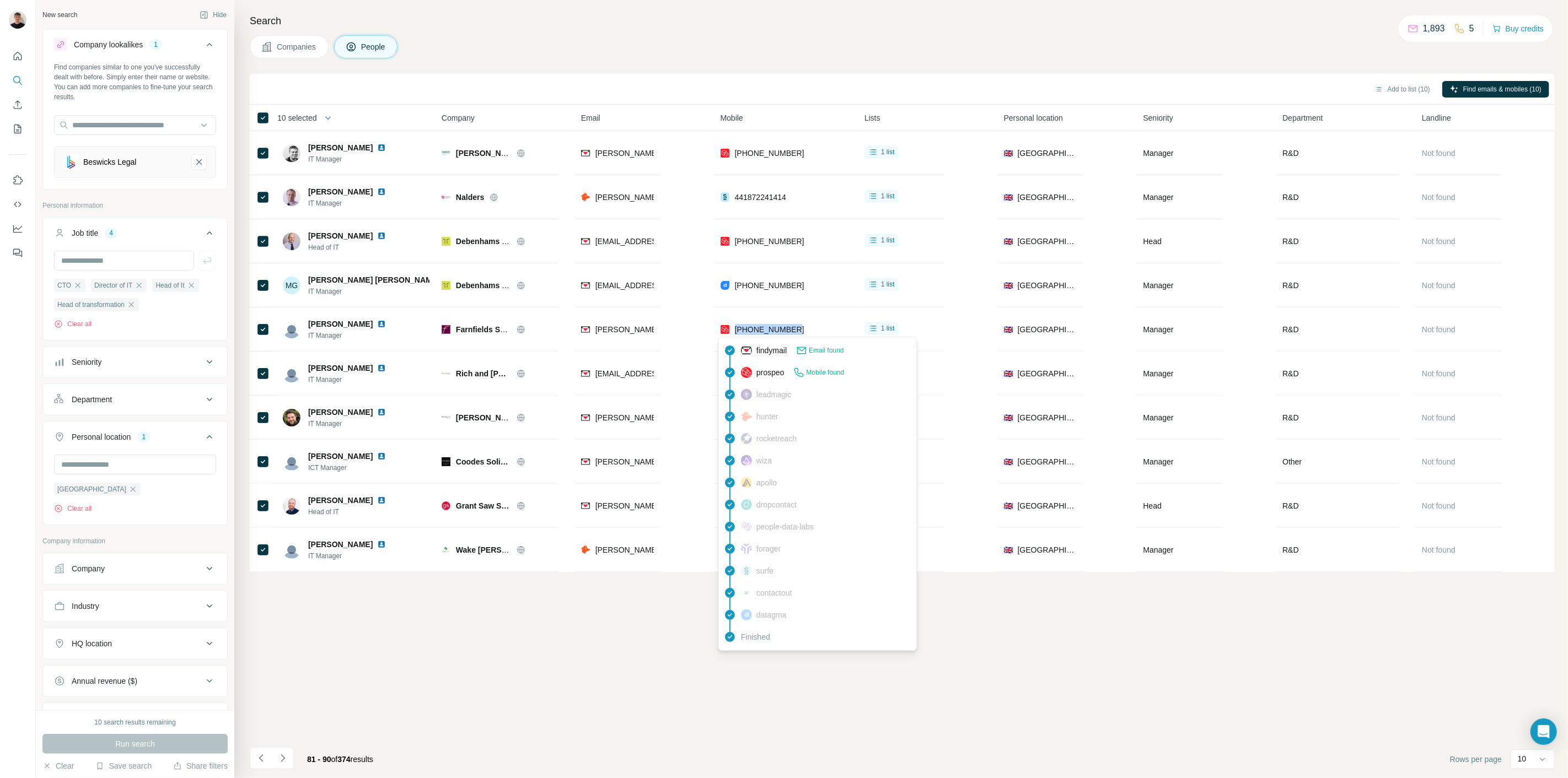
copy span "[PHONE_NUMBER]"
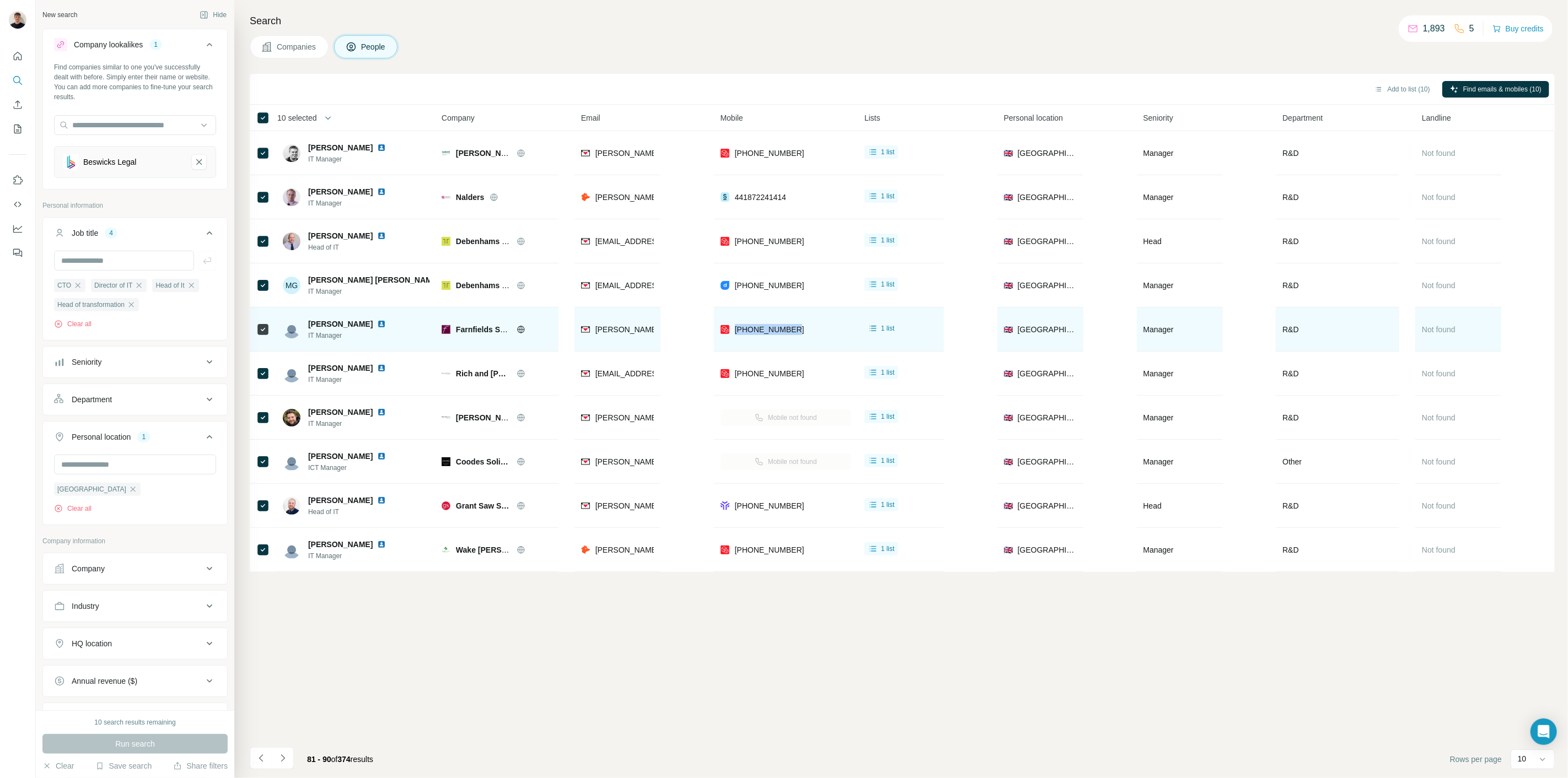
click at [377, 322] on img at bounding box center [382, 325] width 9 height 9
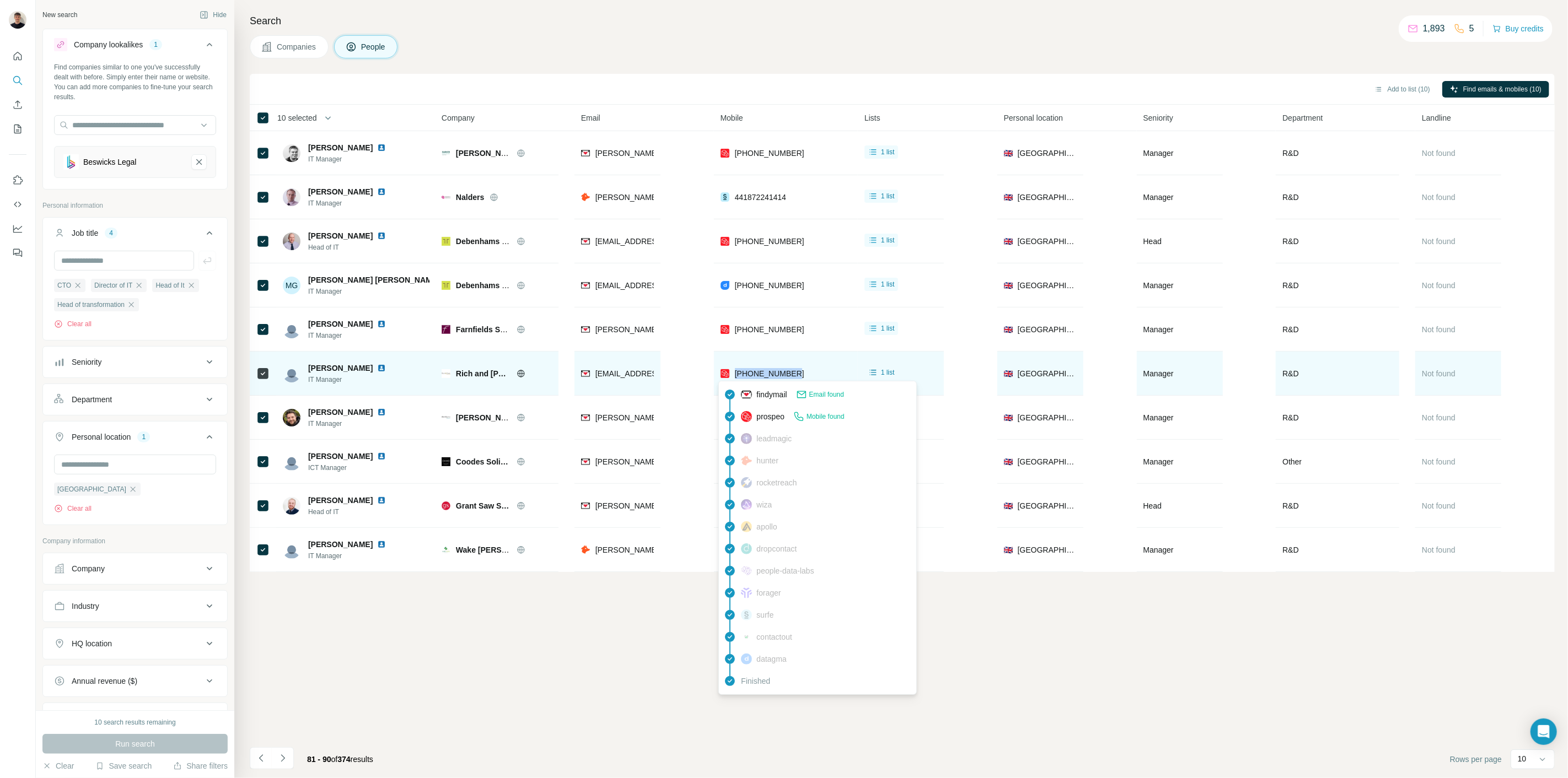
drag, startPoint x: 795, startPoint y: 374, endPoint x: 732, endPoint y: 374, distance: 63.0
click at [732, 374] on div "[PHONE_NUMBER]" at bounding box center [785, 373] width 131 height 30
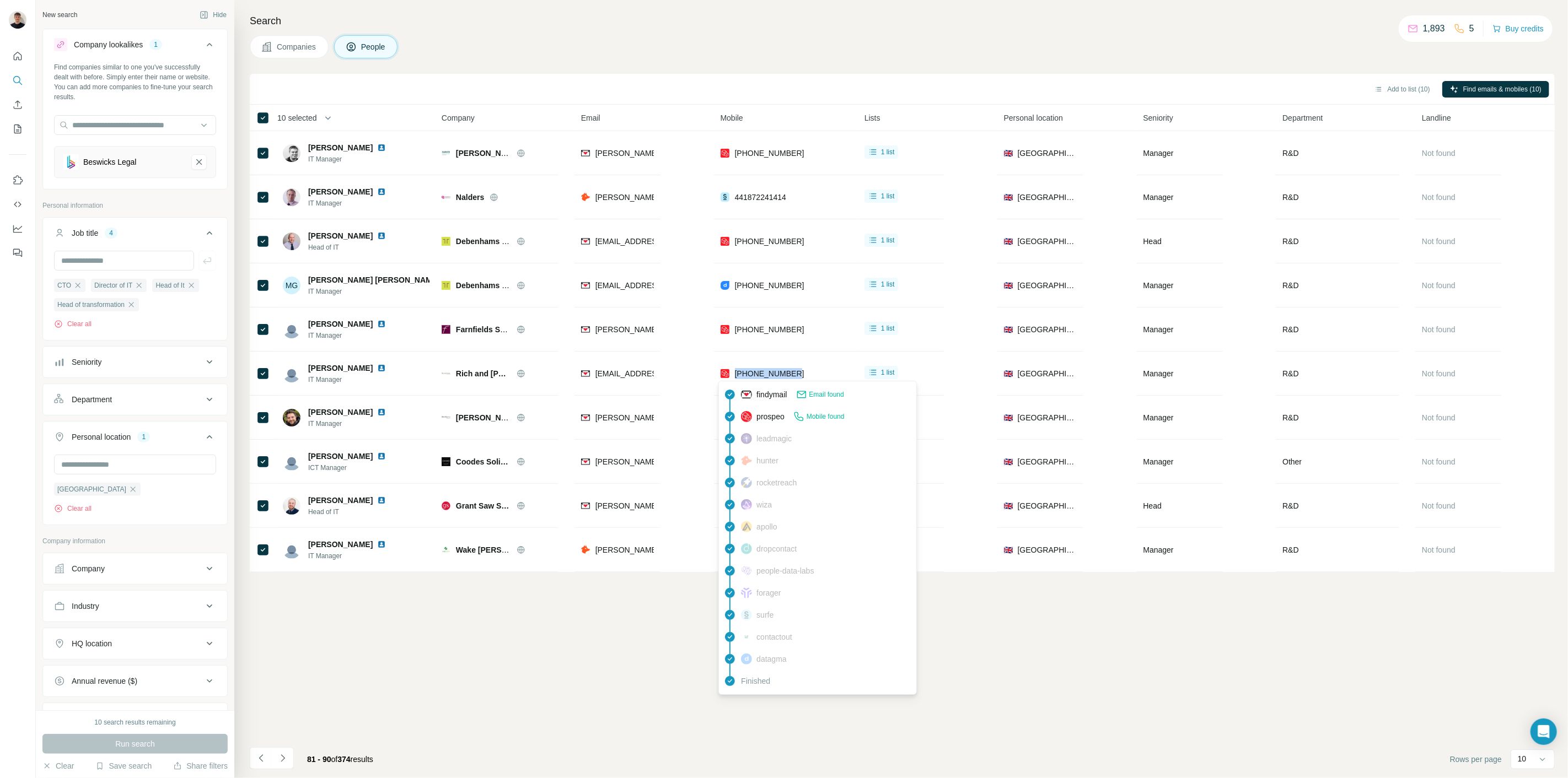
copy span "[PHONE_NUMBER]"
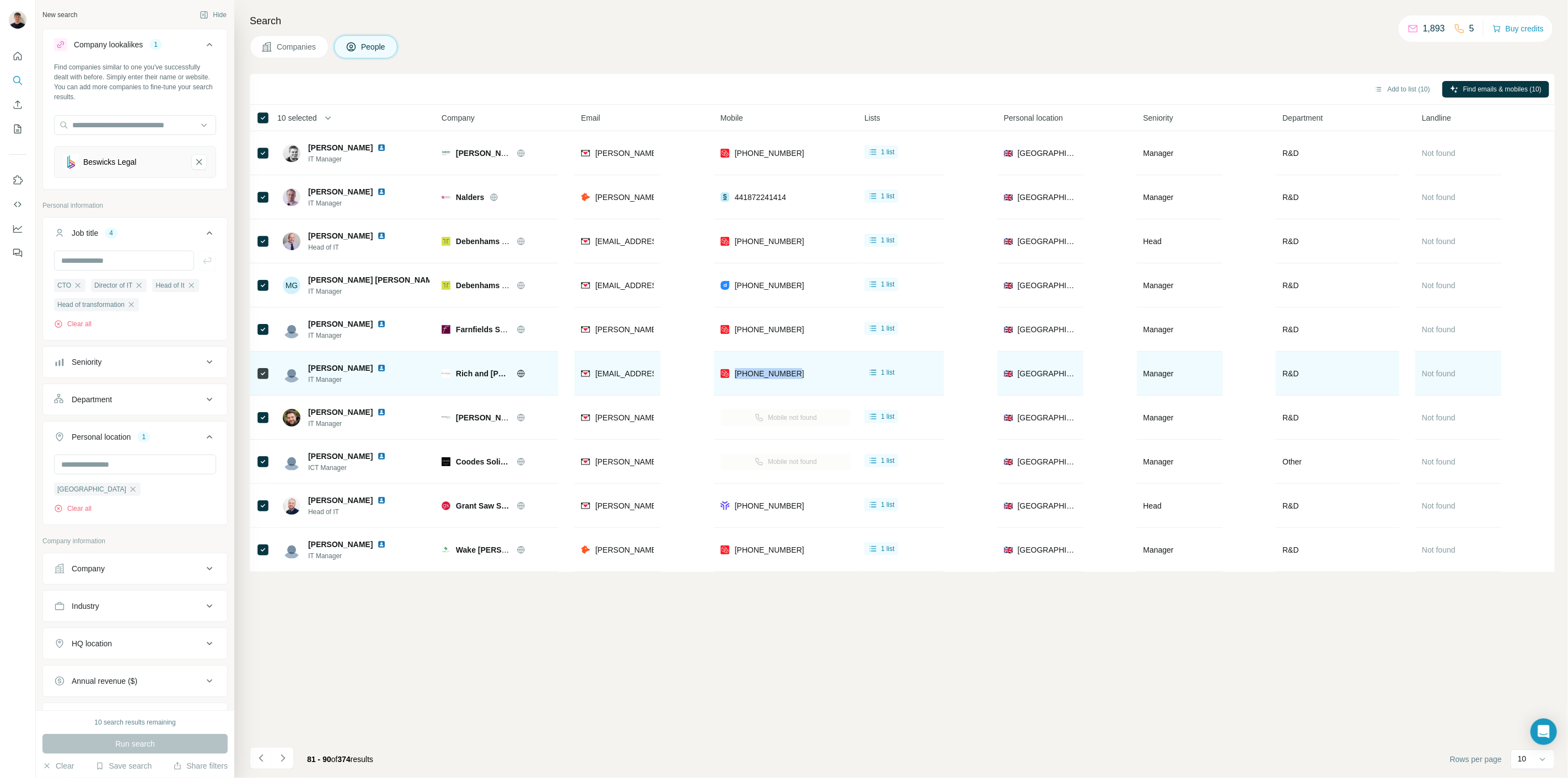
click at [377, 367] on img at bounding box center [382, 368] width 9 height 9
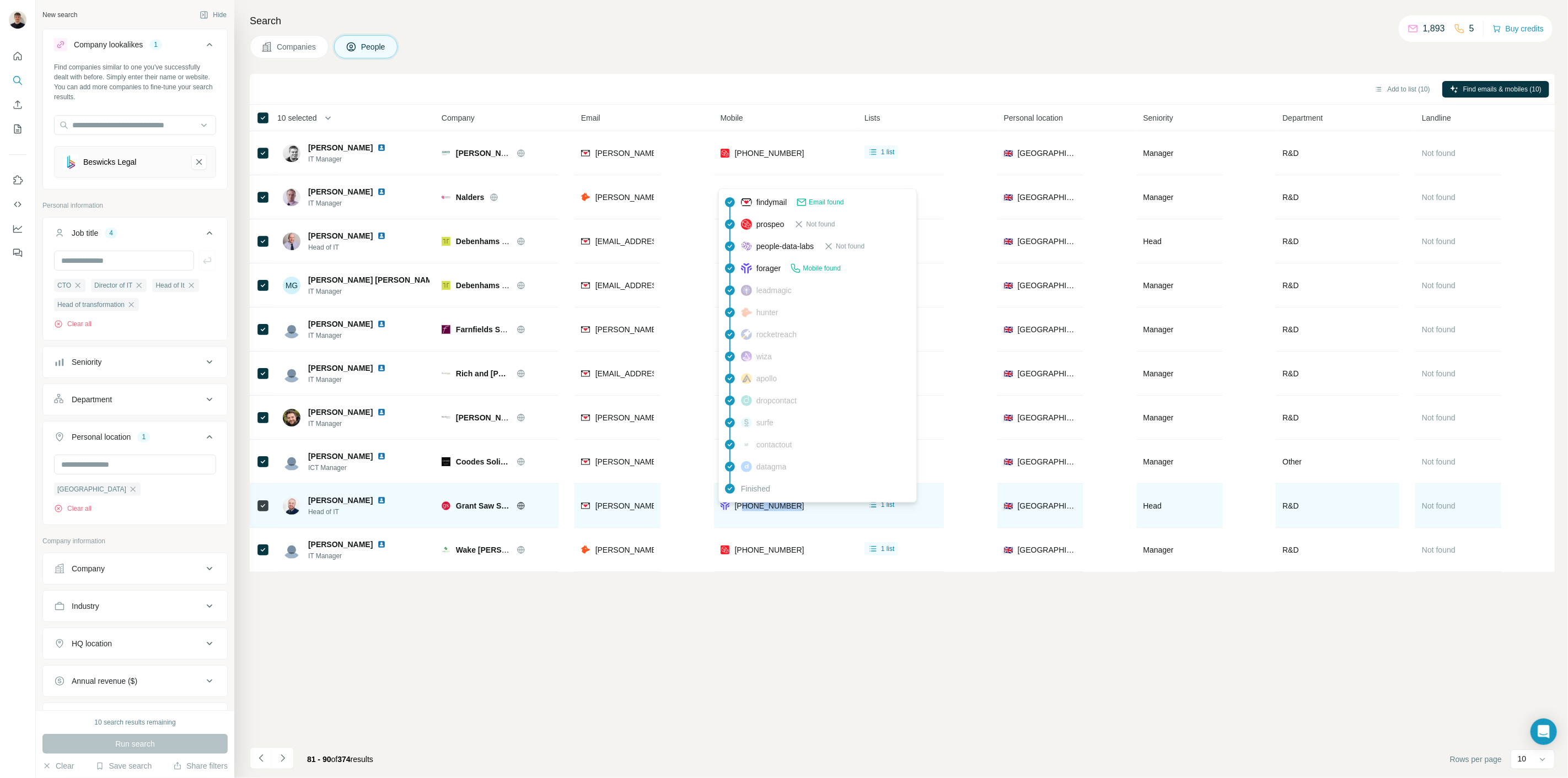
drag, startPoint x: 781, startPoint y: 511, endPoint x: 739, endPoint y: 512, distance: 42.0
click at [740, 512] on div "[PHONE_NUMBER]" at bounding box center [785, 505] width 131 height 30
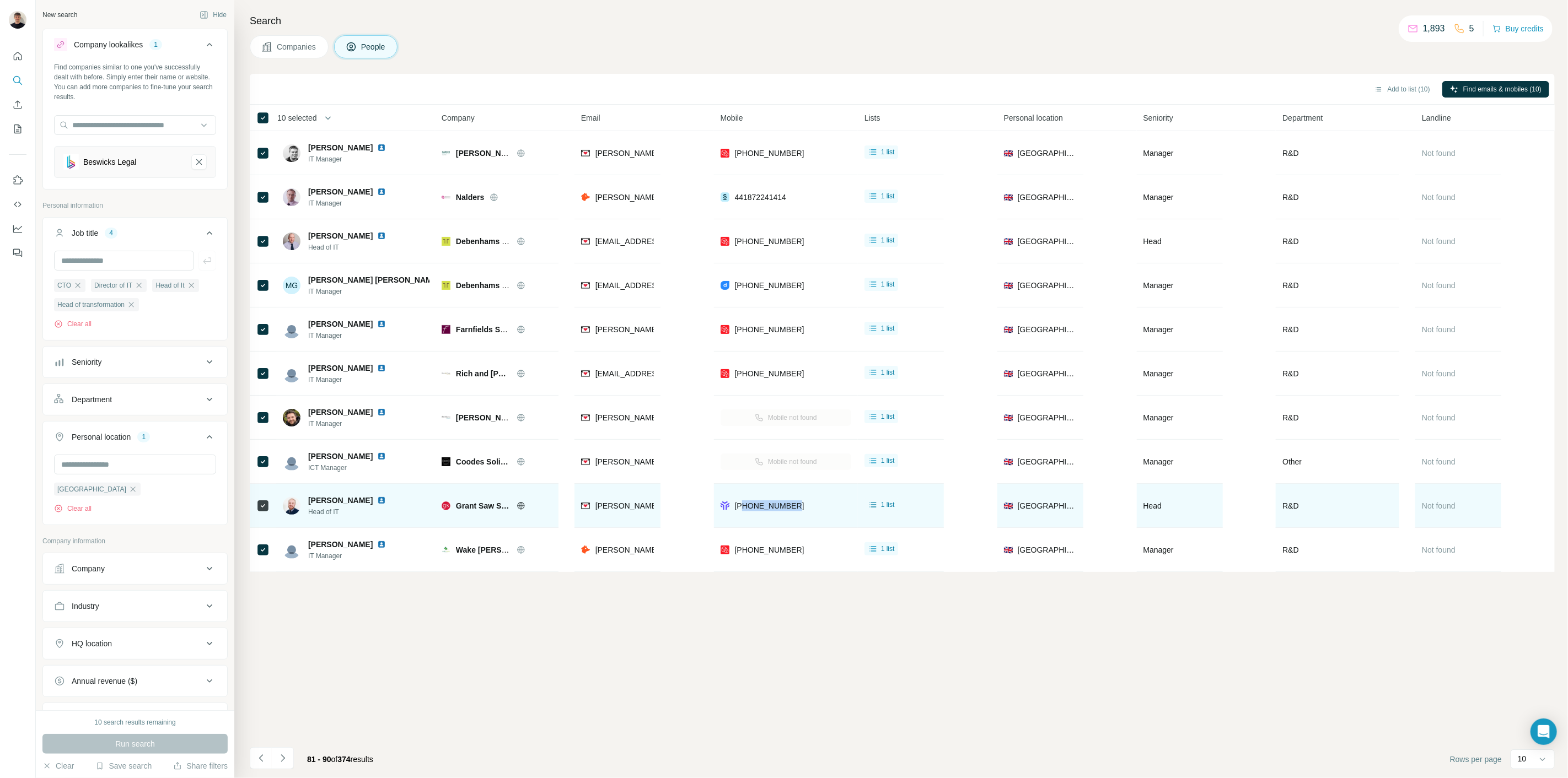
click at [377, 500] on img at bounding box center [382, 501] width 9 height 9
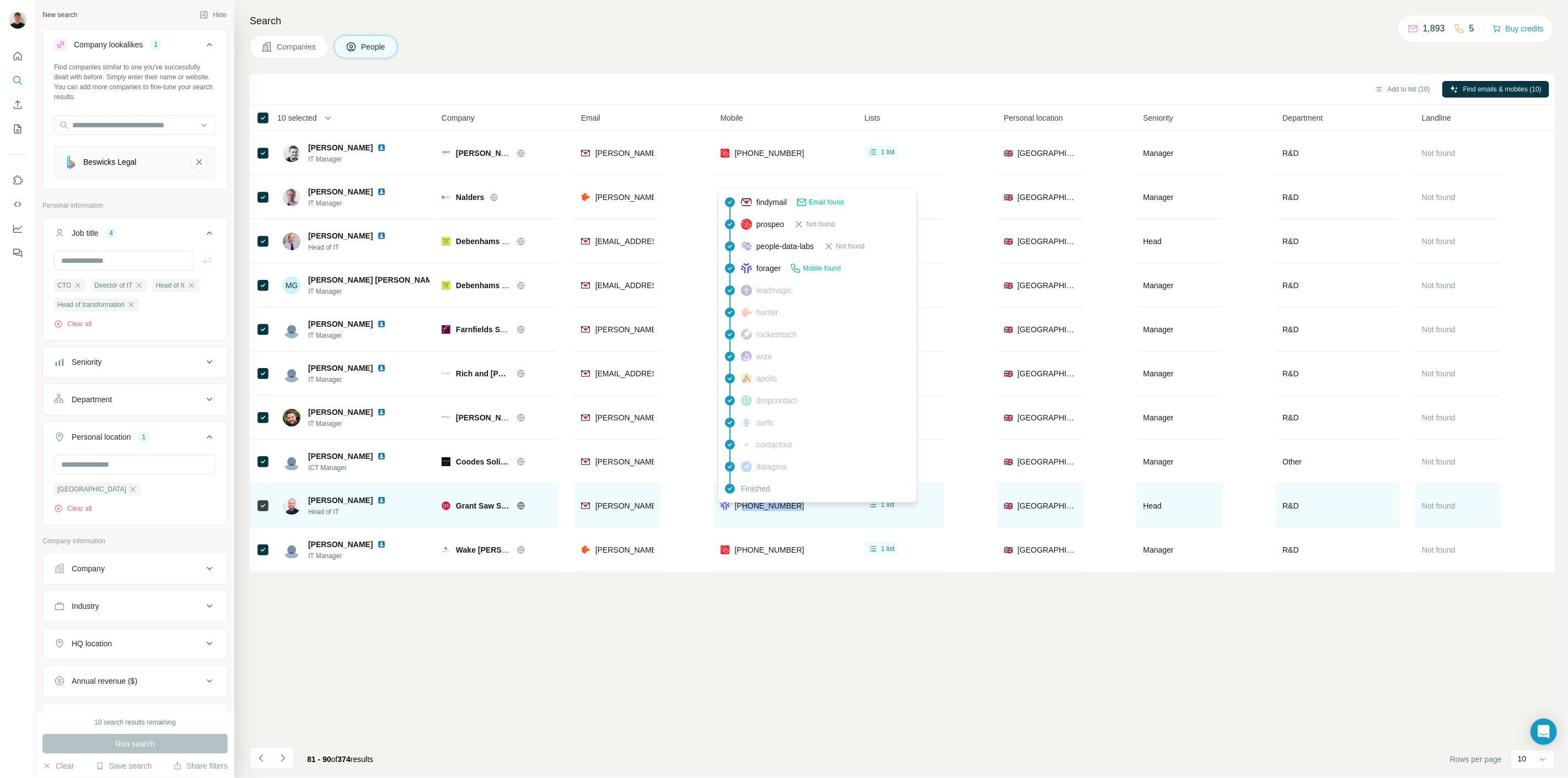
click at [765, 502] on span "[PHONE_NUMBER]" at bounding box center [769, 506] width 70 height 9
click at [765, 502] on span "[PHONE_NUMBER]" at bounding box center [769, 506] width 70 height 9
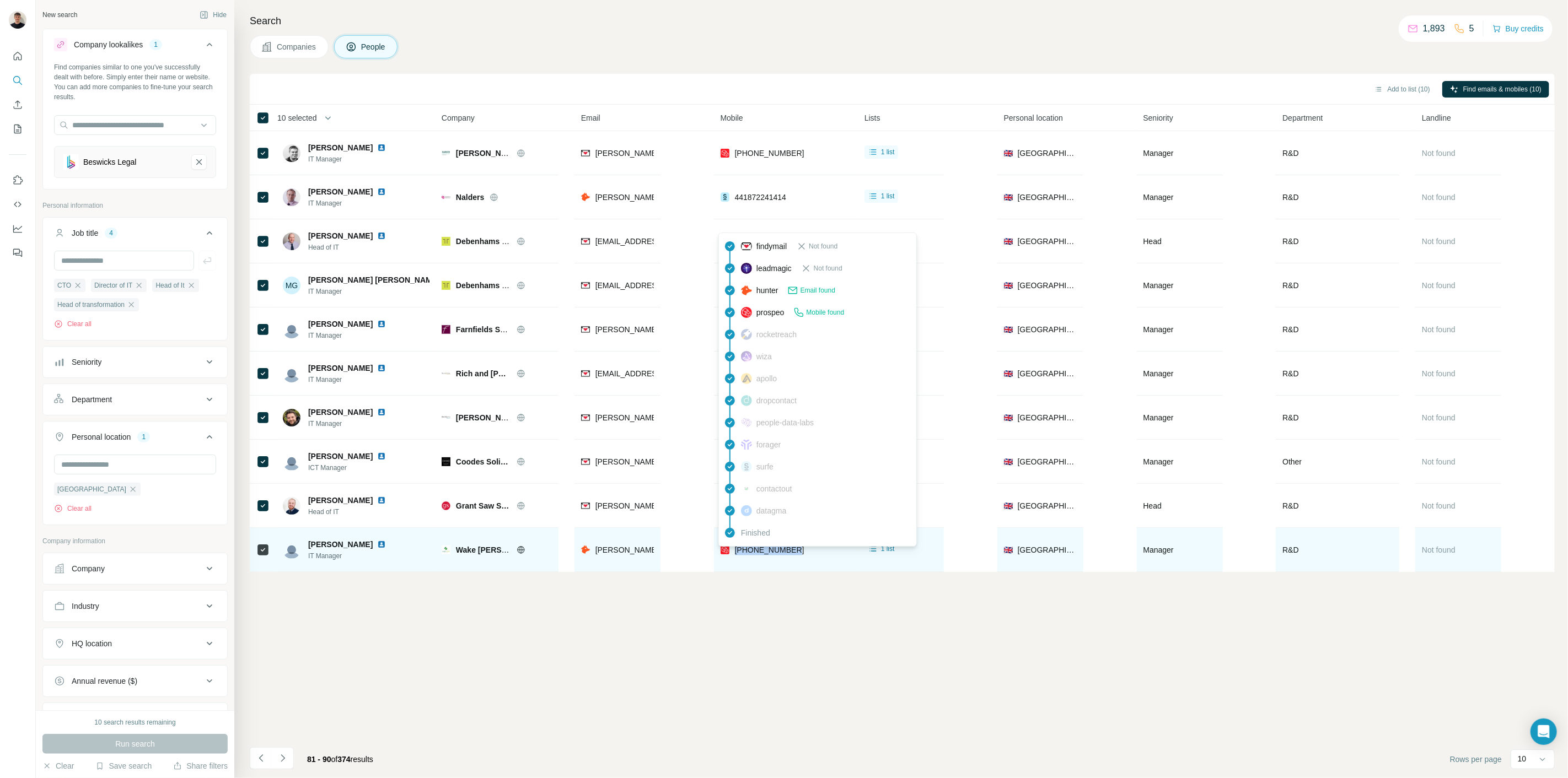
drag, startPoint x: 794, startPoint y: 553, endPoint x: 733, endPoint y: 557, distance: 61.1
click at [733, 557] on div "[PHONE_NUMBER]" at bounding box center [785, 549] width 131 height 30
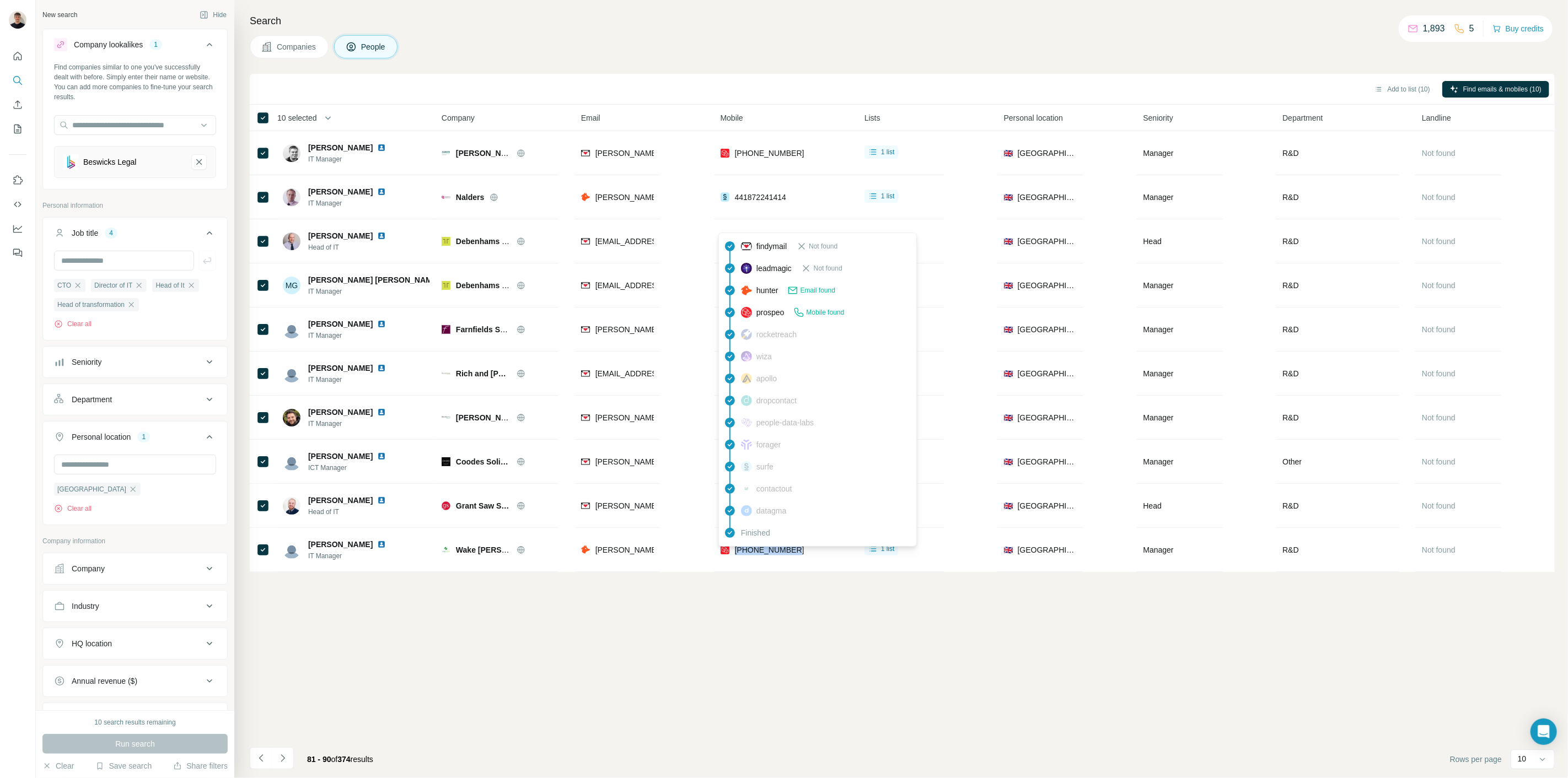
copy span "[PHONE_NUMBER]"
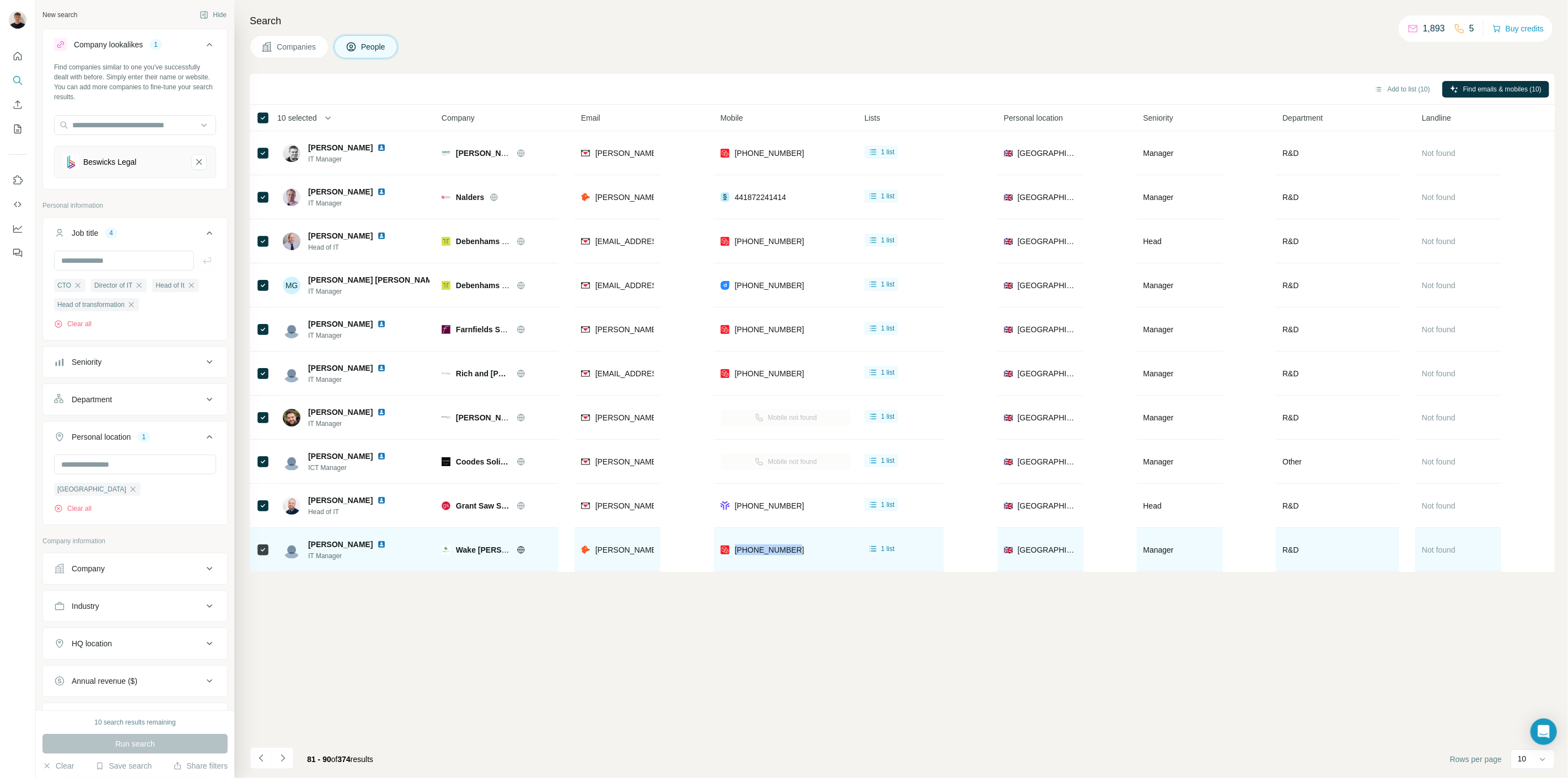
click at [377, 548] on img at bounding box center [382, 545] width 9 height 9
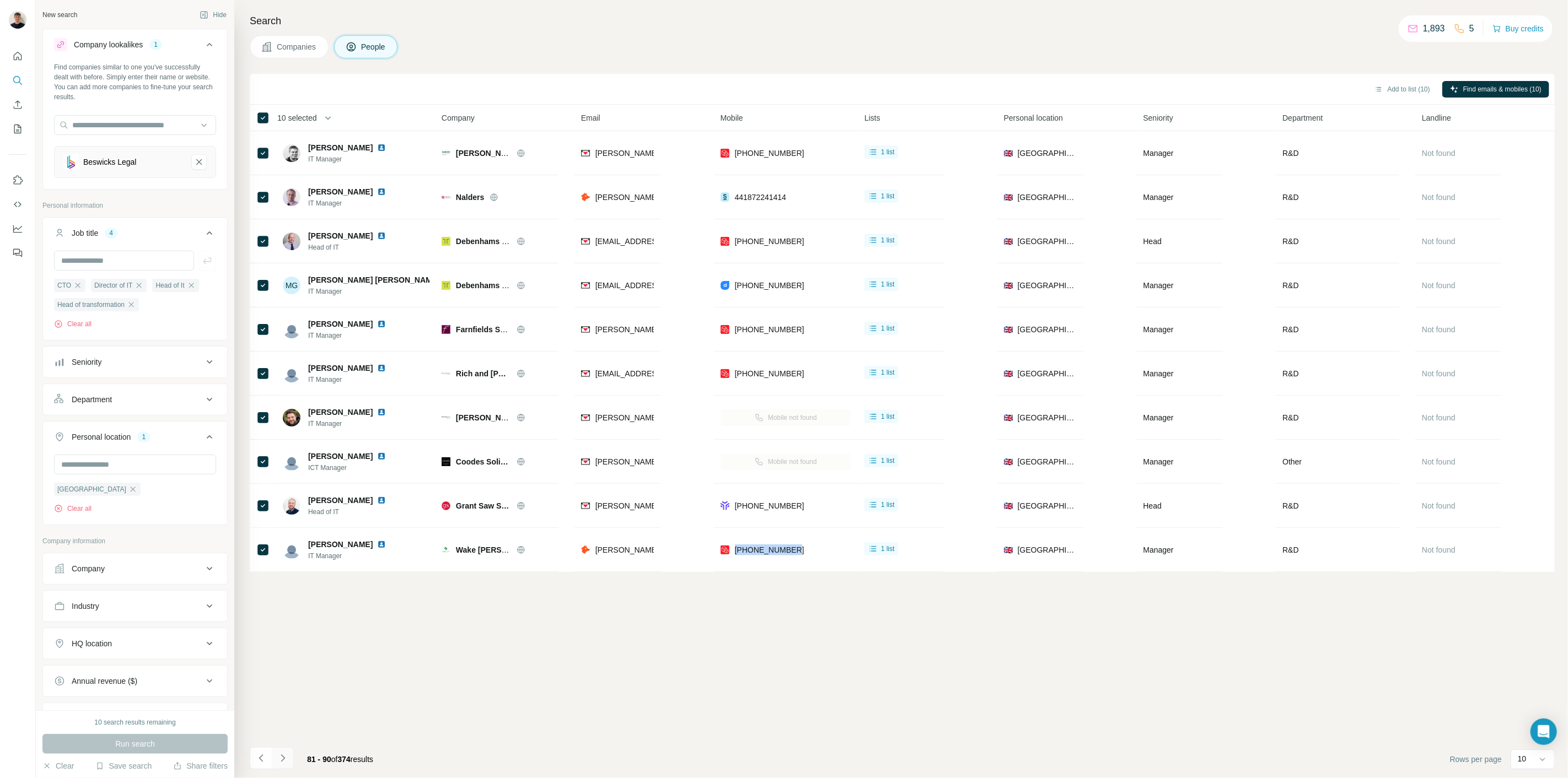
click at [280, 755] on icon "Navigate to next page" at bounding box center [283, 758] width 11 height 11
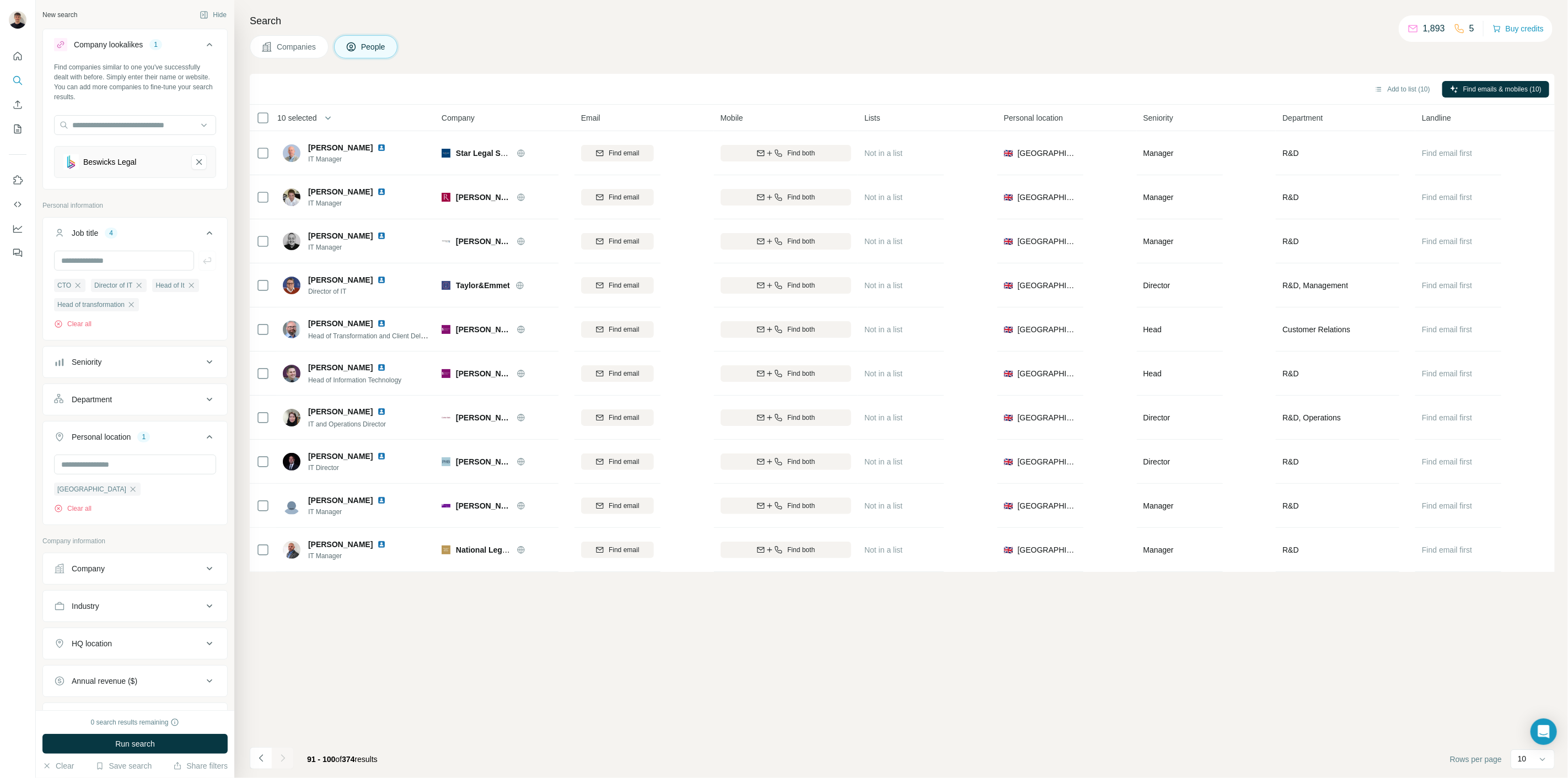
click at [254, 112] on th "10 selected" at bounding box center [337, 117] width 177 height 26
click at [255, 117] on th "10 selected" at bounding box center [337, 117] width 177 height 26
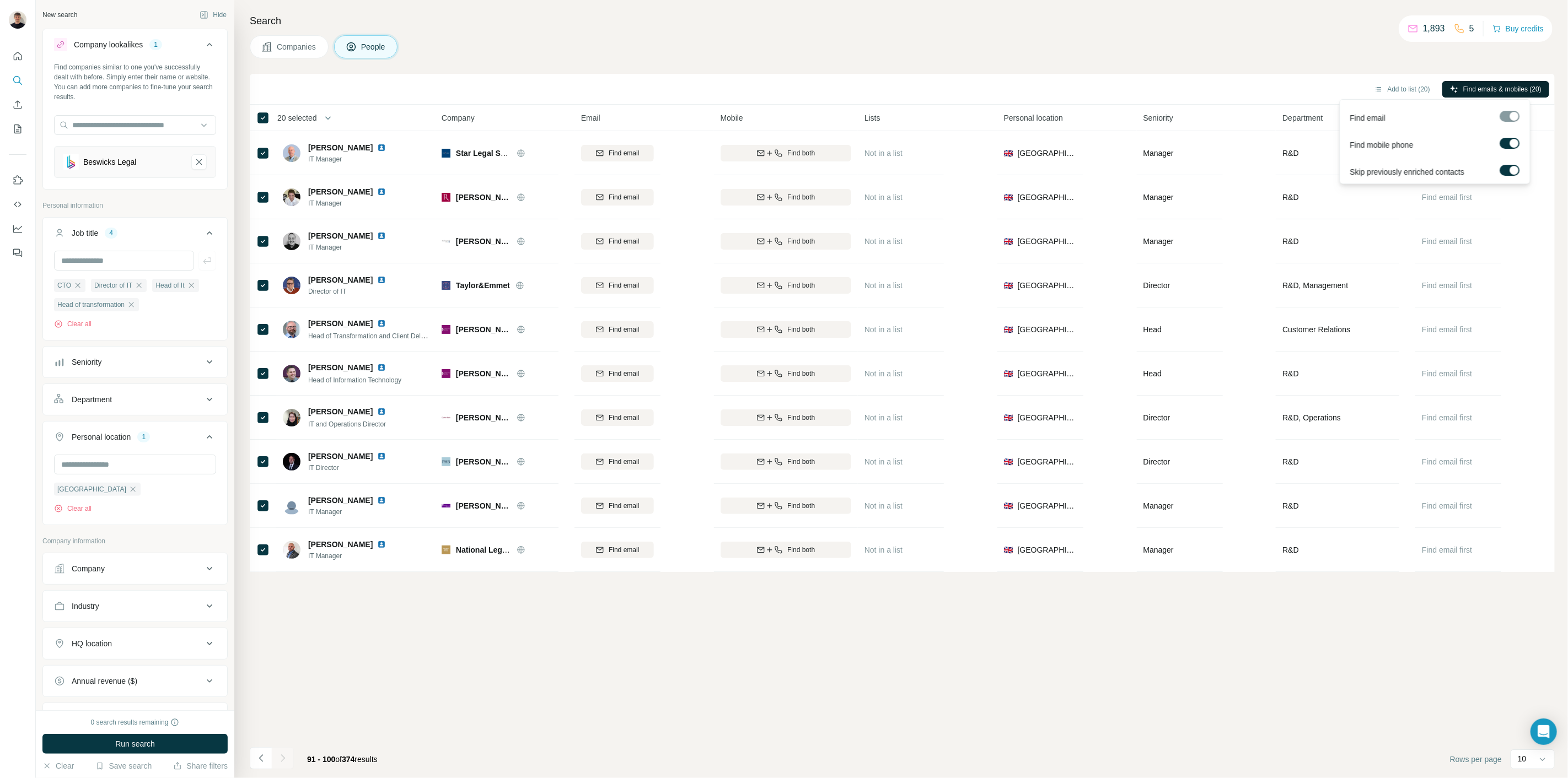
click at [1486, 83] on button "Find emails & mobiles (20)" at bounding box center [1495, 89] width 107 height 16
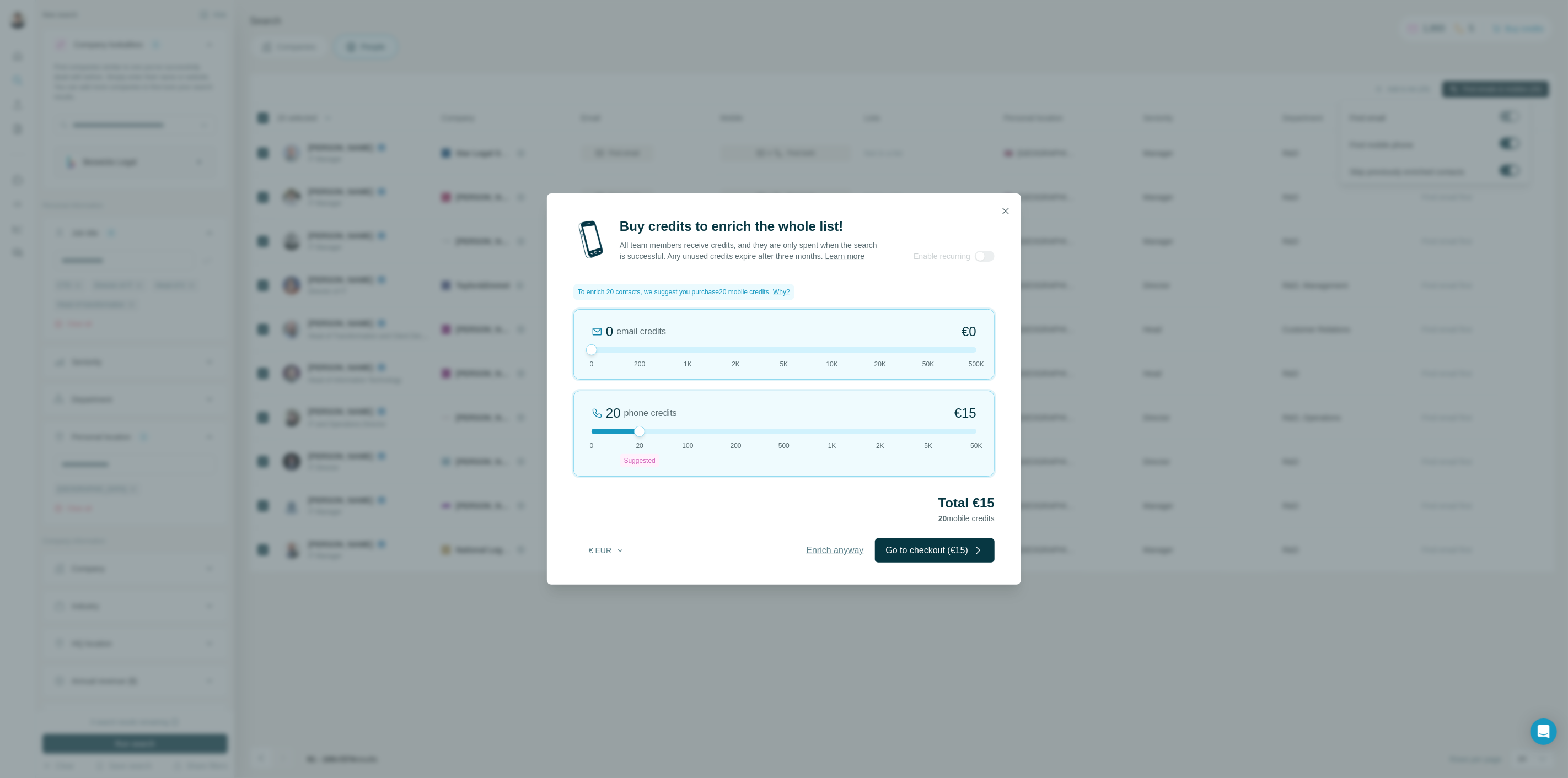
click at [824, 556] on span "Enrich anyway" at bounding box center [834, 550] width 57 height 14
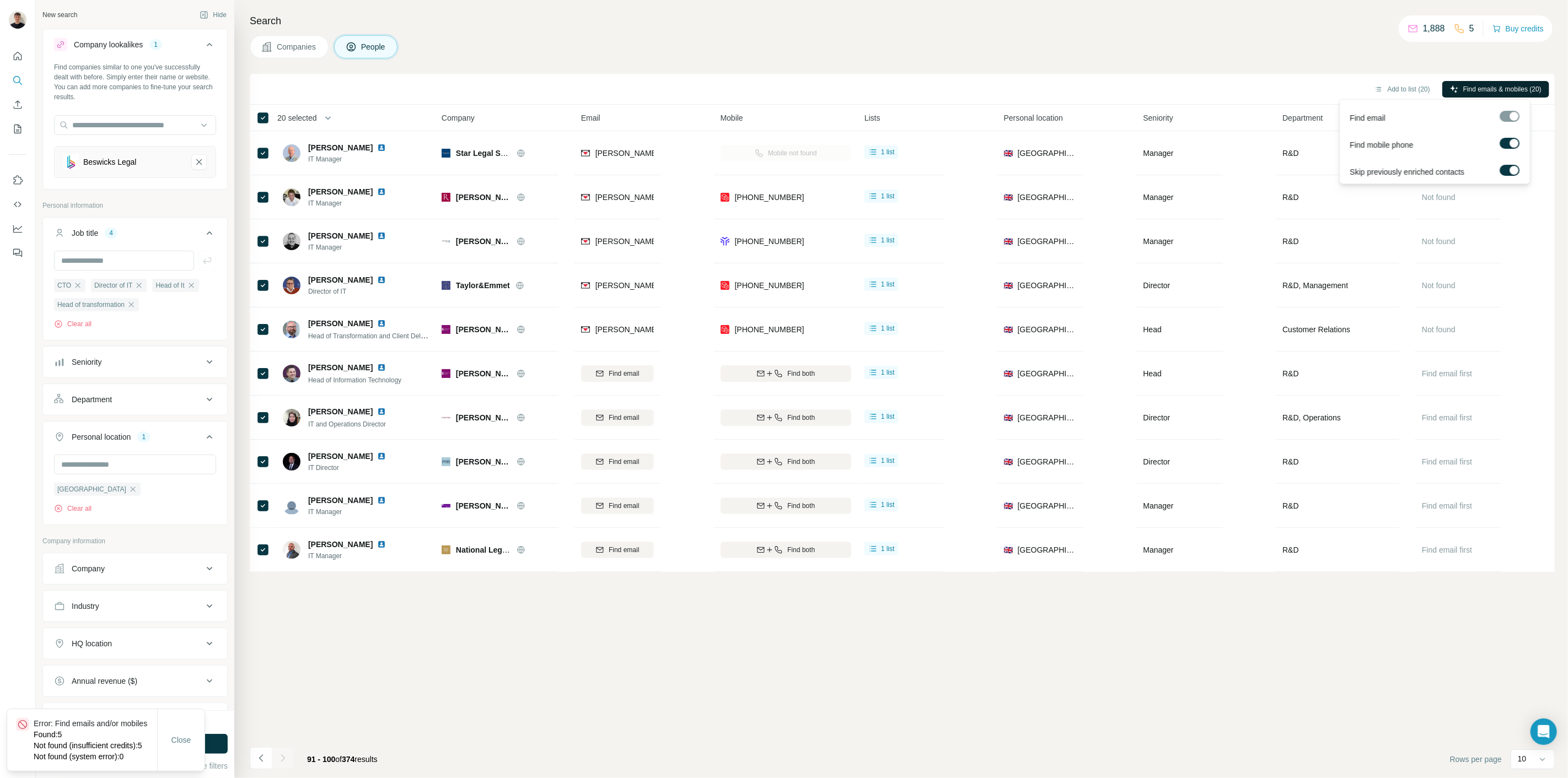
click at [1513, 91] on span "Find emails & mobiles (20)" at bounding box center [1502, 89] width 78 height 10
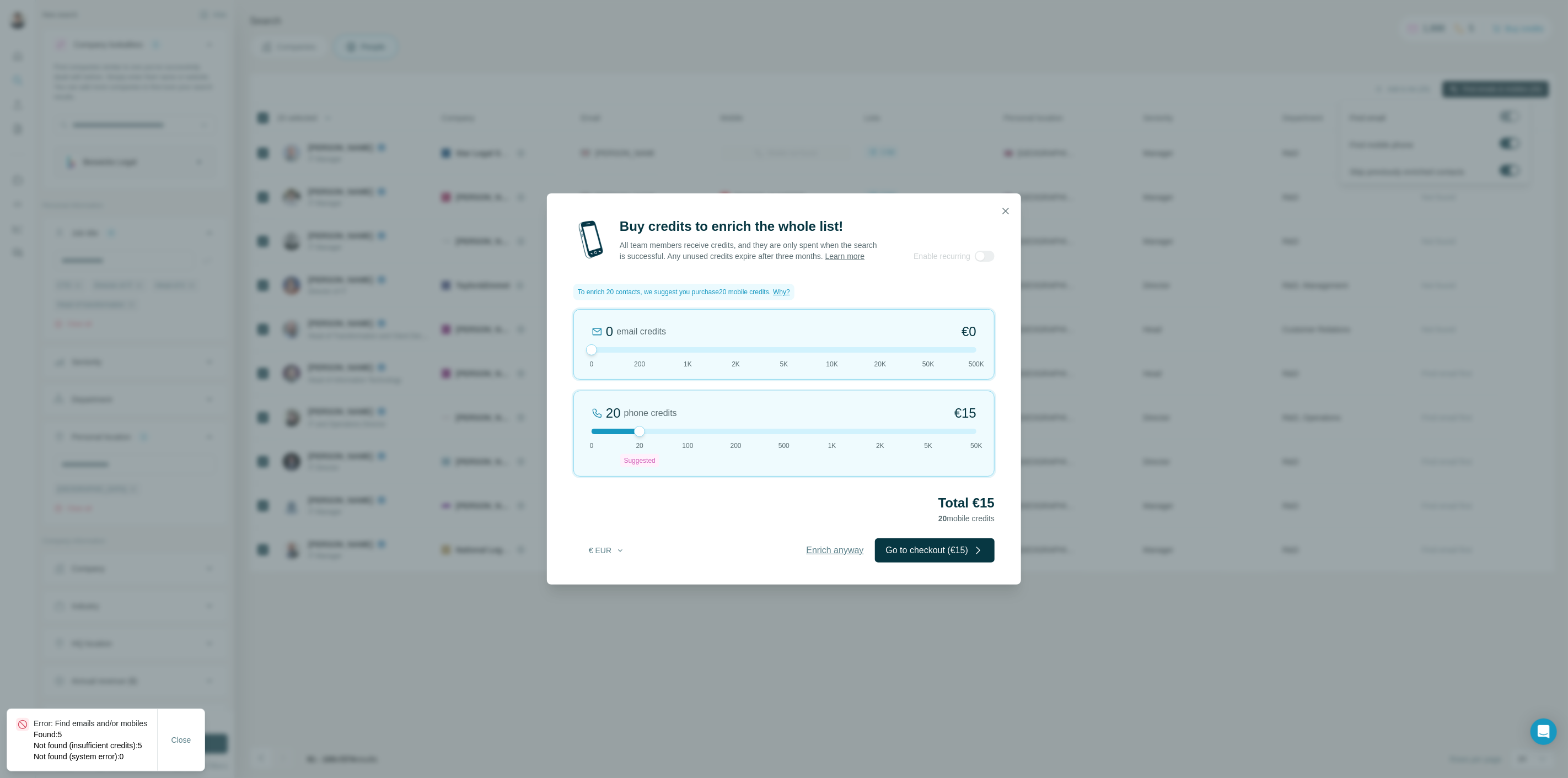
click at [842, 545] on button "Enrich anyway" at bounding box center [835, 550] width 80 height 24
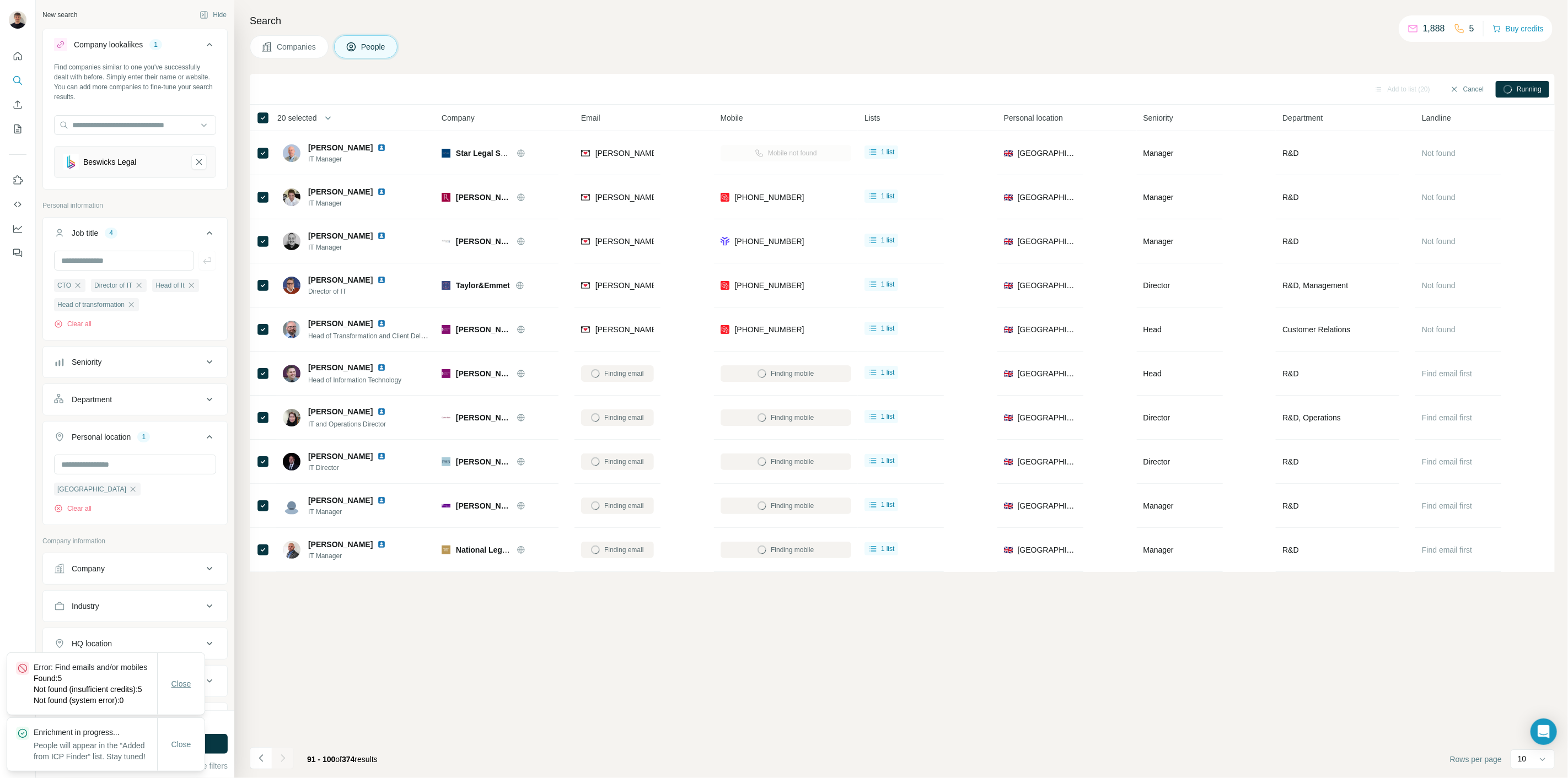
click at [175, 678] on span "Close" at bounding box center [181, 684] width 20 height 11
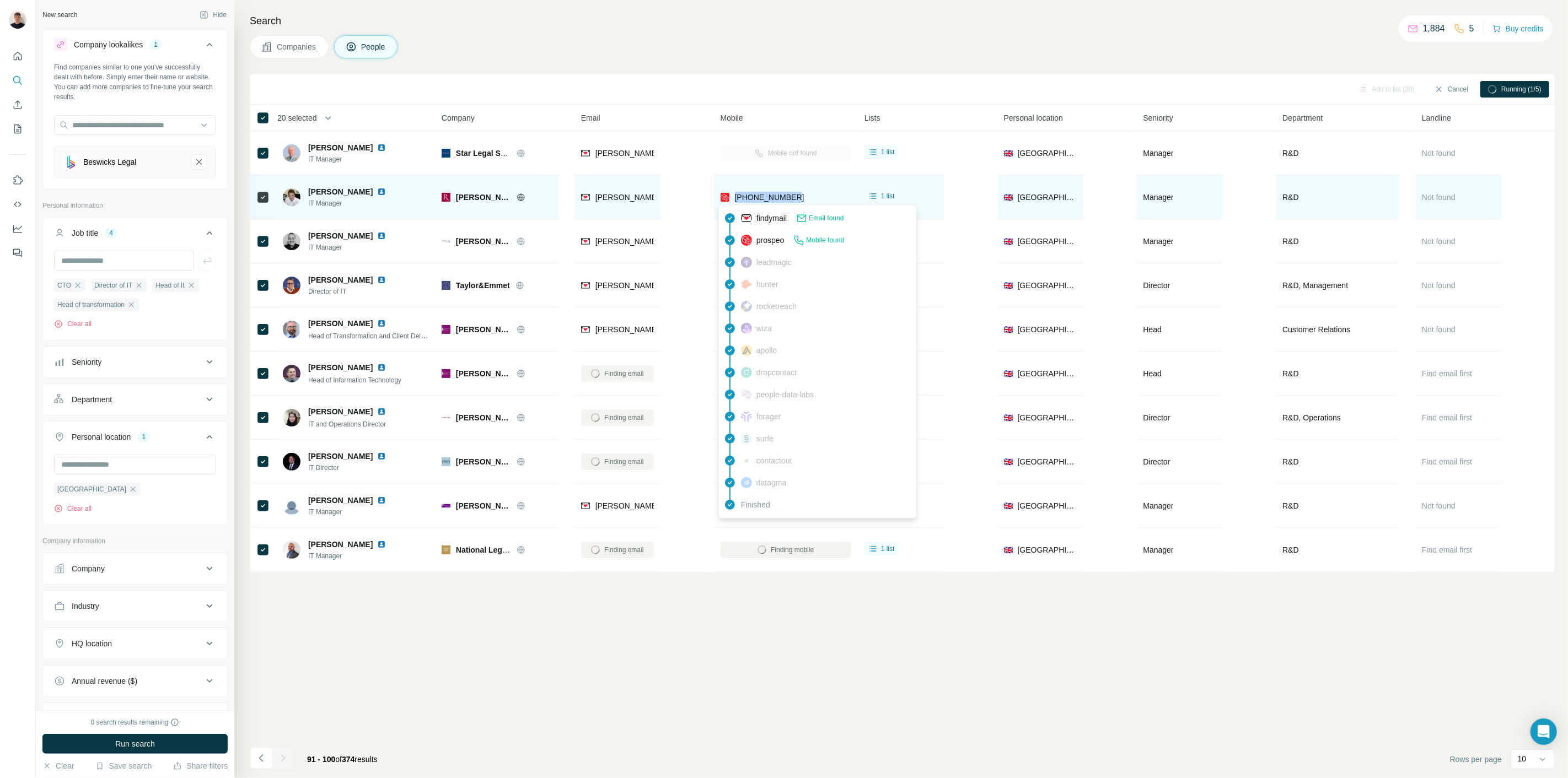
drag, startPoint x: 810, startPoint y: 196, endPoint x: 733, endPoint y: 198, distance: 77.0
click at [733, 198] on div "[PHONE_NUMBER]" at bounding box center [785, 197] width 131 height 30
copy span "[PHONE_NUMBER]"
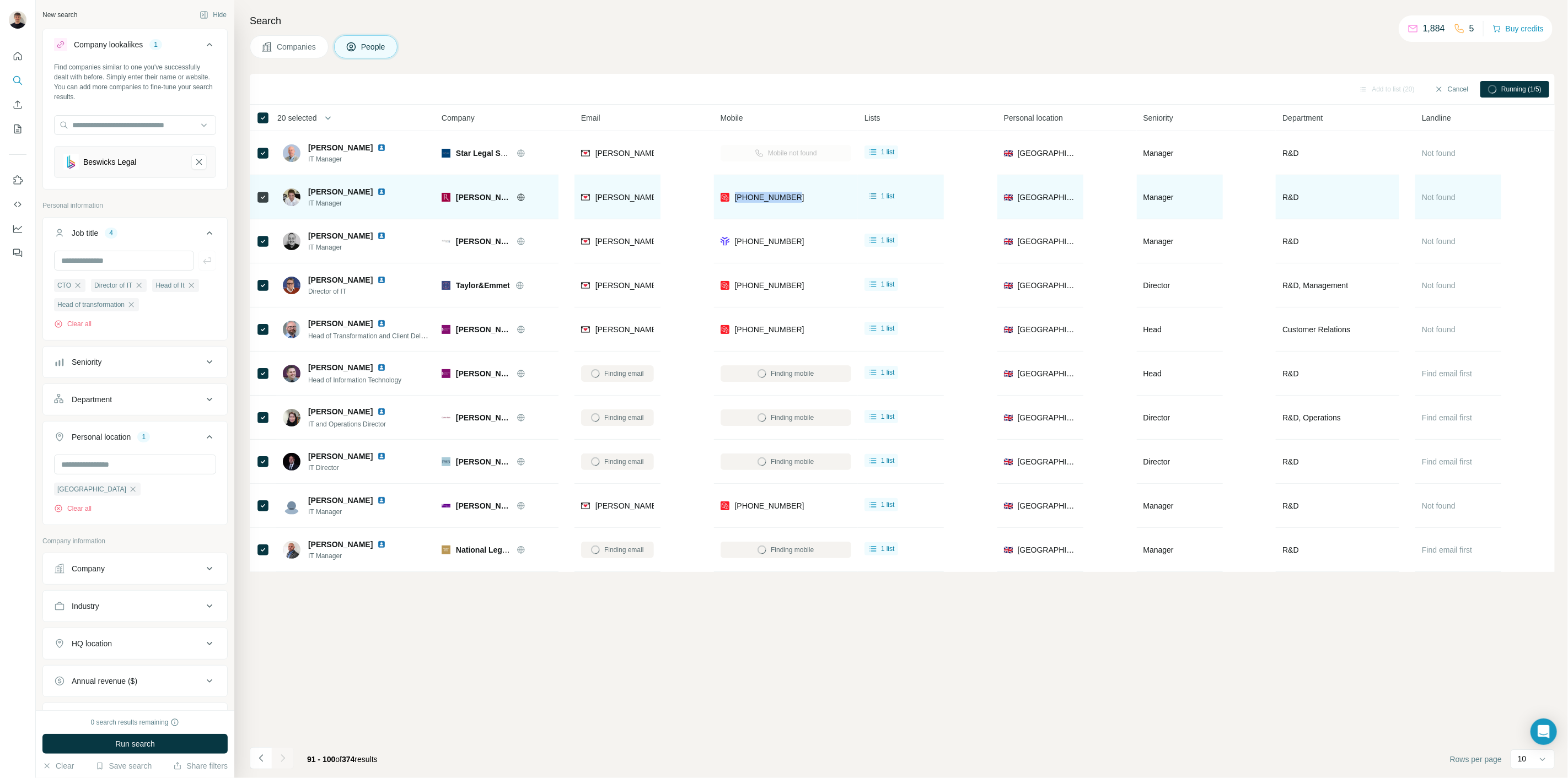
click at [377, 192] on img at bounding box center [382, 192] width 9 height 9
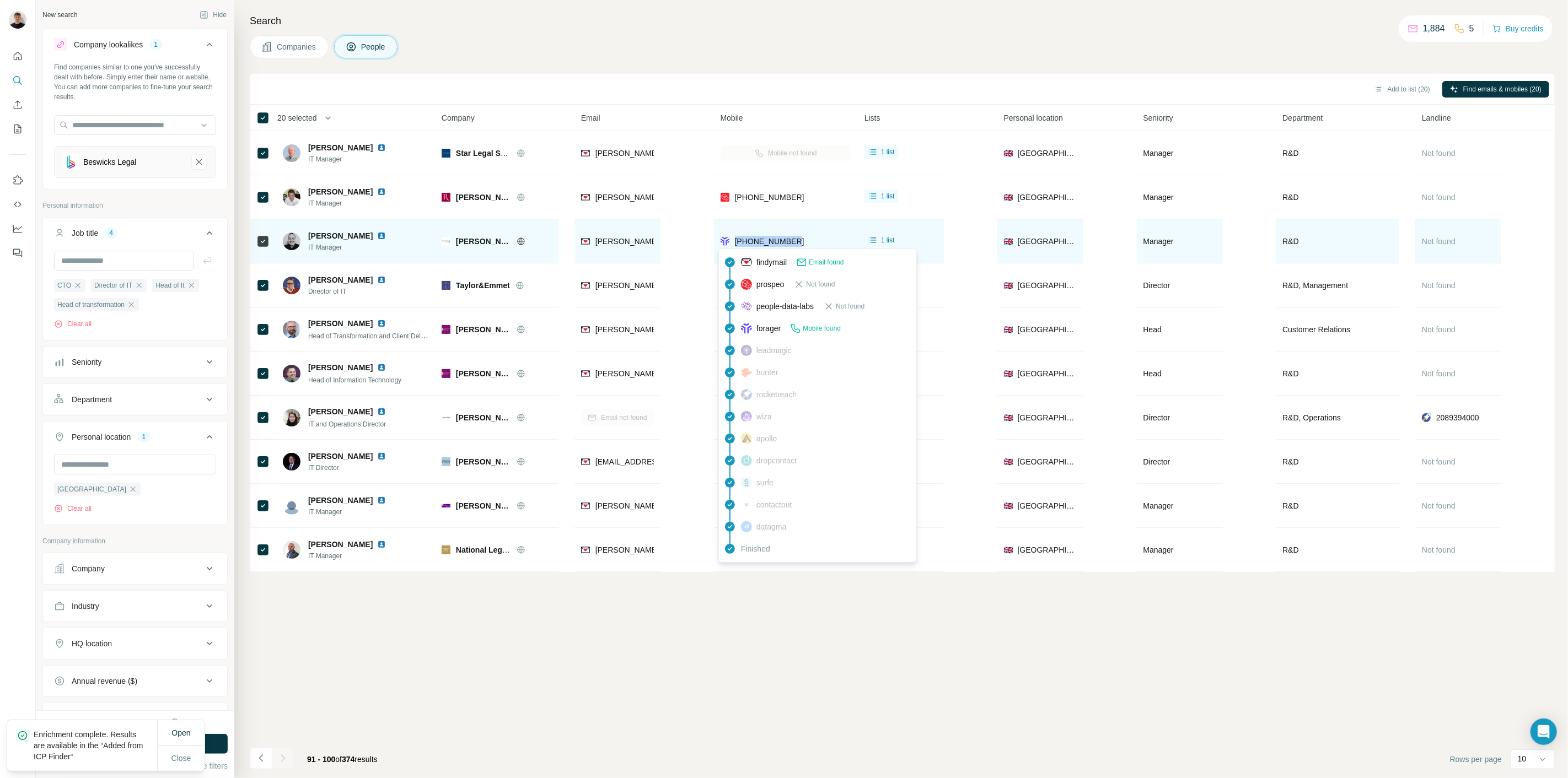
drag, startPoint x: 801, startPoint y: 238, endPoint x: 730, endPoint y: 240, distance: 71.0
click at [730, 240] on div "[PHONE_NUMBER]" at bounding box center [785, 240] width 131 height 30
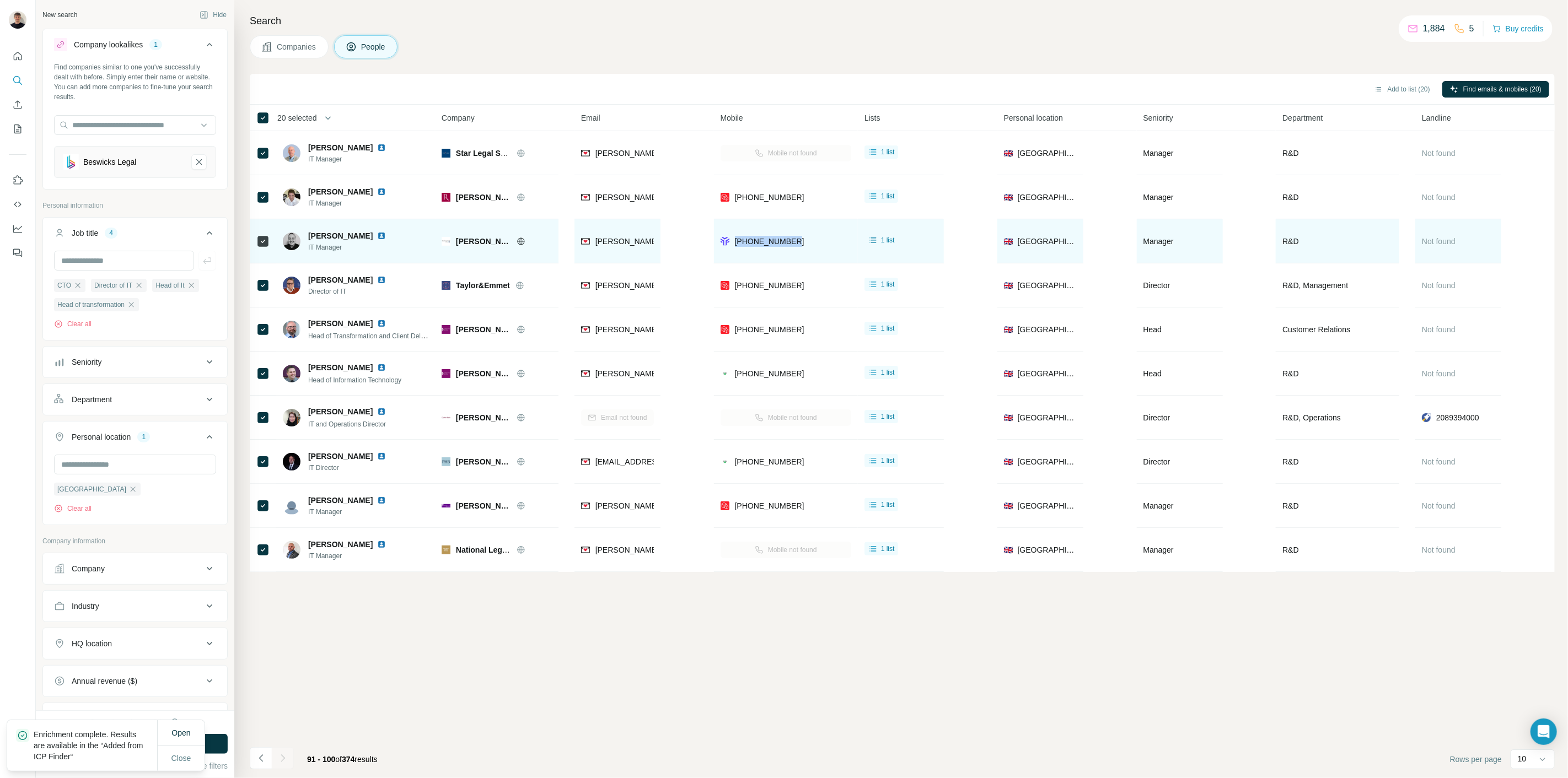
click at [377, 234] on img at bounding box center [382, 236] width 9 height 9
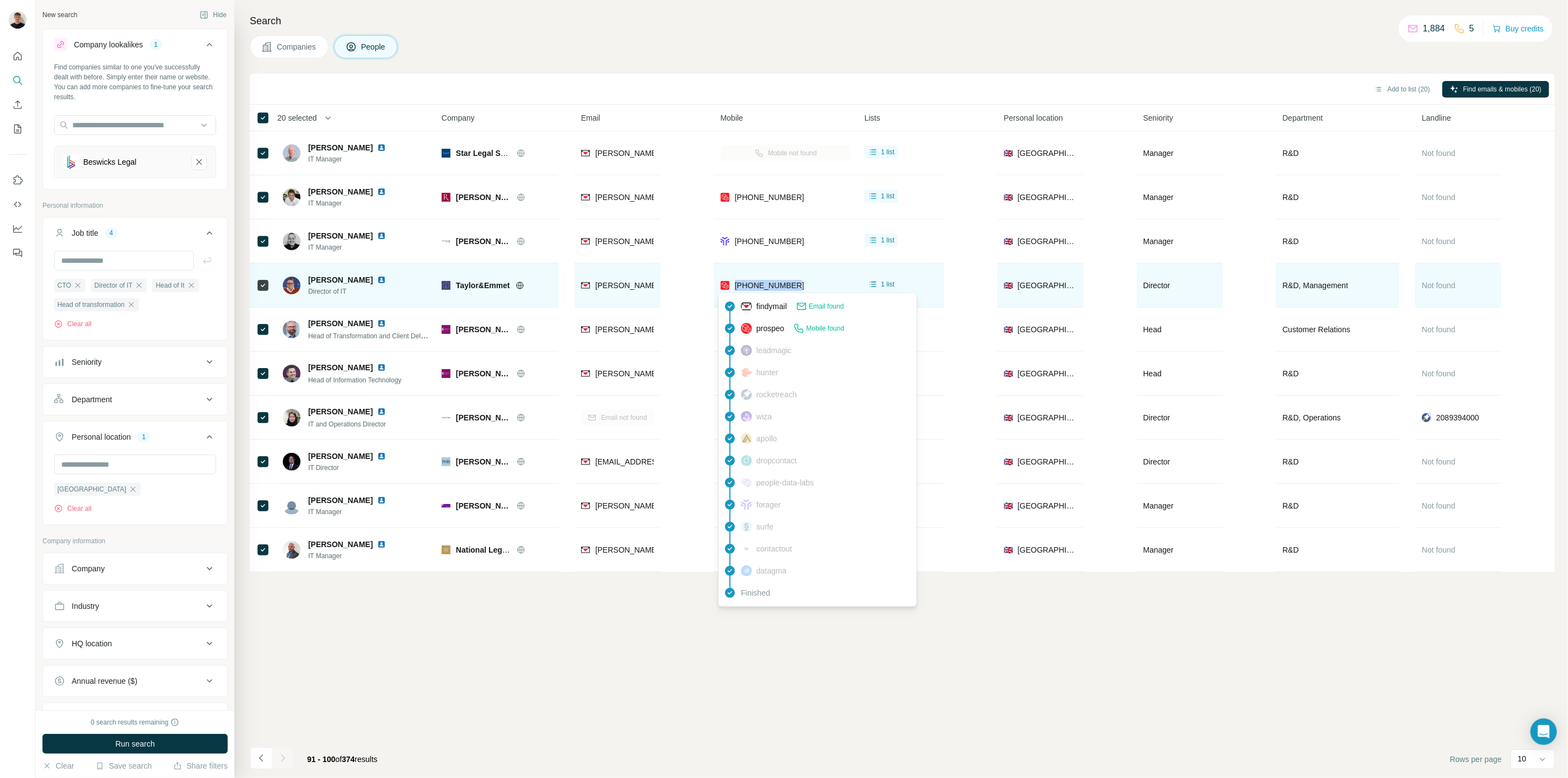
drag, startPoint x: 800, startPoint y: 284, endPoint x: 731, endPoint y: 282, distance: 69.0
click at [731, 282] on div "[PHONE_NUMBER]" at bounding box center [785, 285] width 131 height 30
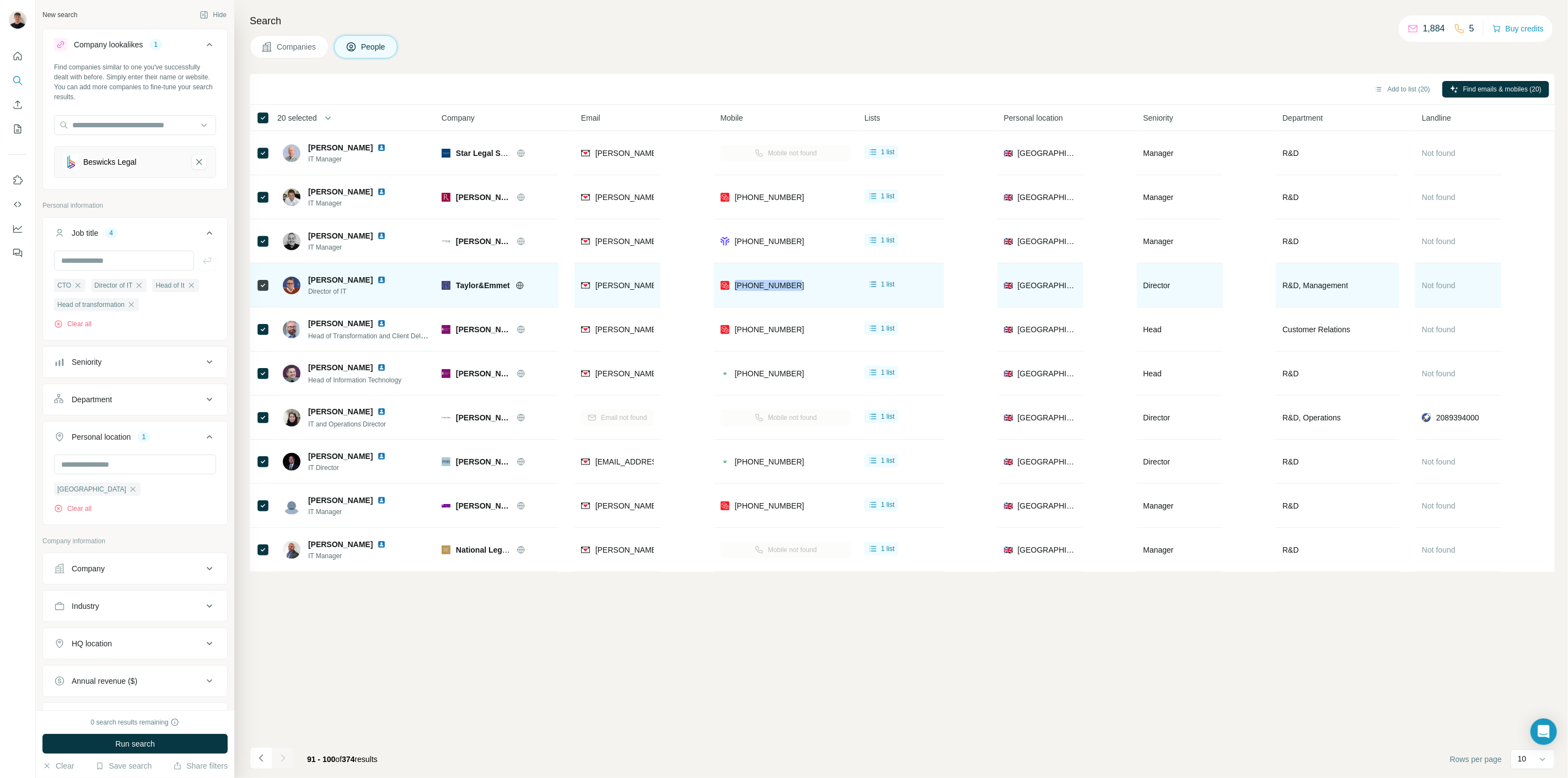
click at [377, 279] on img at bounding box center [382, 280] width 9 height 9
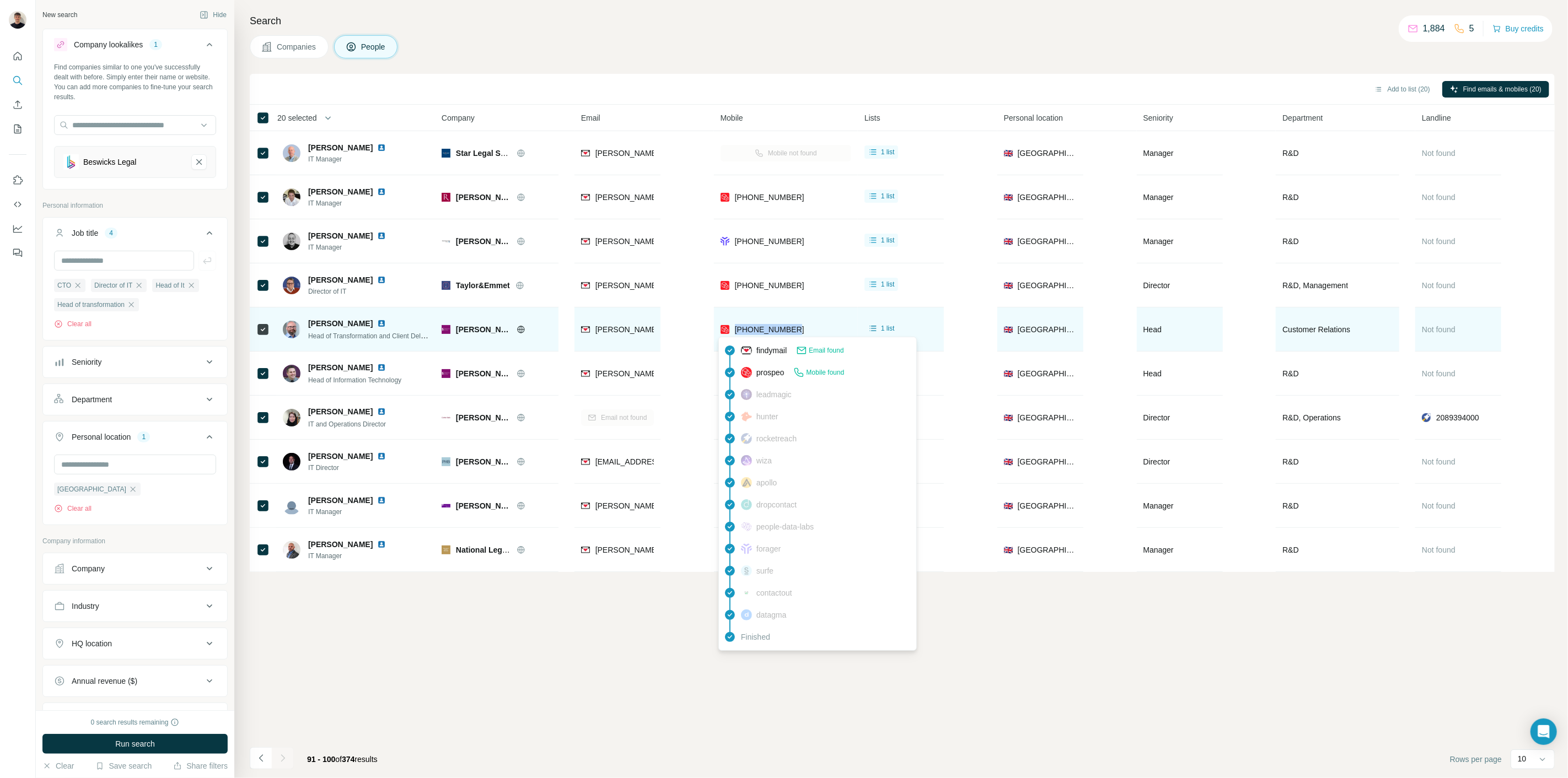
drag, startPoint x: 803, startPoint y: 329, endPoint x: 732, endPoint y: 333, distance: 71.1
click at [732, 333] on div "[PHONE_NUMBER]" at bounding box center [785, 328] width 131 height 30
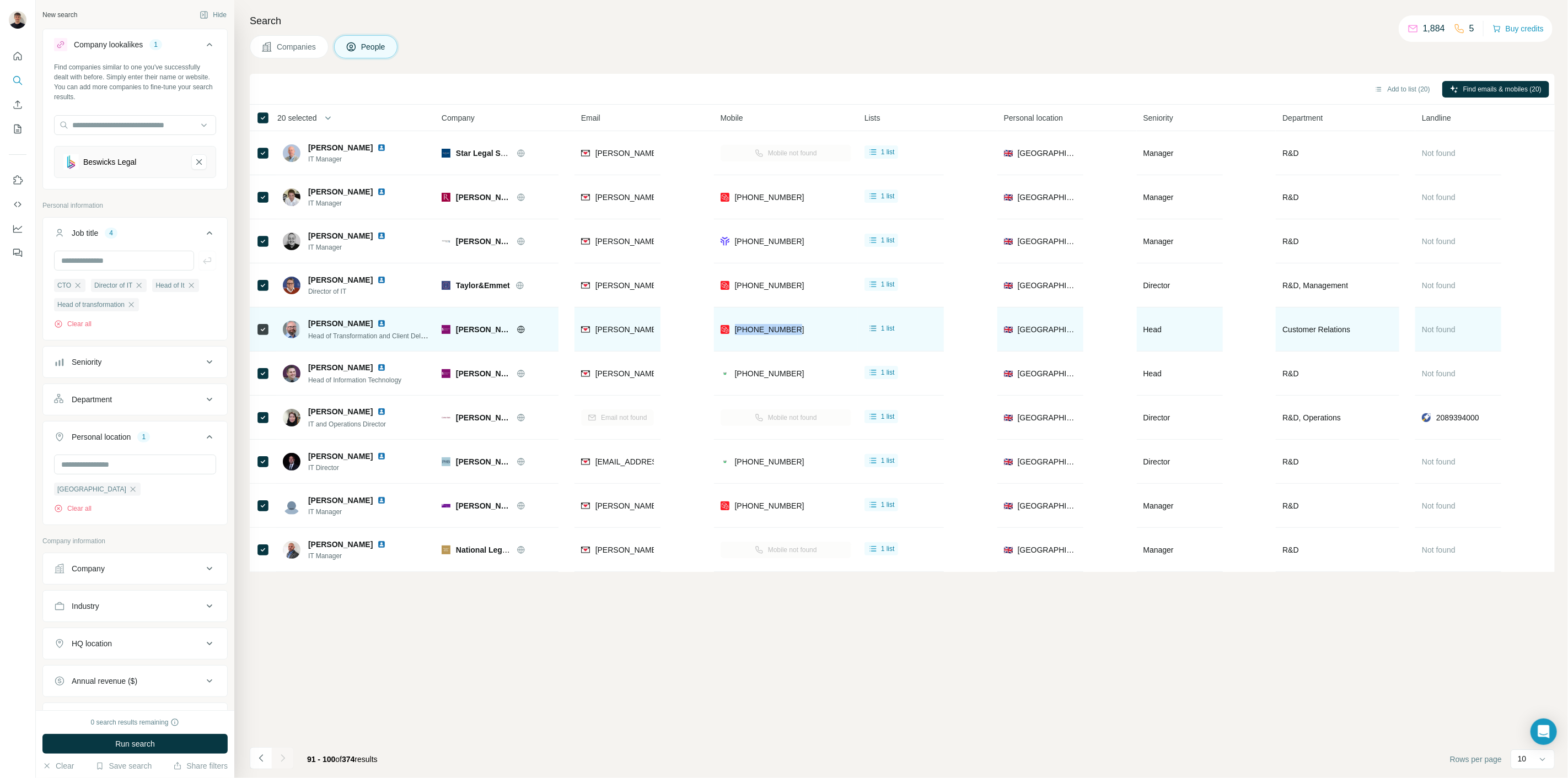
click at [377, 323] on img at bounding box center [382, 324] width 9 height 9
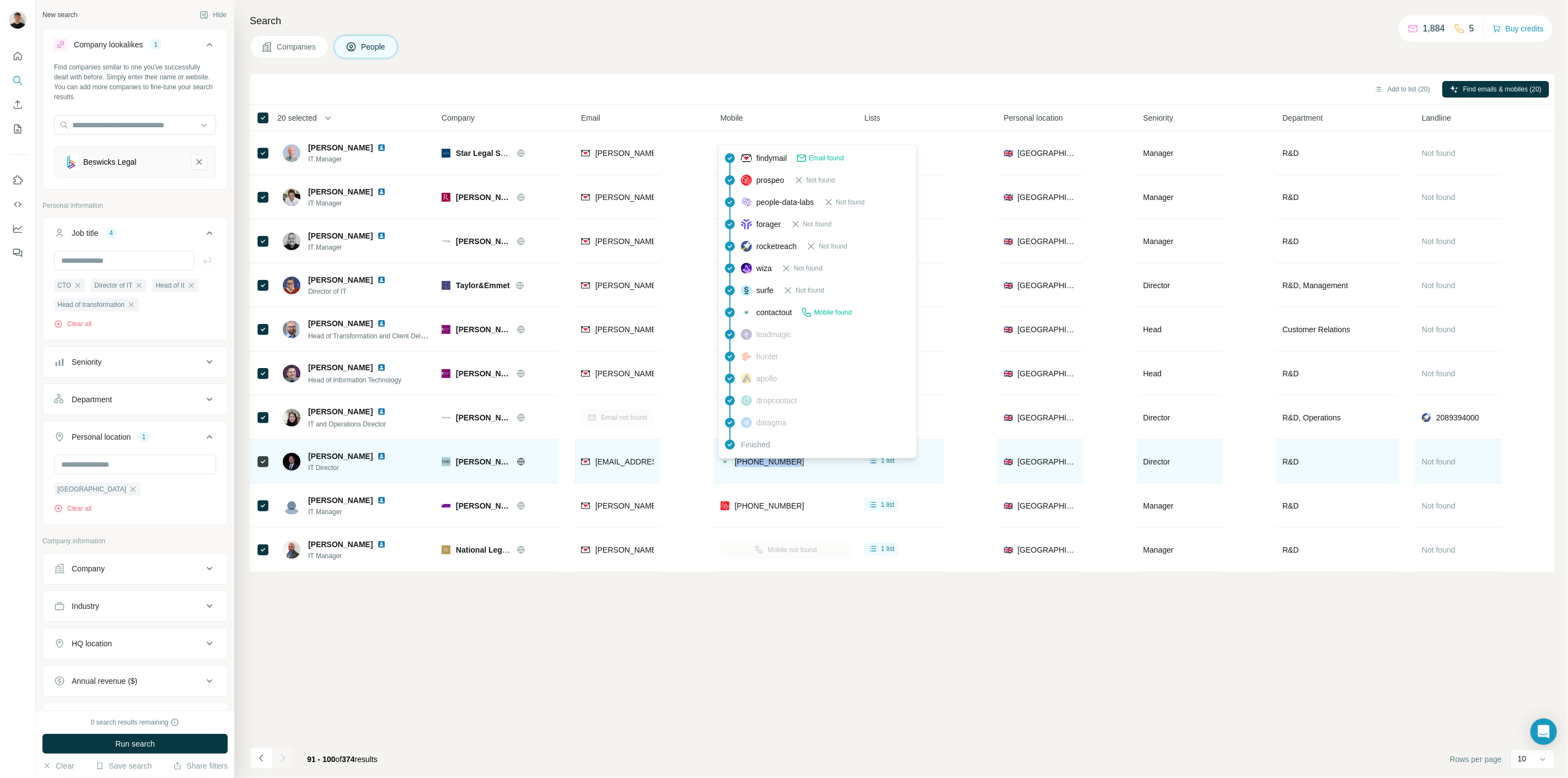
drag, startPoint x: 818, startPoint y: 470, endPoint x: 734, endPoint y: 466, distance: 84.1
click at [734, 466] on div "[PHONE_NUMBER]" at bounding box center [785, 461] width 131 height 30
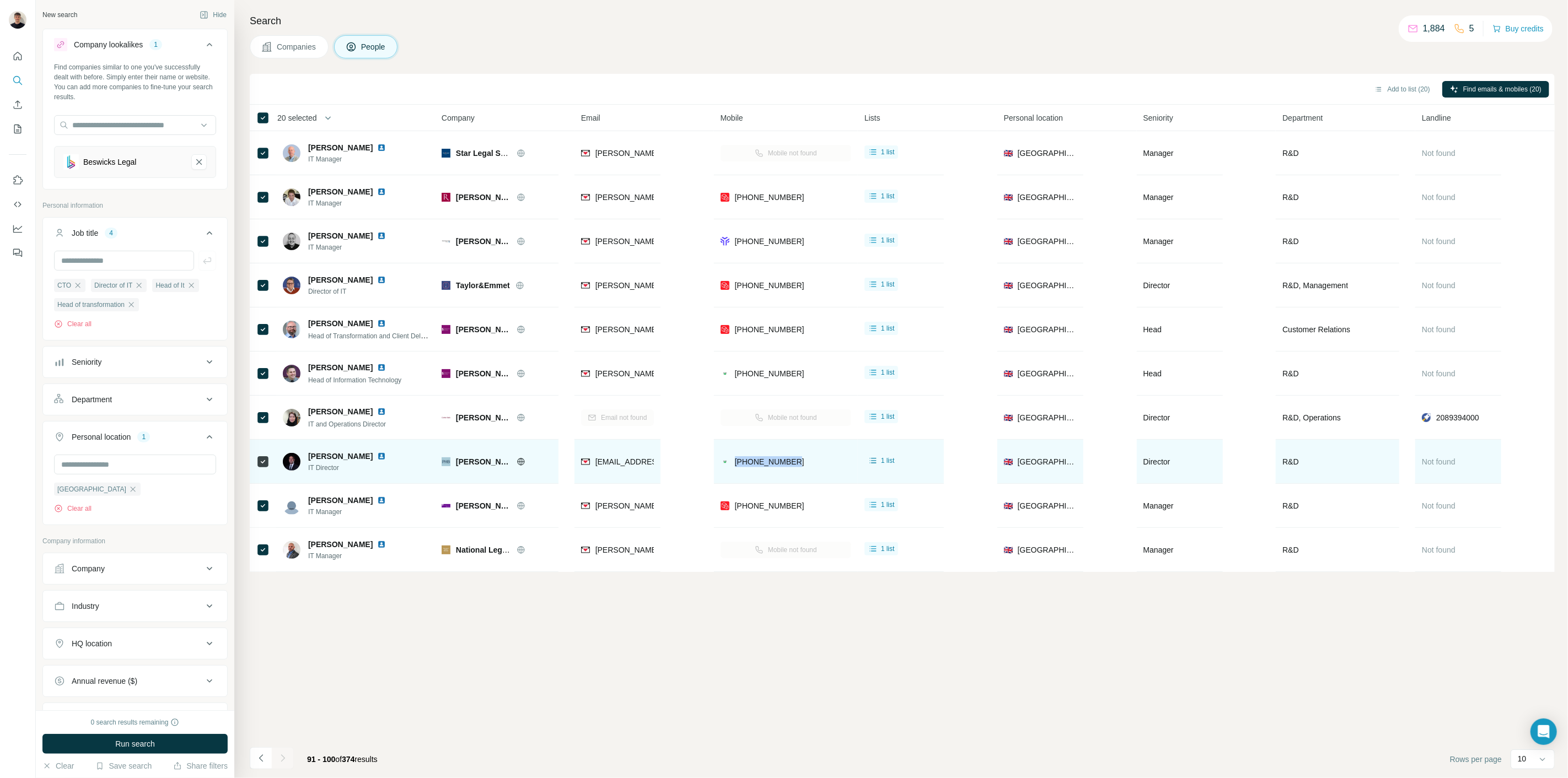
click at [377, 452] on img at bounding box center [382, 456] width 9 height 9
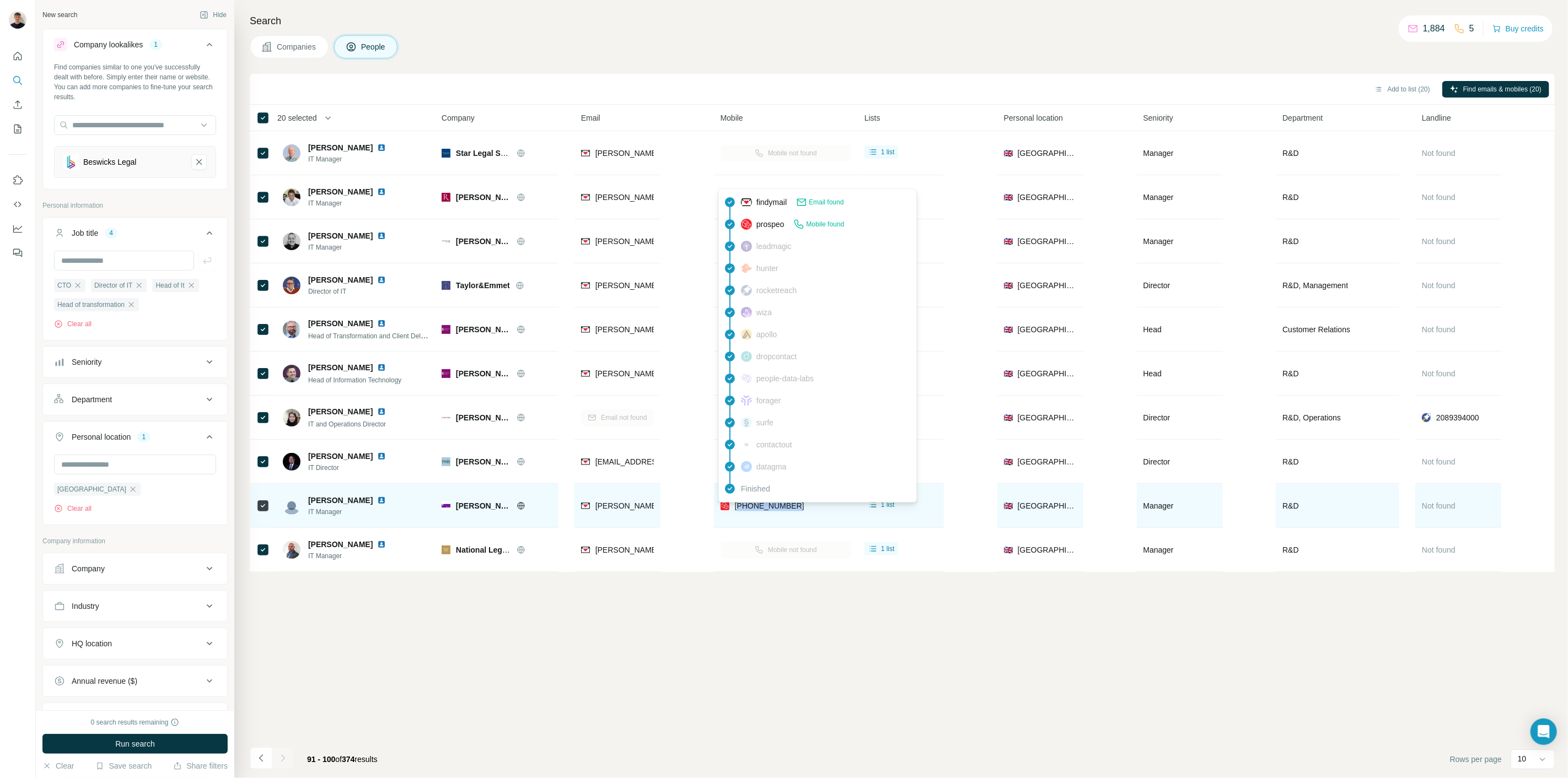
drag, startPoint x: 813, startPoint y: 504, endPoint x: 735, endPoint y: 504, distance: 78.0
click at [735, 504] on div "[PHONE_NUMBER]" at bounding box center [785, 505] width 131 height 30
click at [735, 504] on span "[PHONE_NUMBER]" at bounding box center [769, 506] width 70 height 9
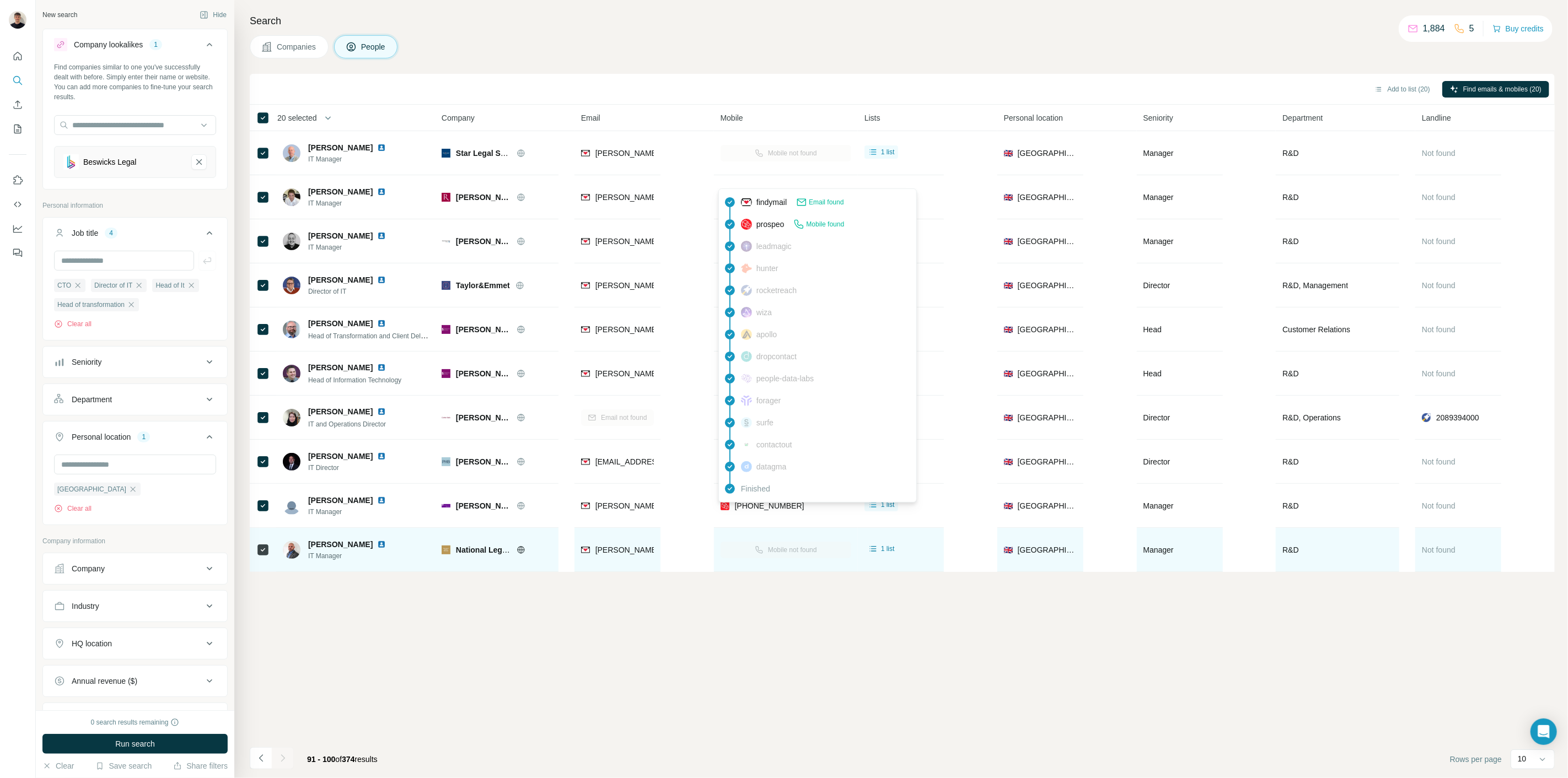
click at [740, 539] on div "Mobile not found" at bounding box center [785, 549] width 131 height 30
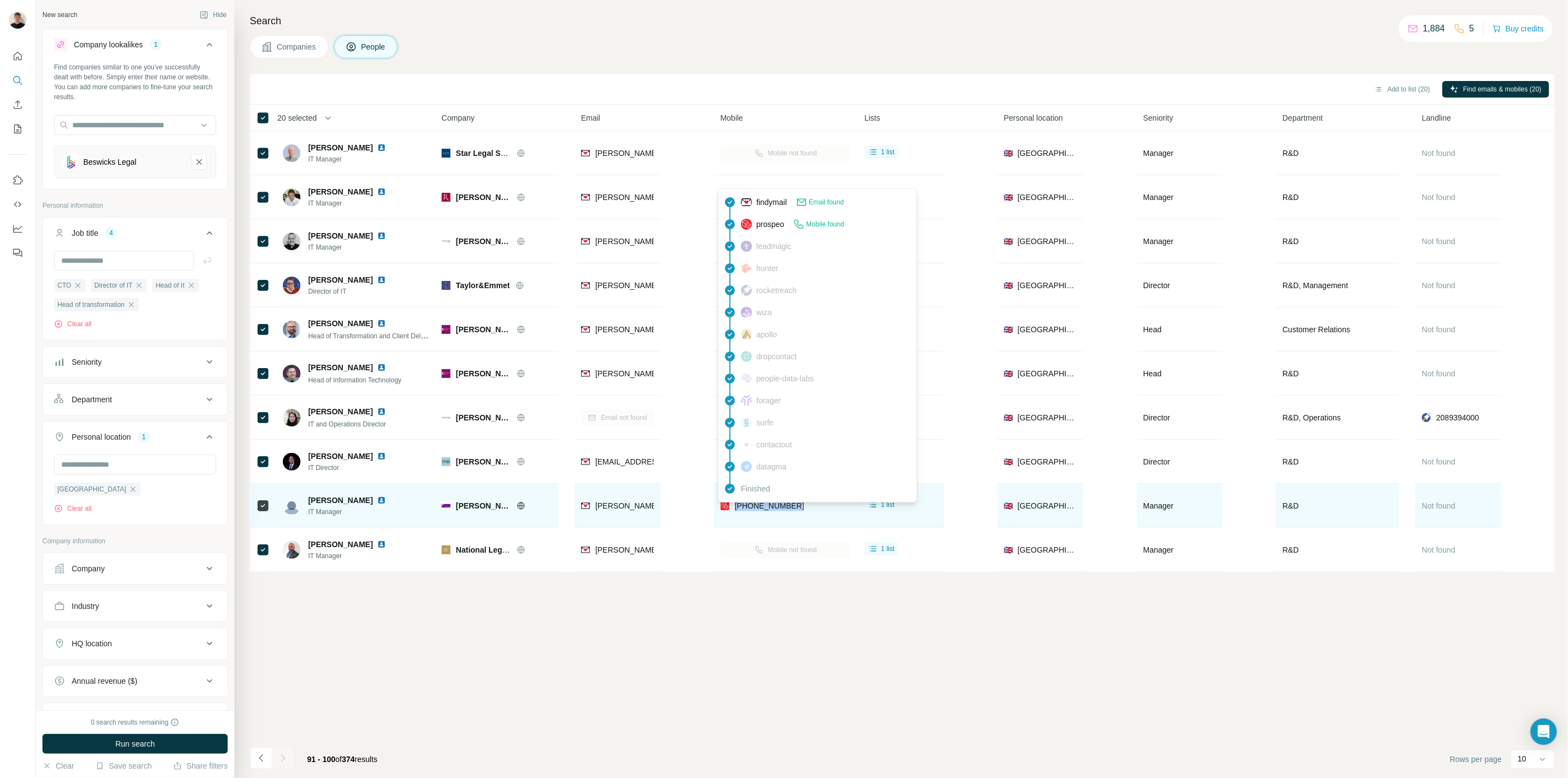
drag, startPoint x: 804, startPoint y: 507, endPoint x: 730, endPoint y: 507, distance: 74.0
click at [730, 507] on div "[PHONE_NUMBER]" at bounding box center [785, 505] width 131 height 30
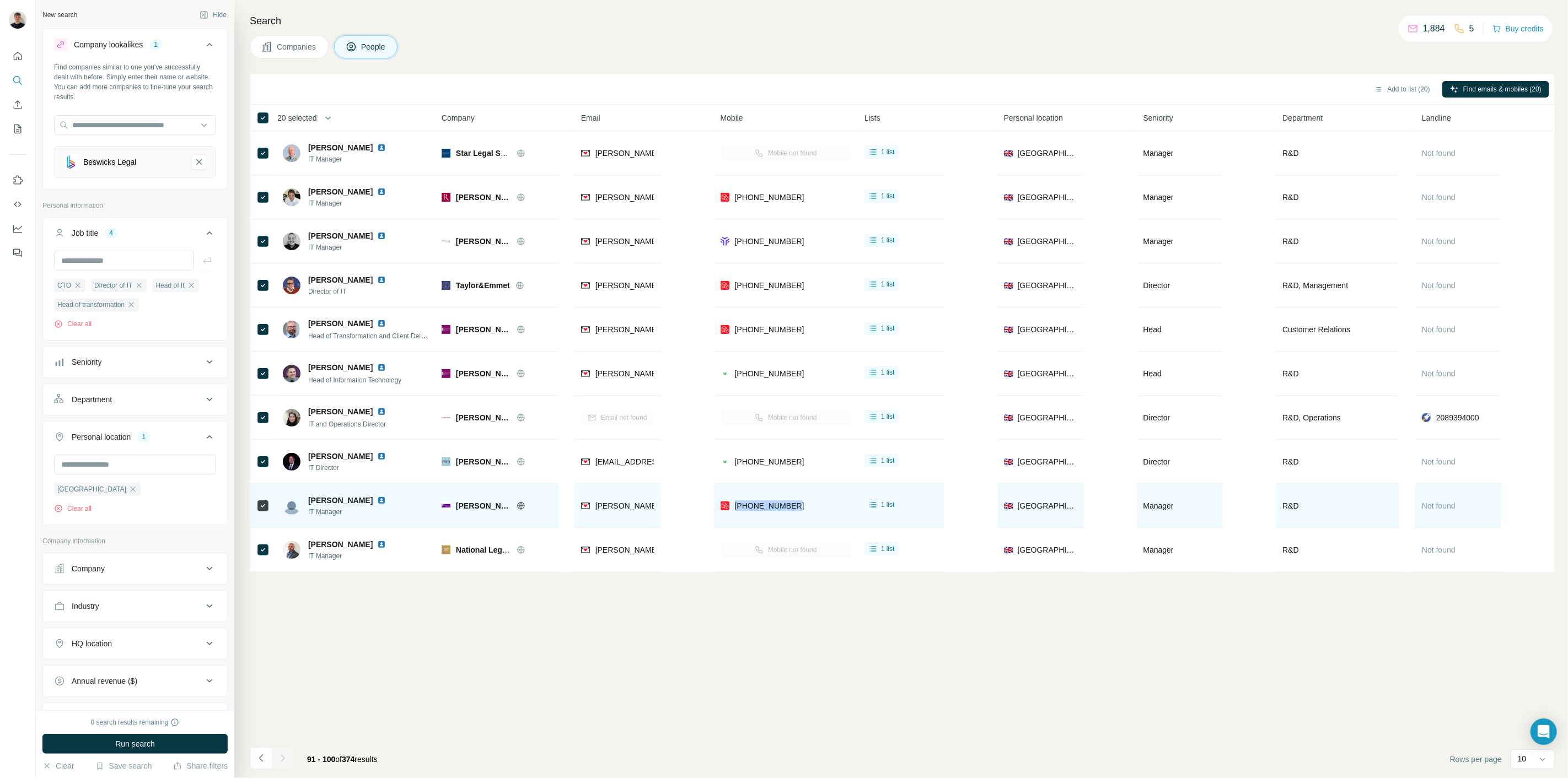
click at [377, 502] on img at bounding box center [382, 501] width 9 height 9
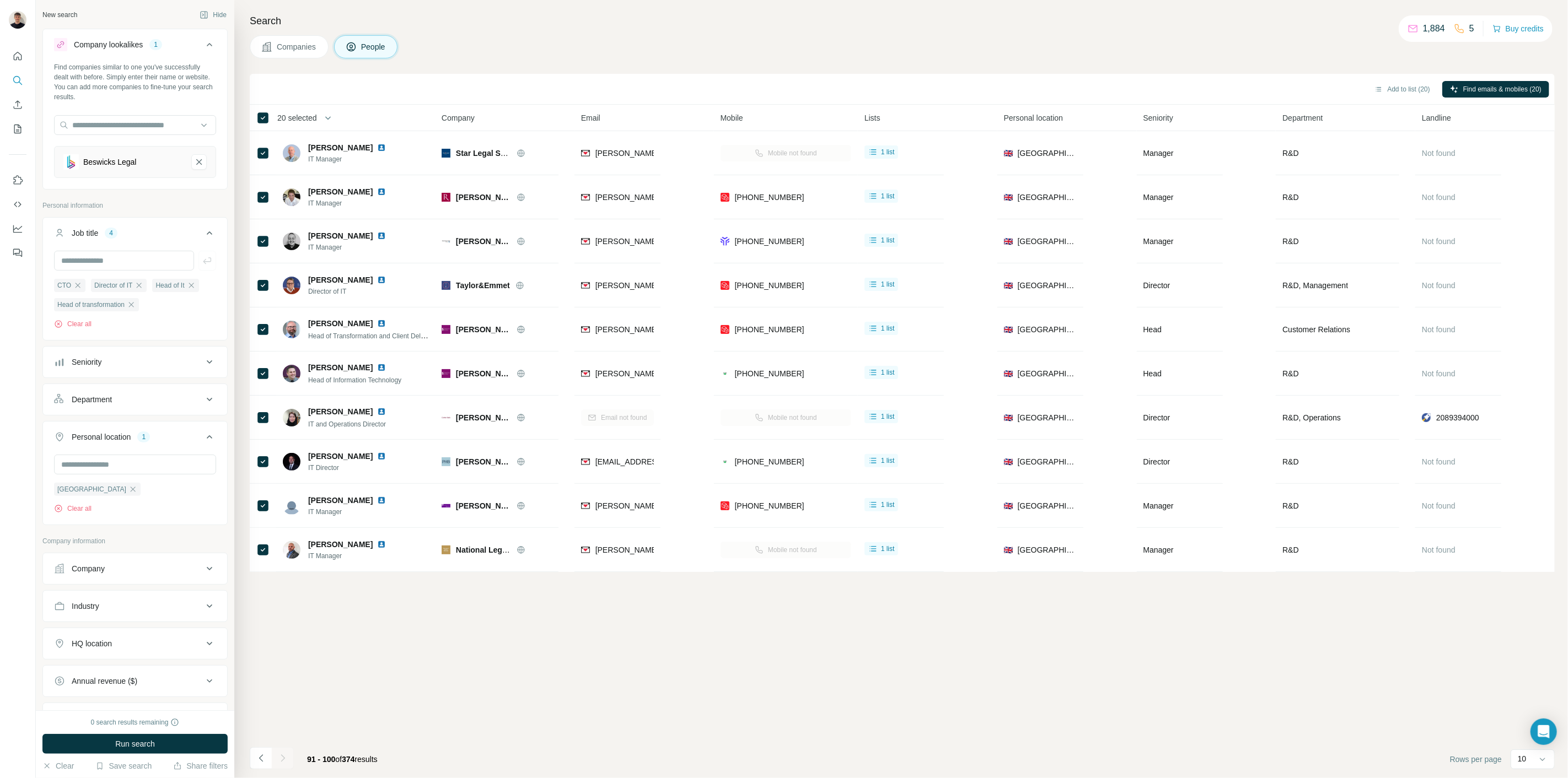
click at [763, 656] on div "Add to list (20) Find emails & mobiles (20) 20 selected People Company Email Mo…" at bounding box center [901, 425] width 1305 height 705
click at [263, 761] on icon "Navigate to previous page" at bounding box center [261, 758] width 11 height 11
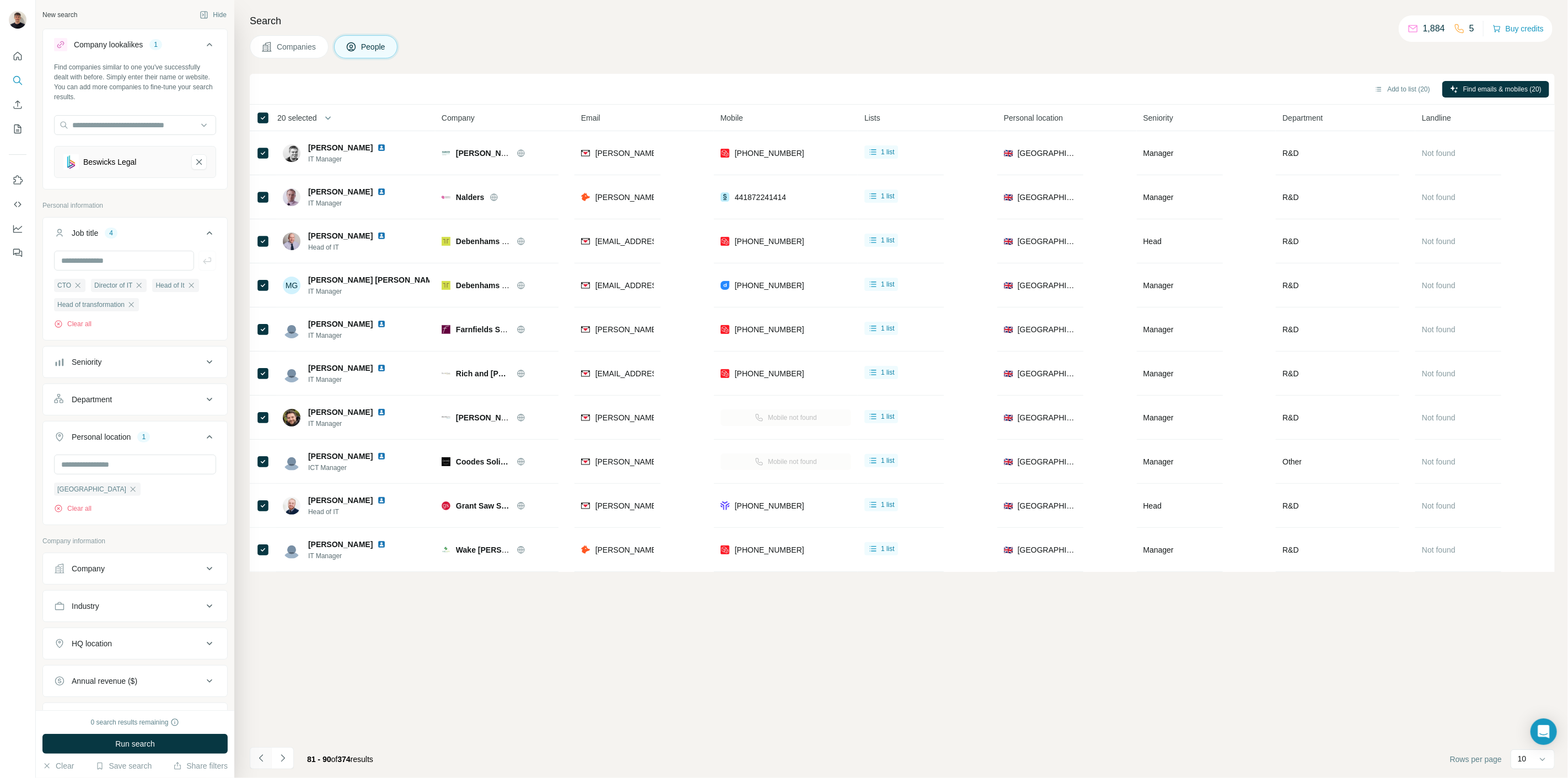
click at [262, 761] on icon "Navigate to previous page" at bounding box center [261, 758] width 11 height 11
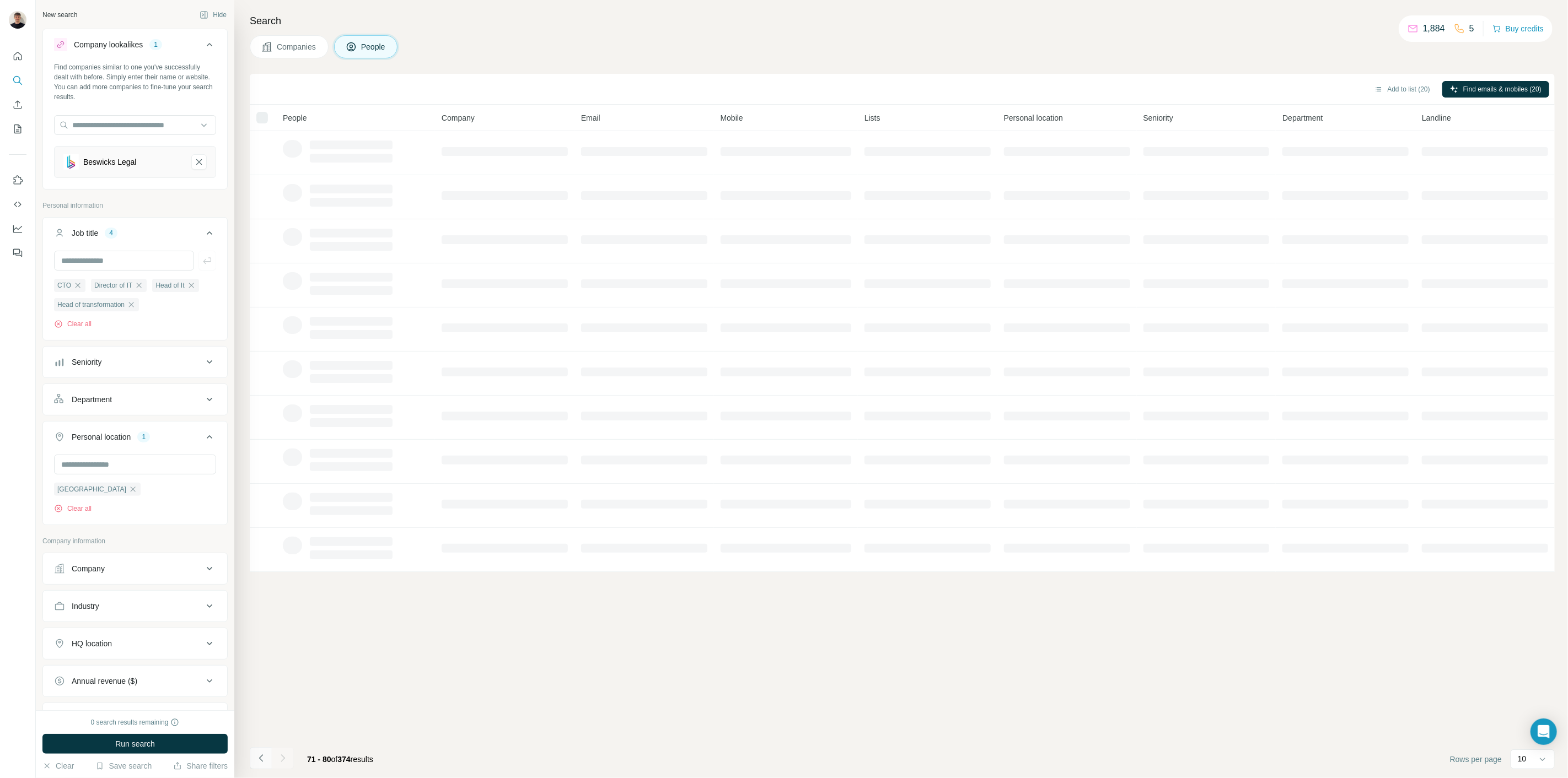
click at [261, 760] on icon "Navigate to previous page" at bounding box center [261, 758] width 11 height 11
click at [261, 759] on icon "Navigate to previous page" at bounding box center [261, 758] width 11 height 11
click at [259, 758] on icon "Navigate to previous page" at bounding box center [260, 758] width 4 height 7
click at [258, 757] on icon "Navigate to previous page" at bounding box center [261, 758] width 11 height 11
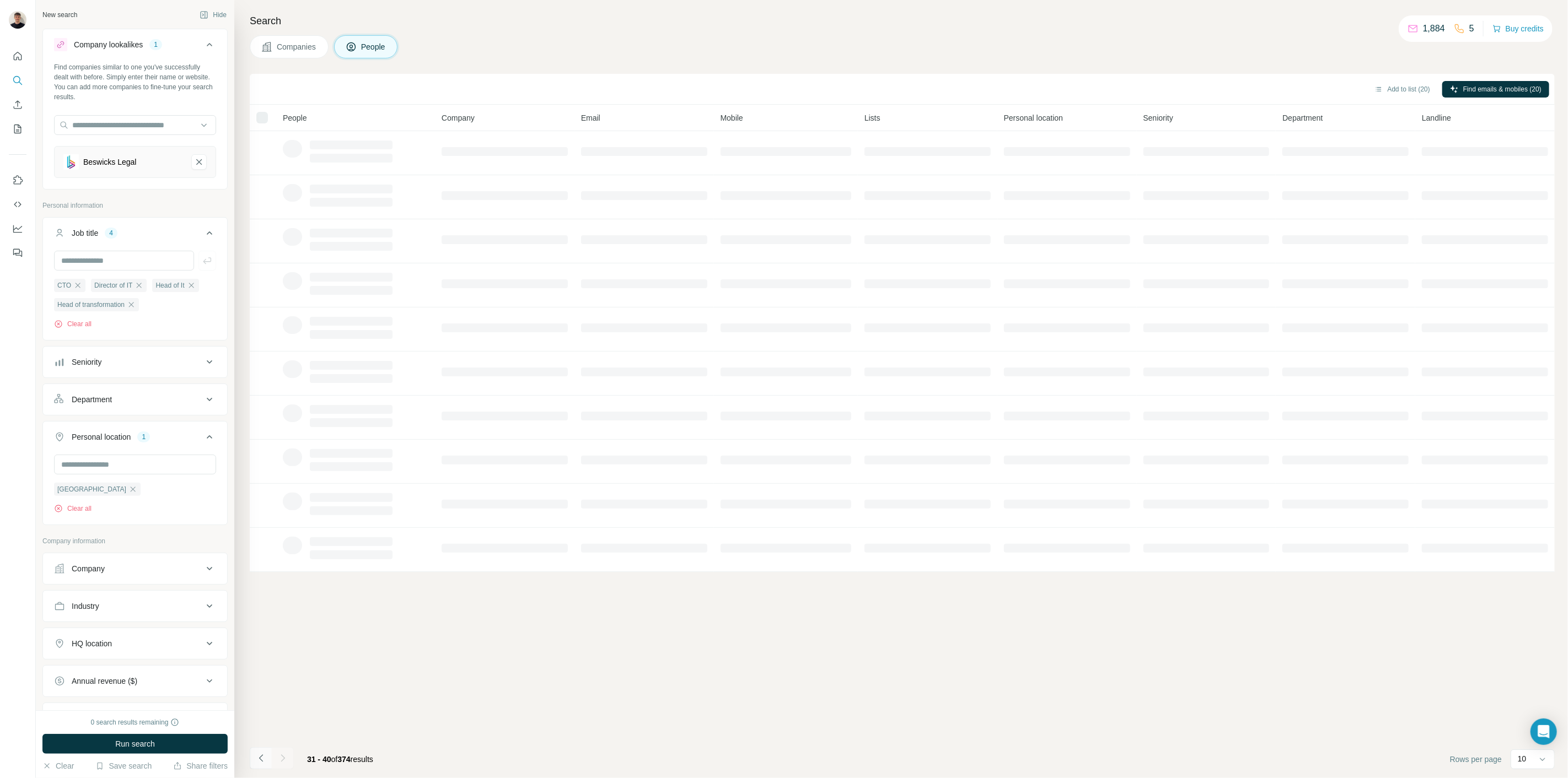
click at [257, 756] on icon "Navigate to previous page" at bounding box center [261, 758] width 11 height 11
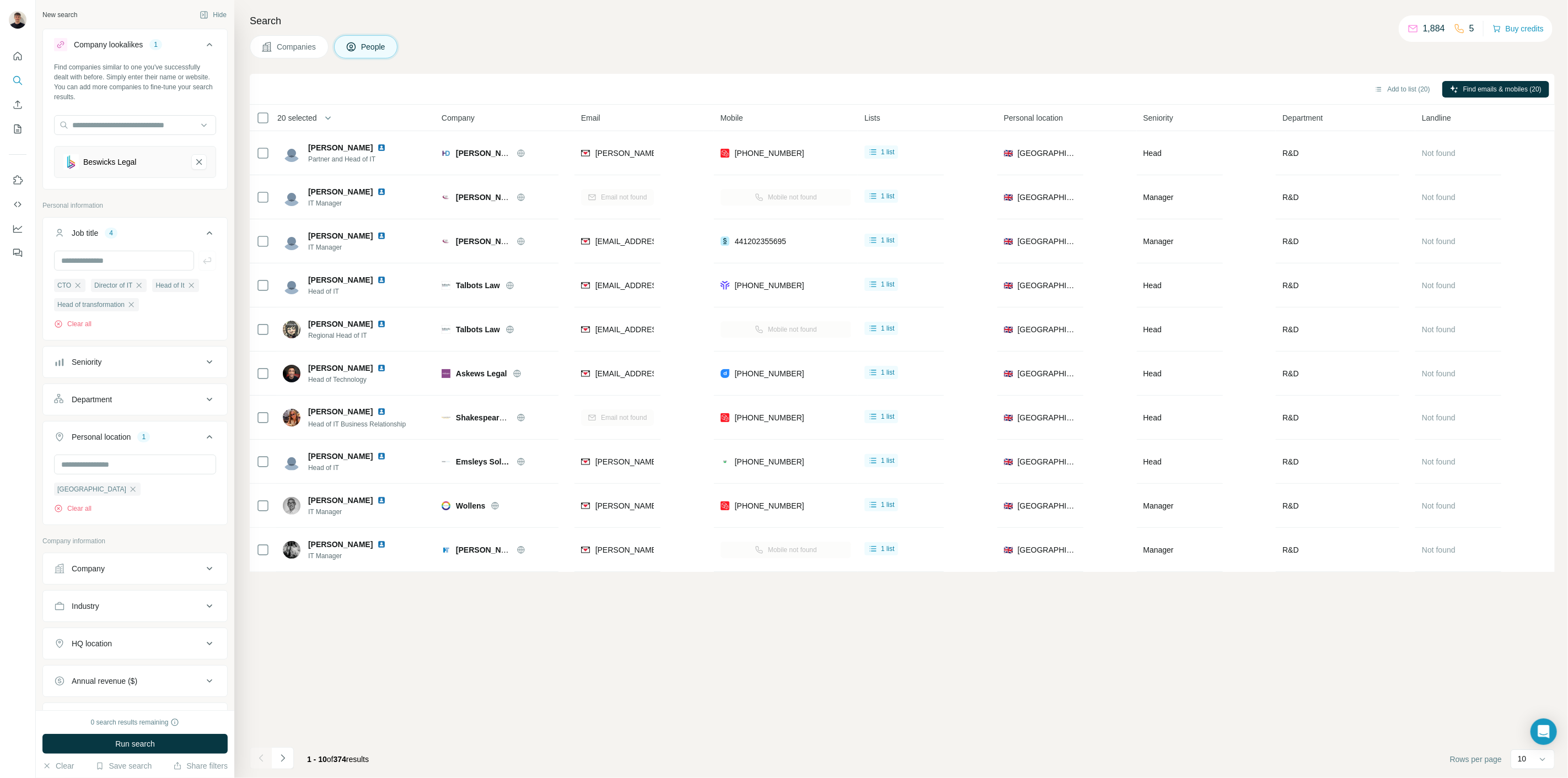
click at [257, 756] on div at bounding box center [260, 758] width 22 height 22
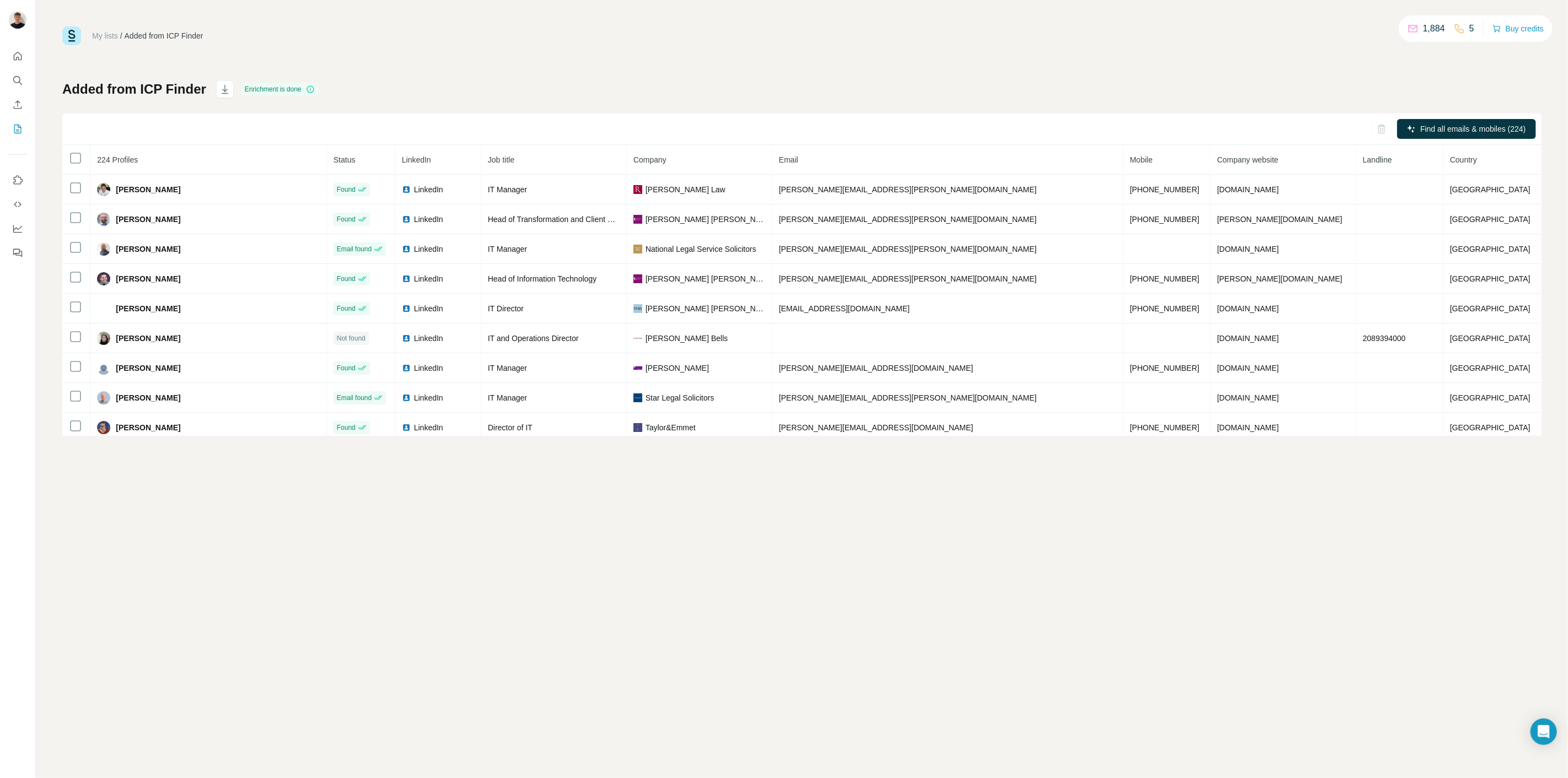
drag, startPoint x: 911, startPoint y: 349, endPoint x: 875, endPoint y: 104, distance: 247.6
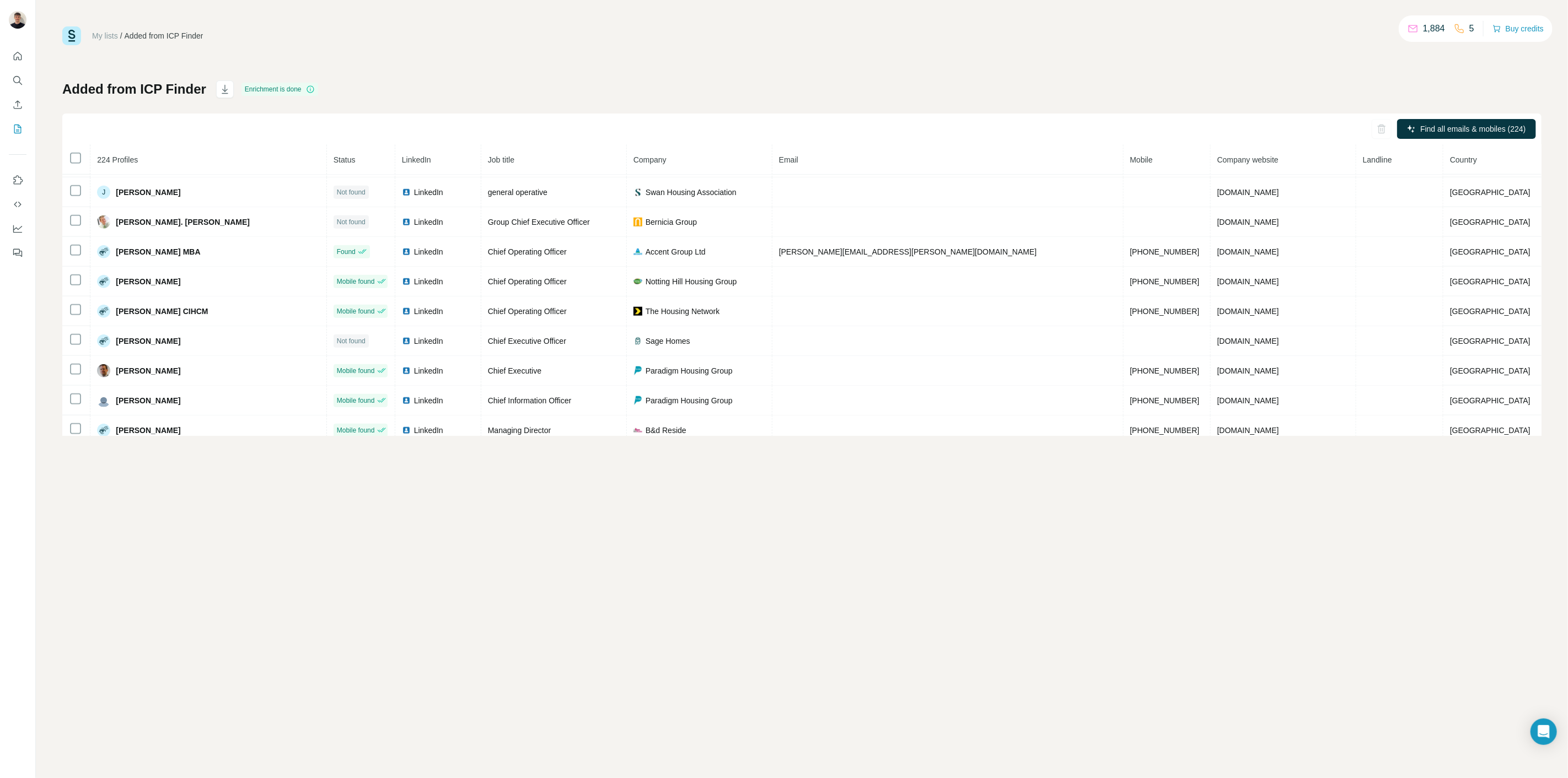
scroll to position [4789, 0]
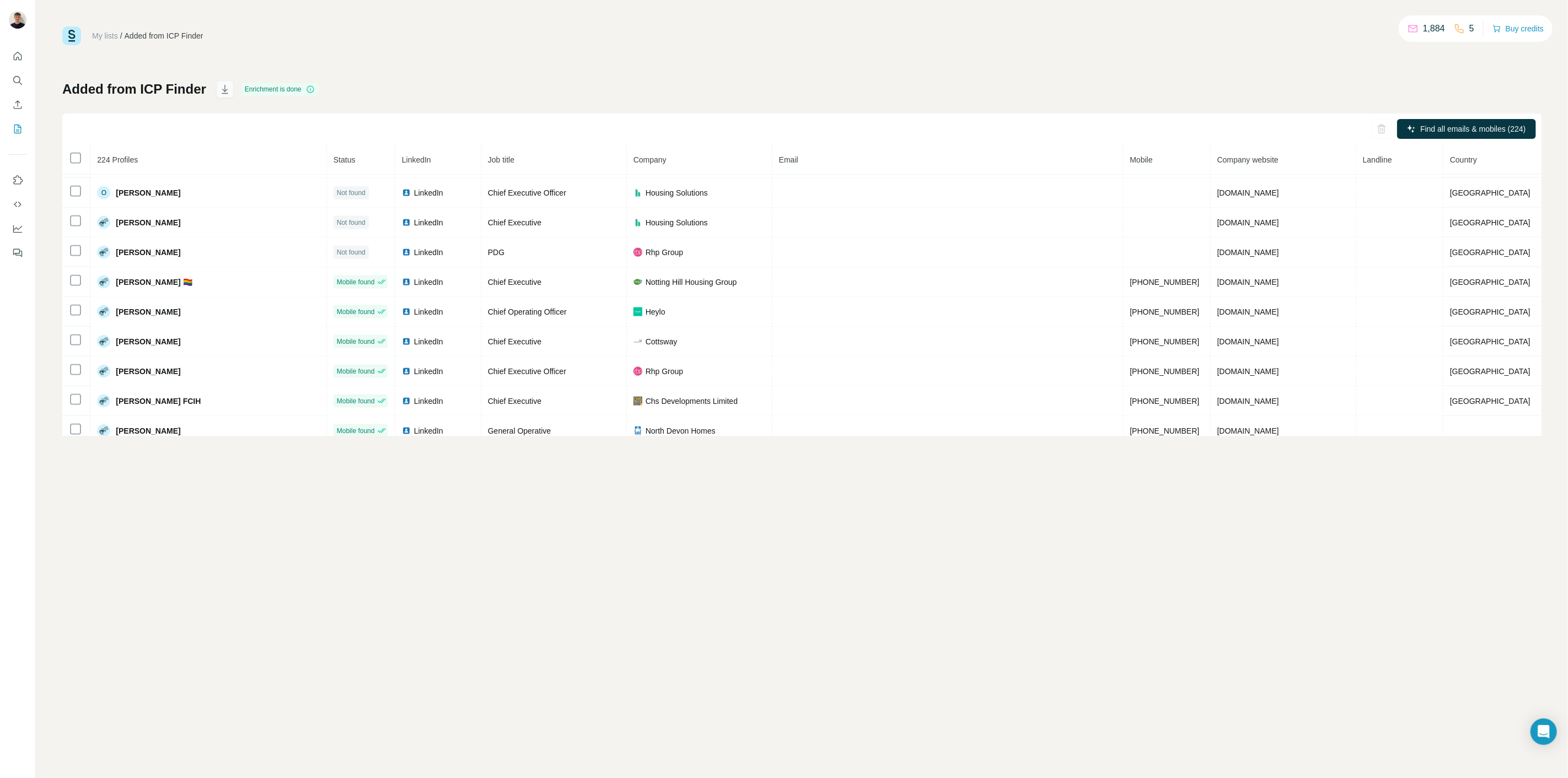
click at [227, 95] on button "button" at bounding box center [224, 89] width 17 height 17
